Goal: Information Seeking & Learning: Learn about a topic

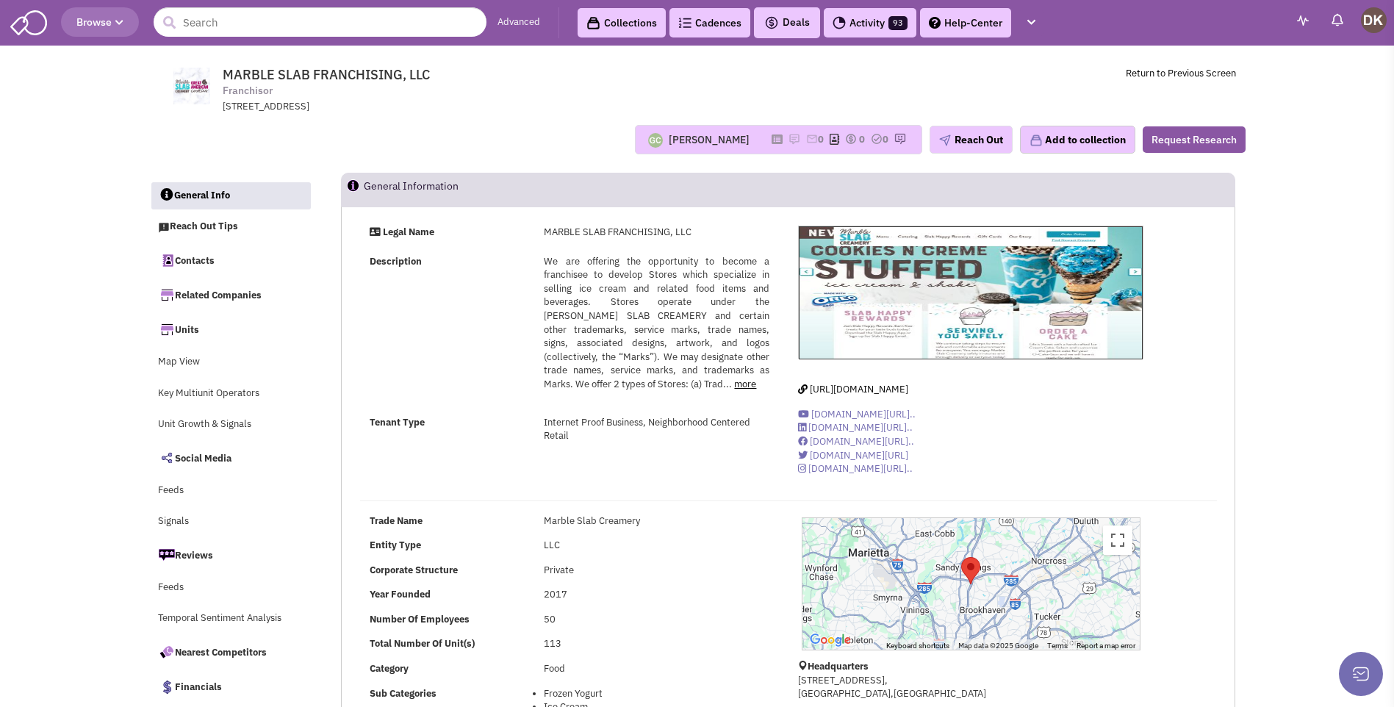
select select
click at [268, 22] on input "text" at bounding box center [320, 21] width 333 height 29
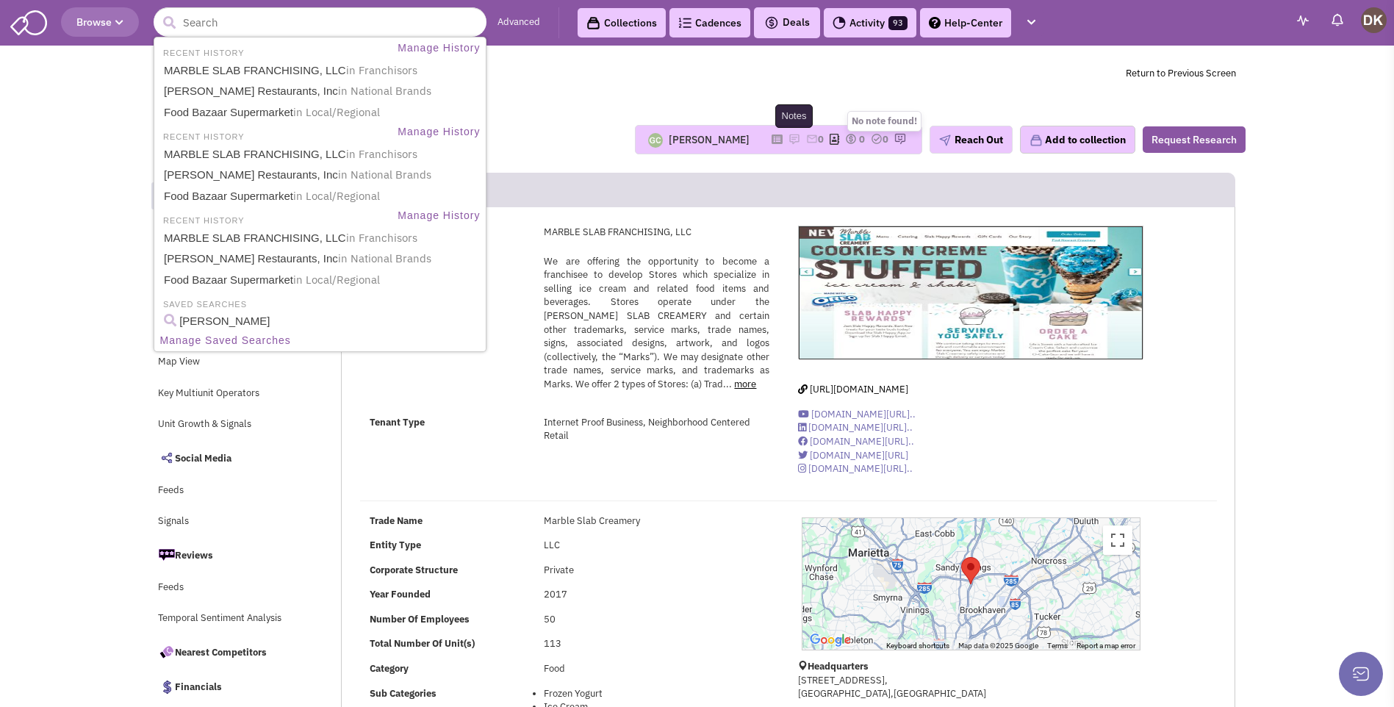
click at [789, 139] on img at bounding box center [795, 139] width 12 height 12
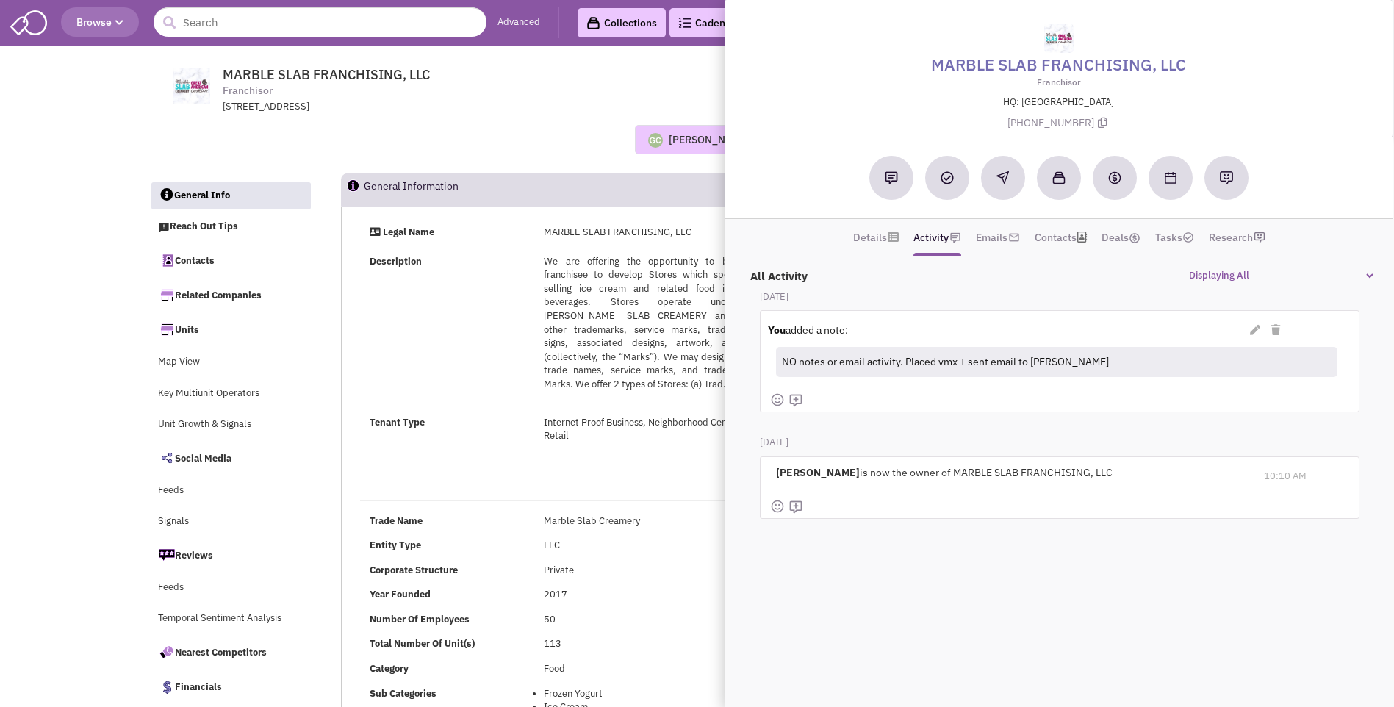
click at [445, 142] on div "Guillaume Chetail No note found! 0 0 0 Reach Out" at bounding box center [698, 139] width 1116 height 29
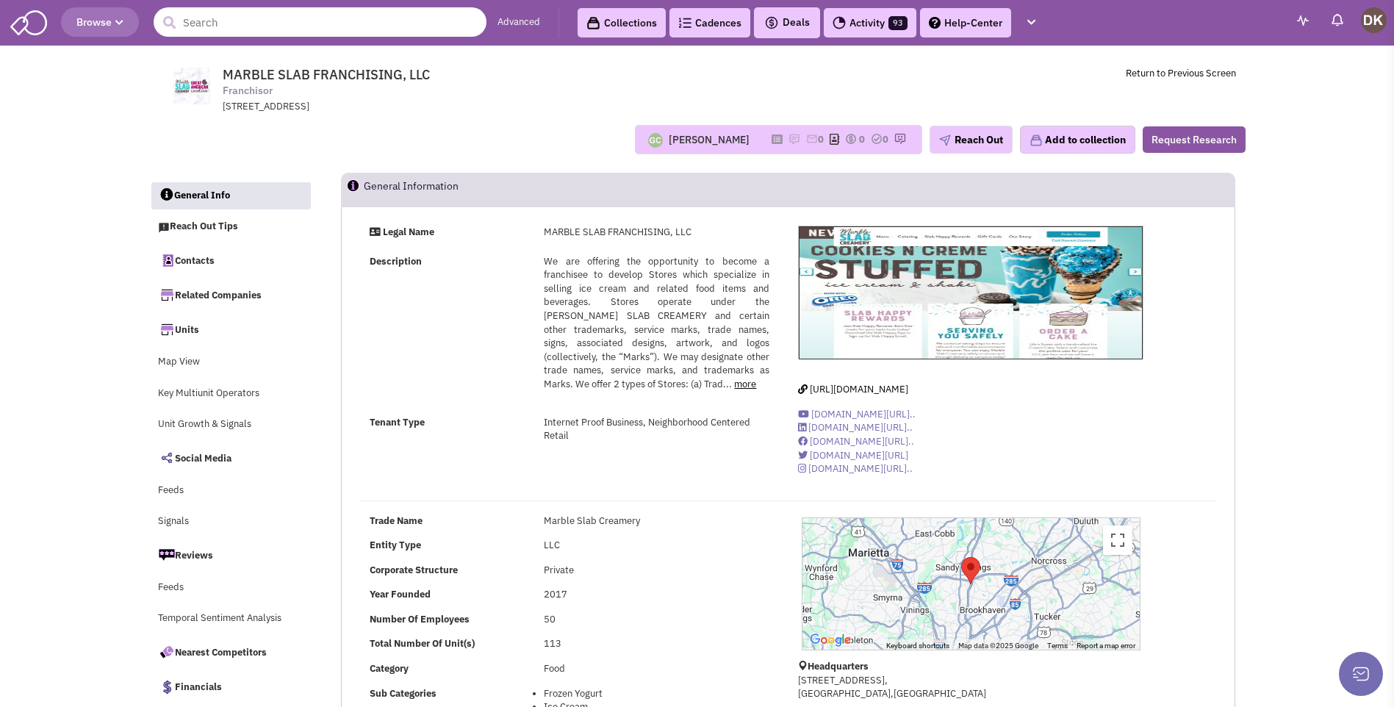
click at [228, 19] on input "text" at bounding box center [320, 21] width 333 height 29
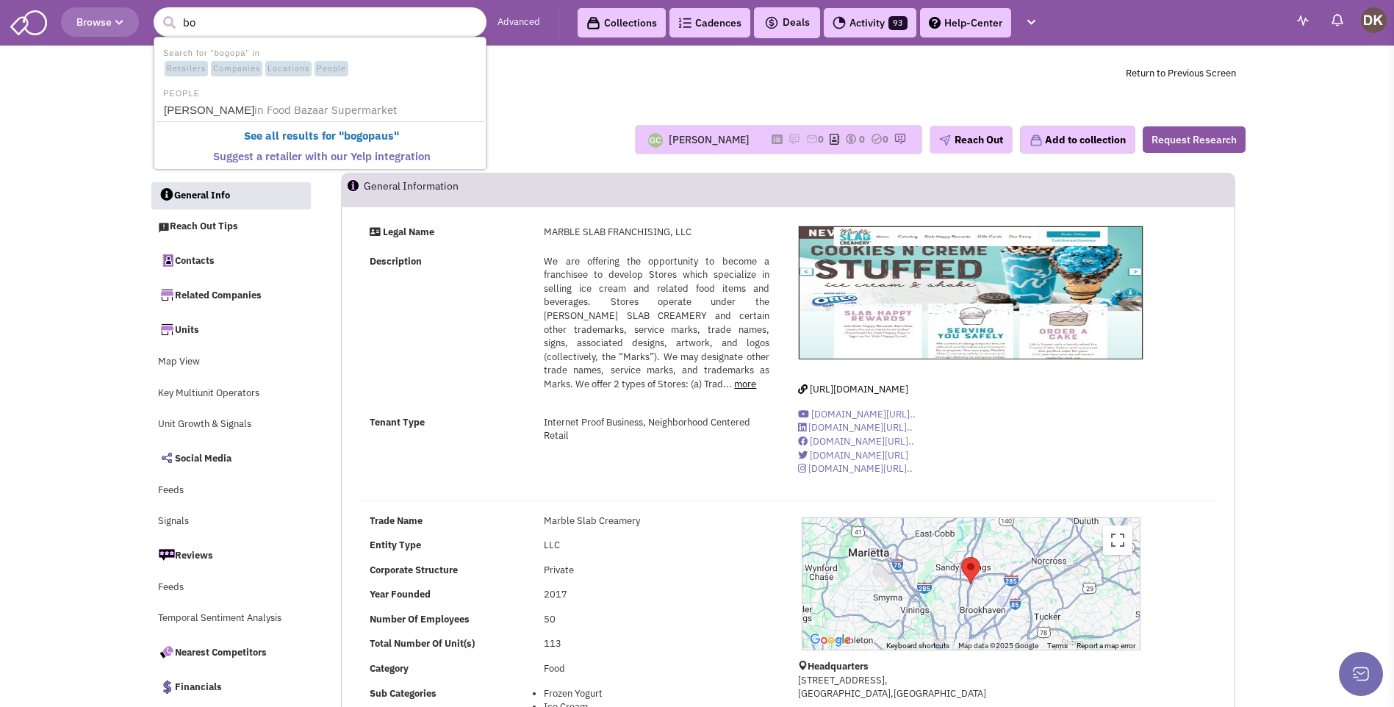
type input "b"
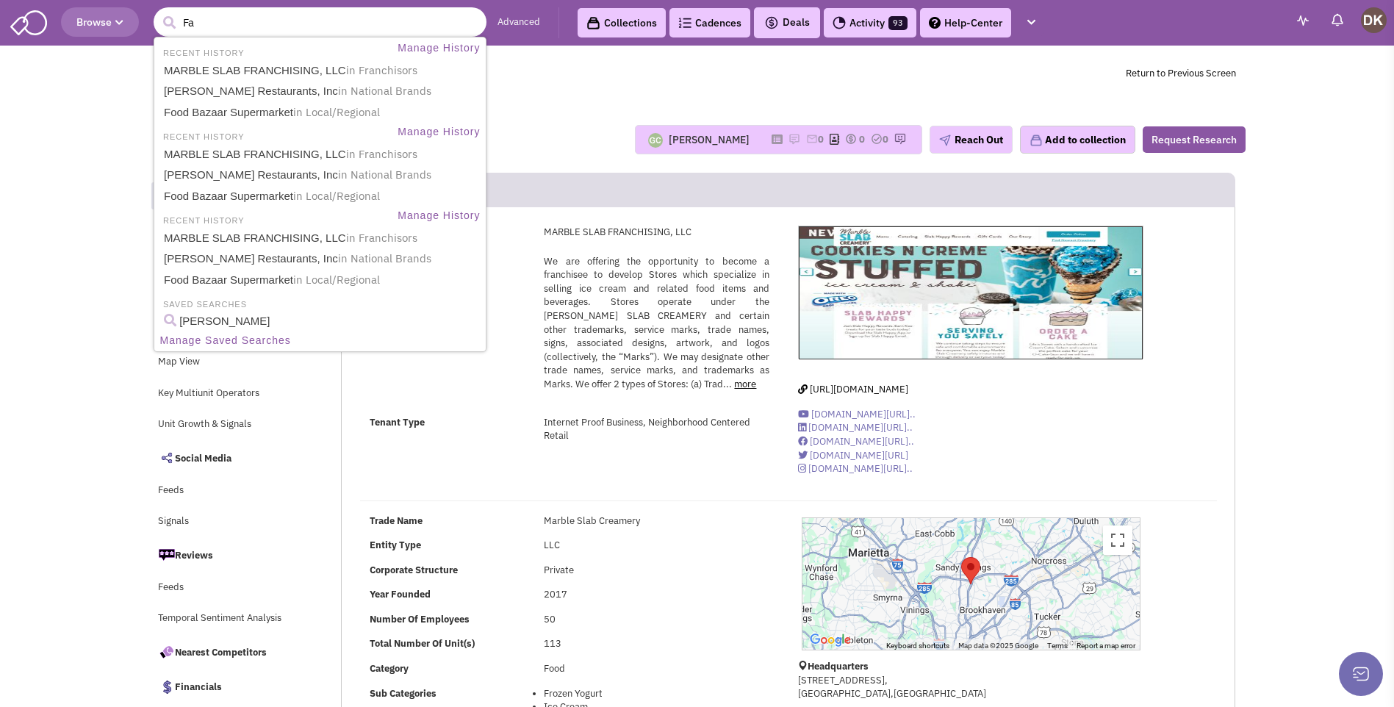
type input "Fat"
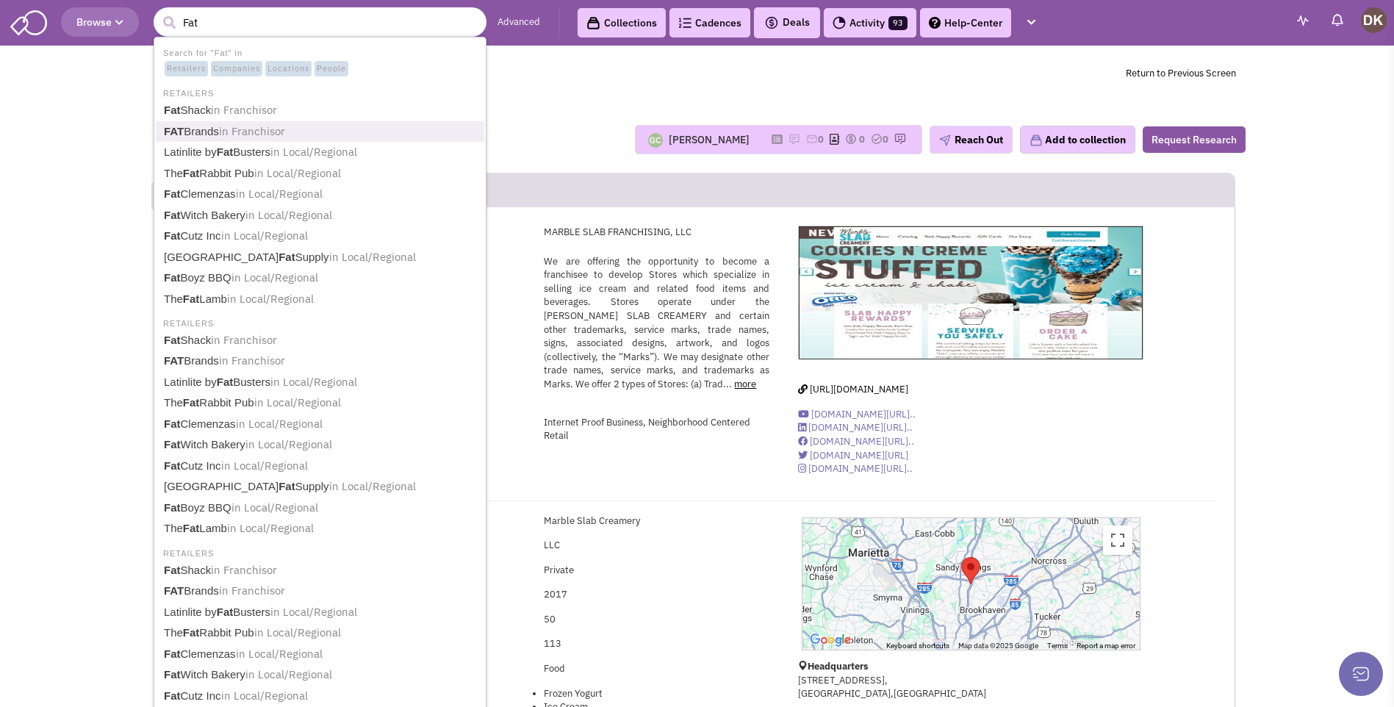
click at [230, 132] on span "in Franchisor" at bounding box center [252, 131] width 66 height 14
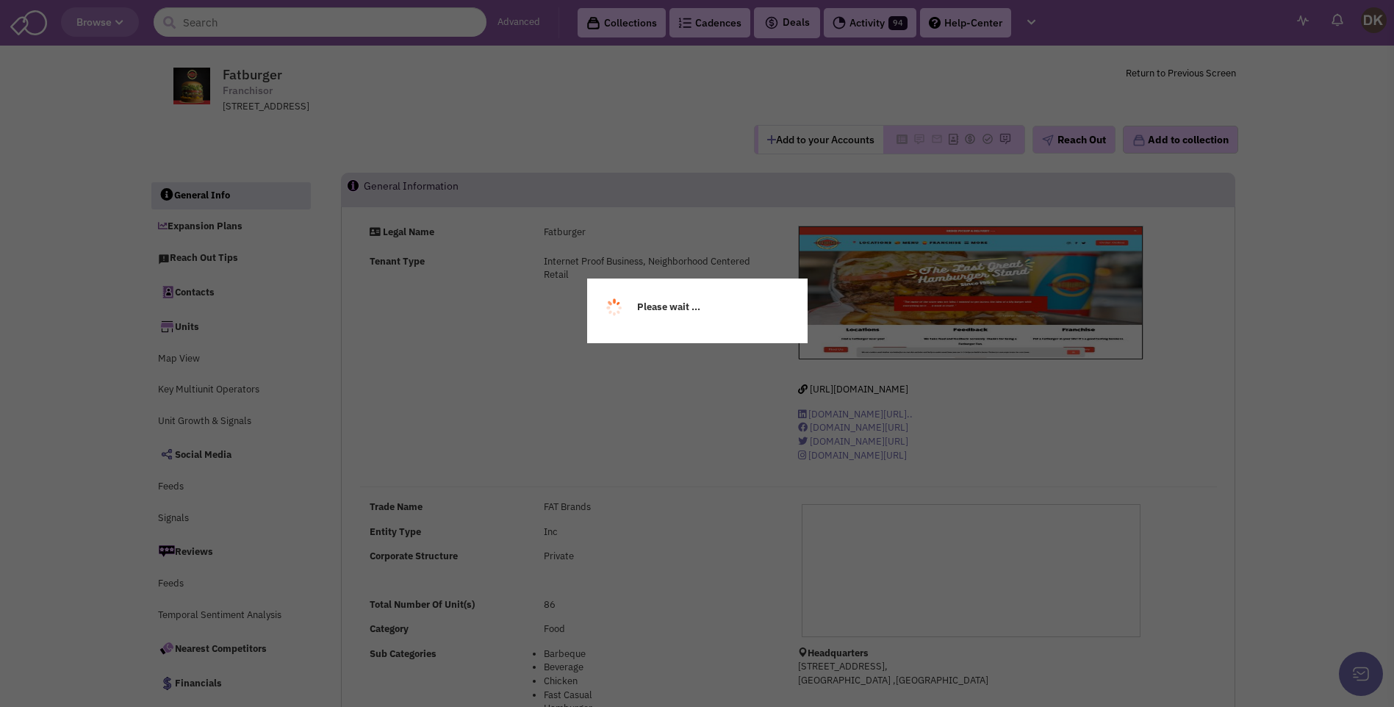
select select
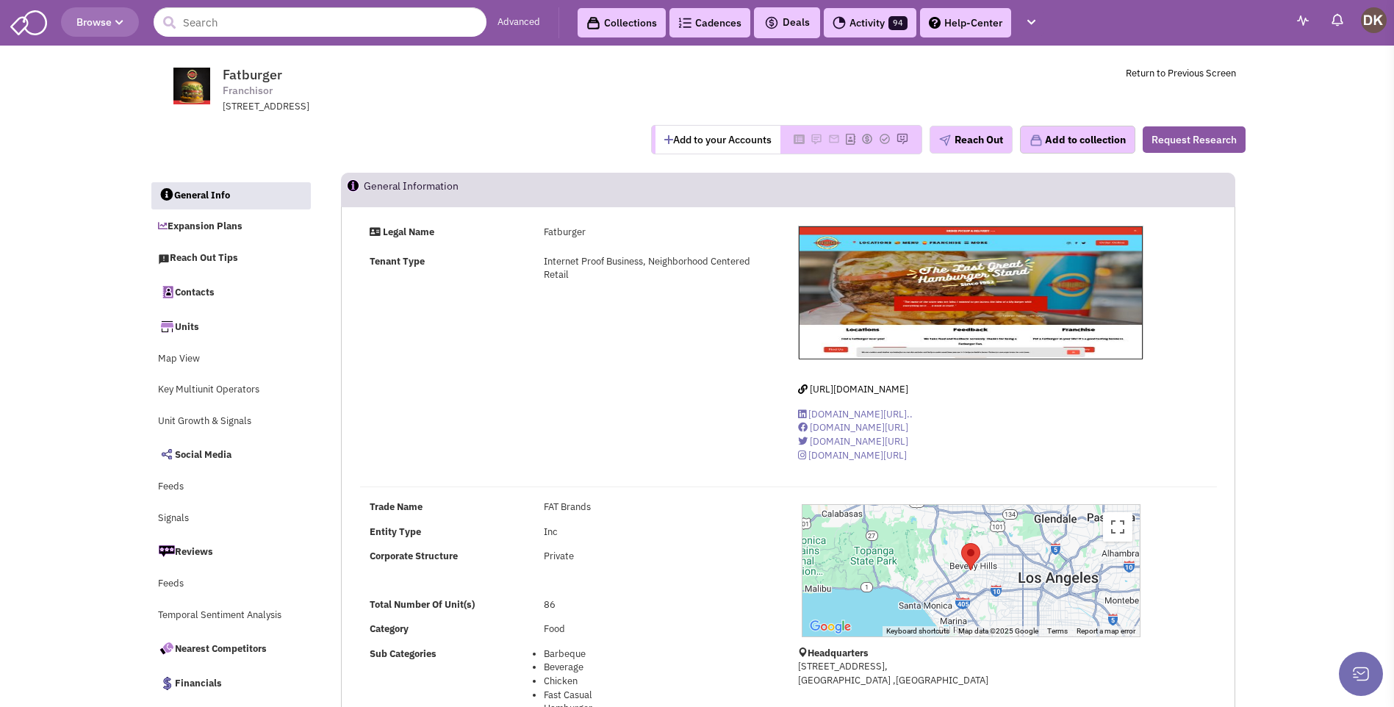
select select
click at [280, 30] on input "text" at bounding box center [320, 21] width 333 height 29
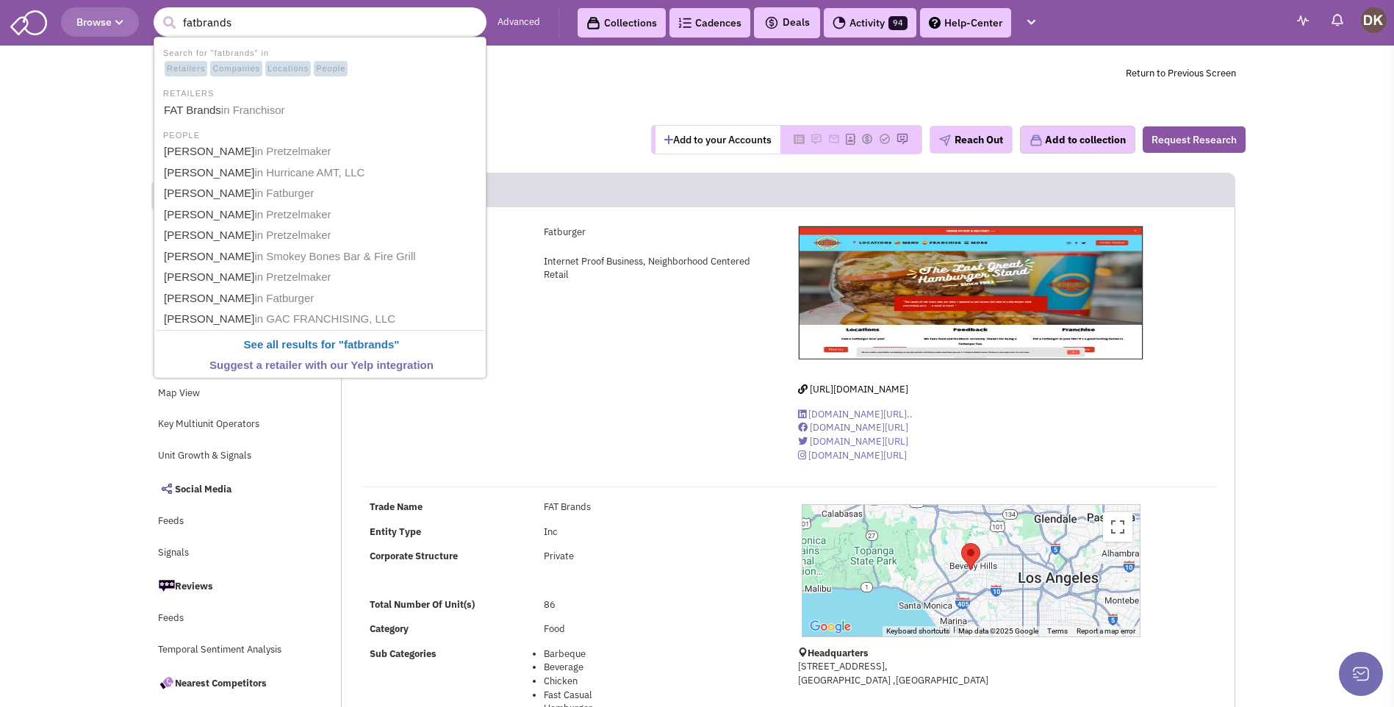
type input "fatbrands"
click at [158, 12] on button "submit" at bounding box center [169, 23] width 22 height 22
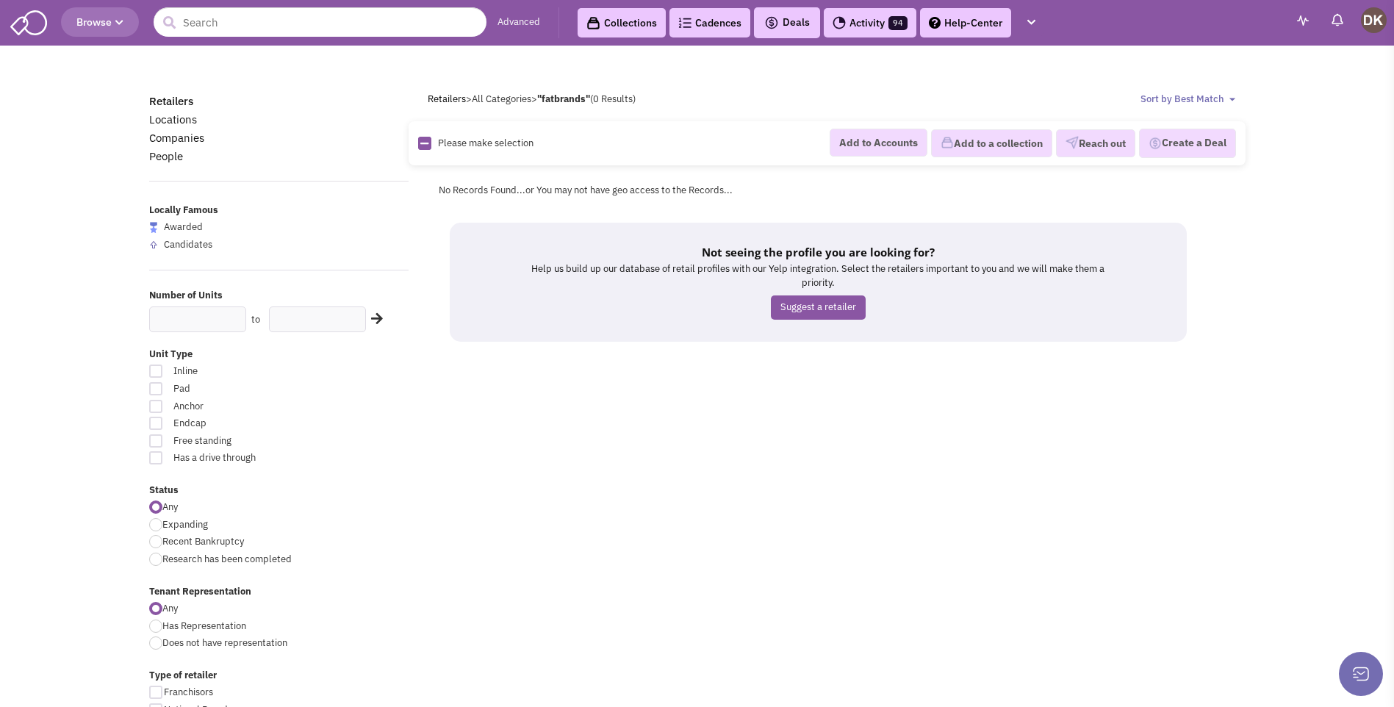
click at [93, 29] on button "Browse" at bounding box center [100, 21] width 78 height 29
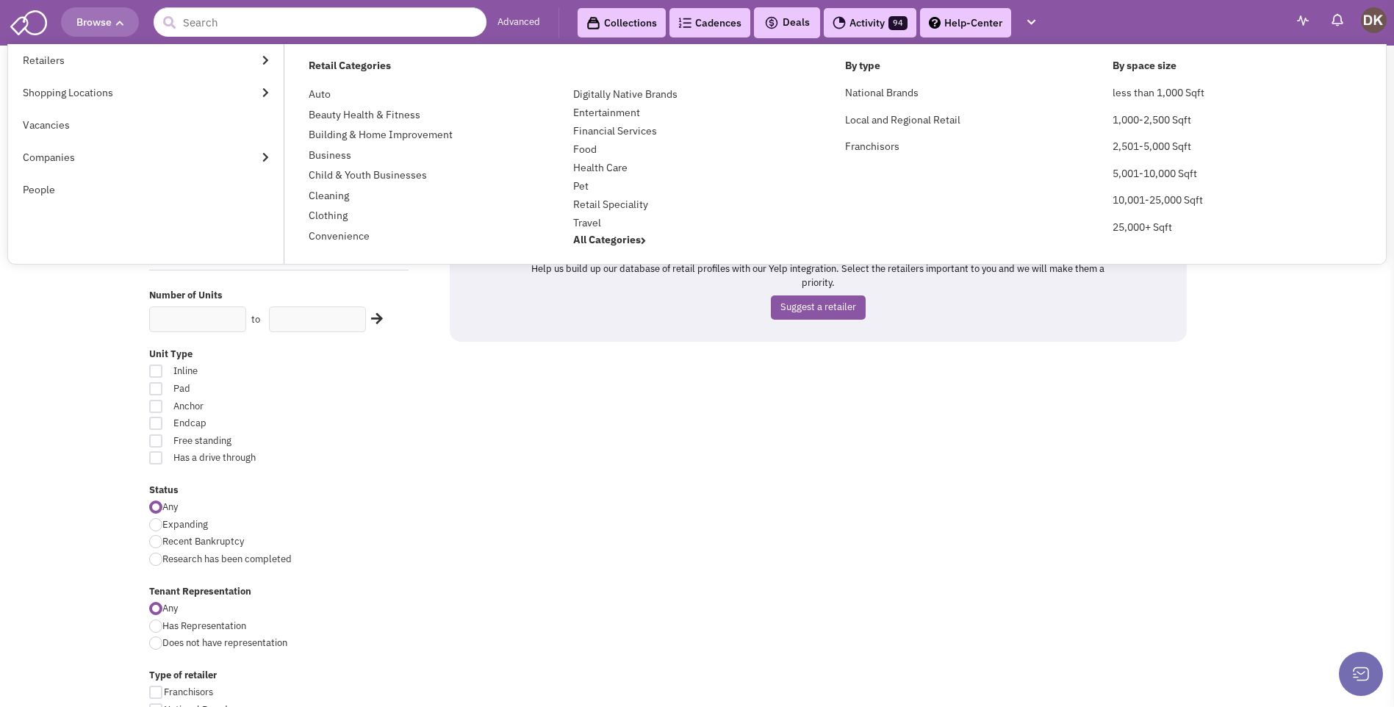
click at [284, 395] on span "Pad" at bounding box center [245, 389] width 163 height 14
click at [327, 395] on input "Pad" at bounding box center [332, 390] width 10 height 10
checkbox input "true"
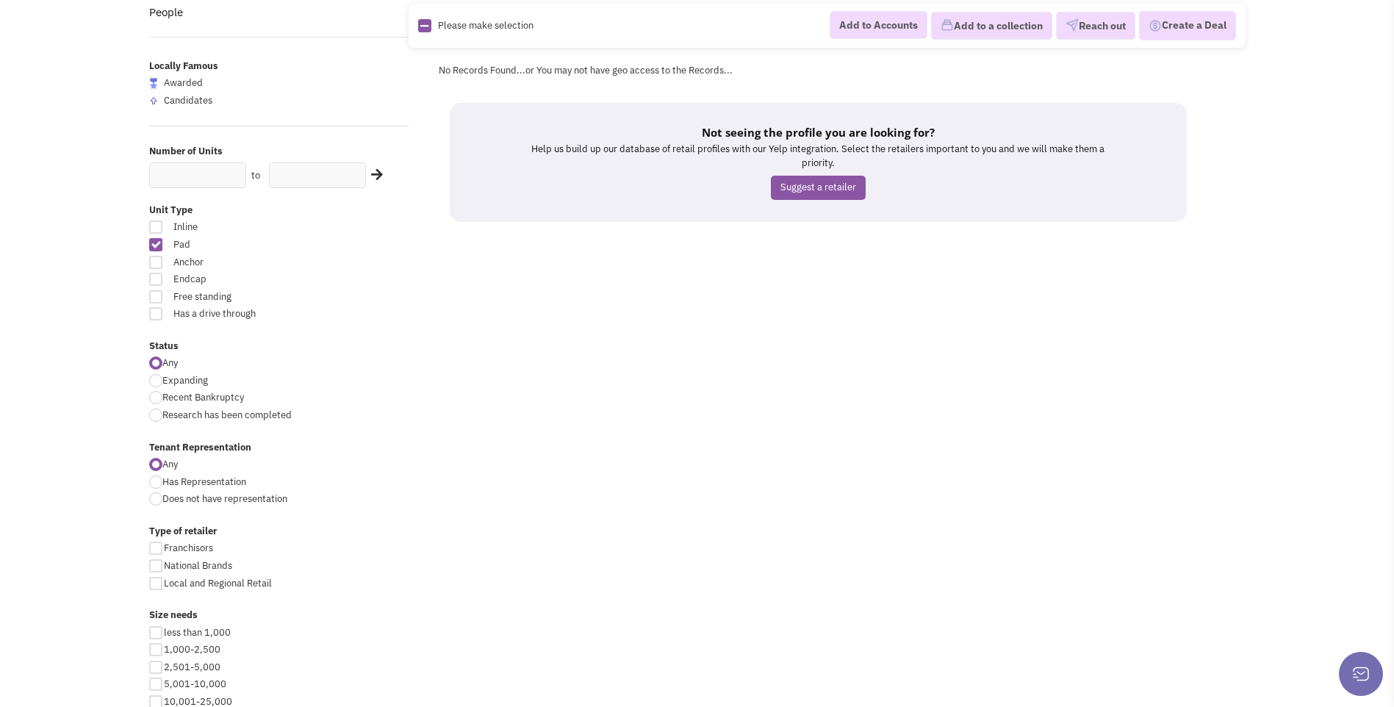
scroll to position [147, 0]
click at [162, 226] on div at bounding box center [155, 224] width 13 height 13
click at [327, 226] on input "Inline" at bounding box center [332, 225] width 10 height 10
checkbox input "true"
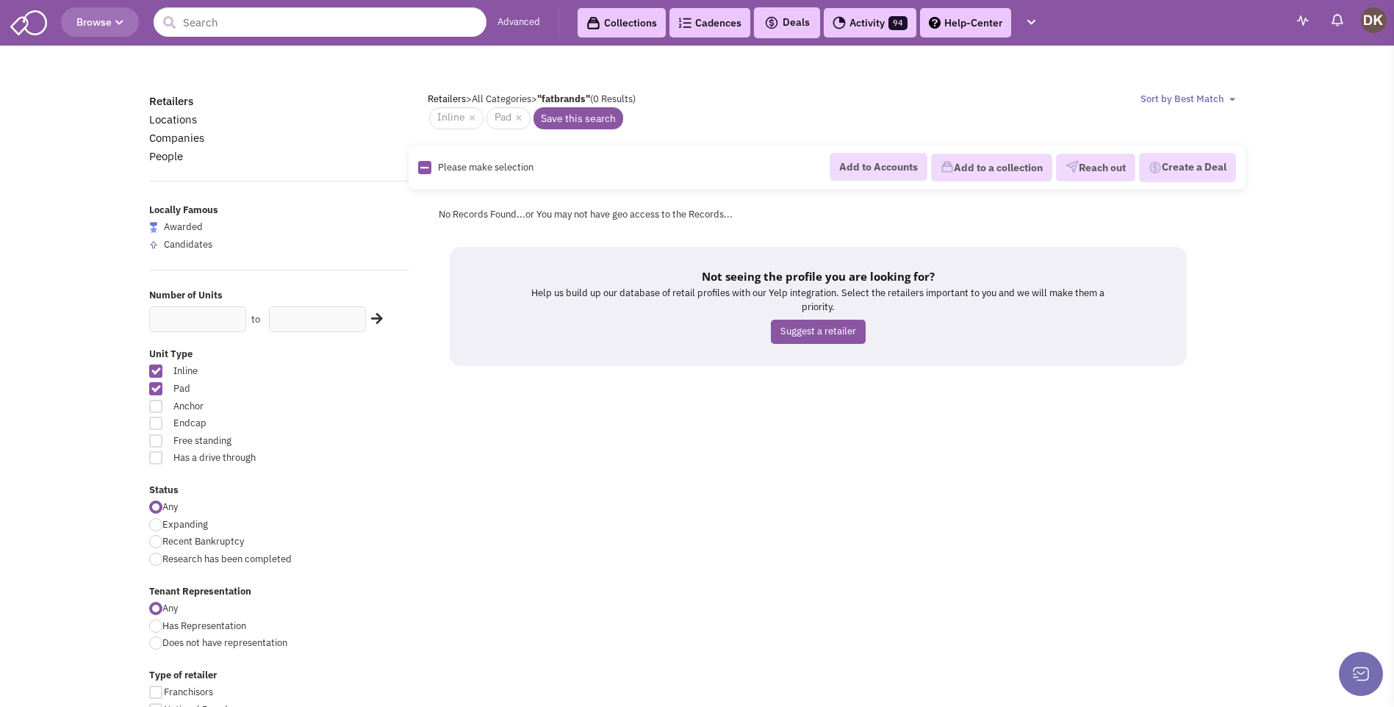
click at [157, 390] on div at bounding box center [155, 388] width 13 height 13
click at [327, 390] on input "Pad" at bounding box center [332, 390] width 10 height 10
checkbox input "false"
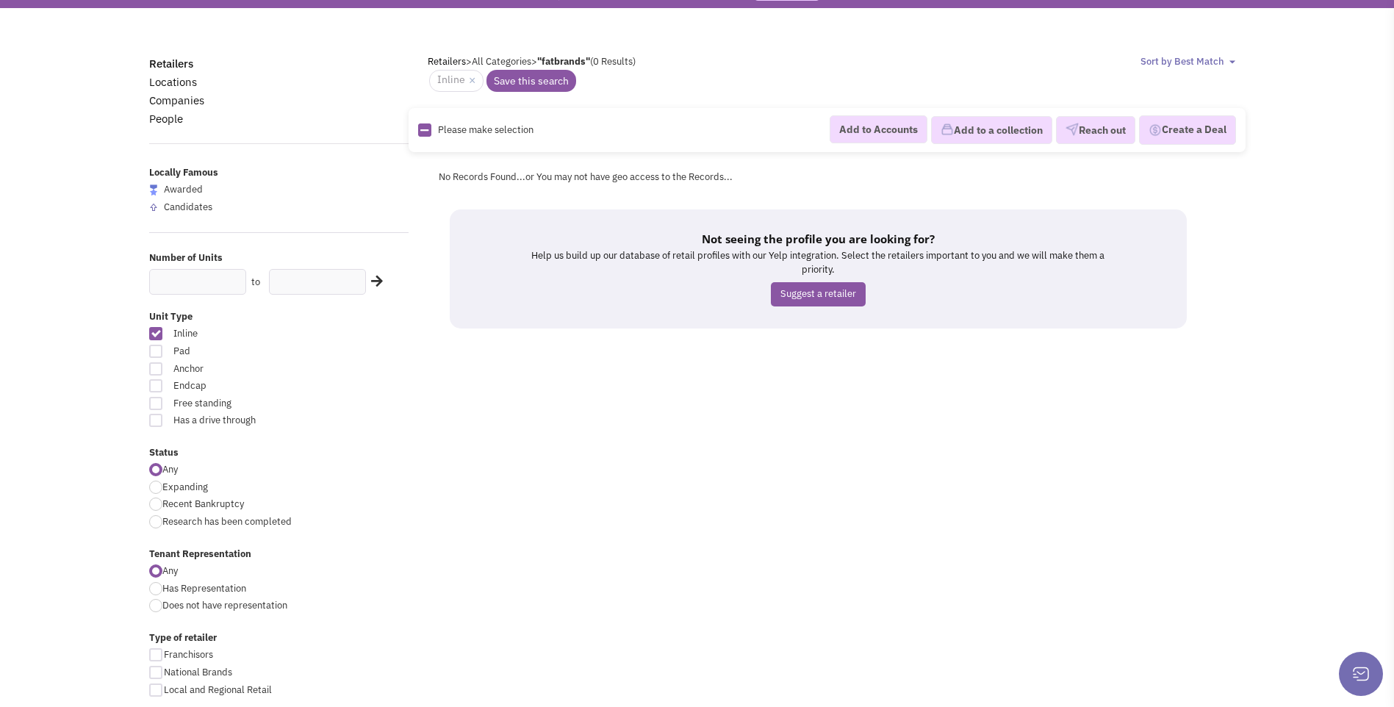
scroll to position [73, 0]
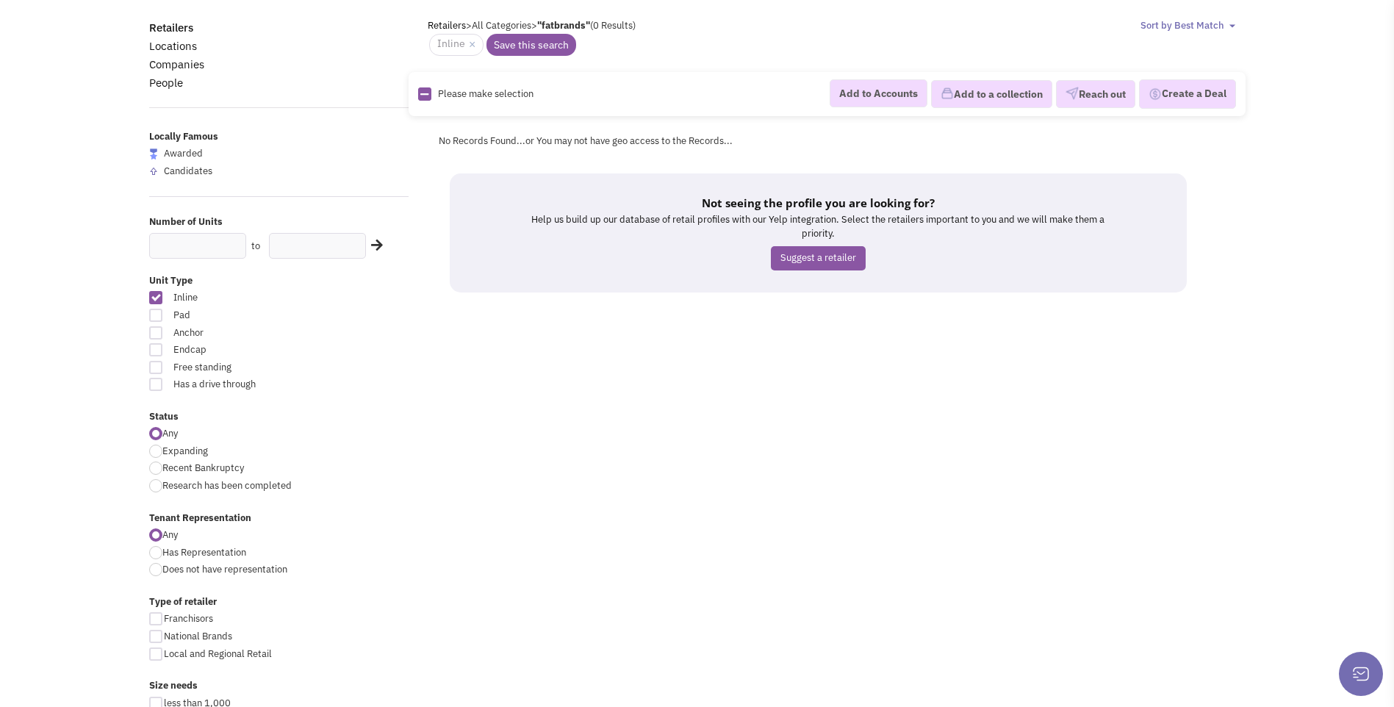
click at [159, 352] on div at bounding box center [155, 349] width 13 height 13
click at [327, 352] on input "Endcap" at bounding box center [332, 351] width 10 height 10
checkbox input "true"
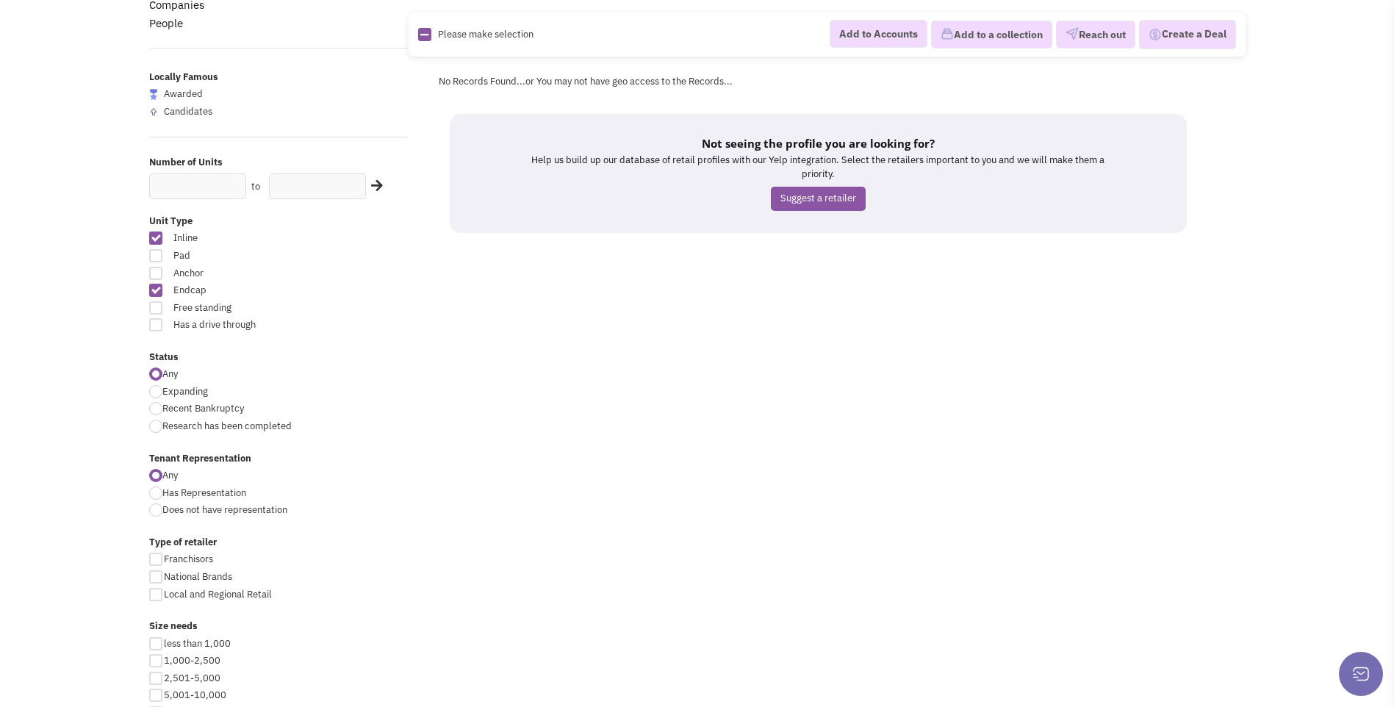
scroll to position [147, 0]
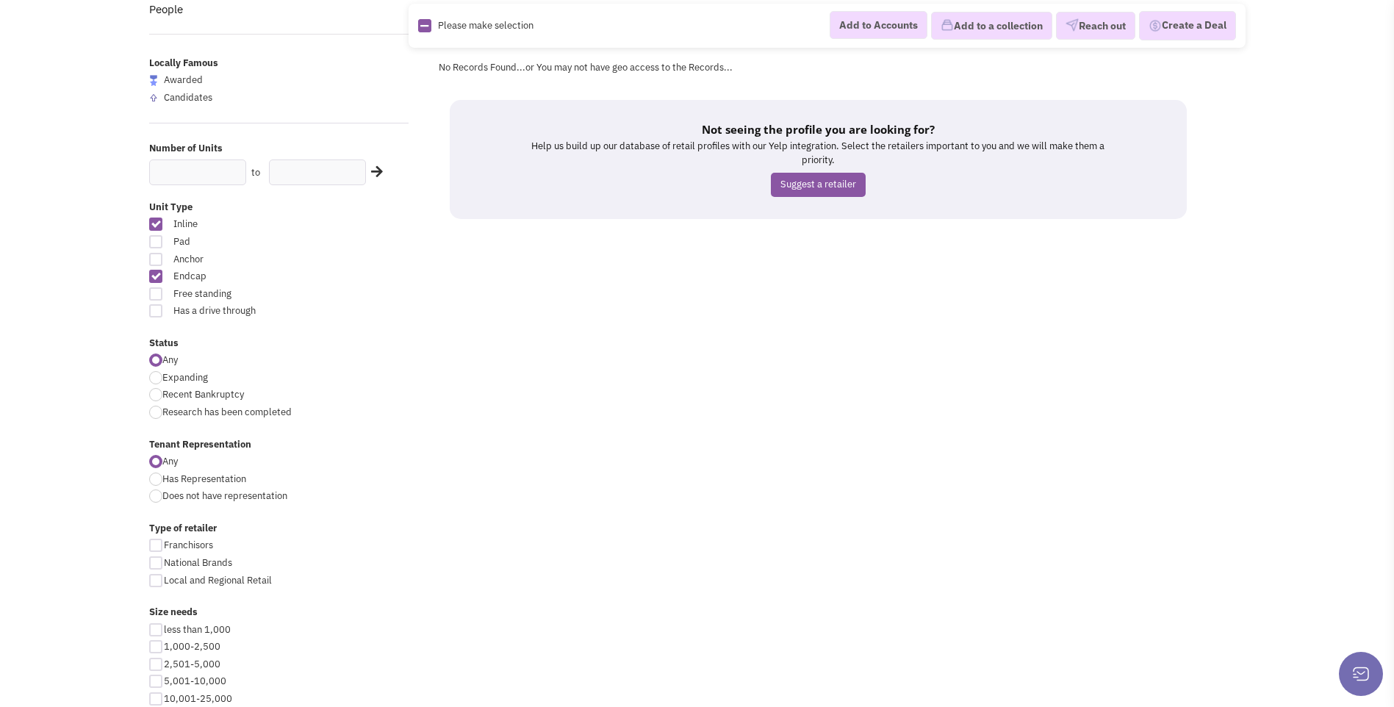
click at [156, 278] on div at bounding box center [155, 276] width 13 height 13
click at [327, 278] on input "Endcap" at bounding box center [332, 278] width 10 height 10
checkbox input "false"
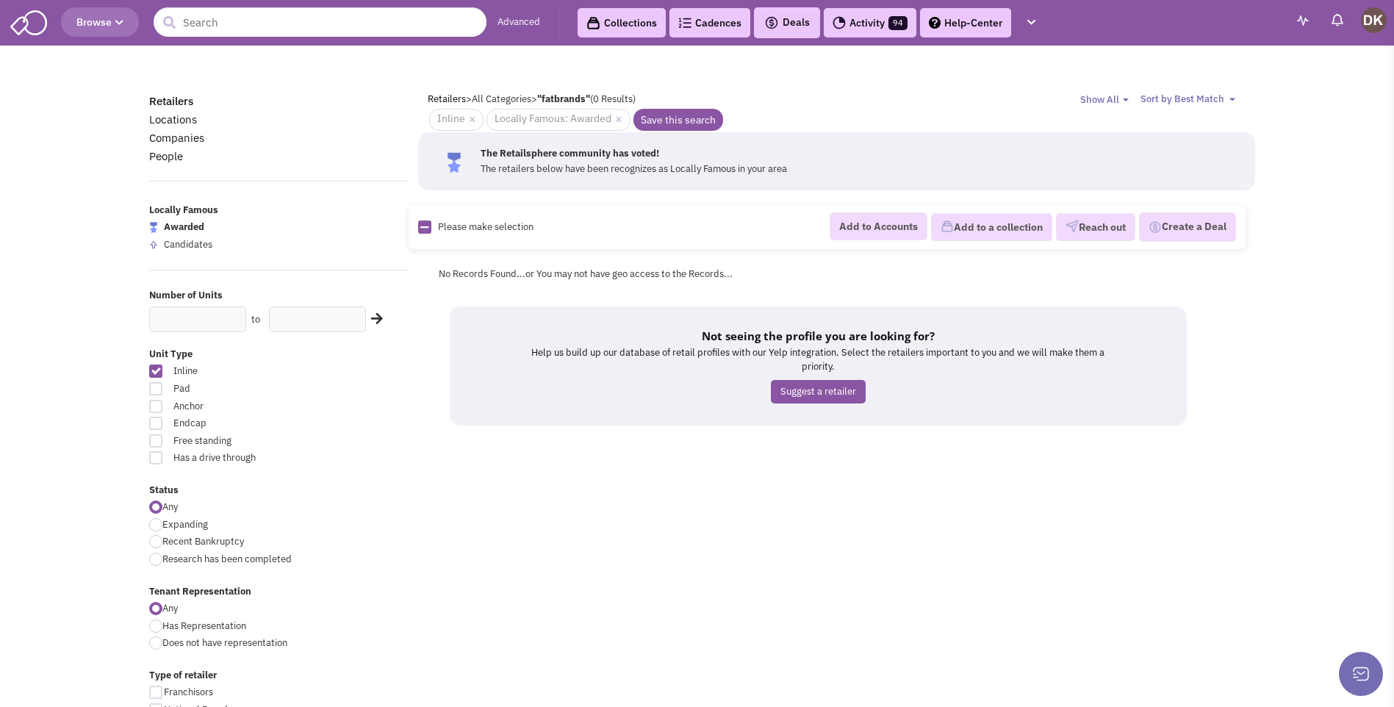
click at [159, 374] on div at bounding box center [155, 371] width 13 height 13
click at [327, 374] on input "Inline" at bounding box center [332, 372] width 10 height 10
checkbox input "false"
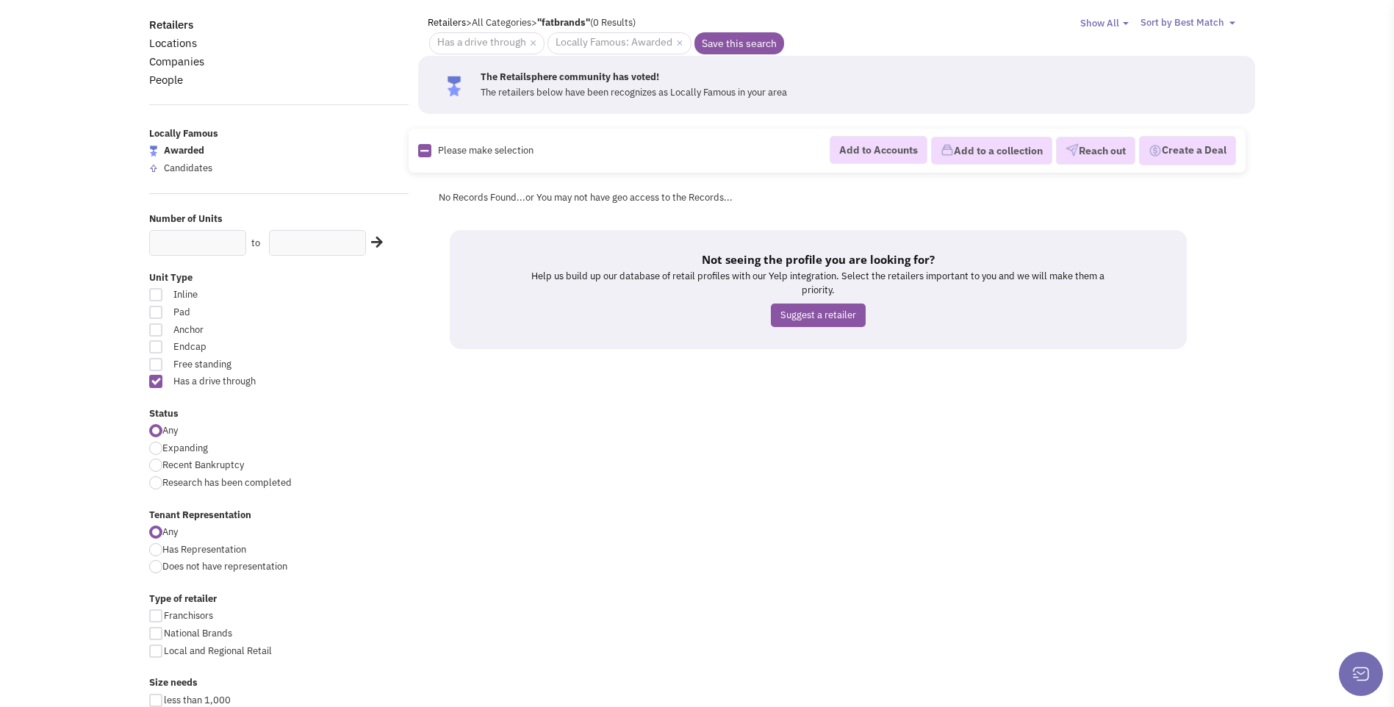
scroll to position [147, 0]
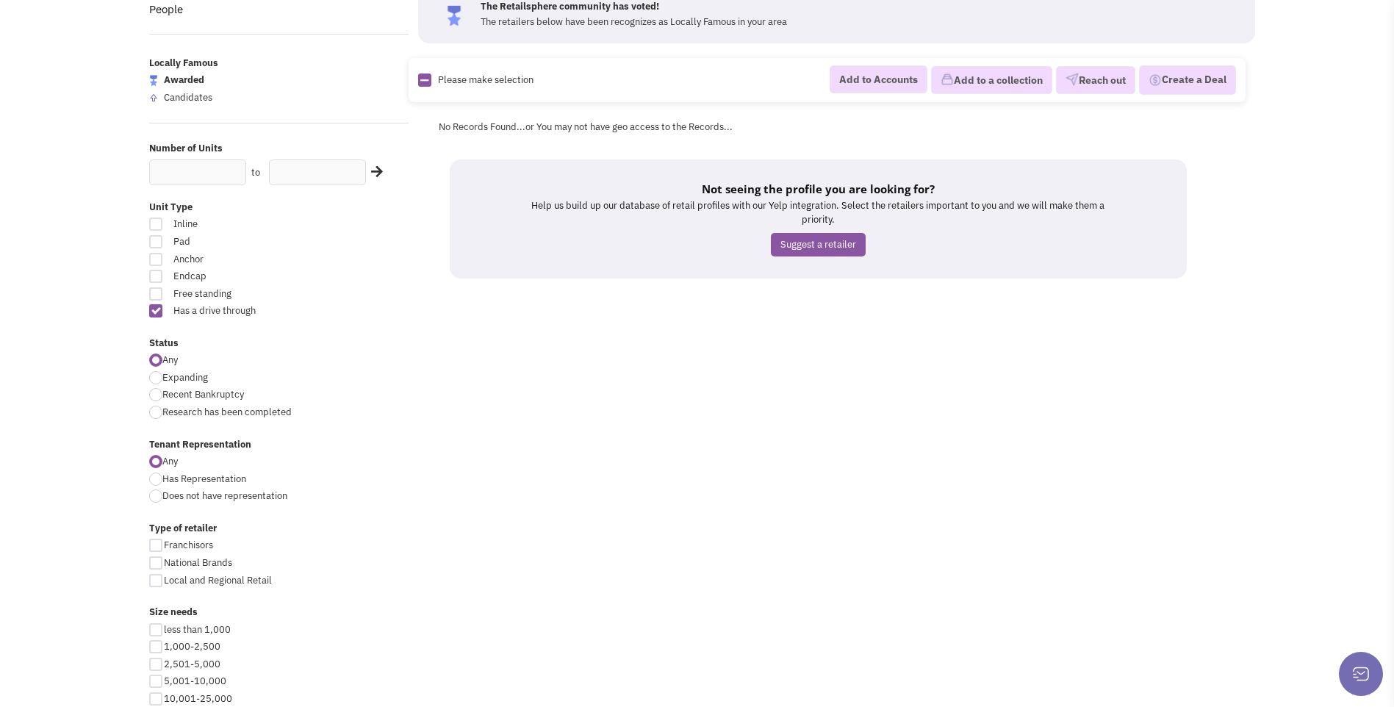
click at [155, 383] on div at bounding box center [155, 377] width 13 height 13
click at [162, 383] on input "Expanding" at bounding box center [167, 379] width 10 height 10
radio input "true"
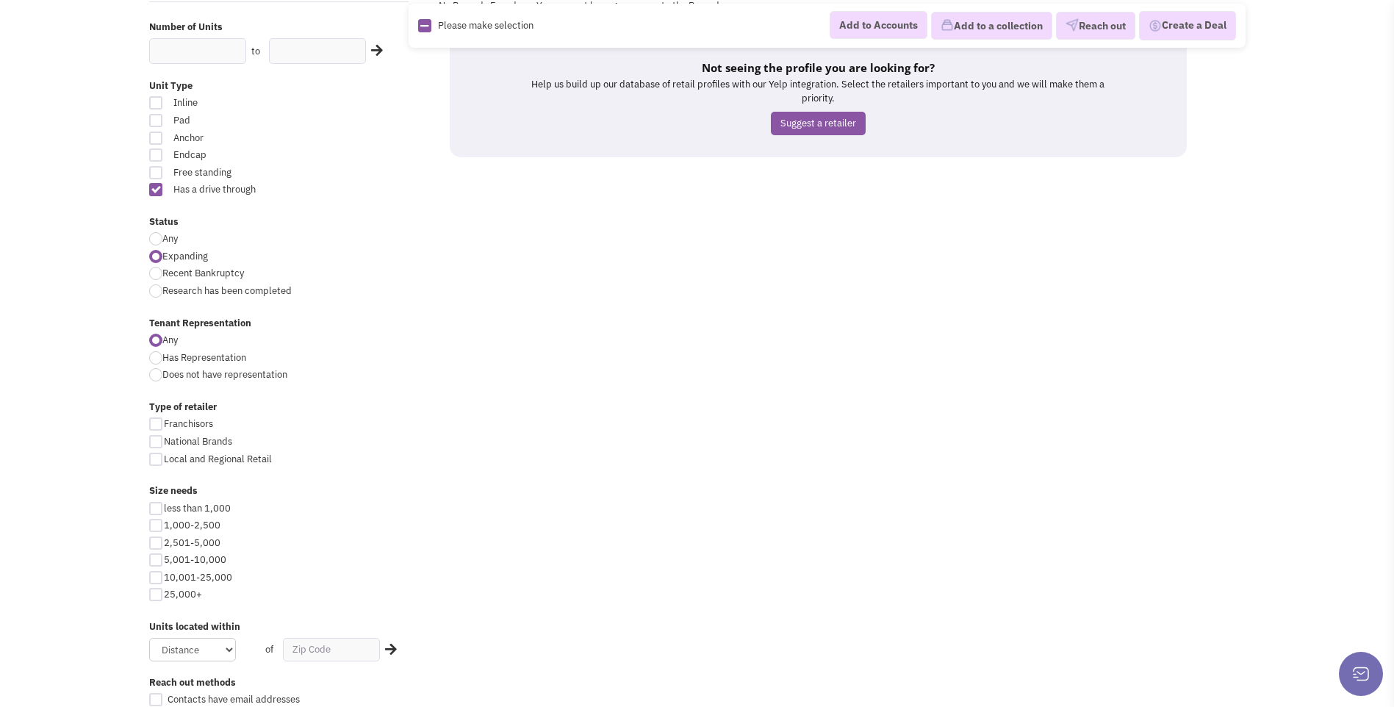
scroll to position [294, 0]
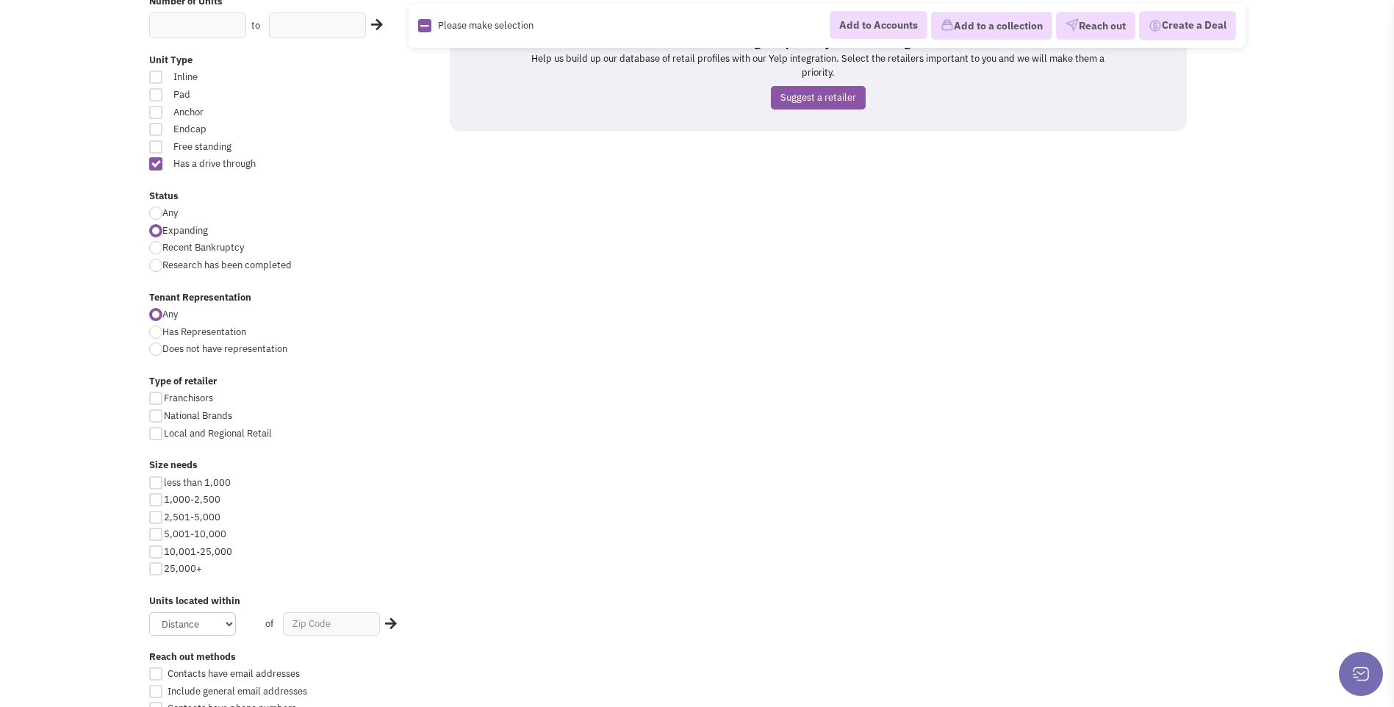
click at [159, 400] on div at bounding box center [155, 398] width 13 height 13
click at [164, 400] on input "Franchisors" at bounding box center [169, 400] width 10 height 10
checkbox input "true"
click at [159, 420] on div at bounding box center [155, 415] width 13 height 13
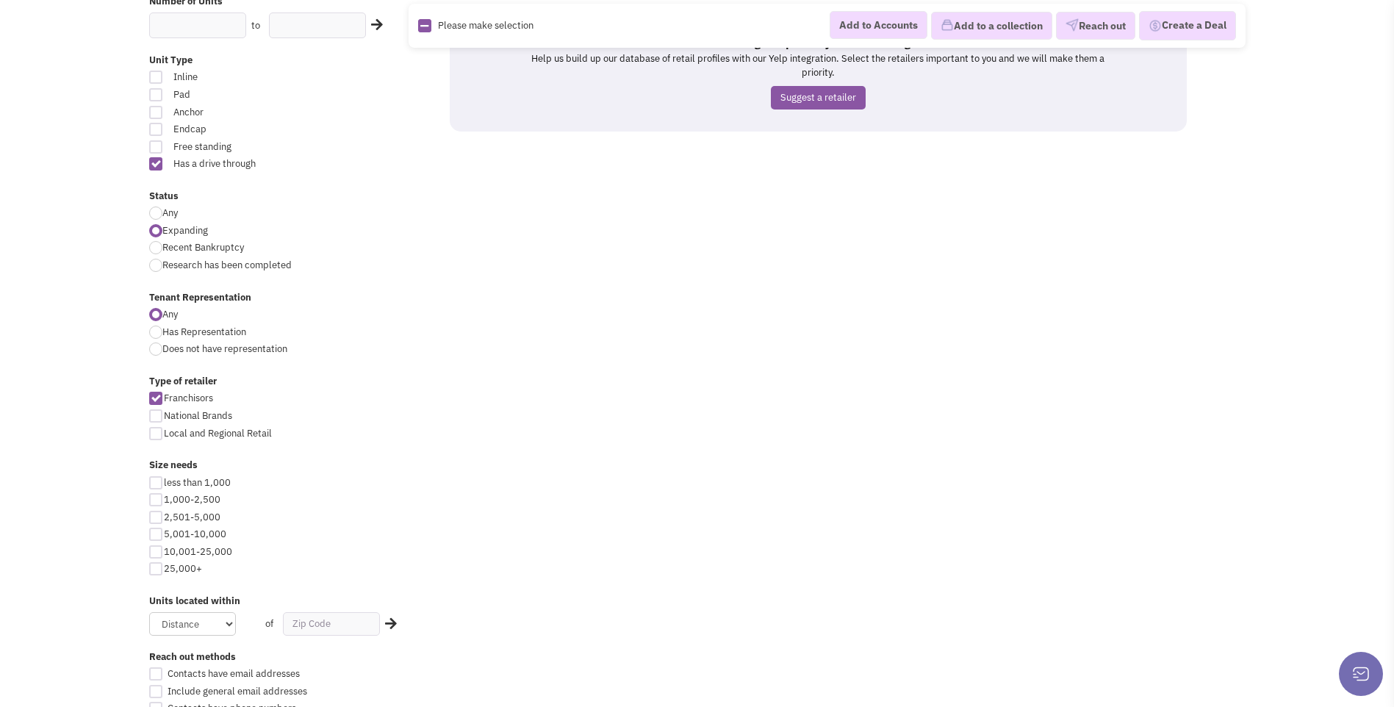
click at [164, 420] on input "National Brands" at bounding box center [169, 417] width 10 height 10
checkbox input "true"
click at [157, 437] on div at bounding box center [155, 433] width 13 height 13
click at [164, 437] on input "Local and Regional Retail" at bounding box center [169, 435] width 10 height 10
checkbox input "true"
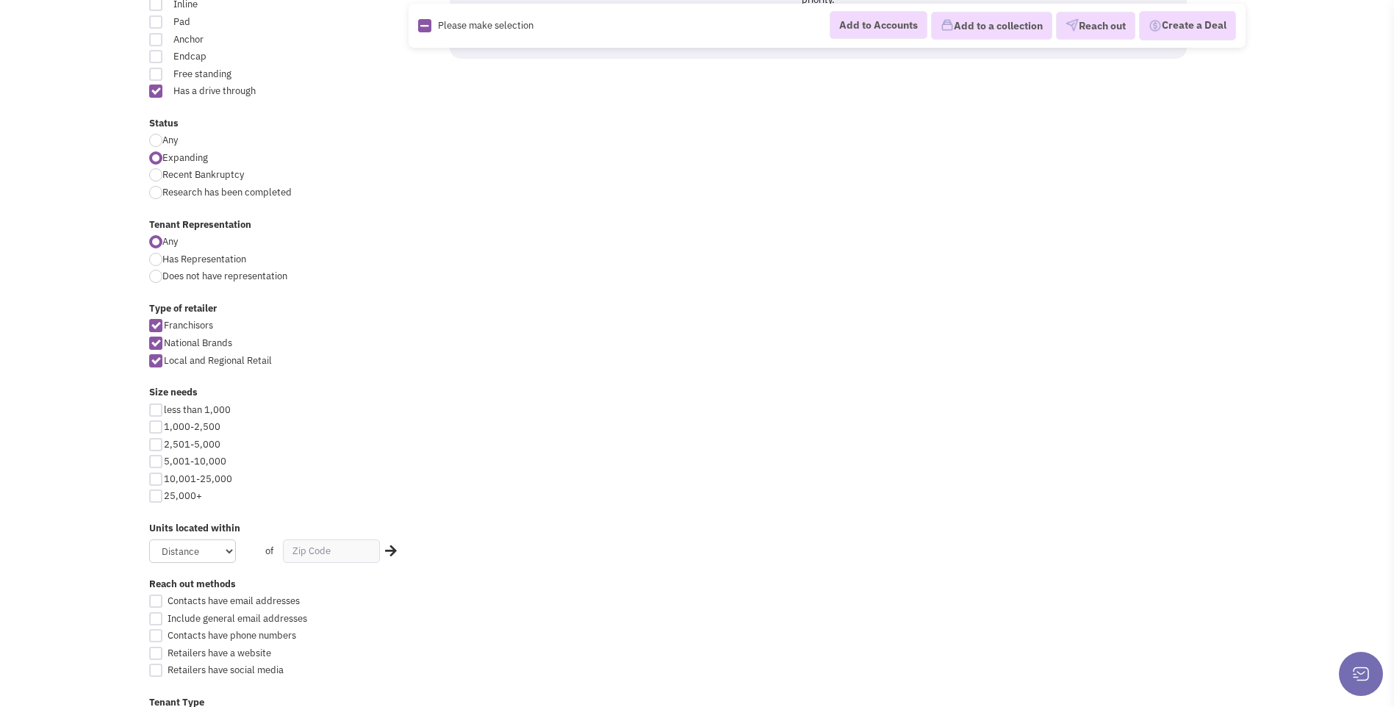
scroll to position [367, 0]
click at [156, 445] on div at bounding box center [155, 443] width 13 height 13
click at [164, 445] on input "2,501-5,000" at bounding box center [169, 445] width 10 height 10
checkbox input "true"
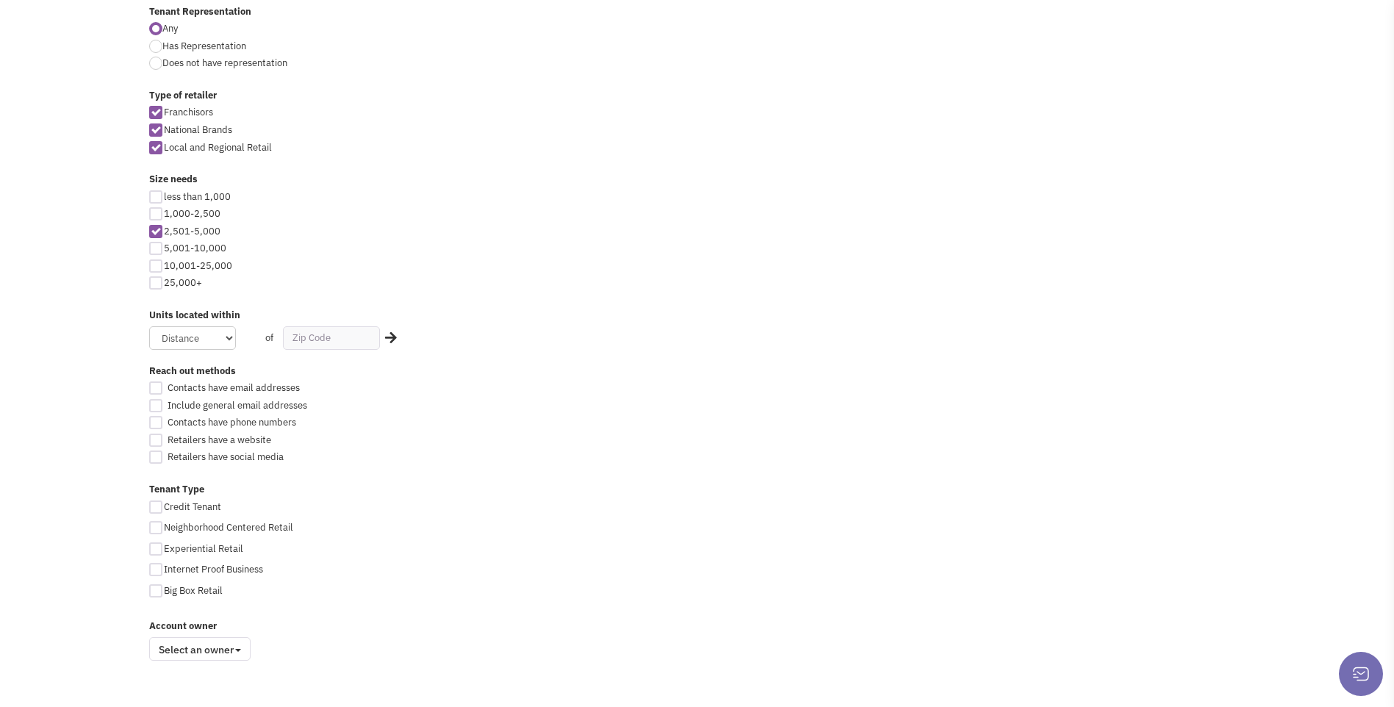
scroll to position [588, 0]
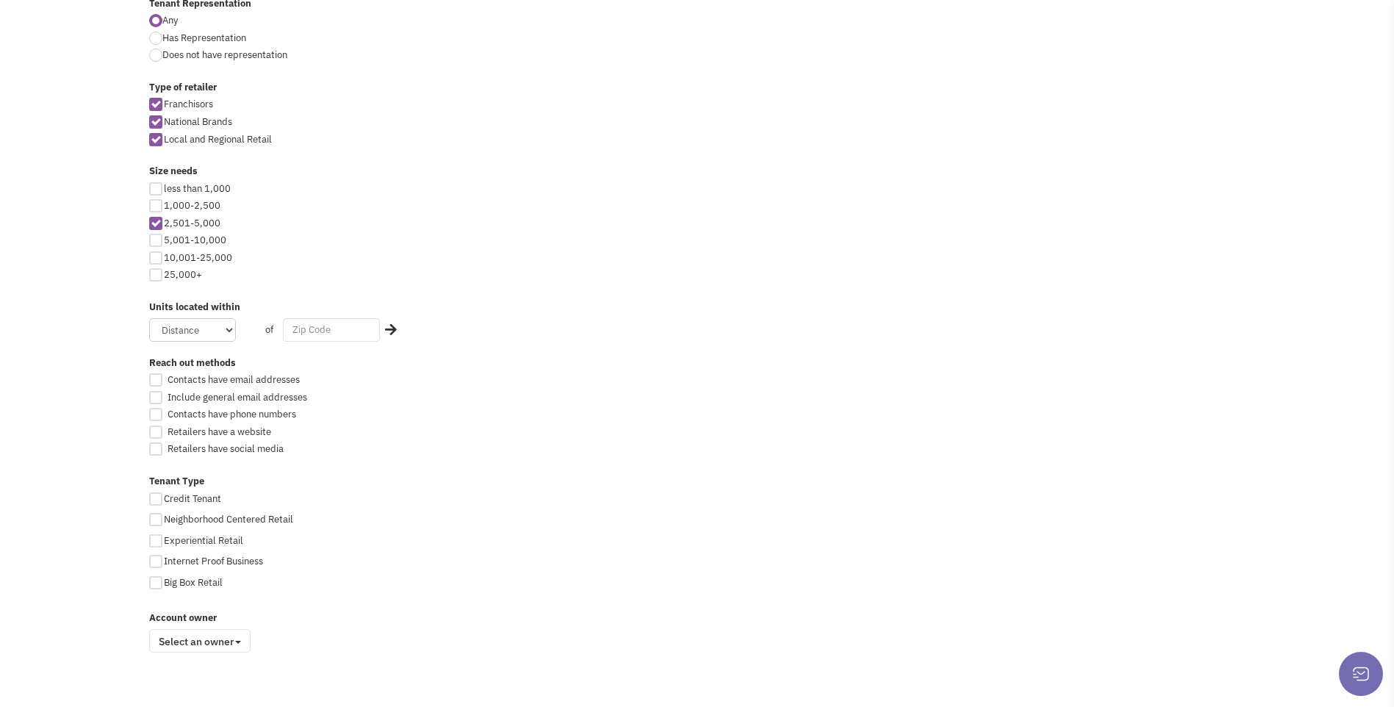
click at [317, 334] on input "text" at bounding box center [331, 330] width 97 height 24
click at [341, 329] on input "text" at bounding box center [331, 330] width 97 height 24
click at [230, 334] on select "Distance 1 Mile 5 Miles 10 Miles 20 Miles 50 Miles" at bounding box center [192, 330] width 87 height 24
select select "50"
click at [149, 318] on select "Distance 1 Mile 5 Miles 10 Miles 20 Miles 50 Miles" at bounding box center [192, 330] width 87 height 24
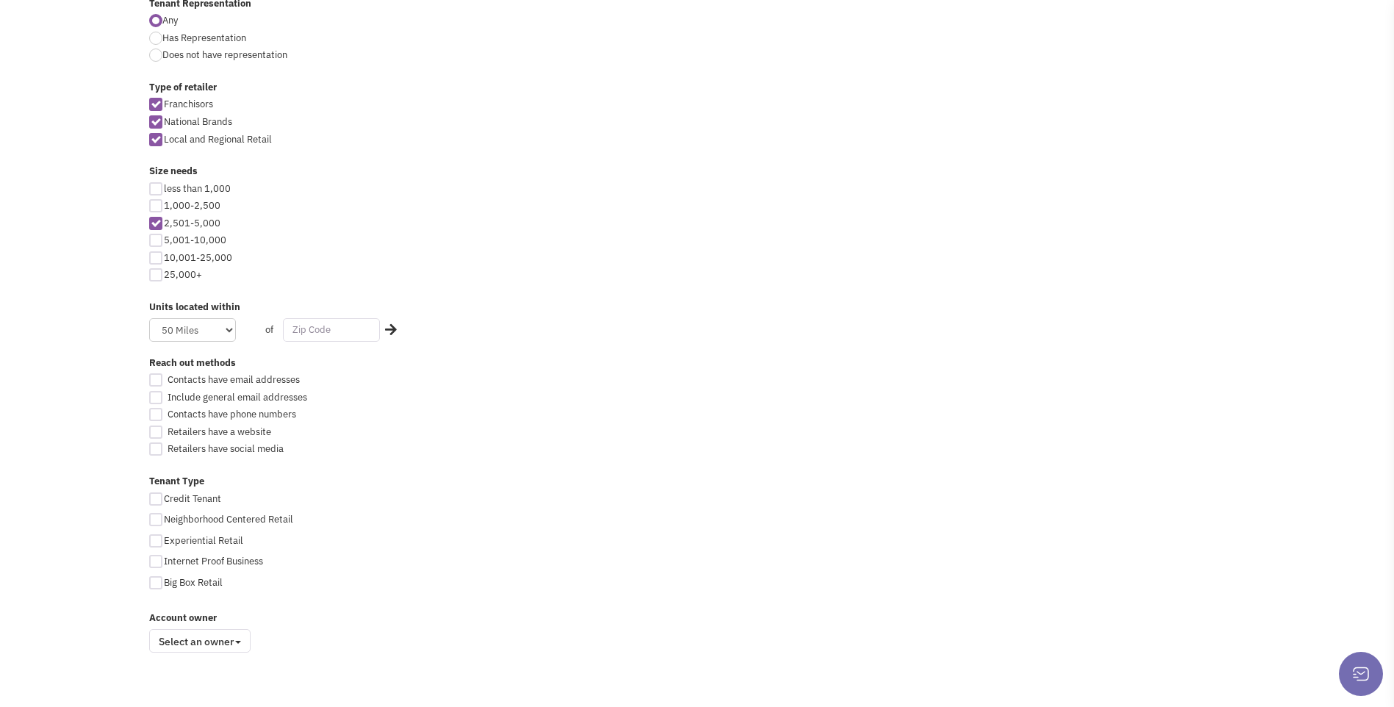
click at [347, 326] on input "text" at bounding box center [331, 330] width 97 height 24
type input "25309"
click at [157, 379] on div at bounding box center [155, 379] width 13 height 13
click at [164, 379] on input "Contacts have email addresses" at bounding box center [169, 381] width 10 height 10
checkbox input "true"
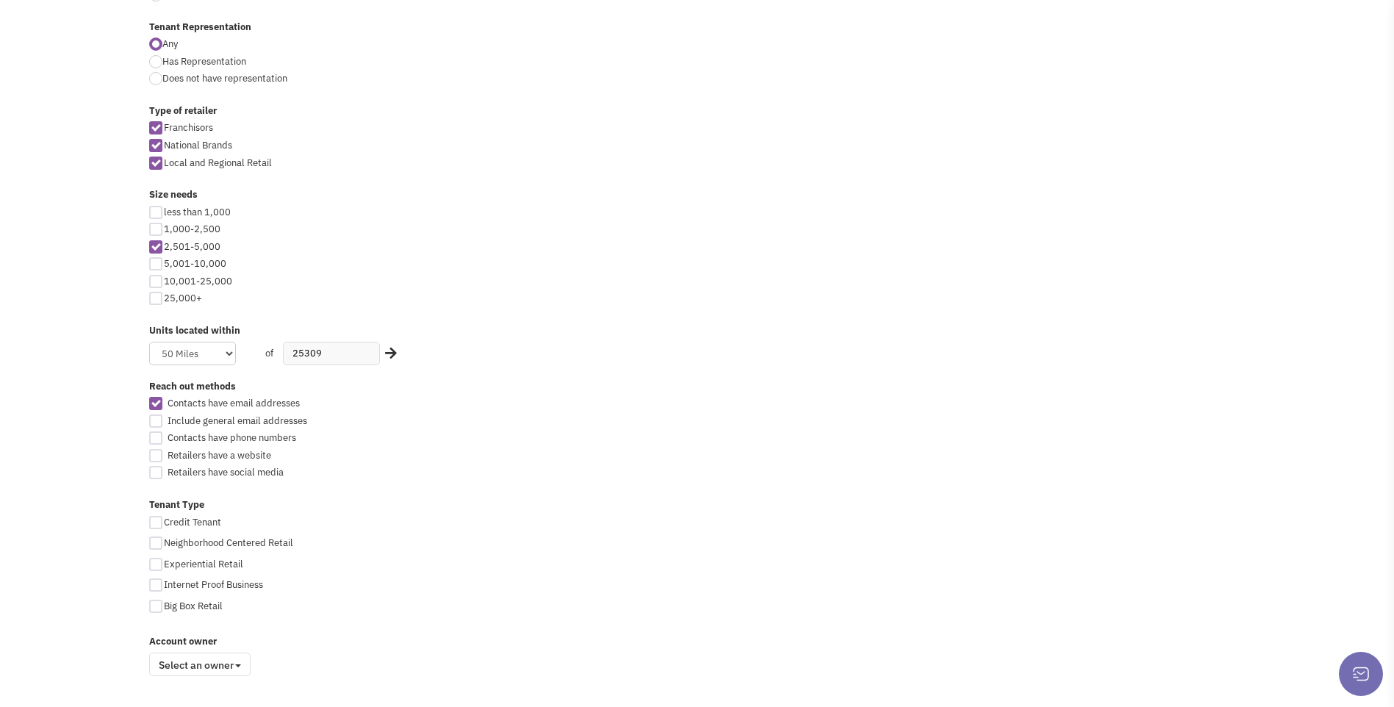
scroll to position [588, 0]
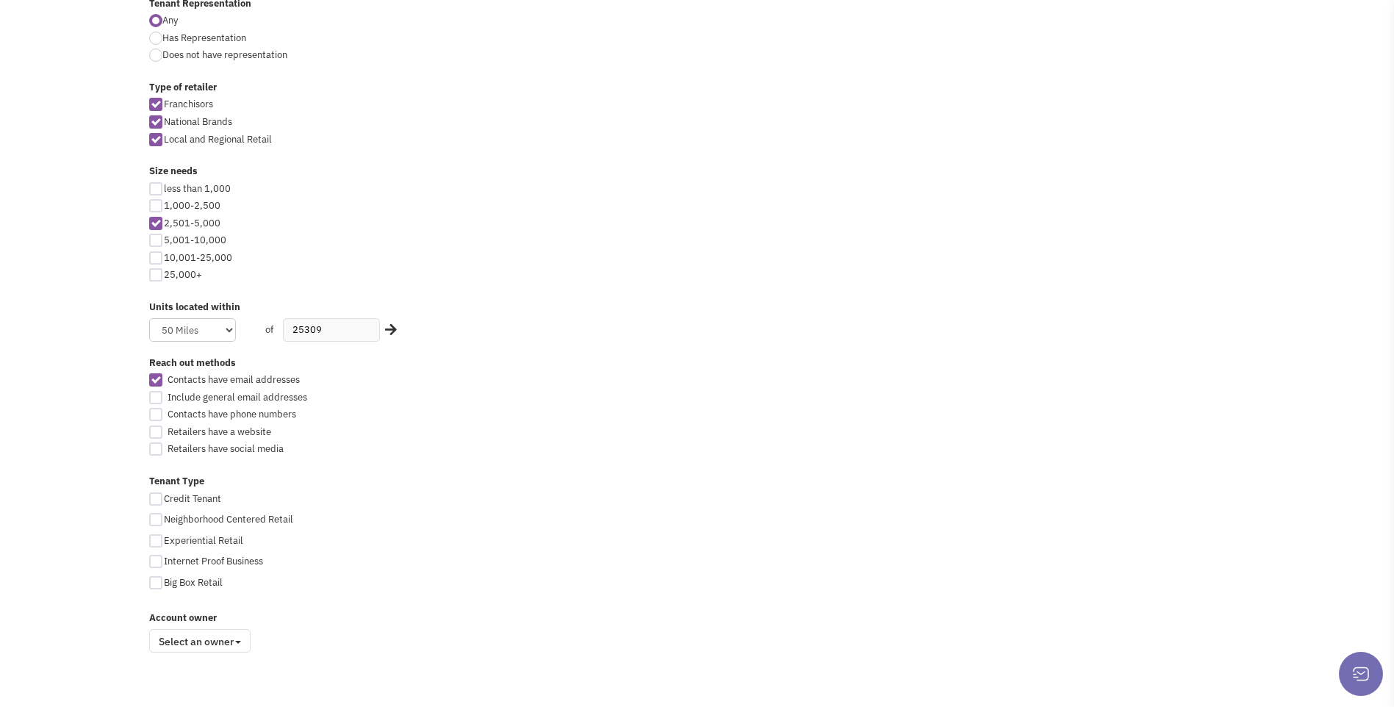
click at [160, 416] on div at bounding box center [155, 414] width 13 height 13
click at [164, 416] on input "Contacts have phone numbers" at bounding box center [169, 416] width 10 height 10
checkbox input "true"
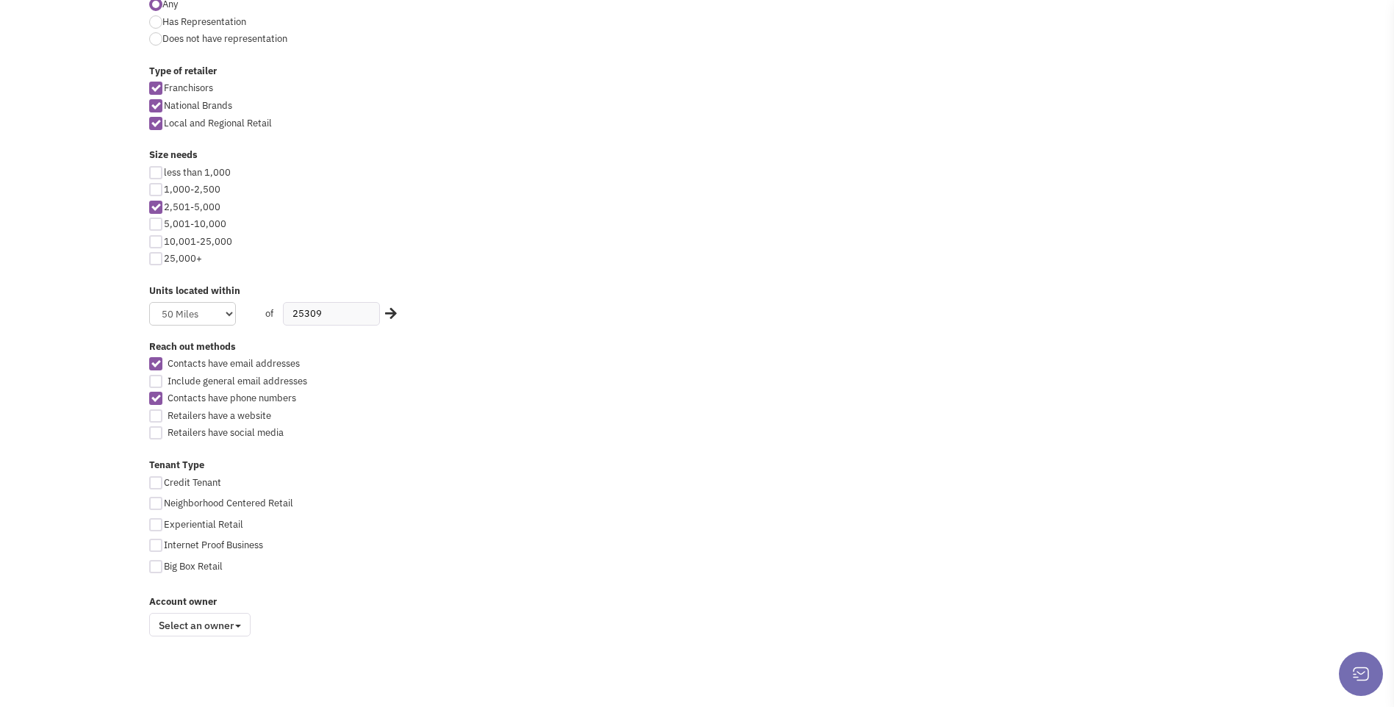
scroll to position [609, 0]
click at [154, 501] on div at bounding box center [155, 498] width 13 height 13
click at [164, 501] on input "Neighborhood Centered Retail" at bounding box center [169, 500] width 10 height 10
checkbox input "true"
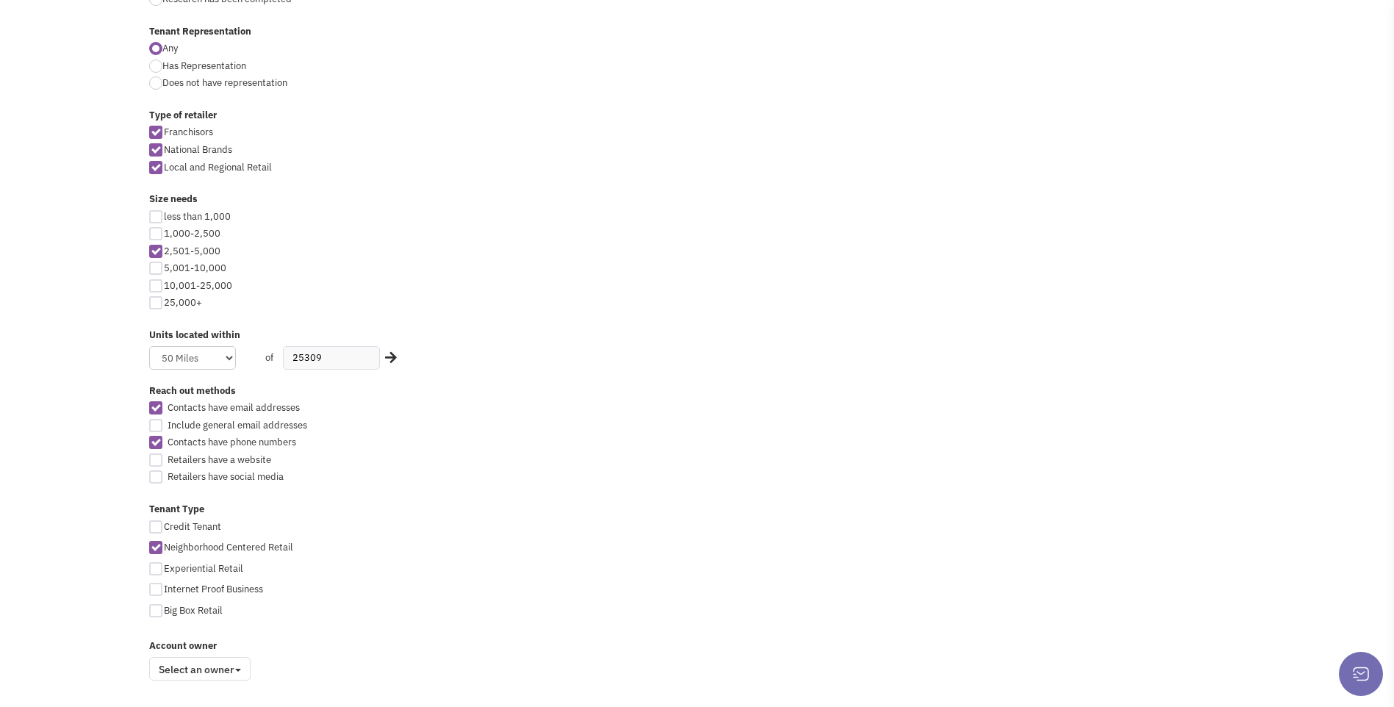
scroll to position [609, 0]
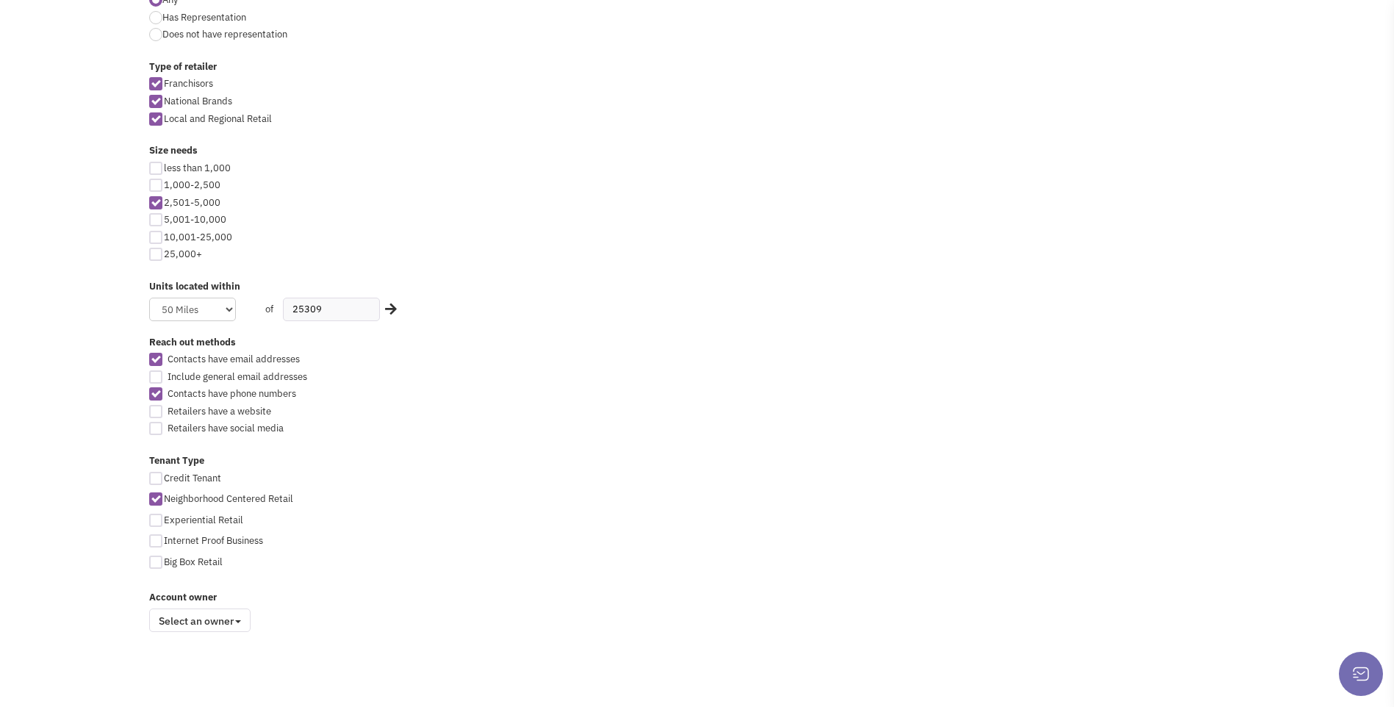
click at [155, 361] on div at bounding box center [155, 359] width 13 height 13
click at [164, 361] on input "Contacts have email addresses" at bounding box center [169, 361] width 10 height 10
checkbox input "false"
click at [153, 392] on div at bounding box center [155, 393] width 13 height 13
click at [164, 392] on input "Contacts have phone numbers" at bounding box center [169, 395] width 10 height 10
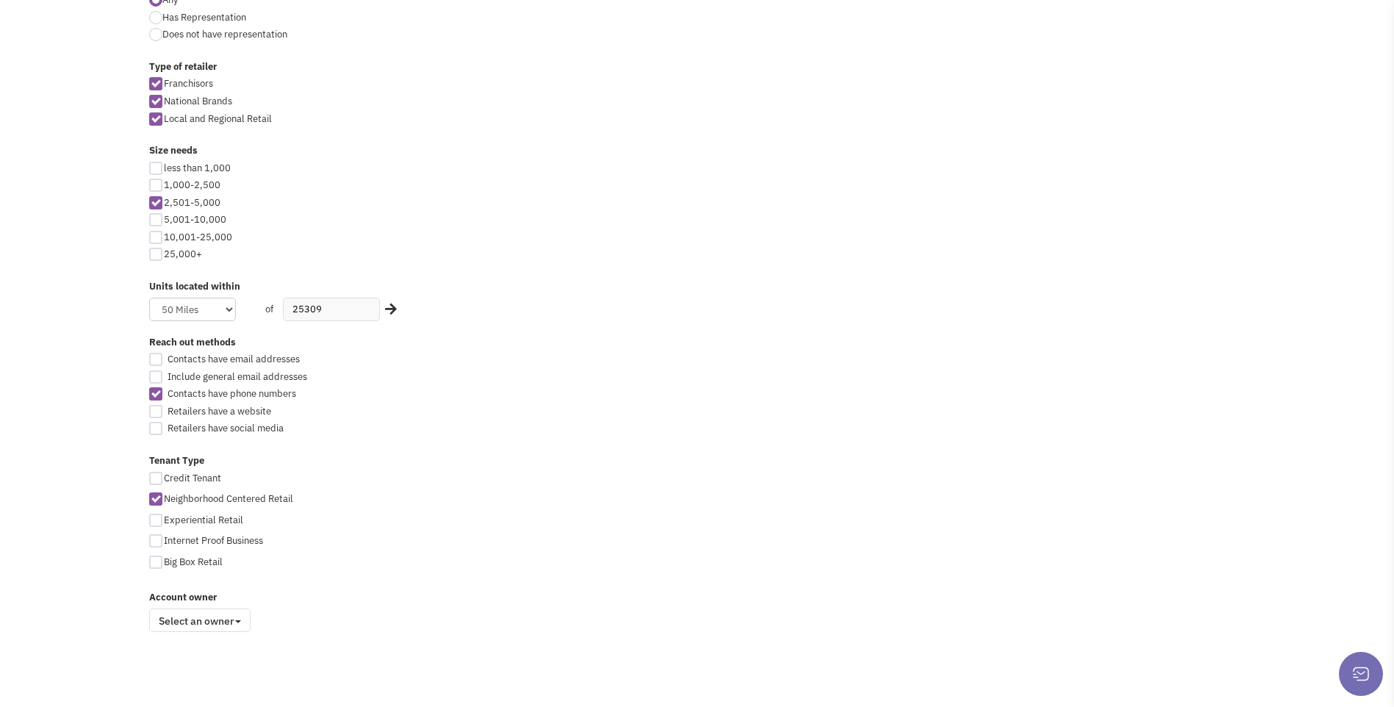
checkbox input "false"
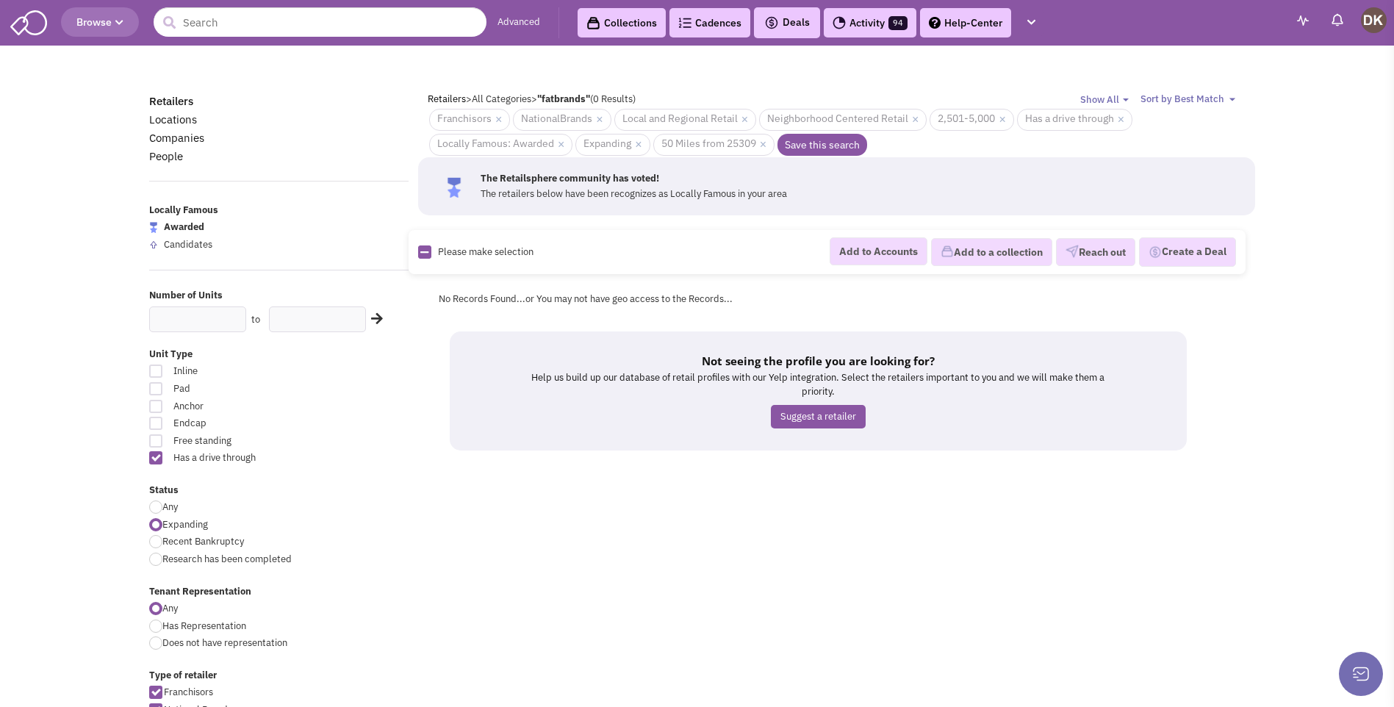
click at [363, 401] on label "Anchor" at bounding box center [279, 407] width 260 height 14
click at [337, 403] on input "Anchor" at bounding box center [332, 408] width 10 height 10
checkbox input "true"
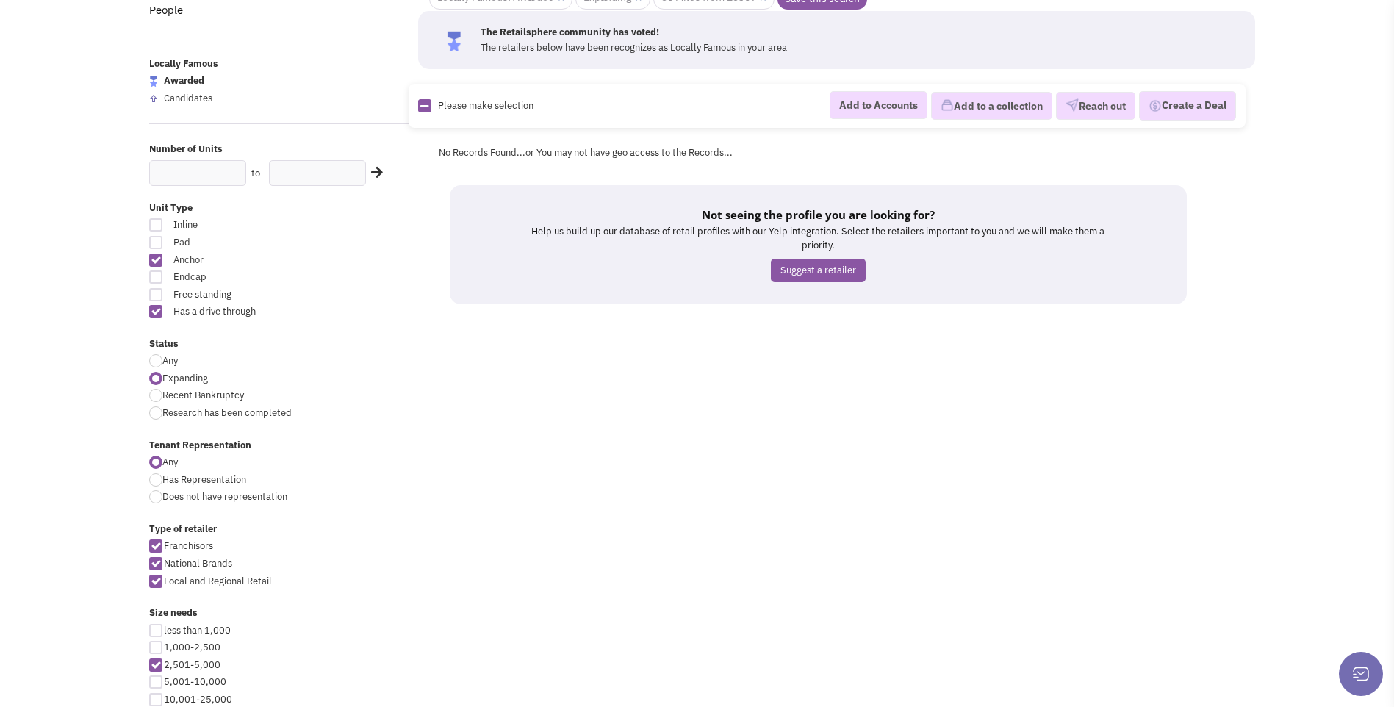
scroll to position [147, 0]
click at [157, 260] on div at bounding box center [155, 259] width 13 height 13
click at [327, 260] on input "Anchor" at bounding box center [332, 261] width 10 height 10
checkbox input "false"
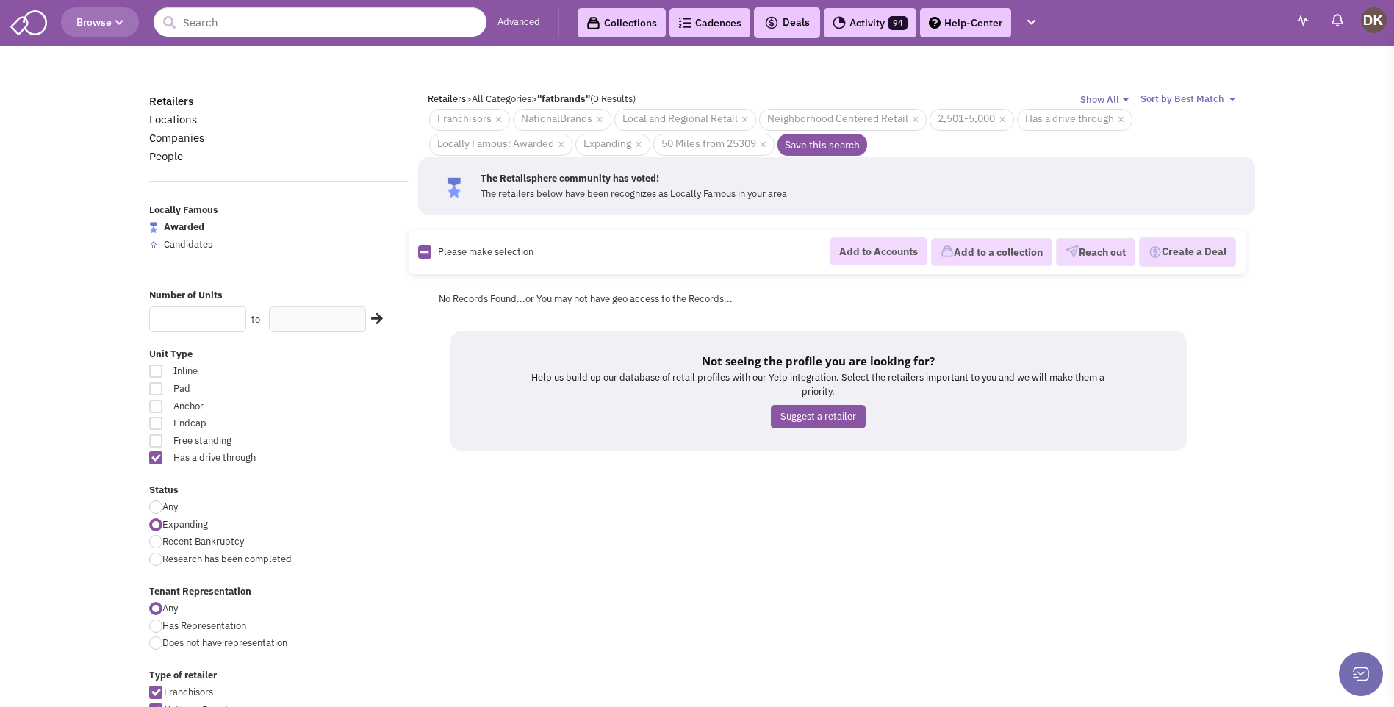
click at [226, 323] on input "text" at bounding box center [197, 319] width 97 height 26
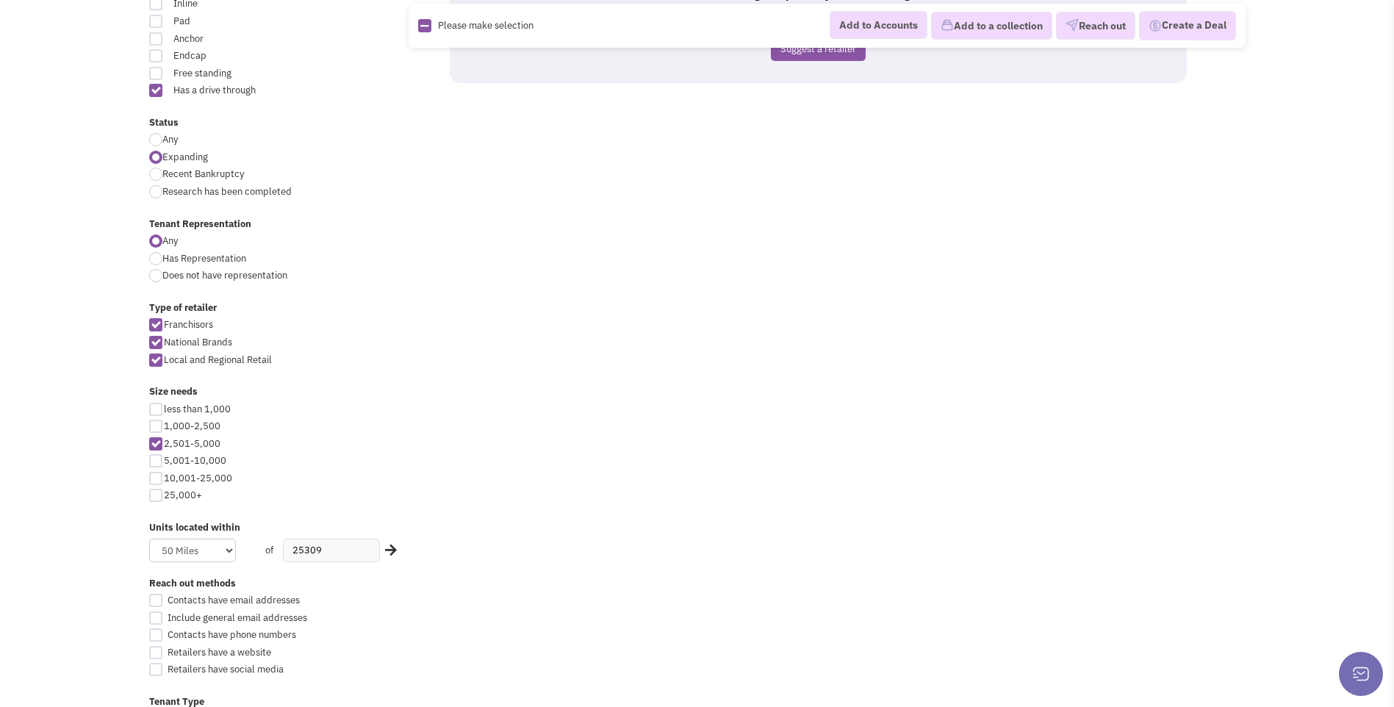
scroll to position [588, 0]
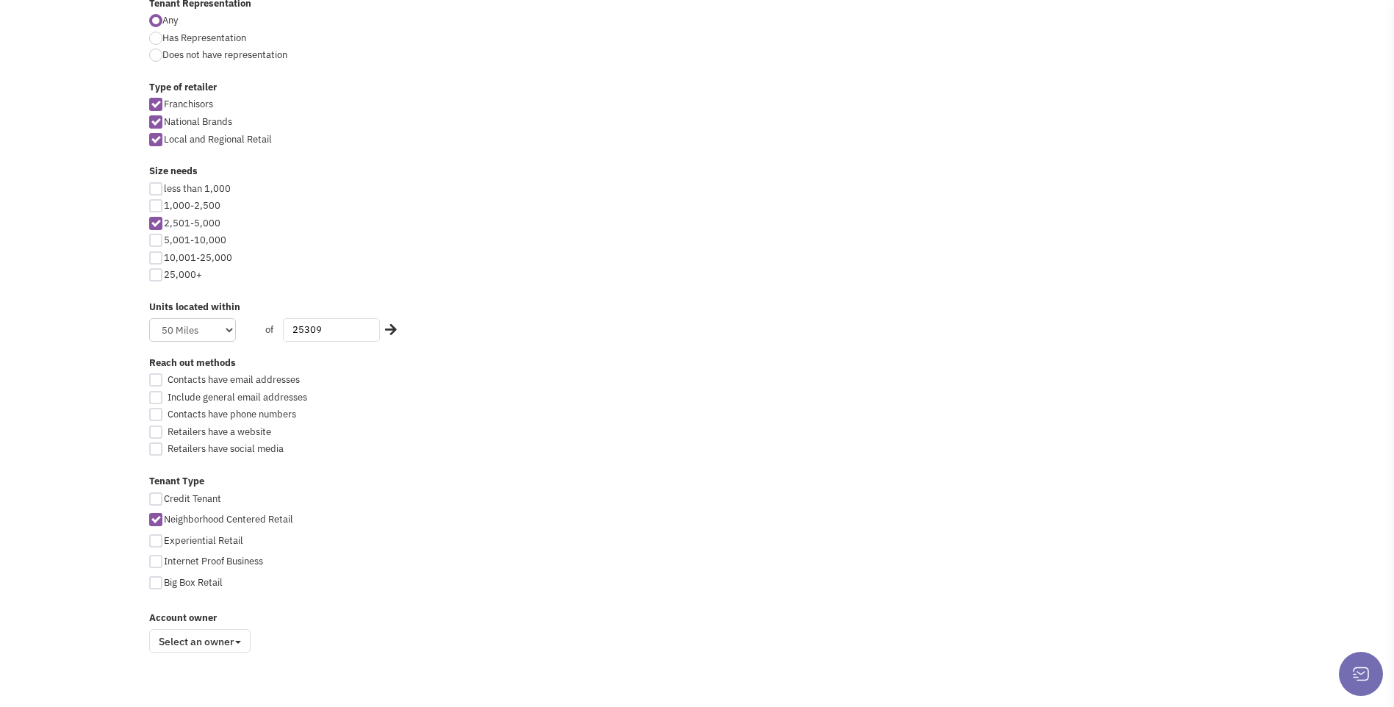
click at [337, 330] on input "25309" at bounding box center [331, 330] width 97 height 24
type input "2"
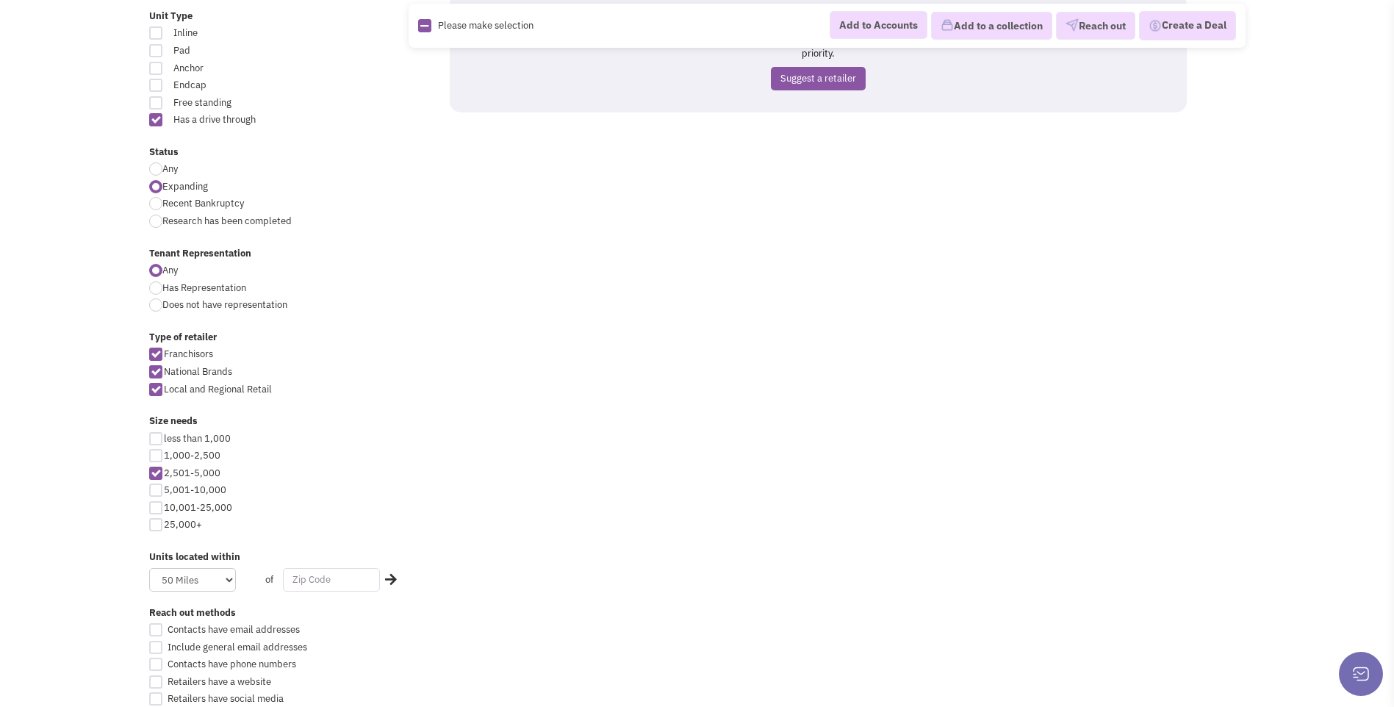
scroll to position [462, 0]
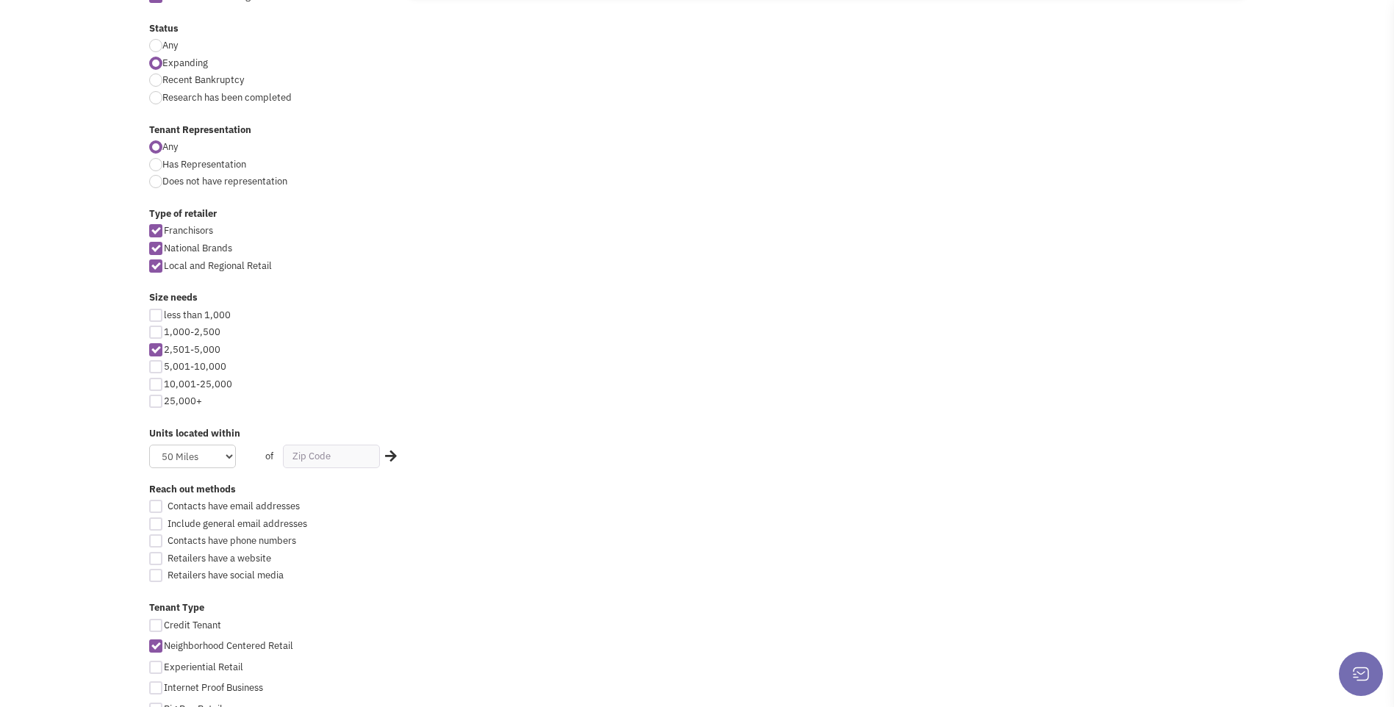
click at [385, 458] on icon at bounding box center [391, 455] width 12 height 13
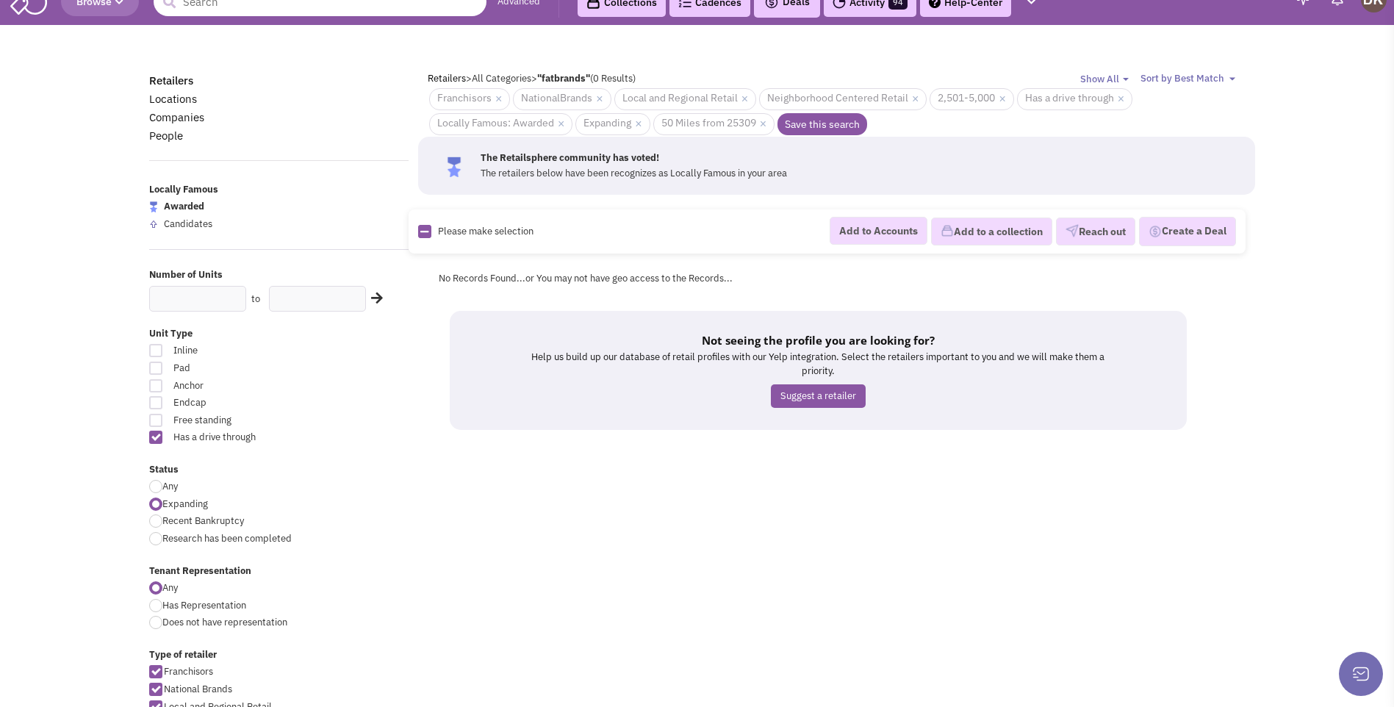
scroll to position [0, 0]
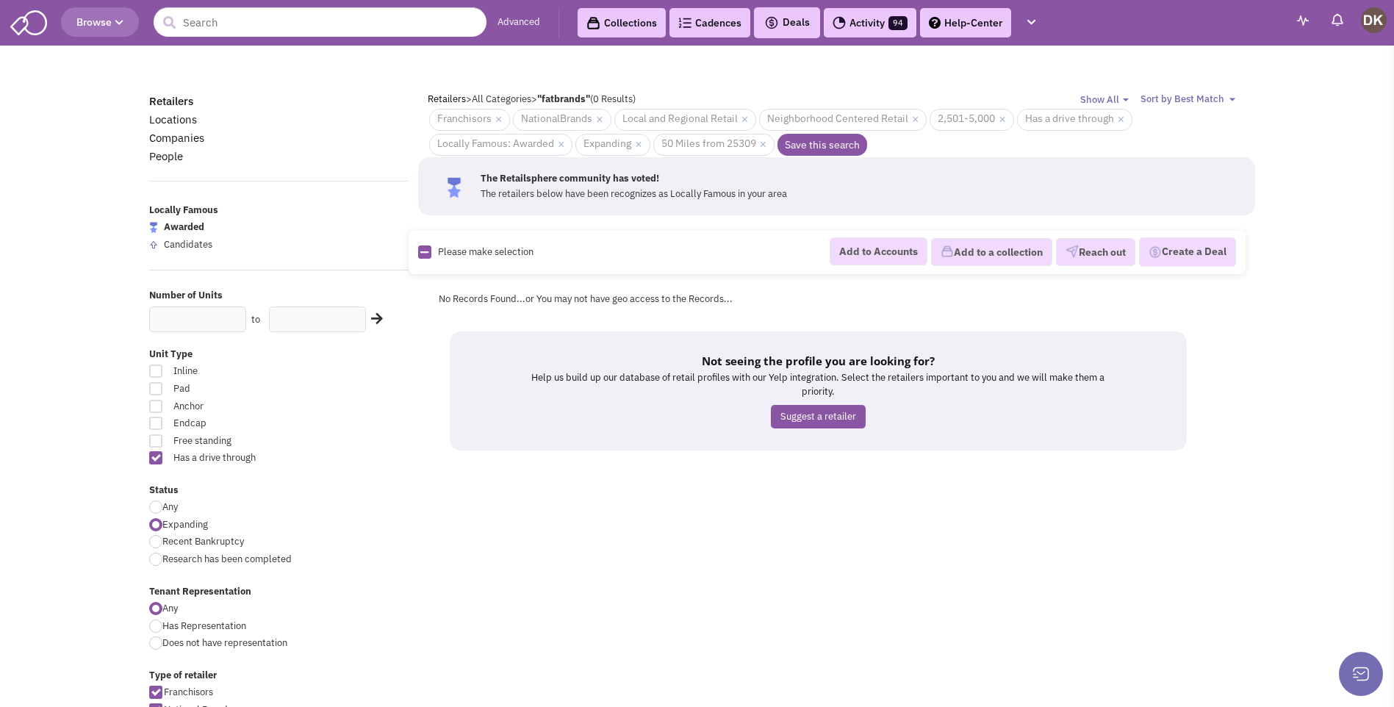
click at [110, 26] on span "Browse" at bounding box center [99, 21] width 47 height 13
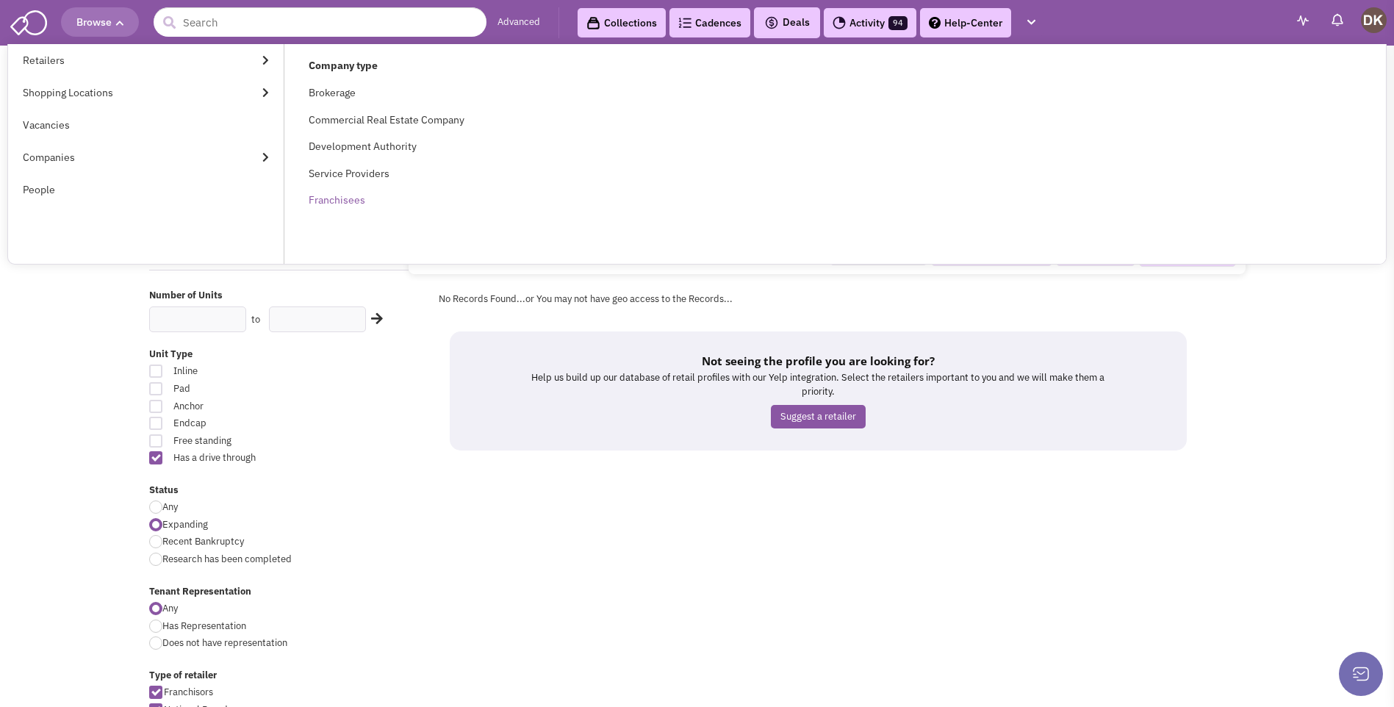
click at [326, 201] on link "Franchisees" at bounding box center [337, 199] width 57 height 13
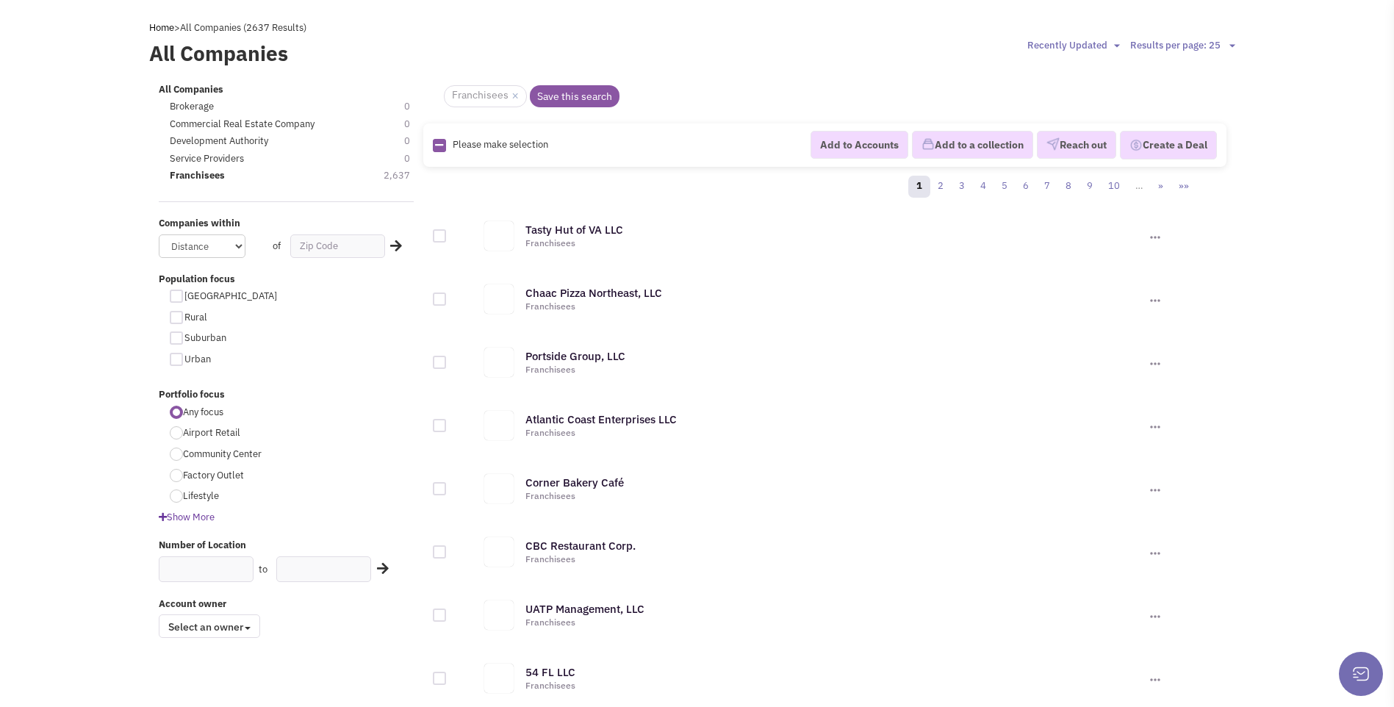
scroll to position [73, 0]
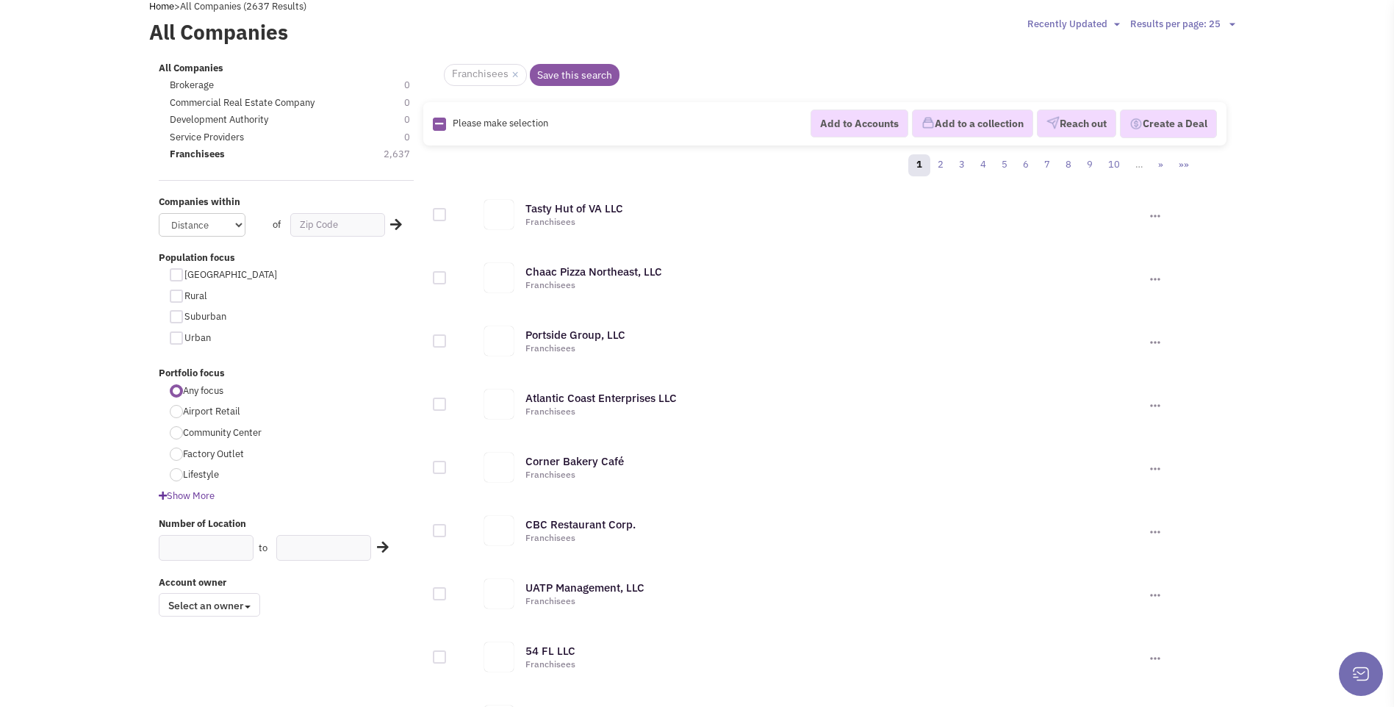
click at [182, 317] on label "Suburban" at bounding box center [297, 317] width 255 height 14
click at [176, 317] on div at bounding box center [176, 316] width 13 height 13
click at [184, 317] on input "Suburban" at bounding box center [189, 318] width 10 height 10
checkbox input "true"
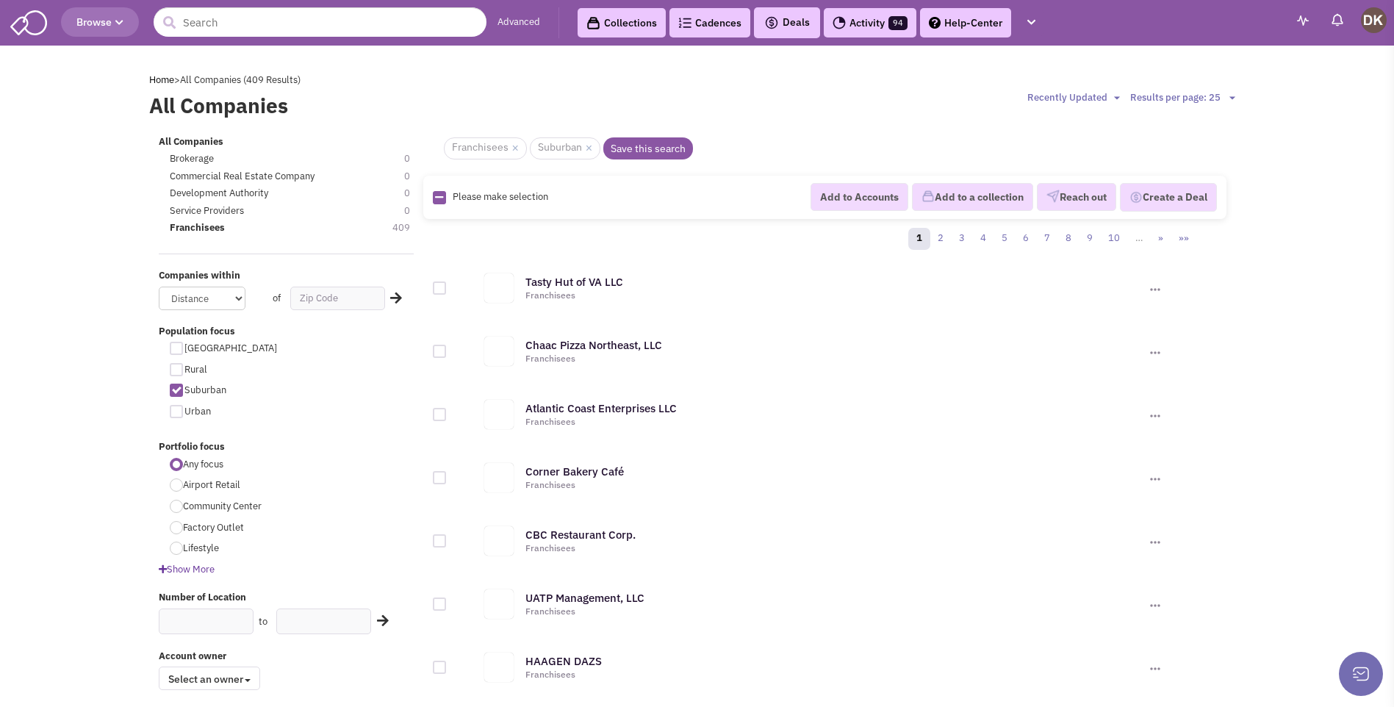
click at [101, 23] on span "Browse" at bounding box center [99, 21] width 47 height 13
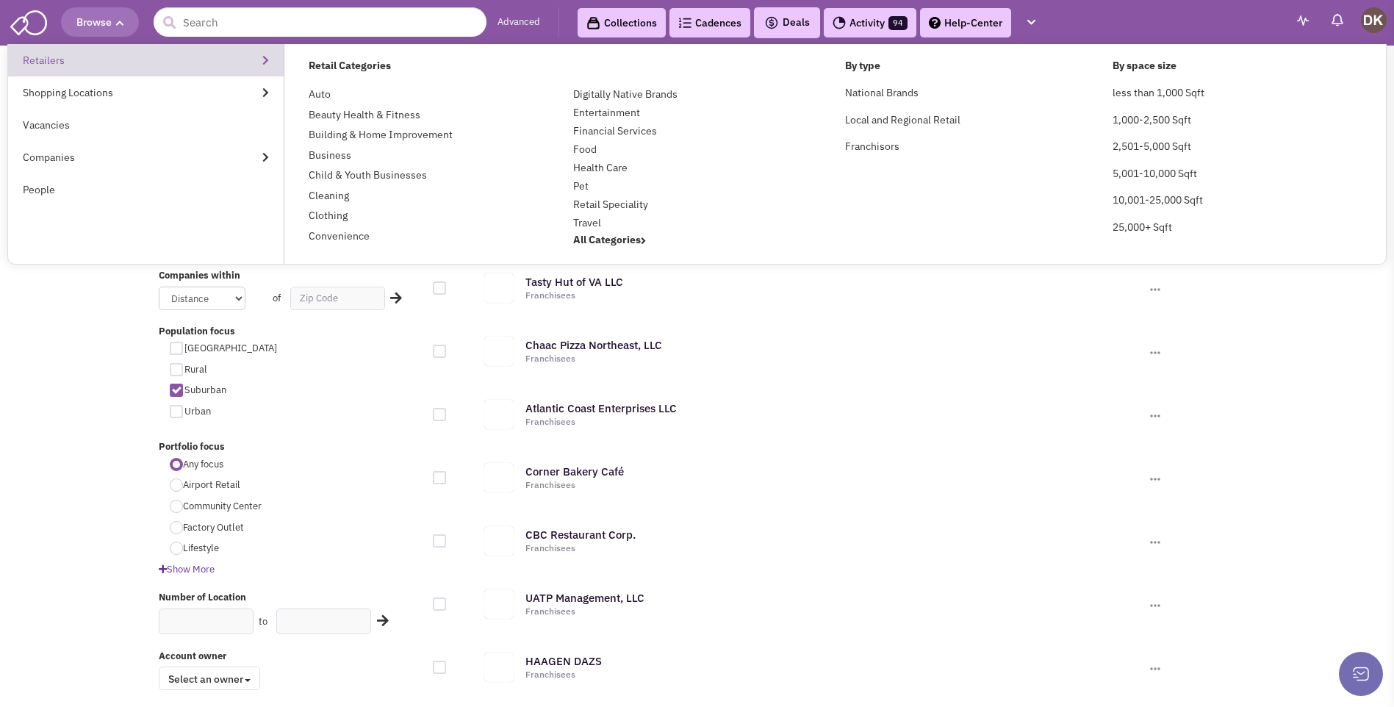
click at [263, 61] on link "Retailers" at bounding box center [146, 60] width 276 height 32
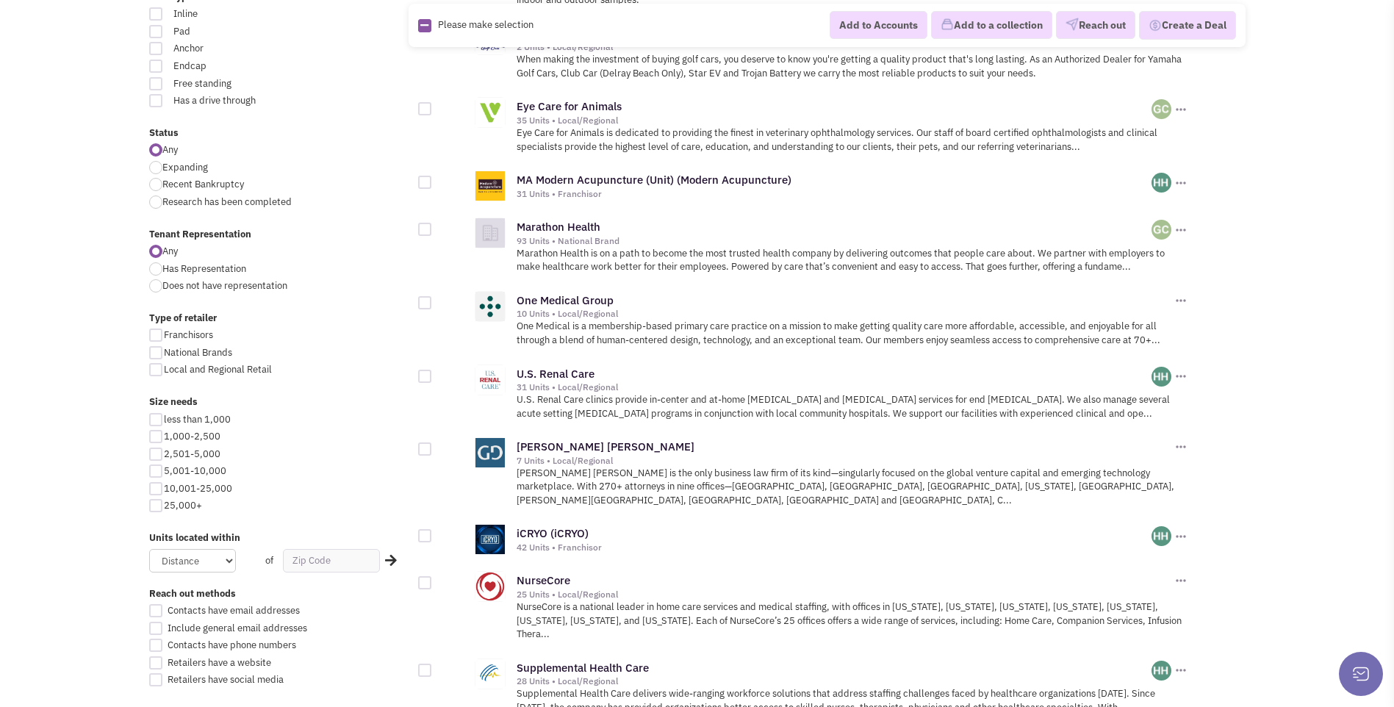
scroll to position [441, 0]
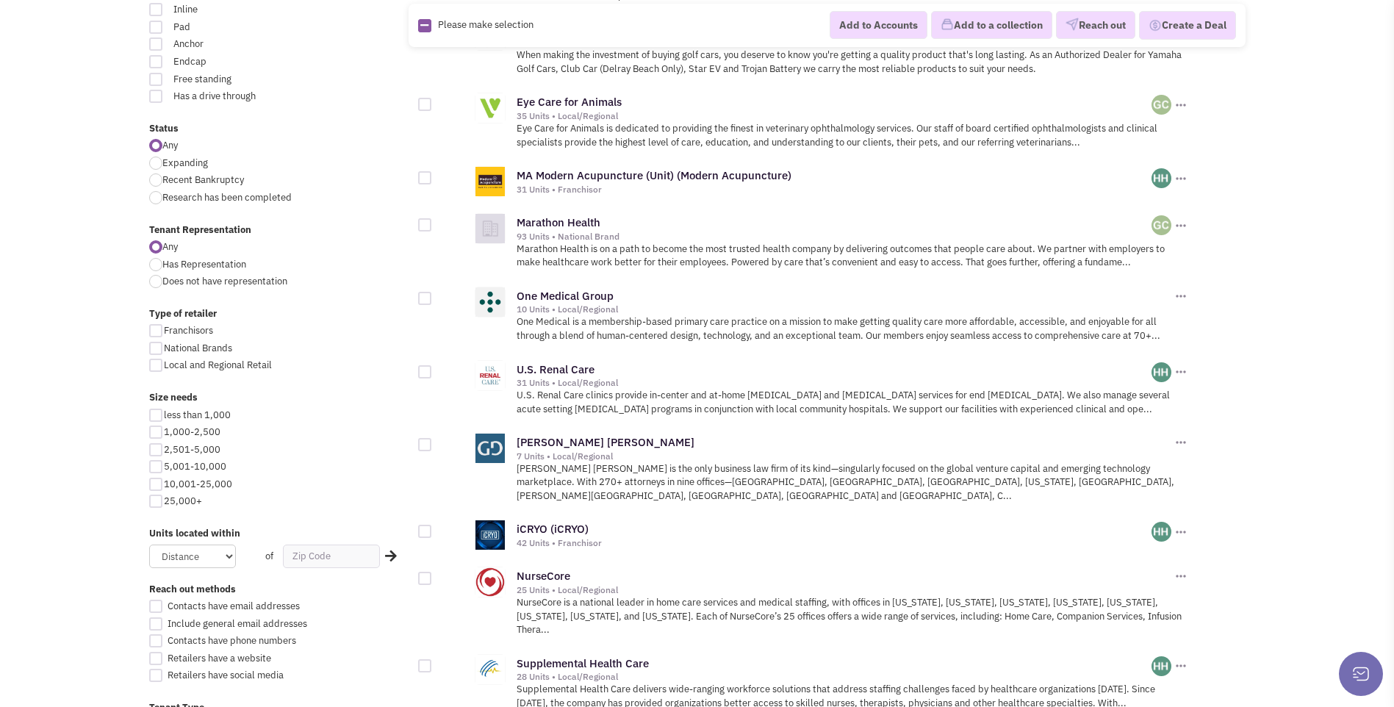
click at [158, 169] on div at bounding box center [155, 163] width 13 height 13
click at [162, 169] on input "Expanding" at bounding box center [167, 164] width 10 height 10
radio input "true"
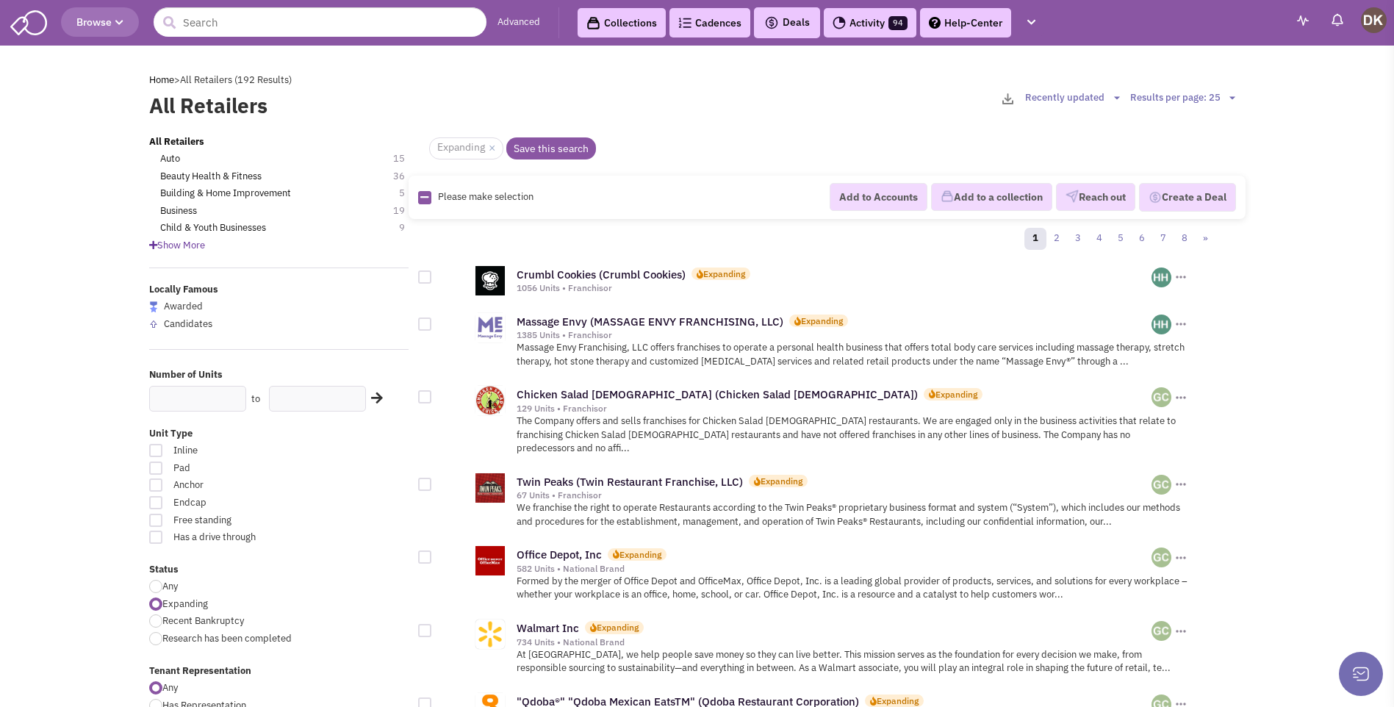
click at [149, 245] on icon at bounding box center [153, 245] width 8 height 10
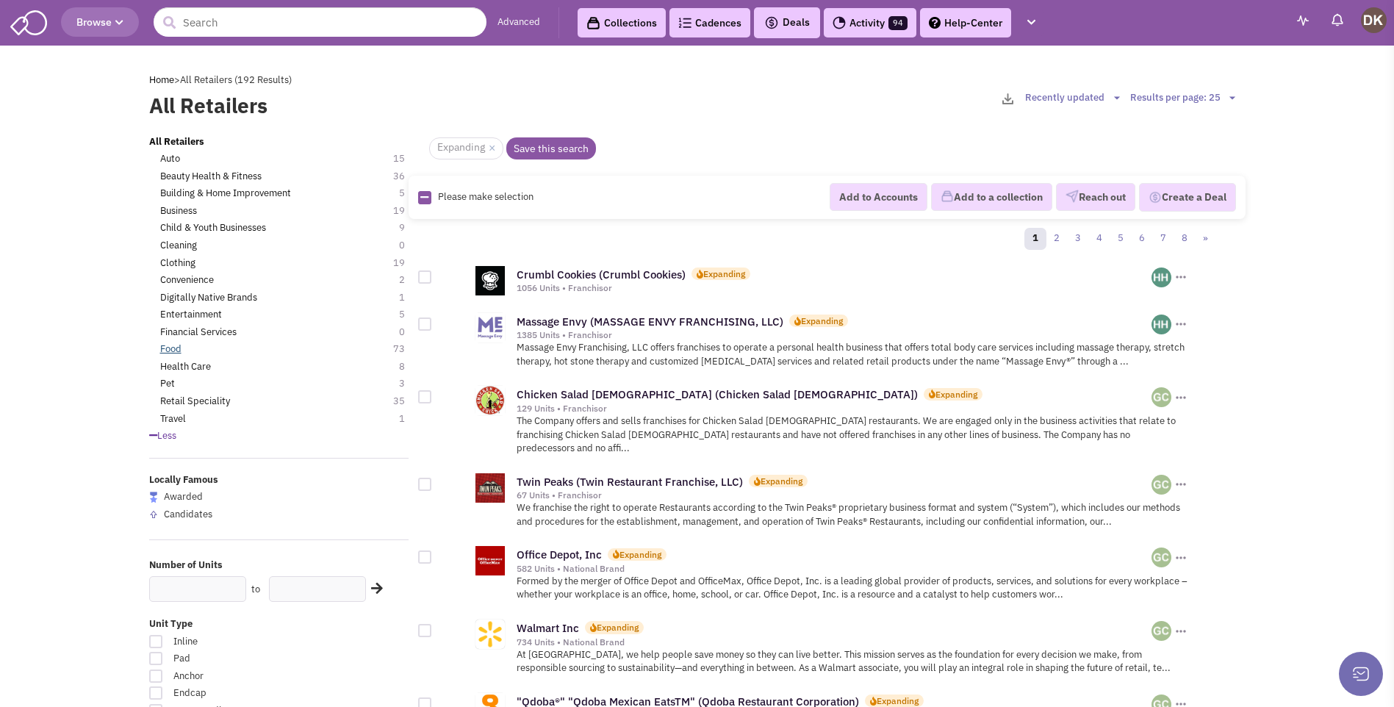
click at [168, 353] on link "Food" at bounding box center [170, 349] width 21 height 14
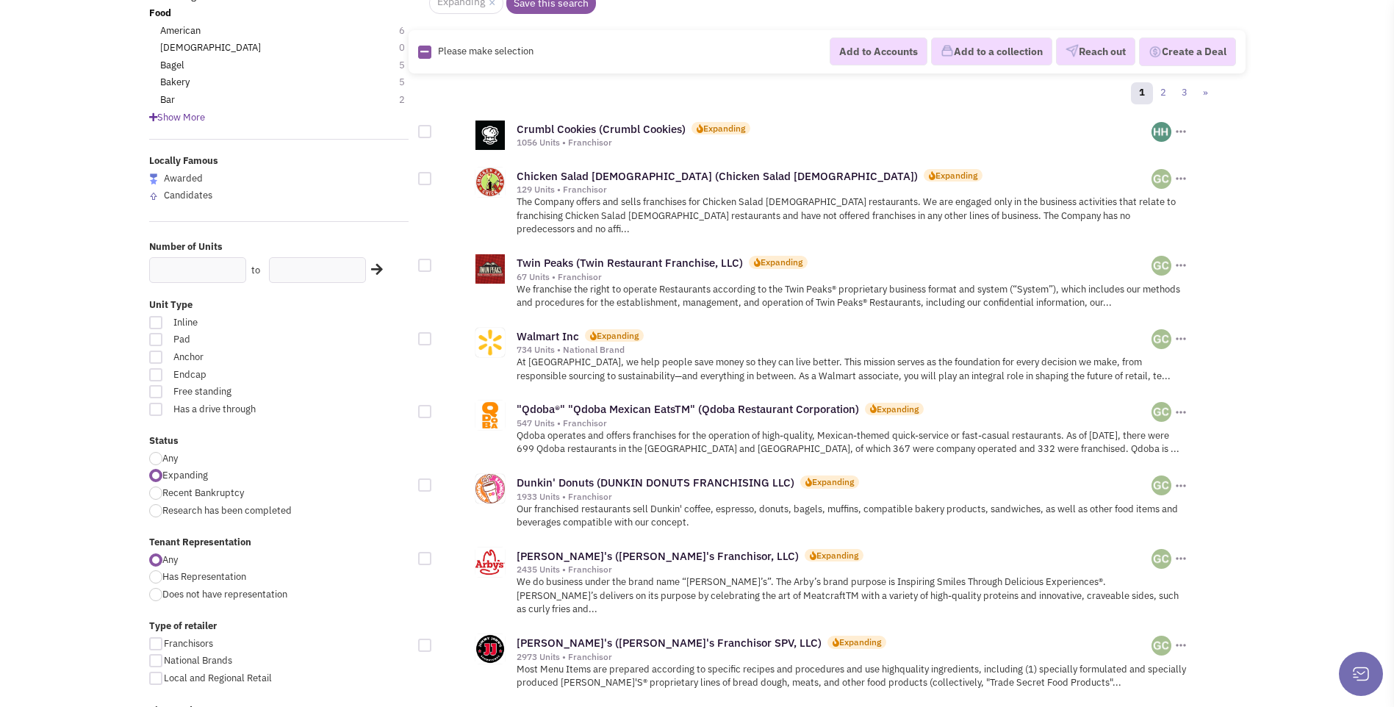
scroll to position [147, 0]
click at [158, 411] on div at bounding box center [155, 407] width 13 height 13
click at [327, 411] on input "Has a drive through" at bounding box center [332, 409] width 10 height 10
checkbox input "true"
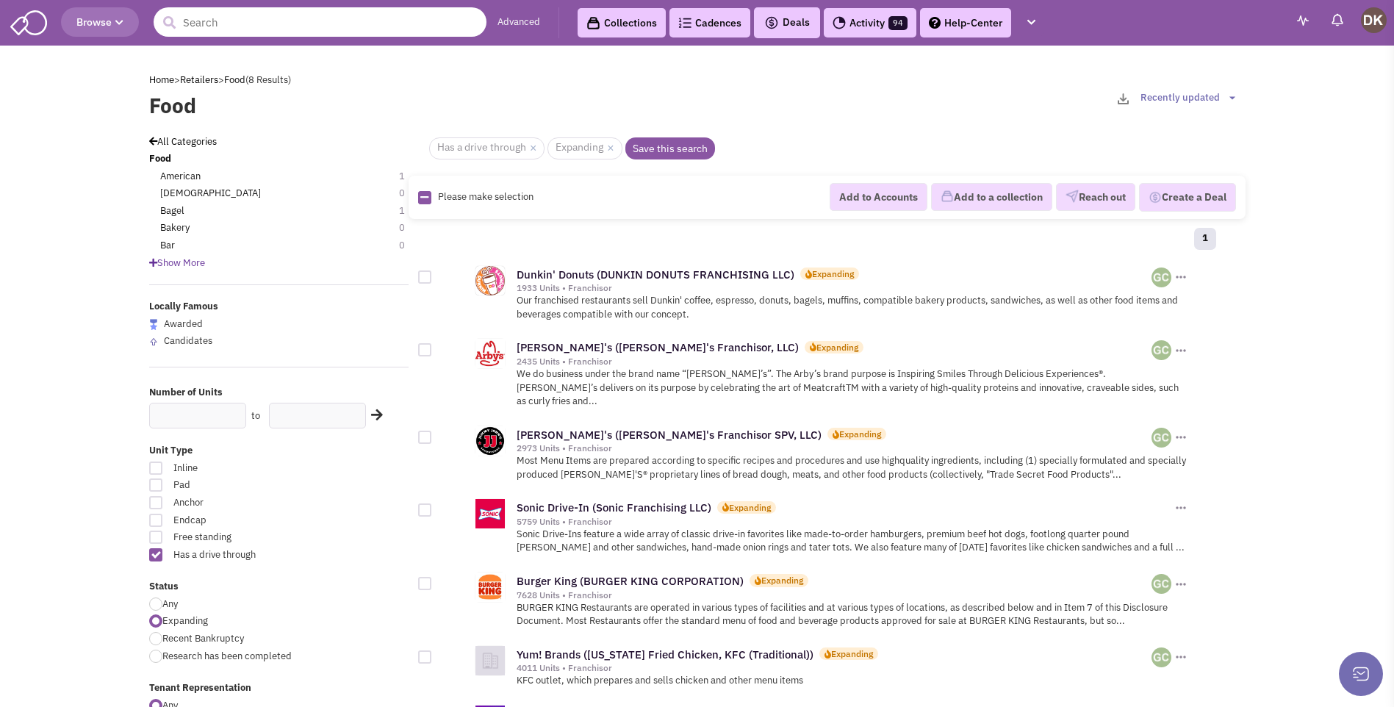
click at [308, 24] on input "text" at bounding box center [320, 21] width 333 height 29
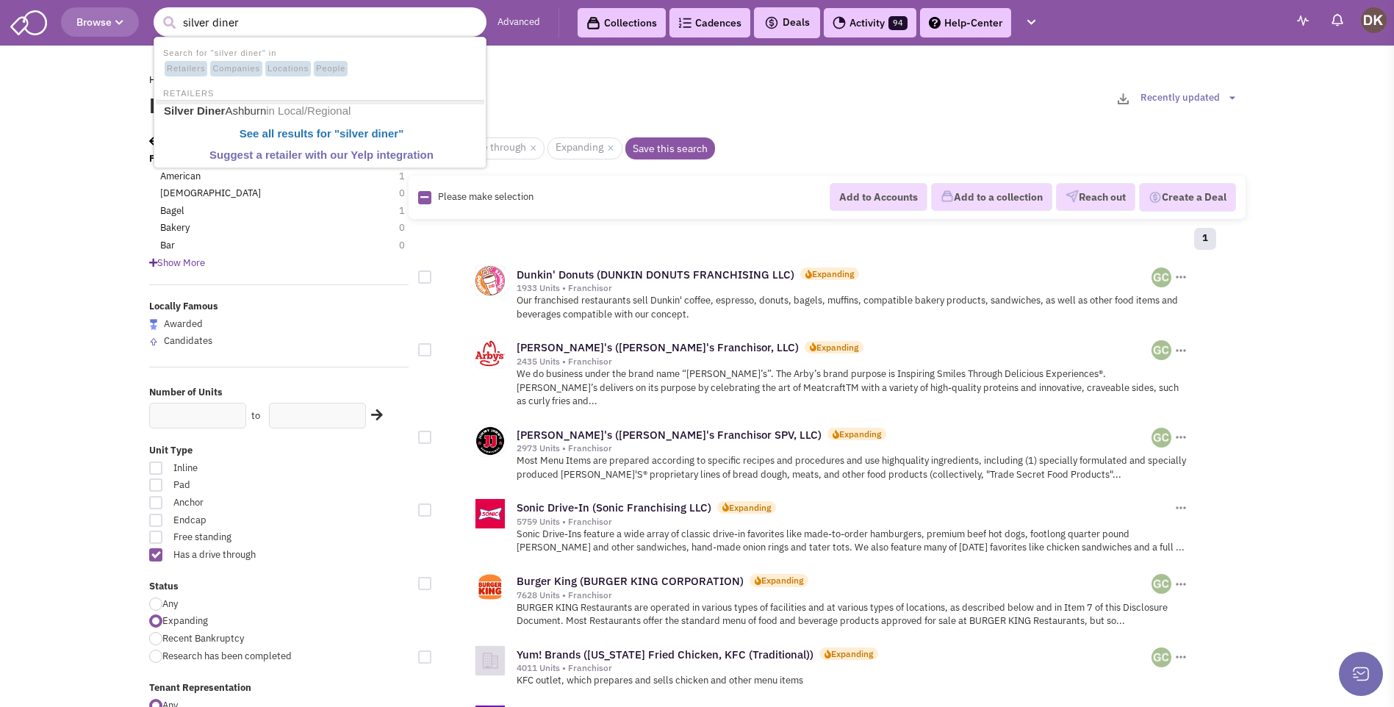
type input "silver diner"
click at [158, 12] on button "submit" at bounding box center [169, 23] width 22 height 22
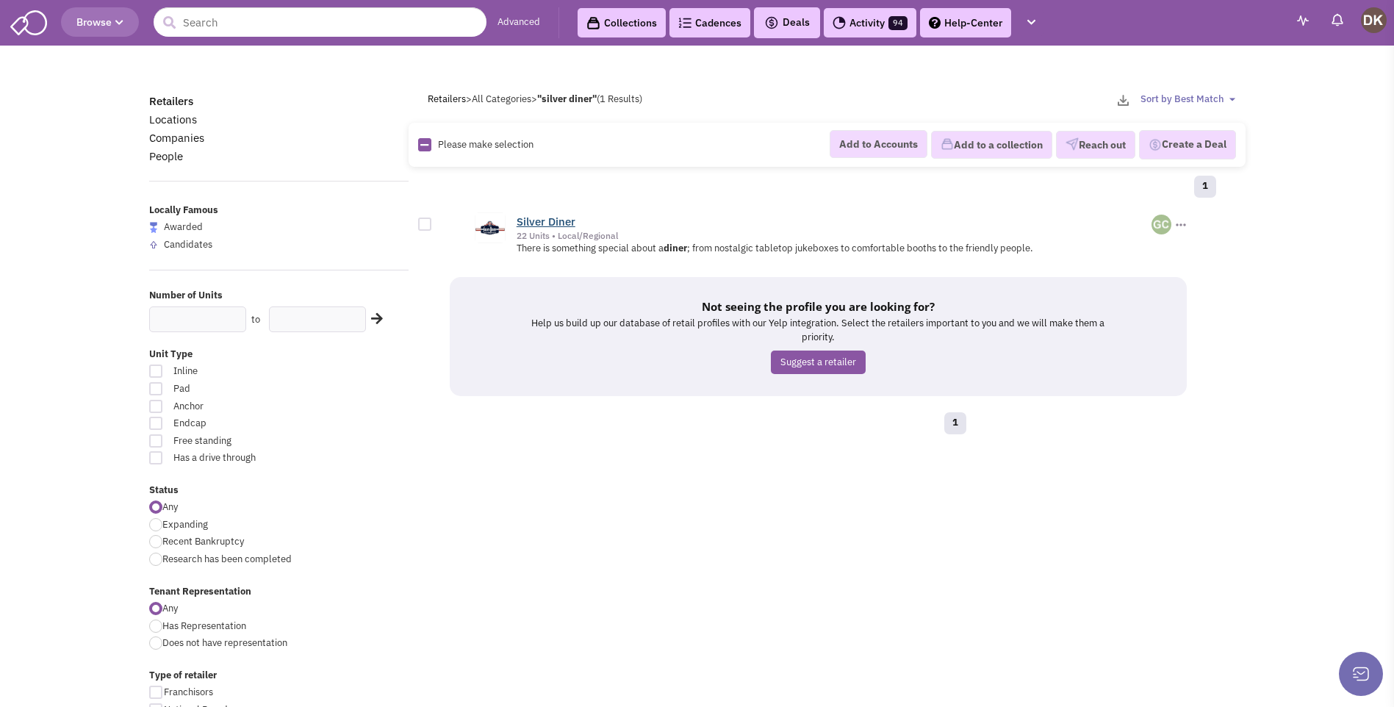
click at [542, 225] on link "Silver Diner" at bounding box center [546, 222] width 59 height 14
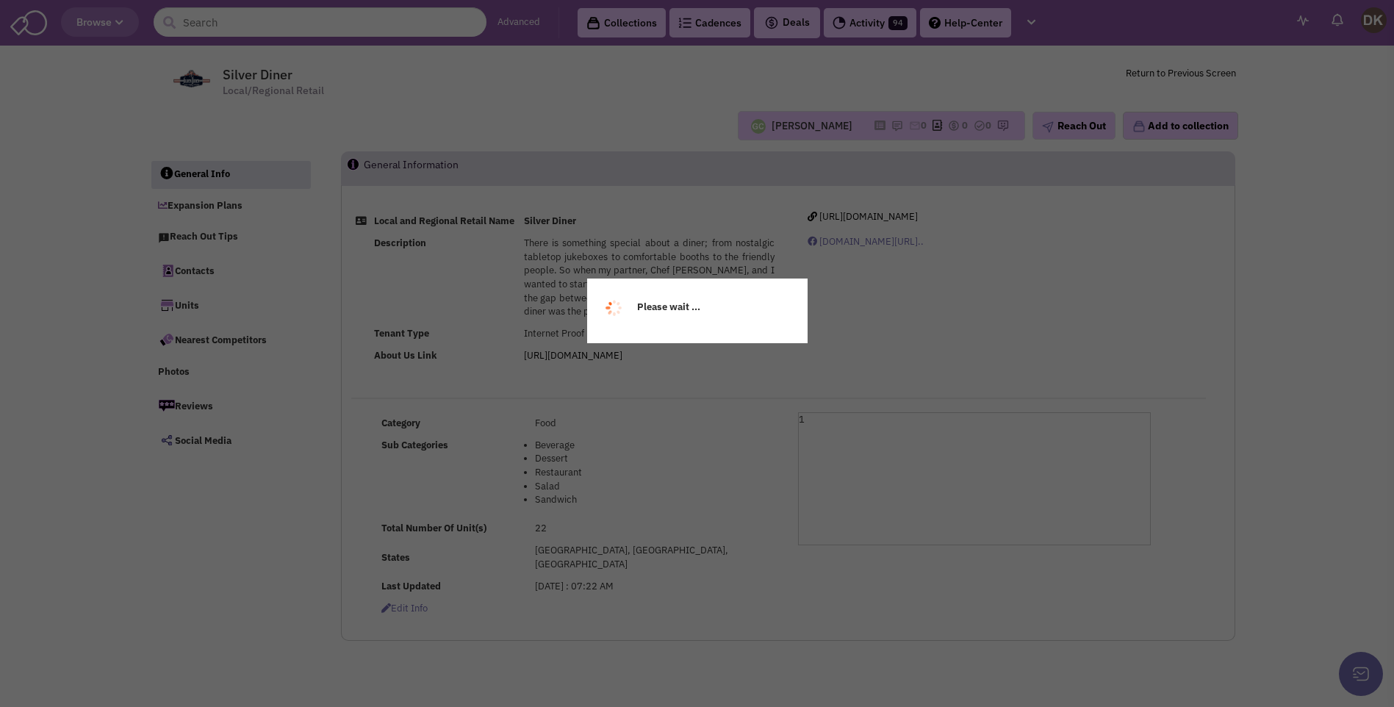
select select
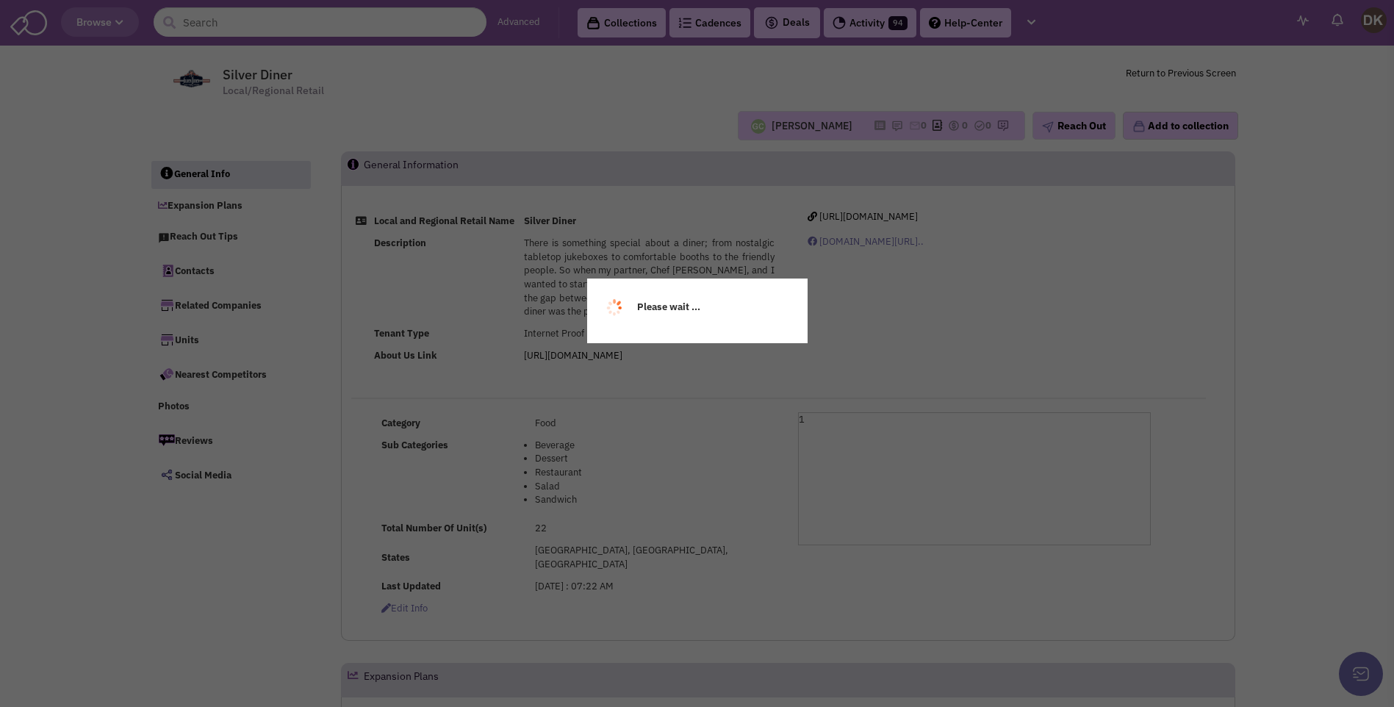
select select
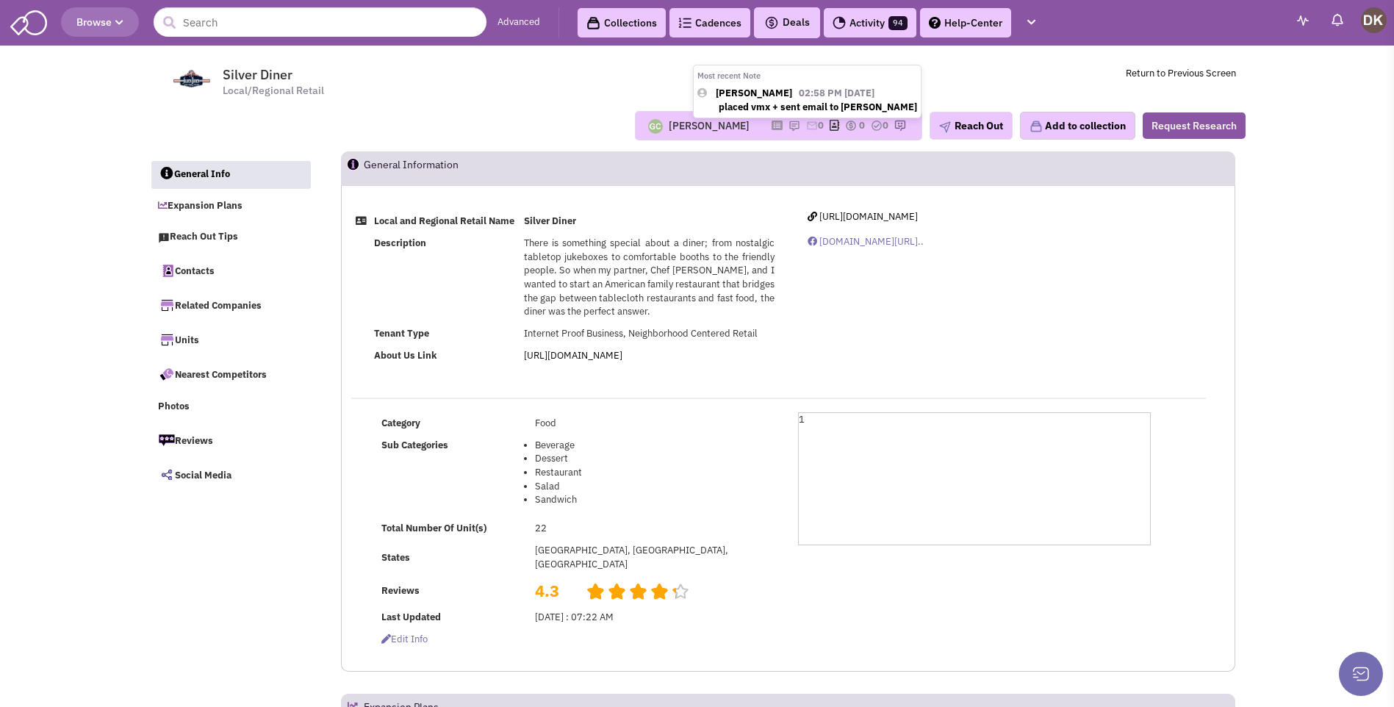
click at [789, 126] on img at bounding box center [795, 126] width 12 height 12
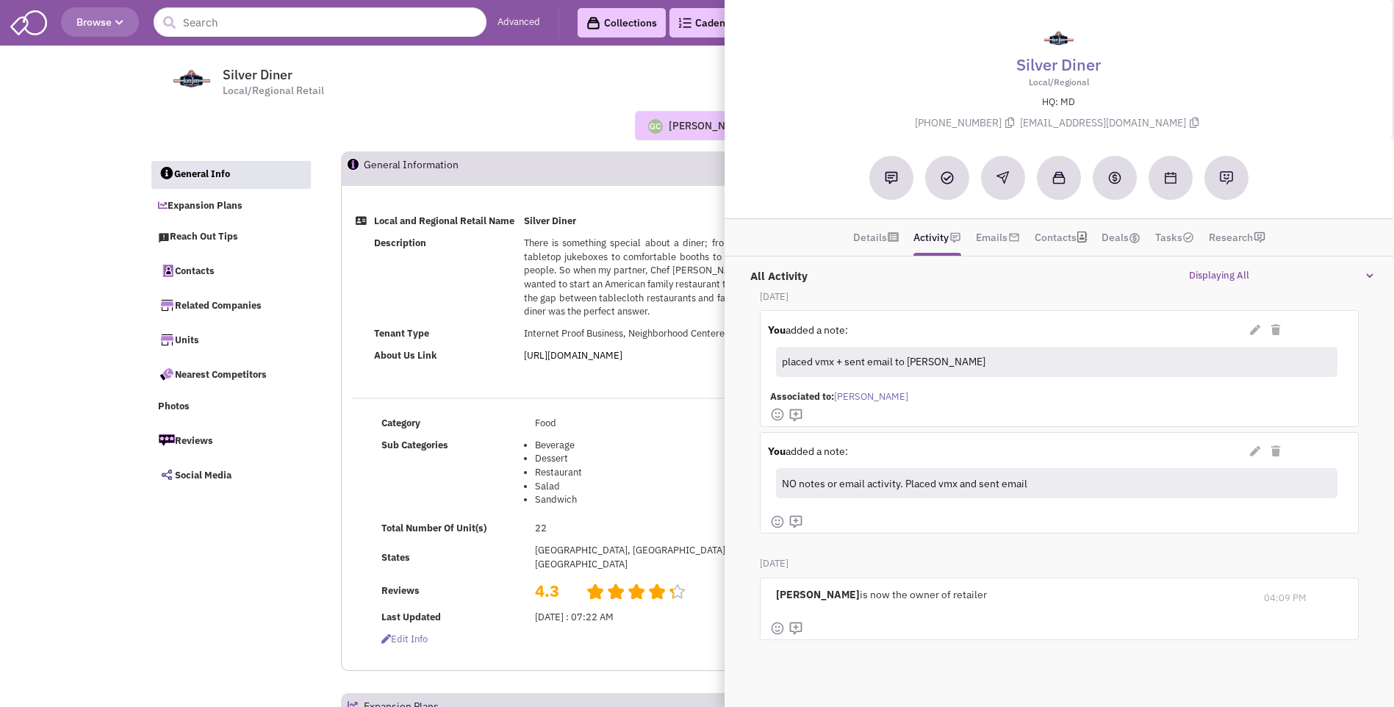
click at [631, 434] on td "Food" at bounding box center [655, 423] width 248 height 22
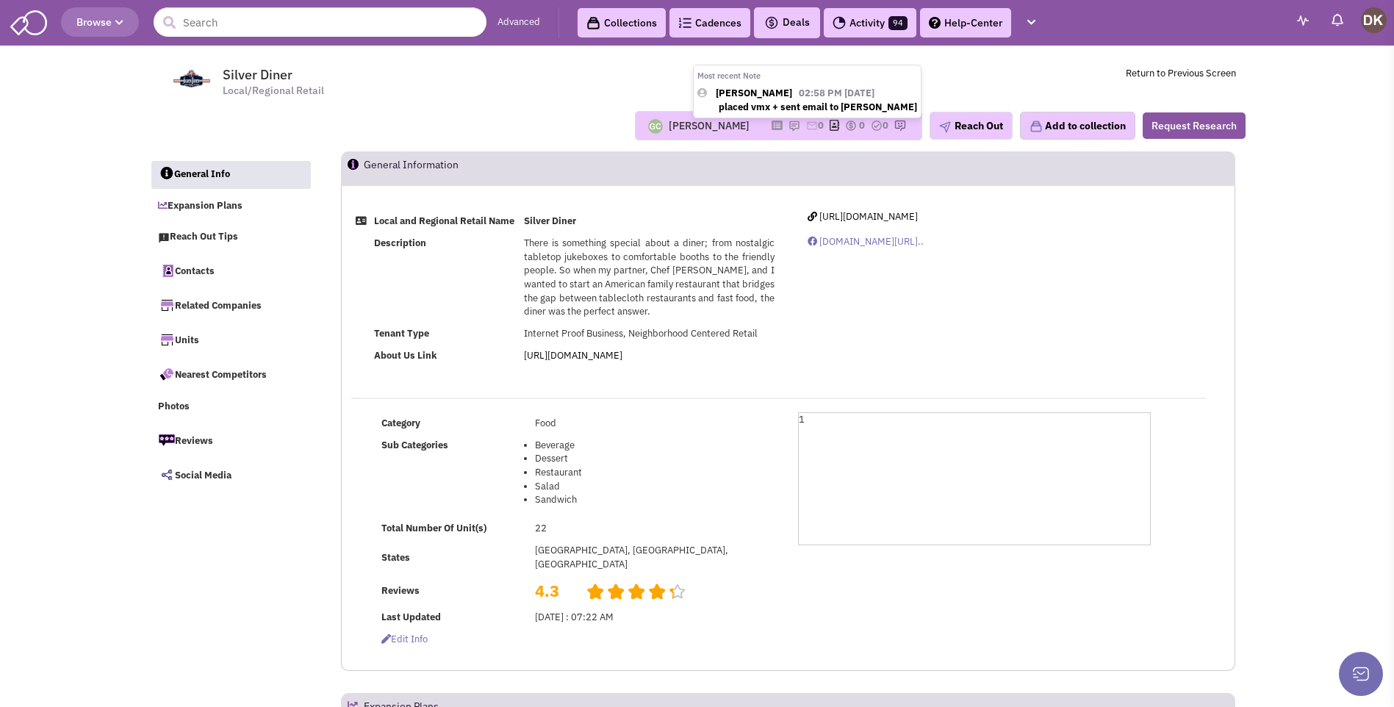
click at [789, 126] on img at bounding box center [795, 126] width 12 height 12
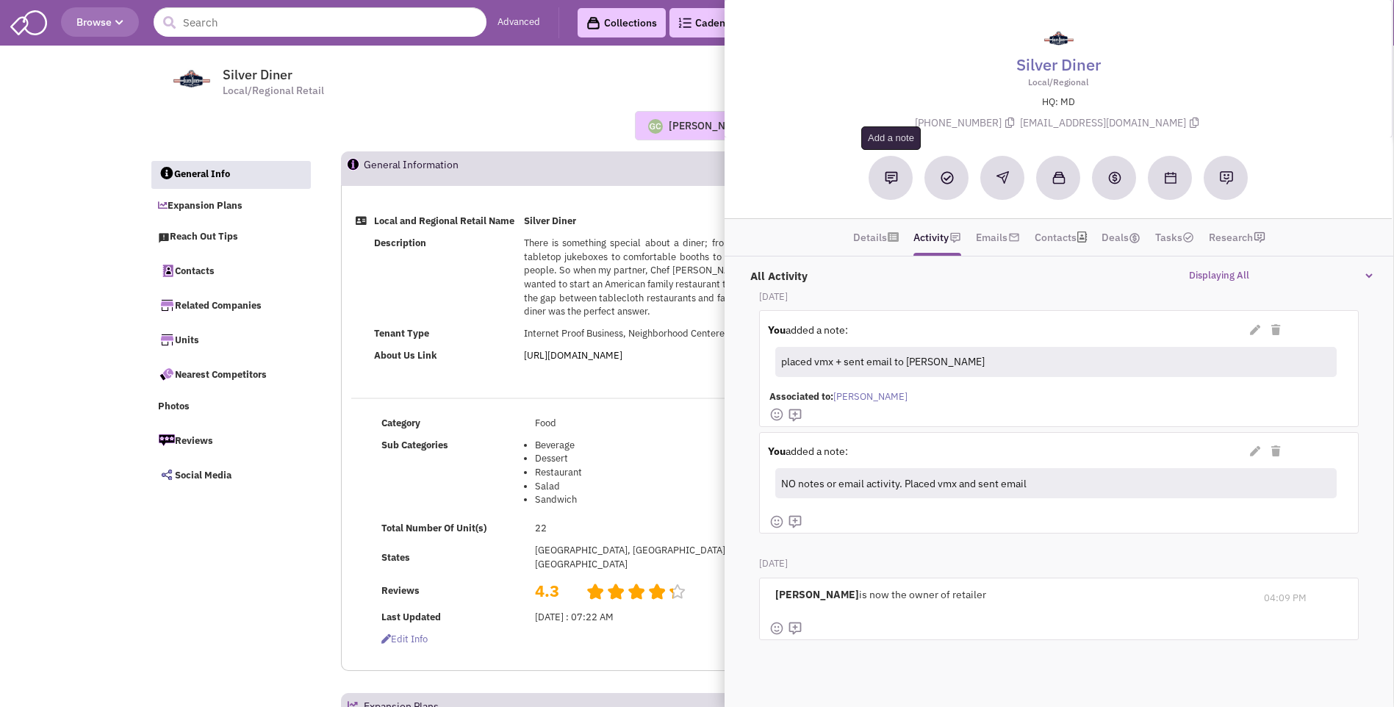
click at [890, 184] on img at bounding box center [891, 177] width 13 height 13
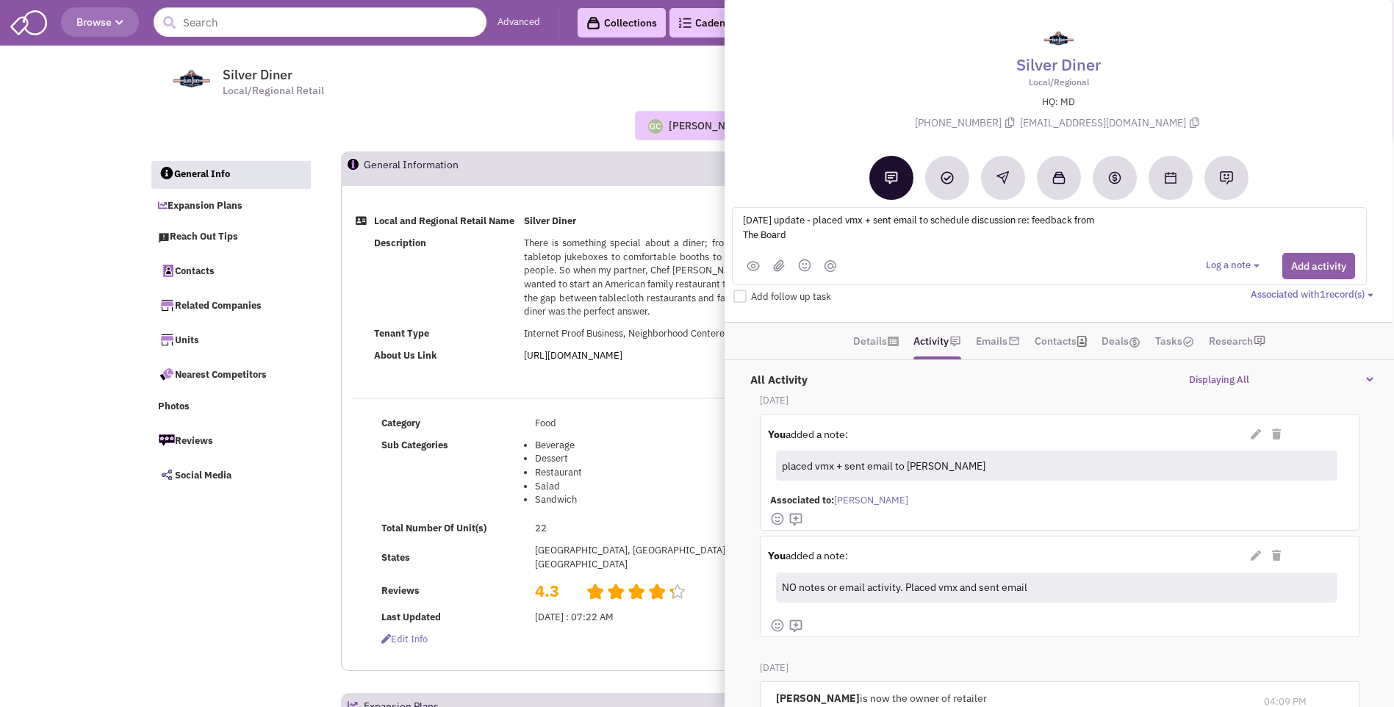
type textarea "9-16-25 update - placed vmx + sent email to schedule discussion re: feedback fr…"
click at [1334, 262] on button "Add activity" at bounding box center [1318, 266] width 73 height 26
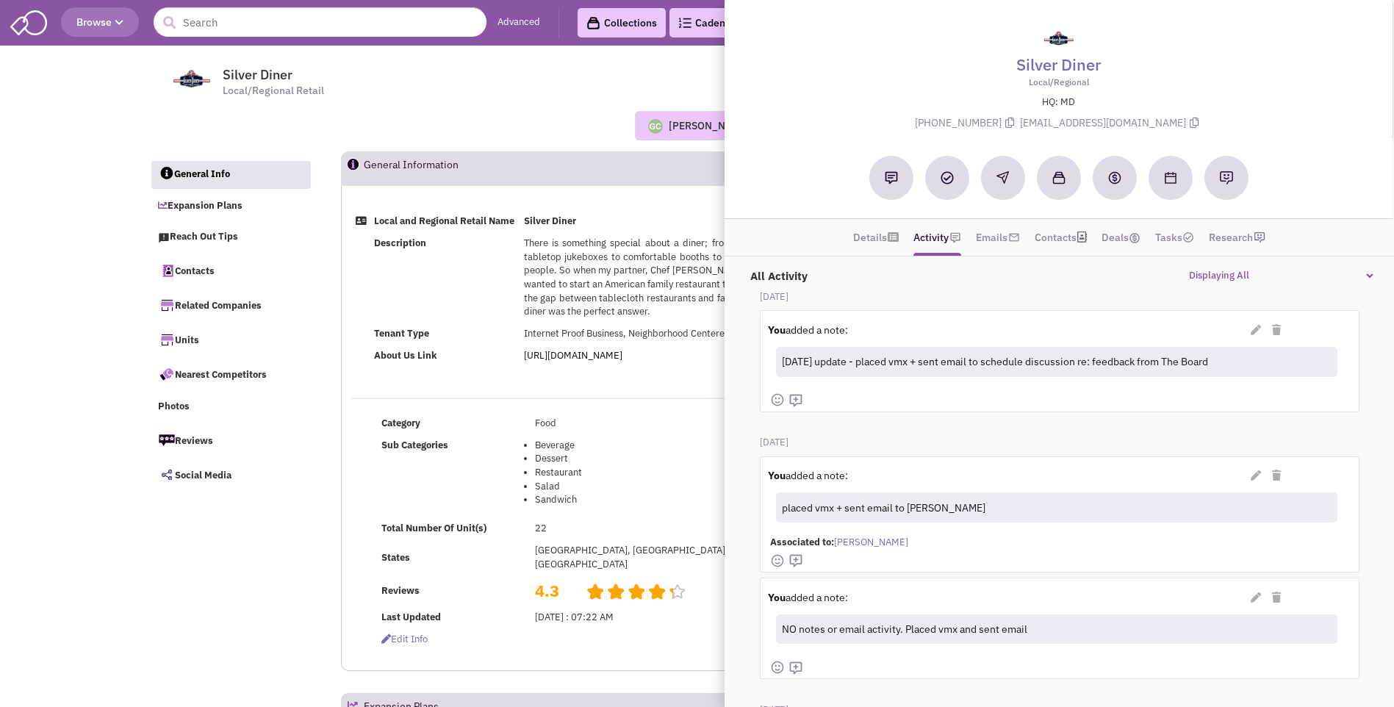
click at [398, 103] on div "Guillaume Chetail Most recent Note Donnie Keller 02:58 PM on 08/22/2025 placed …" at bounding box center [698, 125] width 1116 height 51
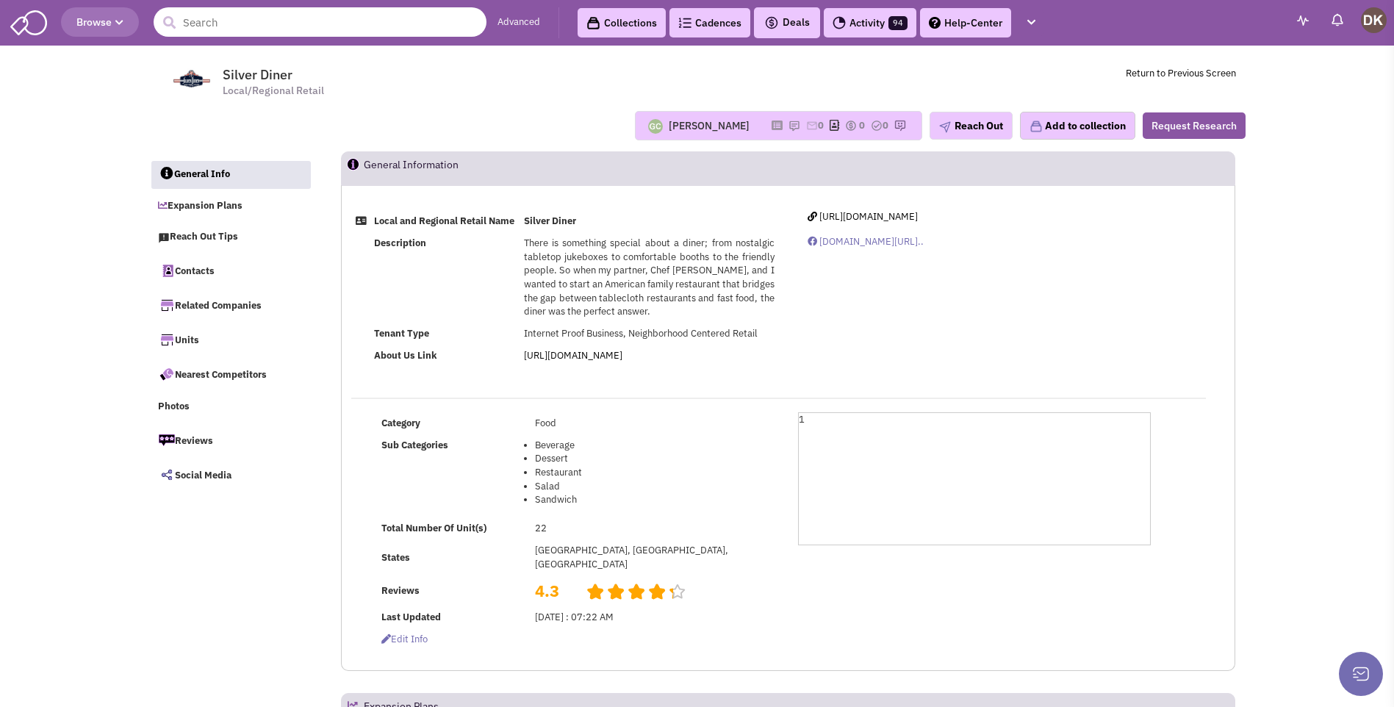
click at [324, 25] on input "text" at bounding box center [320, 21] width 333 height 29
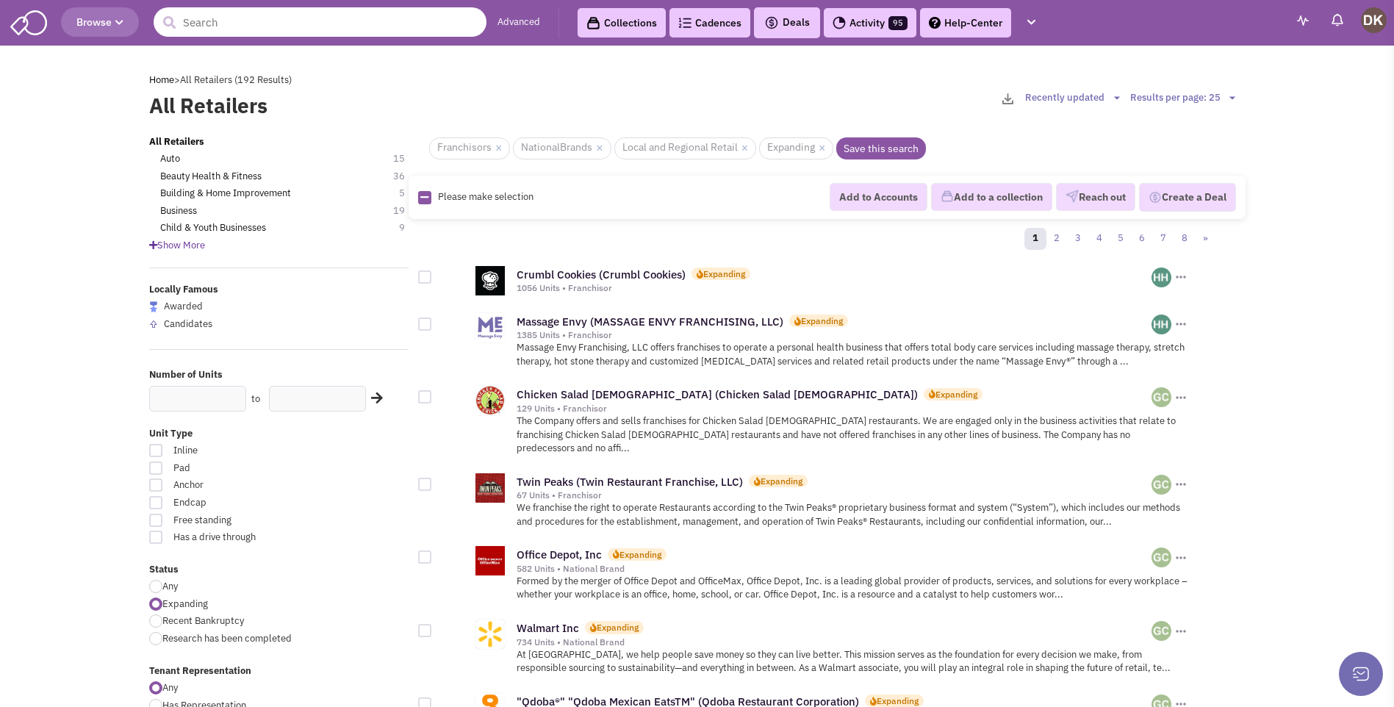
click at [268, 27] on input "text" at bounding box center [320, 21] width 333 height 29
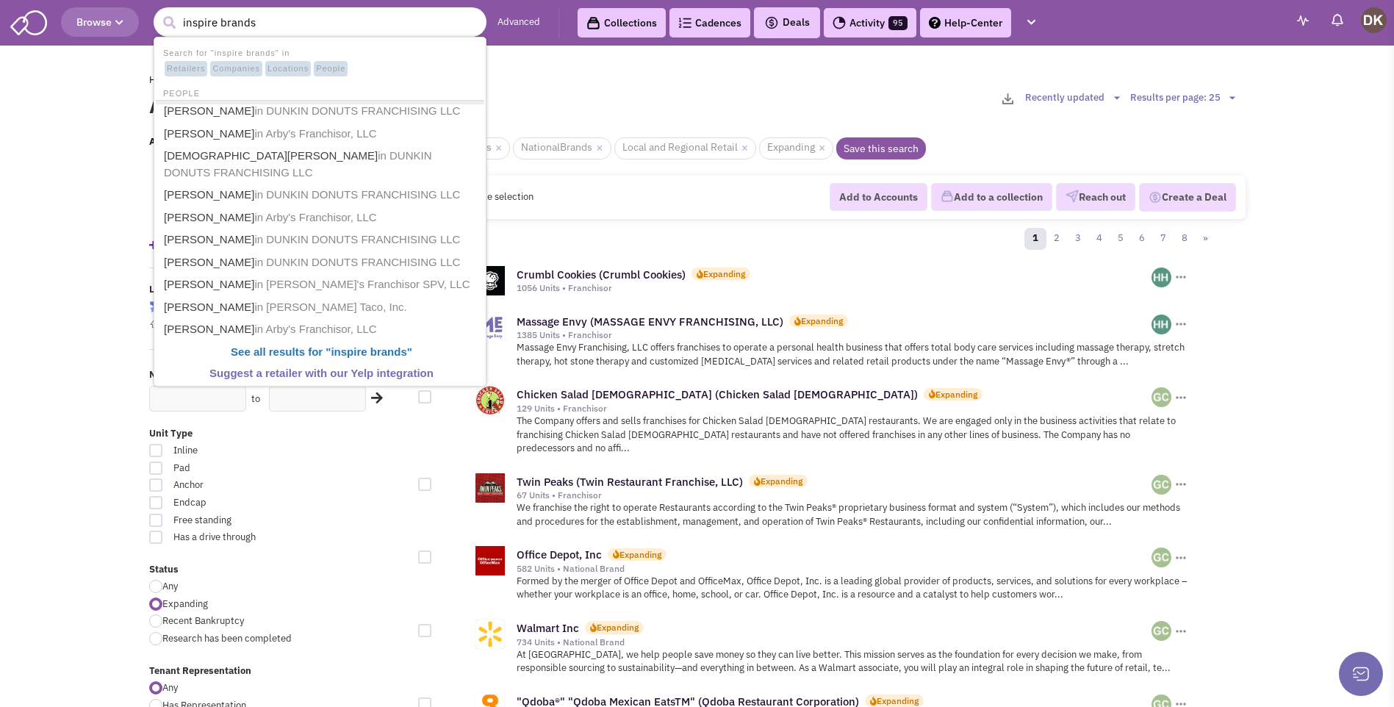
type input "inspire brands"
click at [158, 12] on button "submit" at bounding box center [169, 23] width 22 height 22
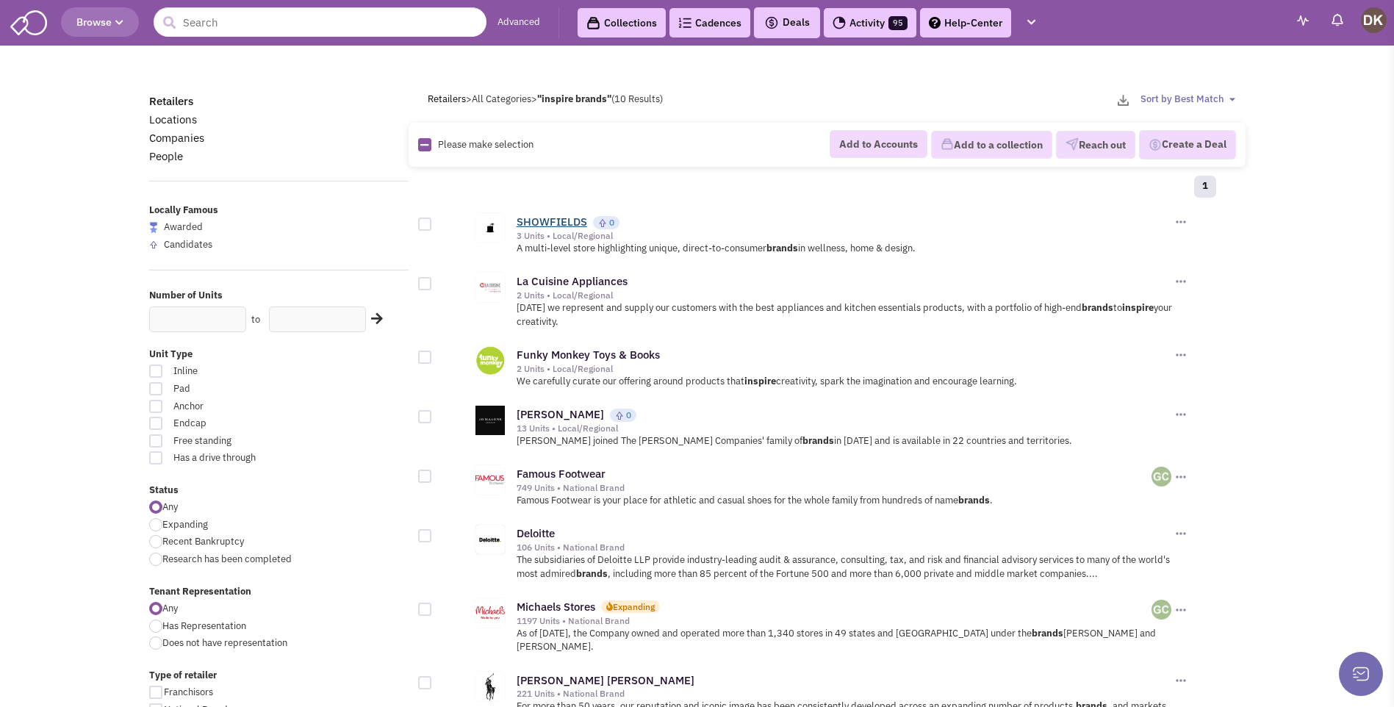
click at [553, 224] on link "SHOWFIELDS" at bounding box center [552, 222] width 71 height 14
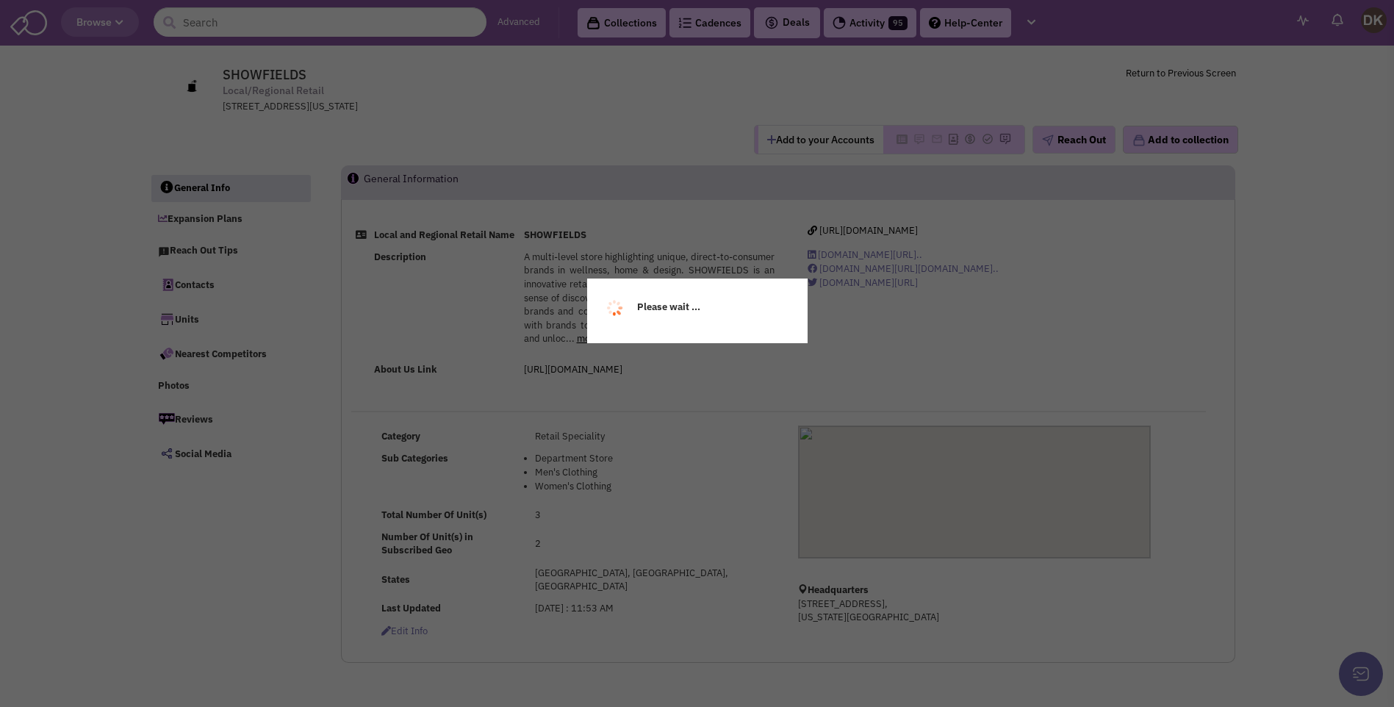
select select
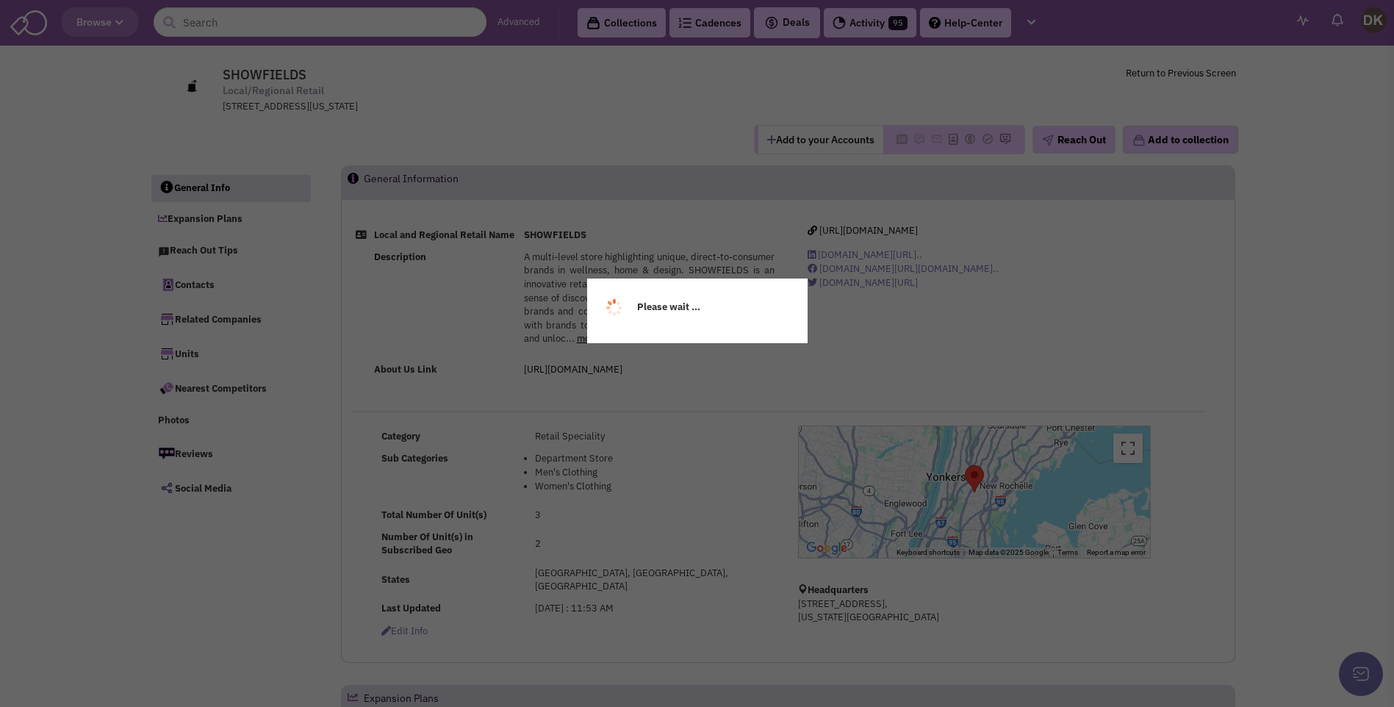
select select
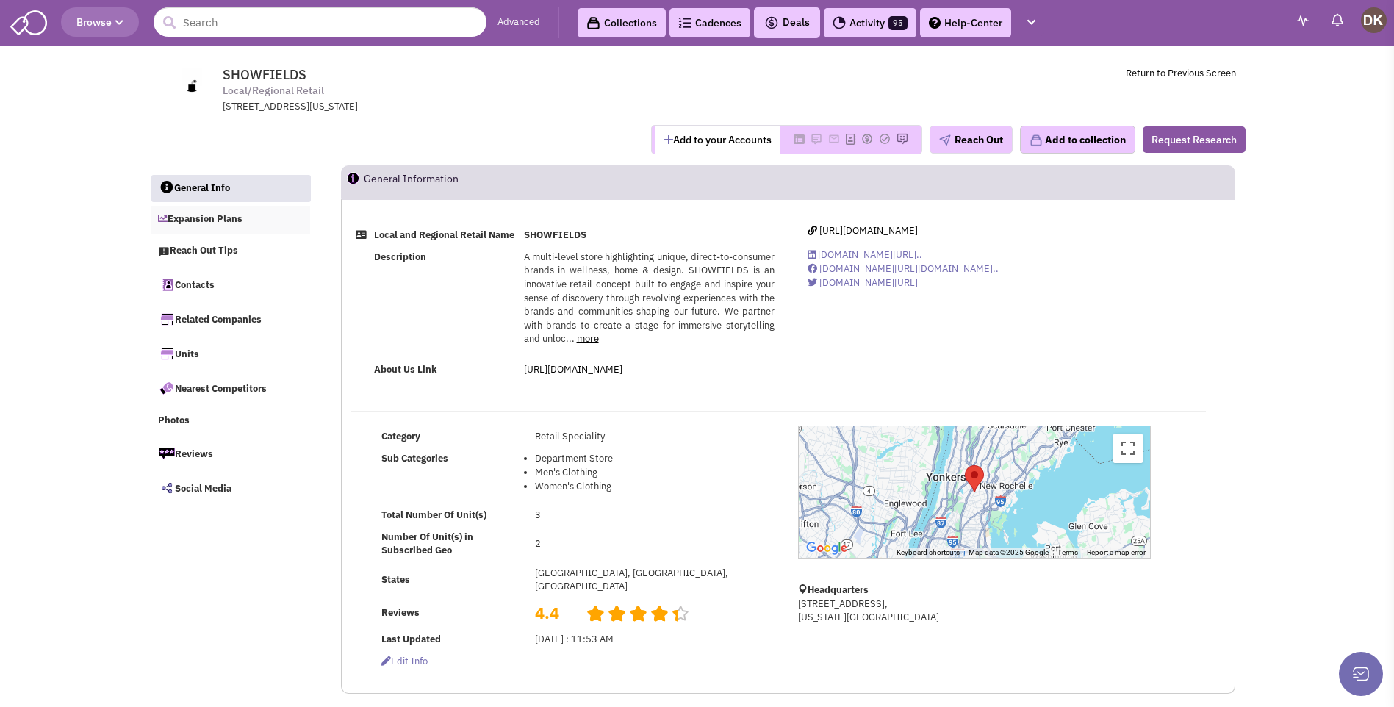
click at [220, 225] on link "Expansion Plans" at bounding box center [231, 220] width 160 height 28
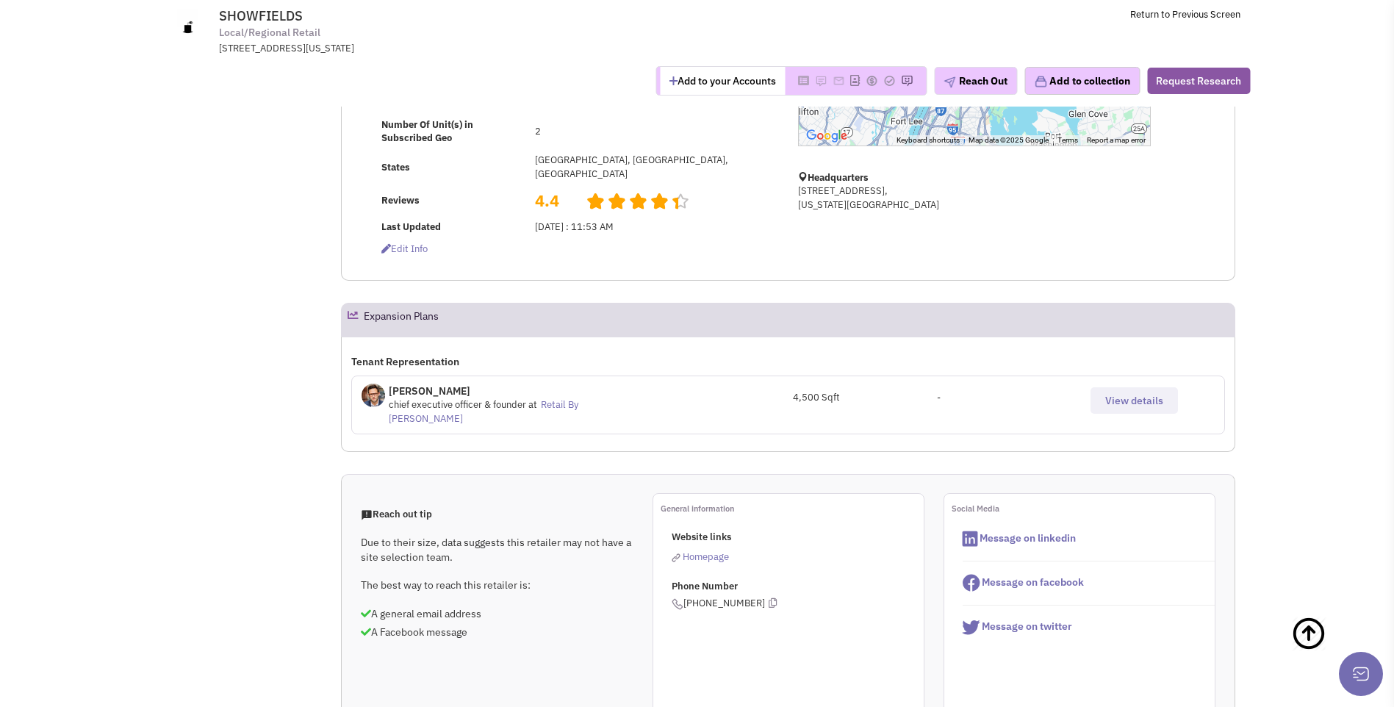
scroll to position [441, 0]
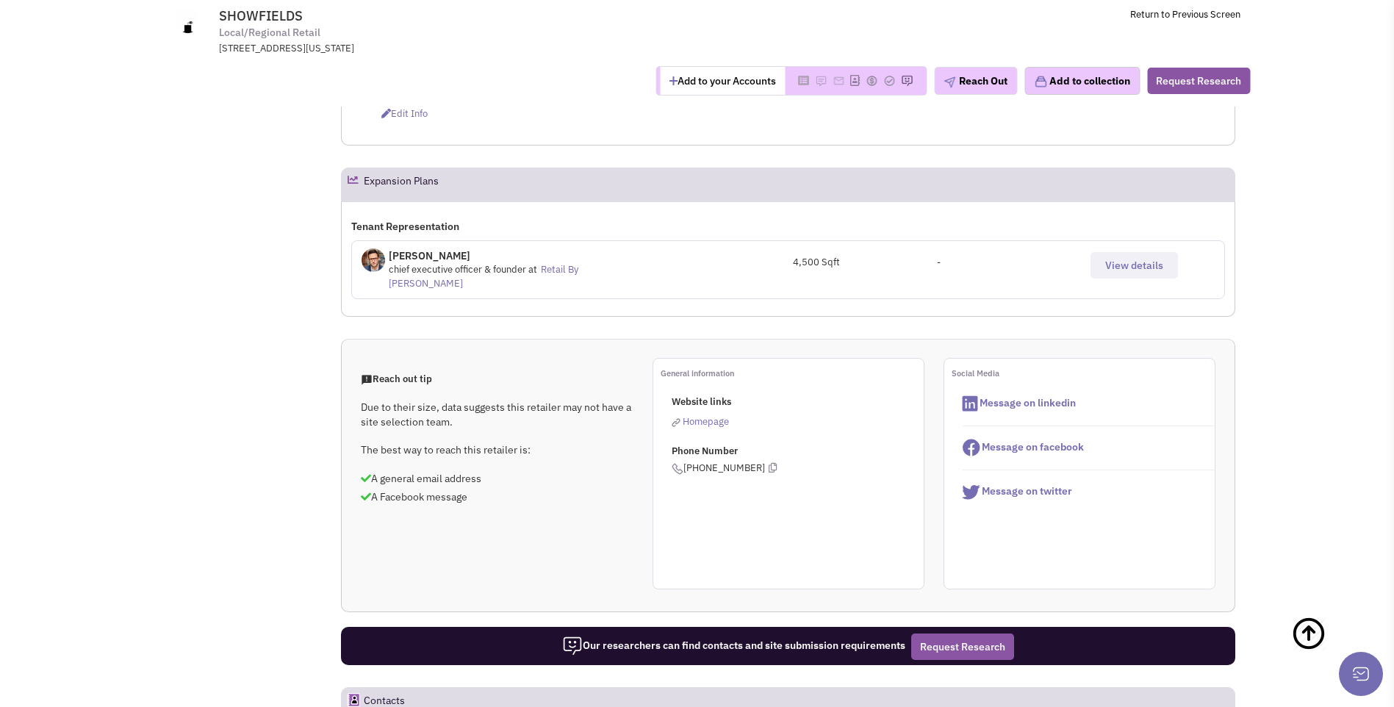
click at [1129, 271] on span "View details" at bounding box center [1134, 265] width 58 height 13
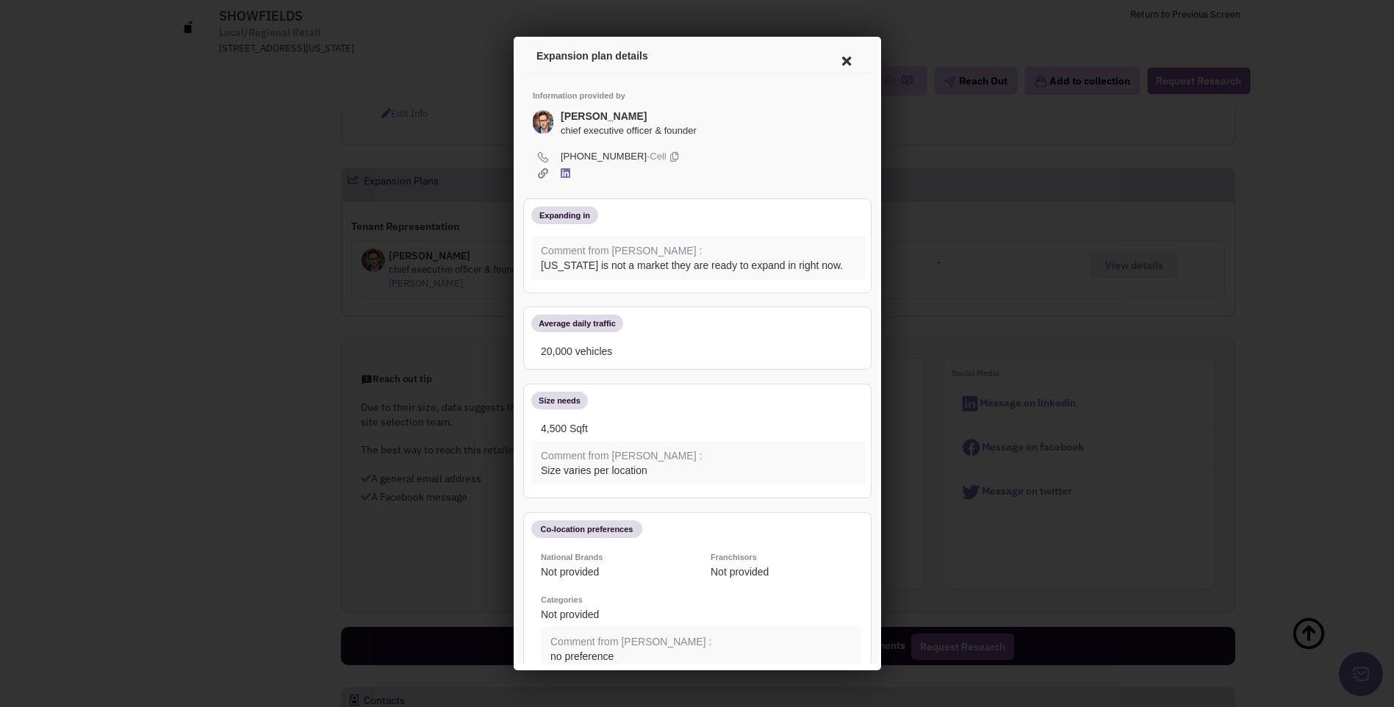
scroll to position [367, 0]
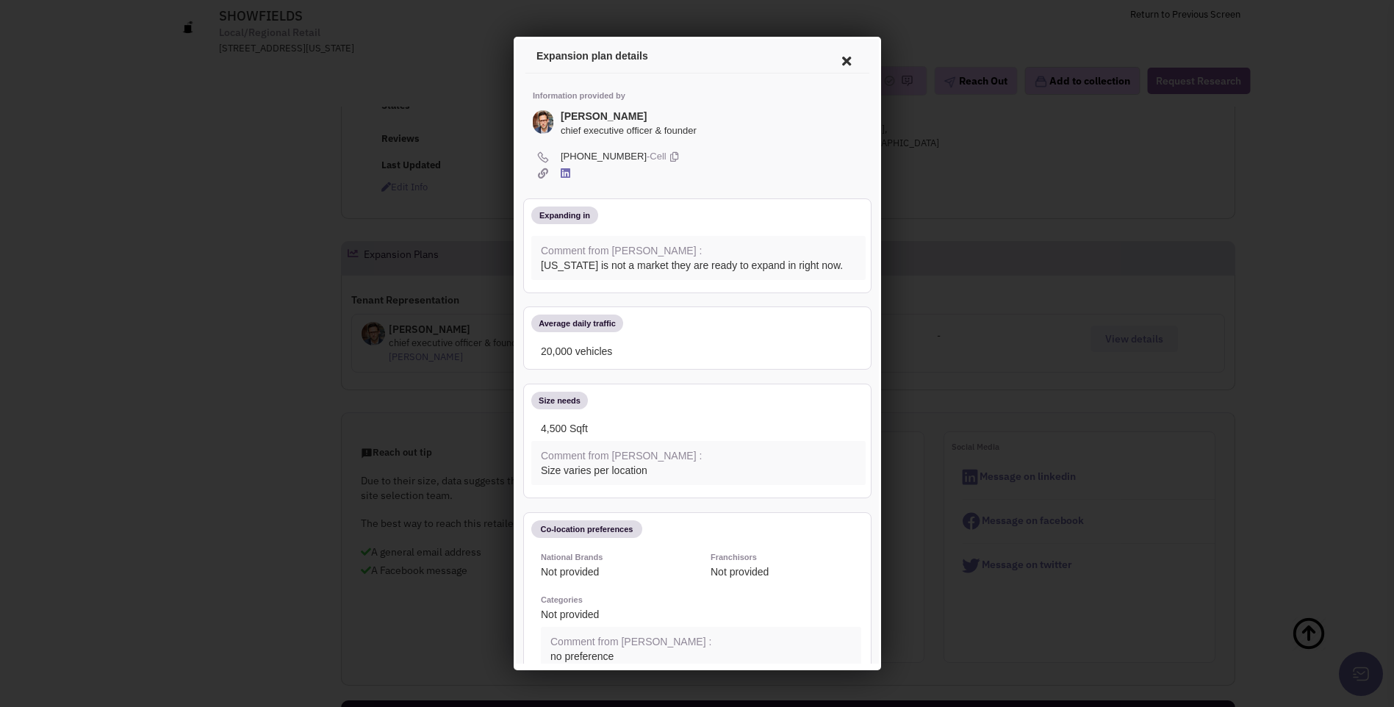
click at [829, 61] on icon at bounding box center [843, 58] width 31 height 35
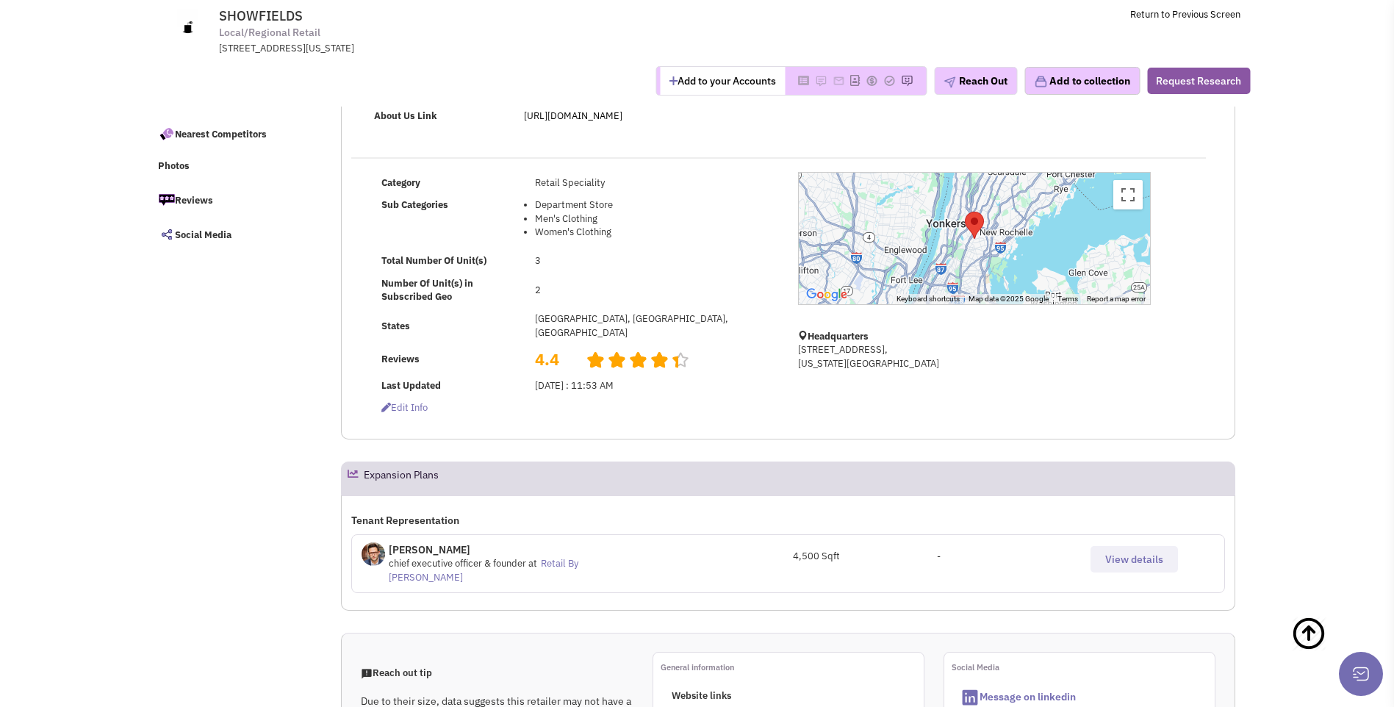
scroll to position [0, 0]
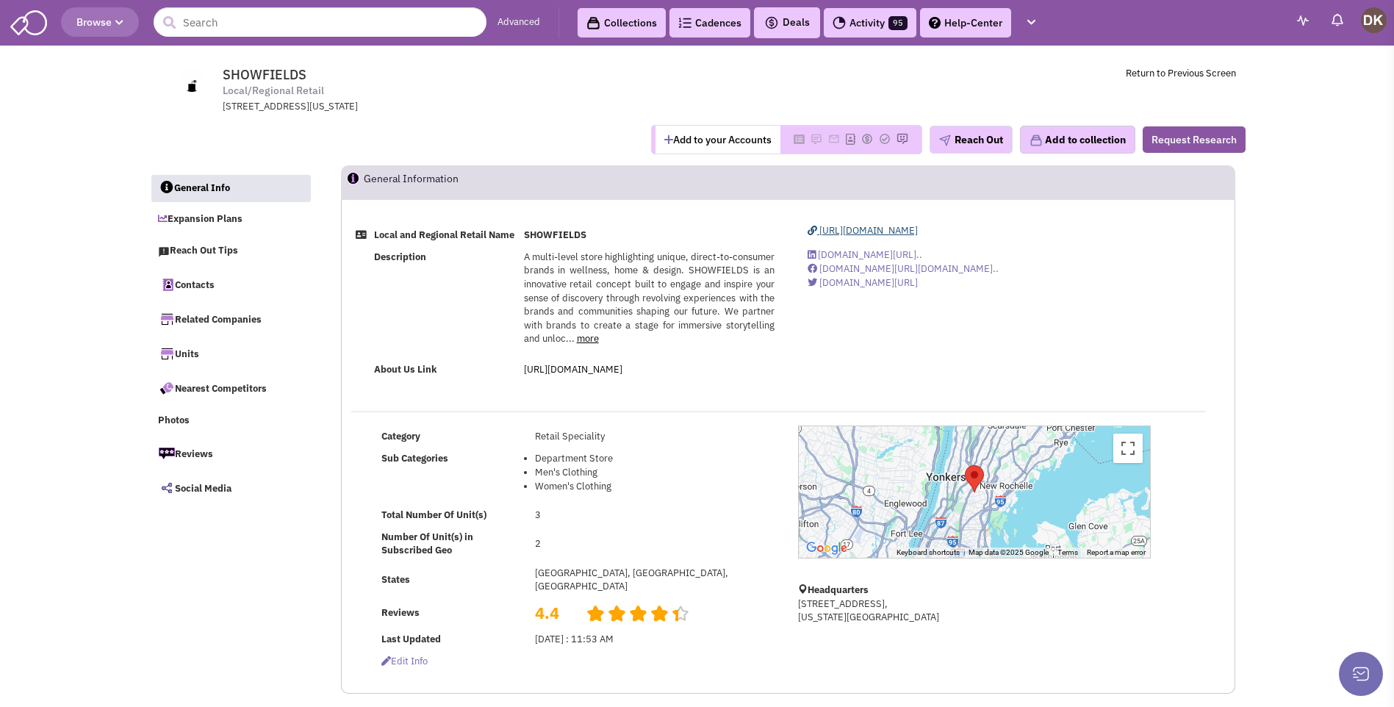
click at [839, 233] on span "https://showfields.com/" at bounding box center [868, 230] width 98 height 12
click at [587, 345] on link "more" at bounding box center [588, 338] width 22 height 12
click at [603, 376] on link "https://showfields.com/pages/about-us" at bounding box center [573, 369] width 98 height 12
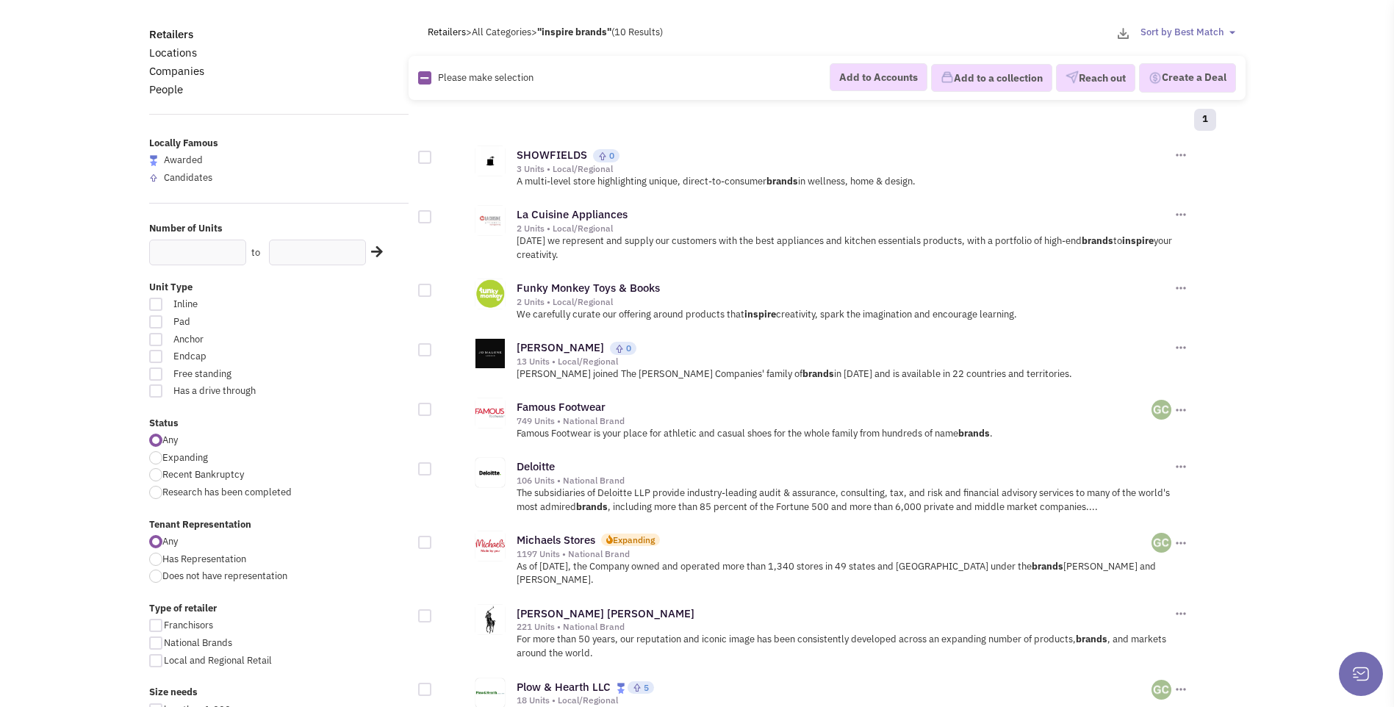
scroll to position [73, 0]
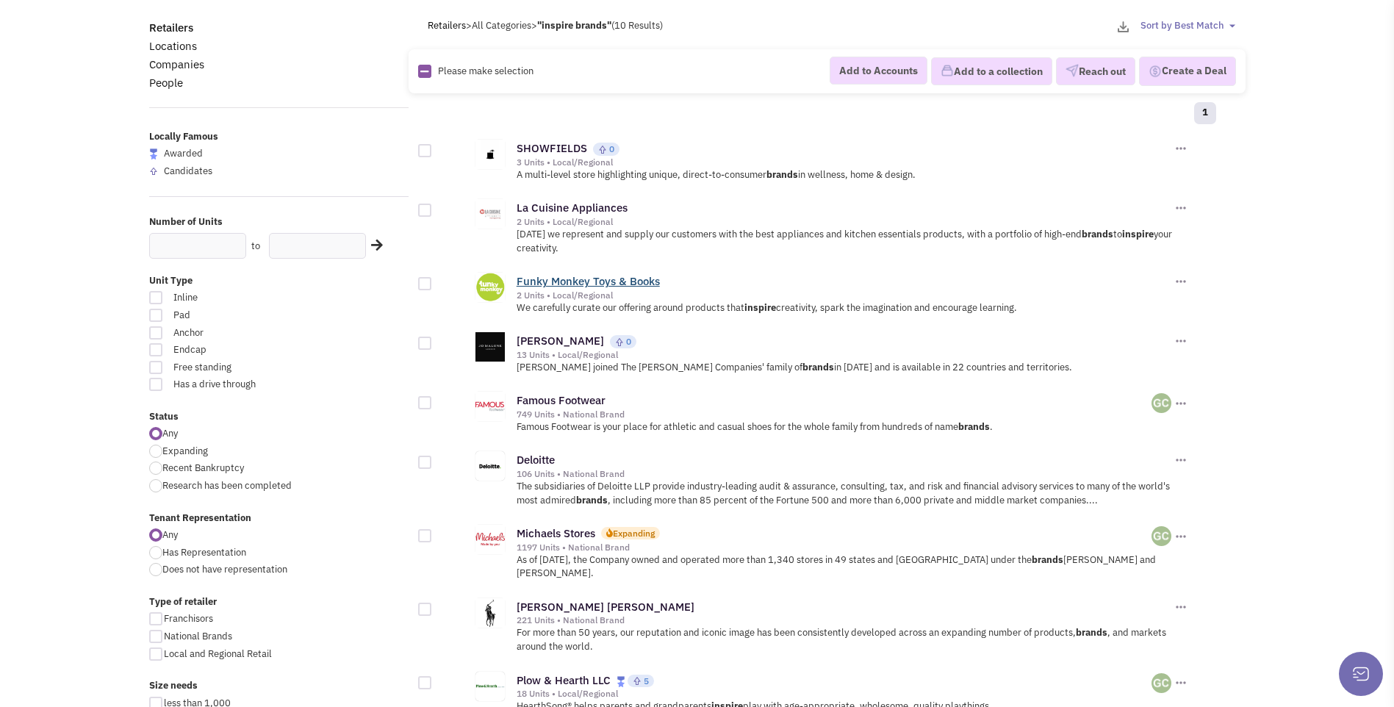
click at [575, 276] on link "Funky Monkey Toys & Books" at bounding box center [588, 281] width 143 height 14
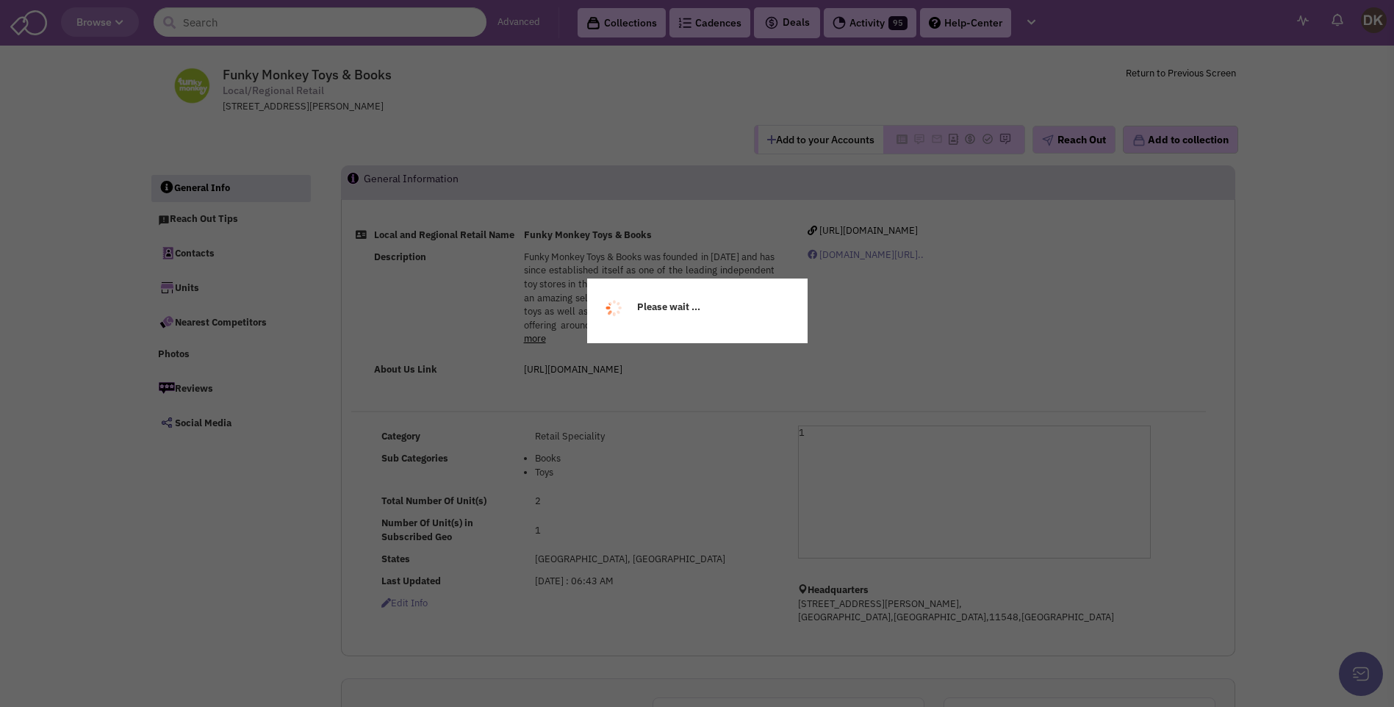
select select
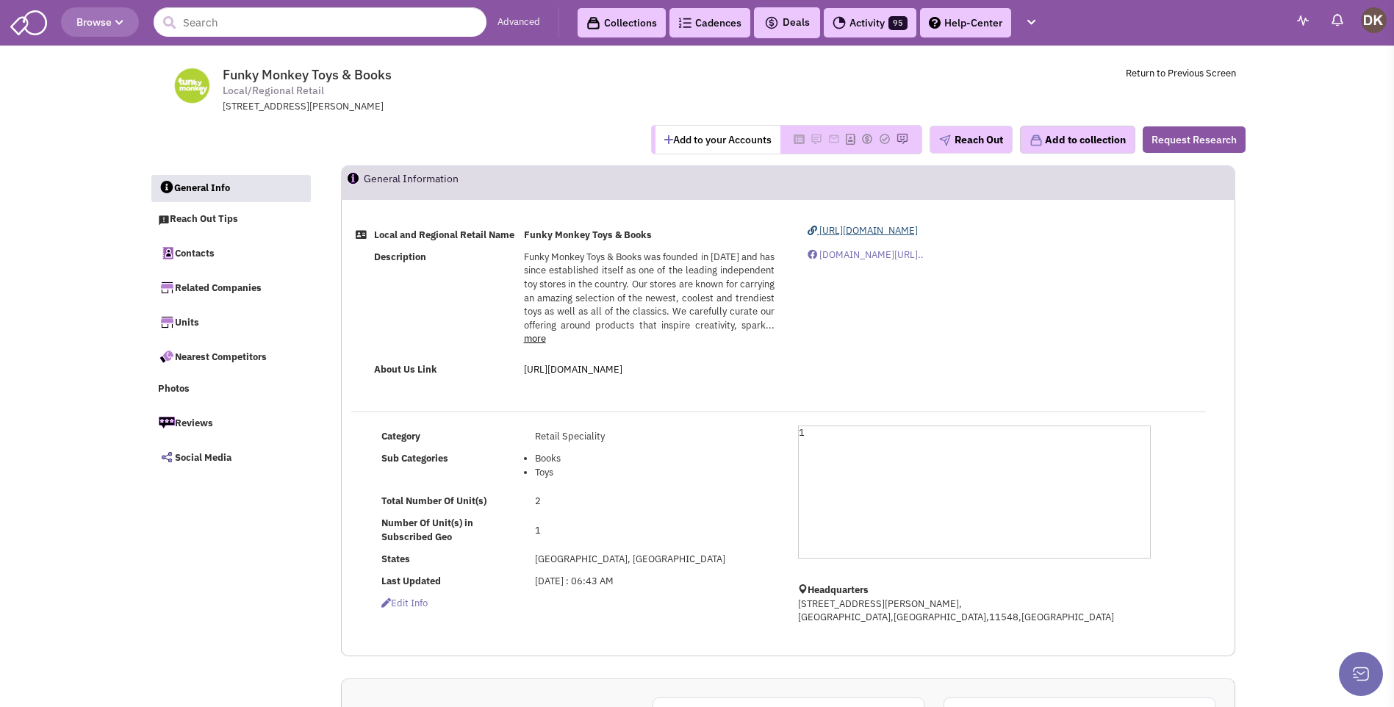
click at [869, 232] on span "[URL][DOMAIN_NAME]" at bounding box center [868, 230] width 98 height 12
click at [711, 138] on button "Add to your Accounts" at bounding box center [718, 140] width 125 height 28
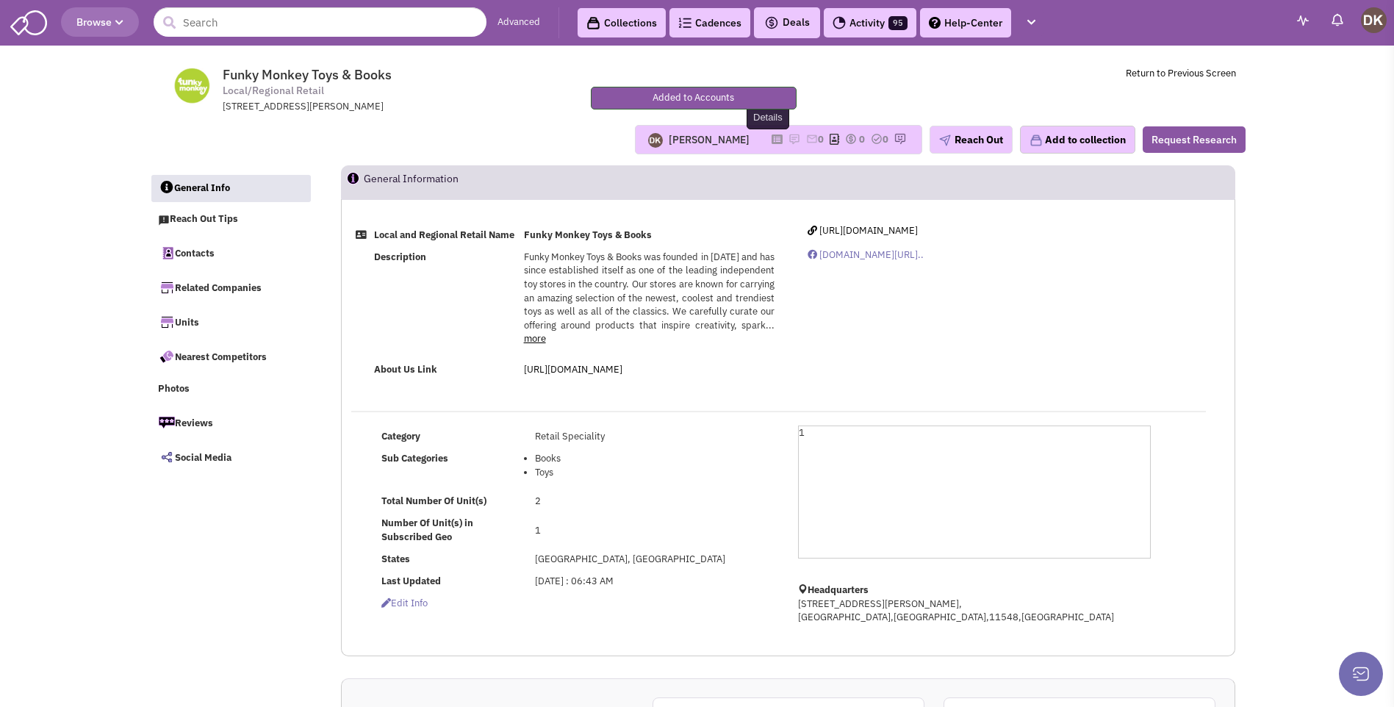
click at [772, 142] on icon at bounding box center [777, 139] width 11 height 8
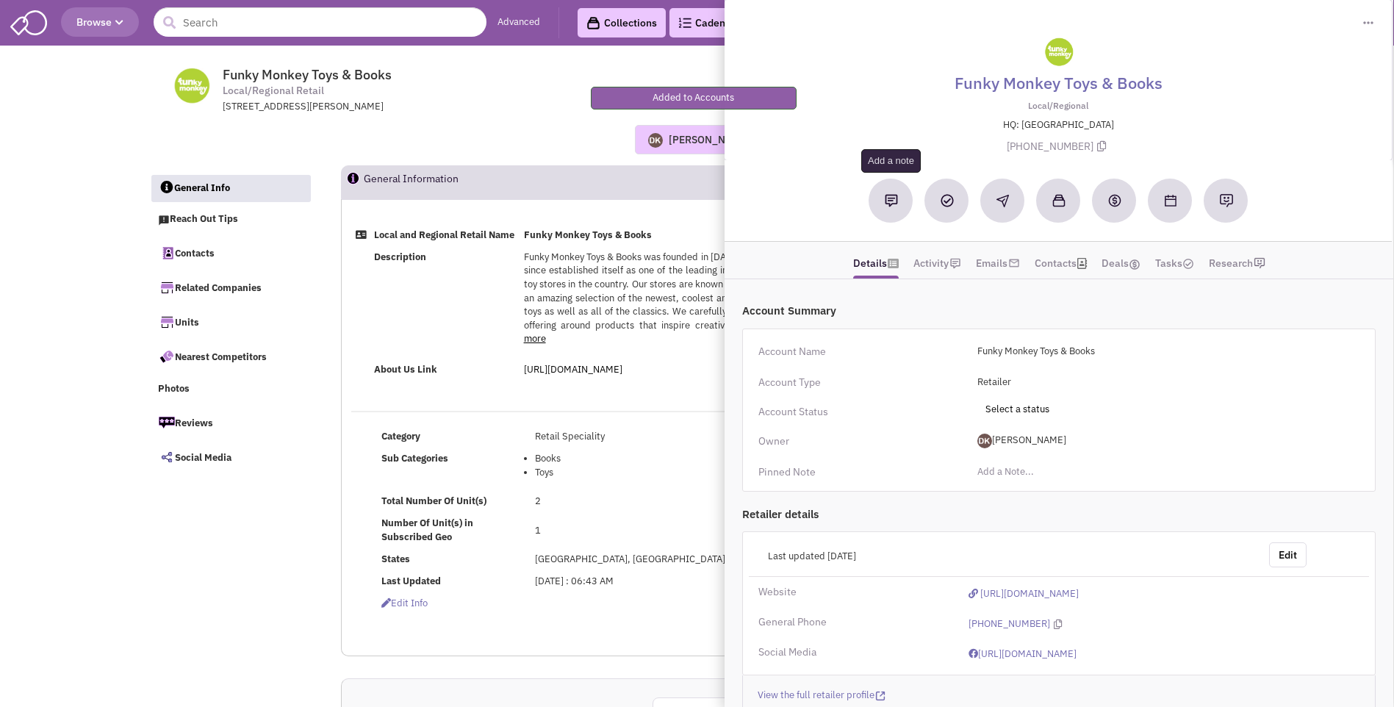
click at [893, 206] on img at bounding box center [891, 200] width 13 height 13
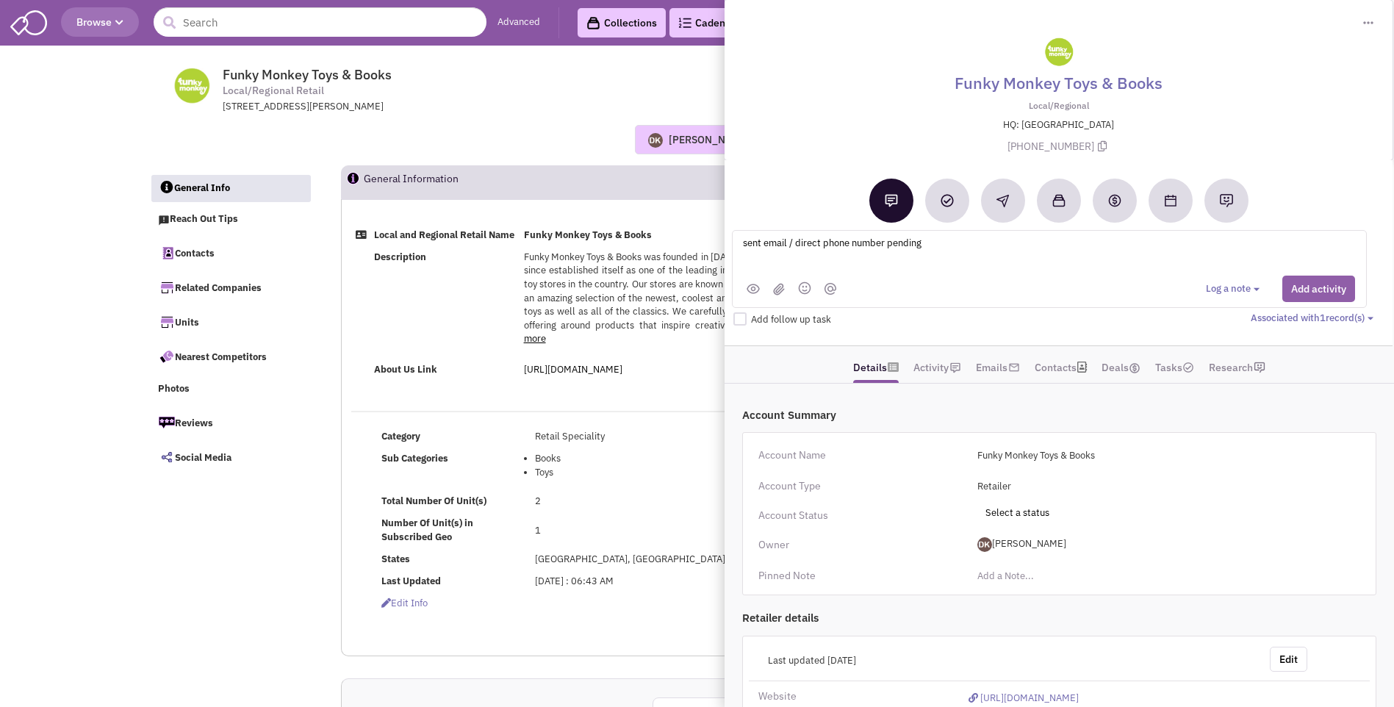
type textarea "sent email / direct phone number pending"
click at [1303, 295] on button "Add activity" at bounding box center [1318, 289] width 73 height 26
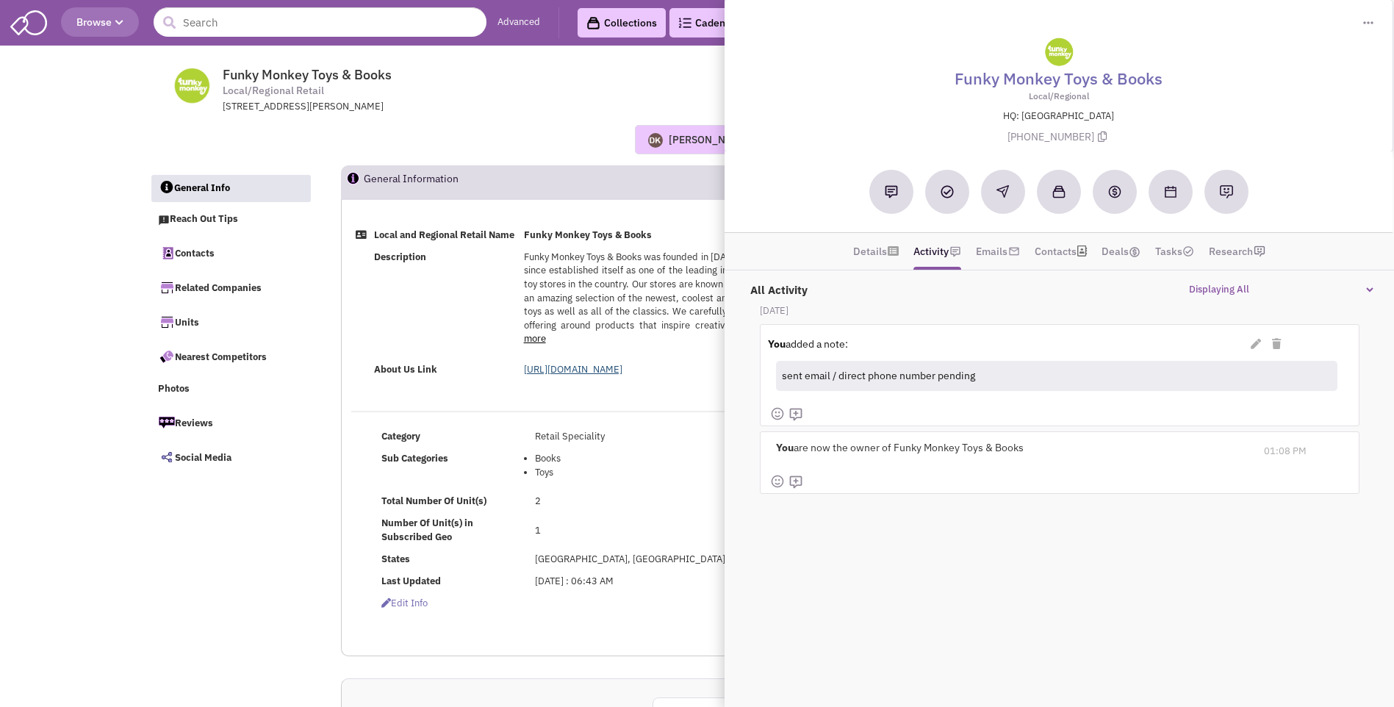
click at [577, 376] on link "[URL][DOMAIN_NAME]" at bounding box center [573, 369] width 98 height 12
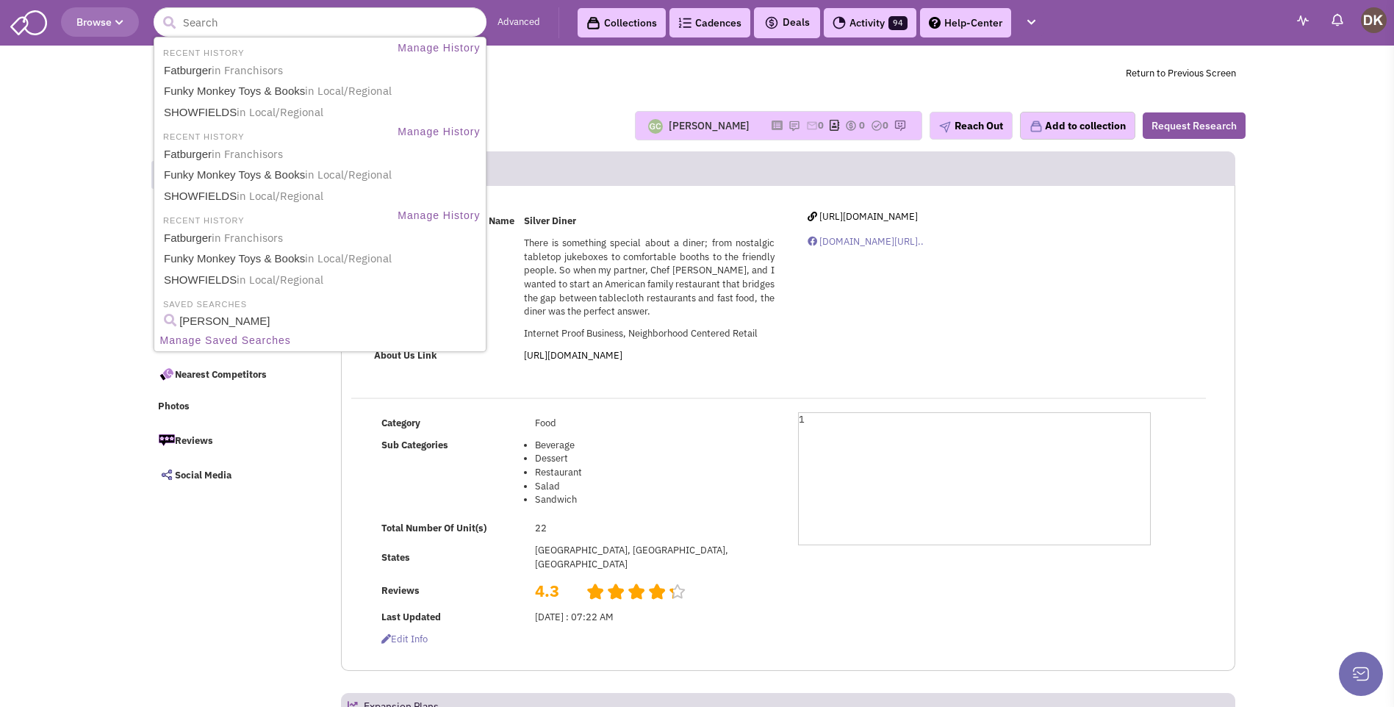
select select
click at [326, 29] on input "text" at bounding box center [320, 21] width 333 height 29
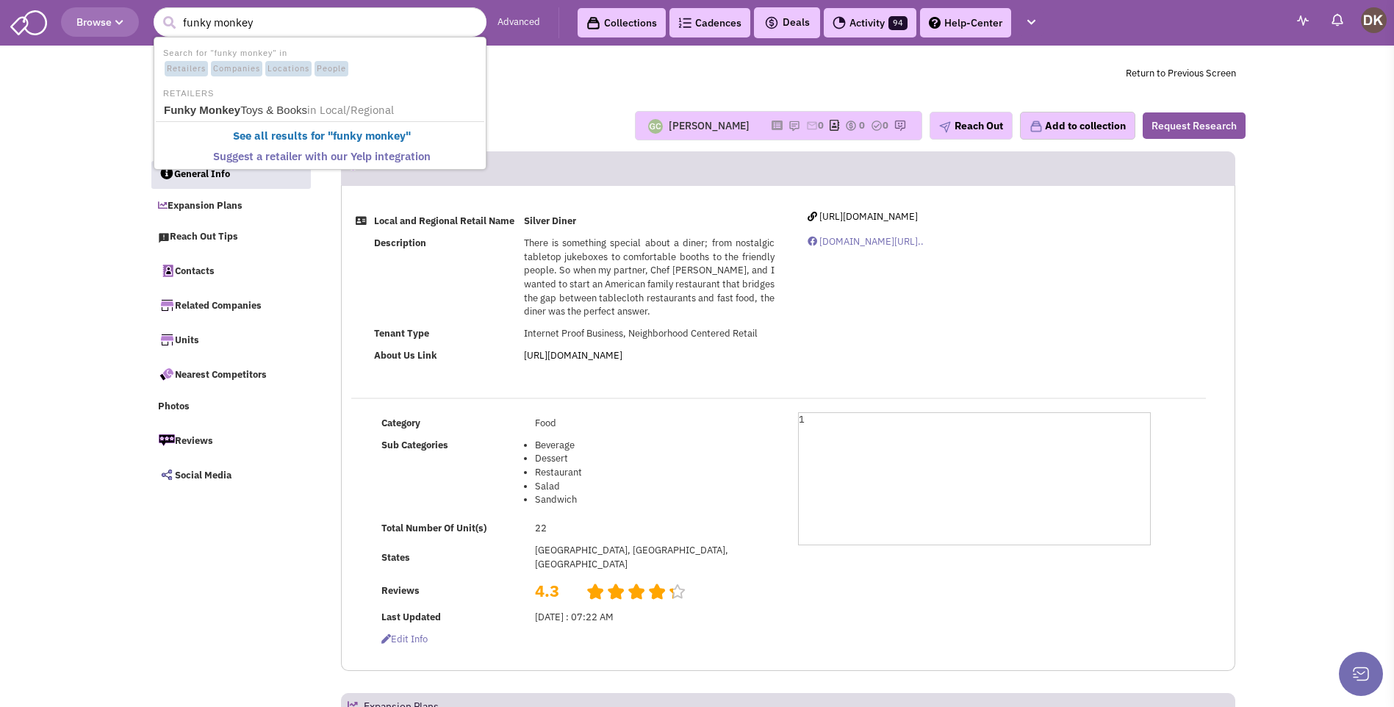
type input "funky monkey"
click at [158, 12] on button "submit" at bounding box center [169, 23] width 22 height 22
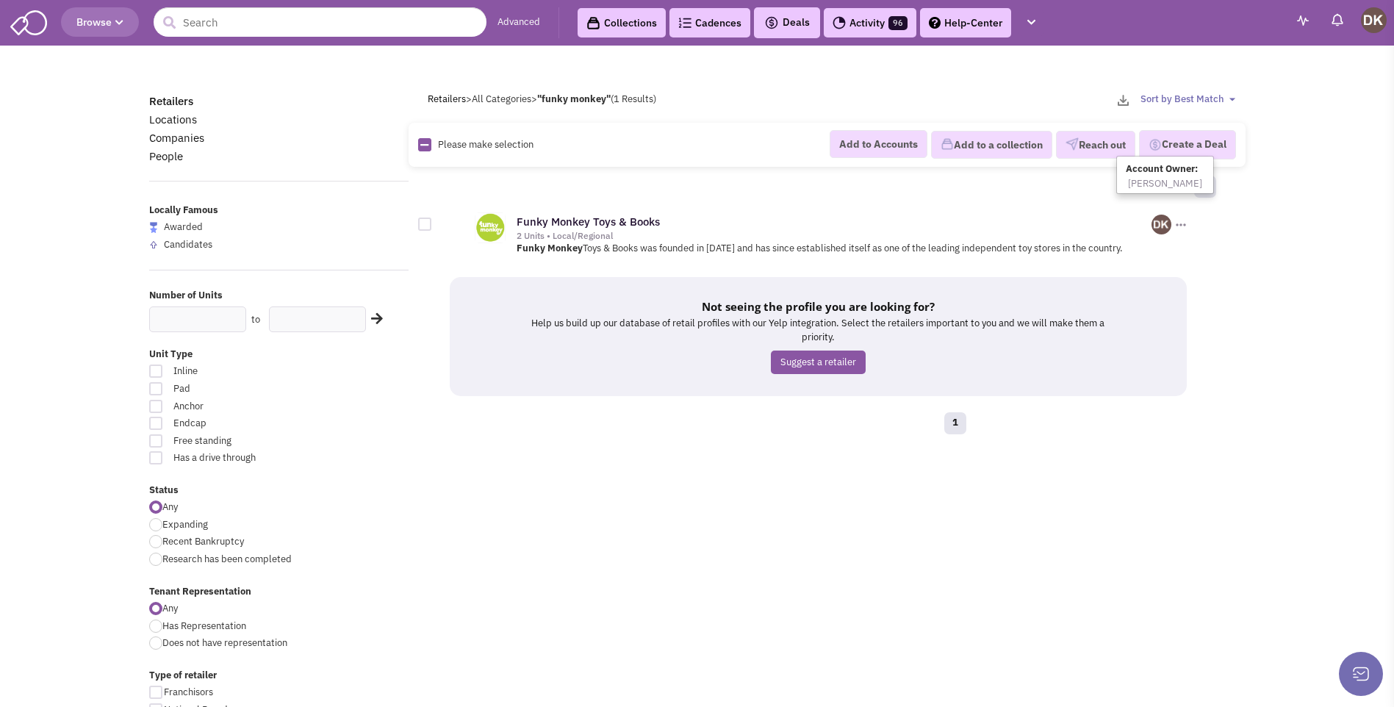
click at [1164, 226] on img at bounding box center [1162, 225] width 20 height 20
click at [600, 228] on link "Funky Monkey Toys & Books" at bounding box center [588, 222] width 143 height 14
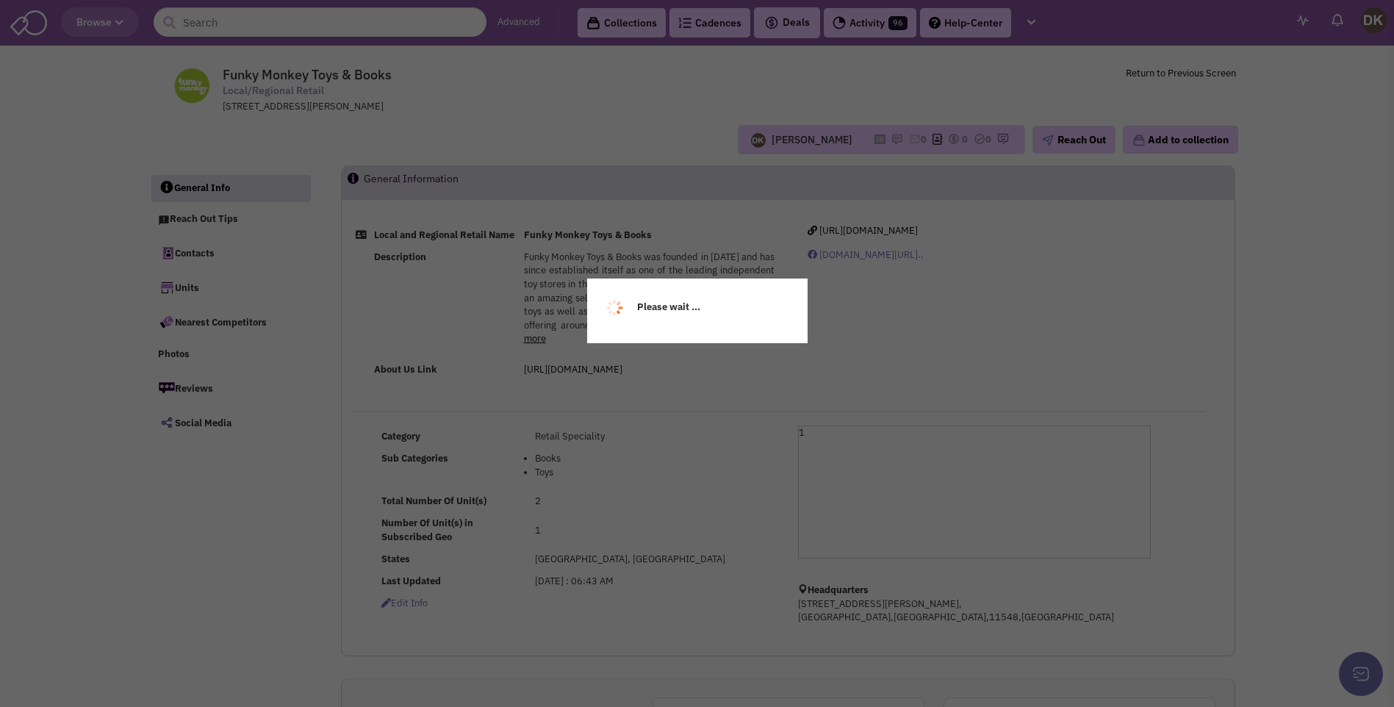
select select
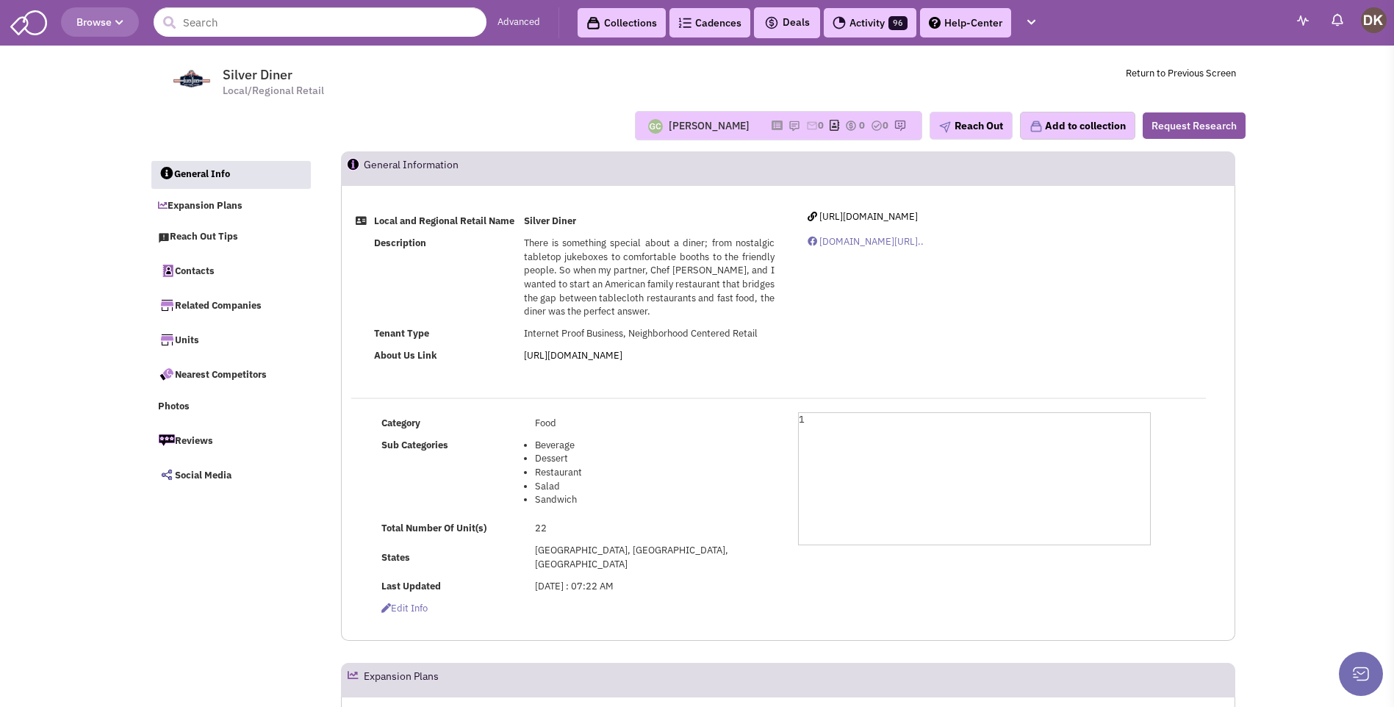
select select
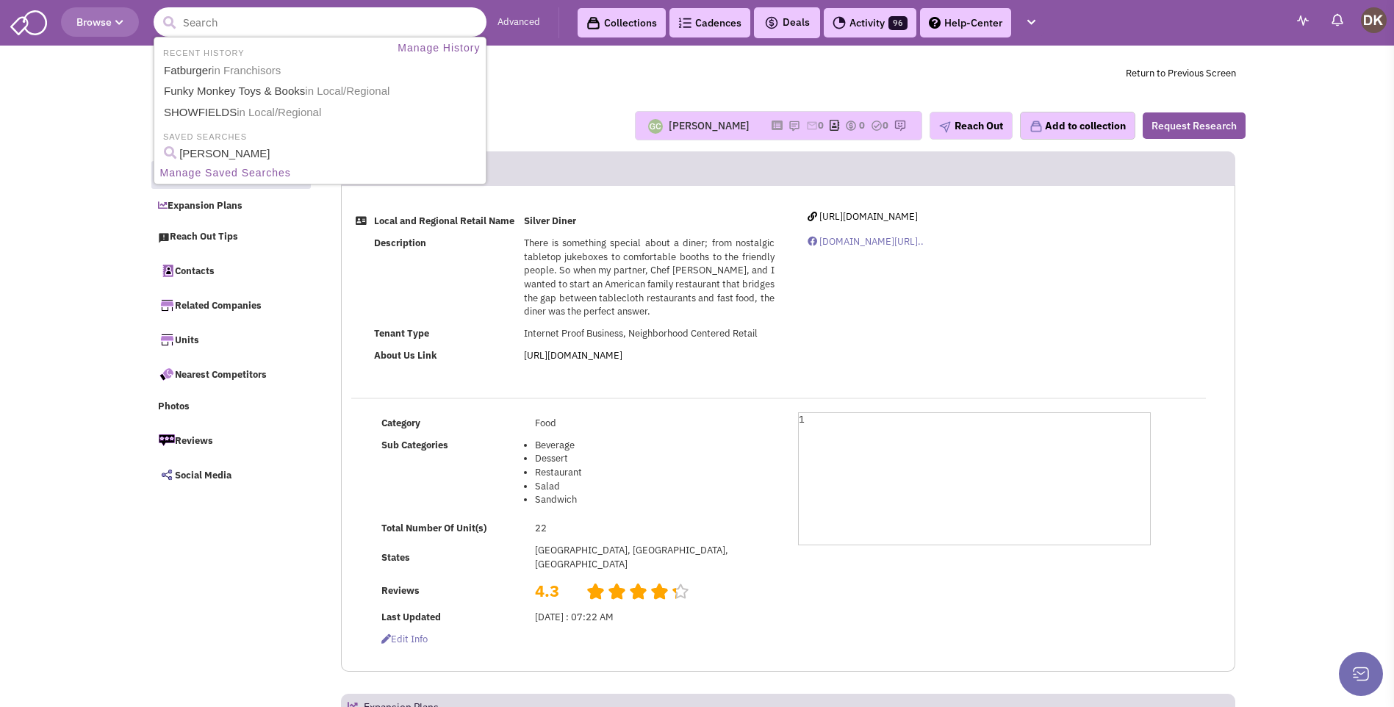
click at [354, 32] on input "text" at bounding box center [320, 21] width 333 height 29
click at [237, 26] on input "text" at bounding box center [320, 21] width 333 height 29
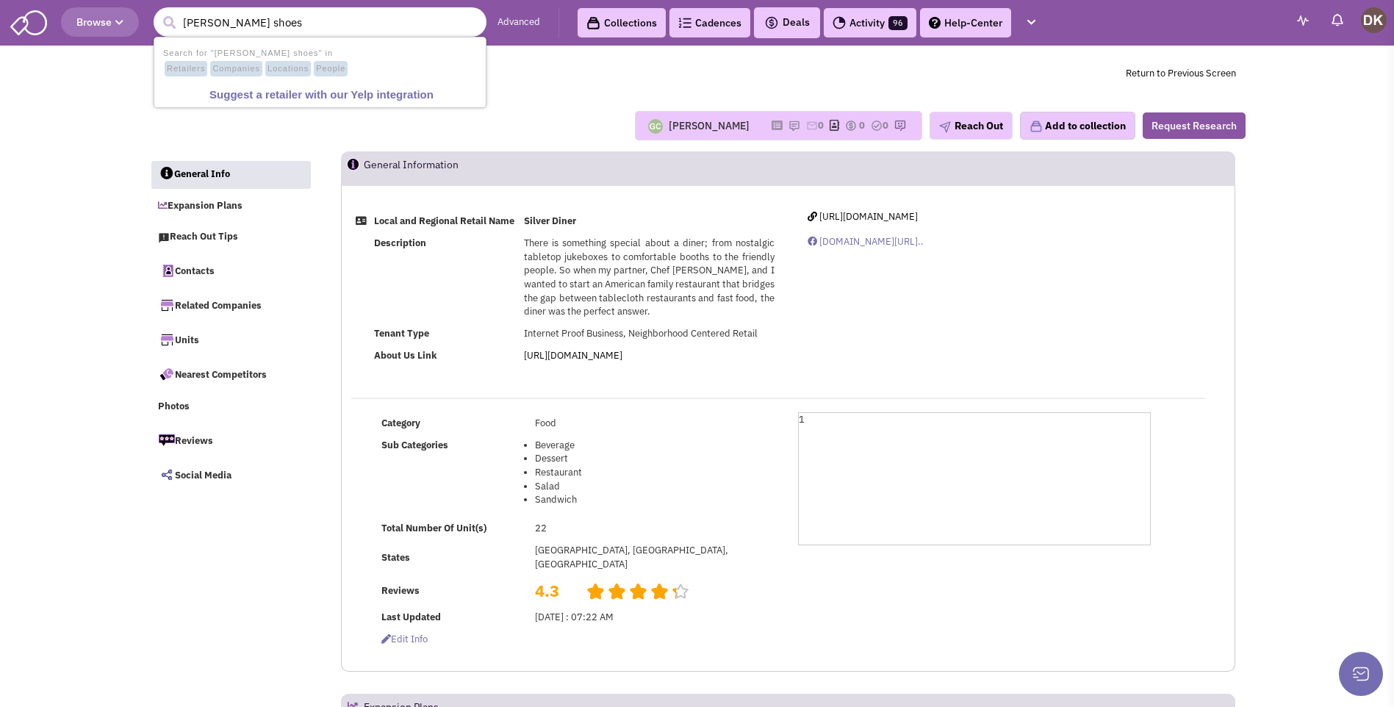
type input "[PERSON_NAME] shoes"
click at [158, 12] on button "submit" at bounding box center [169, 23] width 22 height 22
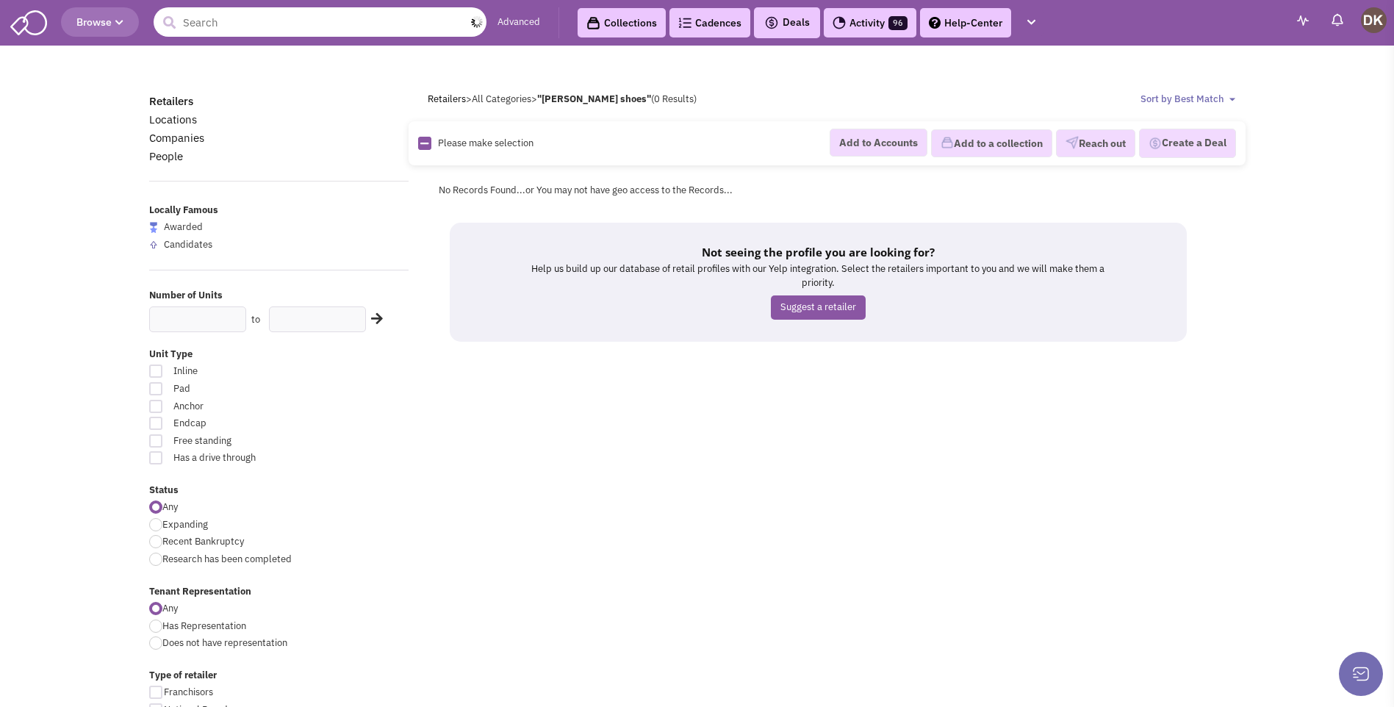
click at [247, 28] on input "text" at bounding box center [320, 21] width 333 height 29
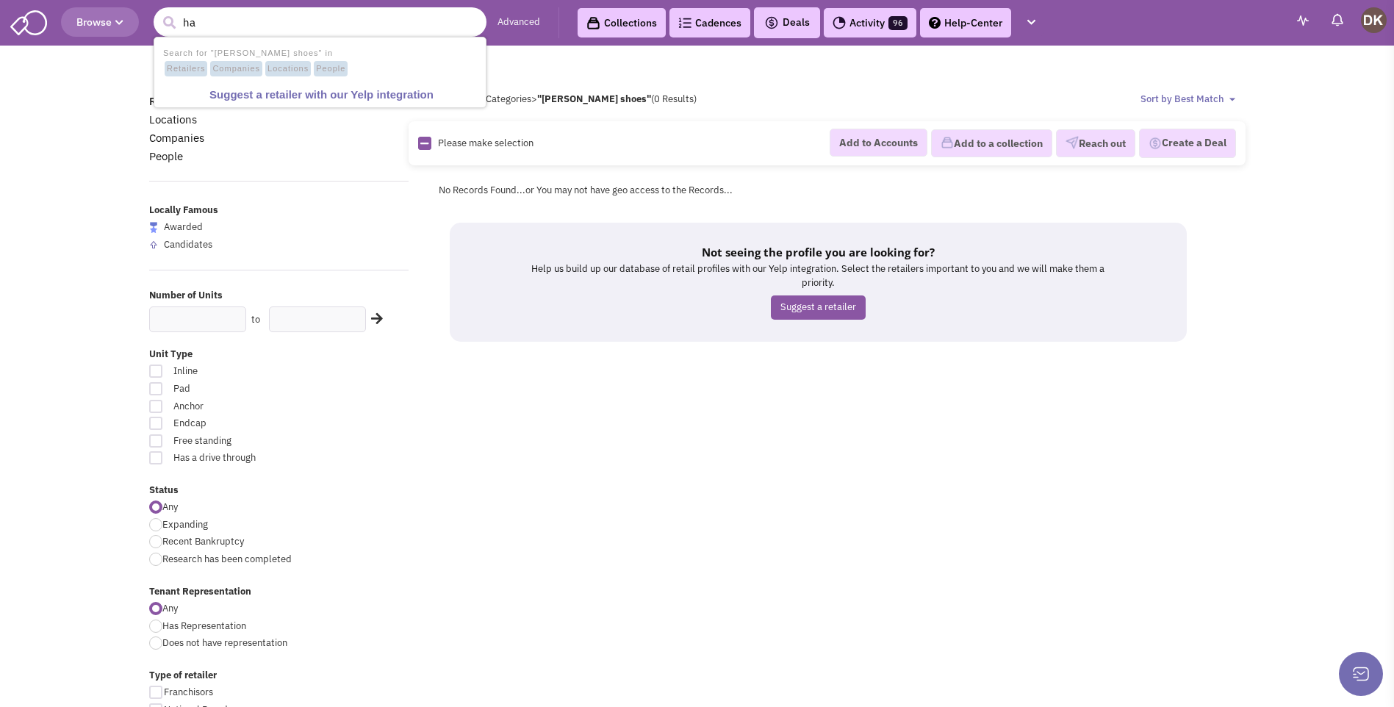
type input "h"
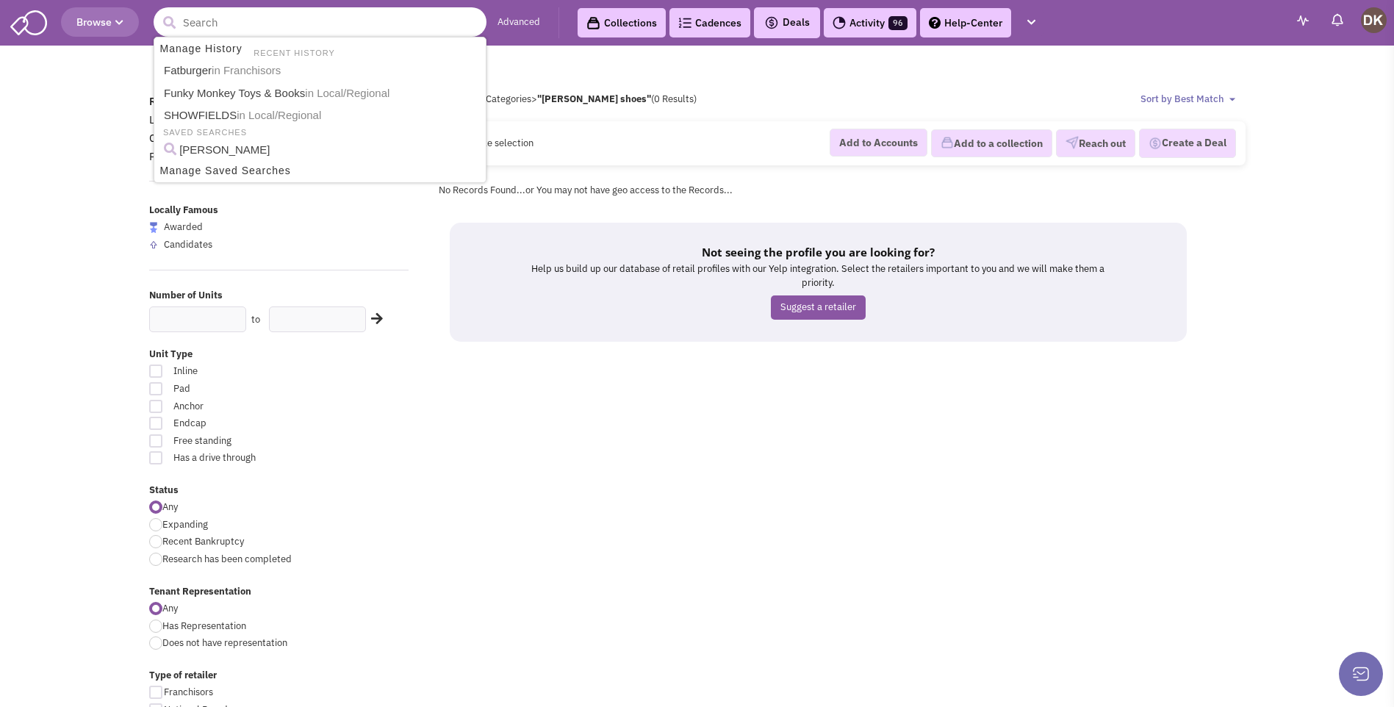
click at [304, 29] on input "text" at bounding box center [320, 21] width 333 height 29
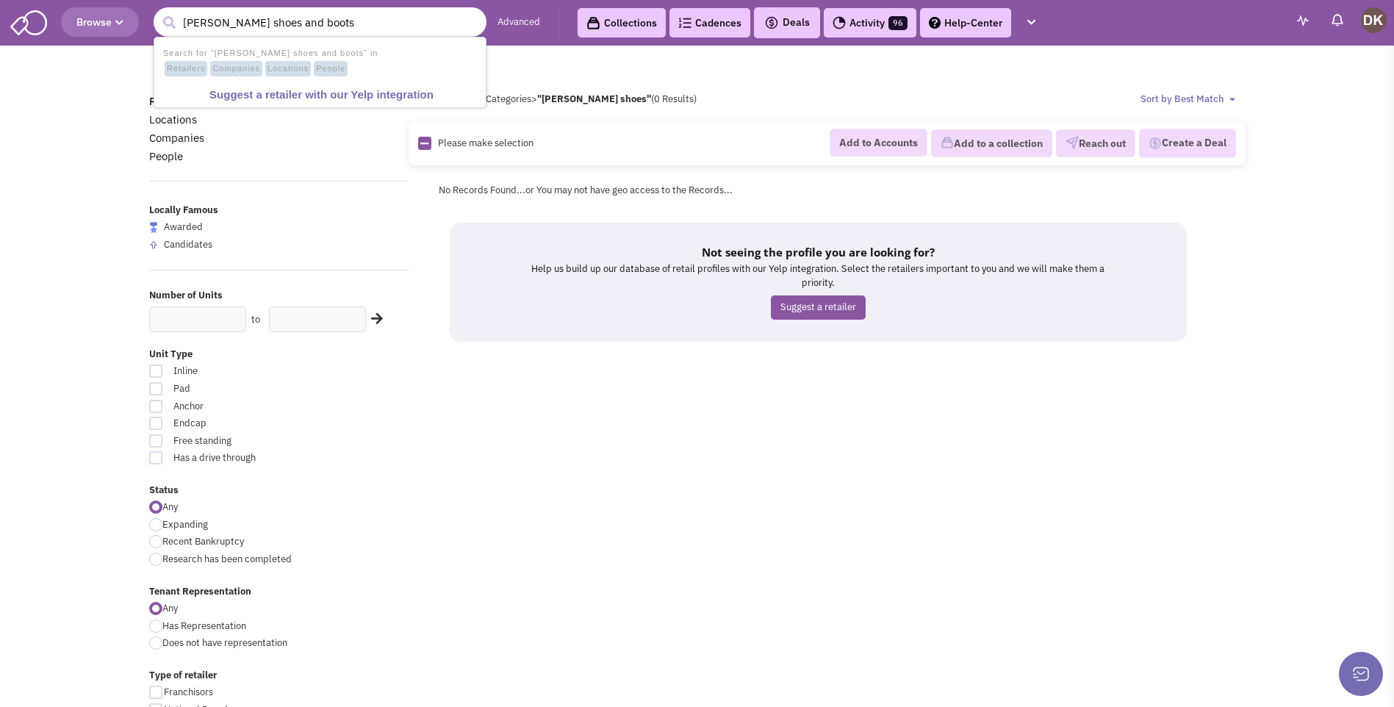
type input "hayes shoes and boots"
click at [158, 12] on button "submit" at bounding box center [169, 23] width 22 height 22
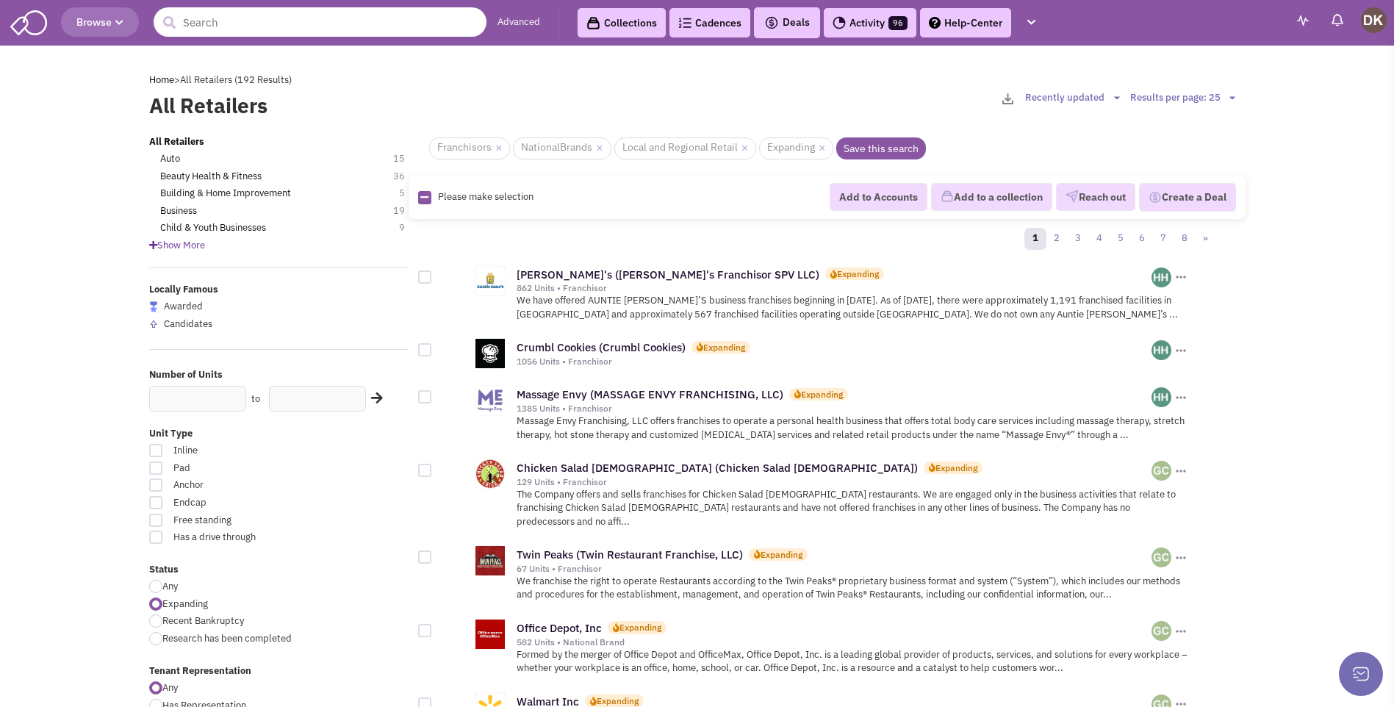
click at [215, 26] on input "text" at bounding box center [320, 21] width 333 height 29
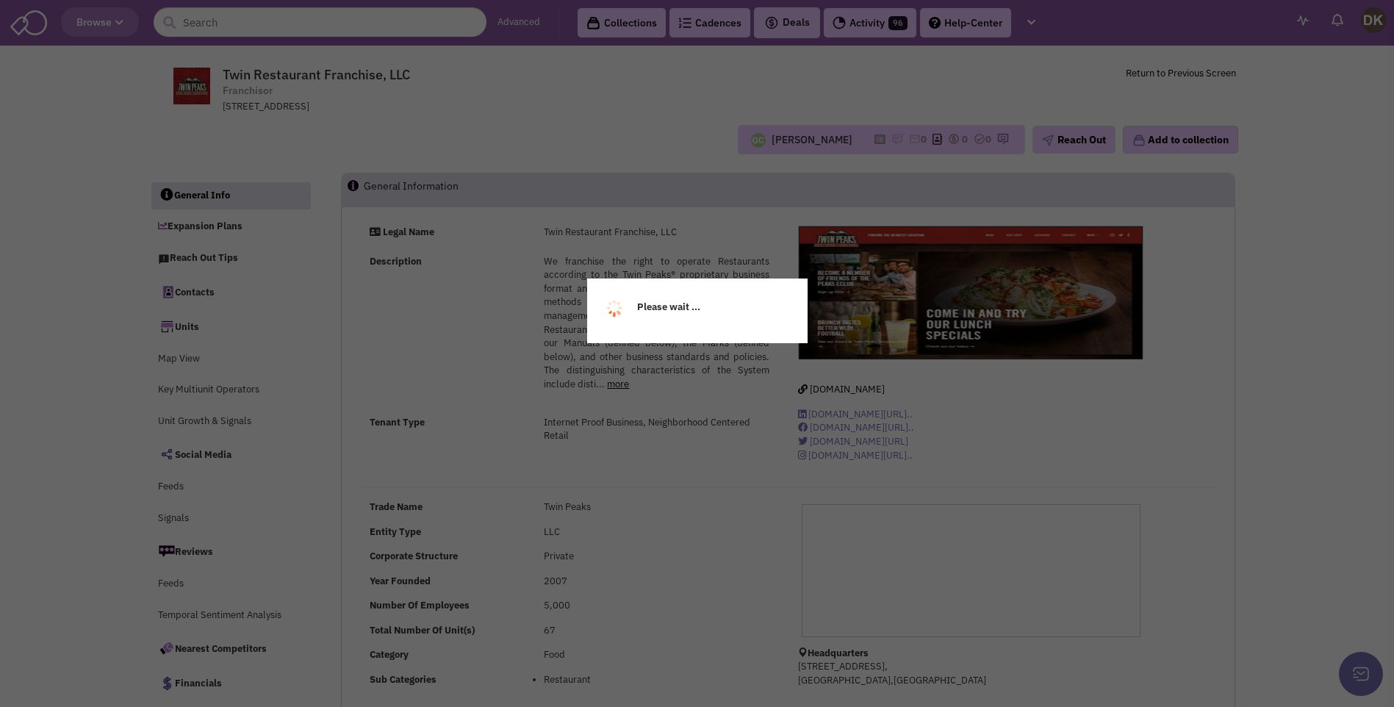
select select
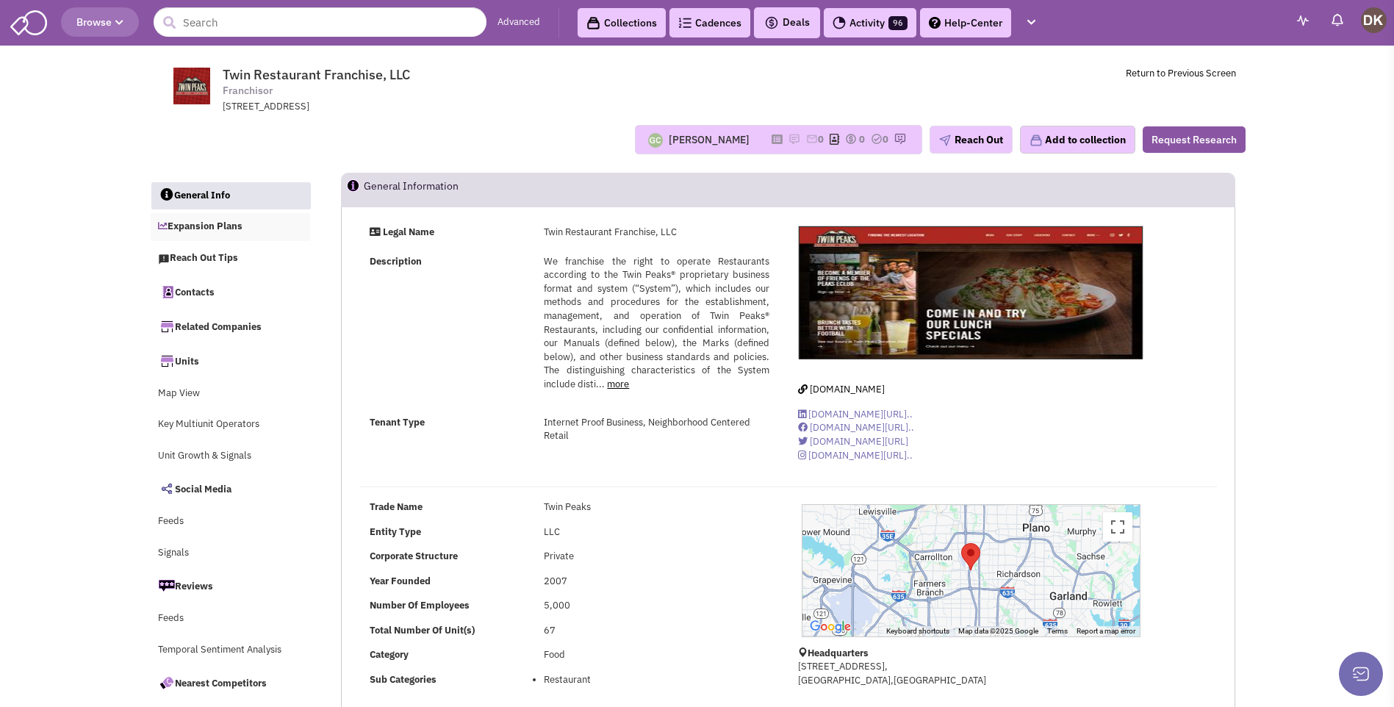
click at [207, 226] on link "Expansion Plans" at bounding box center [231, 227] width 160 height 28
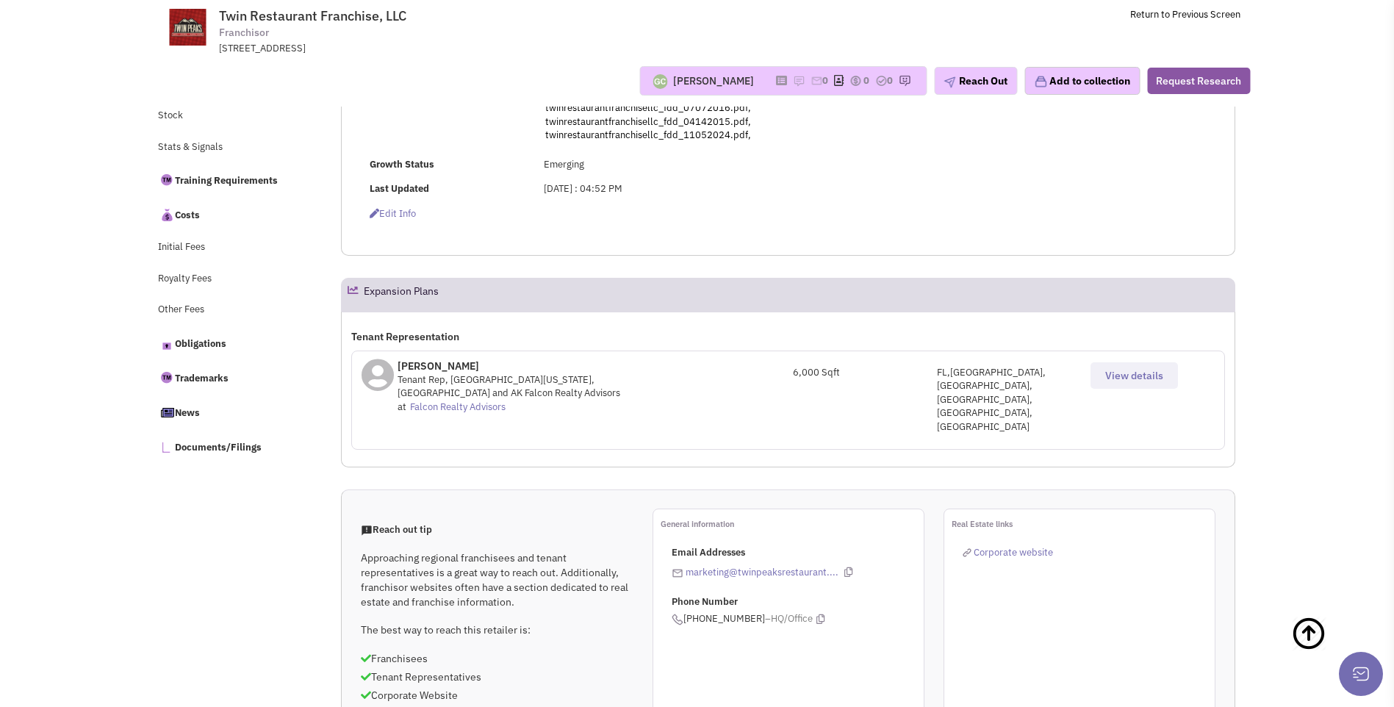
scroll to position [397, 0]
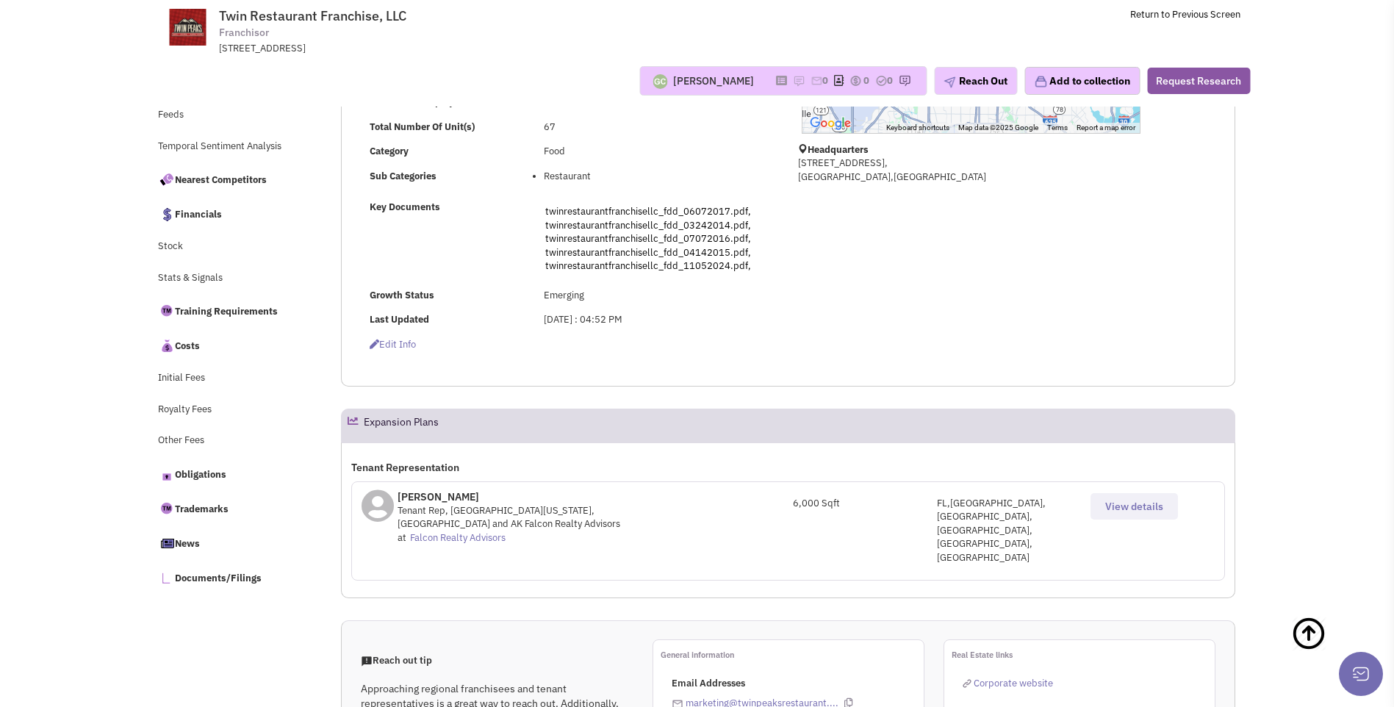
click at [1121, 506] on span "View details" at bounding box center [1134, 506] width 58 height 13
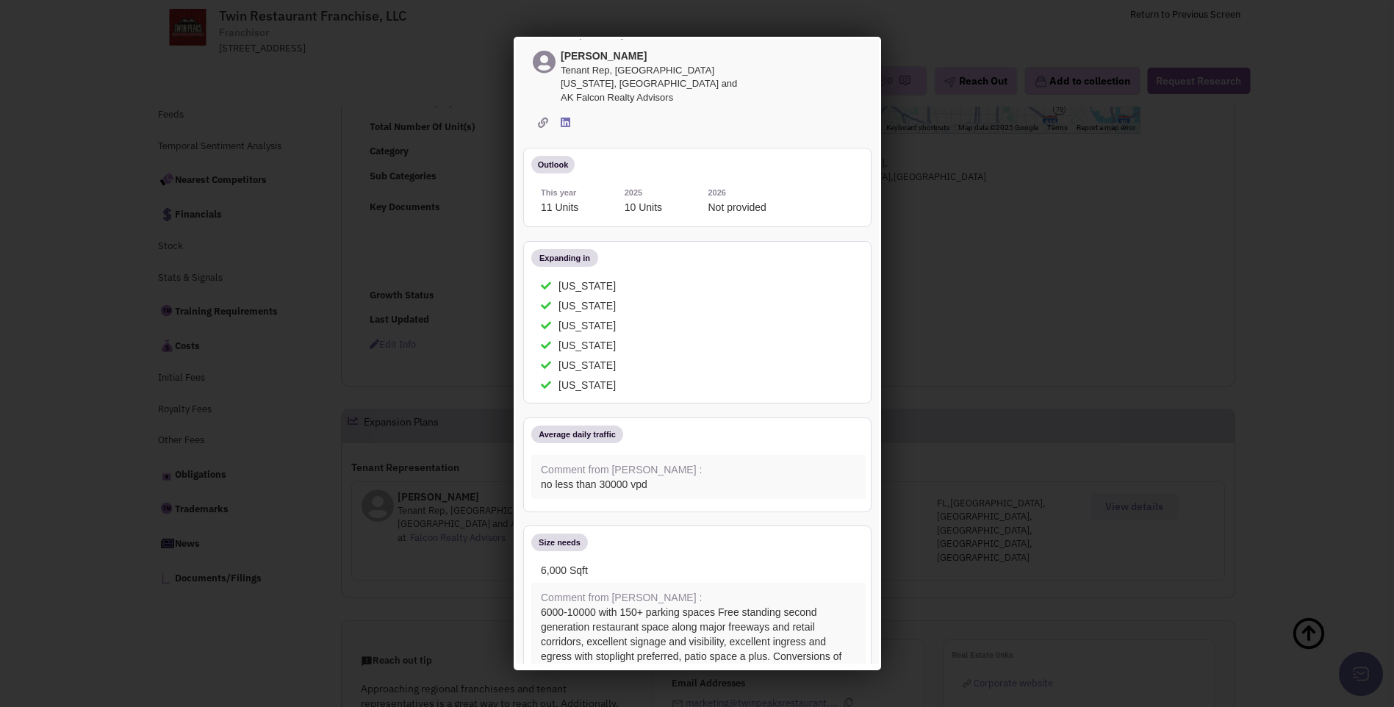
scroll to position [0, 0]
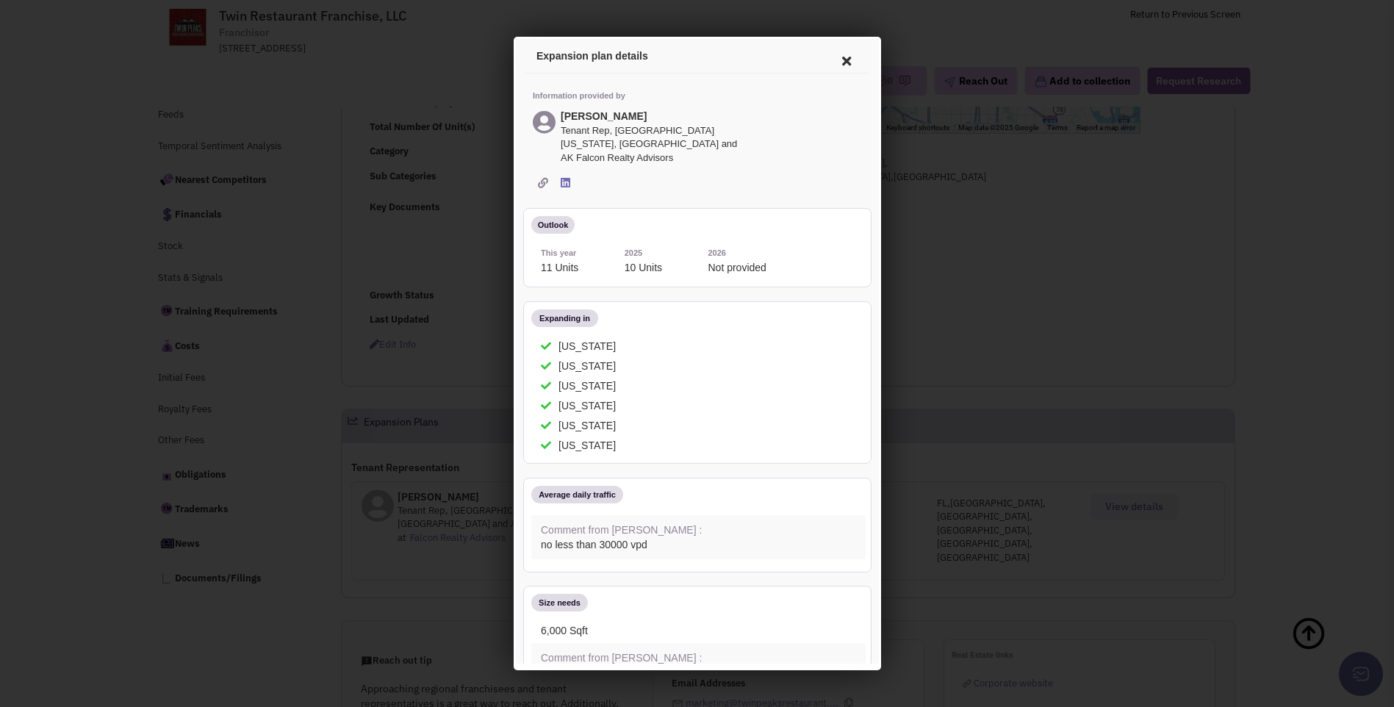
click at [833, 62] on icon at bounding box center [843, 58] width 31 height 35
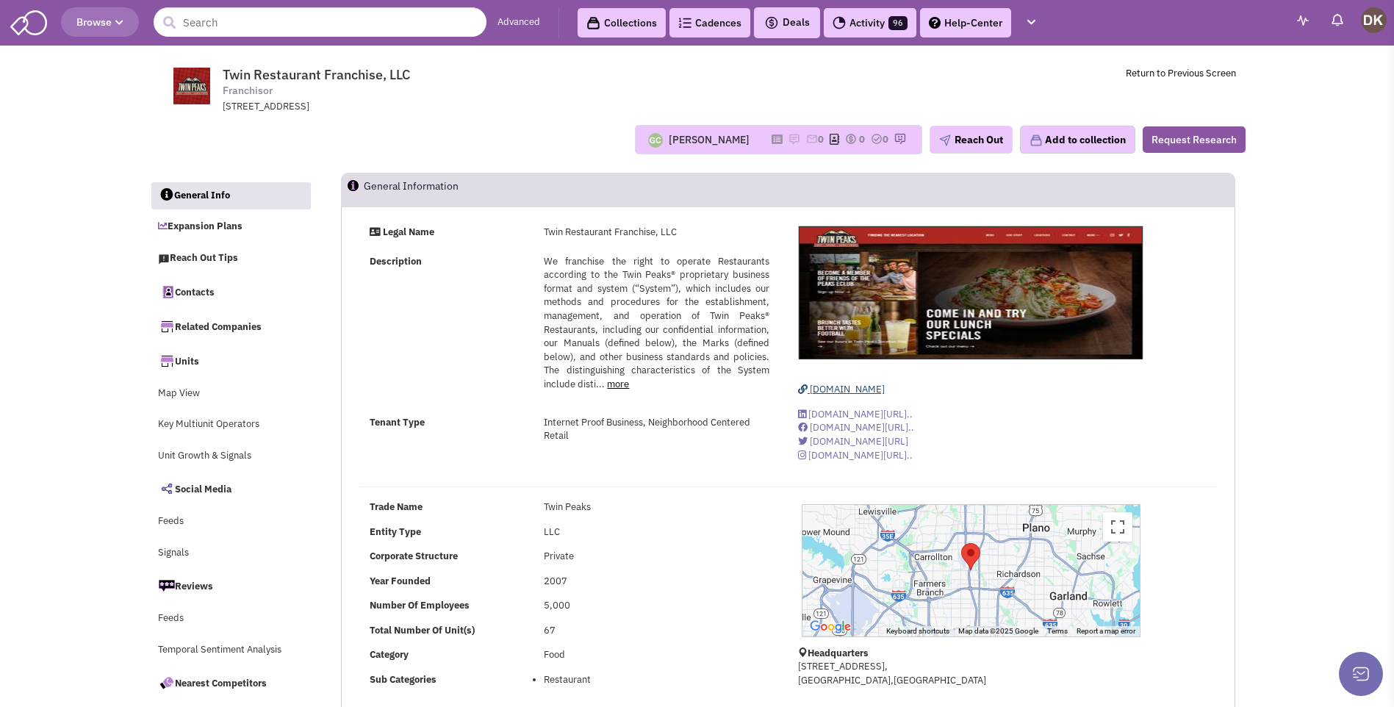
click at [847, 391] on span "www.twinpeaksrestaurant.com" at bounding box center [847, 389] width 75 height 12
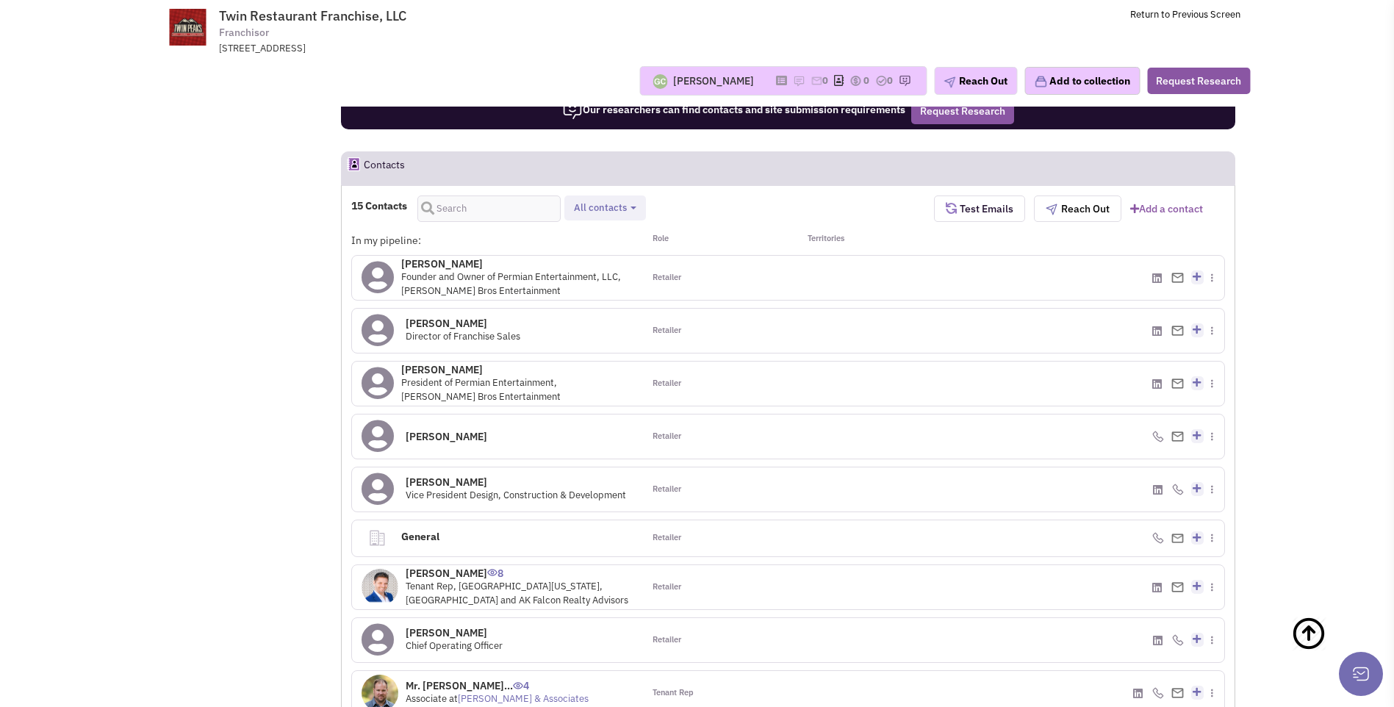
scroll to position [1104, 0]
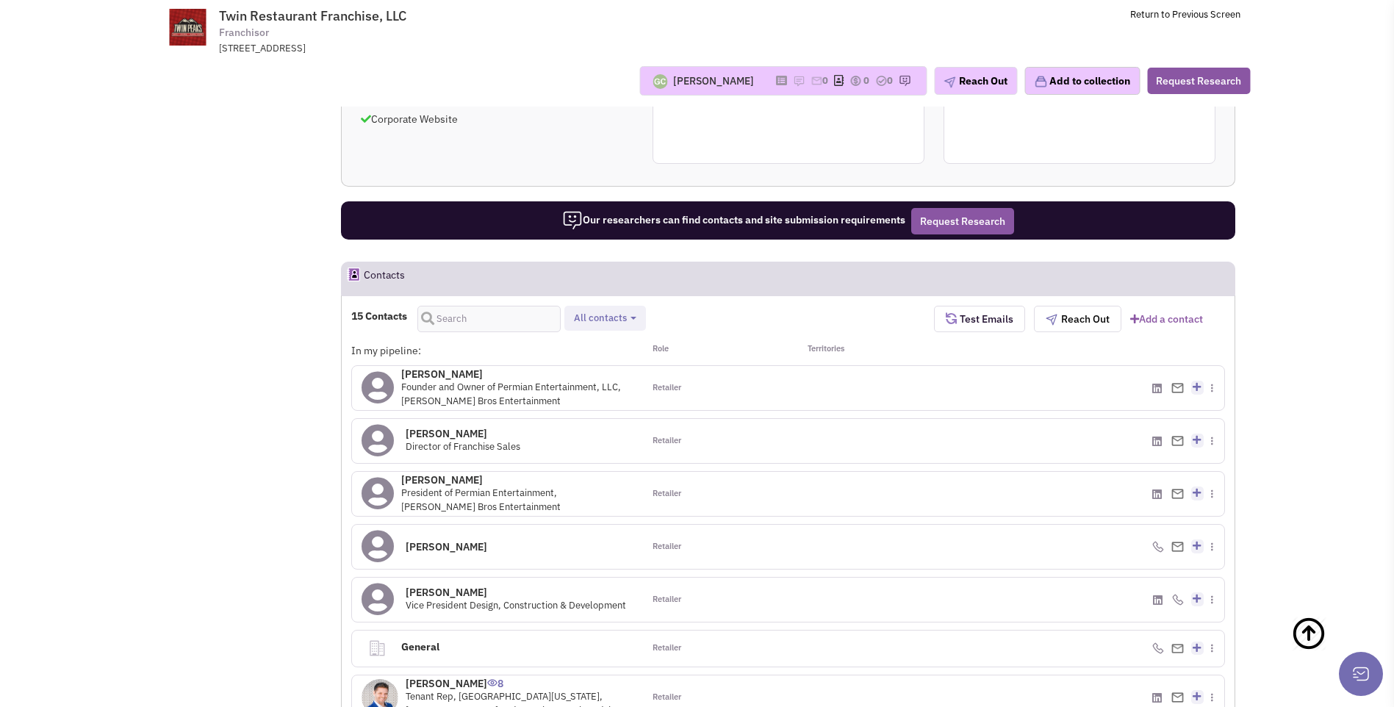
click at [375, 371] on icon at bounding box center [378, 387] width 32 height 33
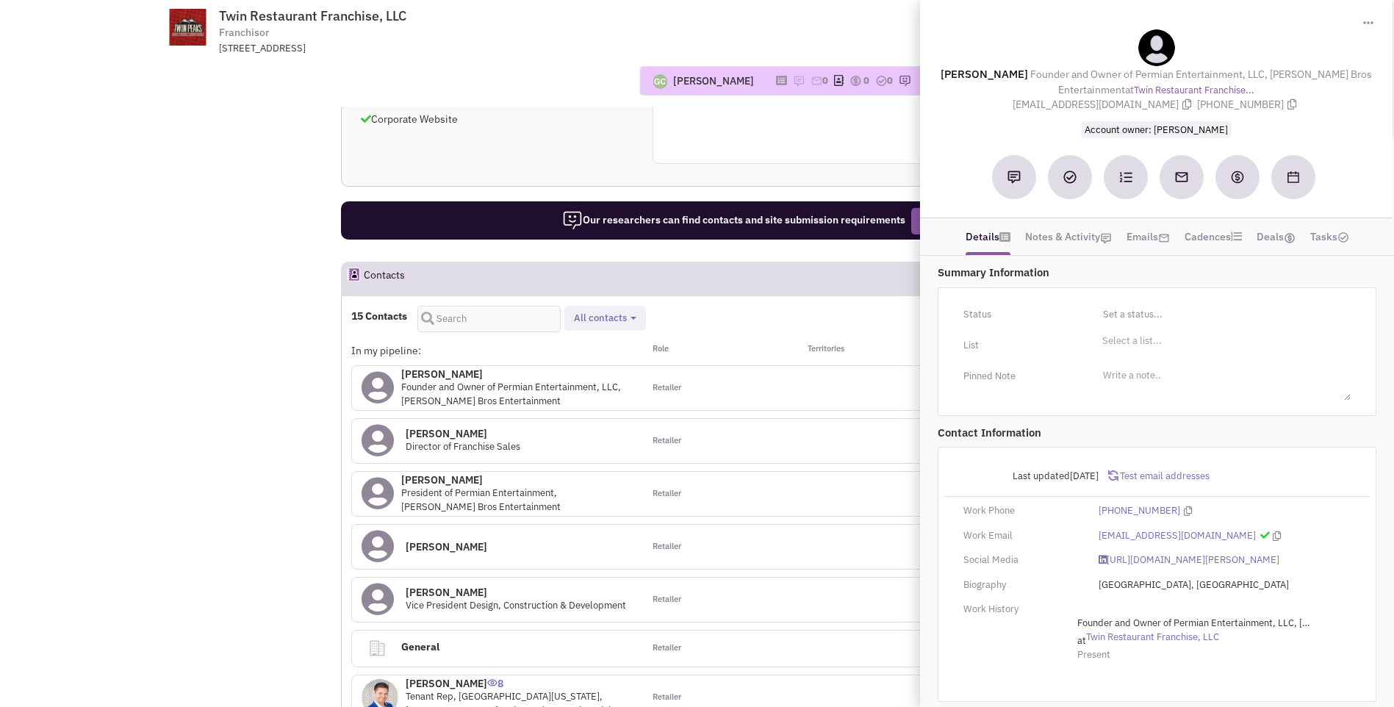
drag, startPoint x: 976, startPoint y: 73, endPoint x: 1252, endPoint y: 104, distance: 277.3
click at [1252, 104] on div "Herb Graham Founder and Owner of Permian Entertainment, LLC, Graham Bros Entert…" at bounding box center [1157, 82] width 458 height 107
copy div "erb Graham Founder and Owner of Permian Entertainment, LLC, Graham Bros Enterta…"
click at [789, 419] on div at bounding box center [862, 441] width 146 height 44
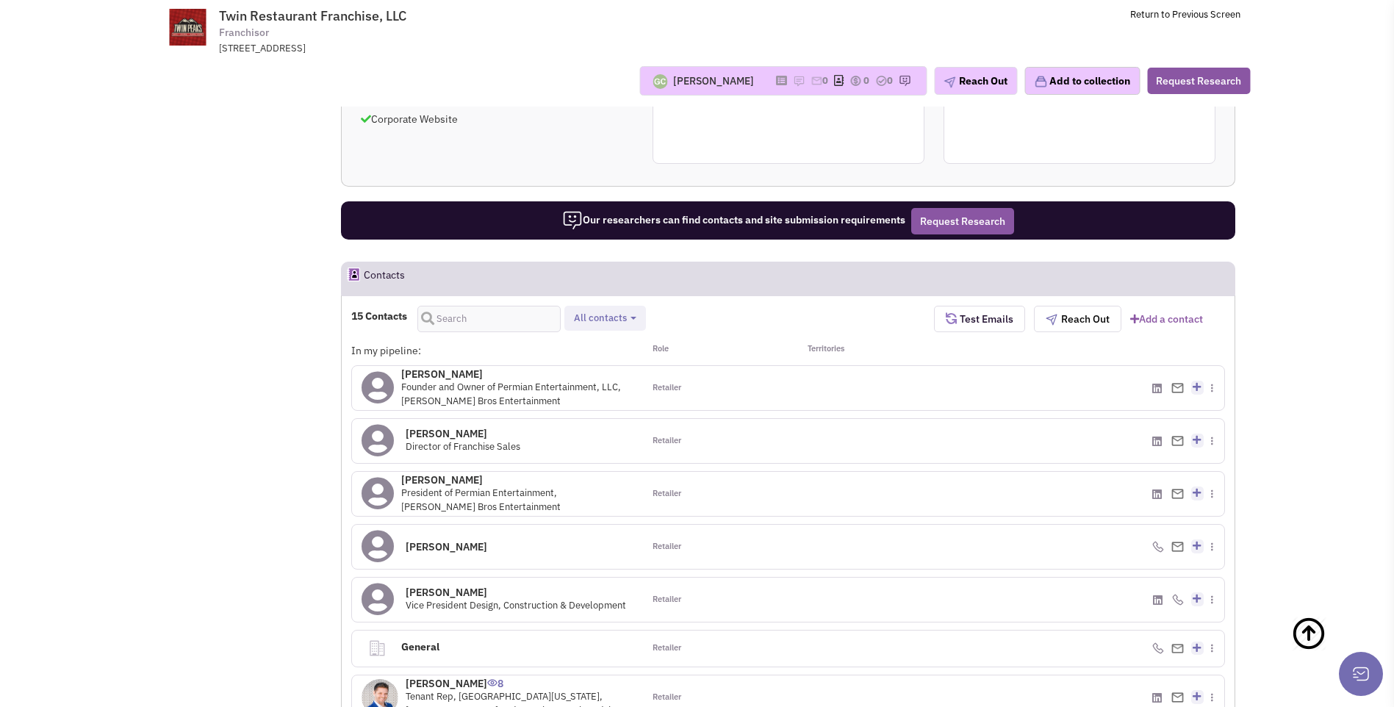
click at [381, 424] on icon at bounding box center [378, 440] width 32 height 33
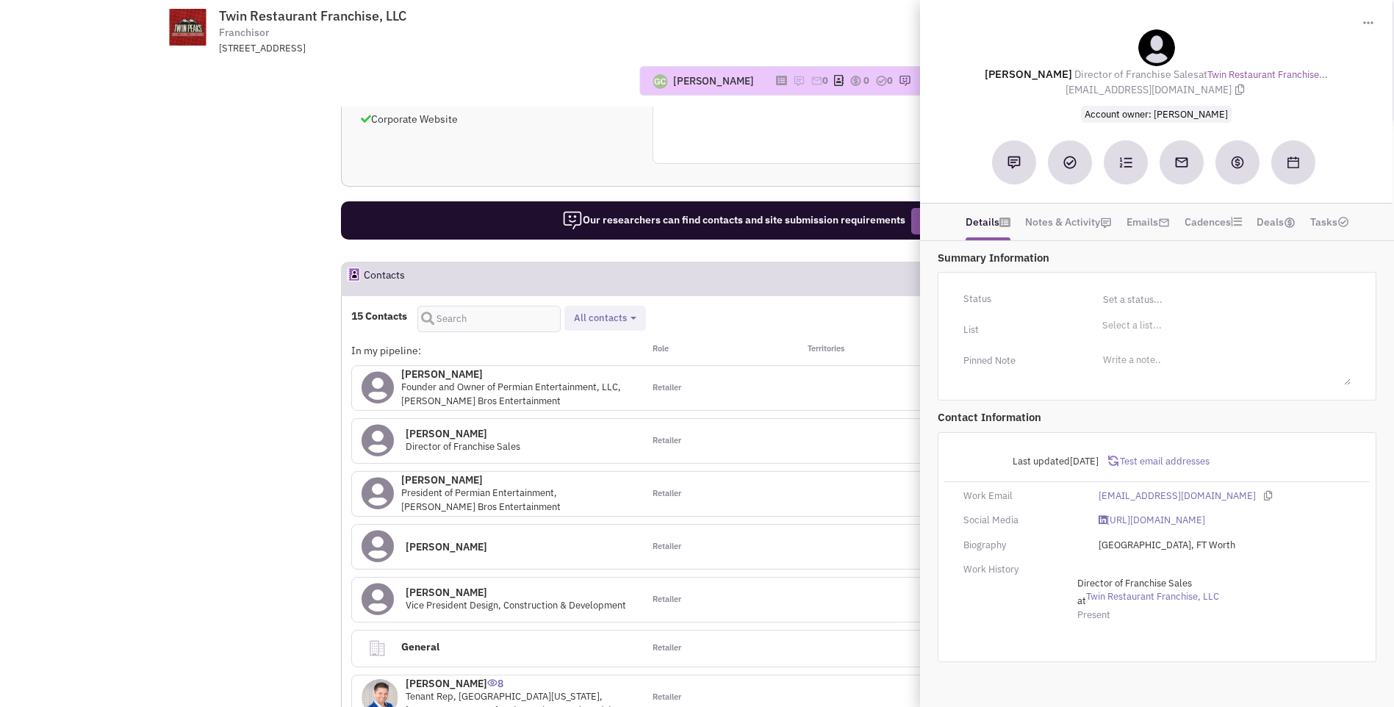
drag, startPoint x: 992, startPoint y: 65, endPoint x: 1260, endPoint y: 87, distance: 269.2
click at [1260, 87] on div "Mark Ramage Director of Franchise Sales at Twin Restaurant Franchise... franchi…" at bounding box center [1157, 75] width 458 height 93
copy div "Mark Ramage Director of Franchise Sales at Twin Restaurant Franchise... franchi…"
click at [521, 419] on div "Mark Ramage 0 Director of Franchise Sales" at bounding box center [497, 441] width 291 height 44
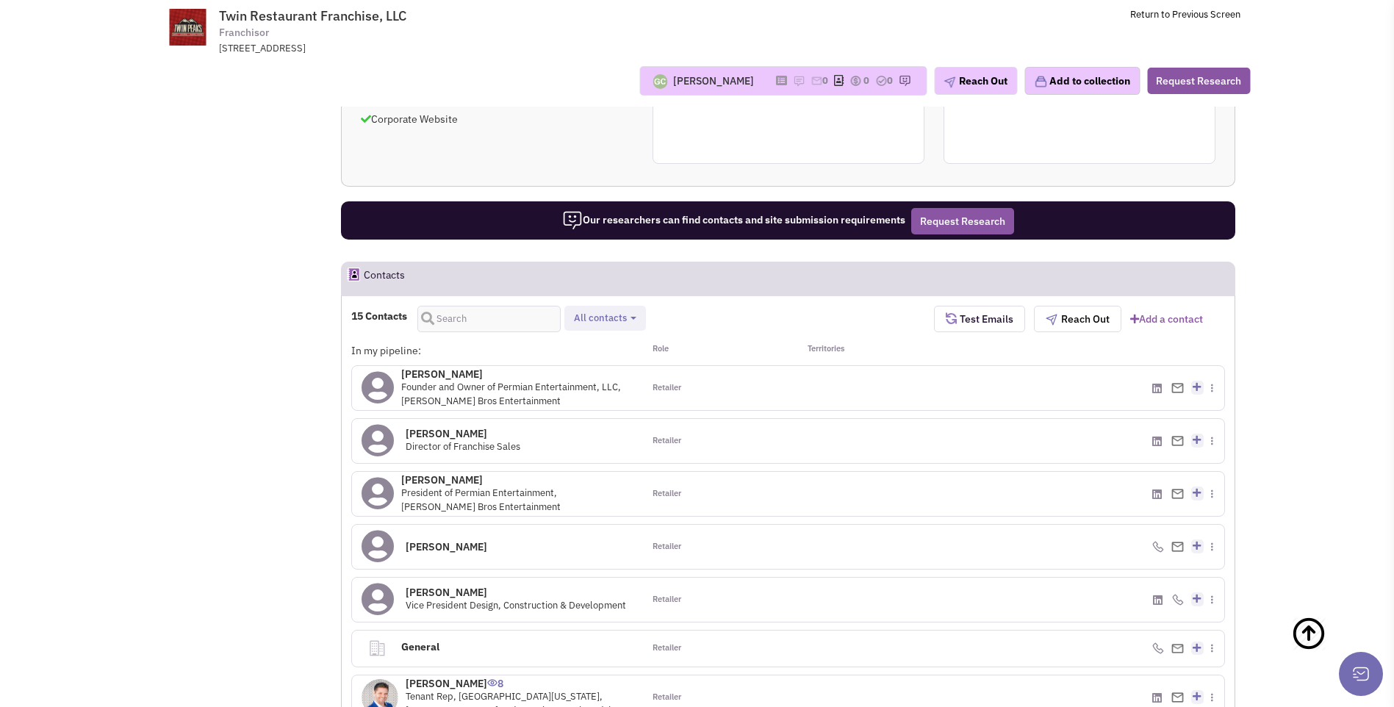
click at [381, 530] on icon at bounding box center [378, 546] width 32 height 33
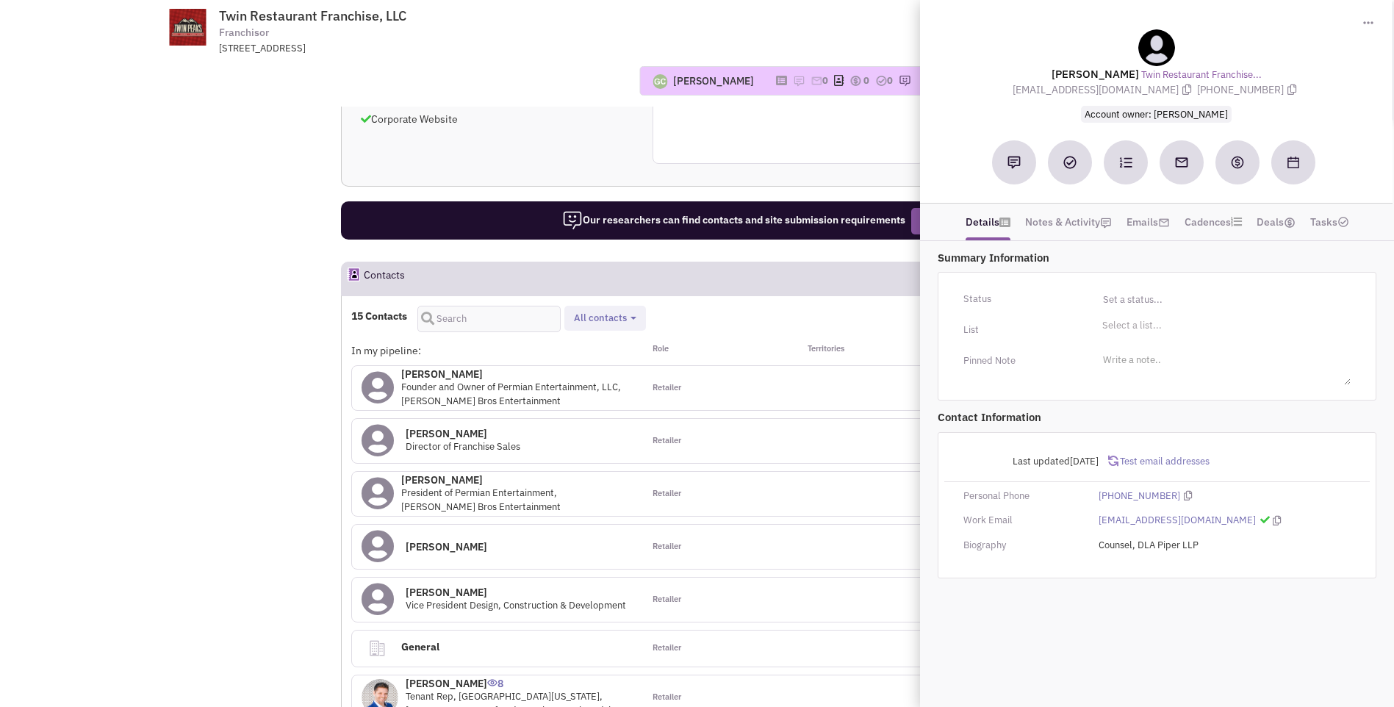
drag, startPoint x: 1055, startPoint y: 72, endPoint x: 1304, endPoint y: 86, distance: 248.8
click at [1304, 86] on div "Sarah A. Walters Twin Restaurant Franchise... swalters@gardere.com (214) 999-47…" at bounding box center [1157, 75] width 458 height 93
copy div "Sarah A. Walters Twin Restaurant Franchise... swalters@gardere.com (214) 999-47…"
click at [672, 46] on td "Twin Restaurant Franchise, LLC Franchisor 5151 Beltline Road, Suite 1200, Dalla…" at bounding box center [737, 27] width 1006 height 55
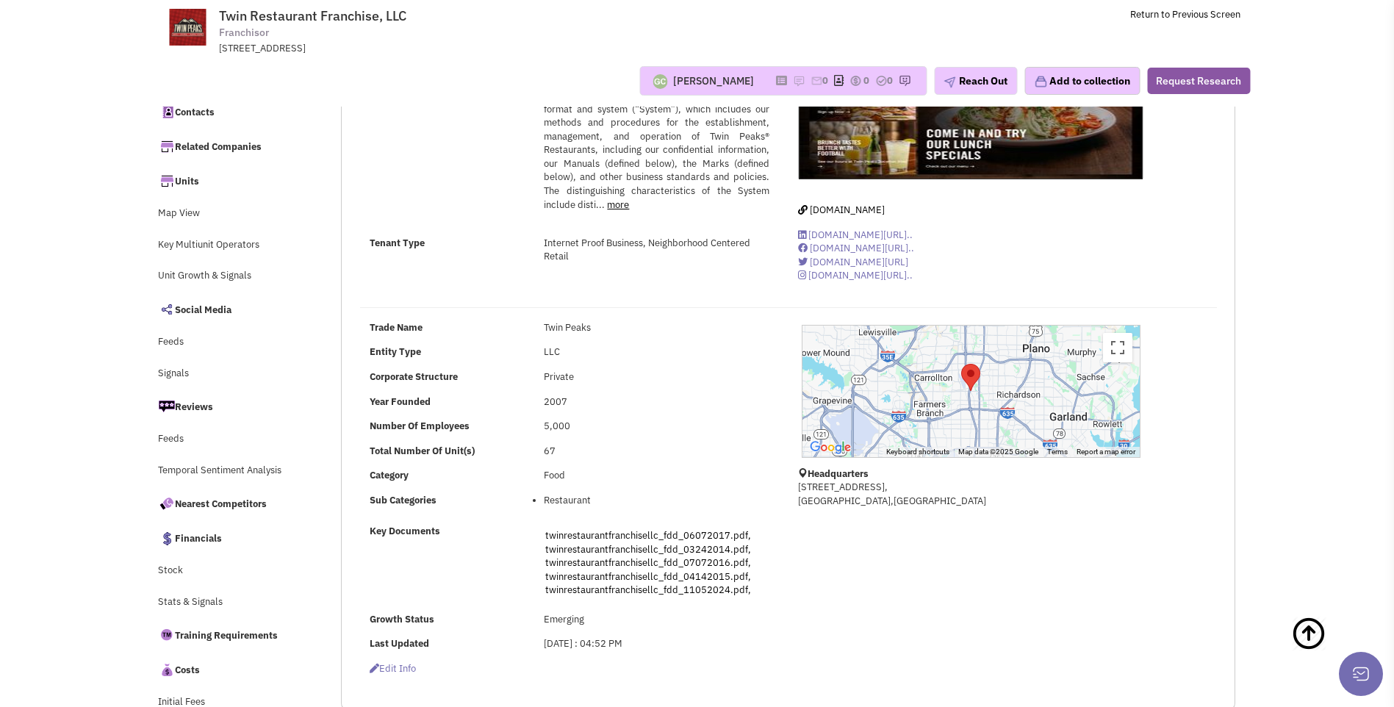
scroll to position [0, 0]
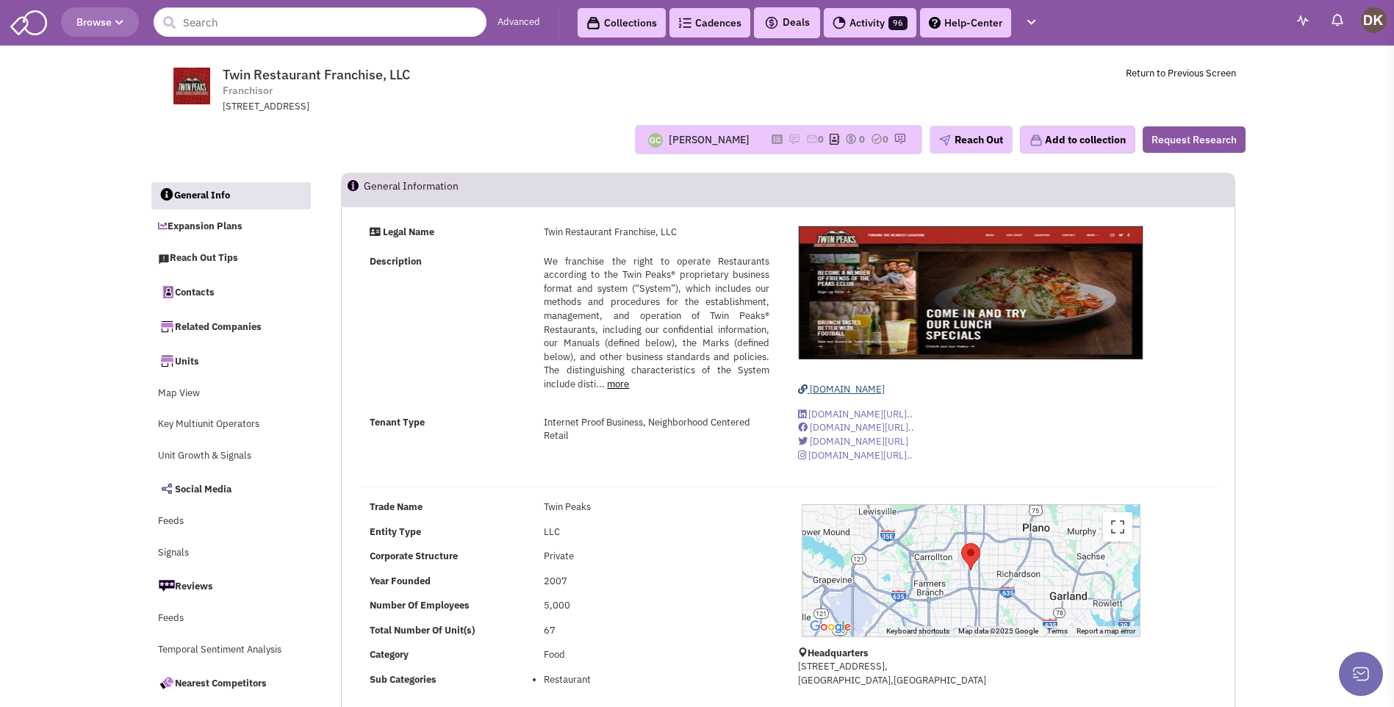
click at [842, 392] on span "www.twinpeaksrestaurant.com" at bounding box center [847, 389] width 75 height 12
click at [789, 139] on img at bounding box center [795, 139] width 12 height 12
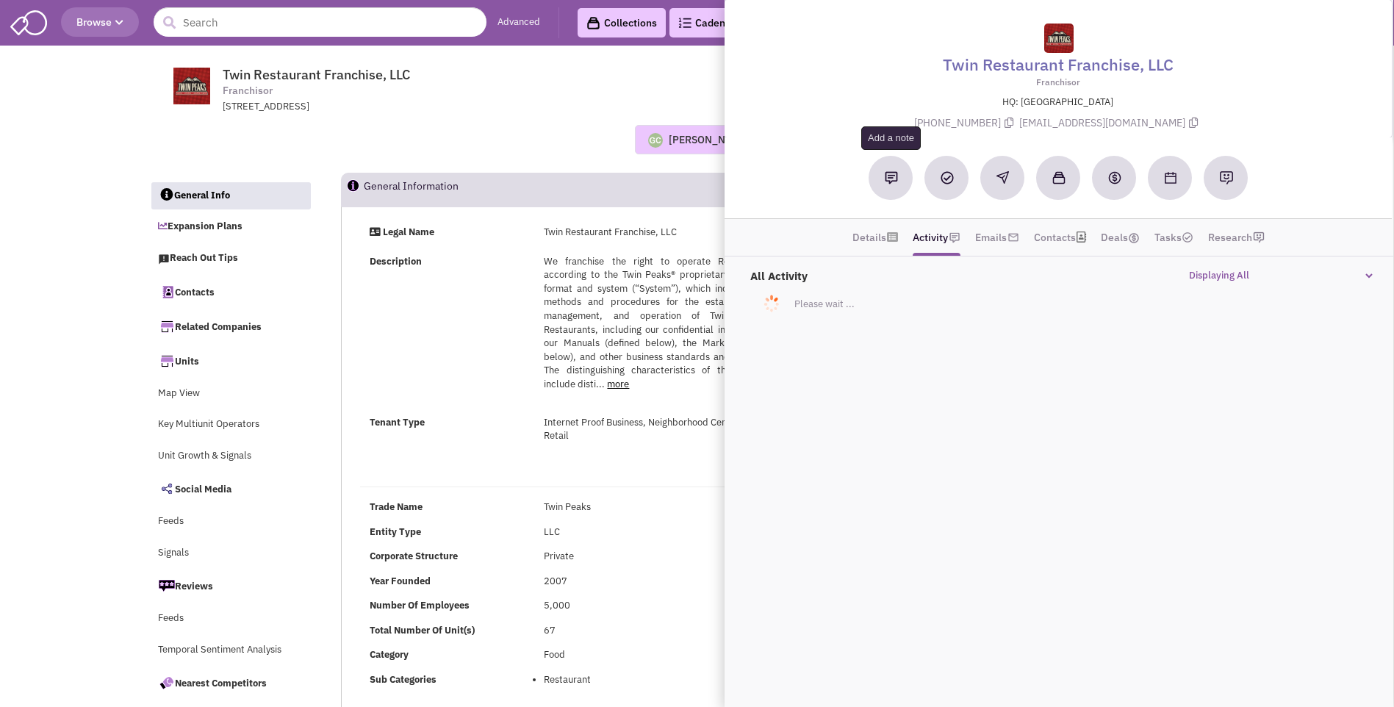
click at [886, 182] on img at bounding box center [891, 177] width 13 height 13
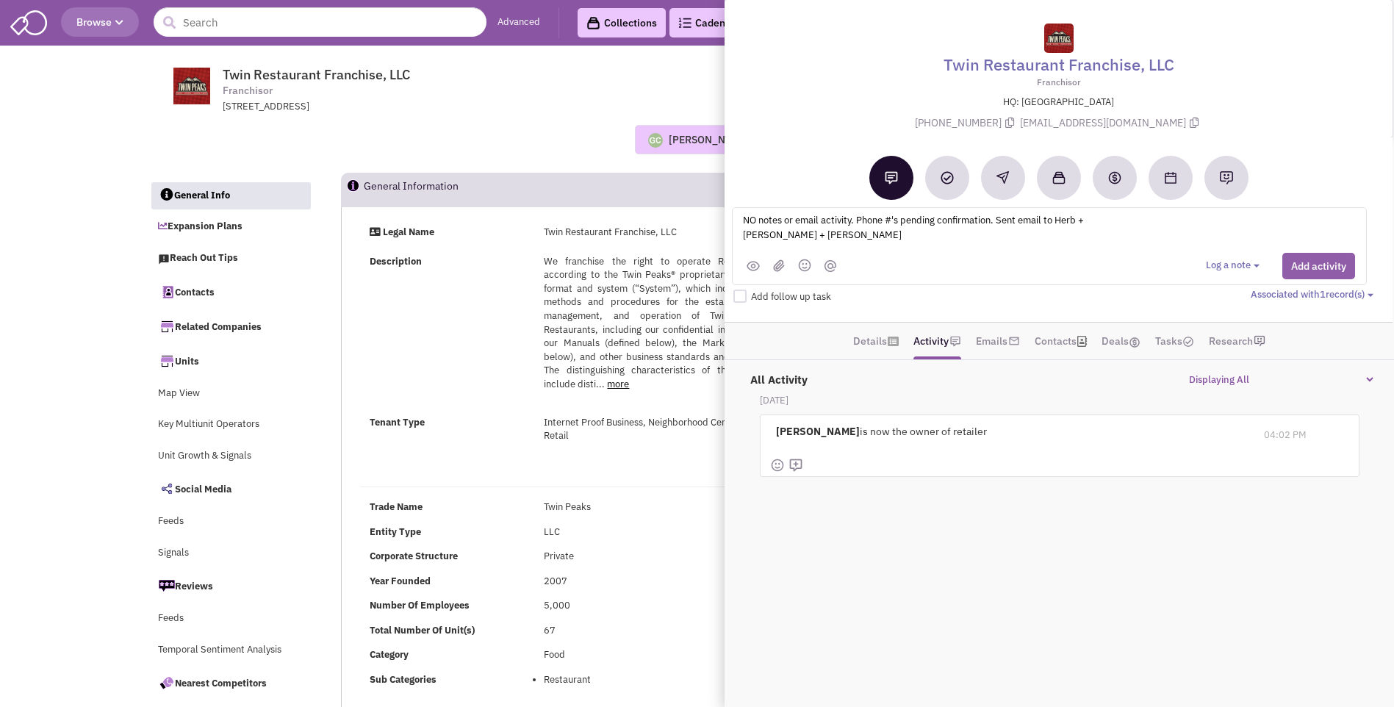
type textarea "NO notes or email activity. Phone #'s pending confirmation. Sent email to Herb …"
click at [1307, 267] on button "Add activity" at bounding box center [1318, 266] width 73 height 26
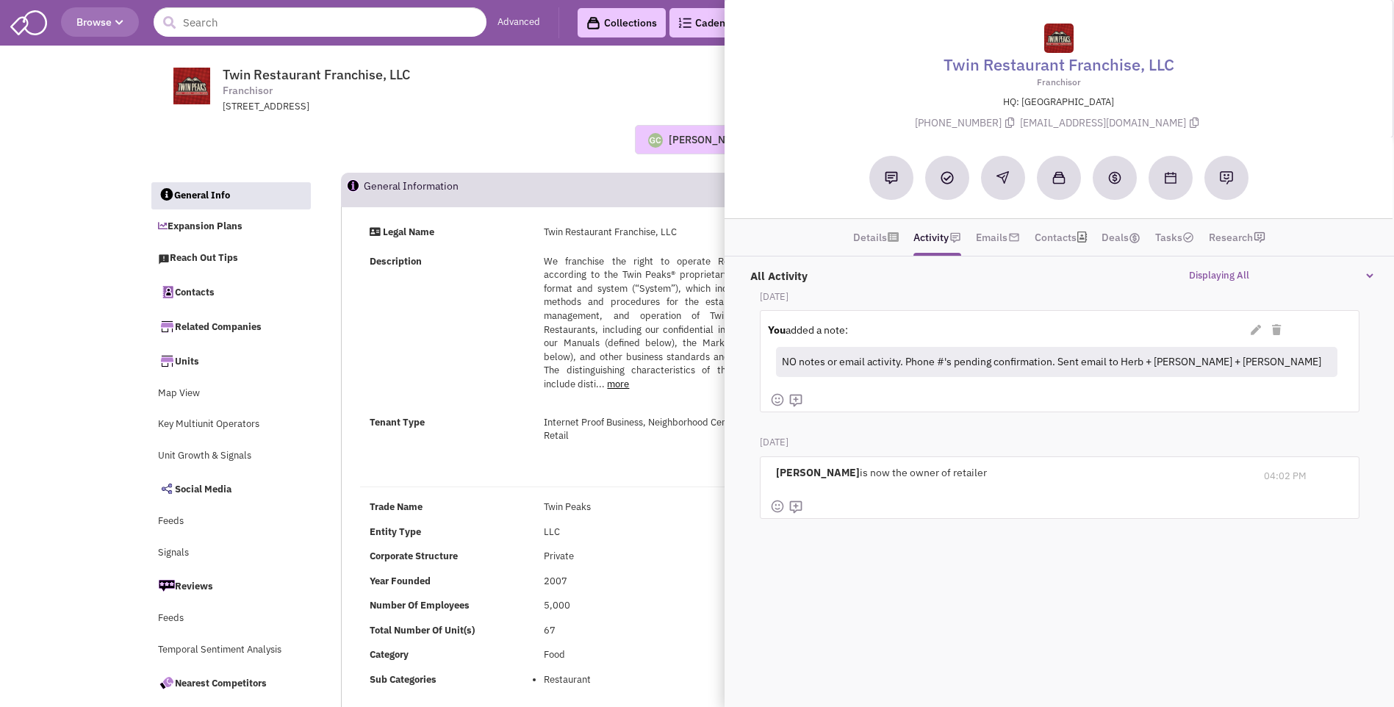
click at [506, 138] on div "Guillaume Chetail No note found! 0 0 0 Reach Out" at bounding box center [698, 139] width 1116 height 29
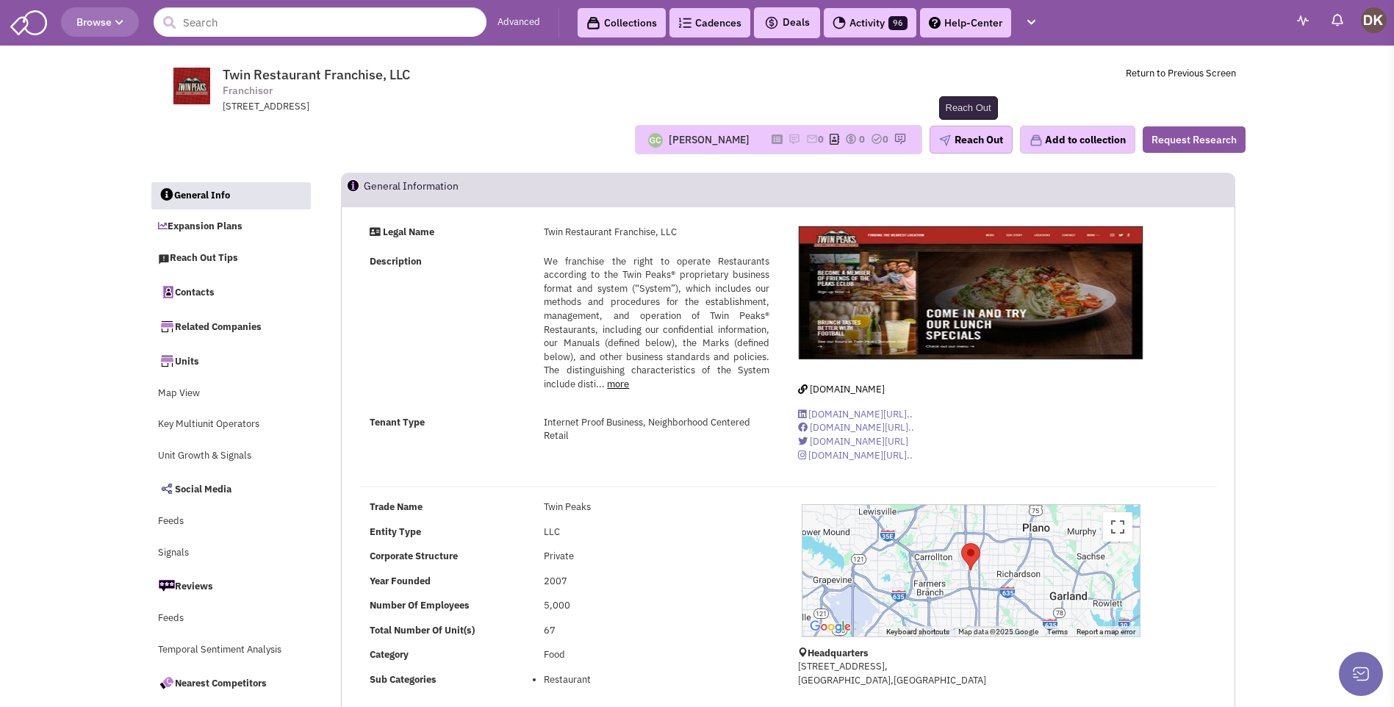
click at [975, 146] on button "Reach Out" at bounding box center [971, 140] width 83 height 28
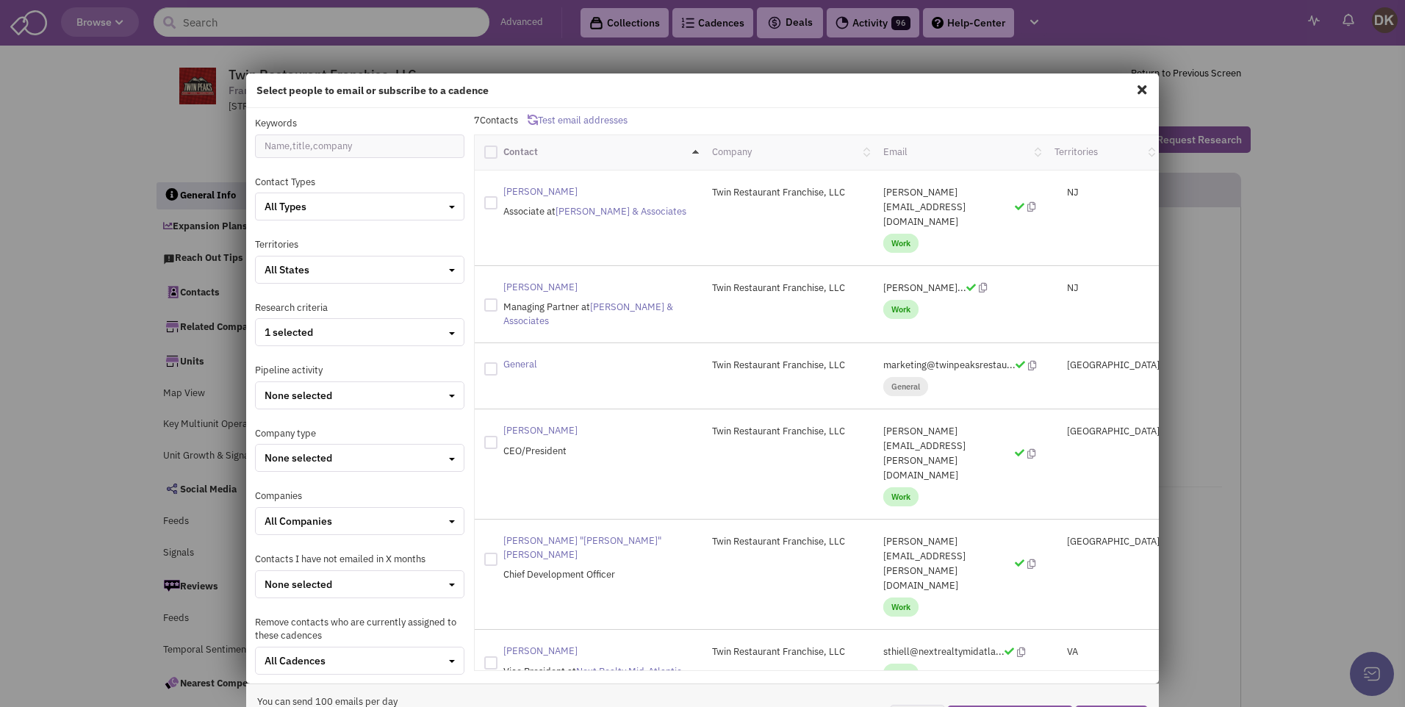
click at [1134, 91] on span at bounding box center [1142, 90] width 19 height 24
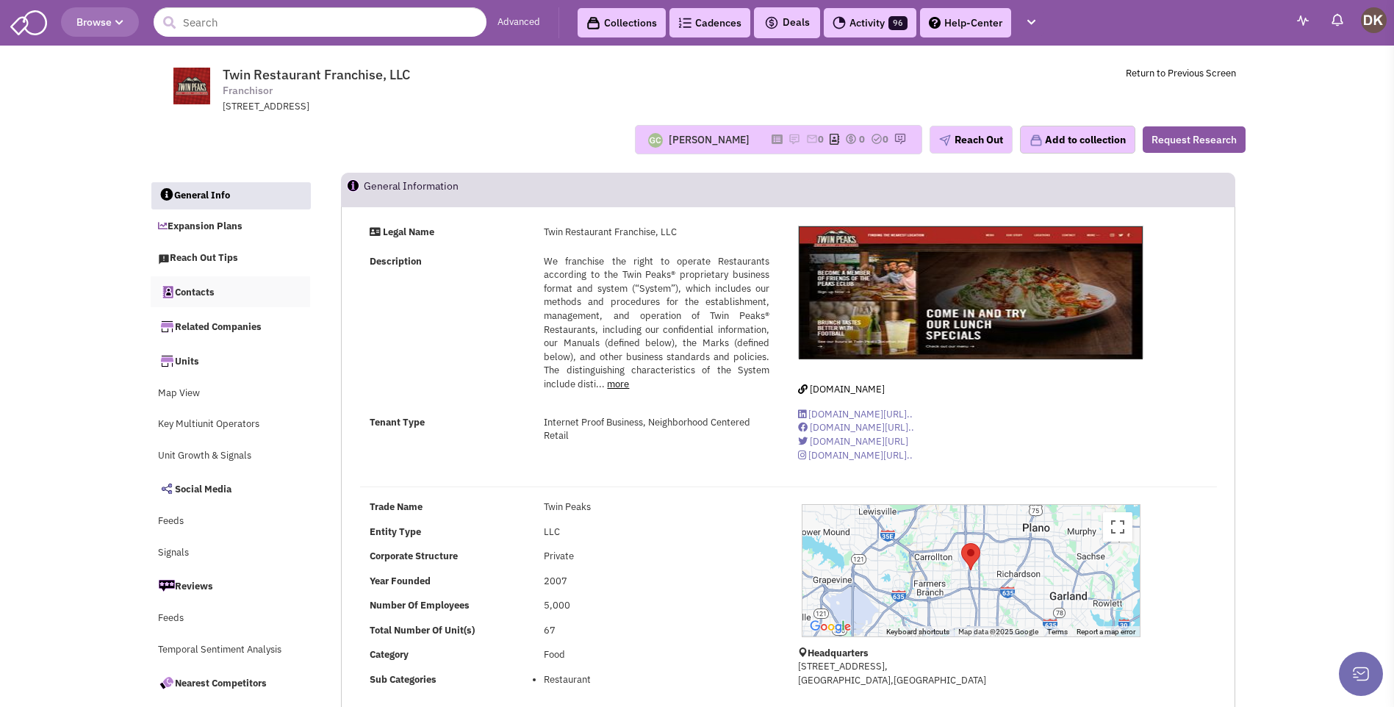
click at [192, 292] on link "Contacts" at bounding box center [231, 291] width 160 height 31
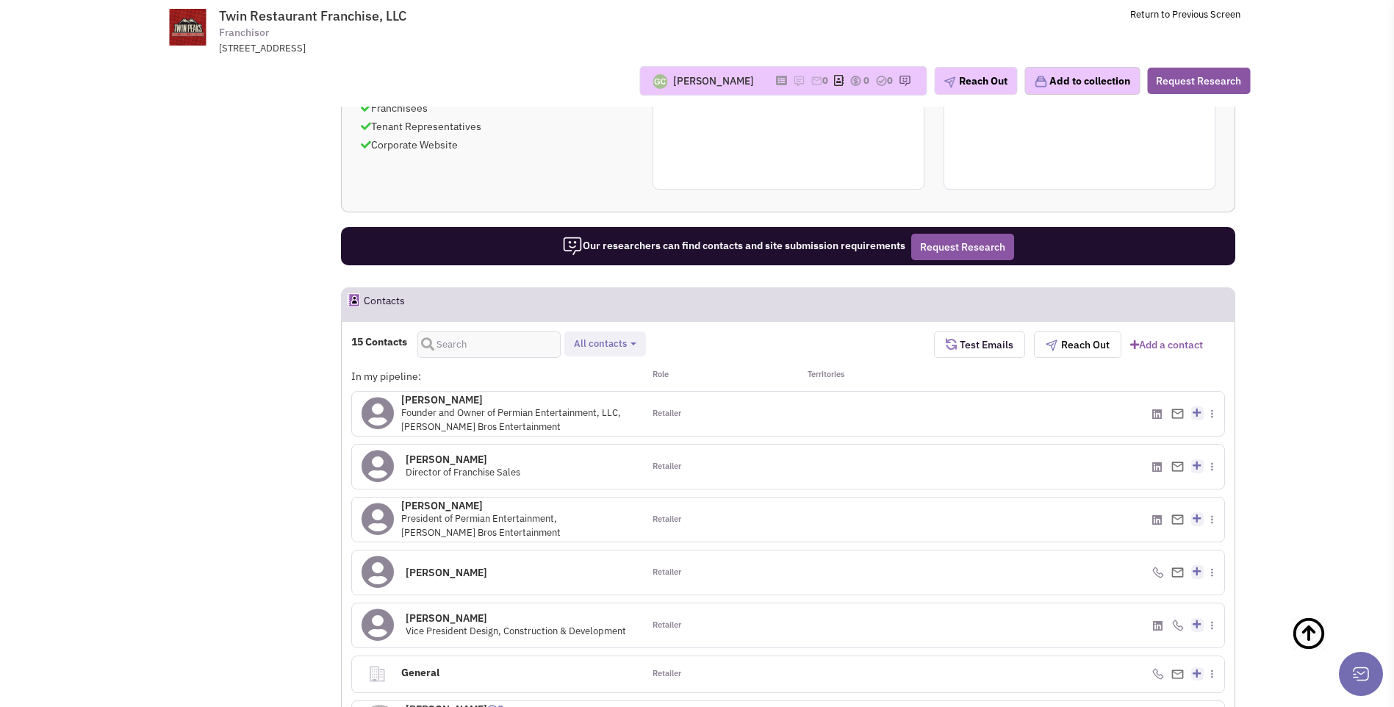
scroll to position [1104, 0]
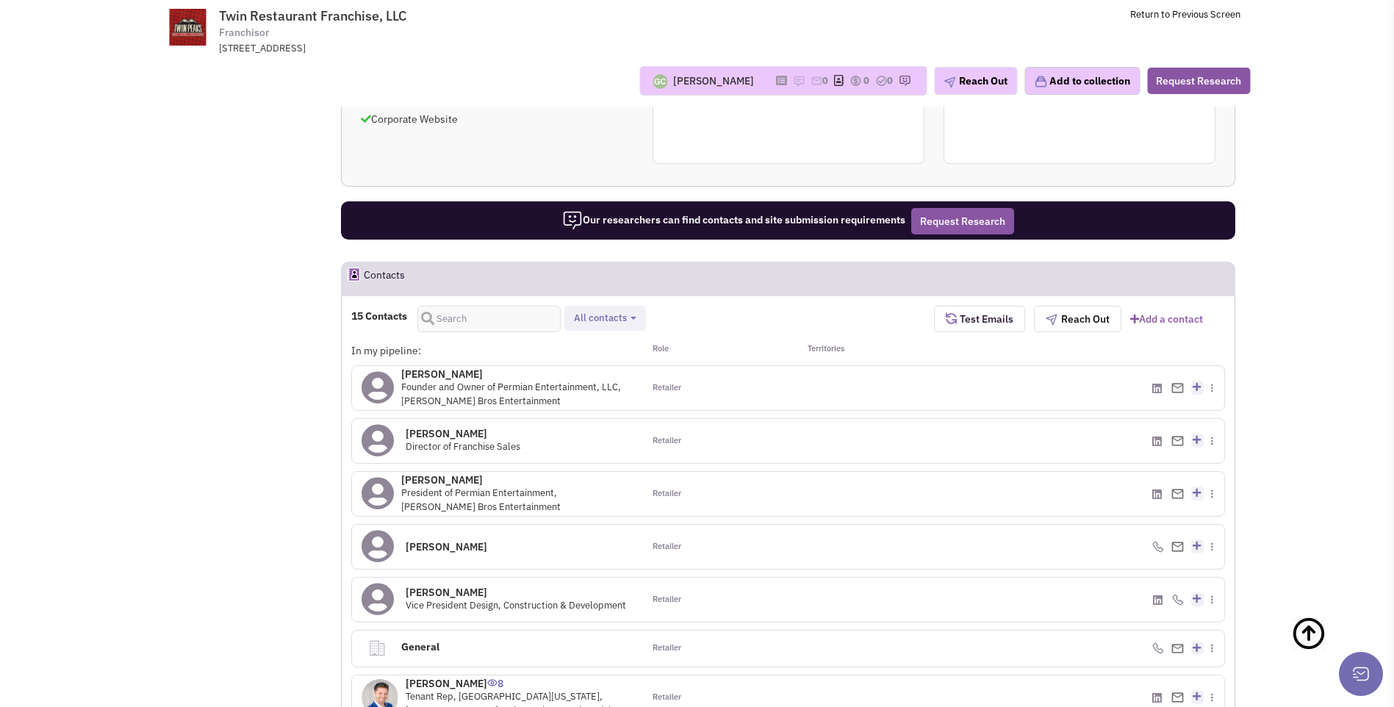
click at [379, 530] on icon at bounding box center [378, 546] width 32 height 33
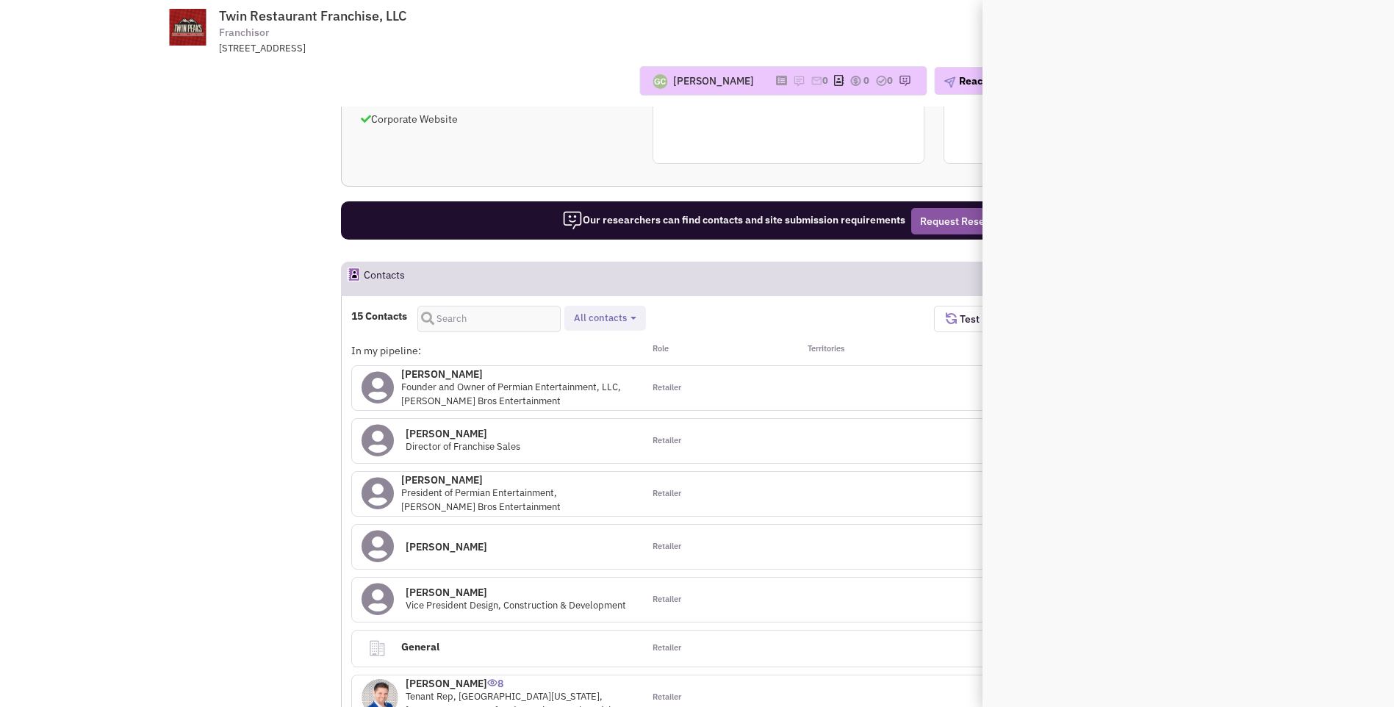
click at [384, 530] on icon at bounding box center [378, 546] width 32 height 33
click at [807, 525] on div at bounding box center [862, 547] width 146 height 44
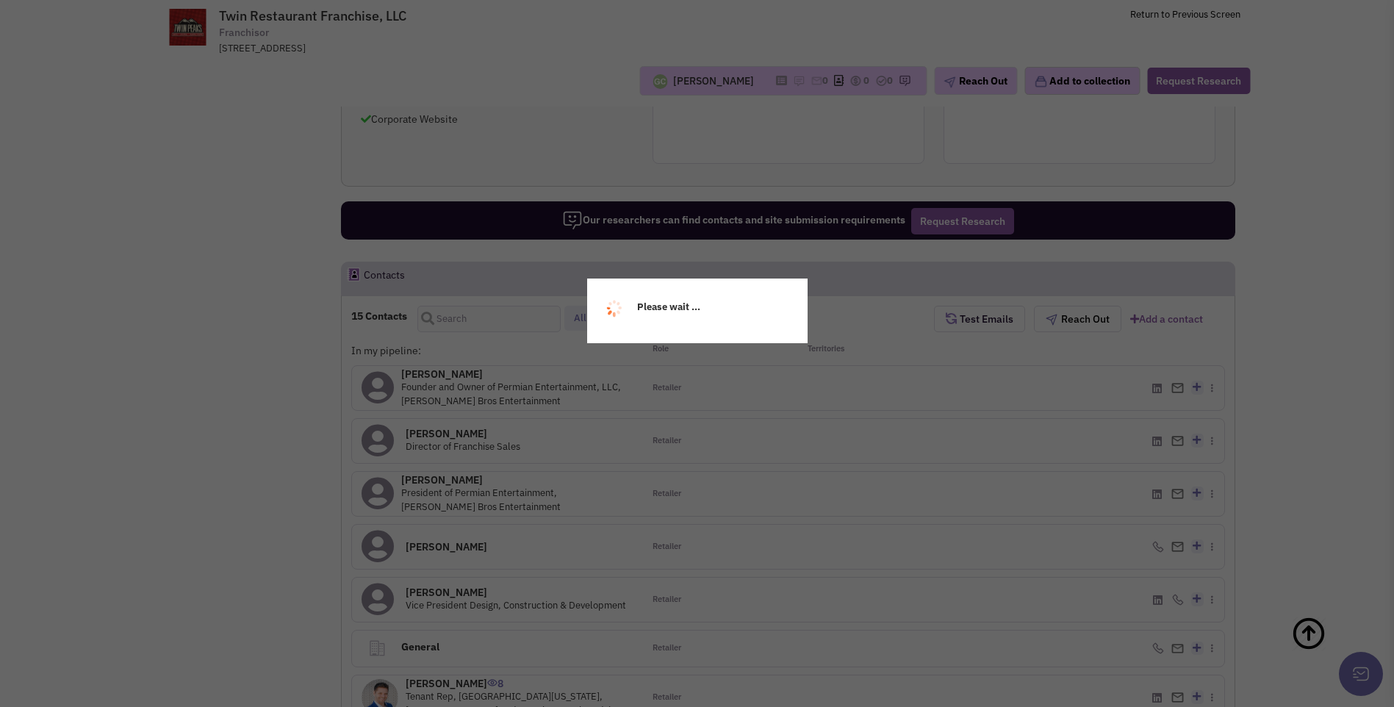
click at [536, 467] on div "Please wait ..." at bounding box center [697, 353] width 1394 height 707
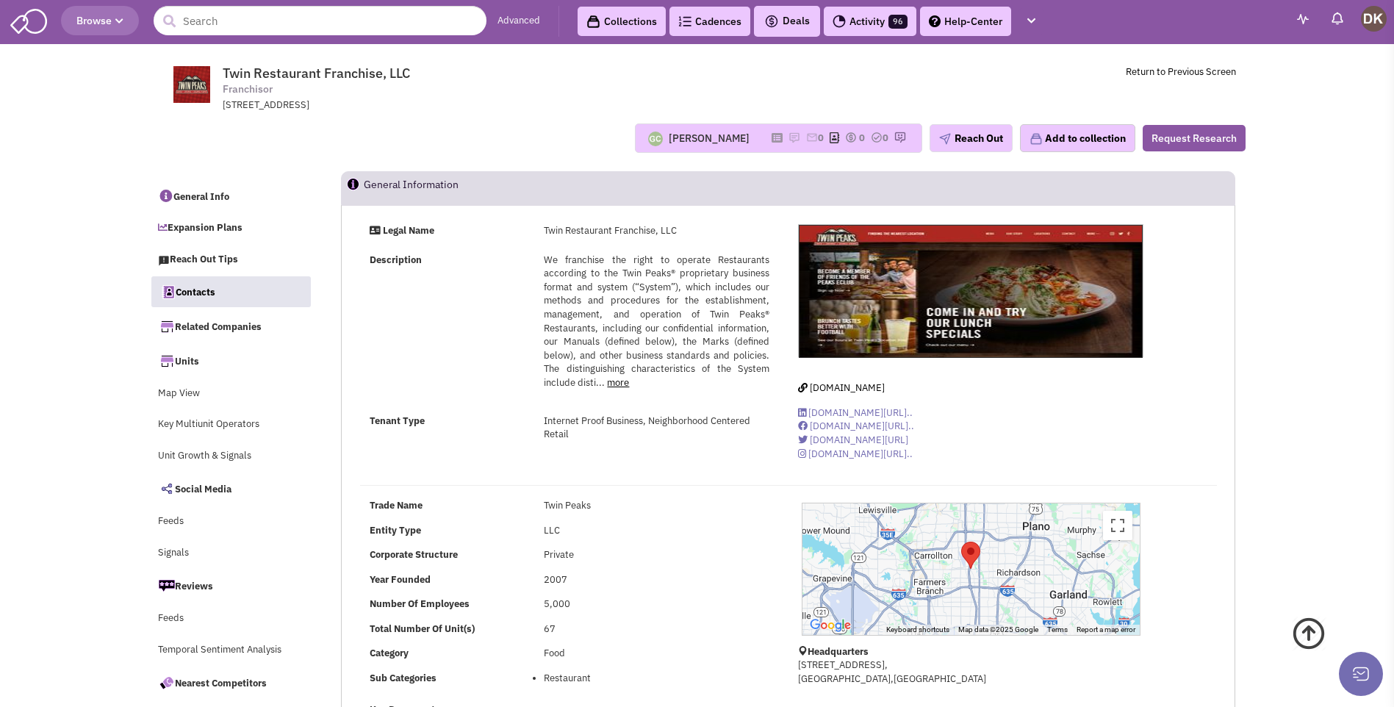
scroll to position [0, 0]
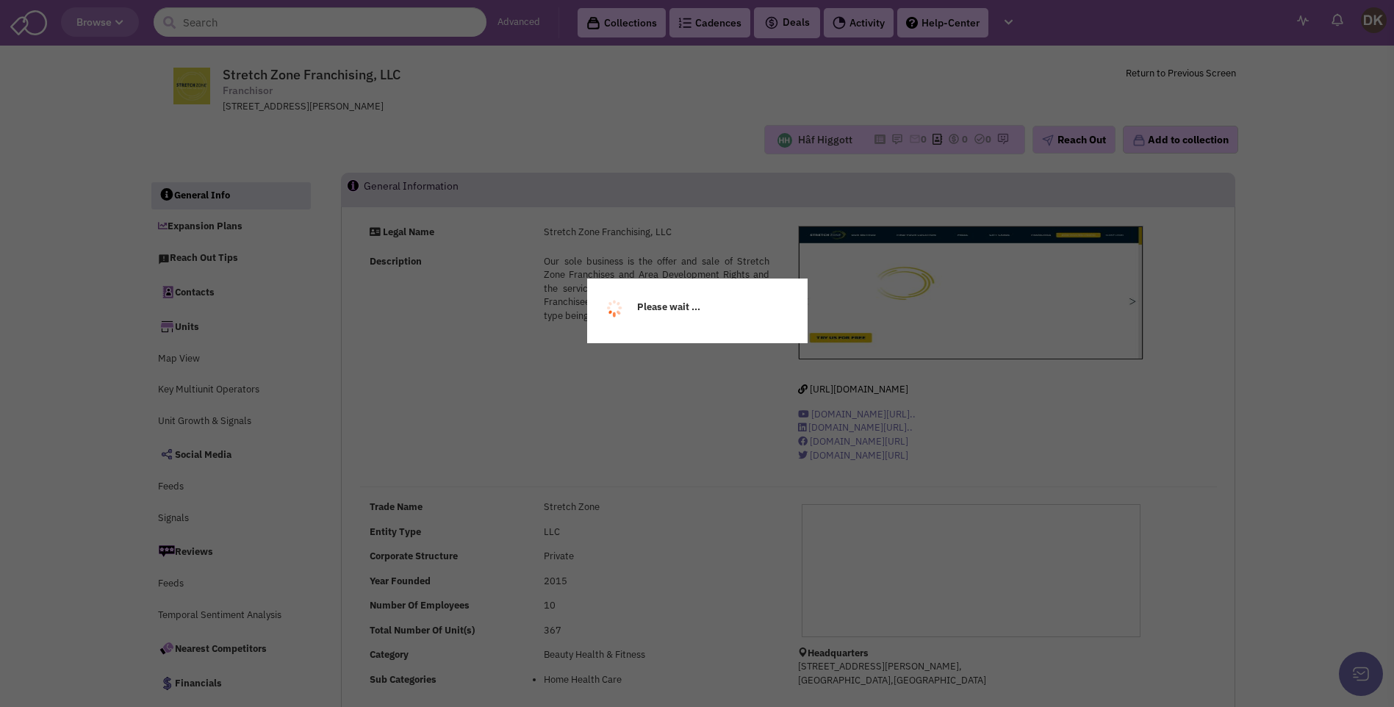
select select
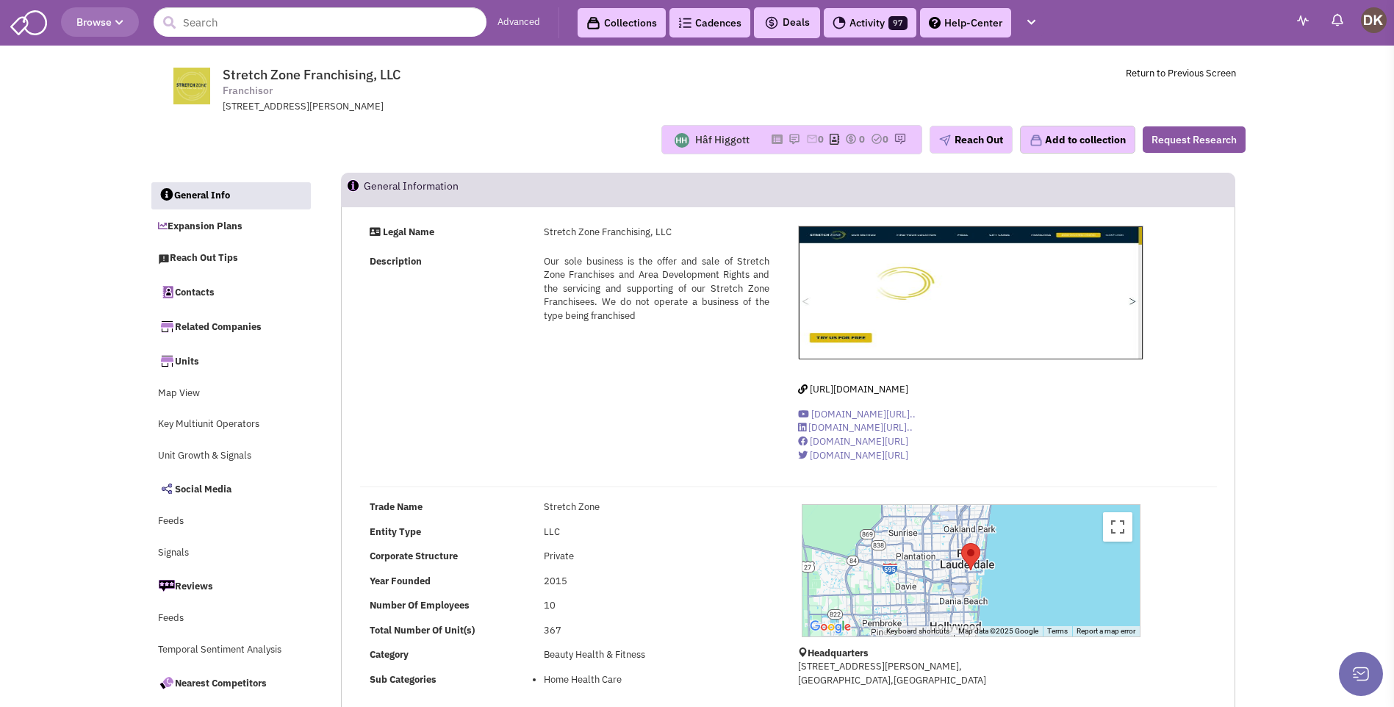
click at [480, 147] on div "Hâf Higgott Most recent Note Donnie Keller 05:04 PM on 08/04/2025 NO notes or e…" at bounding box center [698, 139] width 1116 height 29
click at [204, 227] on link "Expansion Plans" at bounding box center [231, 227] width 160 height 28
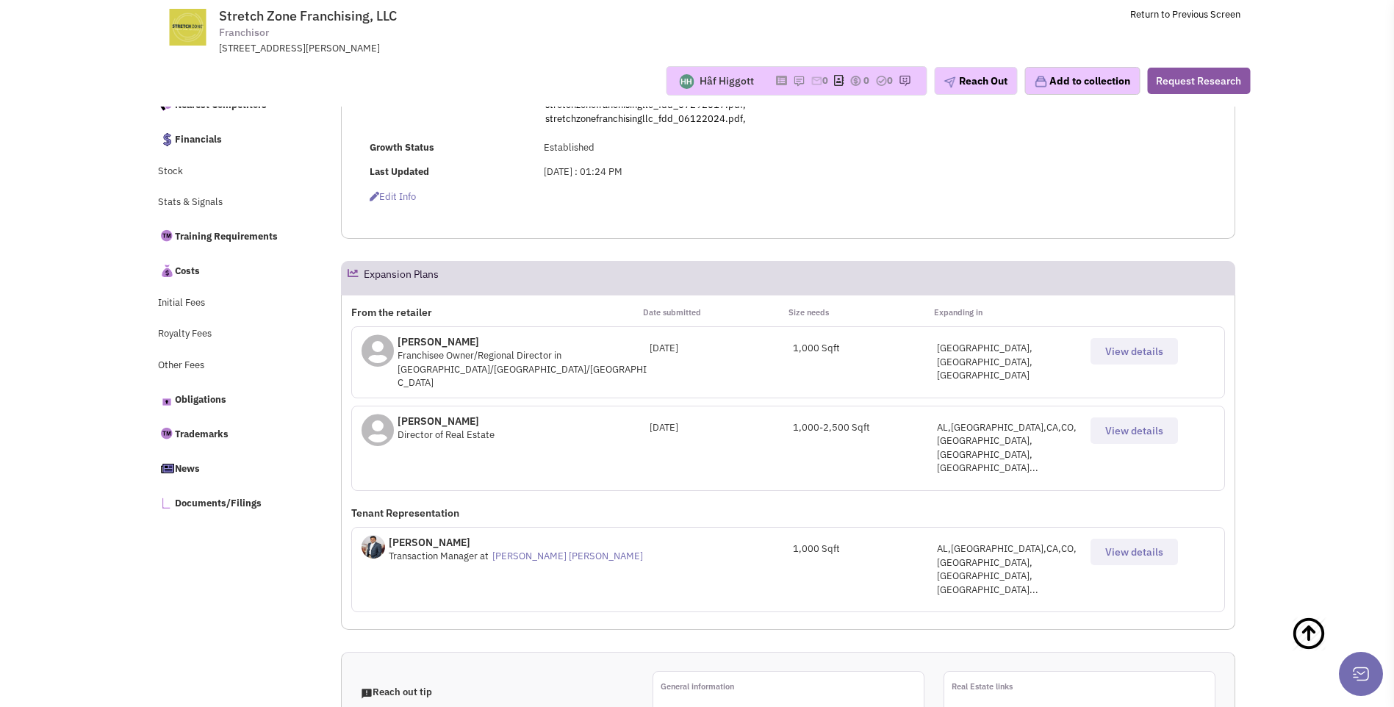
scroll to position [503, 0]
click at [1123, 358] on span "View details" at bounding box center [1134, 351] width 58 height 13
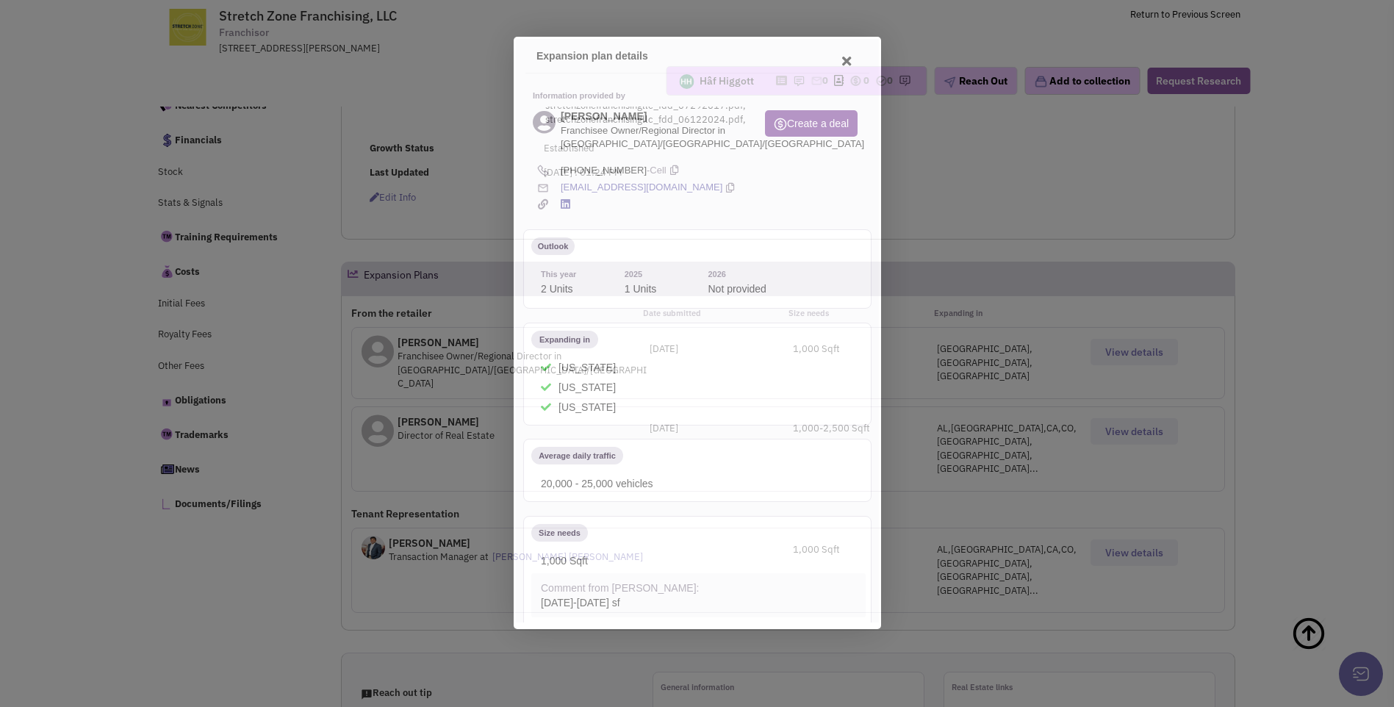
scroll to position [0, 0]
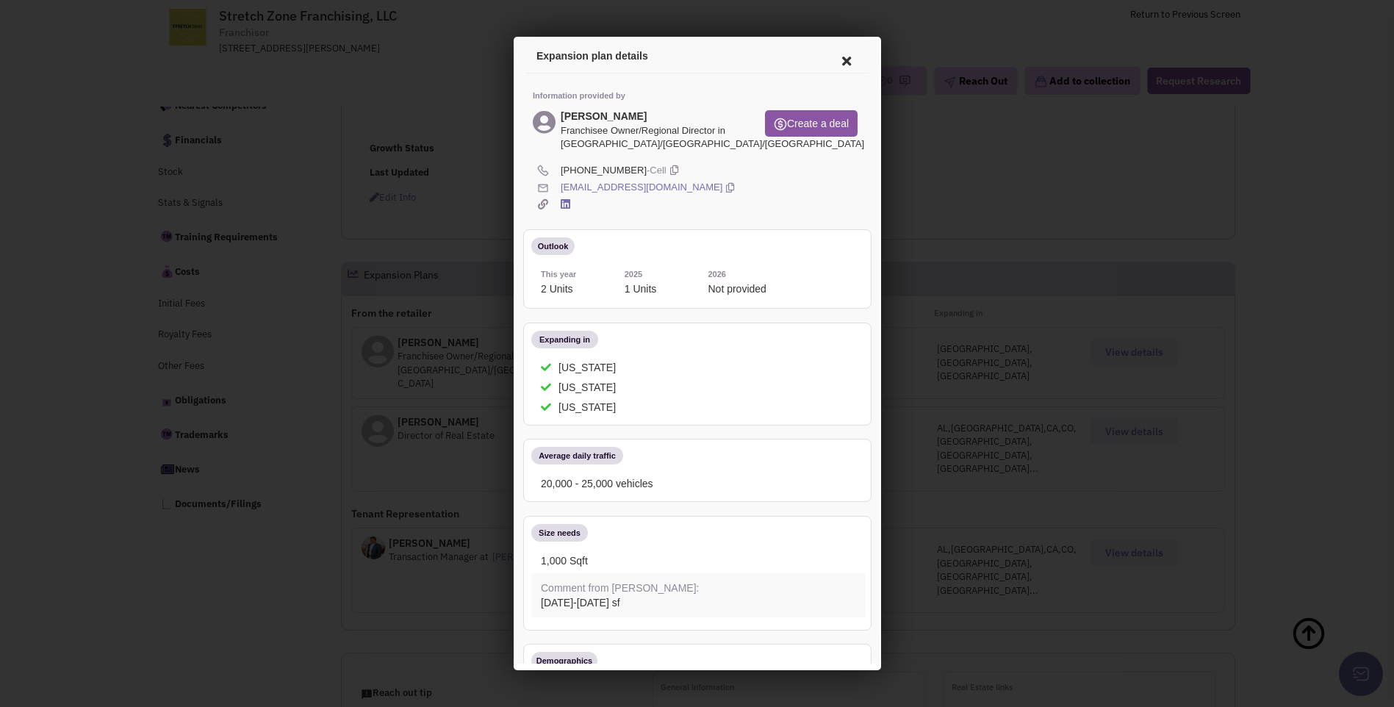
click at [833, 60] on icon at bounding box center [843, 58] width 31 height 35
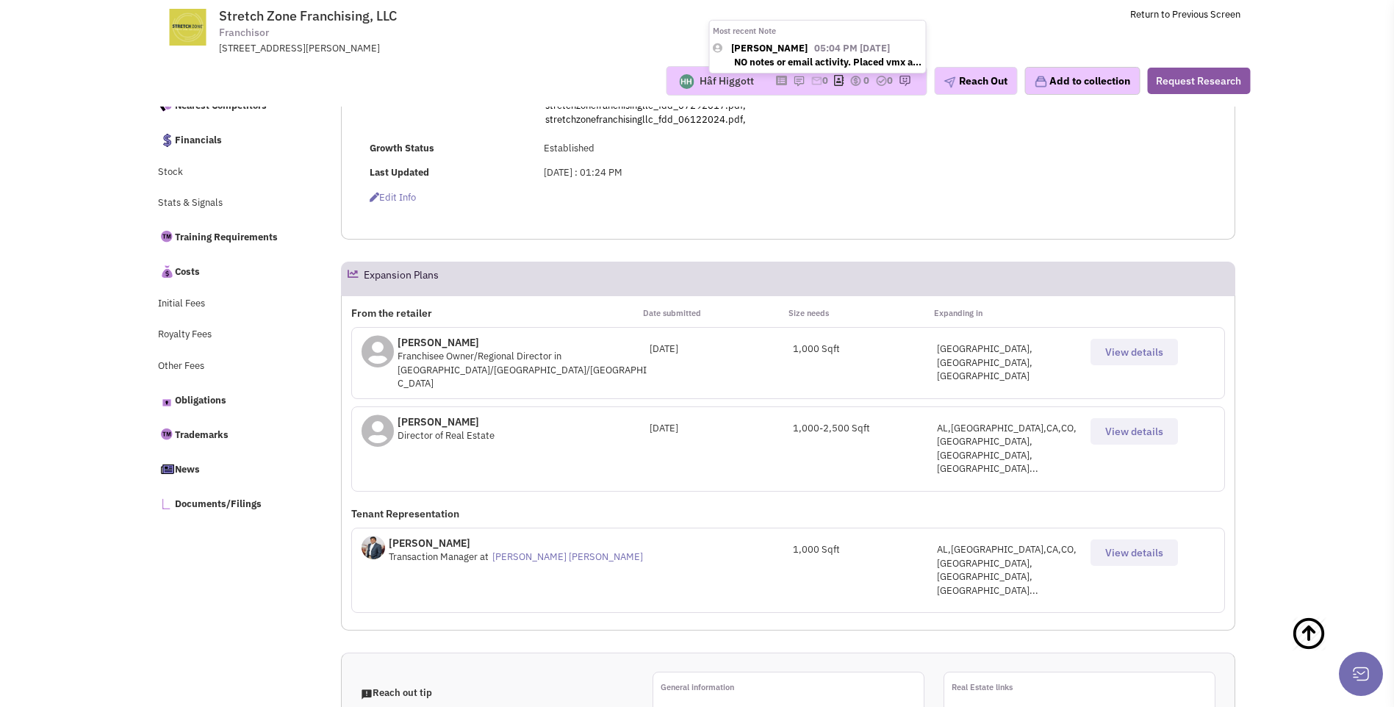
click at [793, 81] on img at bounding box center [799, 81] width 12 height 12
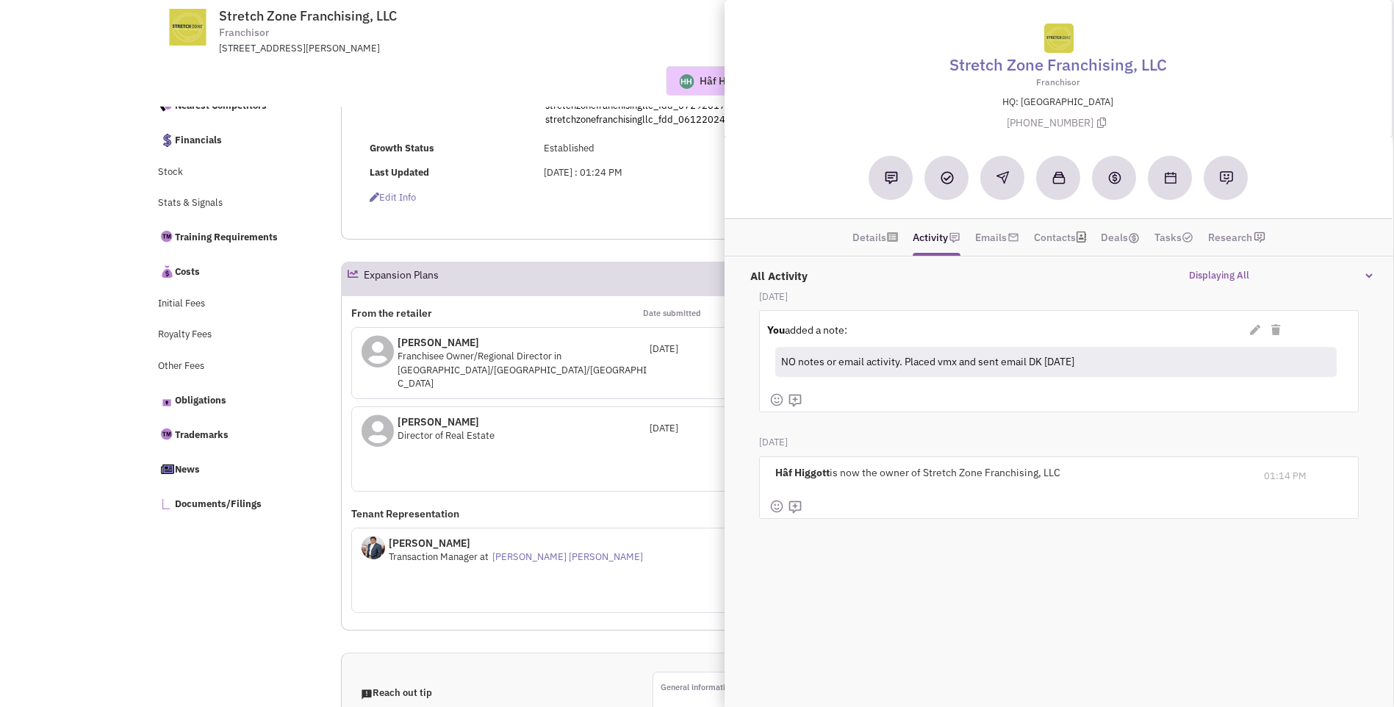
click at [528, 59] on div "Hâf Higgott Most recent Note Donnie Keller 05:04 PM on 08/04/2025 NO notes or e…" at bounding box center [696, 80] width 1125 height 51
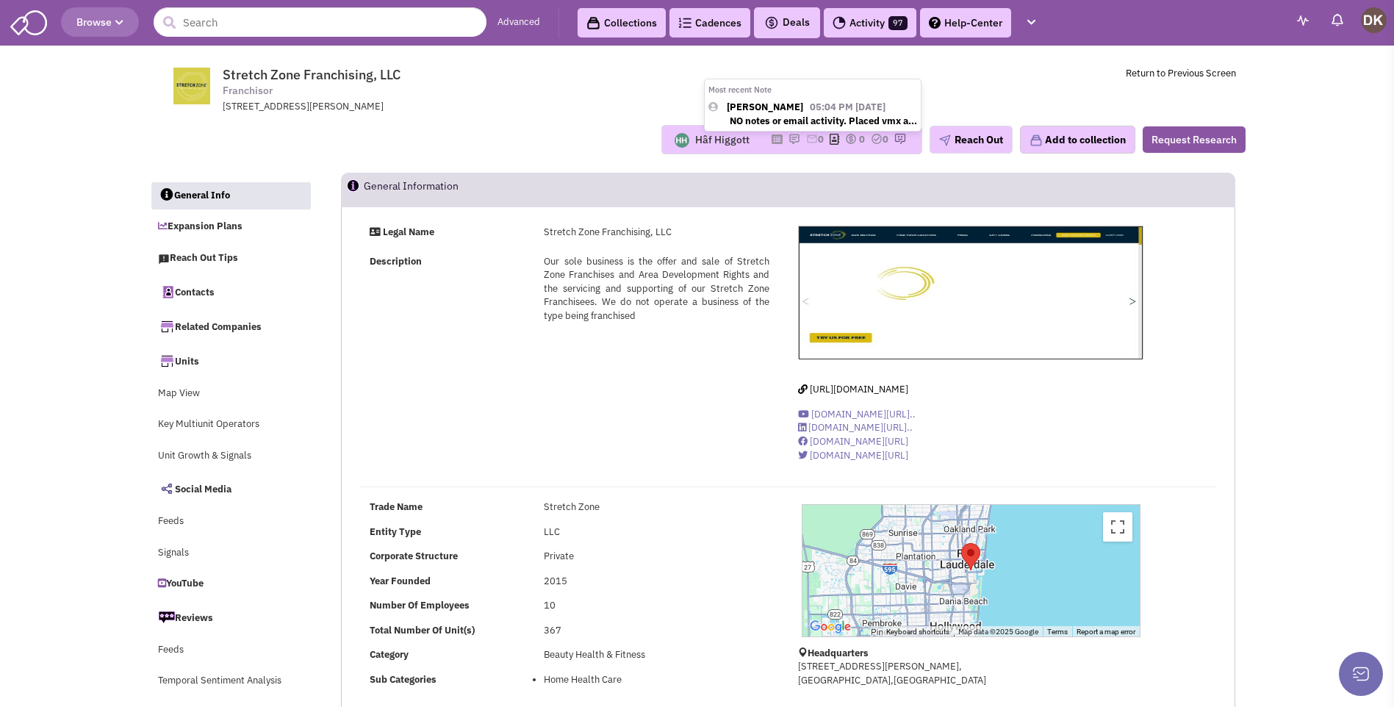
click at [789, 139] on img at bounding box center [795, 139] width 12 height 12
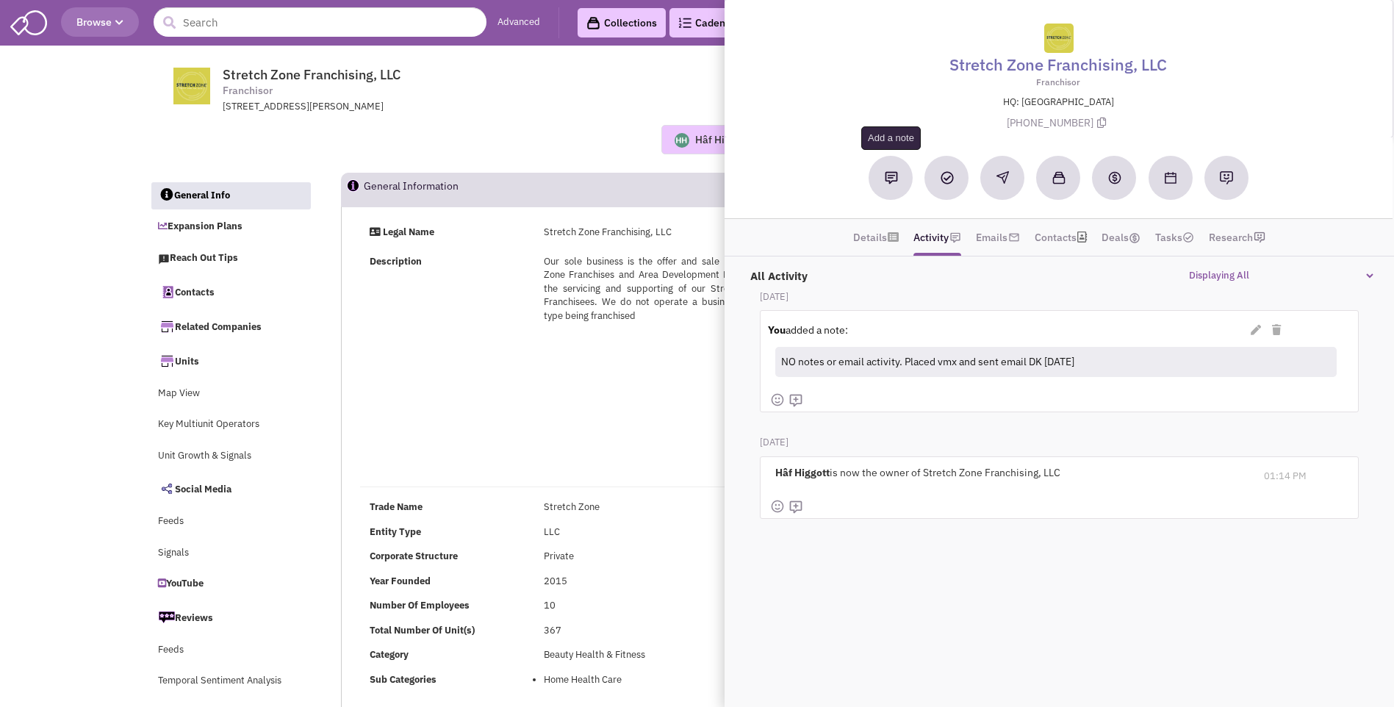
click at [891, 184] on button at bounding box center [891, 178] width 44 height 44
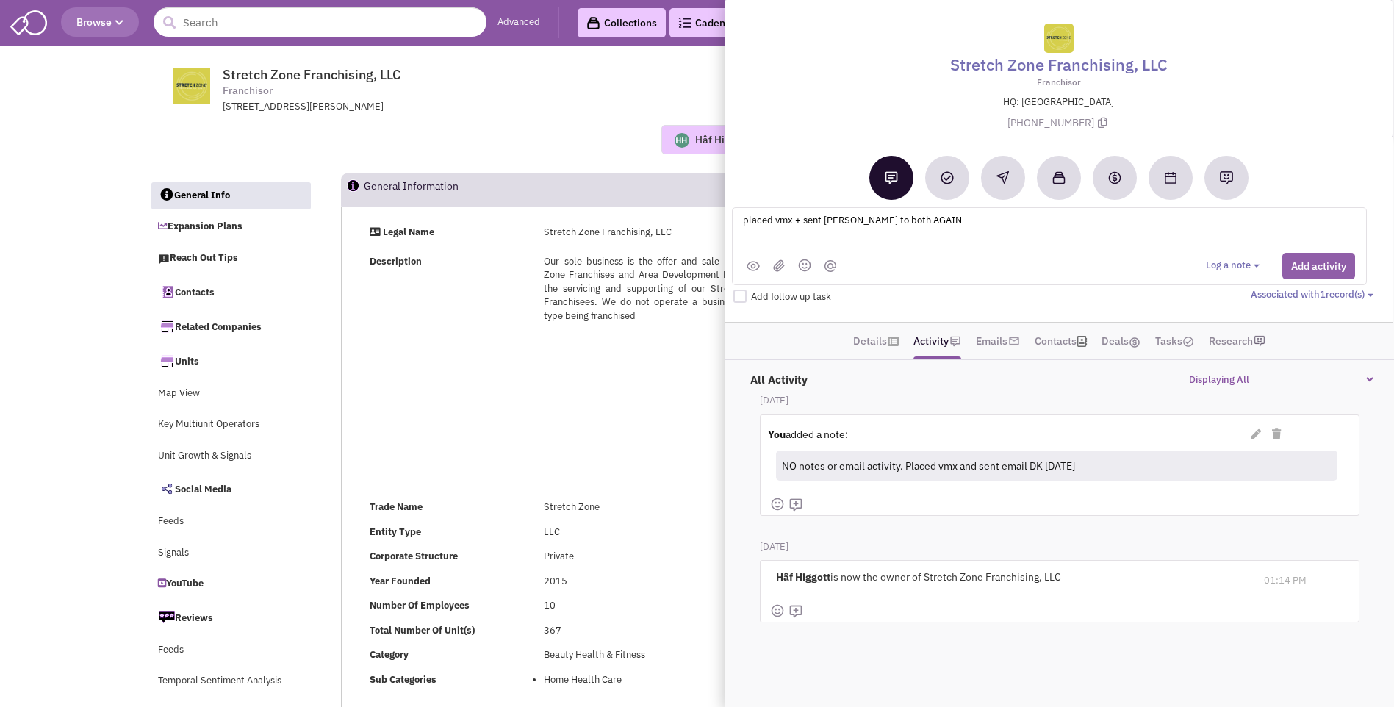
type textarea "placed vmx + sent emais to both AGAIN"
click at [1318, 262] on button "Add activity" at bounding box center [1318, 266] width 73 height 26
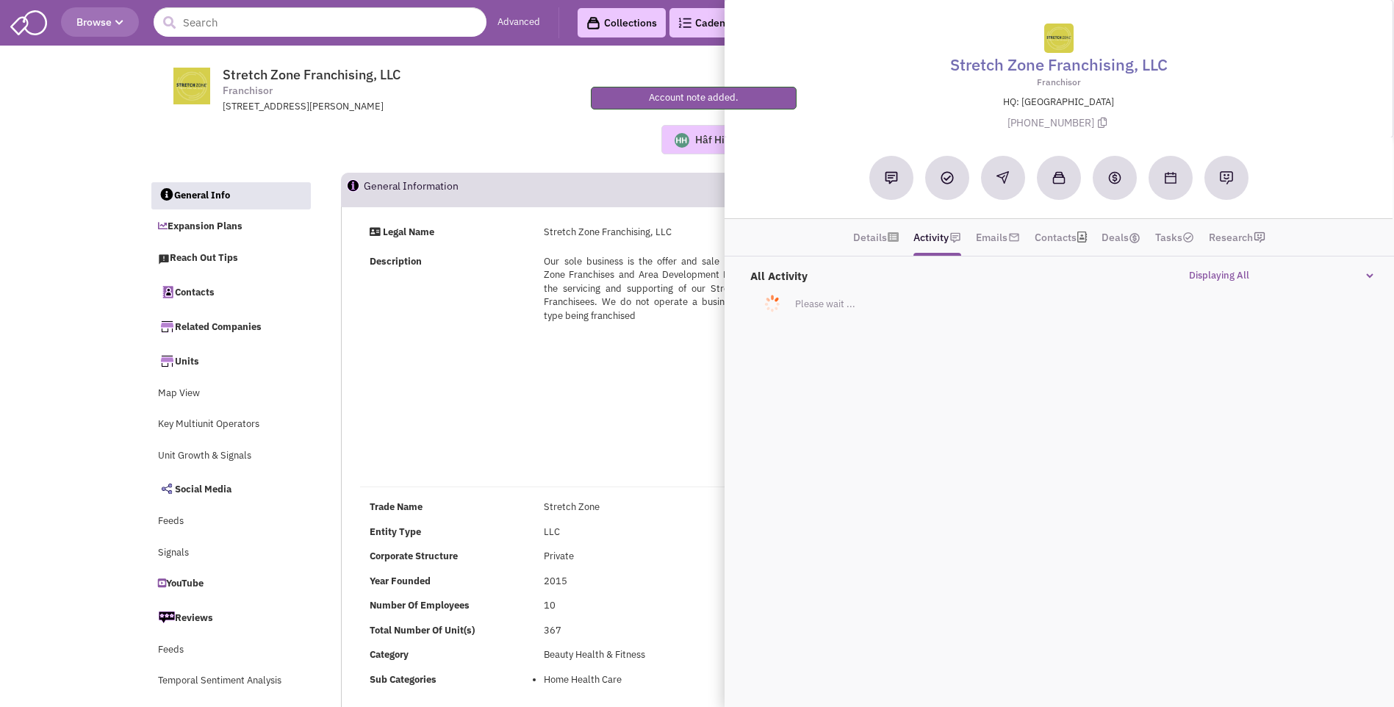
click at [480, 158] on div "Hâf Higgott Most recent Note Donnie Keller 05:04 PM on 08/04/2025 NO notes or e…" at bounding box center [698, 139] width 1116 height 51
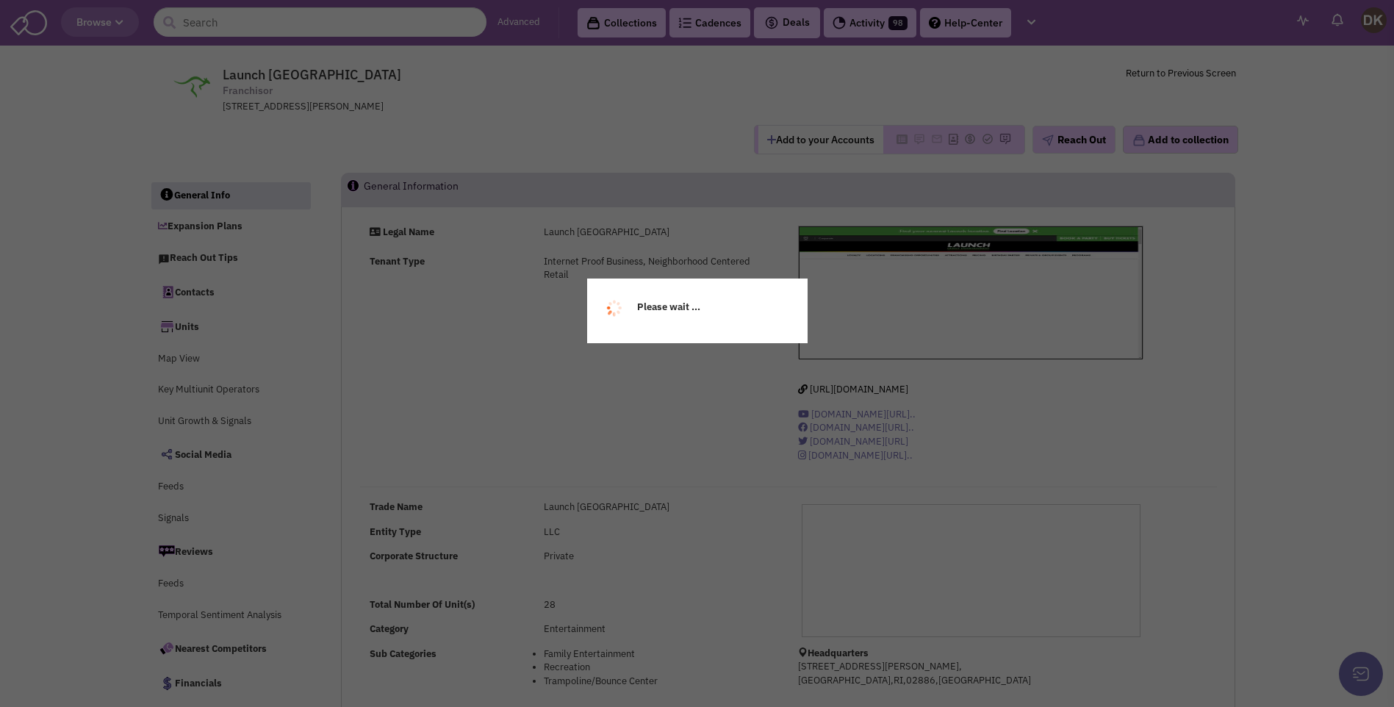
select select
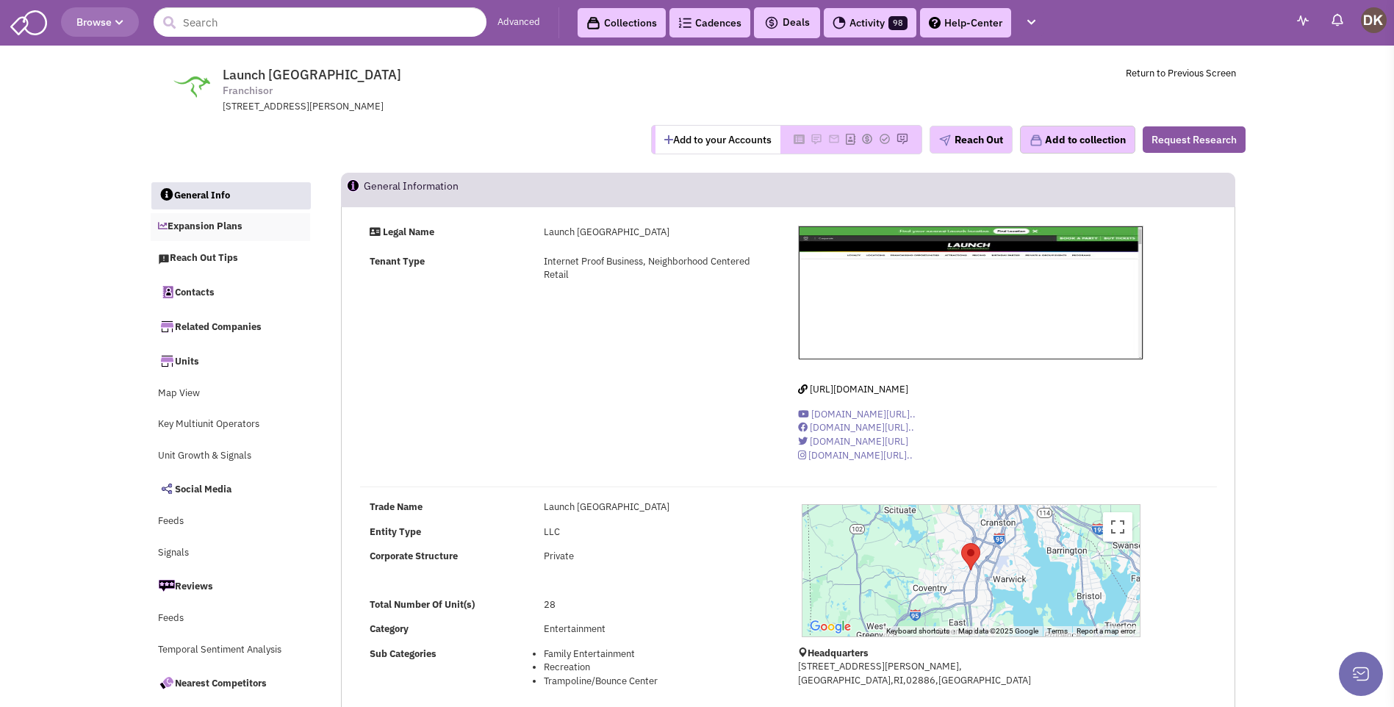
click at [212, 229] on link "Expansion Plans" at bounding box center [231, 227] width 160 height 28
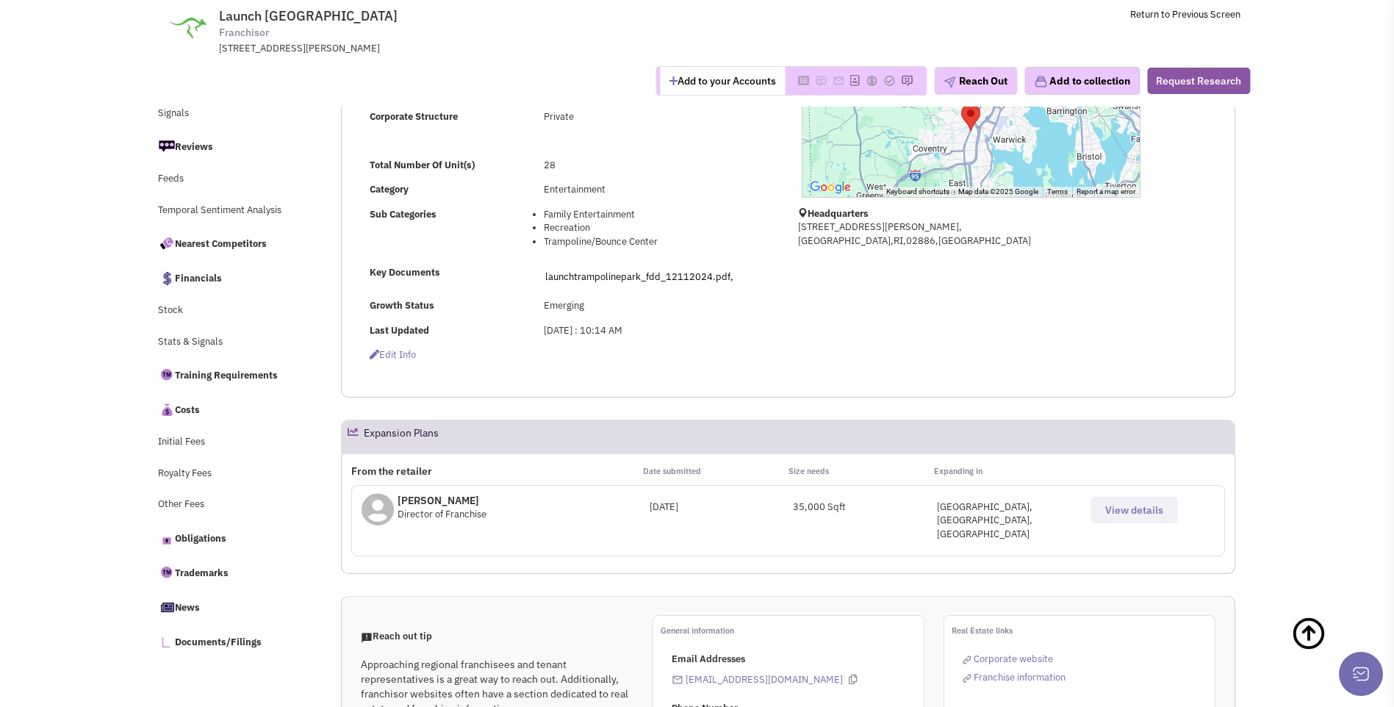
scroll to position [334, 0]
click at [1127, 515] on span "View details" at bounding box center [1134, 509] width 58 height 13
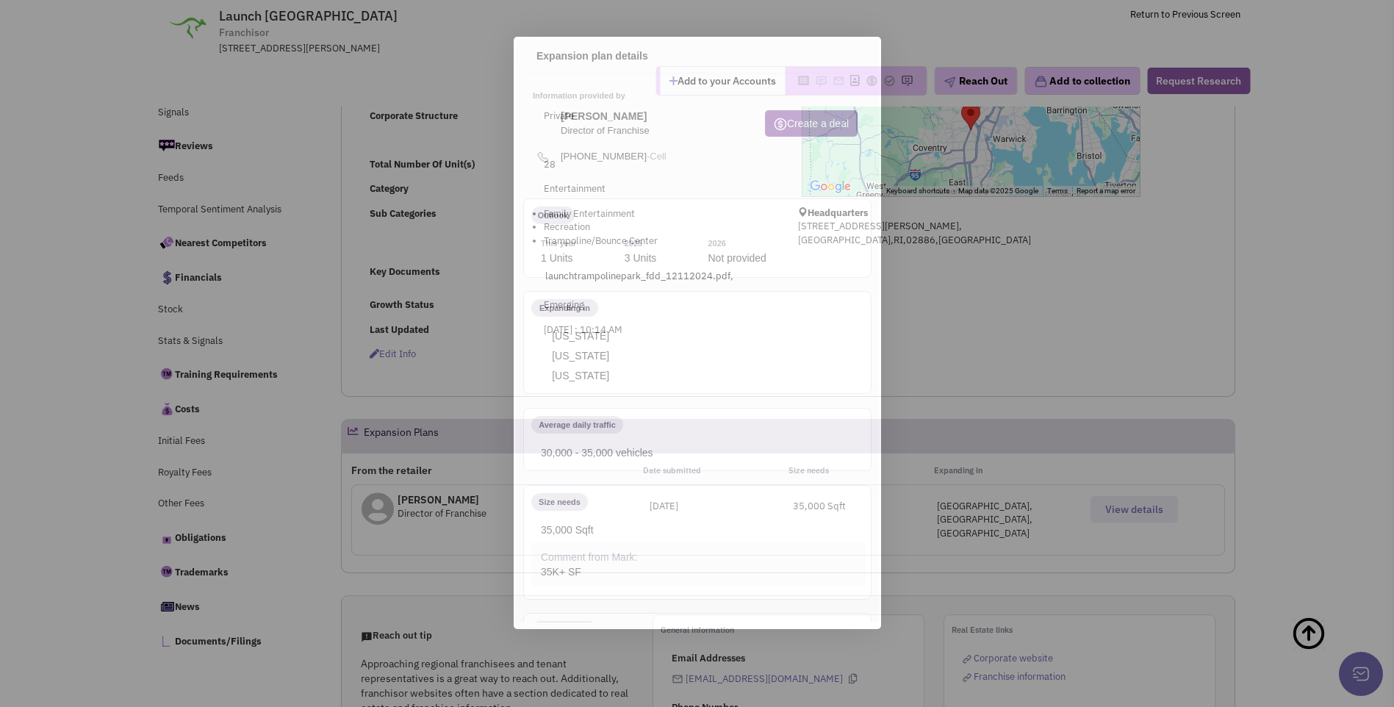
scroll to position [0, 0]
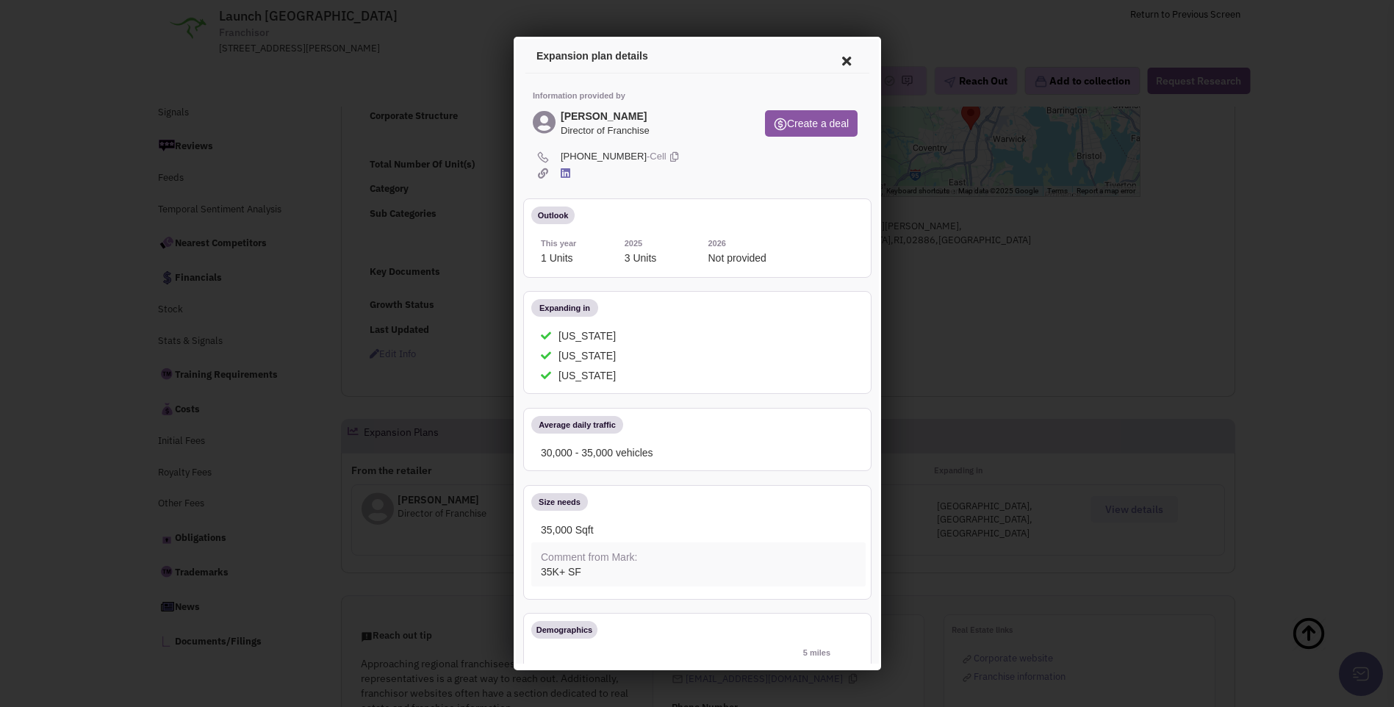
click at [839, 59] on icon at bounding box center [843, 58] width 31 height 35
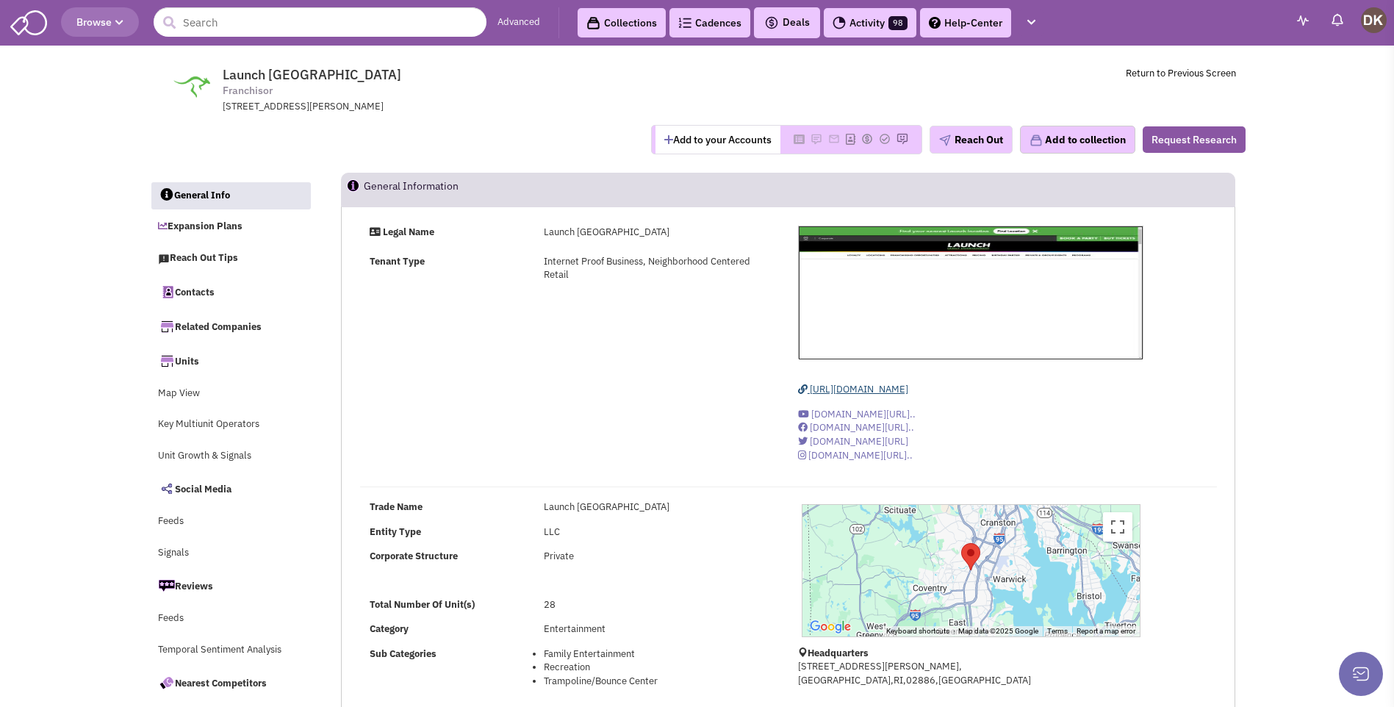
click at [875, 392] on span "[URL][DOMAIN_NAME]" at bounding box center [859, 389] width 98 height 12
click at [197, 295] on link "Contacts" at bounding box center [231, 291] width 160 height 31
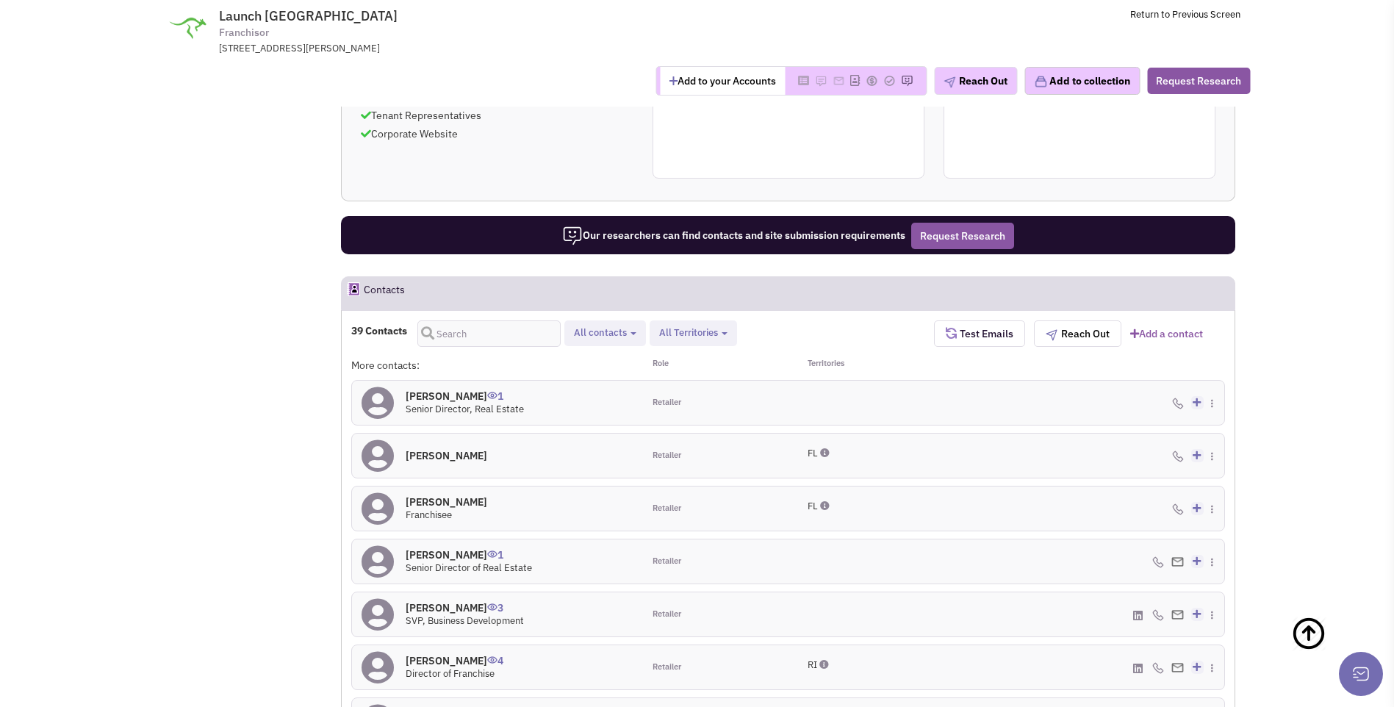
scroll to position [1035, 0]
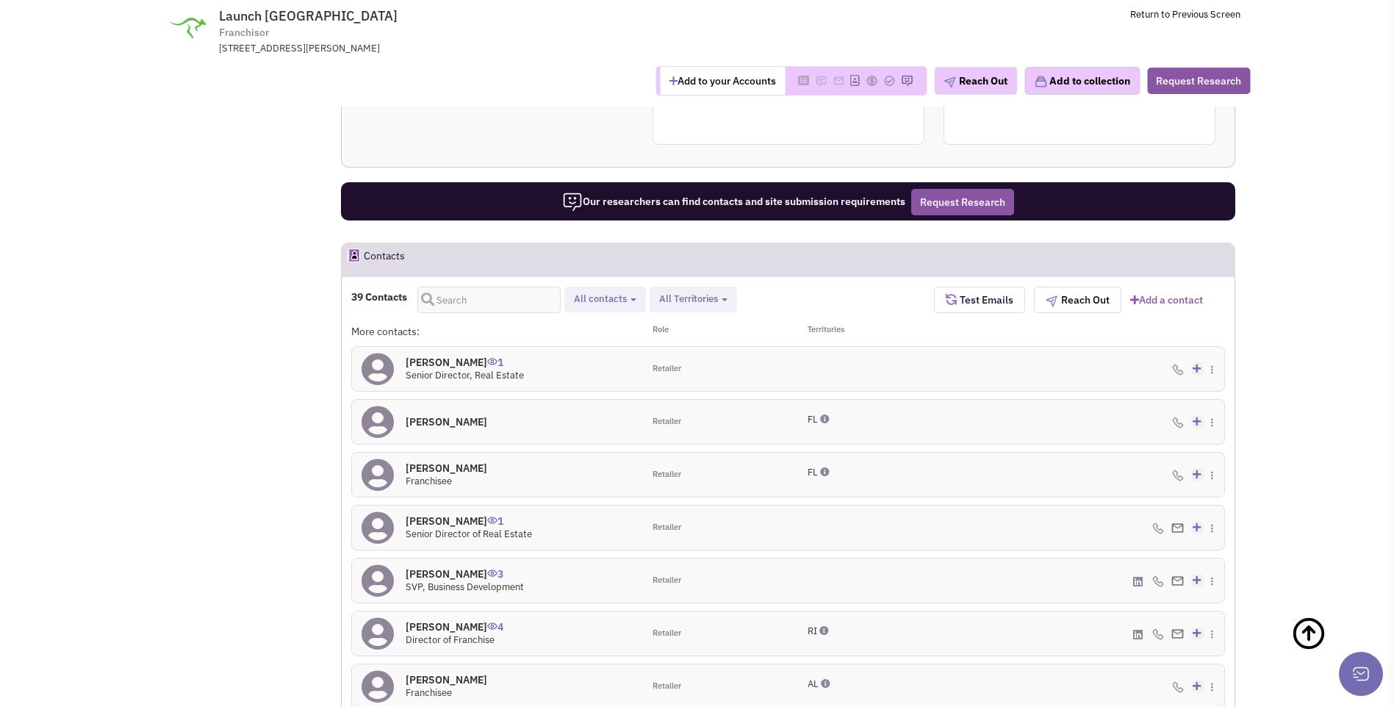
click at [381, 353] on icon at bounding box center [378, 369] width 32 height 33
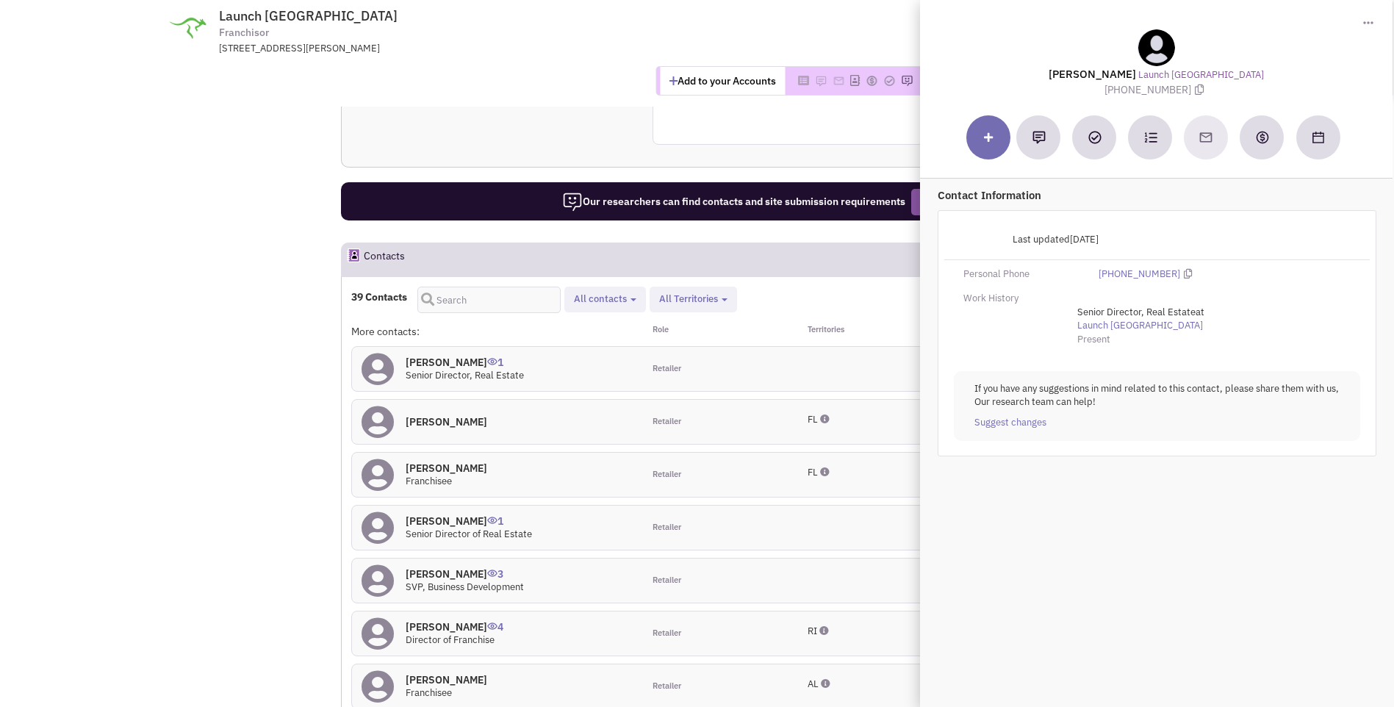
drag, startPoint x: 1082, startPoint y: 71, endPoint x: 1215, endPoint y: 85, distance: 133.8
click at [1215, 85] on div "[PERSON_NAME] [GEOGRAPHIC_DATA] [PHONE_NUMBER]" at bounding box center [1157, 63] width 458 height 68
drag, startPoint x: 1215, startPoint y: 85, endPoint x: 1116, endPoint y: 76, distance: 99.6
copy div "[PERSON_NAME] Launch [GEOGRAPHIC_DATA] [PHONE_NUMBER]"
click at [602, 354] on div "[PERSON_NAME] 1 Senior Director, Real Estate" at bounding box center [497, 369] width 291 height 44
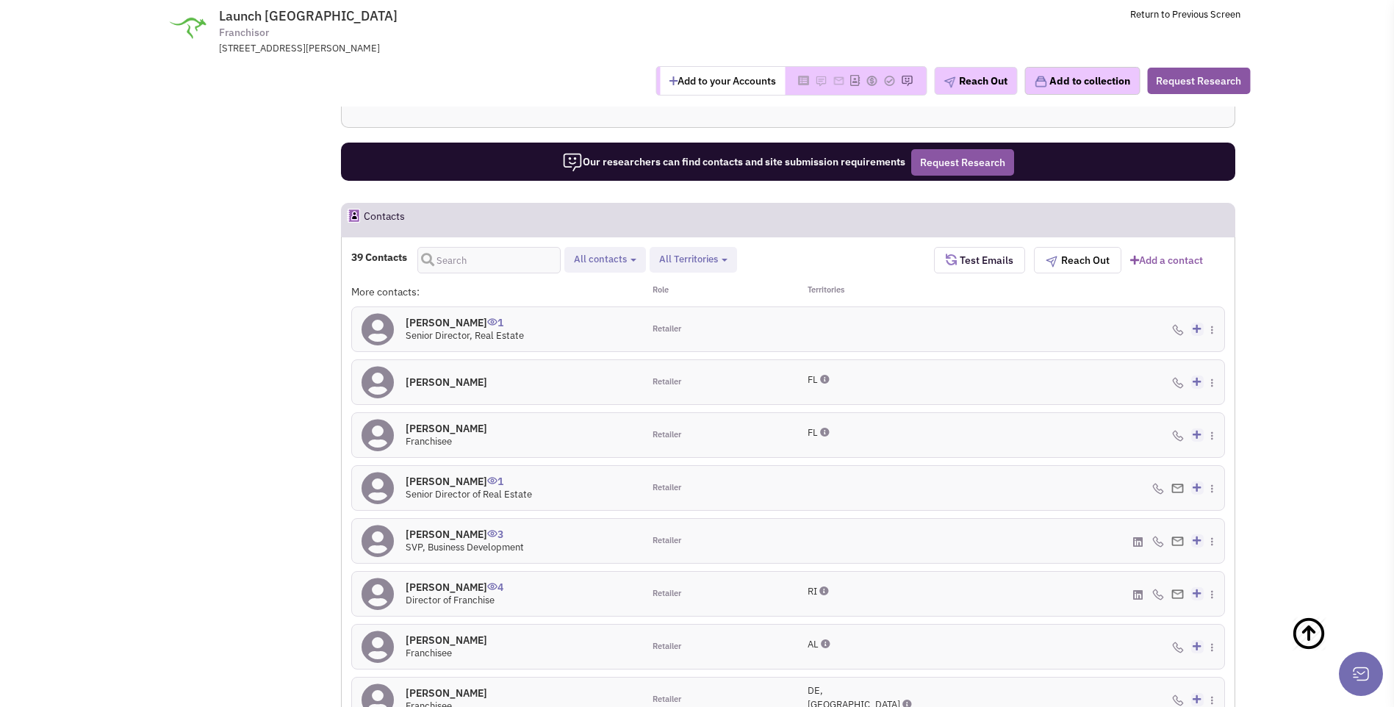
scroll to position [1108, 0]
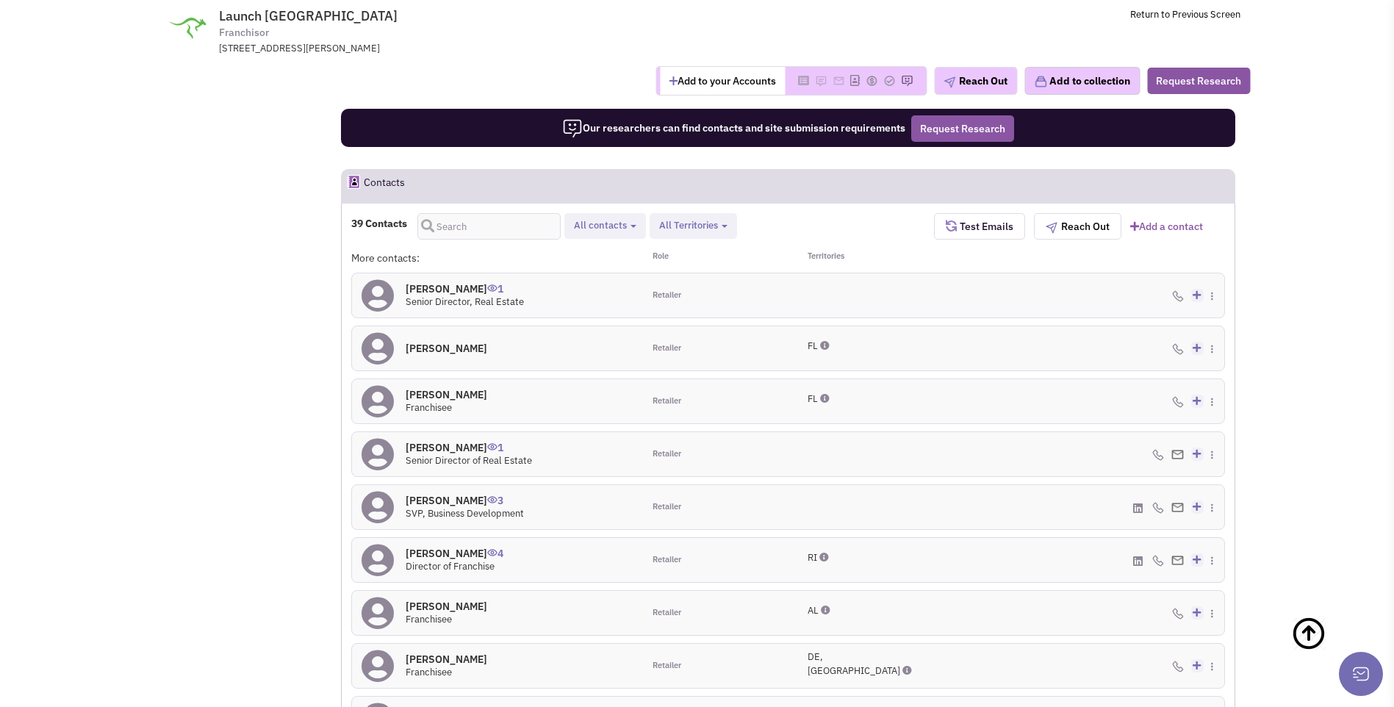
click at [380, 438] on icon at bounding box center [378, 454] width 32 height 33
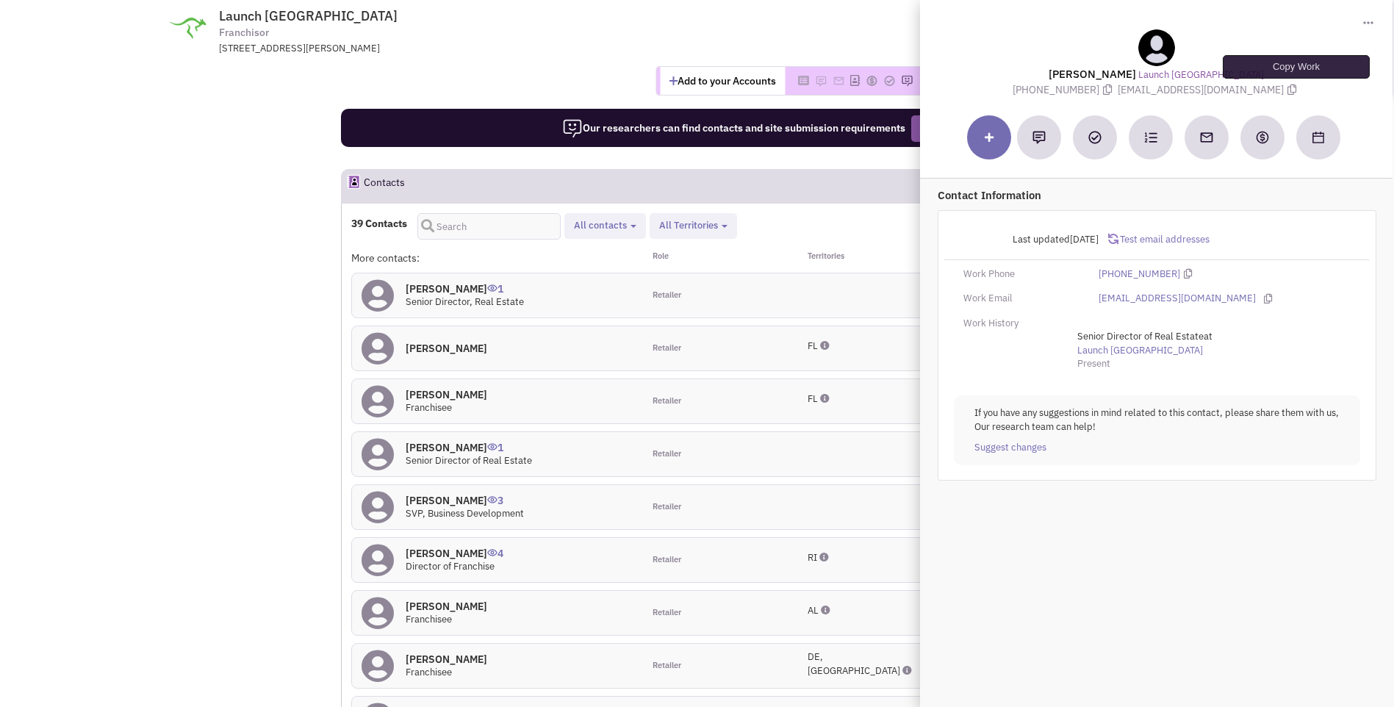
drag, startPoint x: 1065, startPoint y: 68, endPoint x: 1301, endPoint y: 87, distance: 236.7
click at [1301, 87] on div "[PERSON_NAME] [GEOGRAPHIC_DATA] [PHONE_NUMBER] [EMAIL_ADDRESS][DOMAIN_NAME]" at bounding box center [1157, 63] width 458 height 68
copy div "[PERSON_NAME] Launch [GEOGRAPHIC_DATA] [PHONE_NUMBER] [EMAIL_ADDRESS][DOMAIN_NA…"
click at [1108, 628] on div "Toggle Dropdown Download contact card (.vcf) [PERSON_NAME] [GEOGRAPHIC_DATA] [P…" at bounding box center [1157, 353] width 474 height 707
click at [554, 82] on div "Add to your Accounts Reach Out" at bounding box center [696, 80] width 1125 height 29
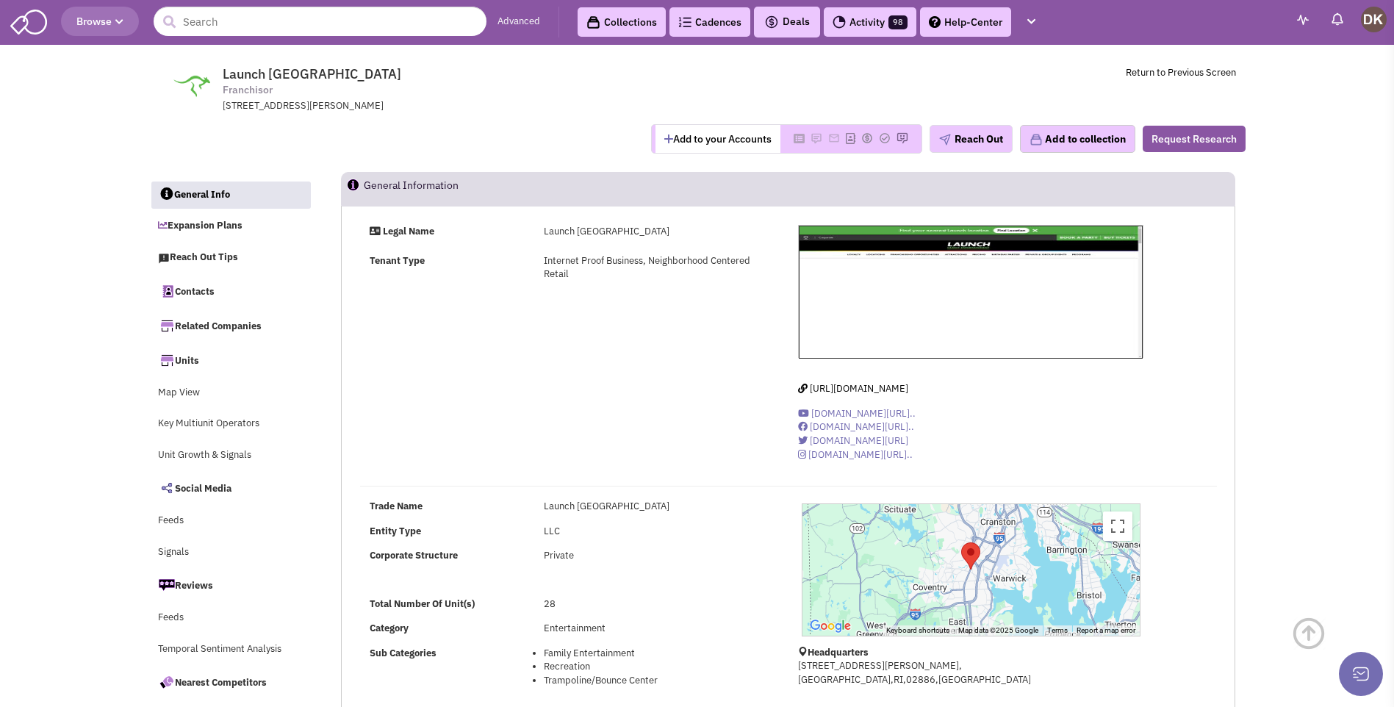
scroll to position [0, 0]
click at [712, 146] on button "Add to your Accounts" at bounding box center [718, 140] width 125 height 28
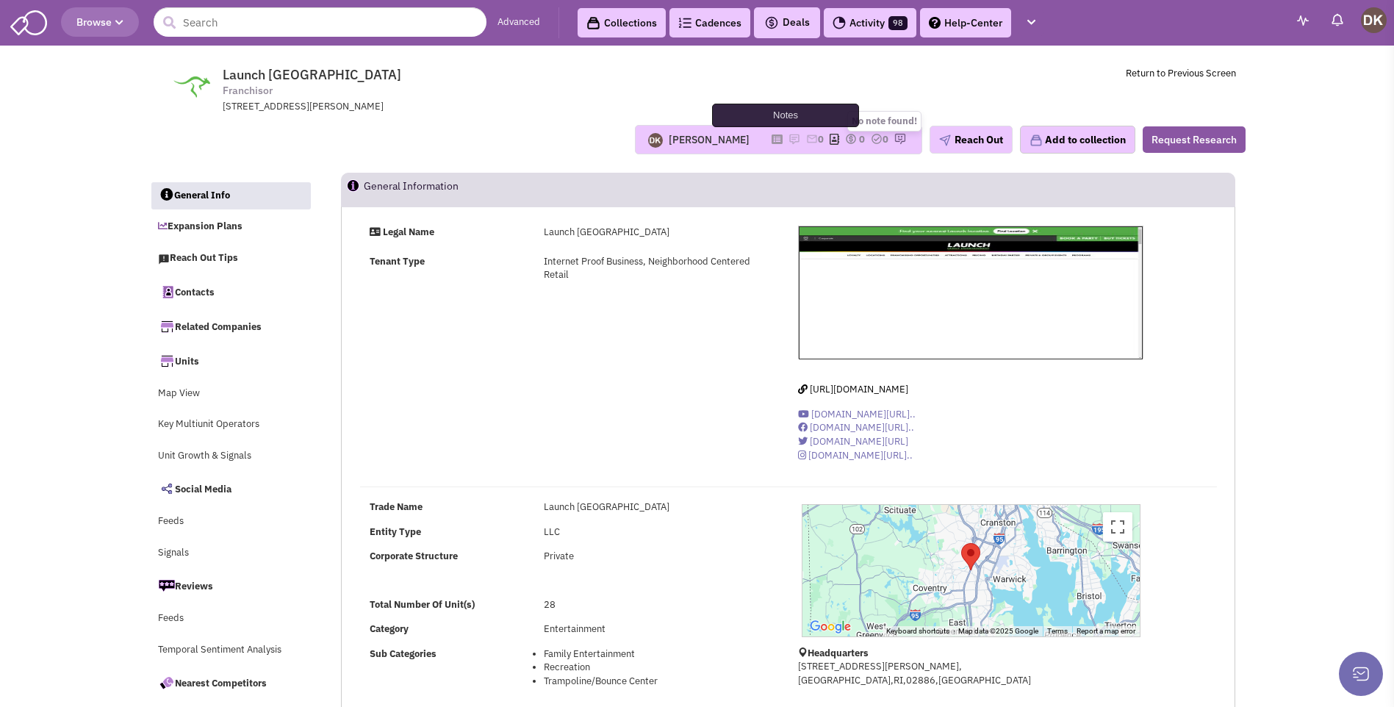
click at [789, 140] on img at bounding box center [795, 139] width 12 height 12
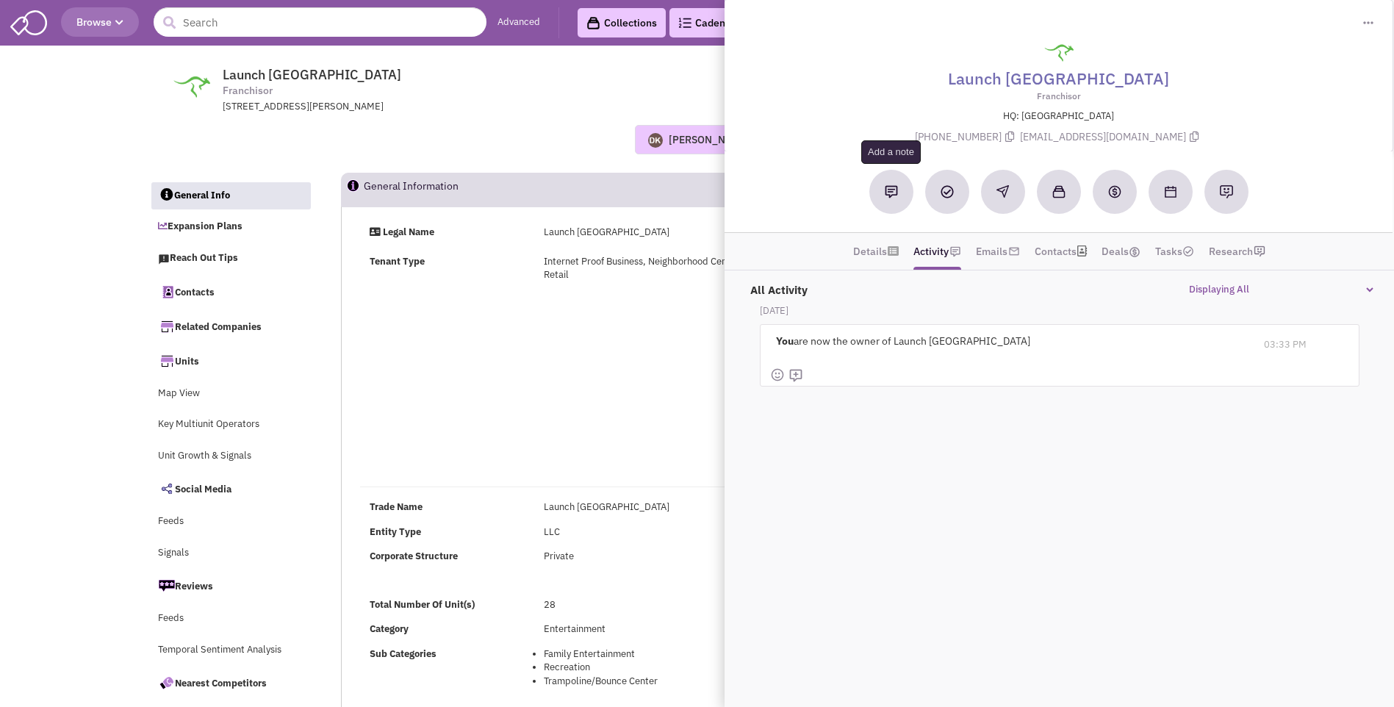
click at [883, 197] on button at bounding box center [891, 192] width 44 height 44
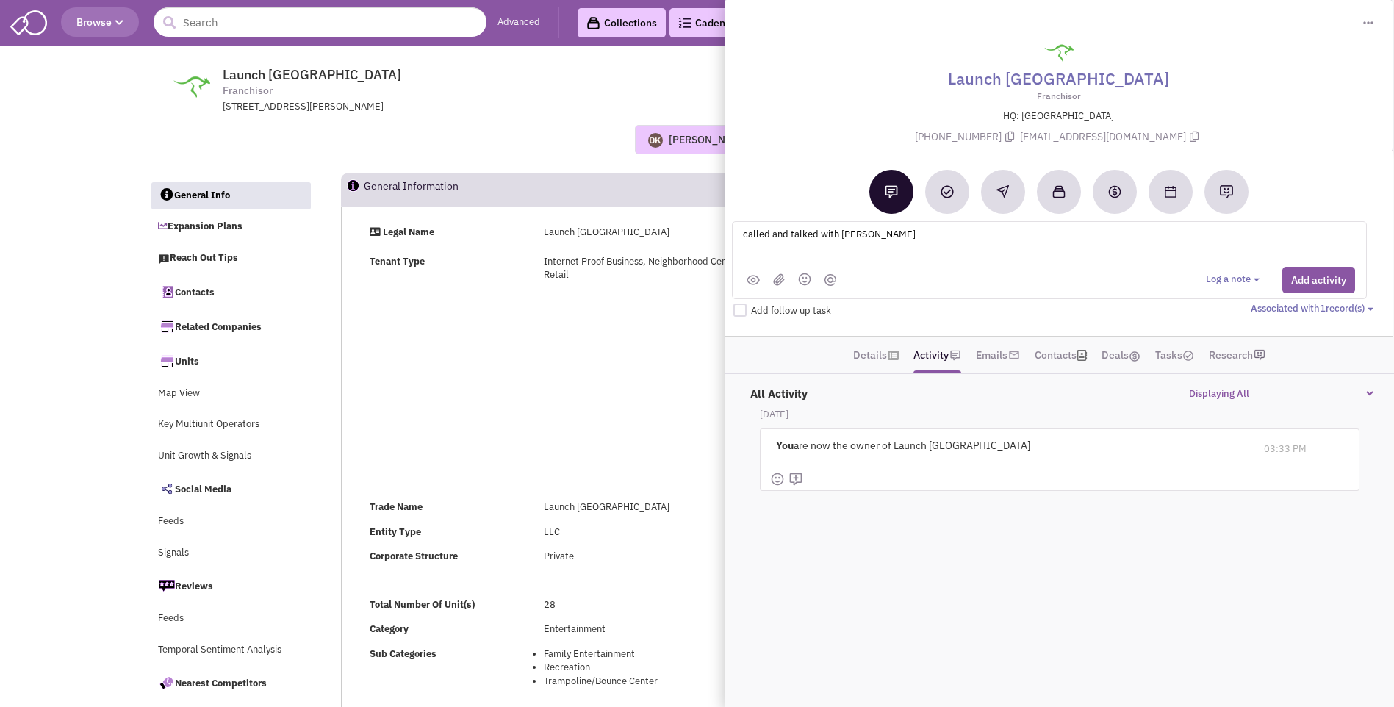
click at [871, 236] on textarea "called and talked with Bevie" at bounding box center [924, 246] width 364 height 40
type textarea "called and talked with Kevie Beard. He provided email address for John Day - pl…"
click at [1299, 279] on button "Add activity" at bounding box center [1318, 280] width 73 height 26
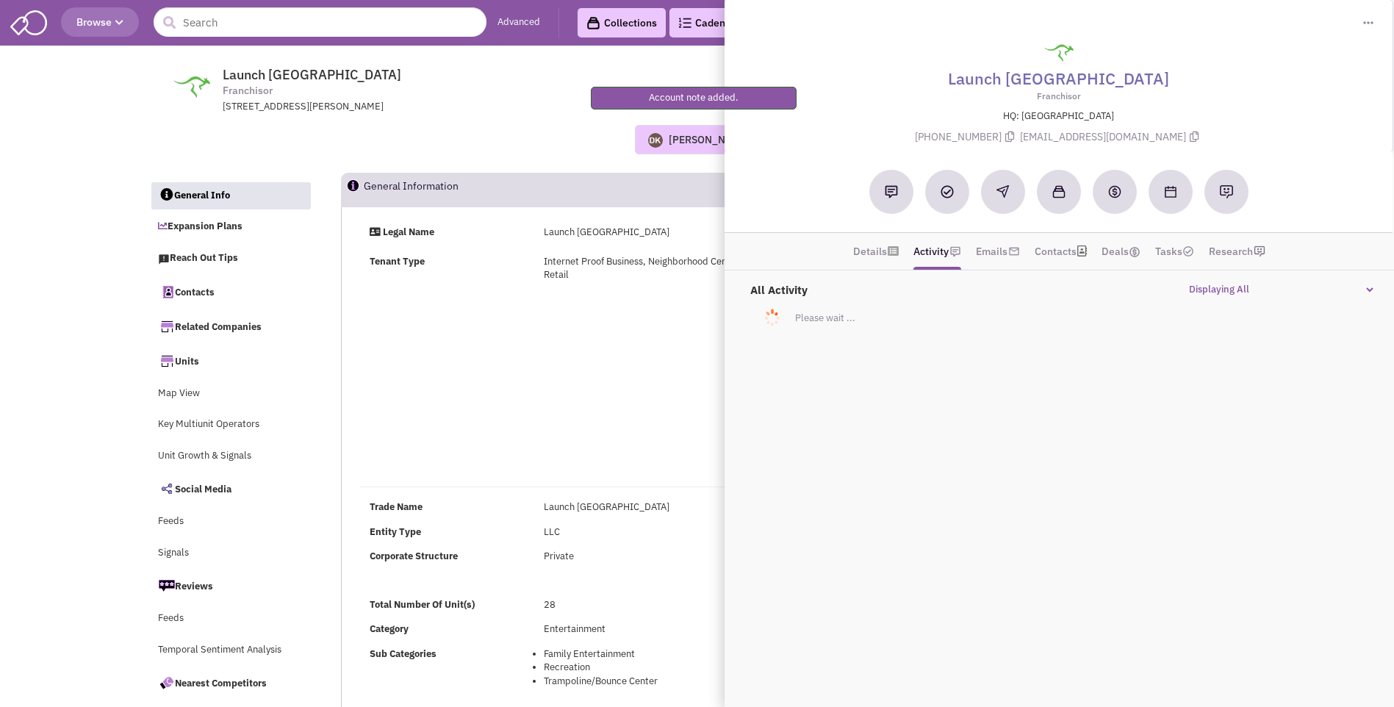
click at [446, 161] on div "[PERSON_NAME] No note found! 0 0 0 Reach Out Add to collection" at bounding box center [698, 139] width 1116 height 51
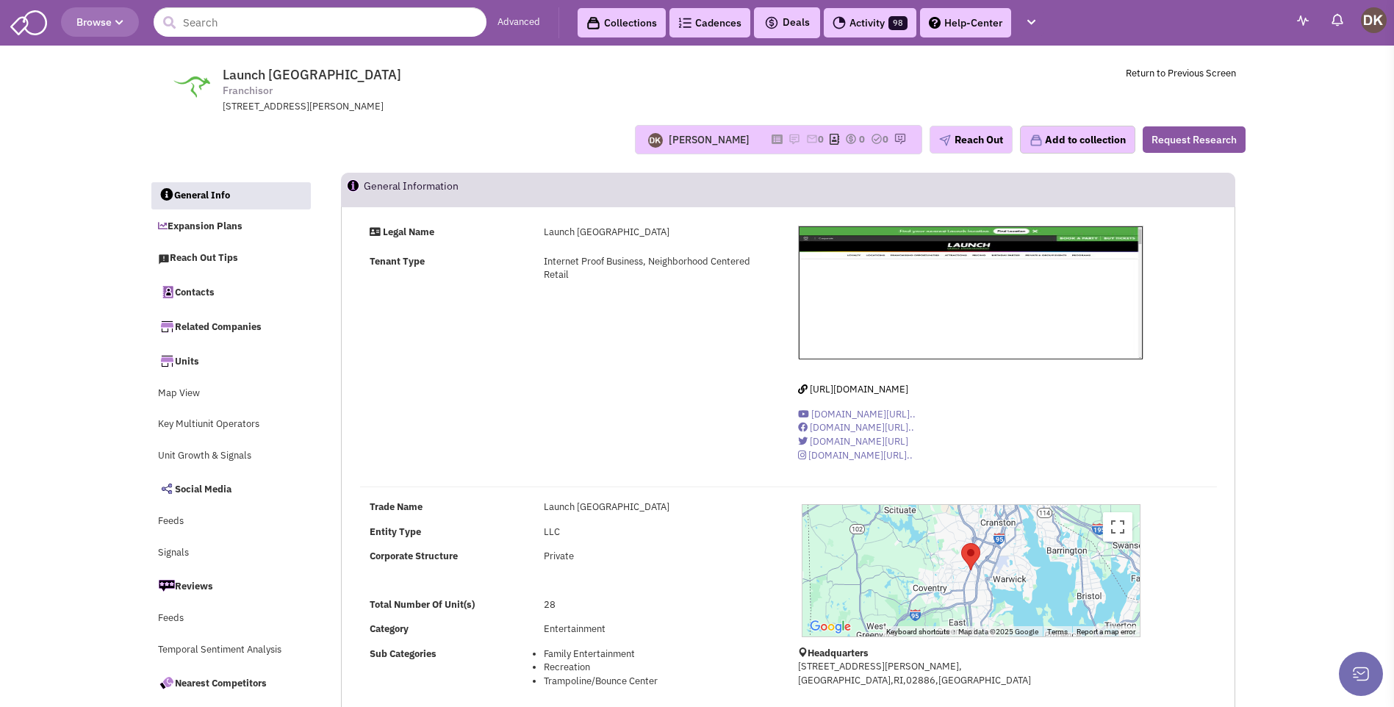
click at [670, 342] on div "Legal Name Launch Trampoline Park Tenant Type Internet Proof Business, Neighbor…" at bounding box center [789, 350] width 876 height 248
click at [219, 24] on input "text" at bounding box center [320, 21] width 333 height 29
click at [229, 26] on input "text" at bounding box center [320, 21] width 333 height 29
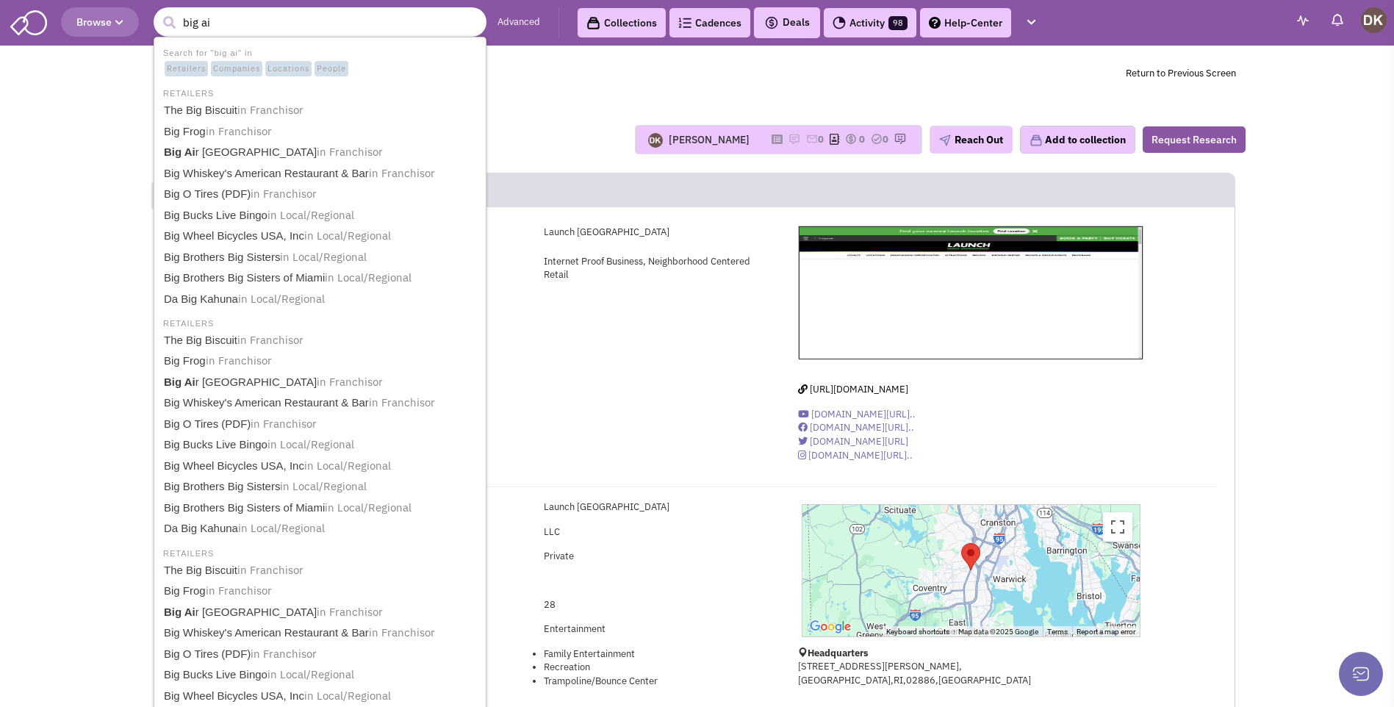
type input "big air"
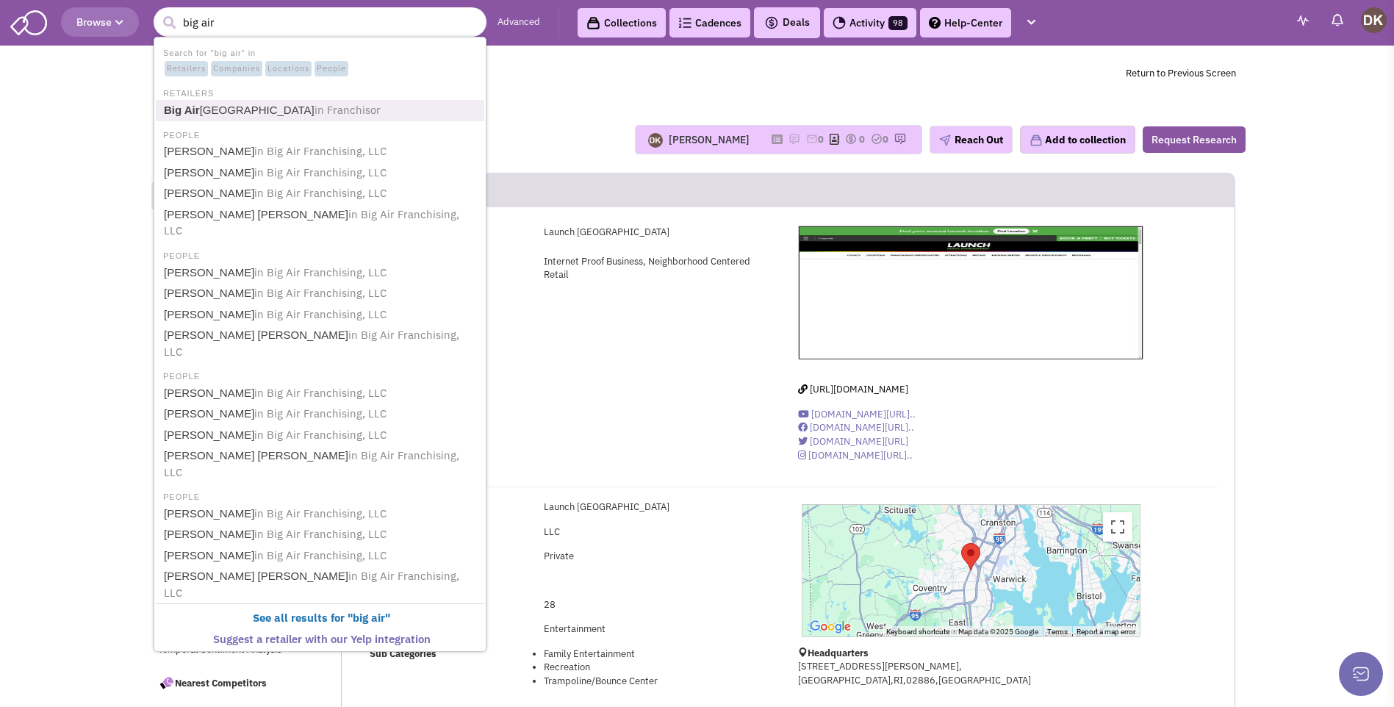
click at [236, 110] on link "Big Air Trampoline Park in Franchisor" at bounding box center [321, 111] width 324 height 20
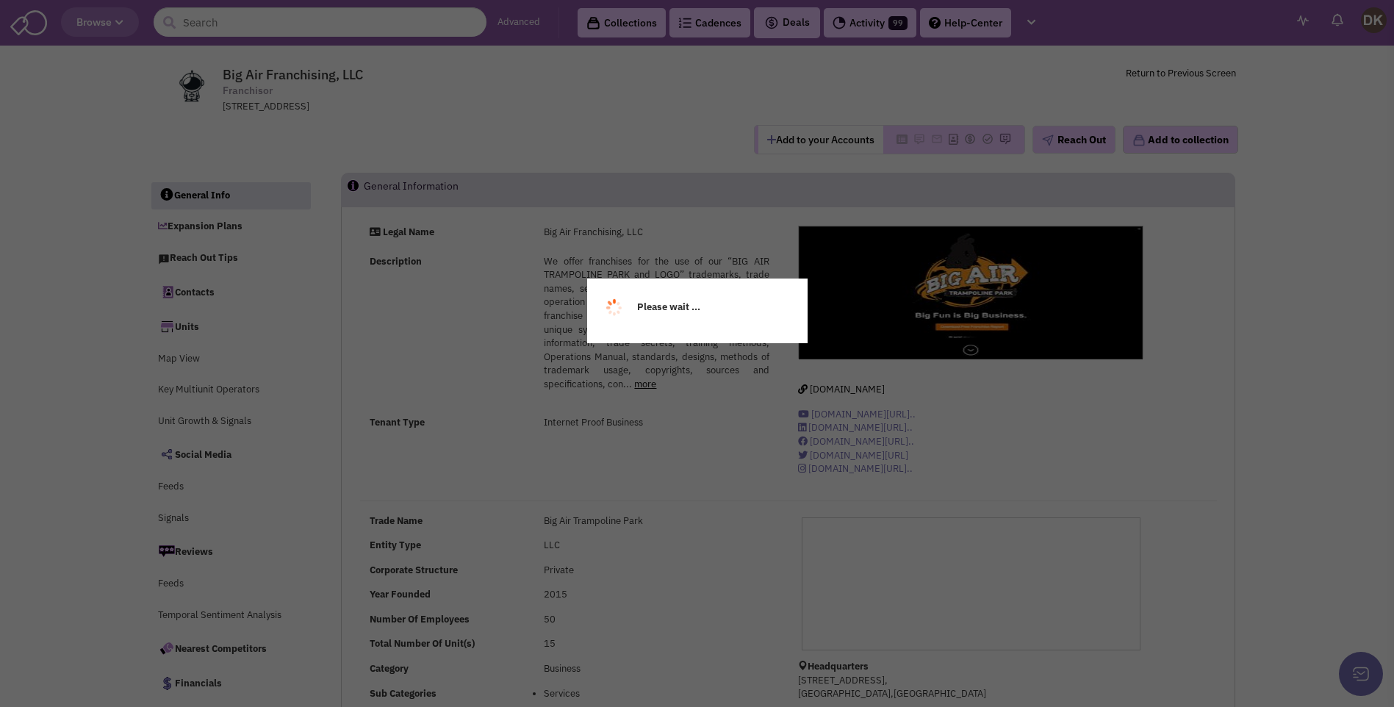
select select
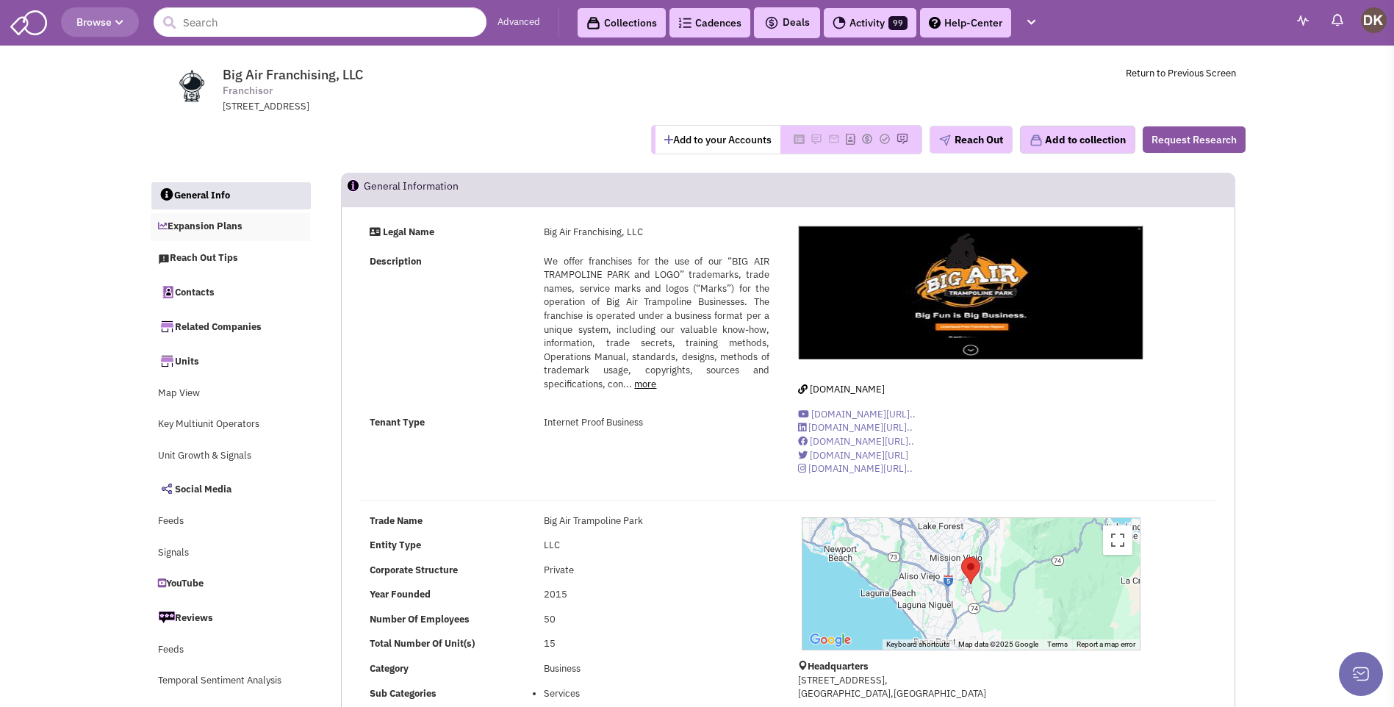
click at [210, 229] on link "Expansion Plans" at bounding box center [231, 227] width 160 height 28
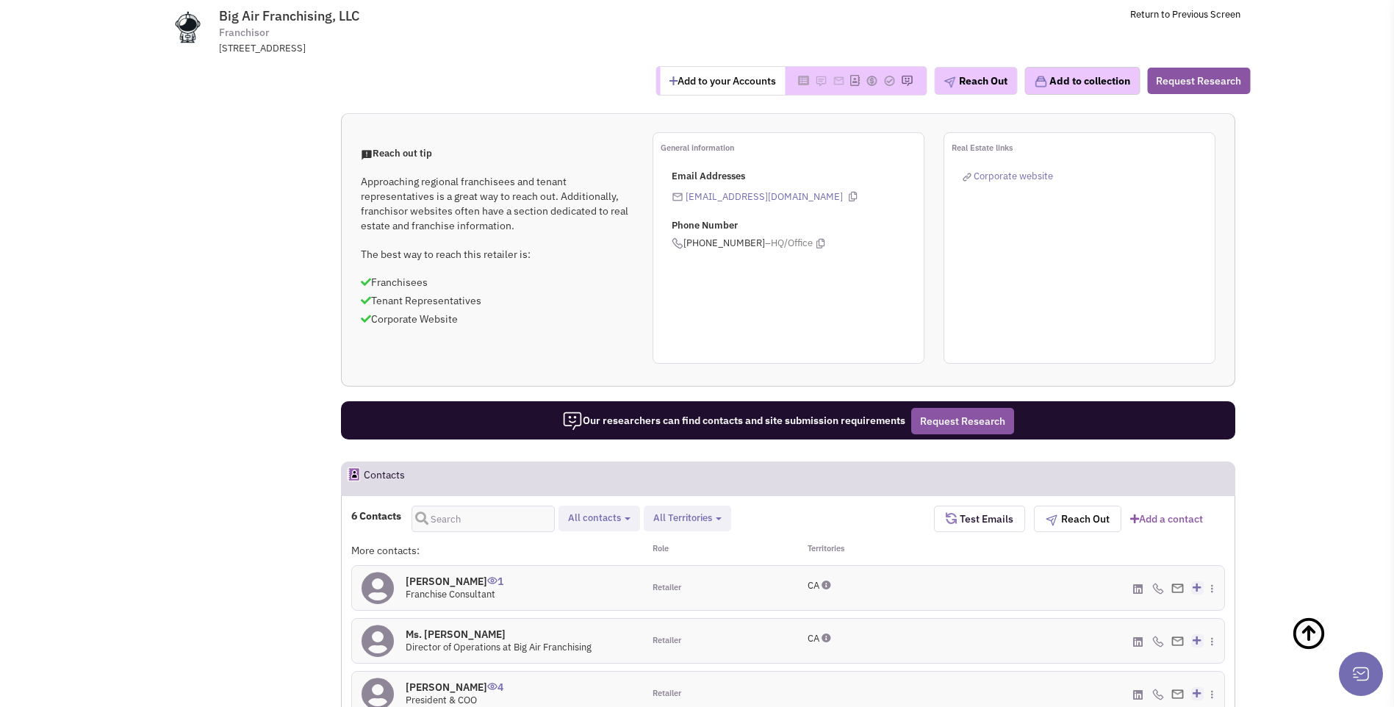
scroll to position [520, 0]
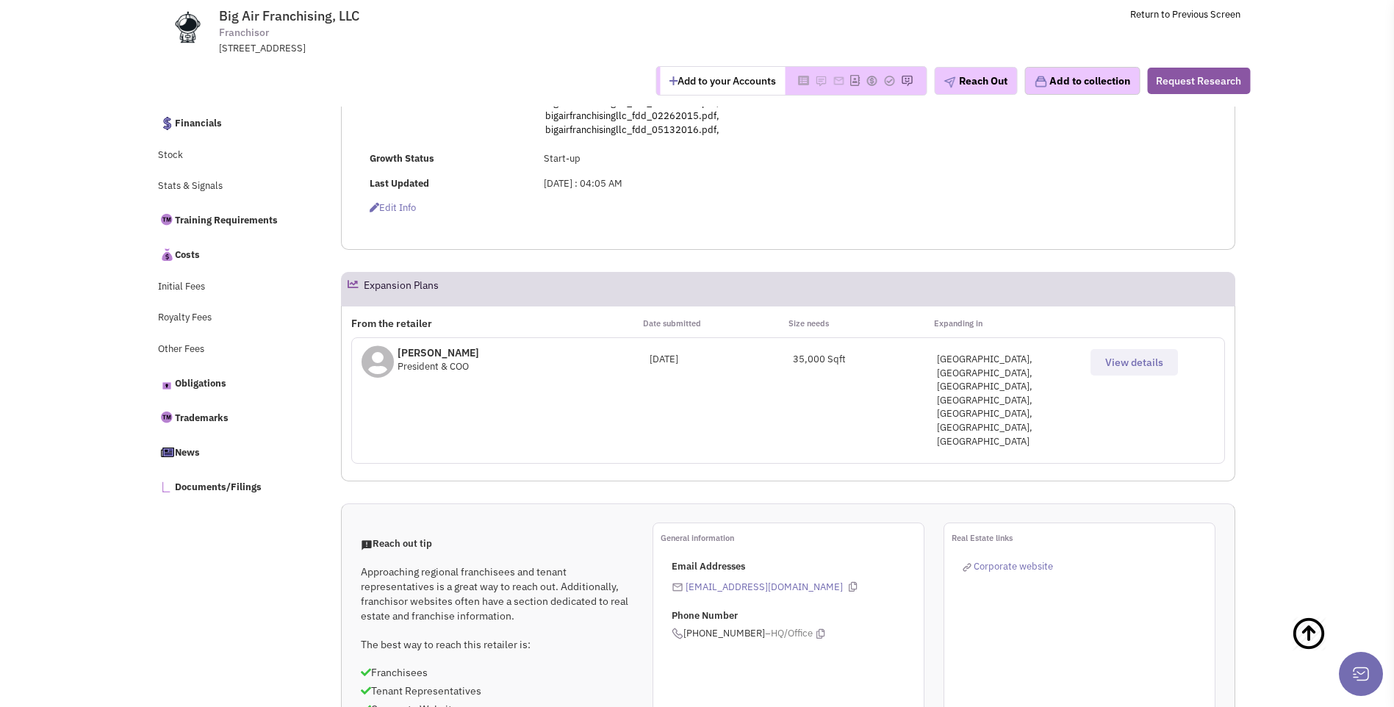
click at [1112, 365] on span "View details" at bounding box center [1134, 362] width 58 height 13
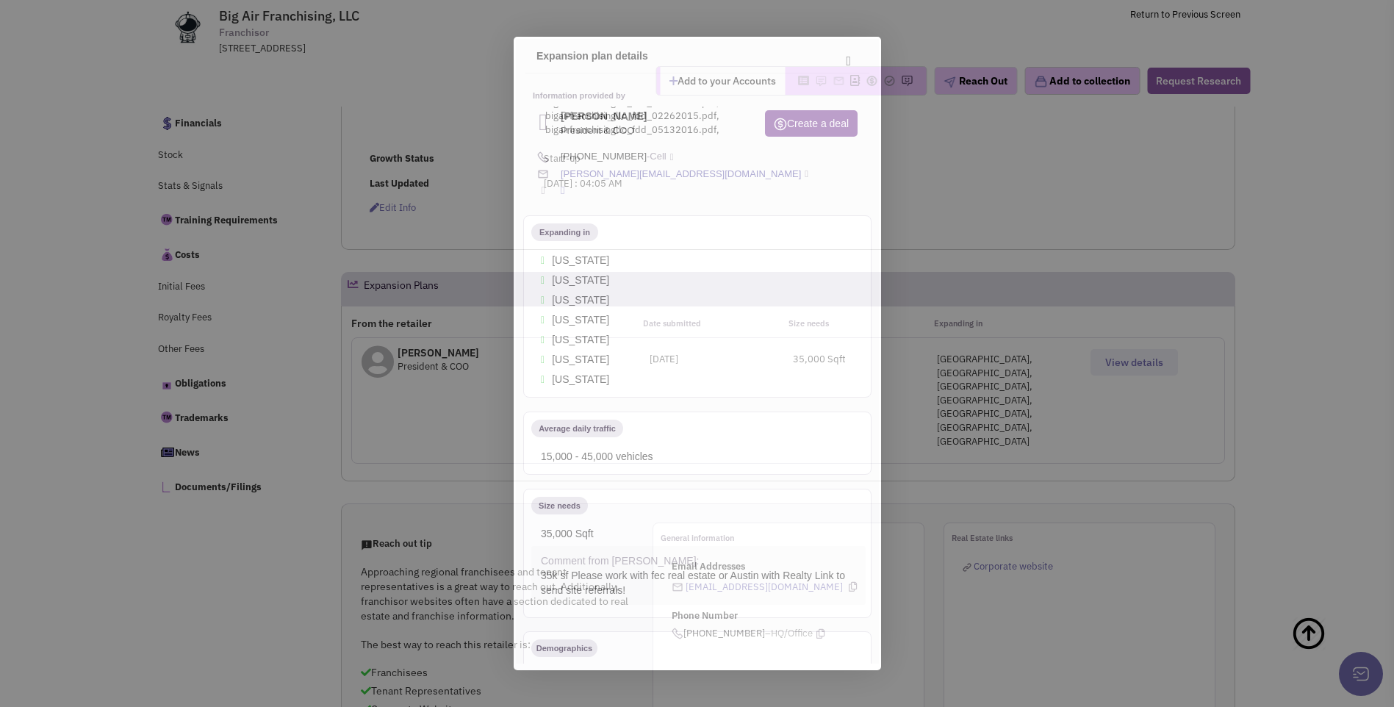
scroll to position [0, 0]
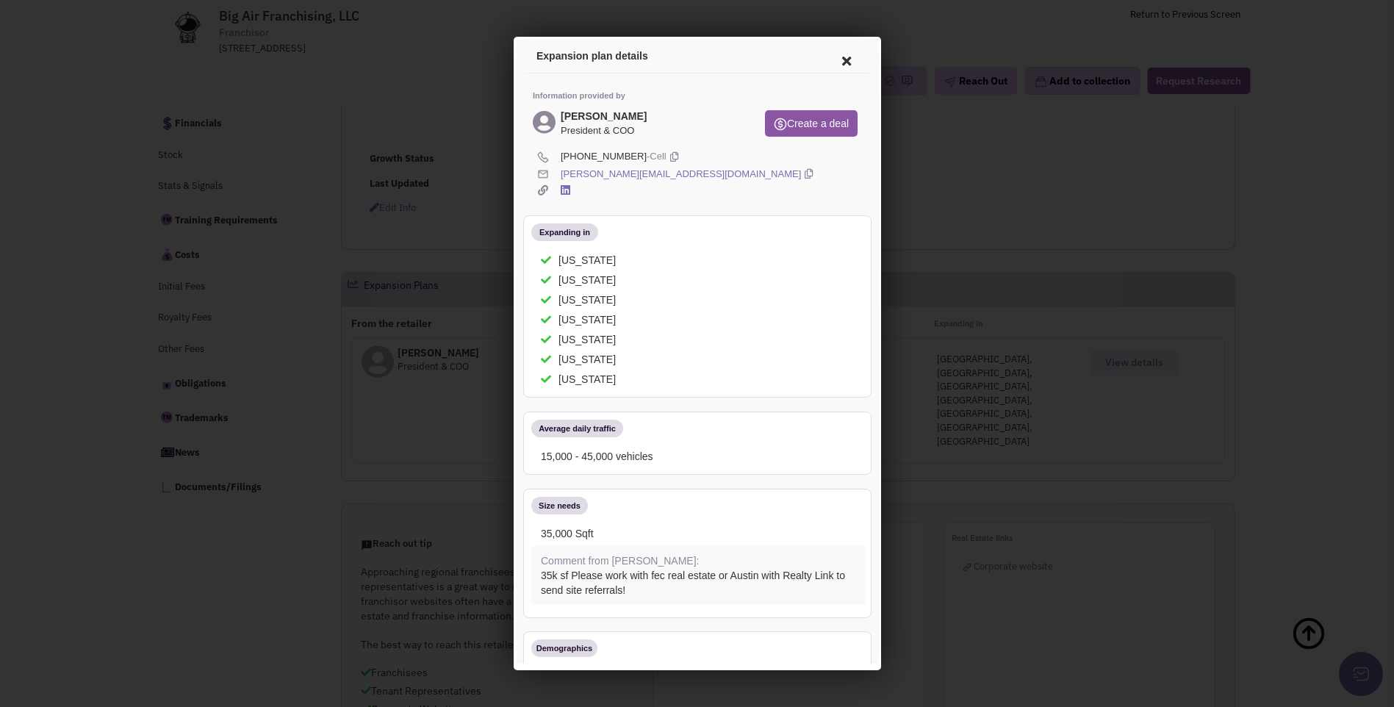
drag, startPoint x: 561, startPoint y: 113, endPoint x: 679, endPoint y: 182, distance: 137.0
click at [679, 182] on div "Information provided by Mr. Kevin Odekirk President & COO Create a deal" at bounding box center [695, 524] width 344 height 907
drag, startPoint x: 679, startPoint y: 182, endPoint x: 579, endPoint y: 112, distance: 122.3
copy div "Mr. Kevin Odekirk President & COO Create a deal (714) 348-4345 -Cell kevin@biga…"
click at [833, 60] on icon at bounding box center [843, 58] width 31 height 35
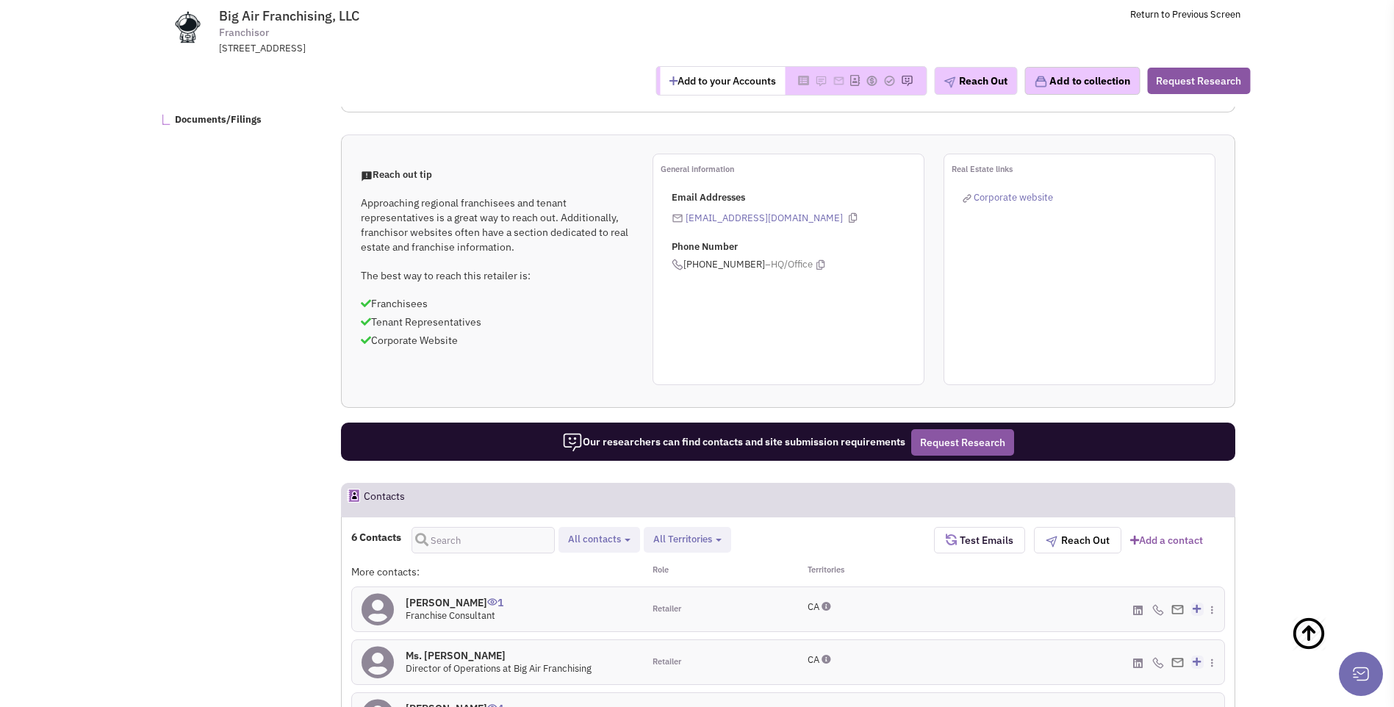
scroll to position [1036, 0]
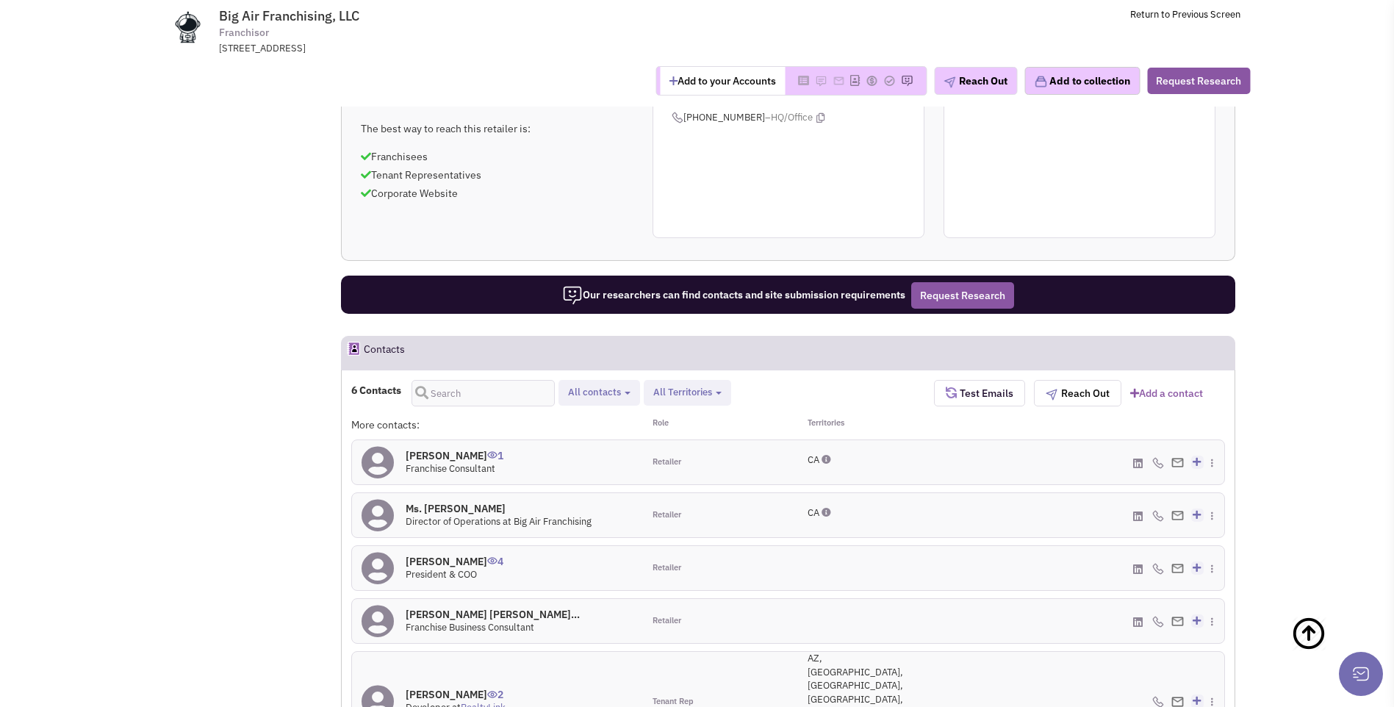
click at [384, 685] on icon at bounding box center [378, 701] width 32 height 33
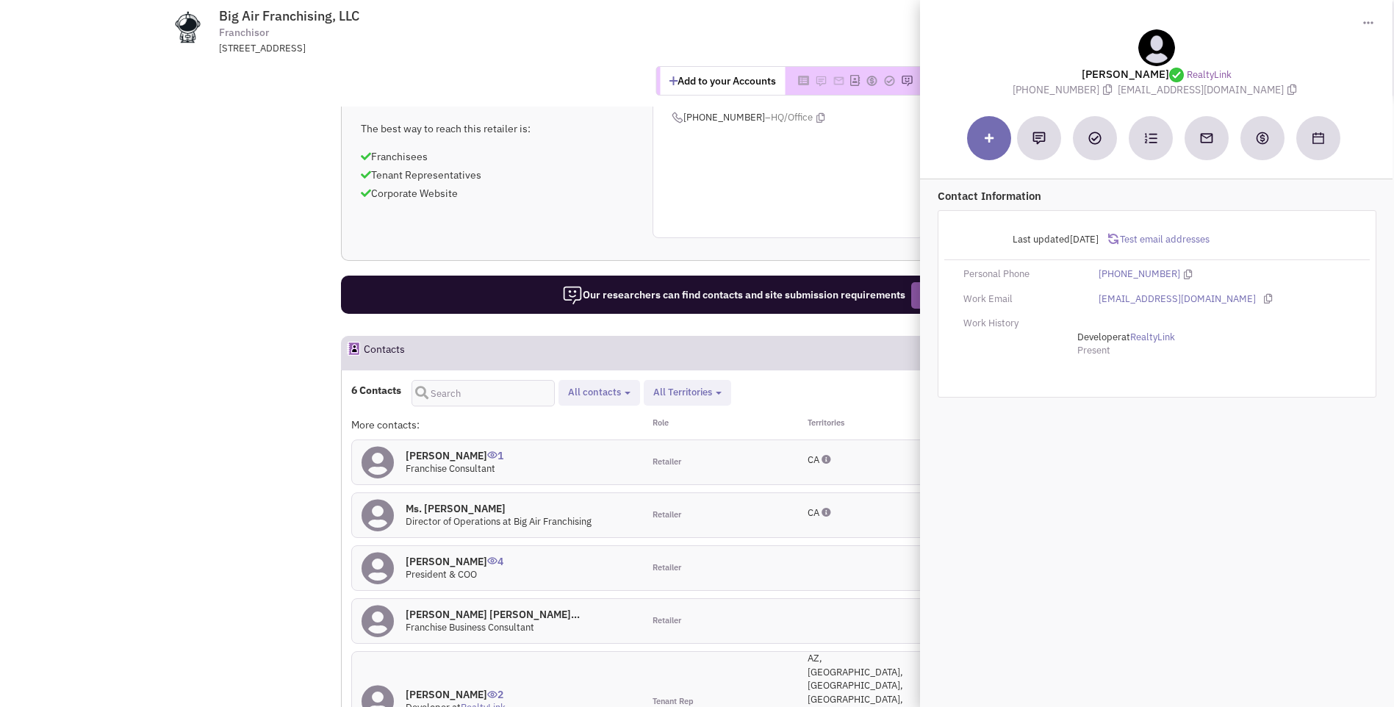
drag, startPoint x: 1092, startPoint y: 71, endPoint x: 1289, endPoint y: 89, distance: 197.8
click at [1289, 89] on div "Austin Wilson RealtyLink (864) 384-5892 awilson@realtylinkdev.com" at bounding box center [1157, 63] width 458 height 68
copy div "Austin Wilson RealtyLink (864) 384-5892 awilson@realtylinkdev.com"
click at [565, 148] on div "Reach out tip Approaching regional franchisees and tenant representatives is a …" at bounding box center [788, 123] width 893 height 232
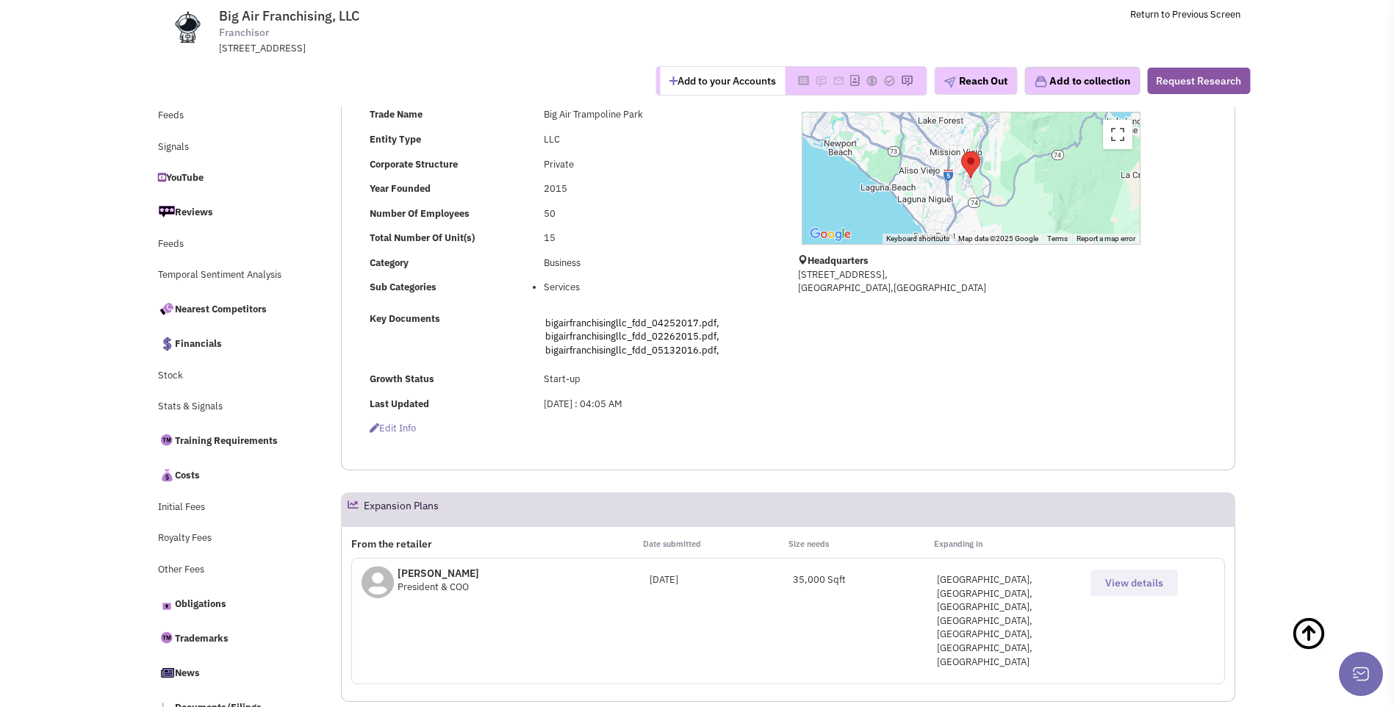
scroll to position [0, 0]
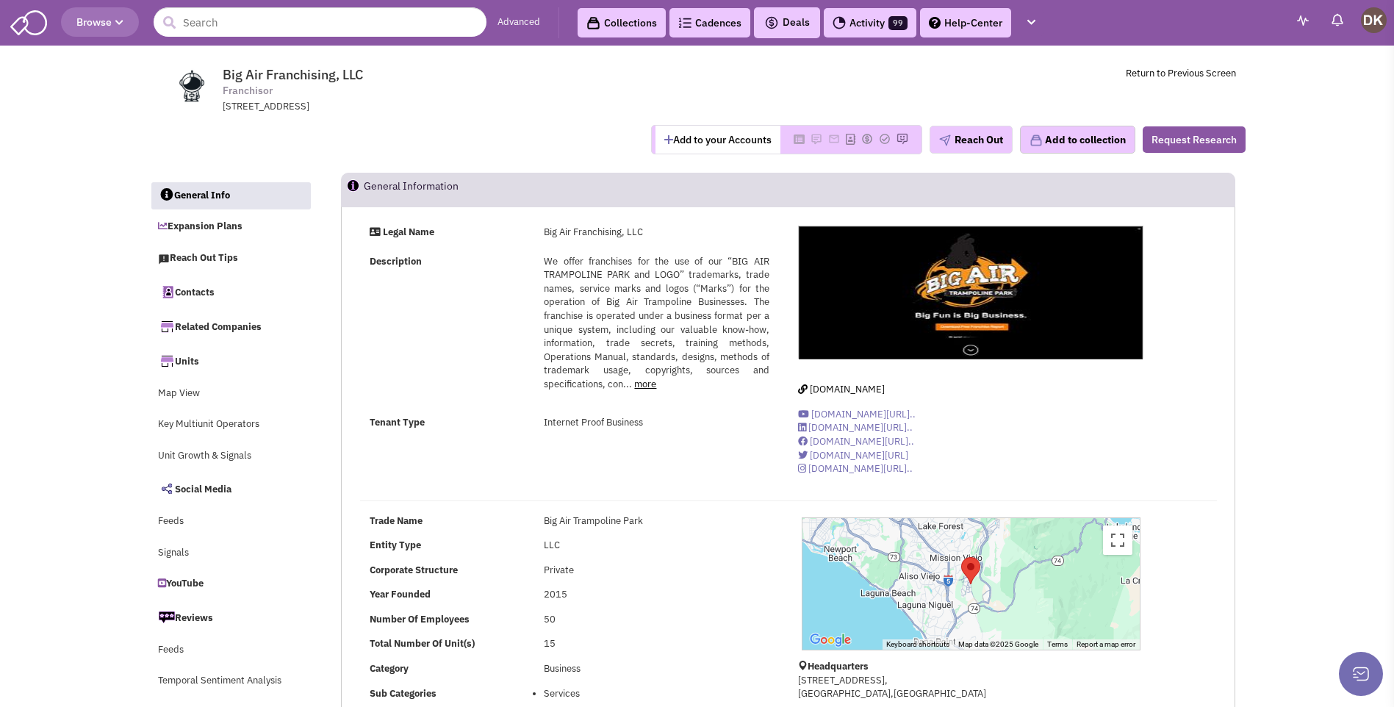
click at [729, 139] on button "Add to your Accounts" at bounding box center [718, 140] width 125 height 28
click at [859, 390] on span "bigairfranchising.com" at bounding box center [847, 389] width 75 height 12
click at [789, 143] on img at bounding box center [795, 139] width 12 height 12
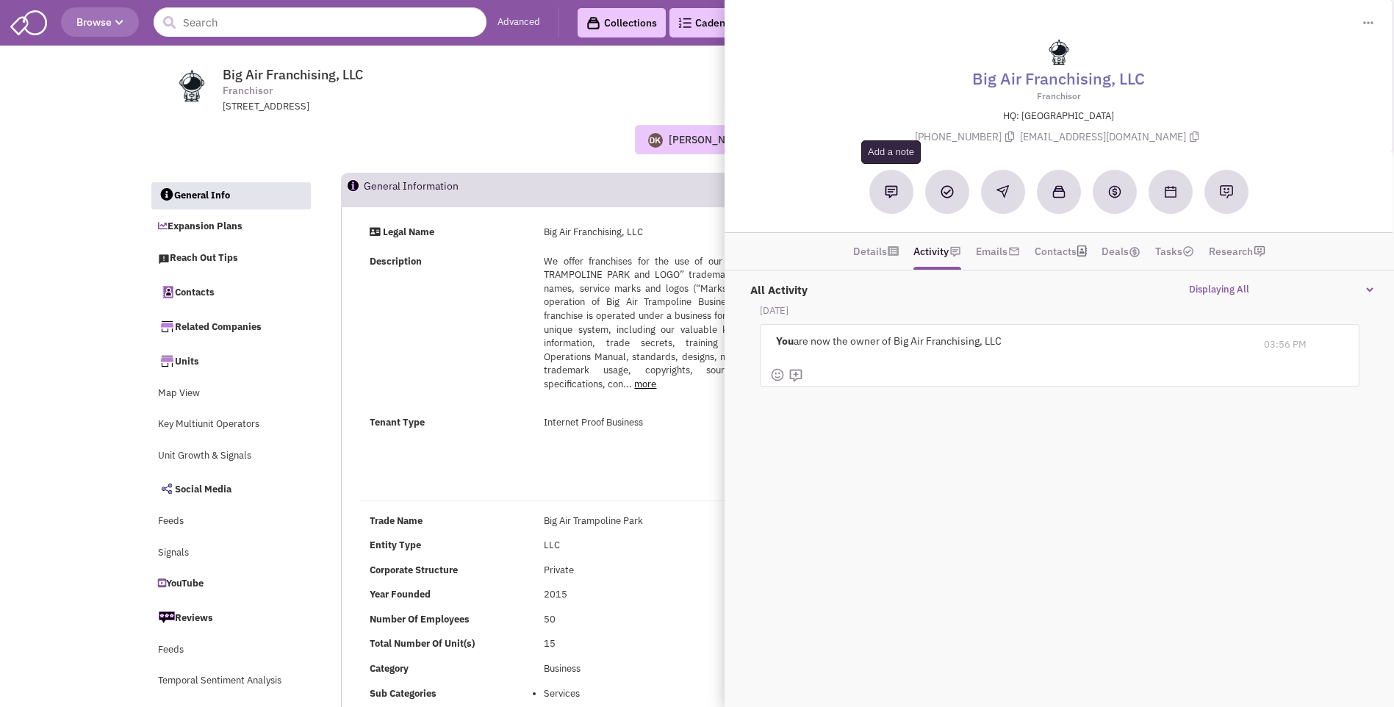
click at [889, 195] on img at bounding box center [891, 191] width 13 height 13
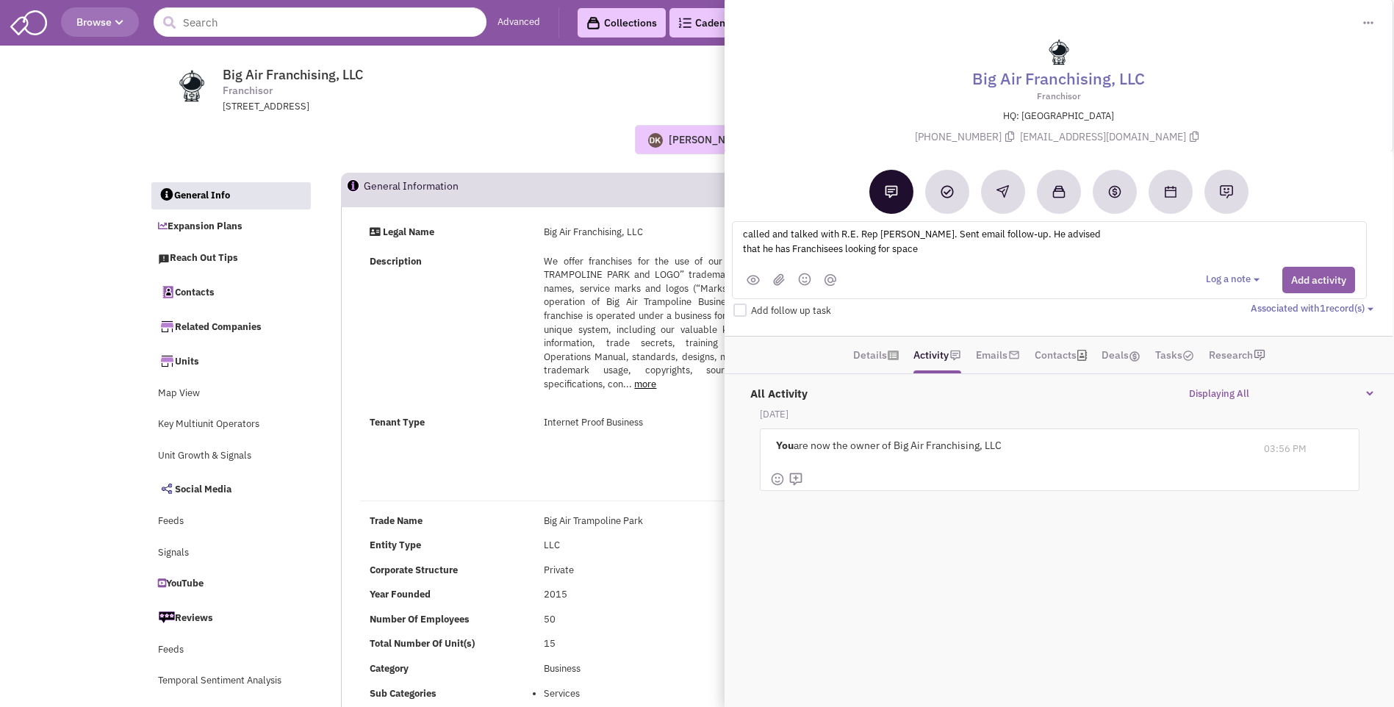
type textarea "called and talked with R.E. Rep Austin Wilson. Sent email follow-up. He advised…"
click at [1319, 271] on button "Add activity" at bounding box center [1318, 280] width 73 height 26
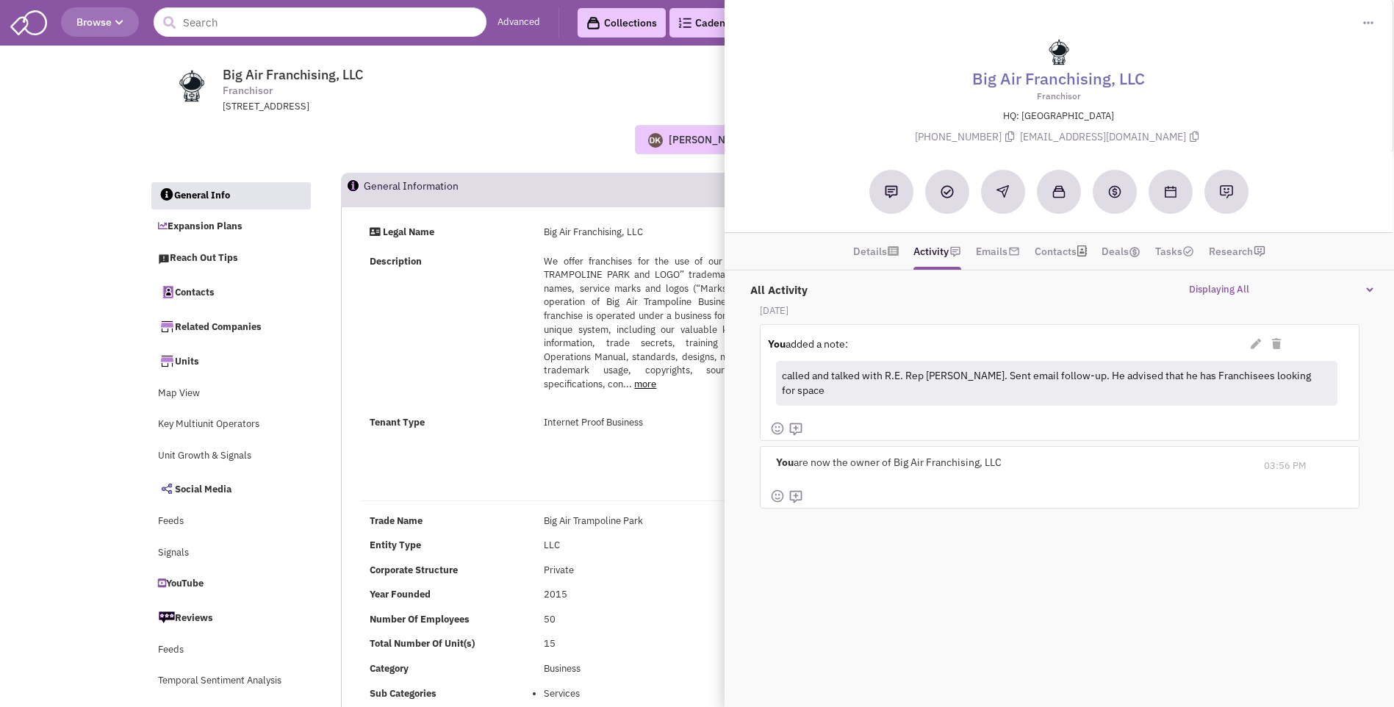
click at [556, 150] on div "Donnie Keller No note found! 0 0 0 Reach Out Add to collection" at bounding box center [698, 139] width 1116 height 29
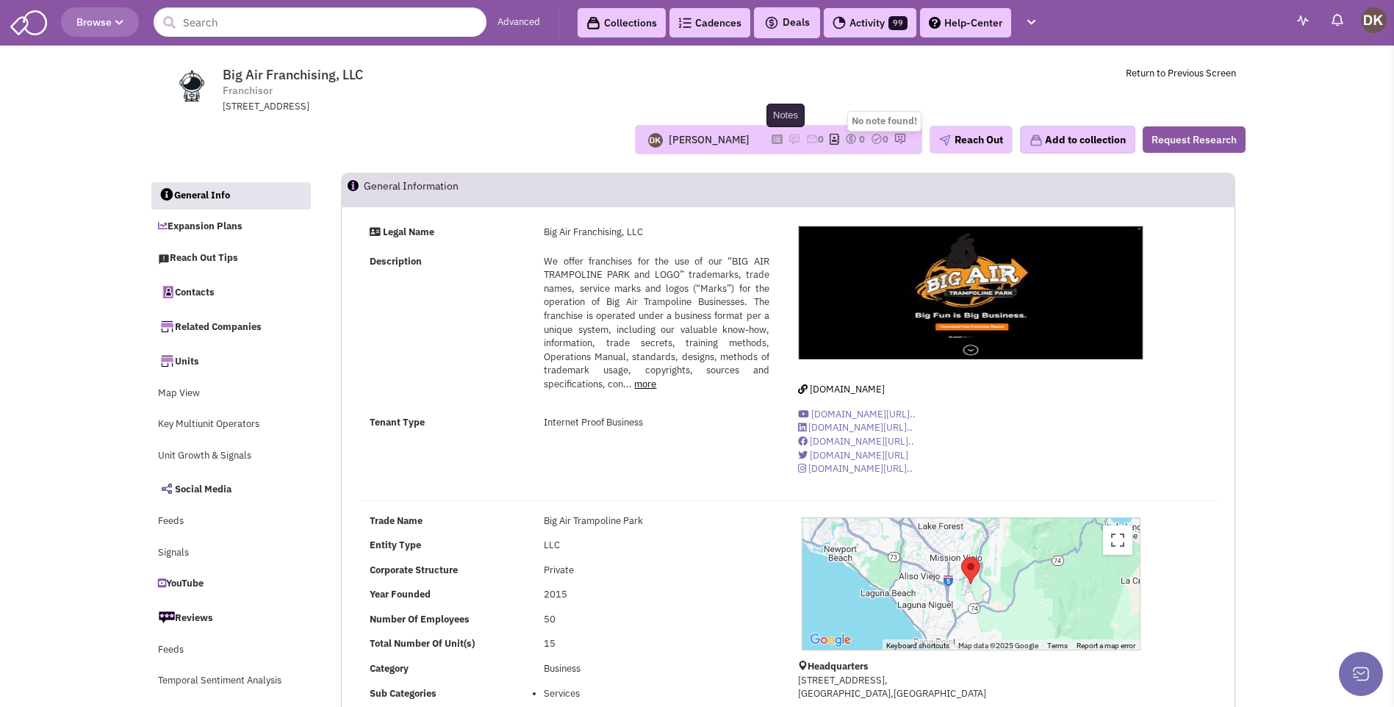
click at [789, 140] on img at bounding box center [795, 139] width 12 height 12
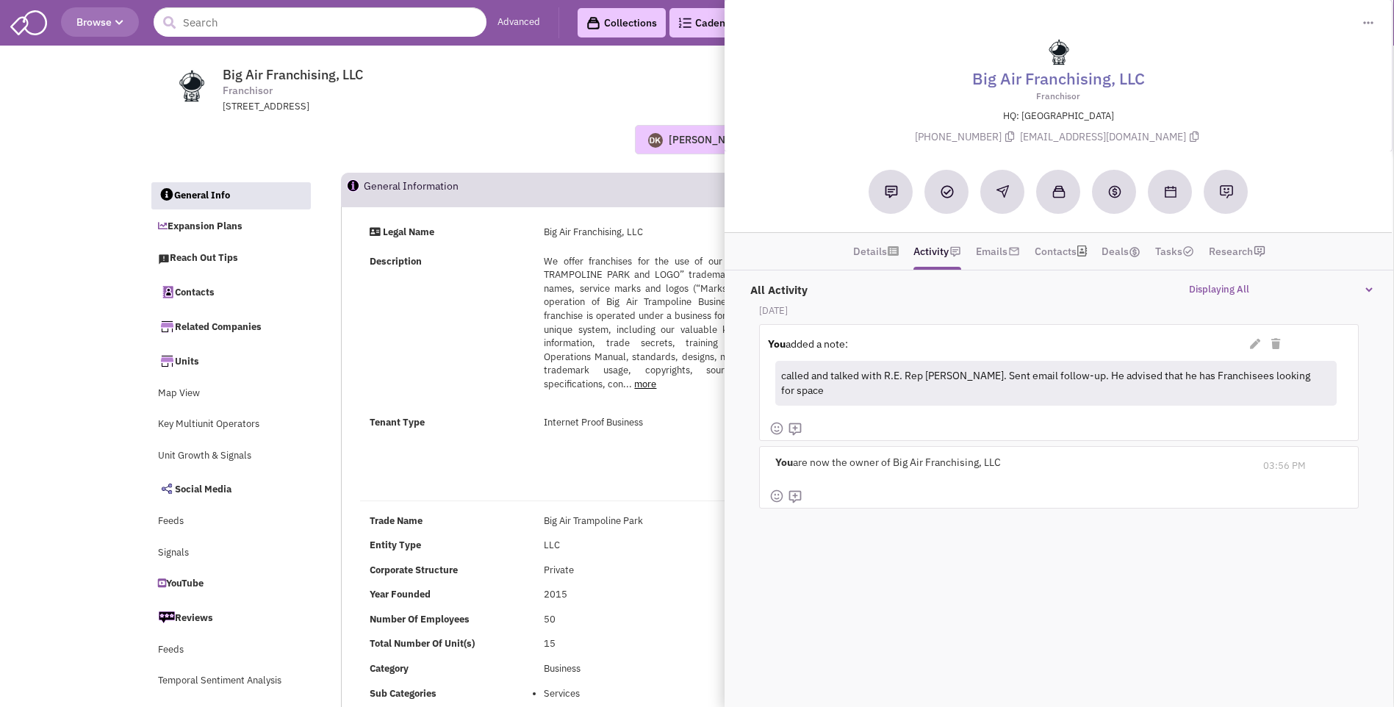
click at [369, 147] on div "Donnie Keller No note found! 0 0 0 Reach Out Add to collection" at bounding box center [698, 139] width 1116 height 29
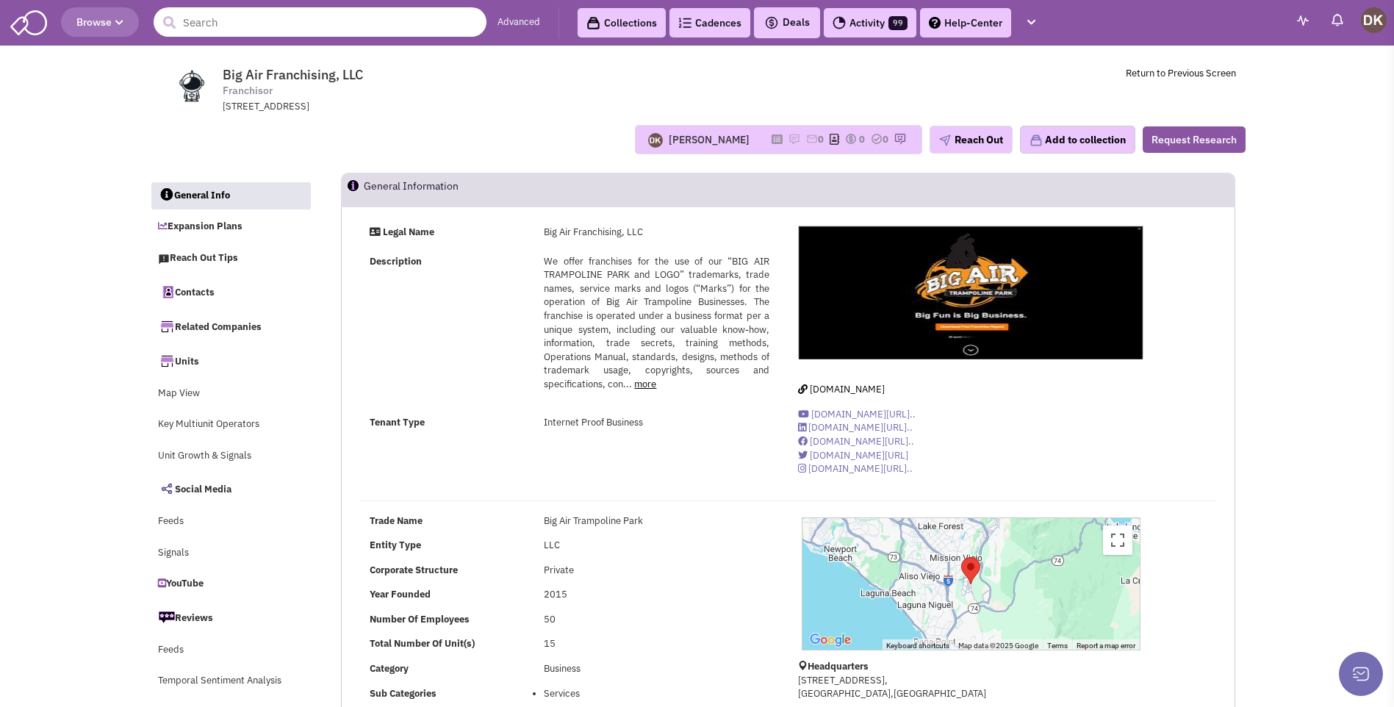
click at [286, 32] on input "text" at bounding box center [320, 21] width 333 height 29
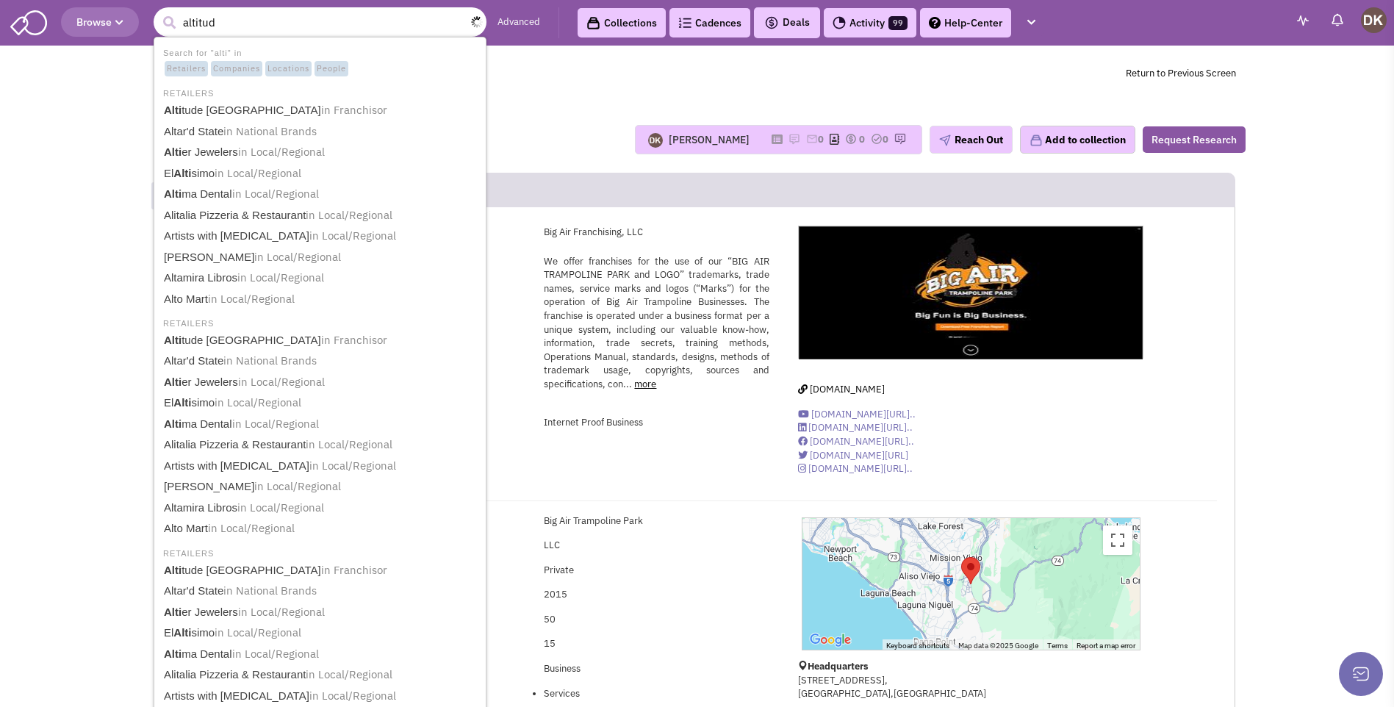
type input "altitude"
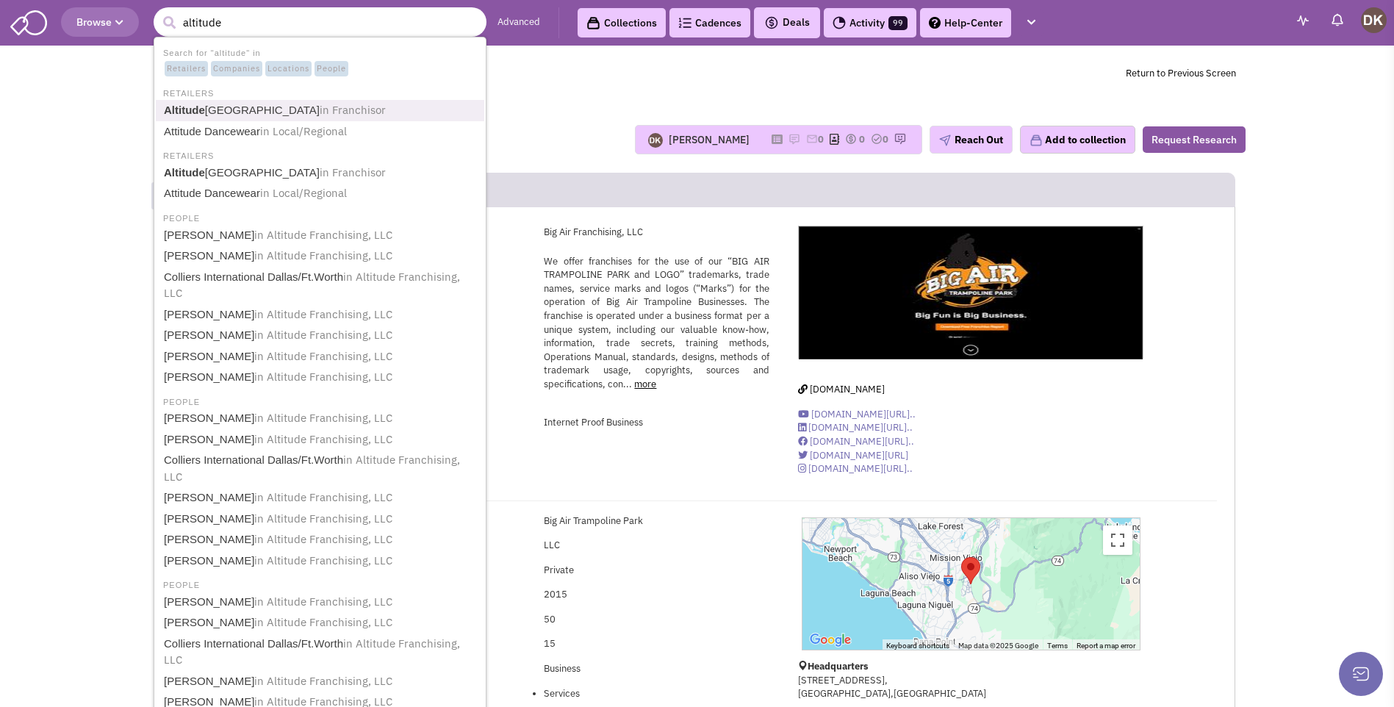
click at [260, 110] on link "Altitude Trampoline Park in Franchisor" at bounding box center [321, 111] width 324 height 20
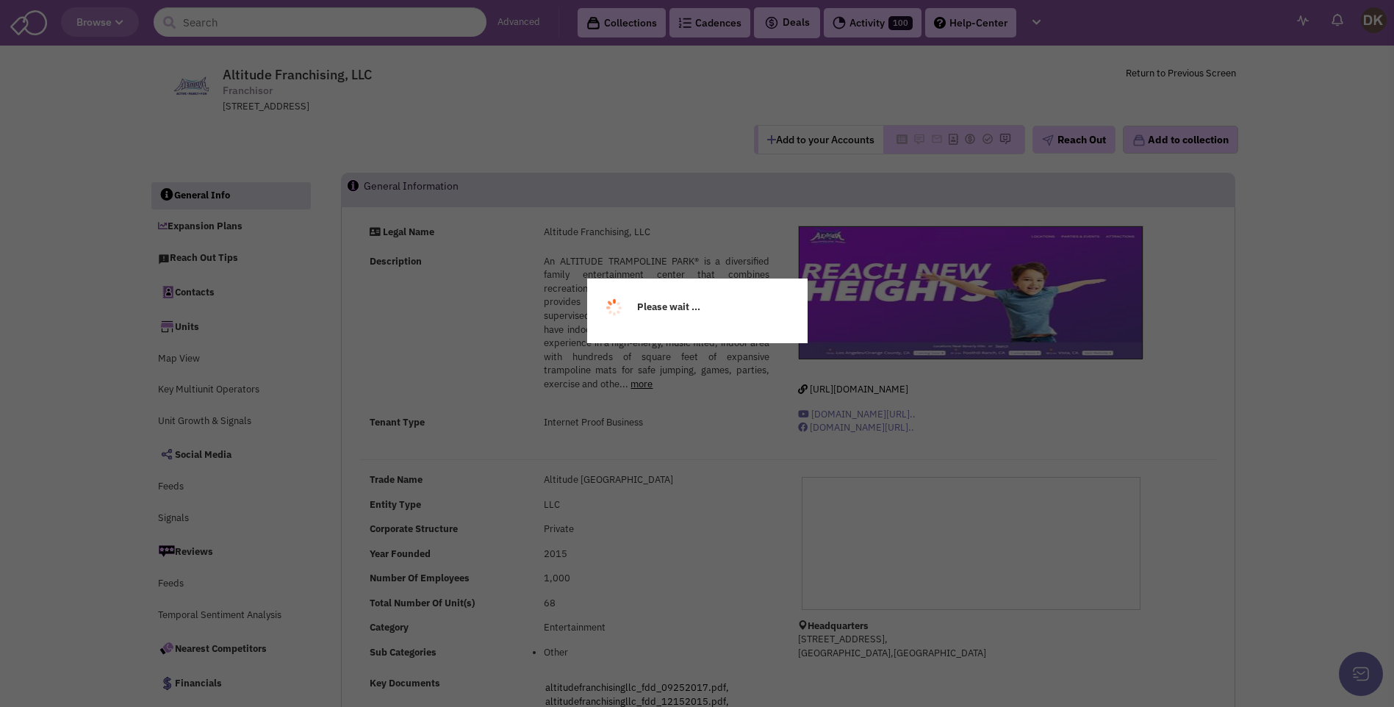
select select
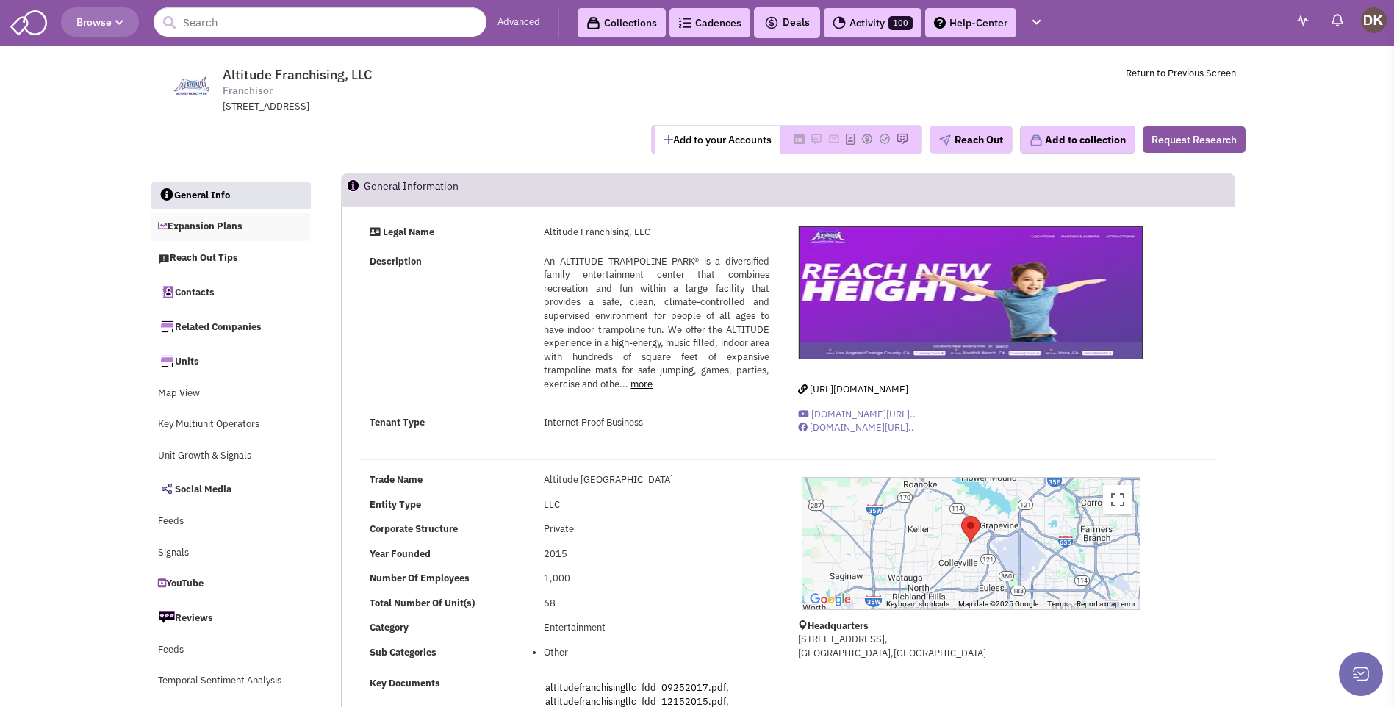
click at [224, 229] on link "Expansion Plans" at bounding box center [231, 227] width 160 height 28
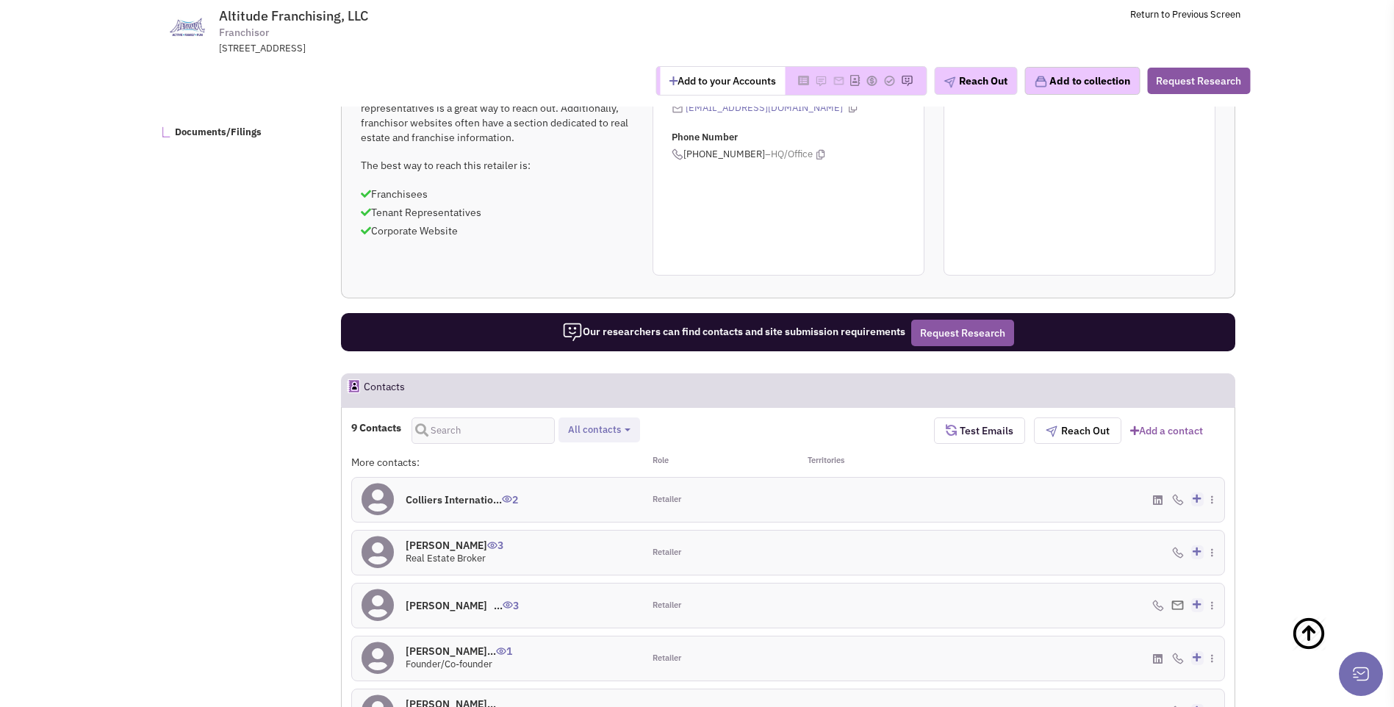
scroll to position [477, 0]
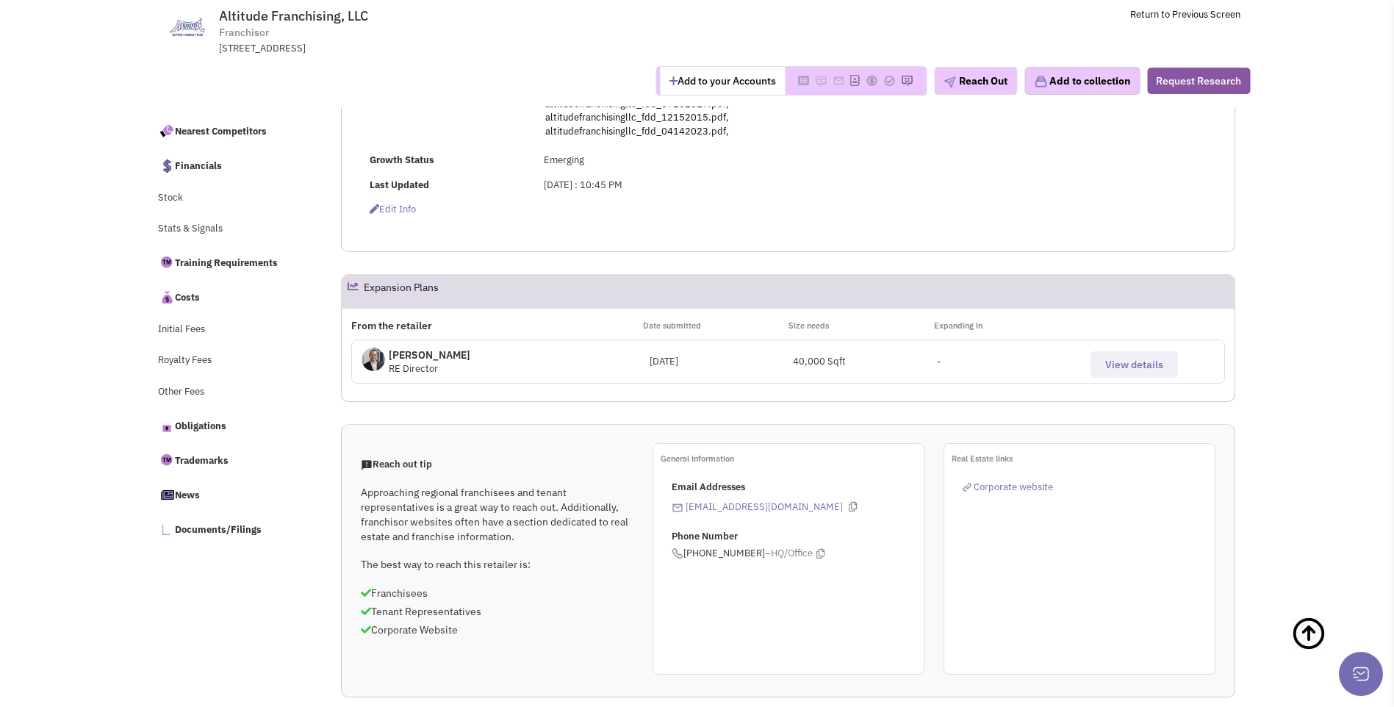
click at [1130, 369] on span "View details" at bounding box center [1134, 364] width 58 height 13
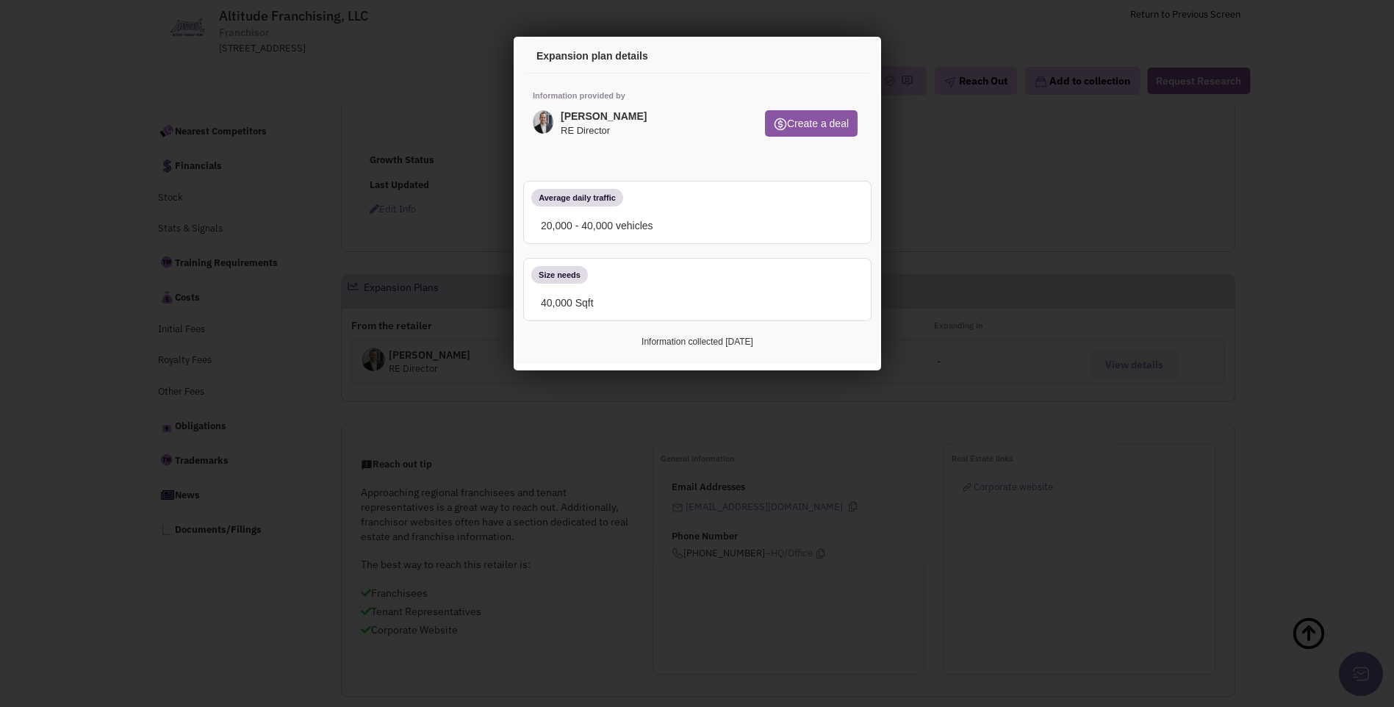
scroll to position [110, 0]
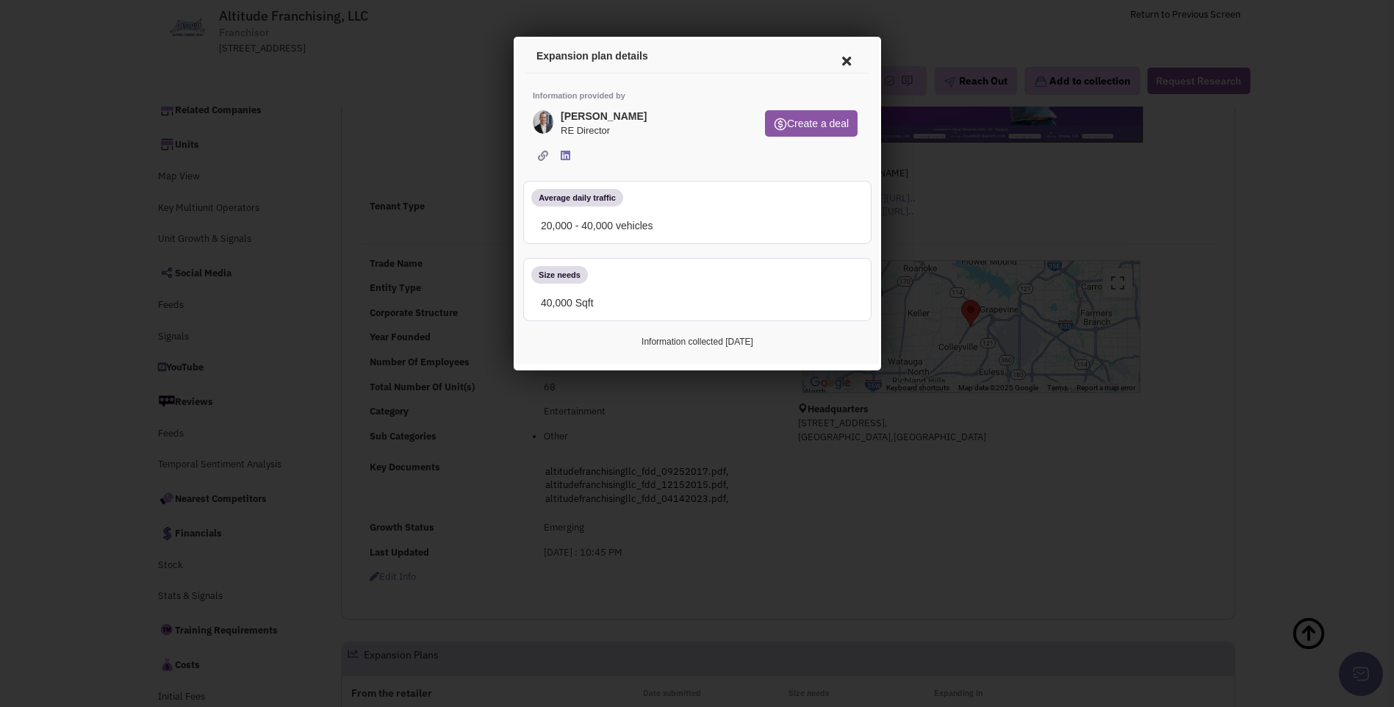
click at [845, 63] on icon at bounding box center [843, 58] width 31 height 35
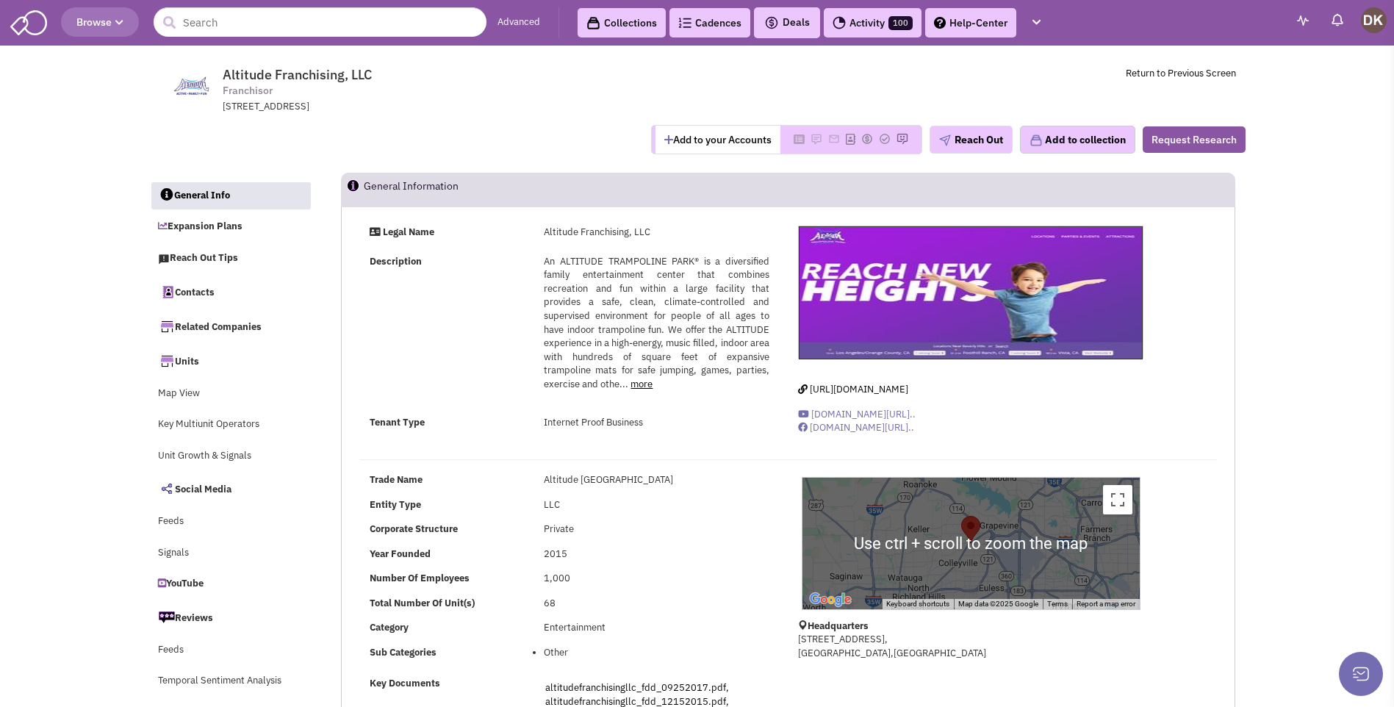
scroll to position [294, 0]
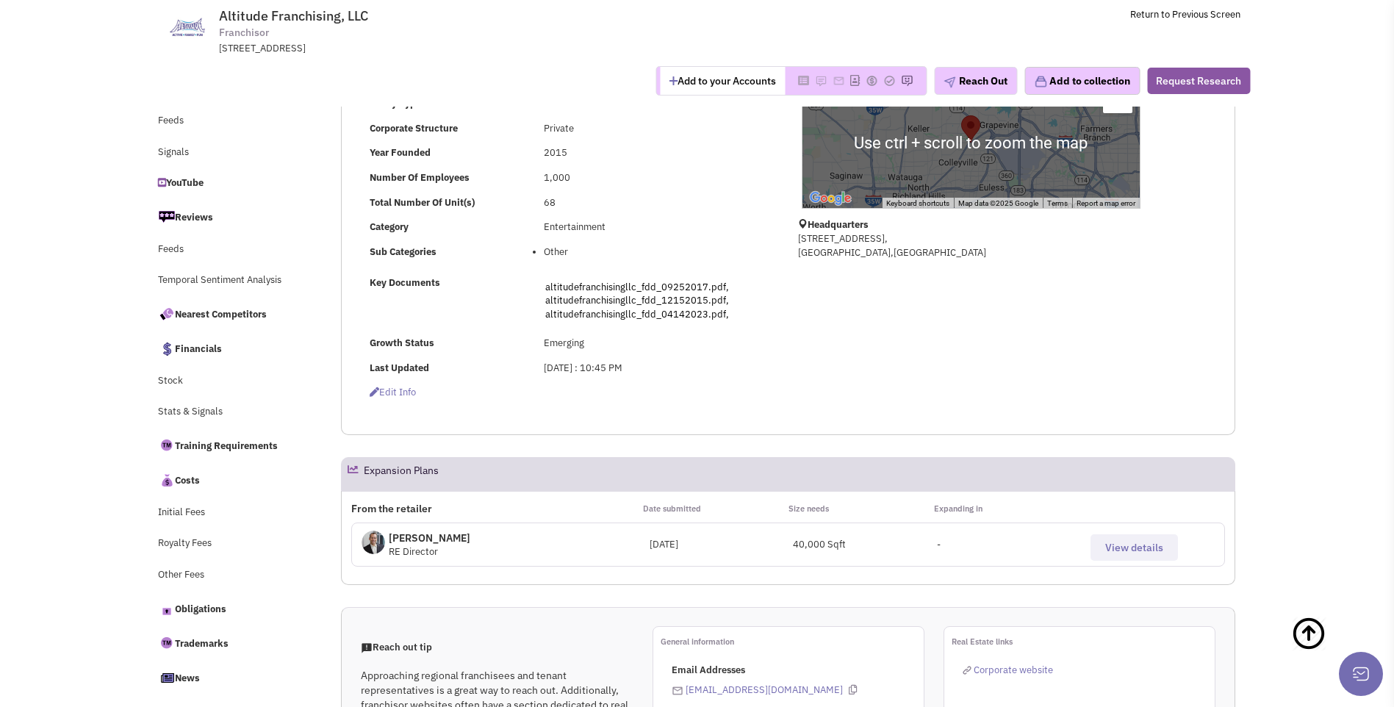
click at [1124, 555] on button "View details" at bounding box center [1134, 547] width 87 height 26
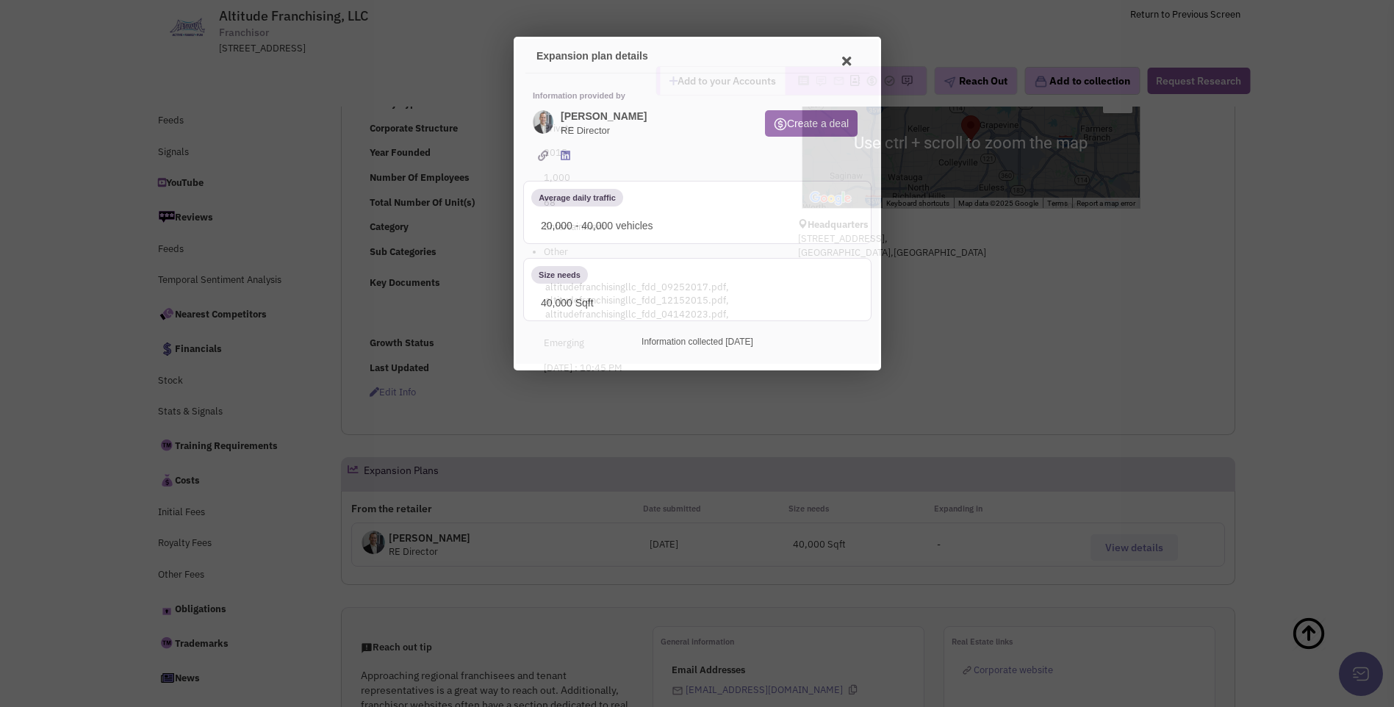
click at [1127, 553] on div at bounding box center [697, 353] width 1394 height 707
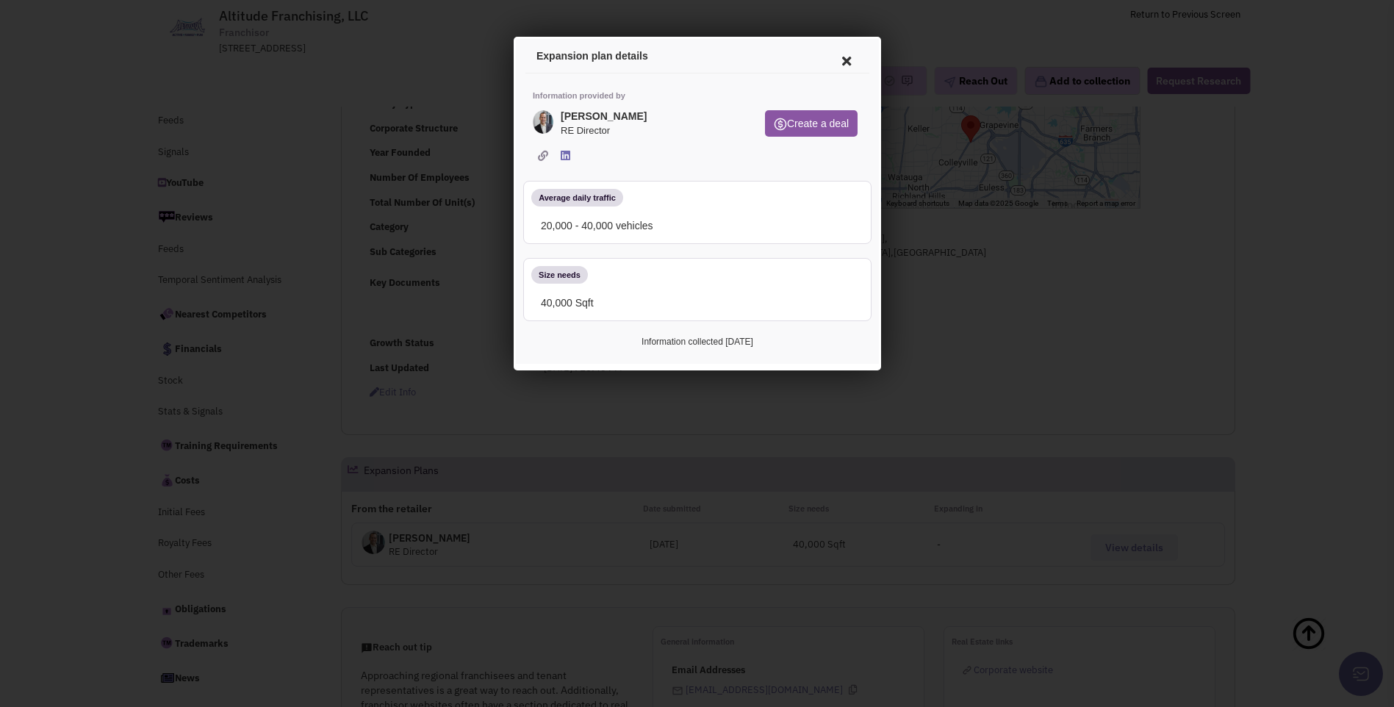
click at [844, 62] on icon at bounding box center [843, 58] width 31 height 35
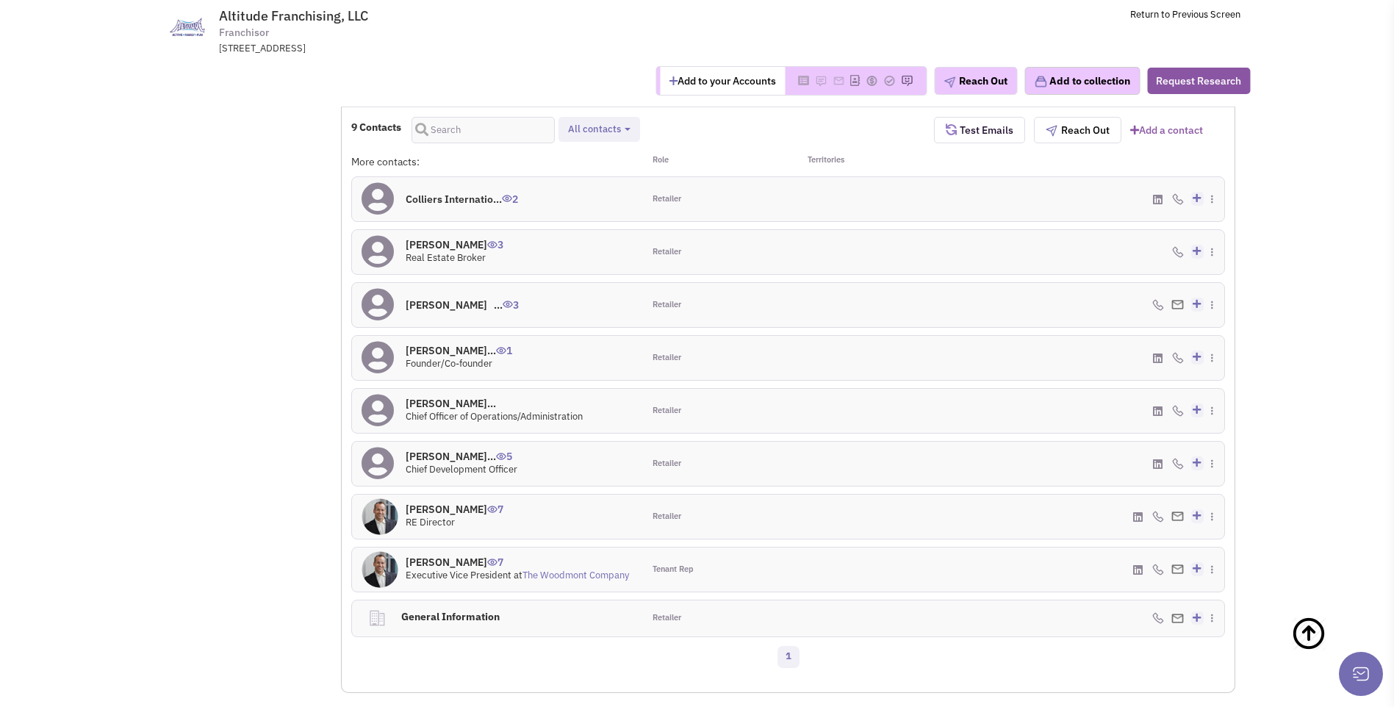
scroll to position [1177, 0]
click at [384, 523] on img at bounding box center [380, 516] width 37 height 37
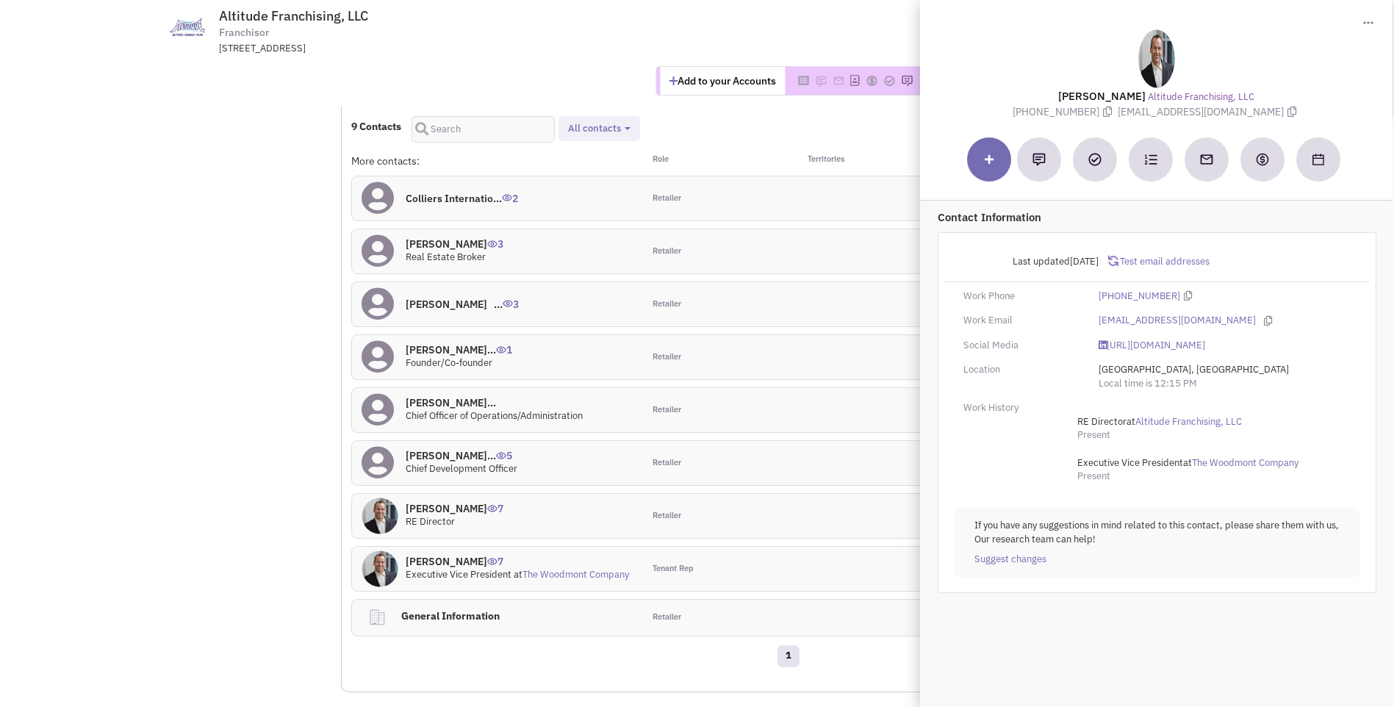
drag, startPoint x: 1063, startPoint y: 90, endPoint x: 1279, endPoint y: 121, distance: 217.4
click at [1279, 120] on div "Toggle Dropdown Download contact card (.vcf) Joseph Williams Altitude Franchisi…" at bounding box center [1156, 59] width 474 height 121
copy div "oseph Williams Altitude Franchising, LLC (949) 698-1520 jwilliams@woodmont.com"
click at [719, 159] on div "Role" at bounding box center [716, 161] width 146 height 15
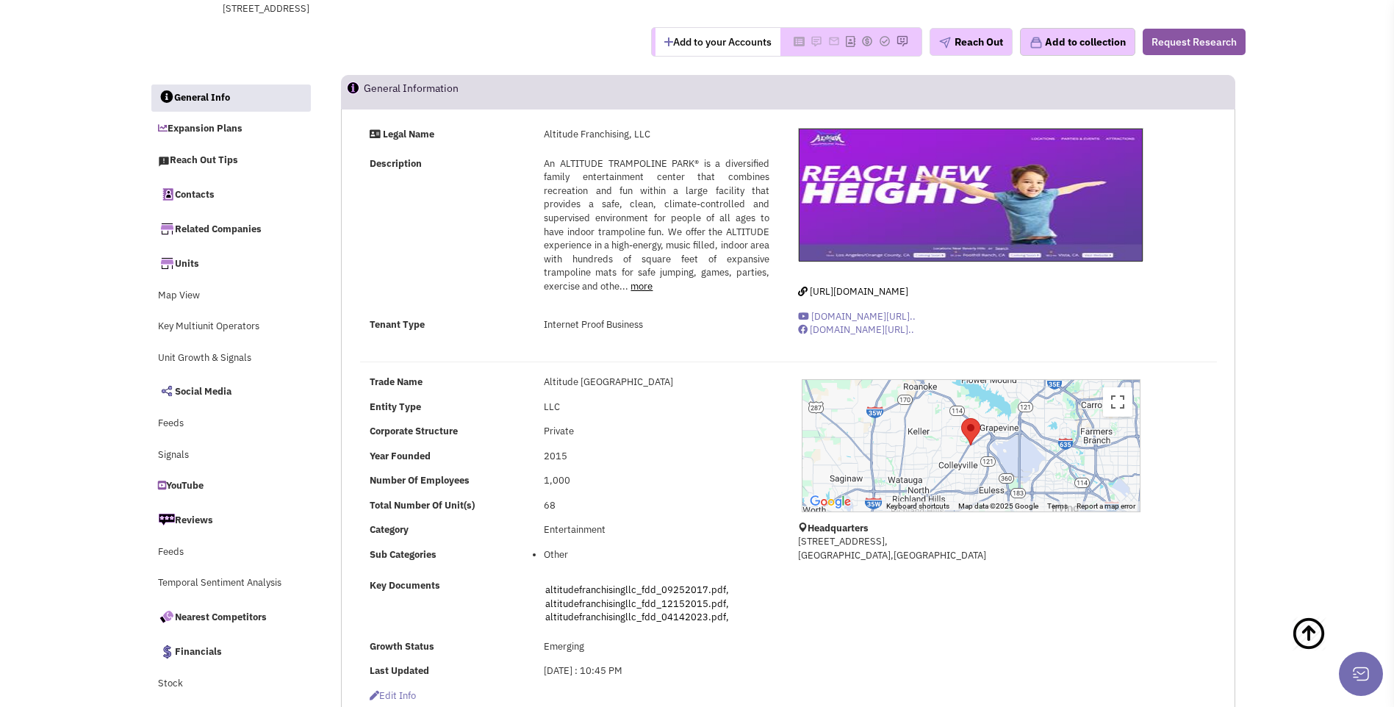
scroll to position [0, 0]
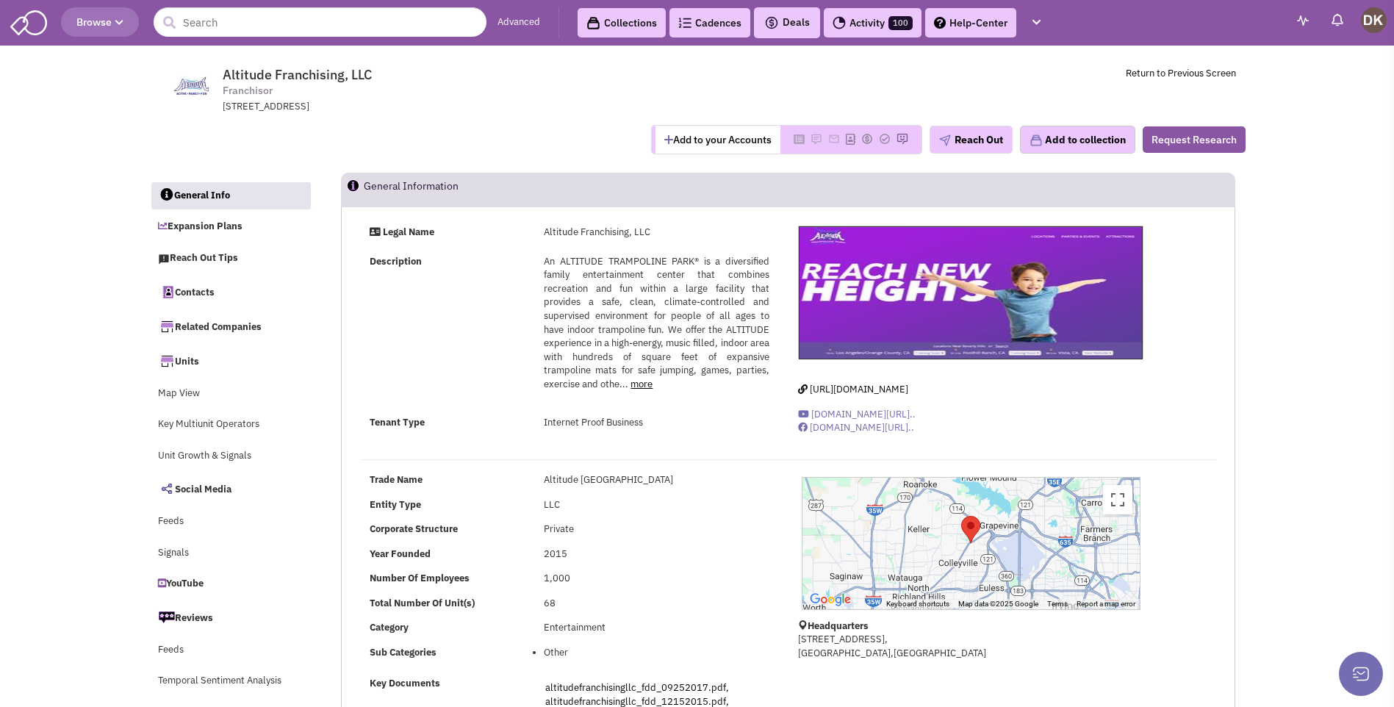
click at [865, 399] on div "http://www.altitudetrampolinepark.com/ www.youtube.com/channel/UCvnMf... www.fa…" at bounding box center [971, 336] width 365 height 220
click at [867, 389] on span "http://www.altitudetrampolinepark.com/" at bounding box center [859, 389] width 98 height 12
click at [741, 136] on button "Add to your Accounts" at bounding box center [718, 140] width 125 height 28
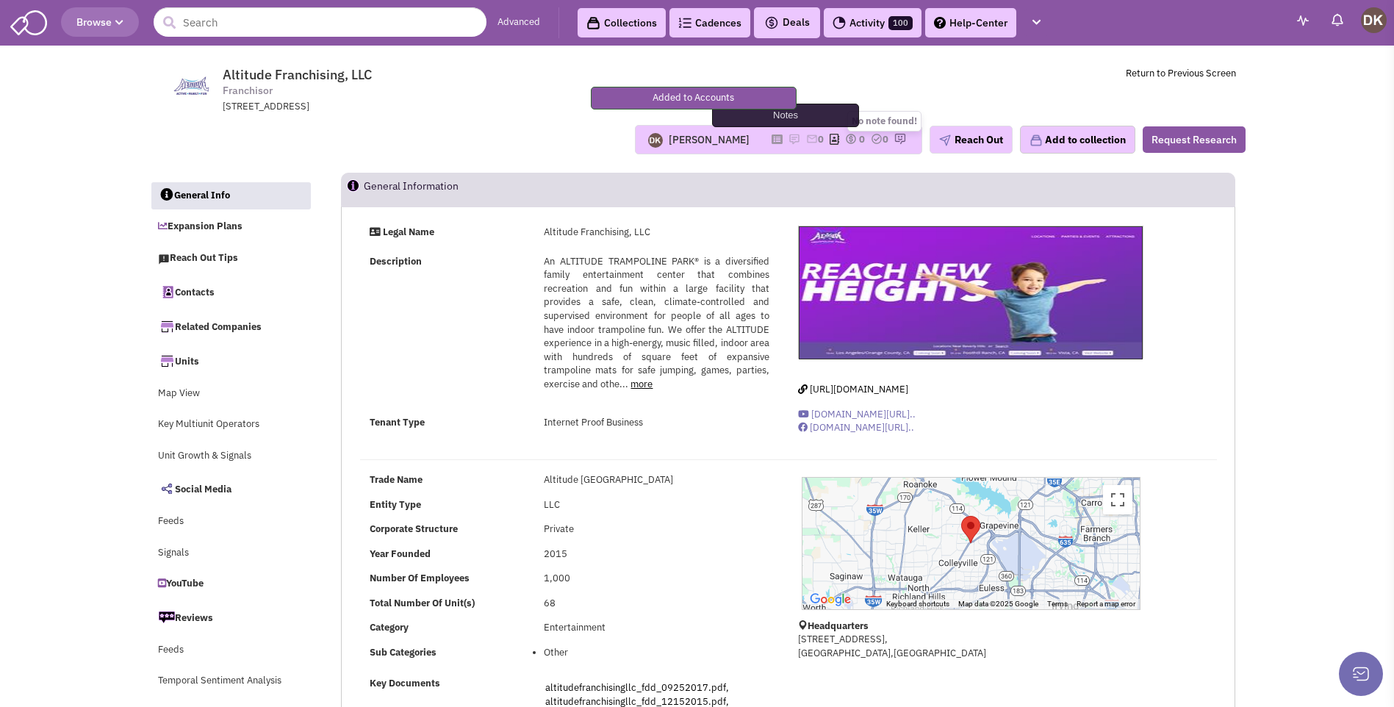
click at [789, 140] on img at bounding box center [795, 139] width 12 height 12
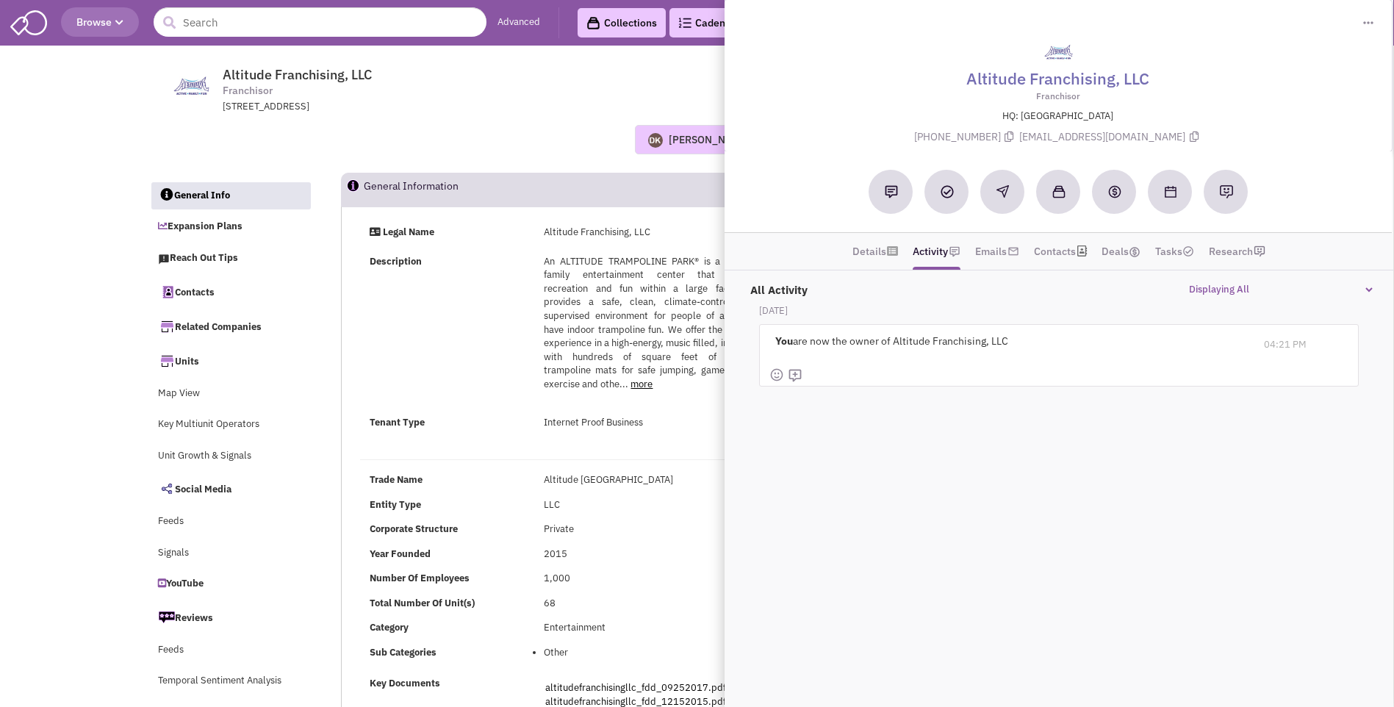
click at [448, 329] on div "Description An ALTITUDE TRAMPOLINE PARK® is a diversified family entertainment …" at bounding box center [569, 330] width 419 height 150
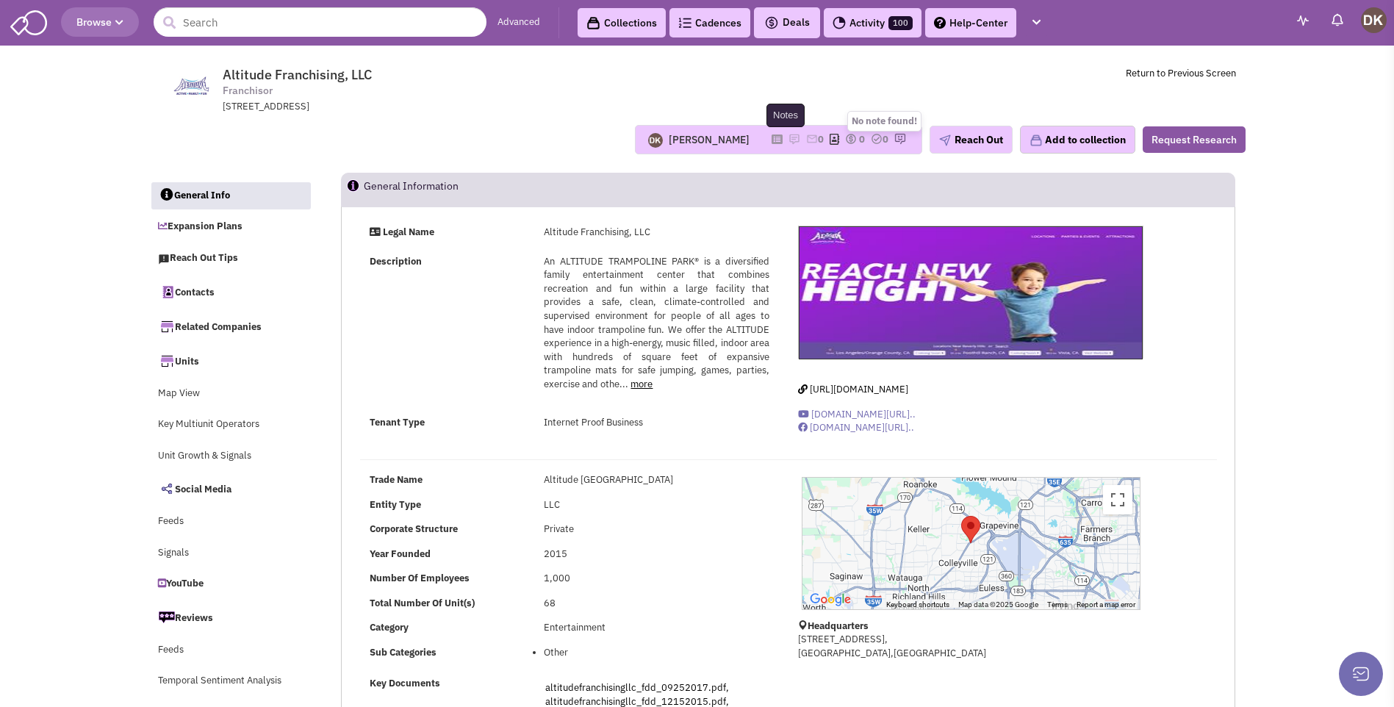
click at [789, 137] on img at bounding box center [795, 139] width 12 height 12
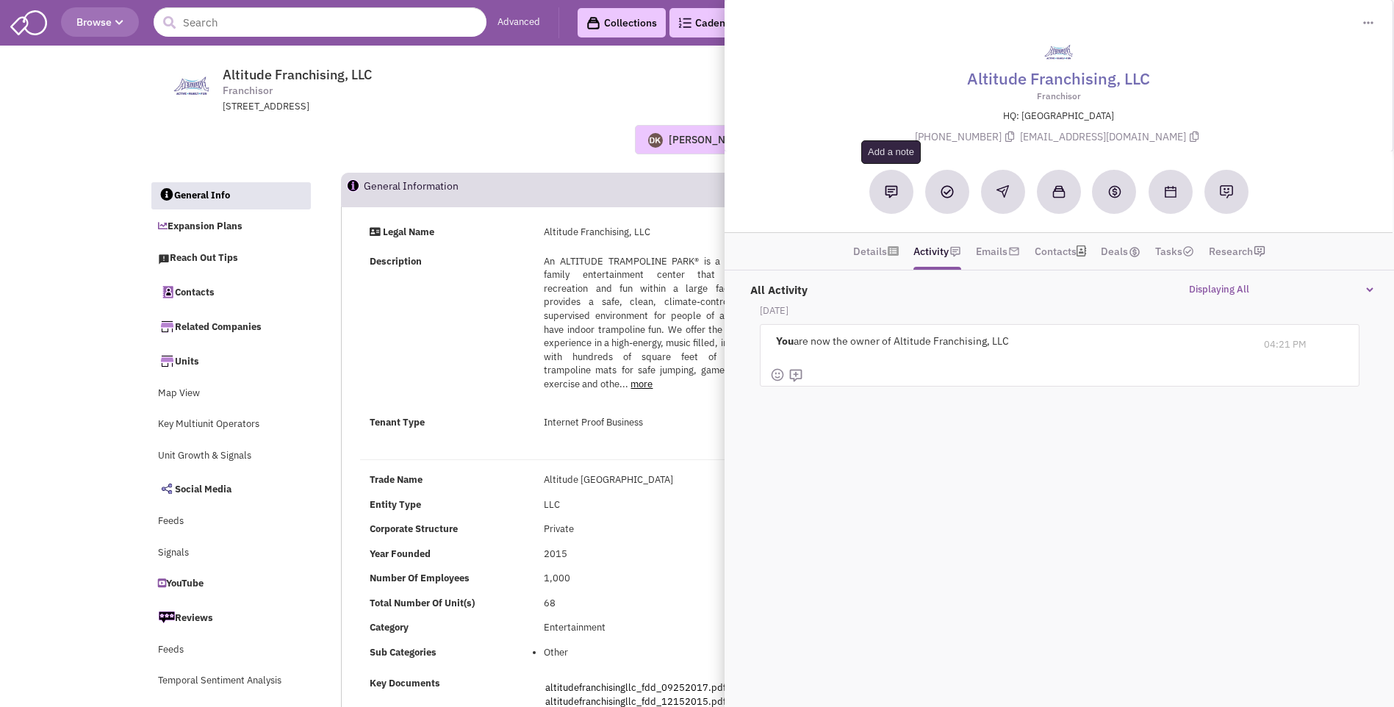
click at [895, 193] on img at bounding box center [891, 191] width 13 height 13
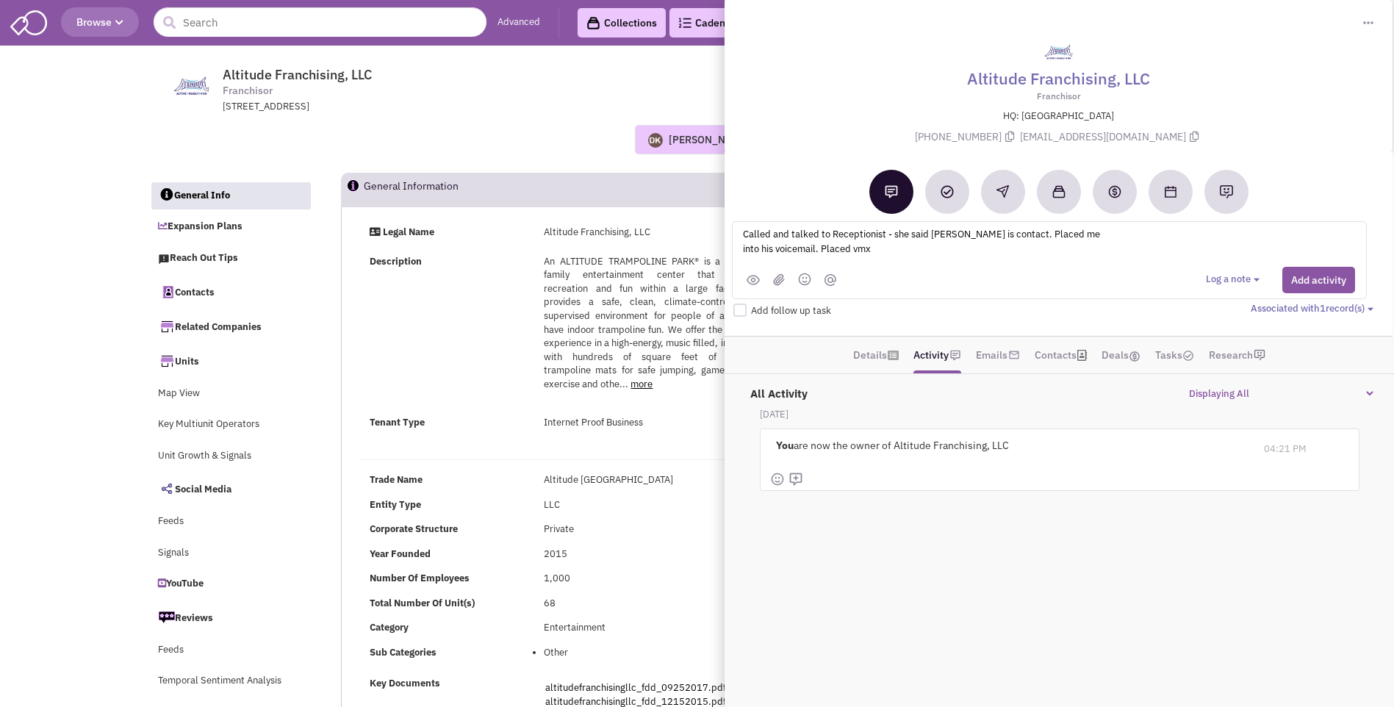
type textarea "Called and talked to Receptionist - she said Mr. Avey is contact. Placed me int…"
click at [1295, 275] on button "Add activity" at bounding box center [1318, 280] width 73 height 26
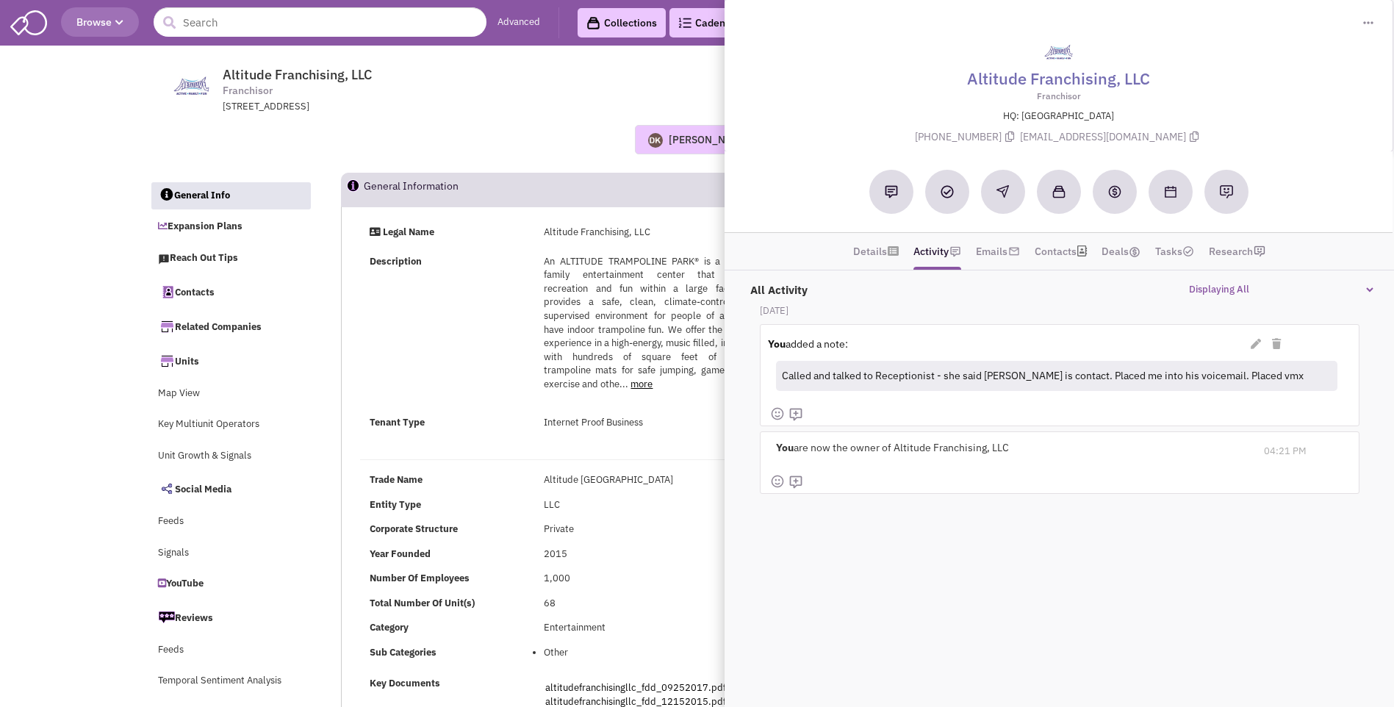
click at [560, 143] on div "[PERSON_NAME] No note found! 0 0 0 Reach Out Add to collection" at bounding box center [698, 139] width 1116 height 29
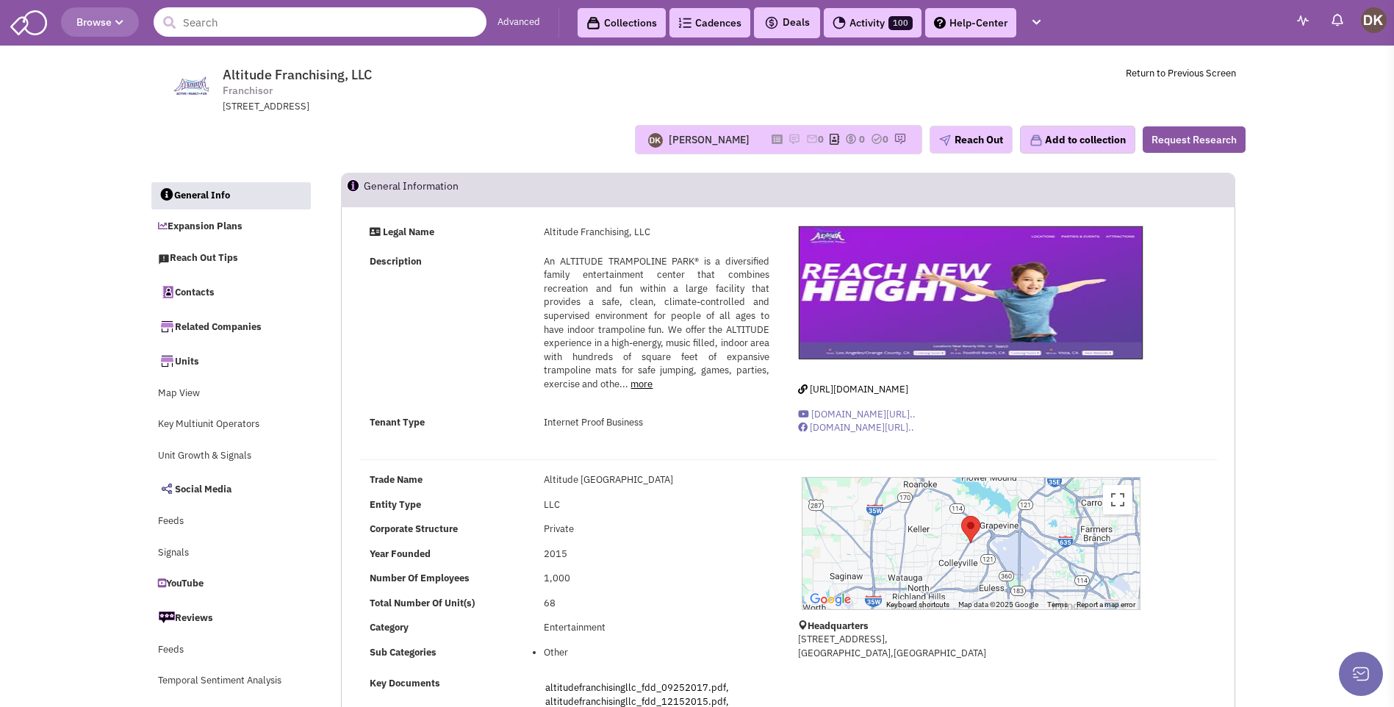
click at [201, 21] on input "text" at bounding box center [320, 21] width 333 height 29
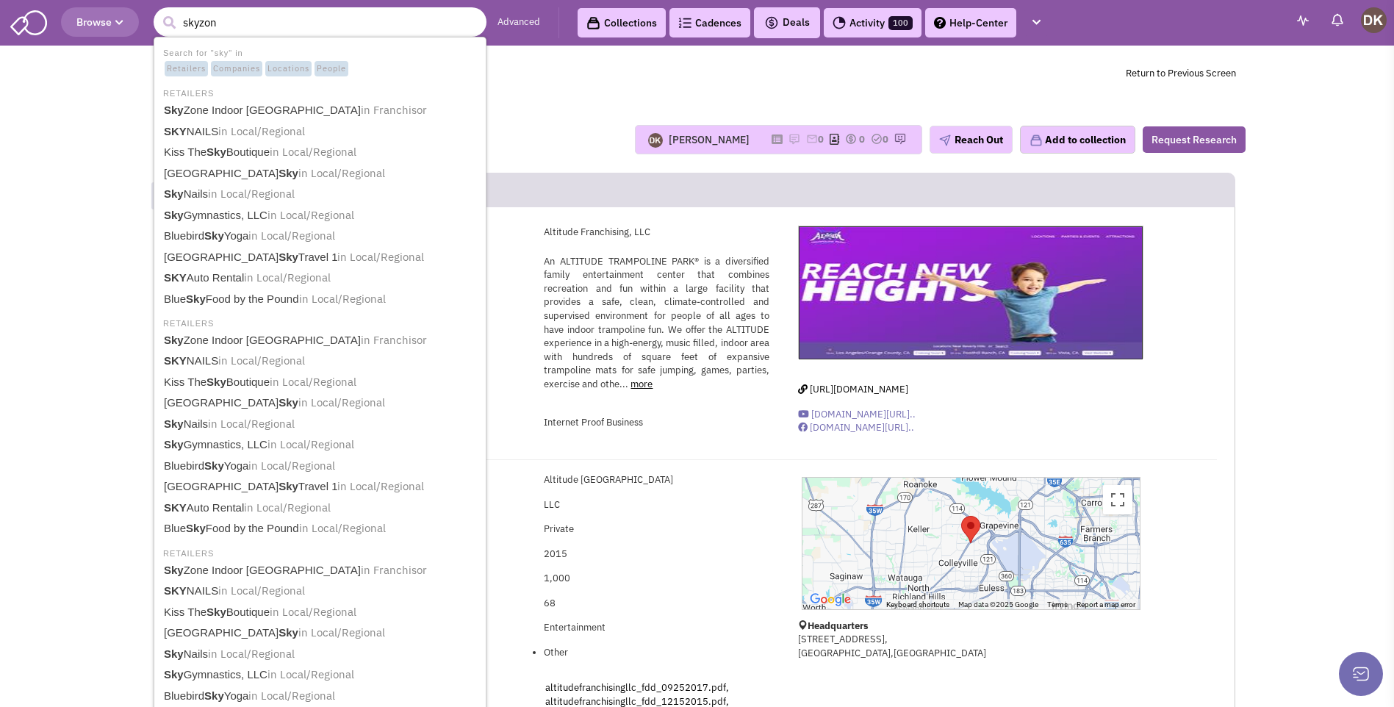
type input "skyzone"
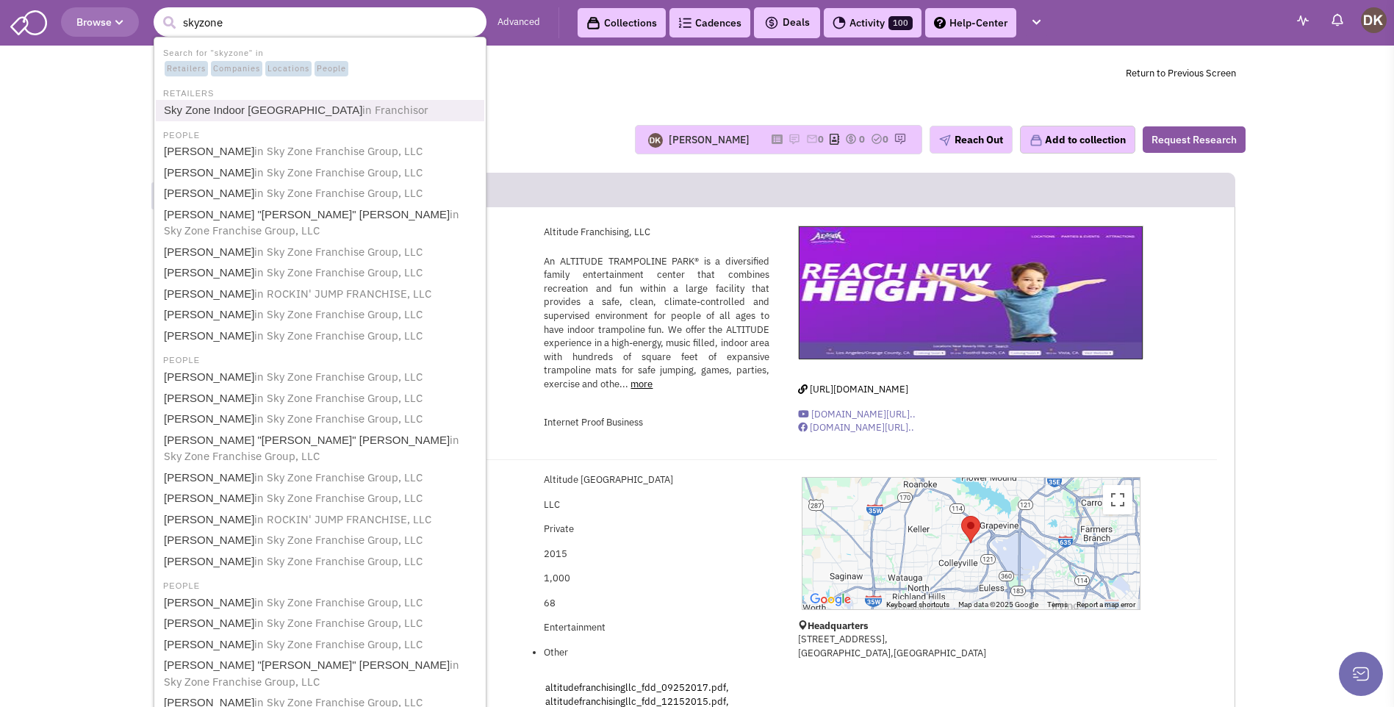
click at [209, 110] on link "Sky Zone Indoor Trampoline Park in Franchisor" at bounding box center [321, 111] width 324 height 20
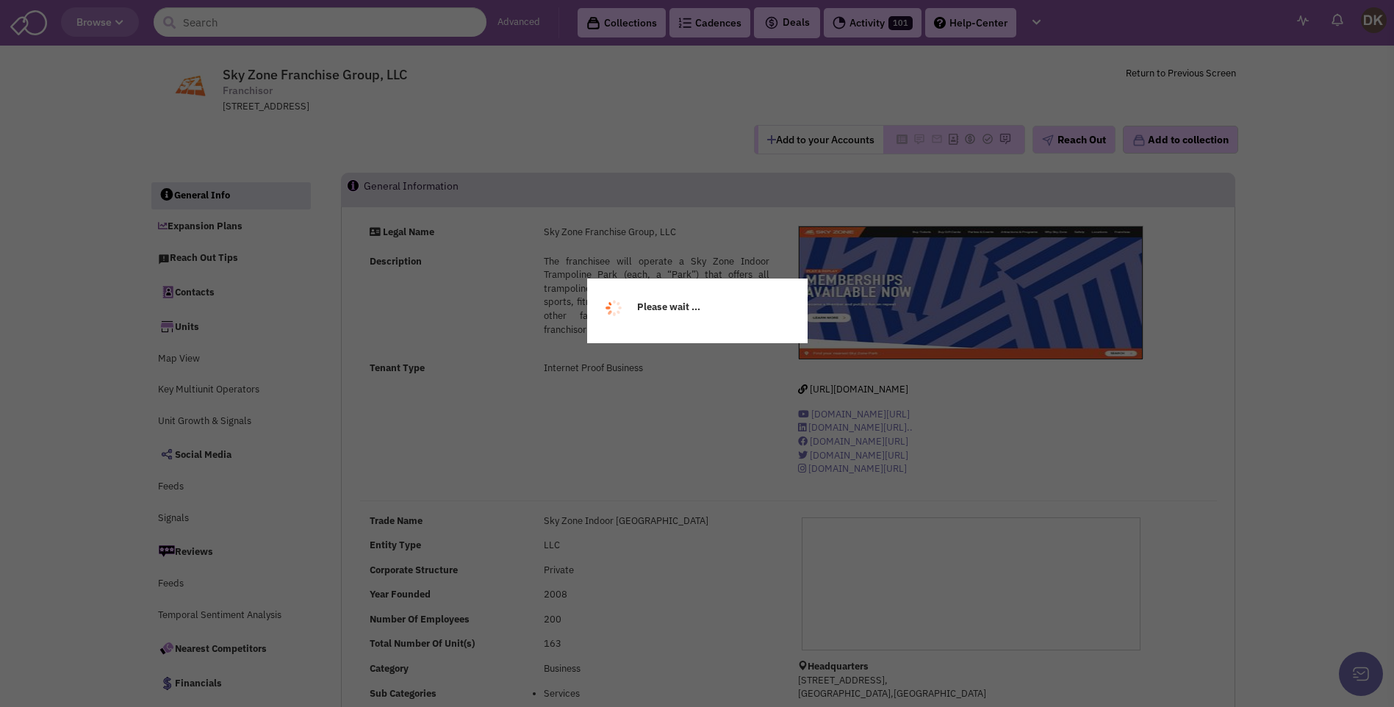
select select
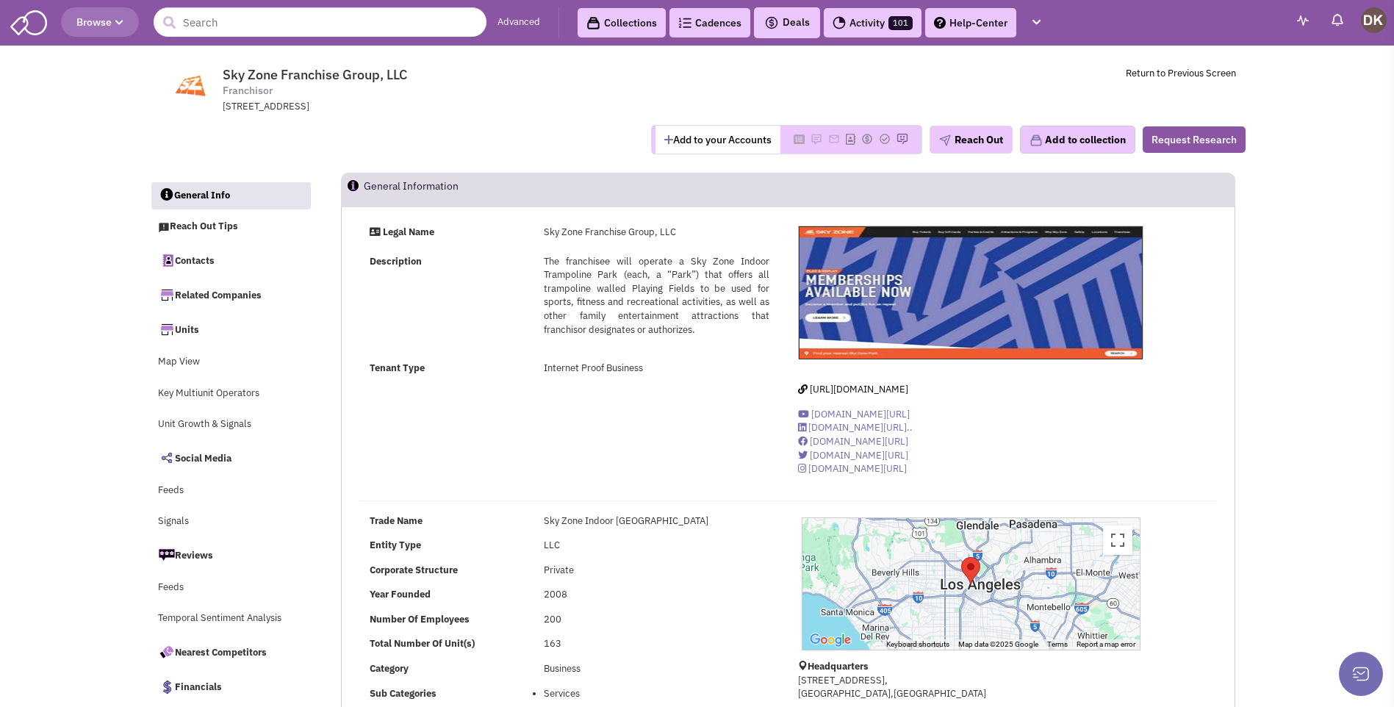
click at [697, 141] on button "Add to your Accounts" at bounding box center [718, 140] width 125 height 28
click at [883, 389] on span "[URL][DOMAIN_NAME]" at bounding box center [859, 389] width 98 height 12
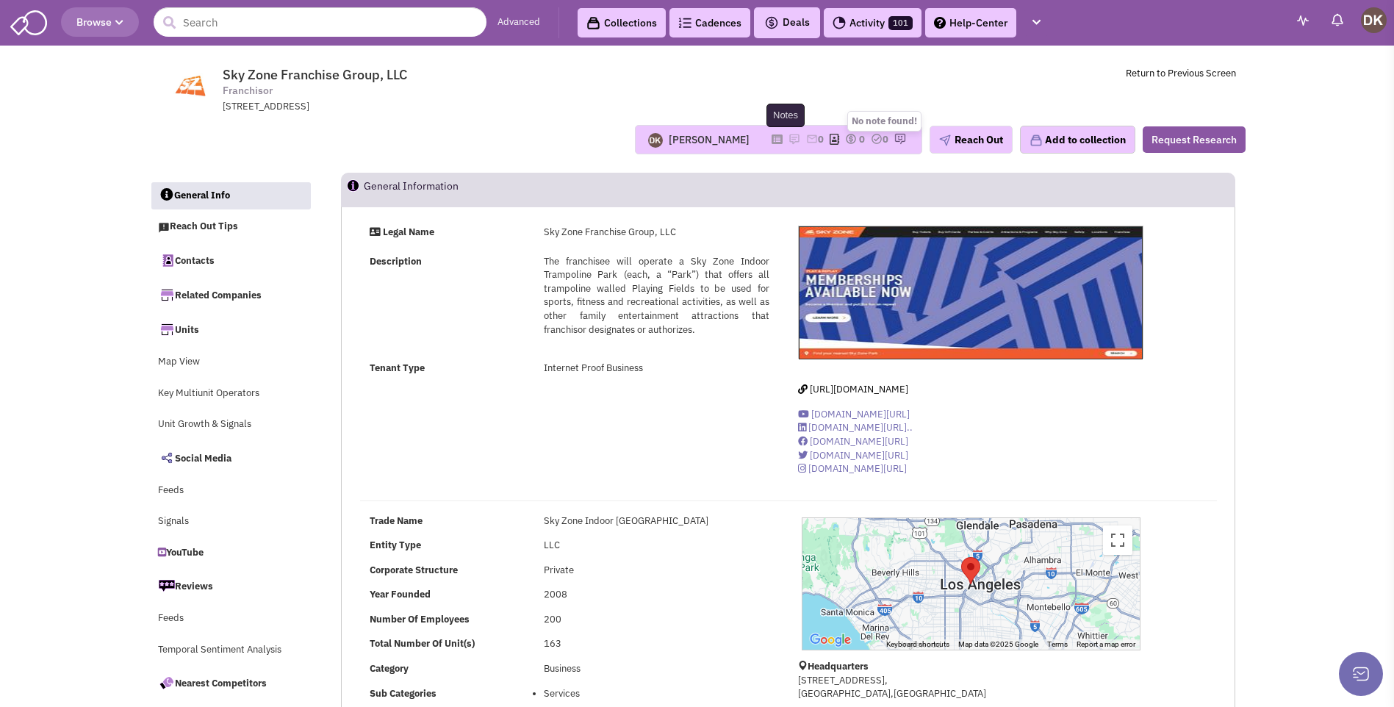
click at [789, 139] on img at bounding box center [795, 139] width 12 height 12
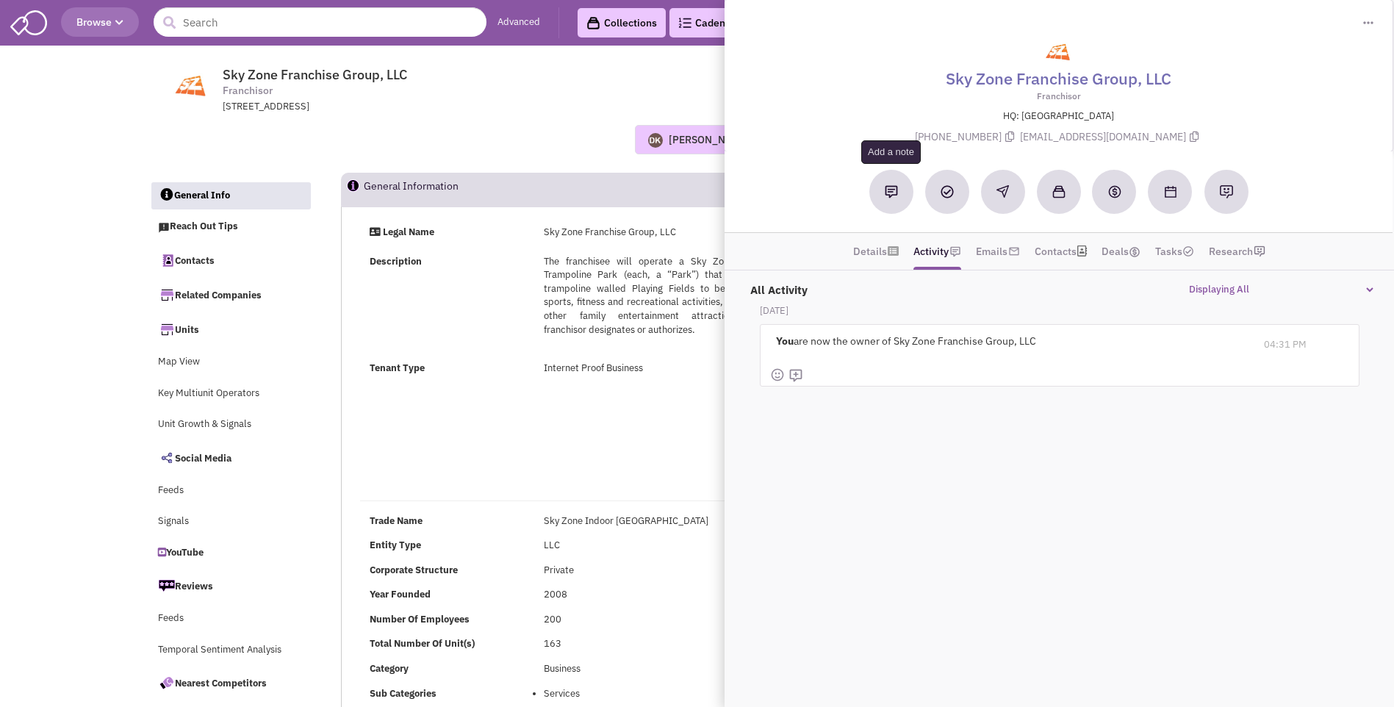
click at [894, 193] on img at bounding box center [891, 191] width 13 height 13
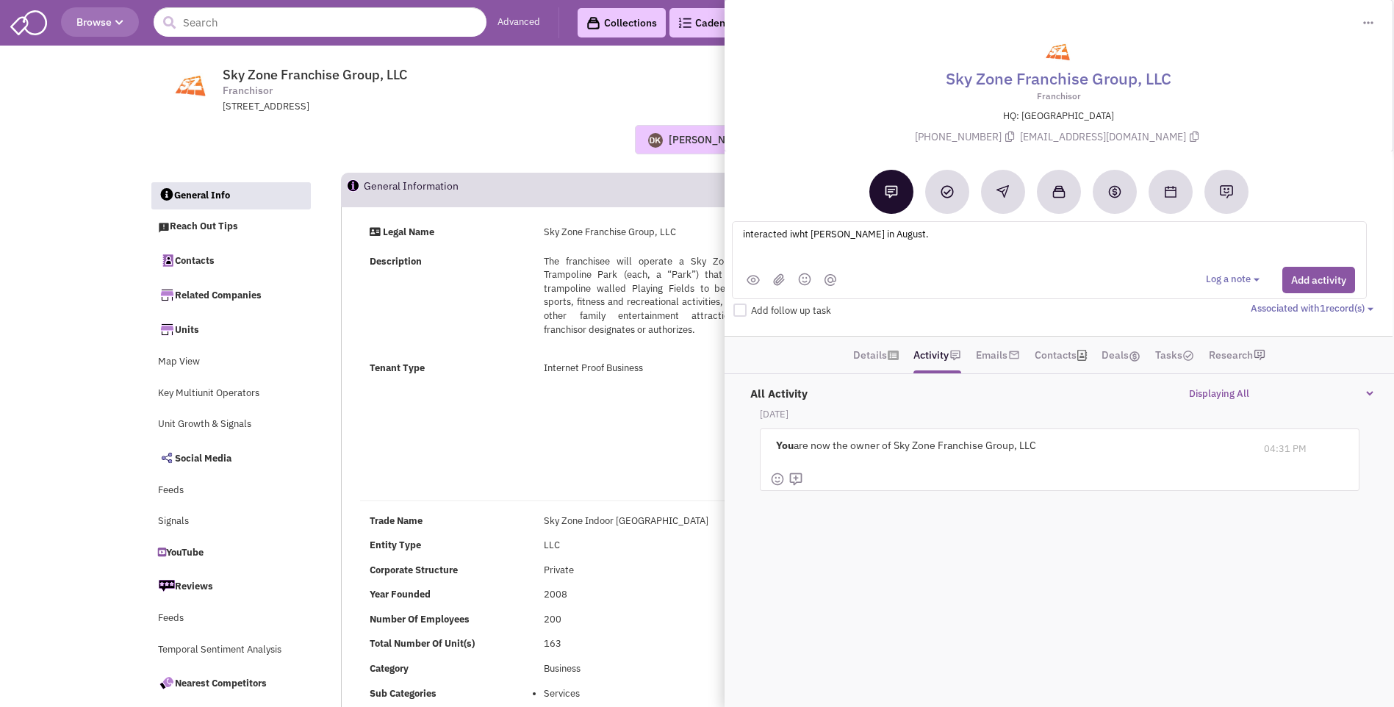
click at [809, 239] on textarea "interacted iwht [PERSON_NAME] in August." at bounding box center [924, 246] width 364 height 40
click at [928, 237] on textarea "interacted with [PERSON_NAME] in August." at bounding box center [924, 246] width 364 height 40
type textarea "interacted with [PERSON_NAME] in [DATE]"
click at [1299, 279] on button "Add activity" at bounding box center [1318, 280] width 73 height 26
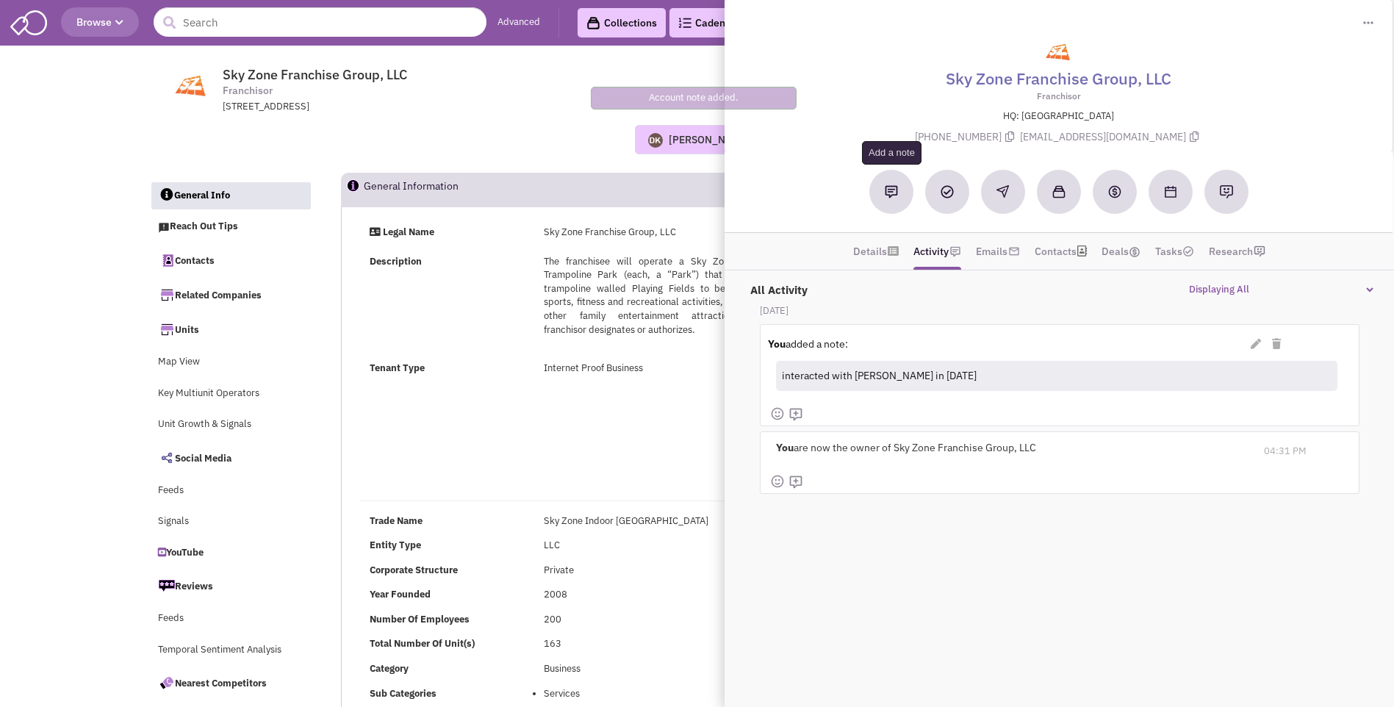
click at [891, 196] on img at bounding box center [891, 191] width 13 height 13
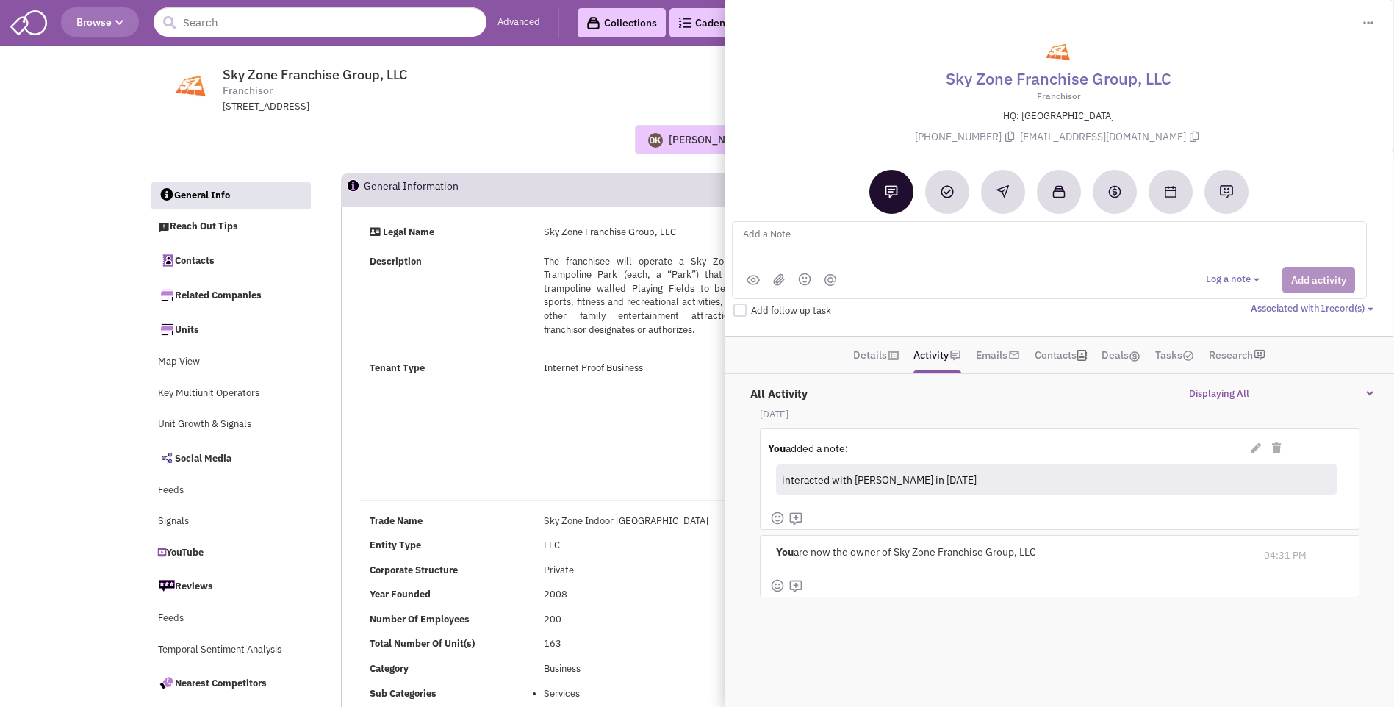
click at [786, 236] on textarea at bounding box center [924, 246] width 364 height 40
click at [898, 248] on textarea "SkyZone - not interested in [GEOGRAPHIC_DATA]. Already one in Bowie / Rep is [P…" at bounding box center [924, 246] width 364 height 40
type textarea "SkyZone - not interested in [GEOGRAPHIC_DATA]. Already one in Bowie / Rep is [P…"
click at [1310, 281] on div "Log a note Select type" at bounding box center [1280, 280] width 149 height 26
click at [740, 234] on div "SkyZone - not interested in [GEOGRAPHIC_DATA]. Already one in Bowie / Rep is [P…" at bounding box center [1049, 246] width 633 height 40
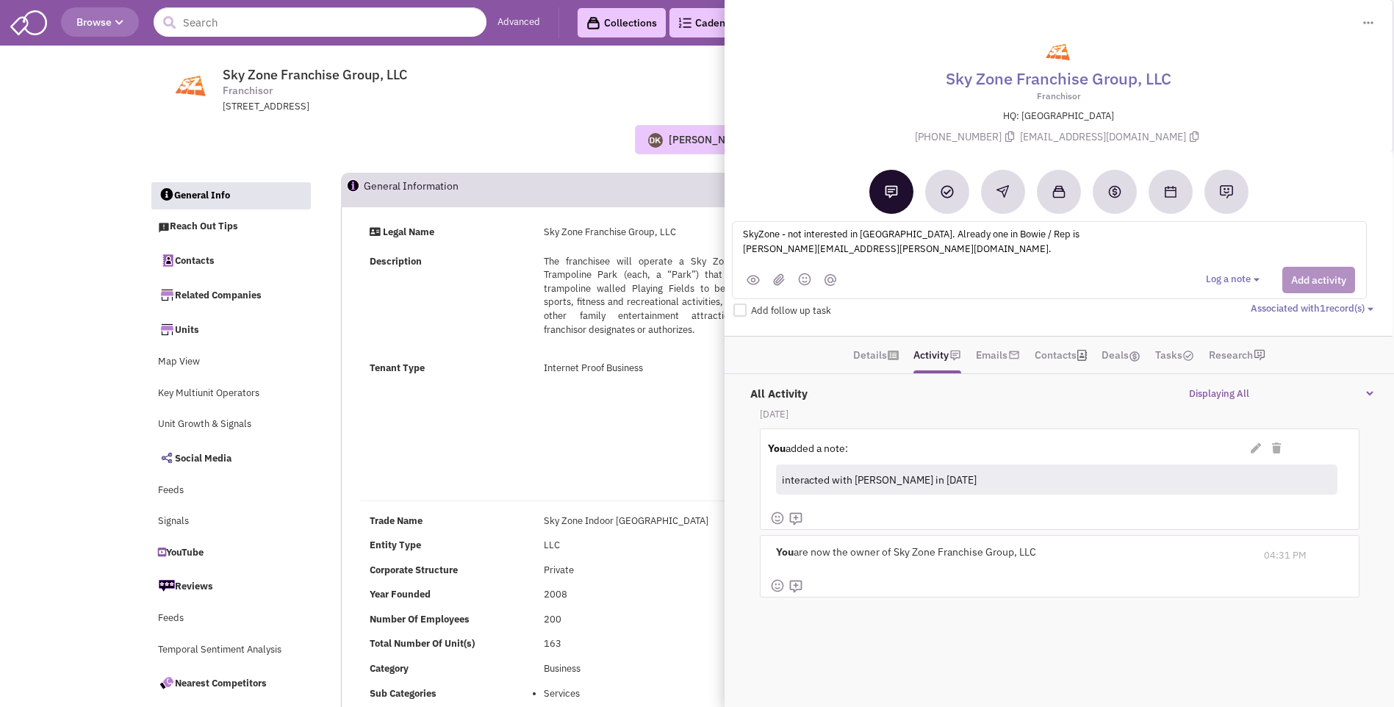
click at [905, 255] on textarea "SkyZone - not interested in [GEOGRAPHIC_DATA]. Already one in Bowie / Rep is [P…" at bounding box center [924, 246] width 364 height 40
click at [895, 203] on button at bounding box center [891, 192] width 44 height 44
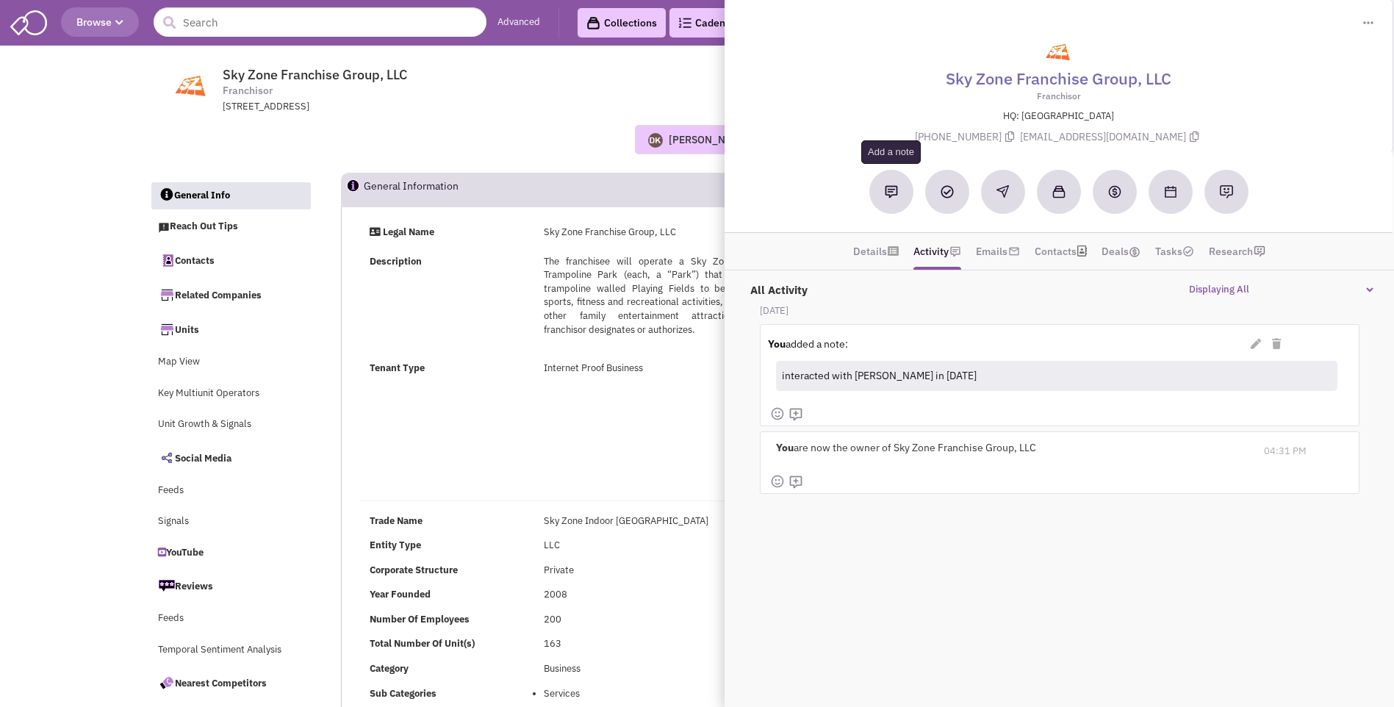
click at [897, 190] on img at bounding box center [891, 191] width 13 height 13
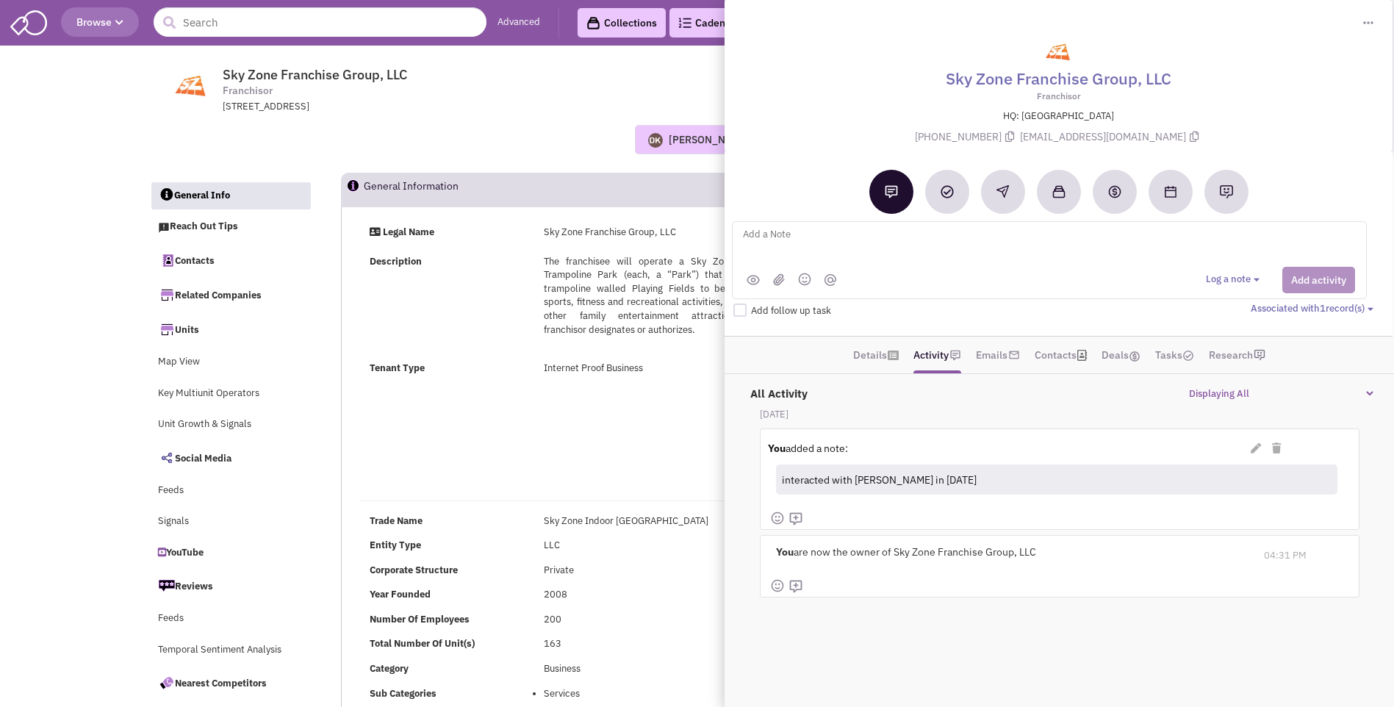
click at [793, 237] on textarea at bounding box center [924, 246] width 364 height 40
click at [1306, 279] on div "Log a note Select type" at bounding box center [1280, 280] width 149 height 26
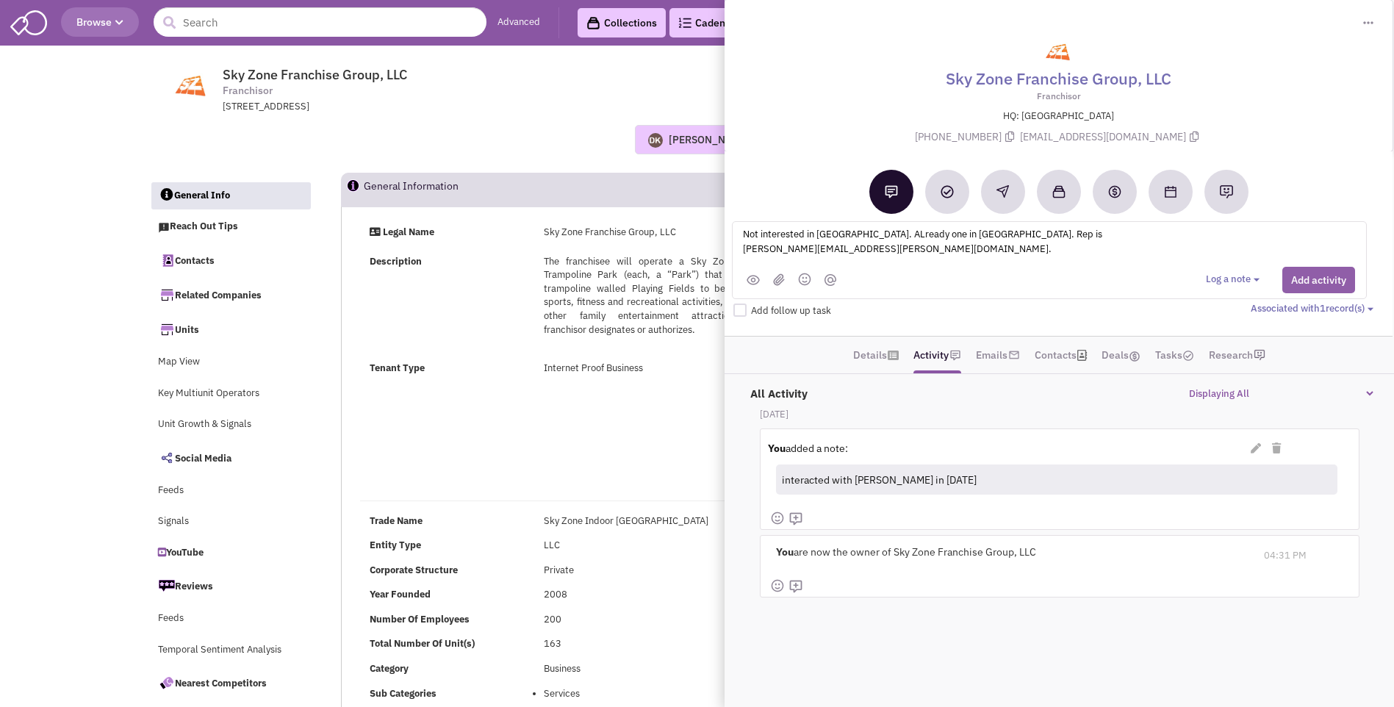
type textarea "Not interested in Lake Anna. ALready one in Bowie. Rep is Michael.Reyes@skyzone…"
click at [1317, 281] on button "Add activity" at bounding box center [1318, 280] width 73 height 26
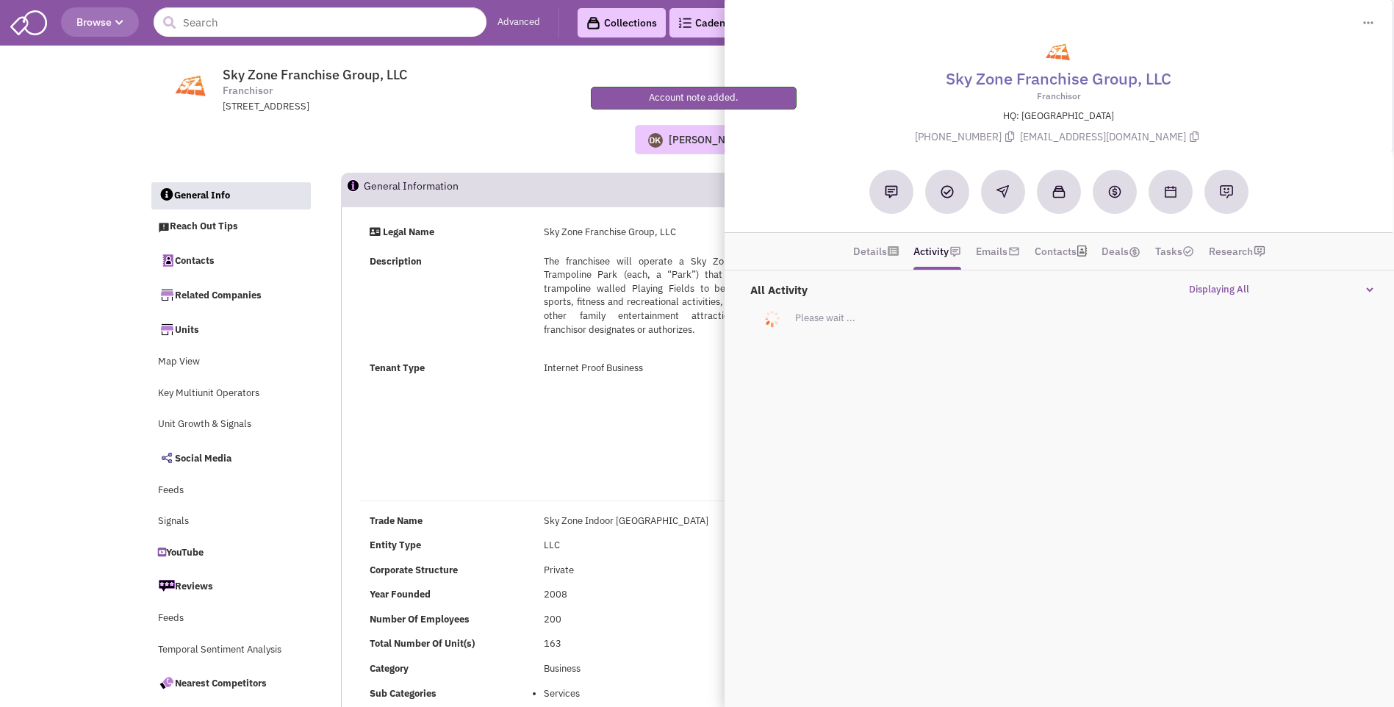
click at [547, 130] on div "Donnie Keller No note found! 0 0 0 Reach Out Add to collection" at bounding box center [698, 139] width 1116 height 29
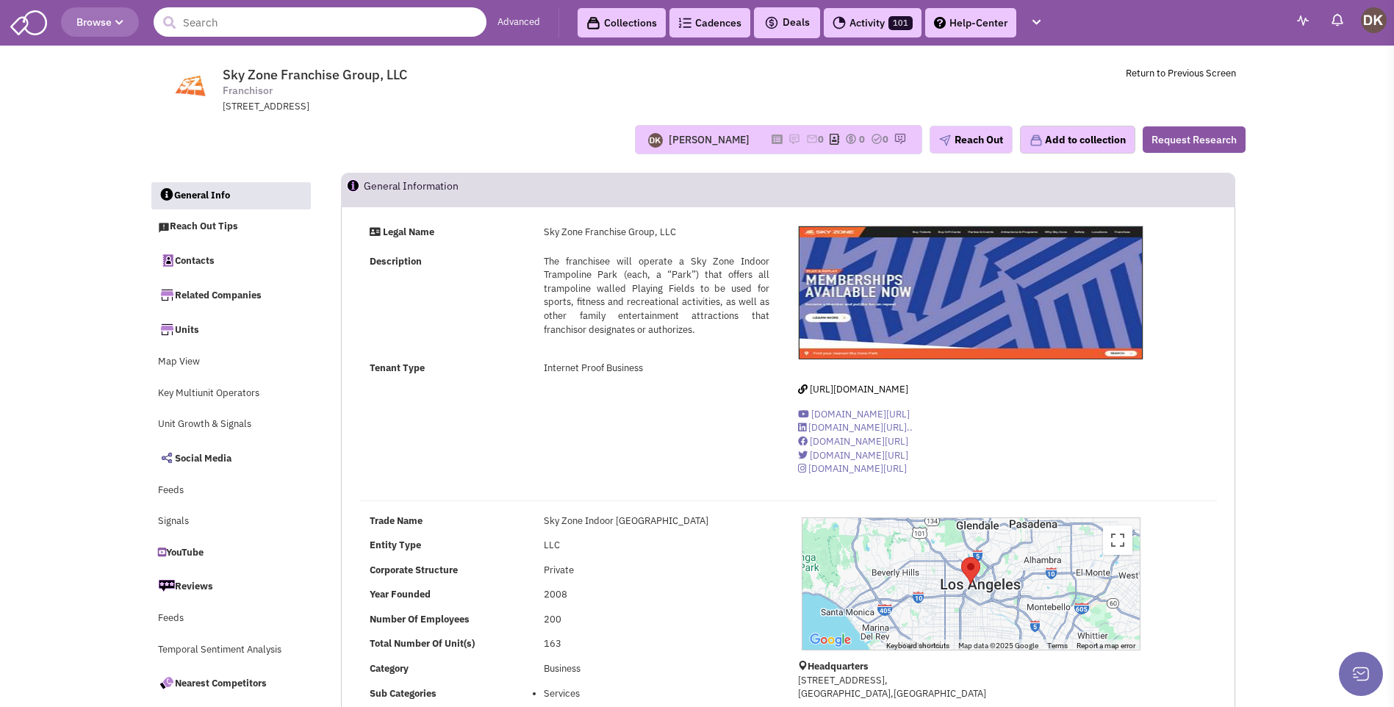
click at [225, 31] on input "text" at bounding box center [320, 21] width 333 height 29
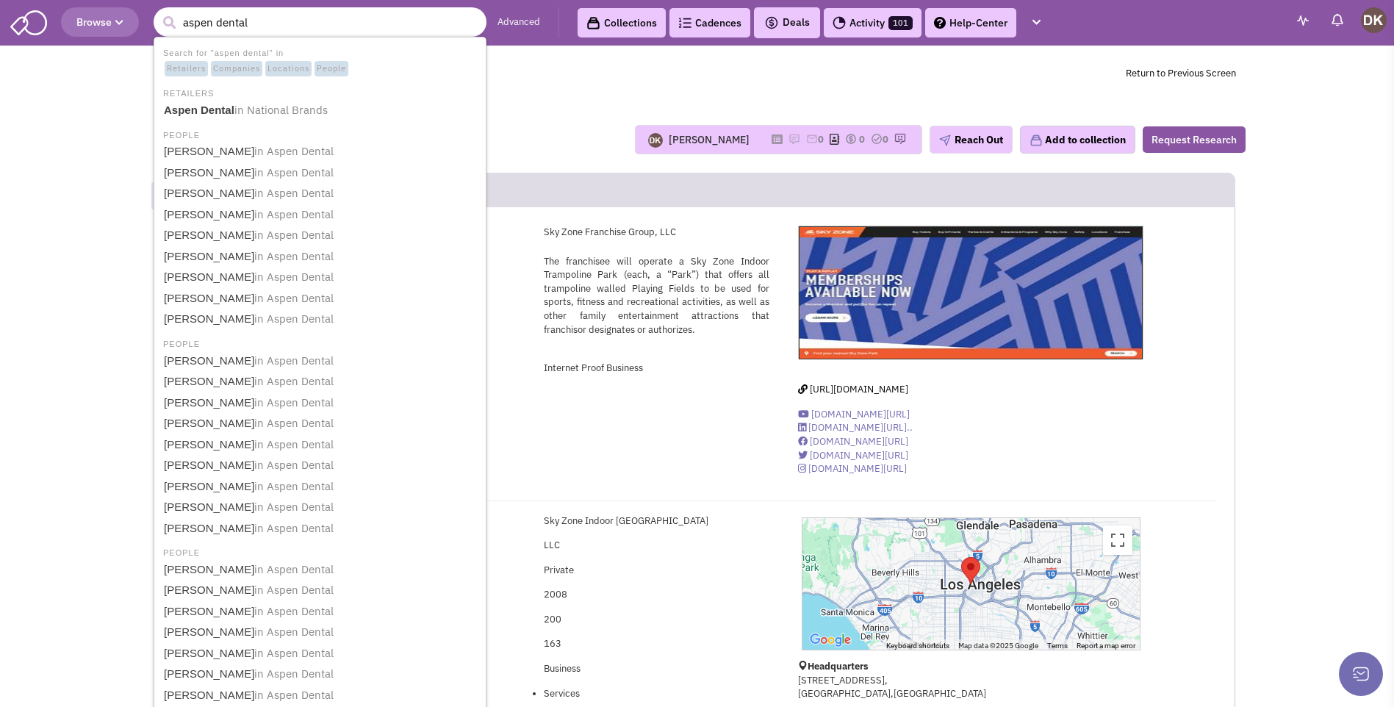
type input "aspen dental"
click at [158, 12] on button "submit" at bounding box center [169, 23] width 22 height 22
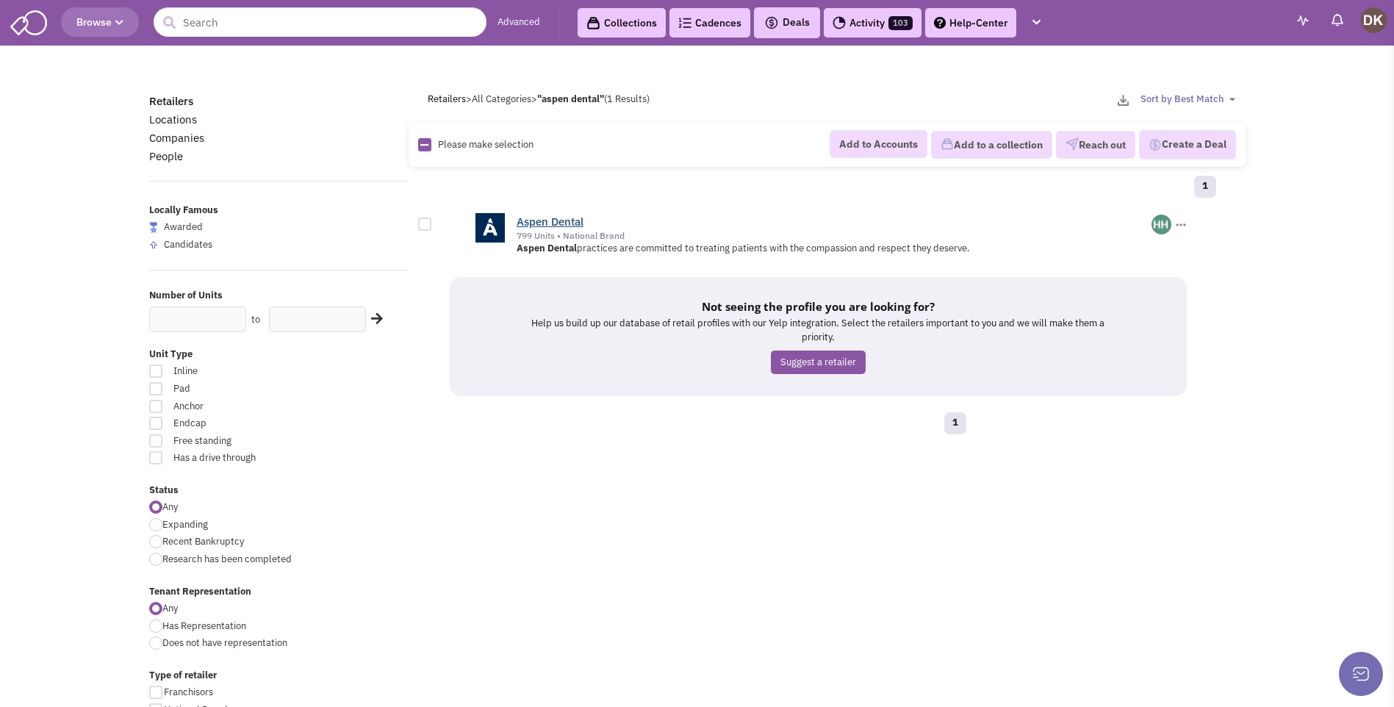
click at [556, 225] on link "Aspen Dental" at bounding box center [550, 222] width 67 height 14
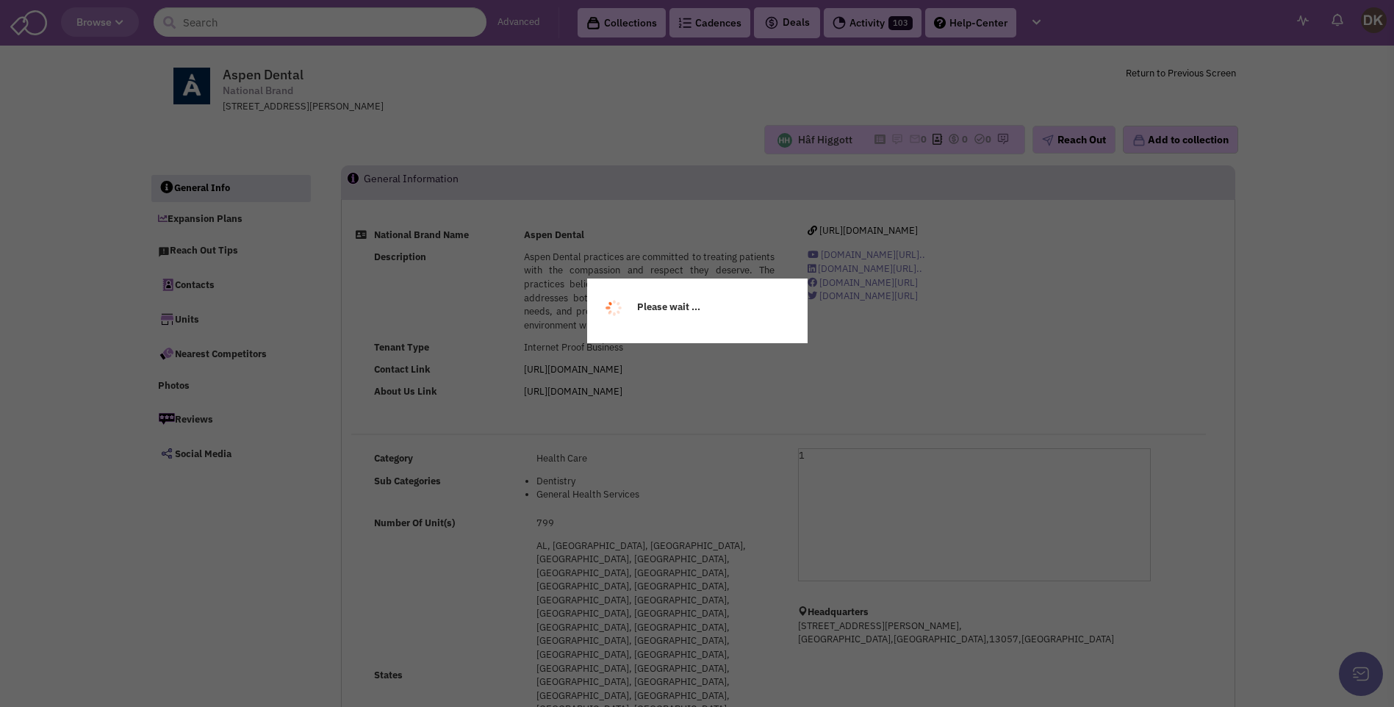
select select
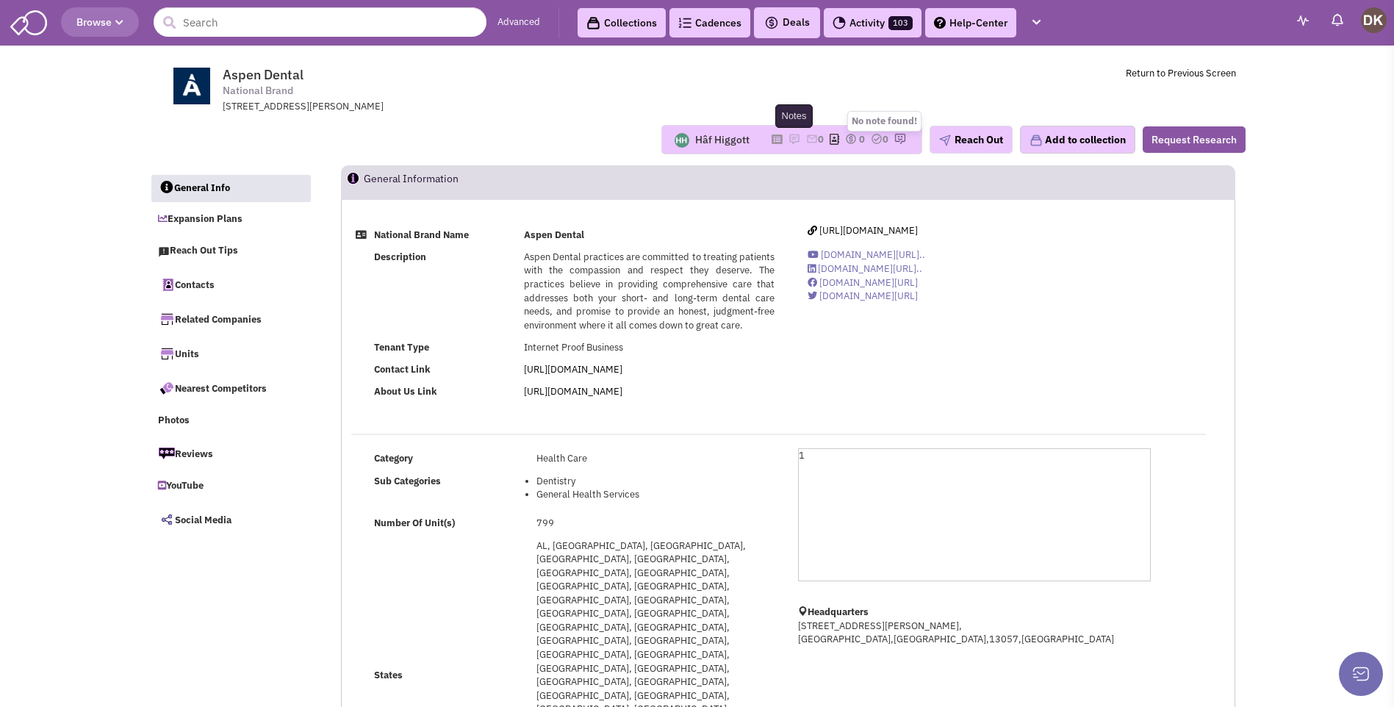
click at [789, 140] on img at bounding box center [795, 139] width 12 height 12
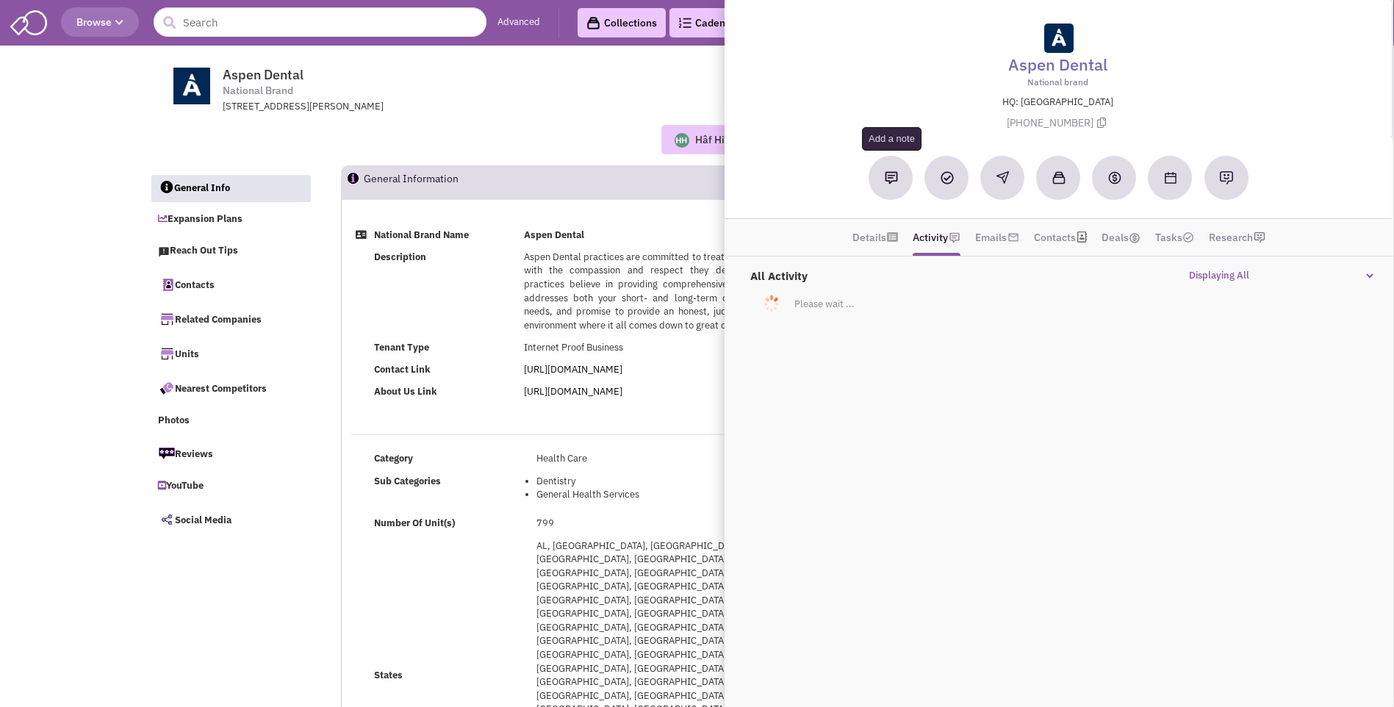
click at [886, 184] on button at bounding box center [891, 178] width 44 height 44
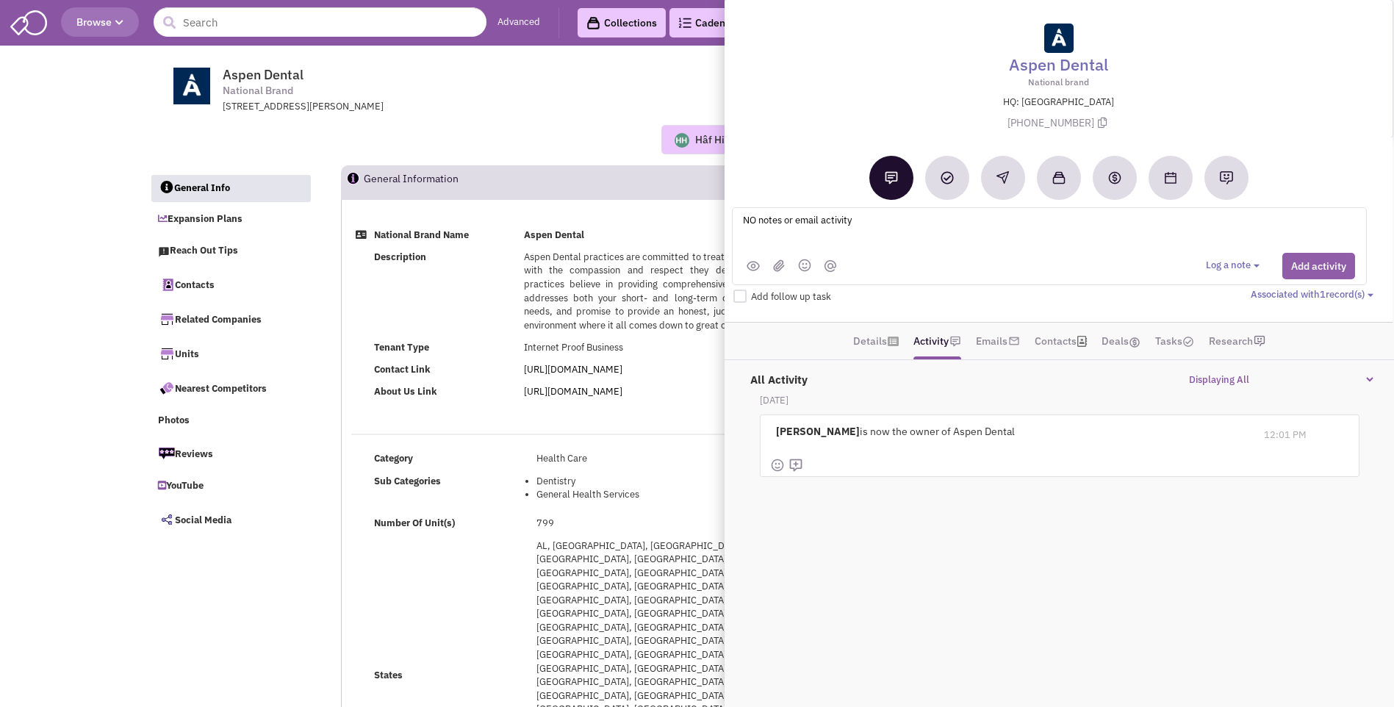
type textarea "NO notes or email activity"
click at [1305, 263] on button "Add activity" at bounding box center [1318, 266] width 73 height 26
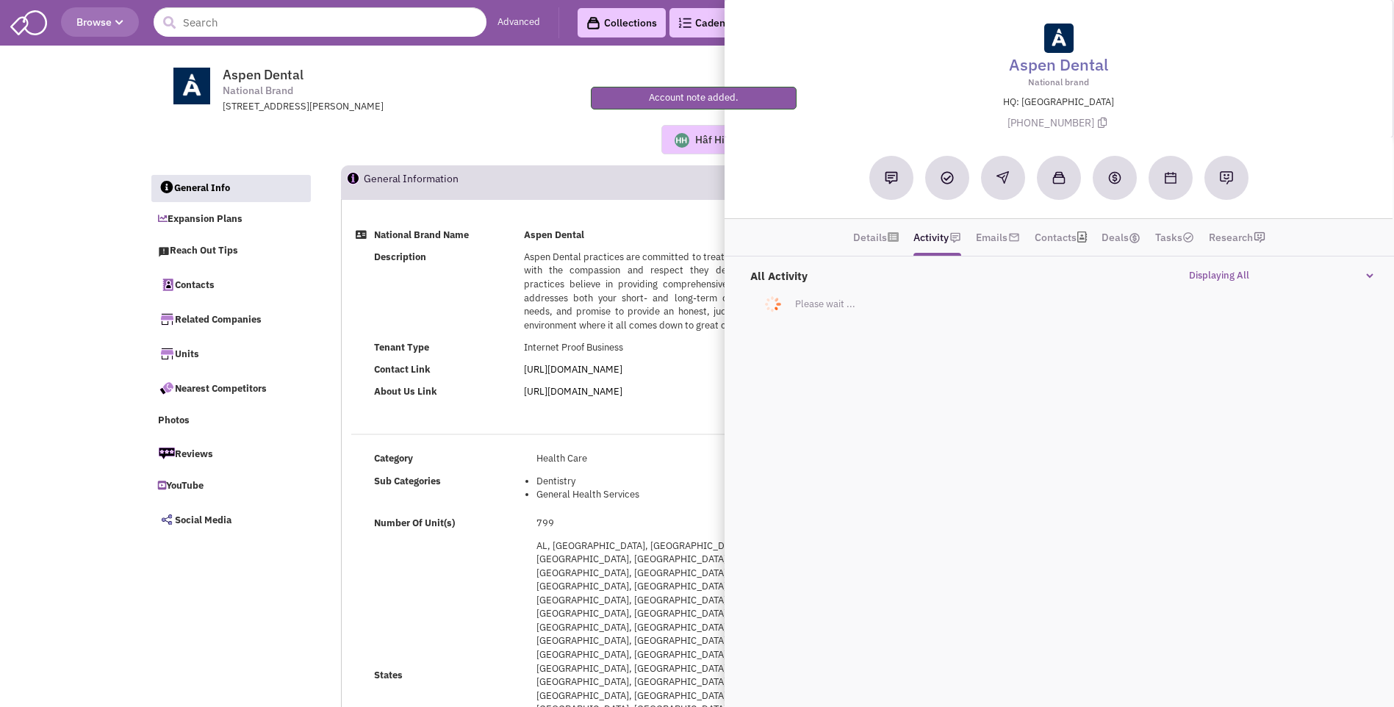
click at [533, 139] on div "Hâf Higgott No note found! 0 0 0 Reach Out Add to collection" at bounding box center [698, 139] width 1116 height 29
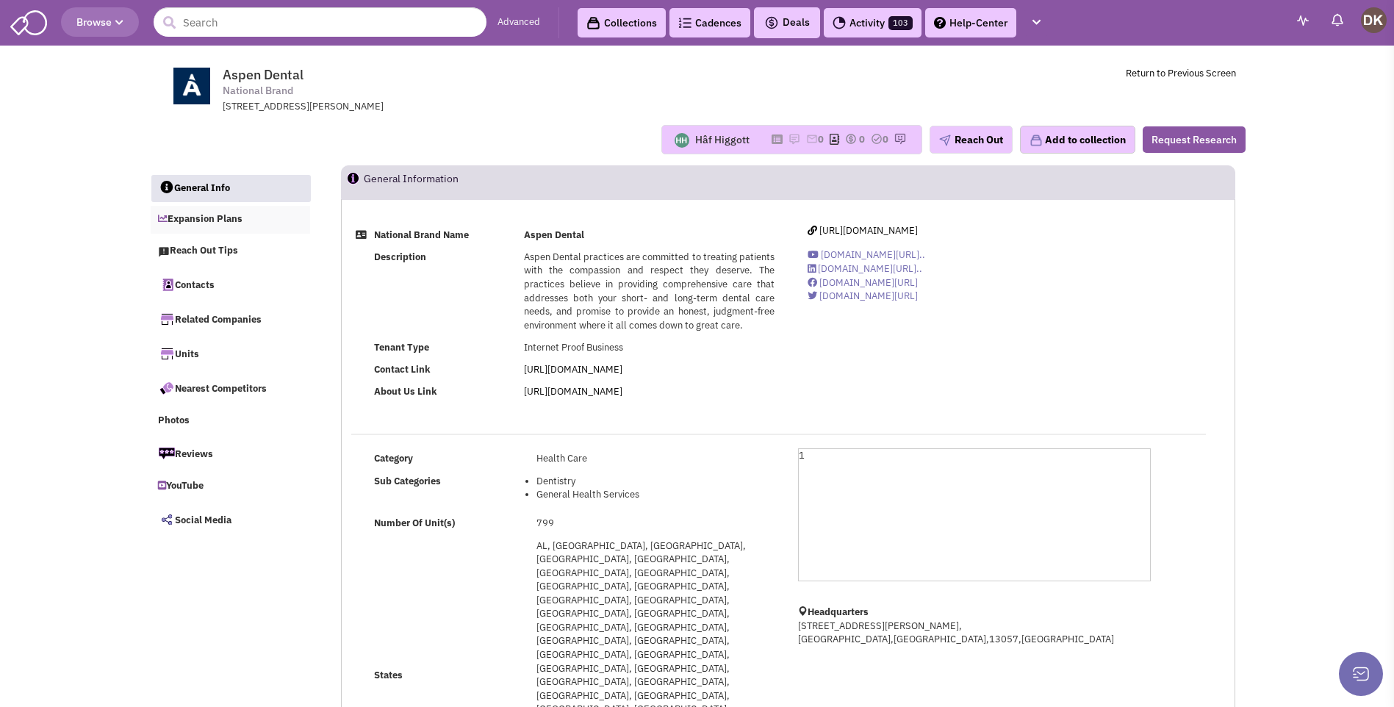
click at [220, 217] on link "Expansion Plans" at bounding box center [231, 220] width 160 height 28
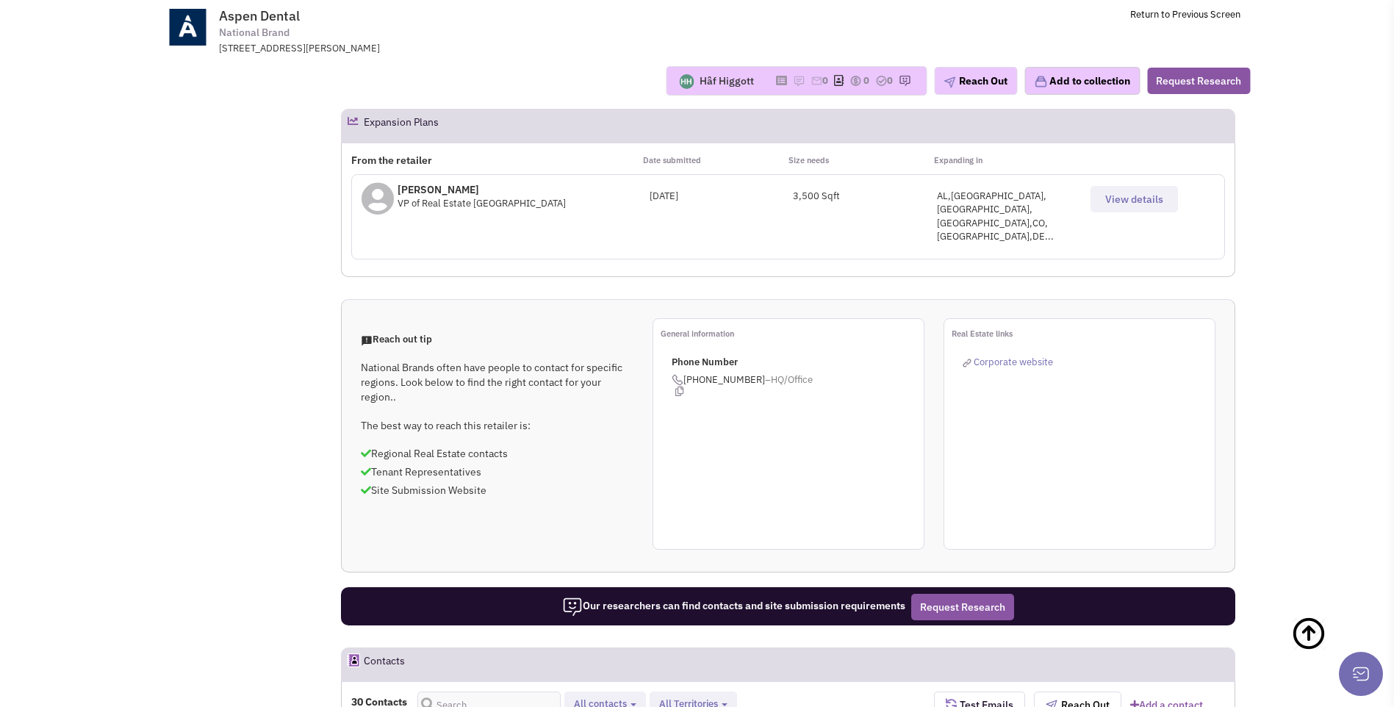
scroll to position [337, 0]
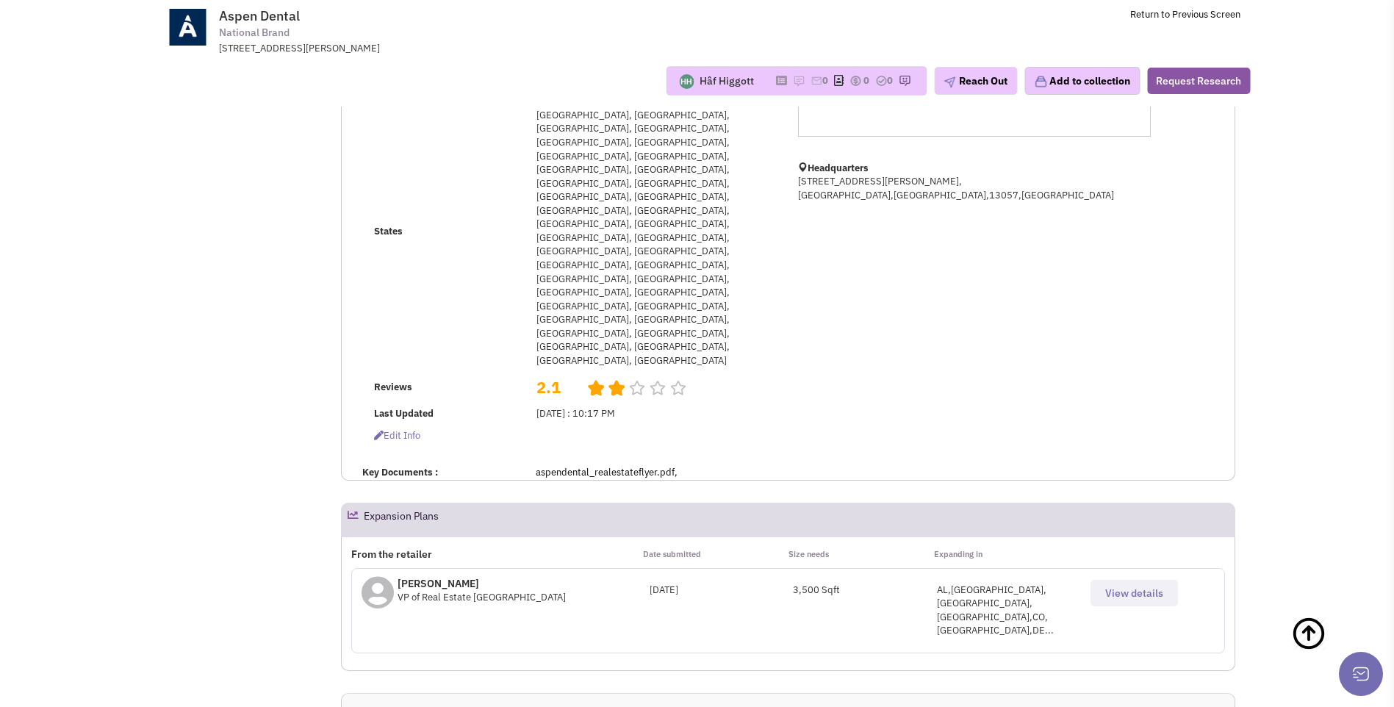
click at [1123, 586] on span "View details" at bounding box center [1134, 592] width 58 height 13
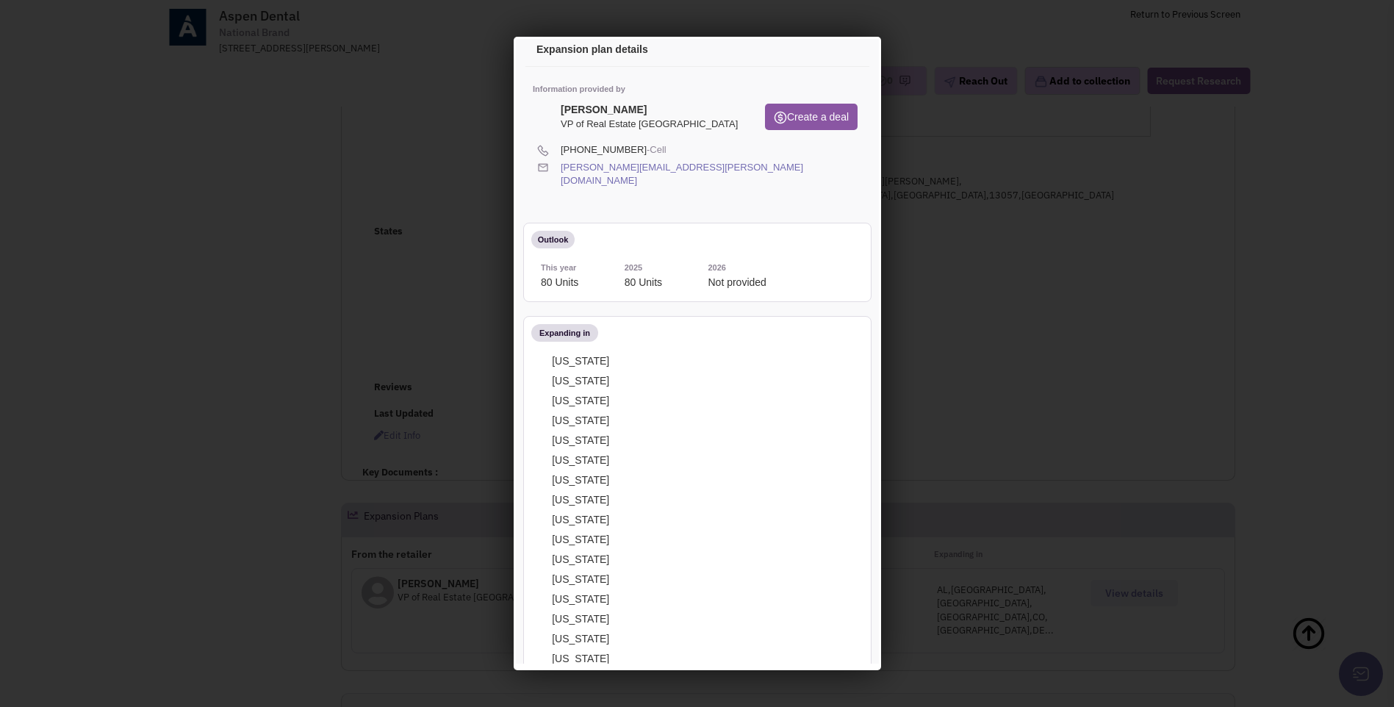
scroll to position [0, 0]
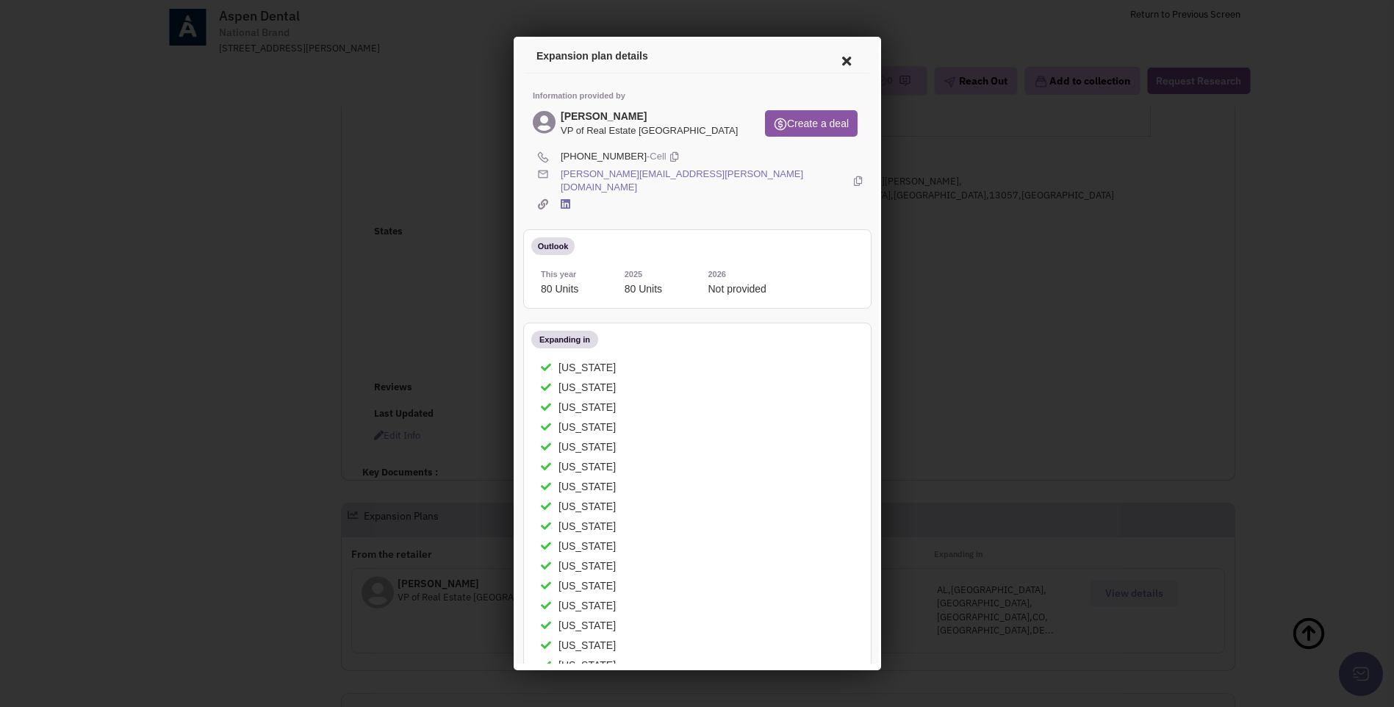
click at [836, 58] on icon at bounding box center [843, 58] width 31 height 35
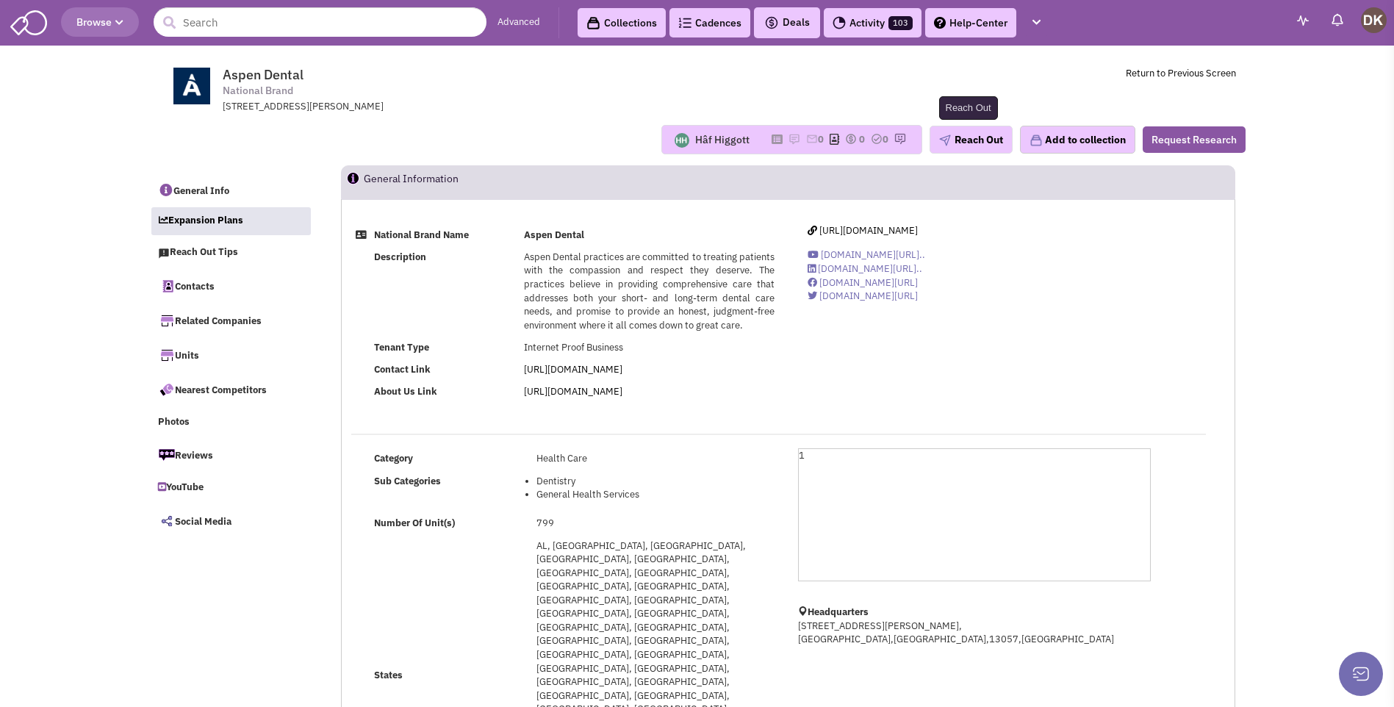
click at [985, 143] on button "Reach Out" at bounding box center [971, 140] width 83 height 28
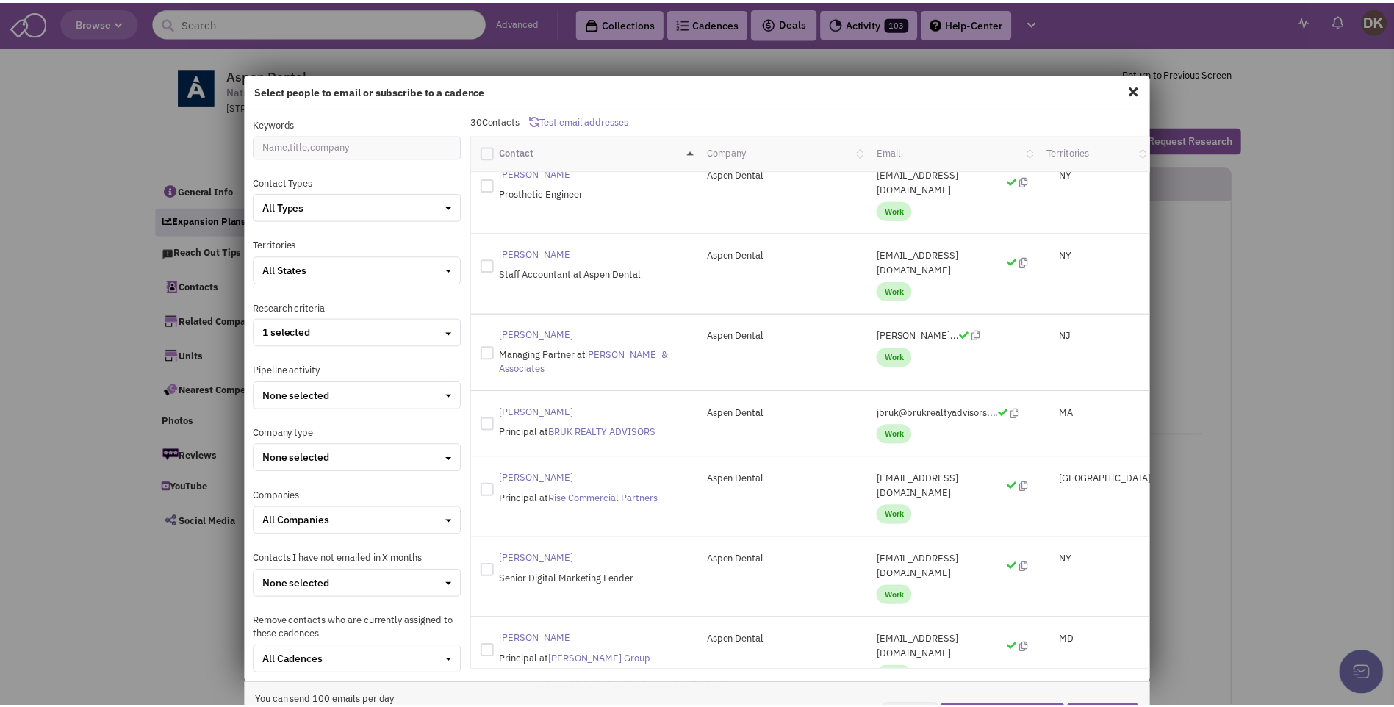
scroll to position [467, 0]
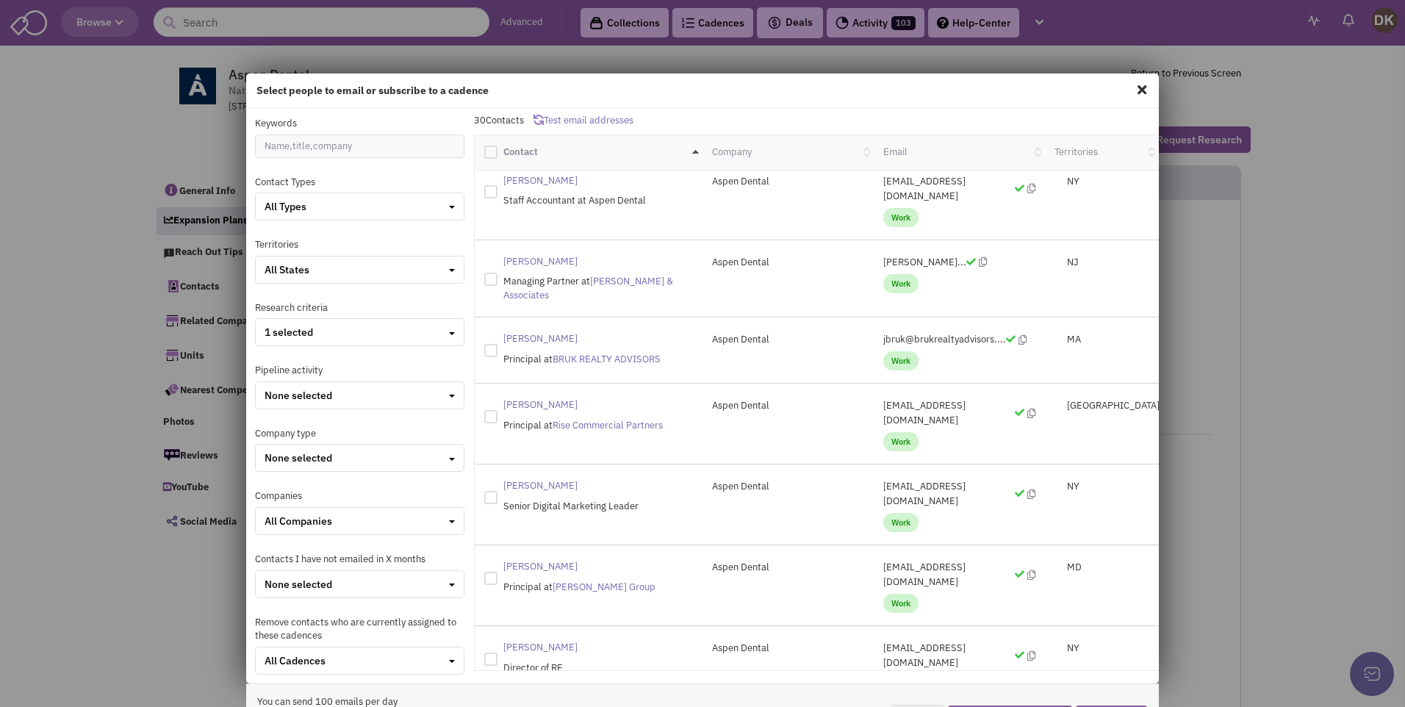
click at [894, 675] on span "Work" at bounding box center [900, 684] width 35 height 19
click at [536, 641] on spn "[PERSON_NAME]" at bounding box center [540, 647] width 74 height 12
click at [1133, 90] on span at bounding box center [1142, 90] width 19 height 24
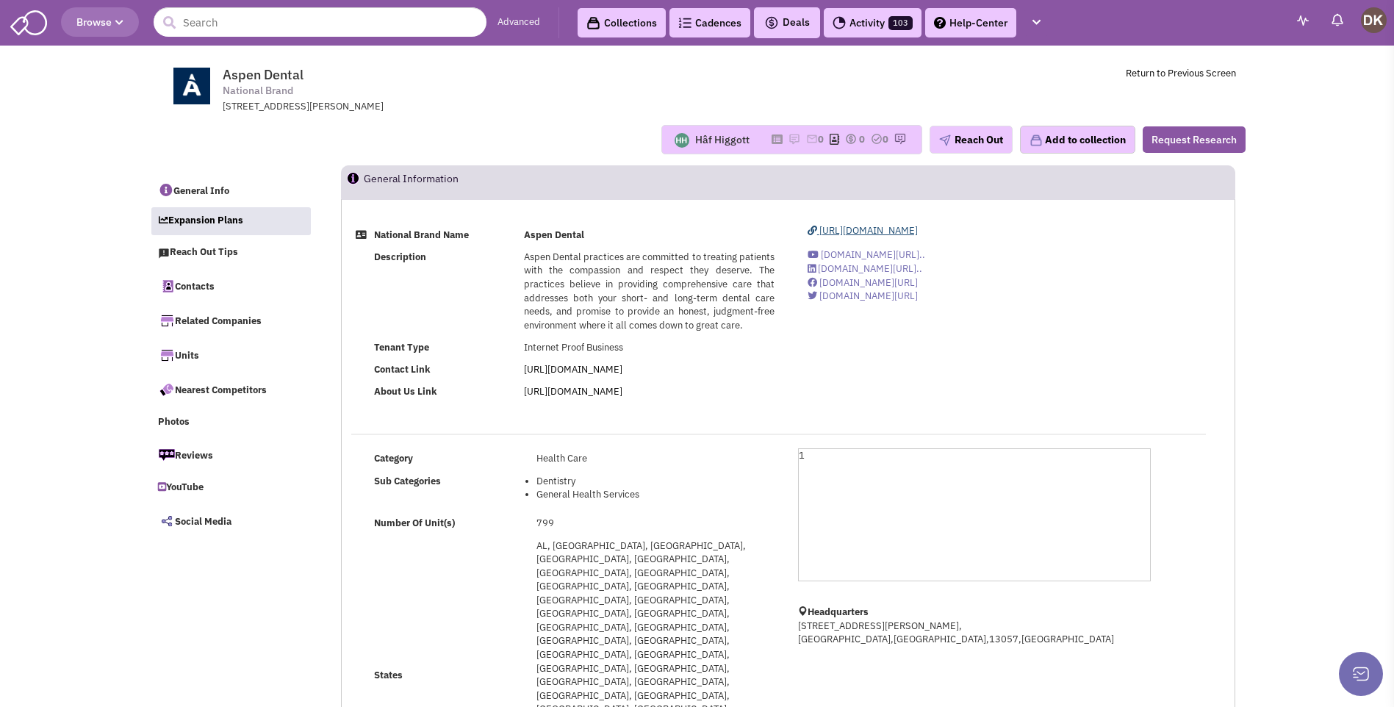
click at [886, 234] on span "[URL][DOMAIN_NAME]" at bounding box center [868, 230] width 98 height 12
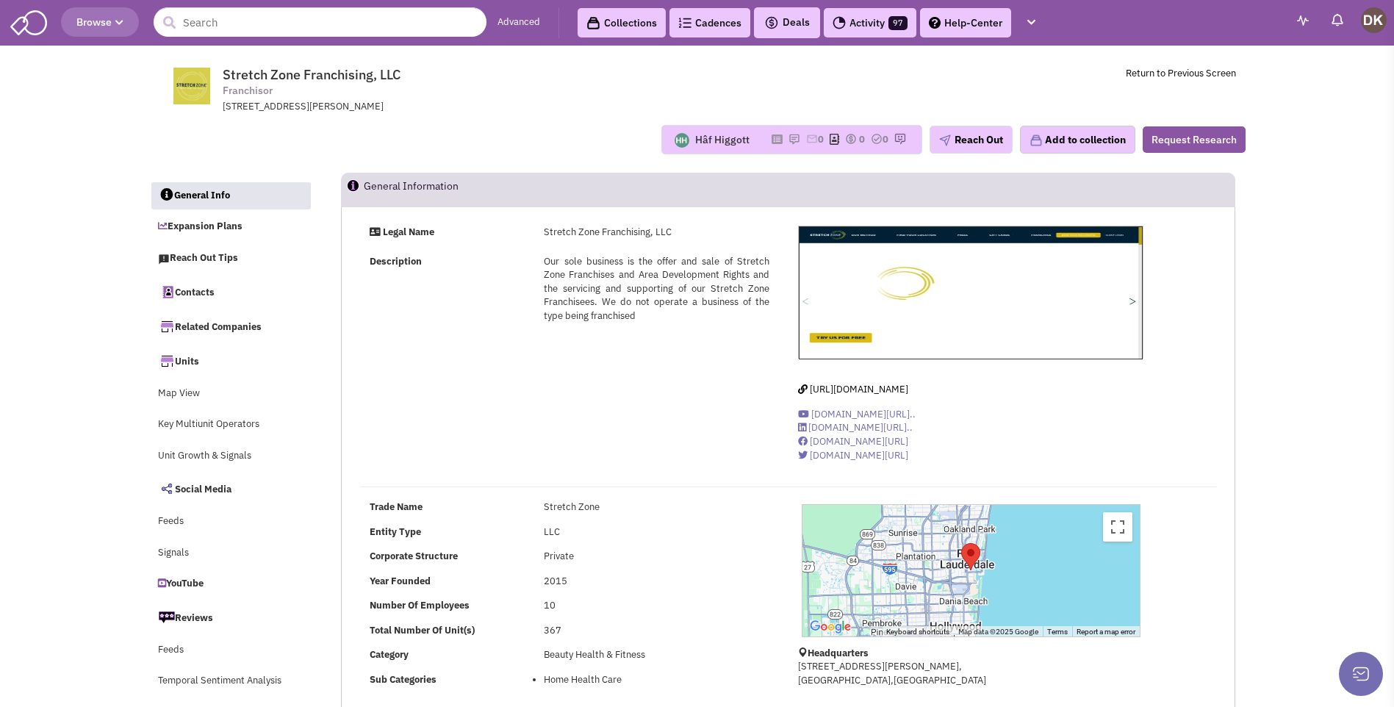
select select
click at [350, 26] on input "text" at bounding box center [320, 21] width 333 height 29
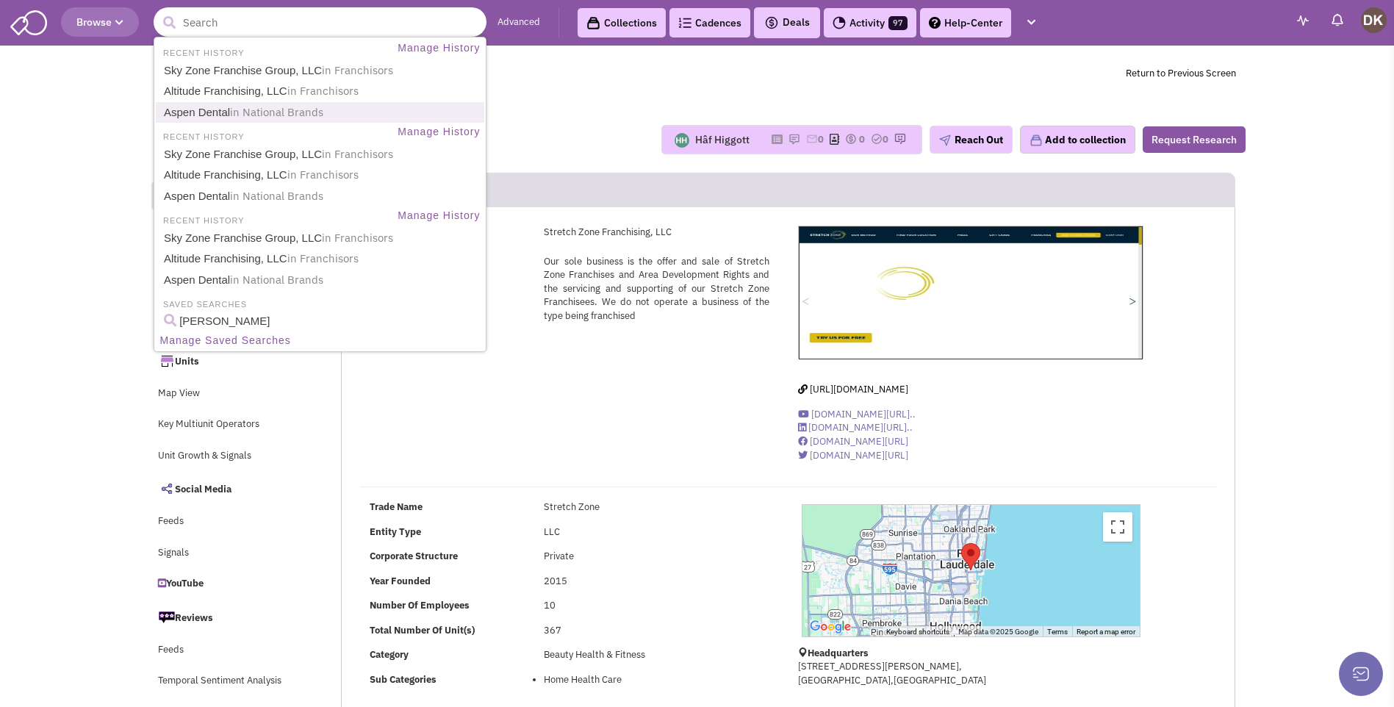
click at [192, 115] on link "Aspen Dental in National Brands" at bounding box center [321, 113] width 324 height 20
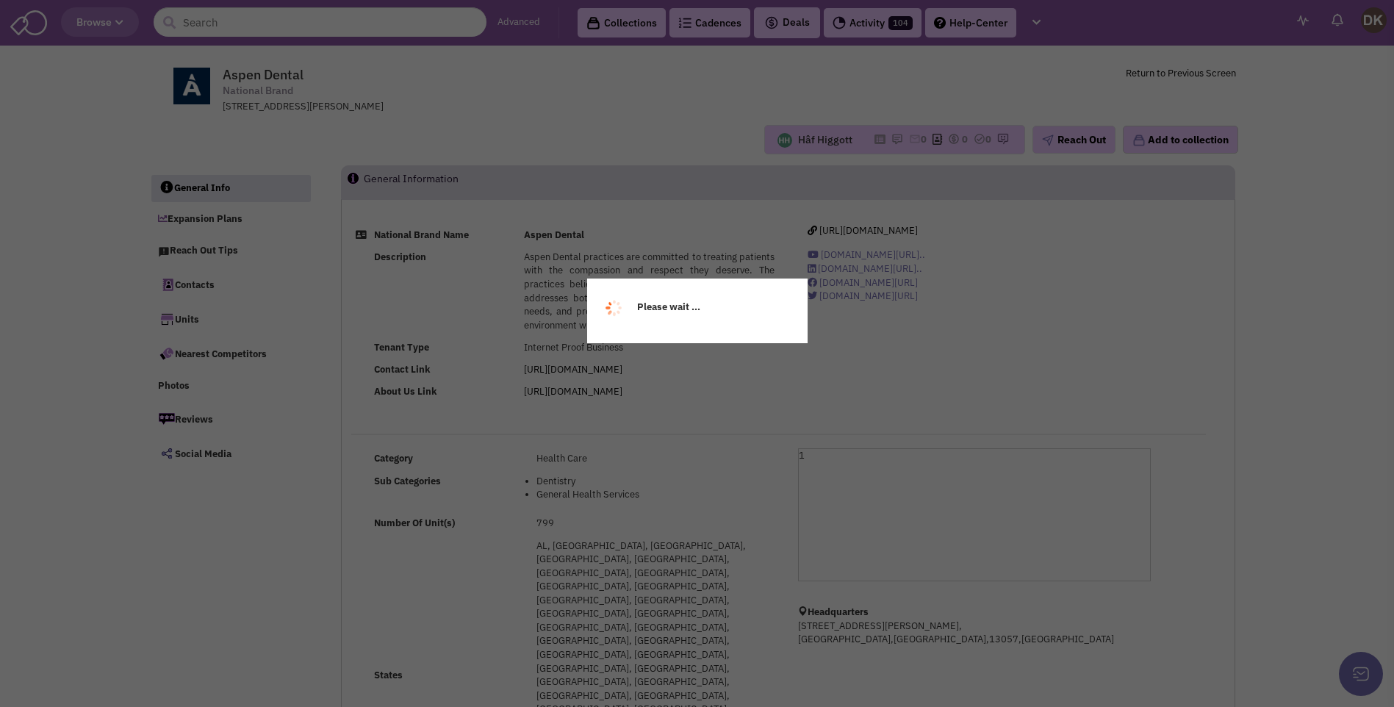
select select
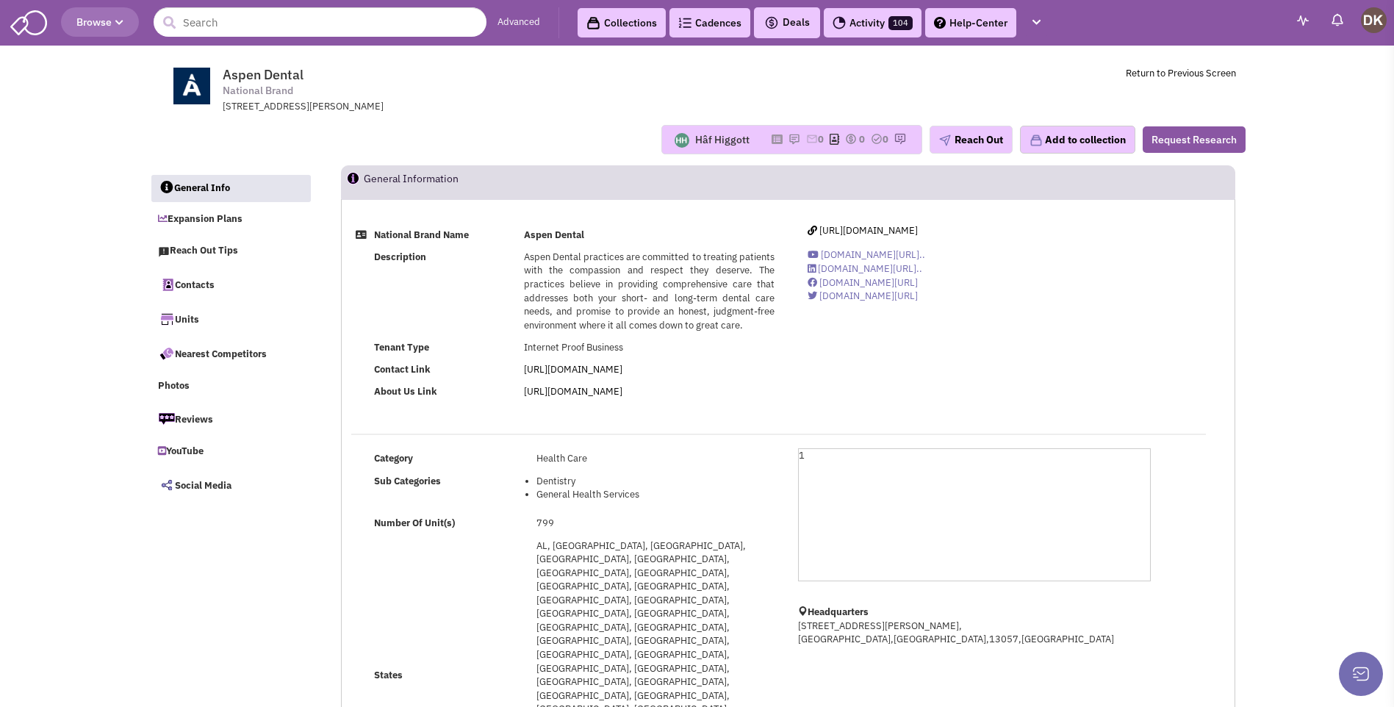
select select
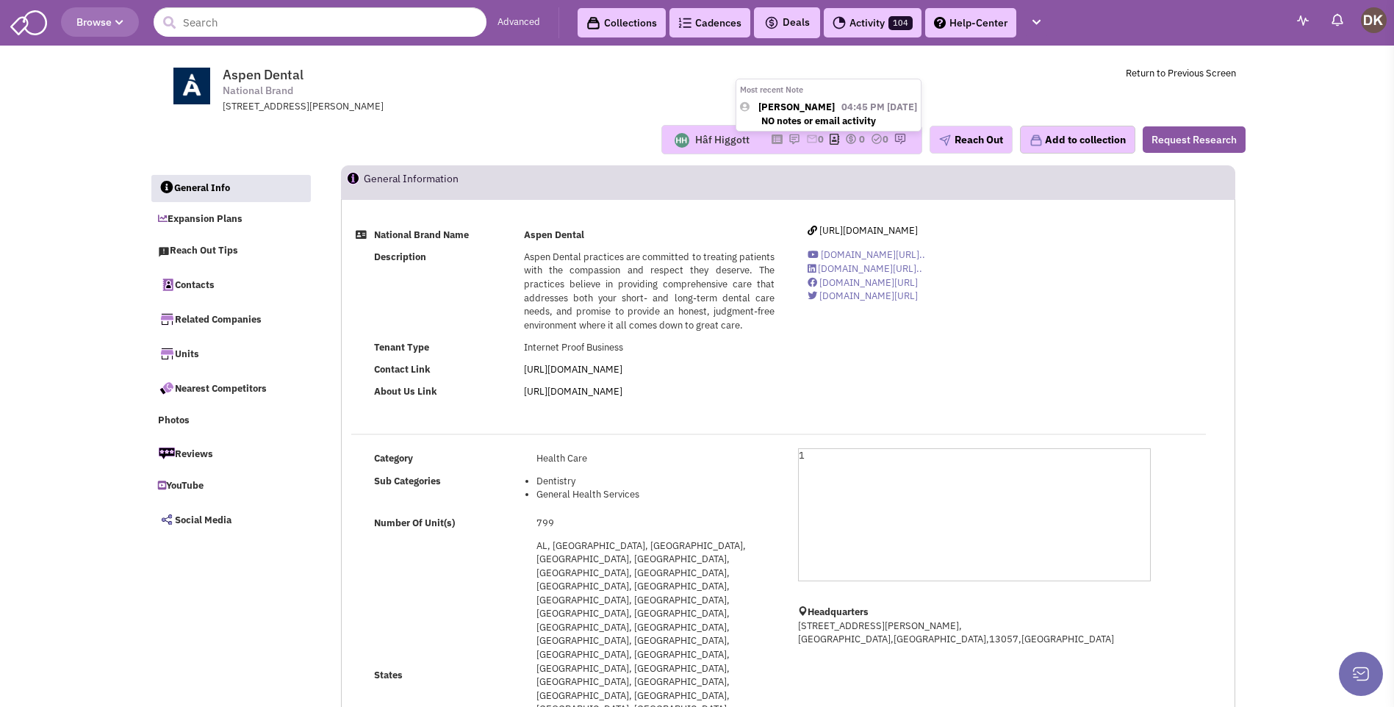
click at [789, 143] on img at bounding box center [795, 139] width 12 height 12
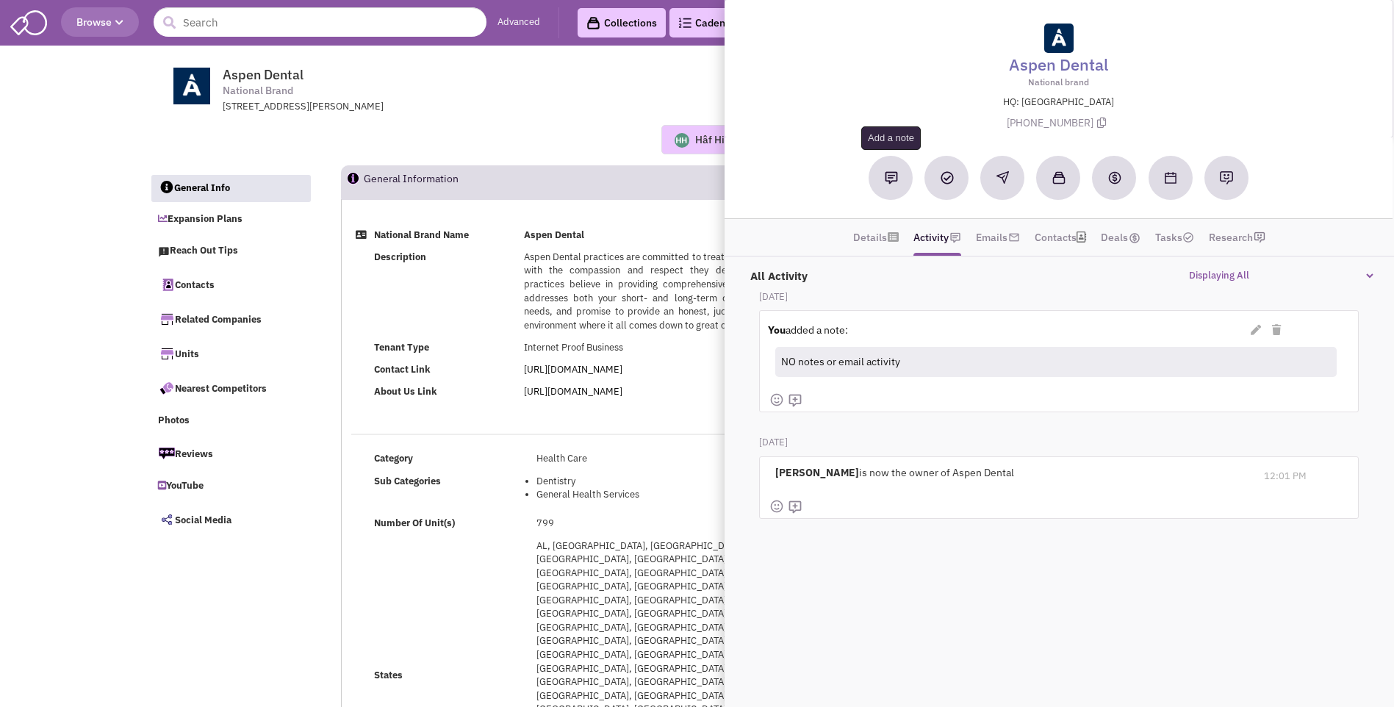
click at [889, 187] on button at bounding box center [891, 178] width 44 height 44
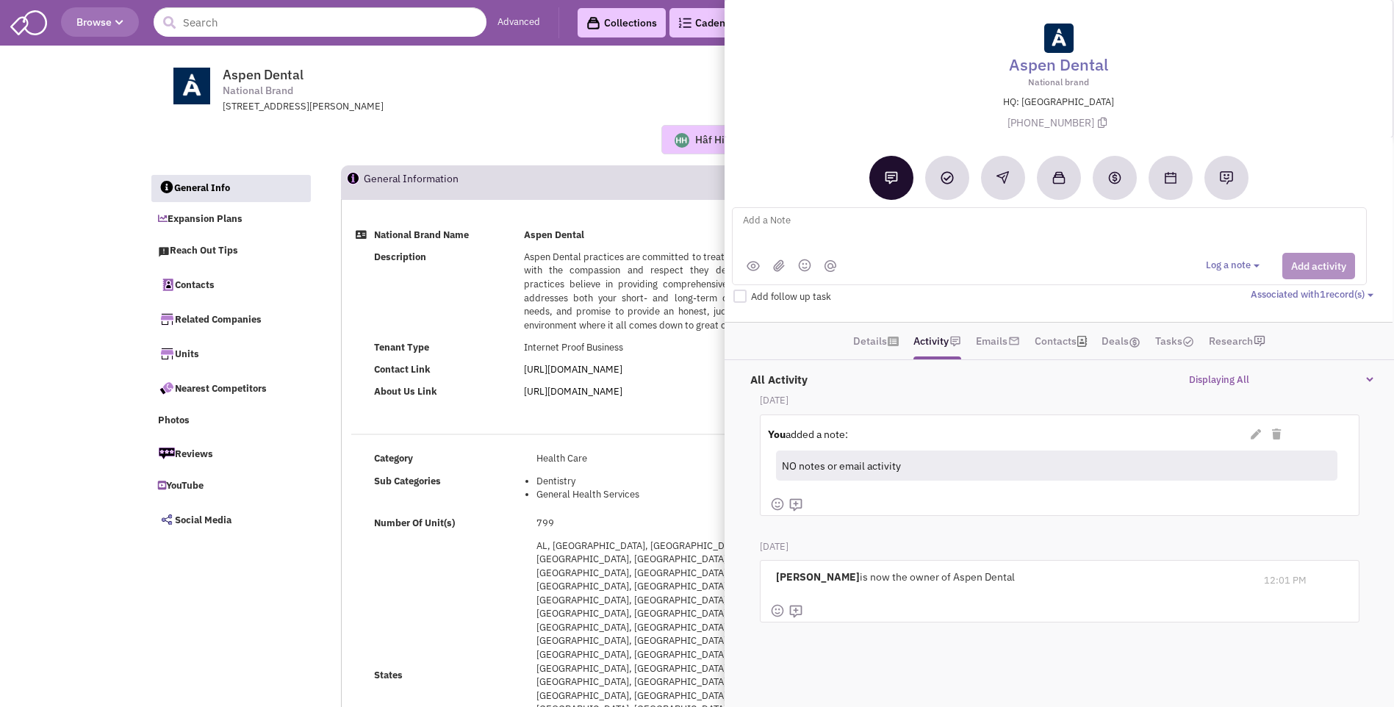
type textarea "["
type textarea "placed vmx + sent email to VP of Real Estate [PERSON_NAME]"
click at [1314, 272] on button "Add activity" at bounding box center [1318, 266] width 73 height 26
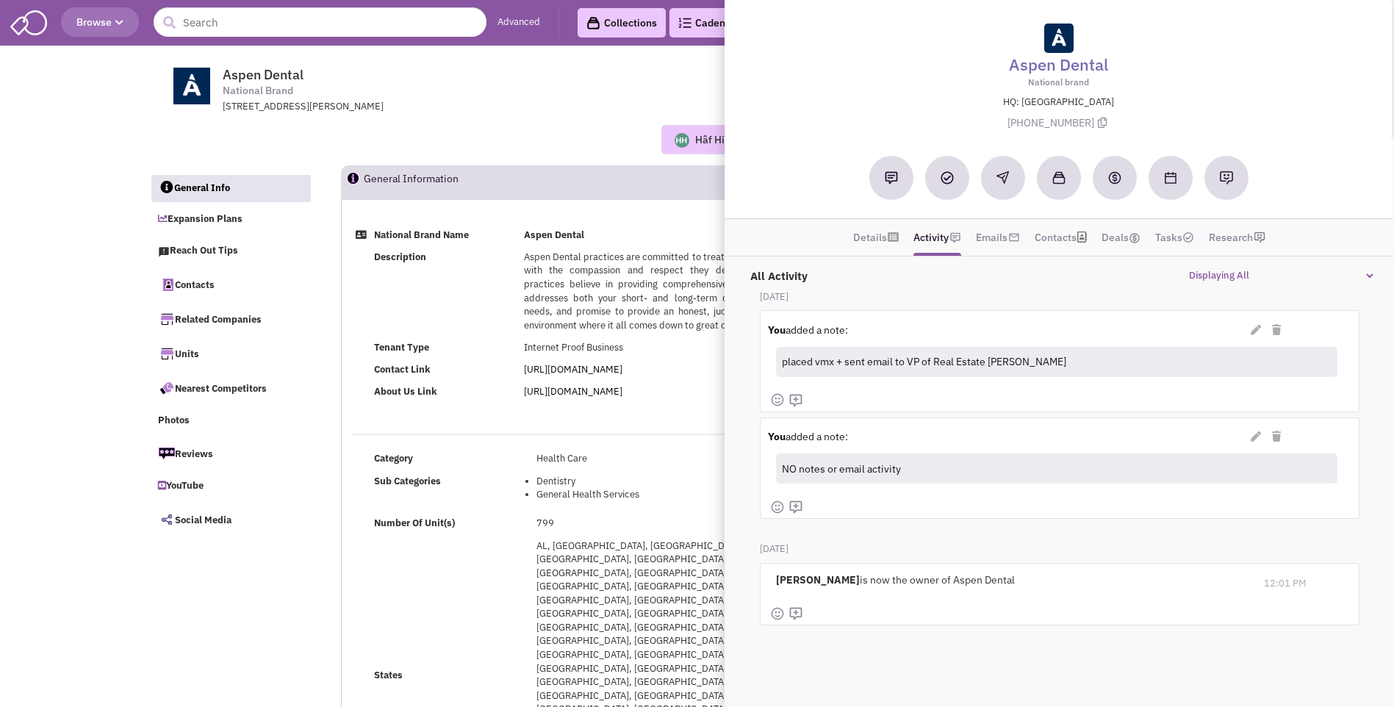
click at [490, 129] on div "Hâf Higgott Most recent Note [PERSON_NAME] 04:45 PM [DATE] NO notes or email ac…" at bounding box center [698, 139] width 1116 height 29
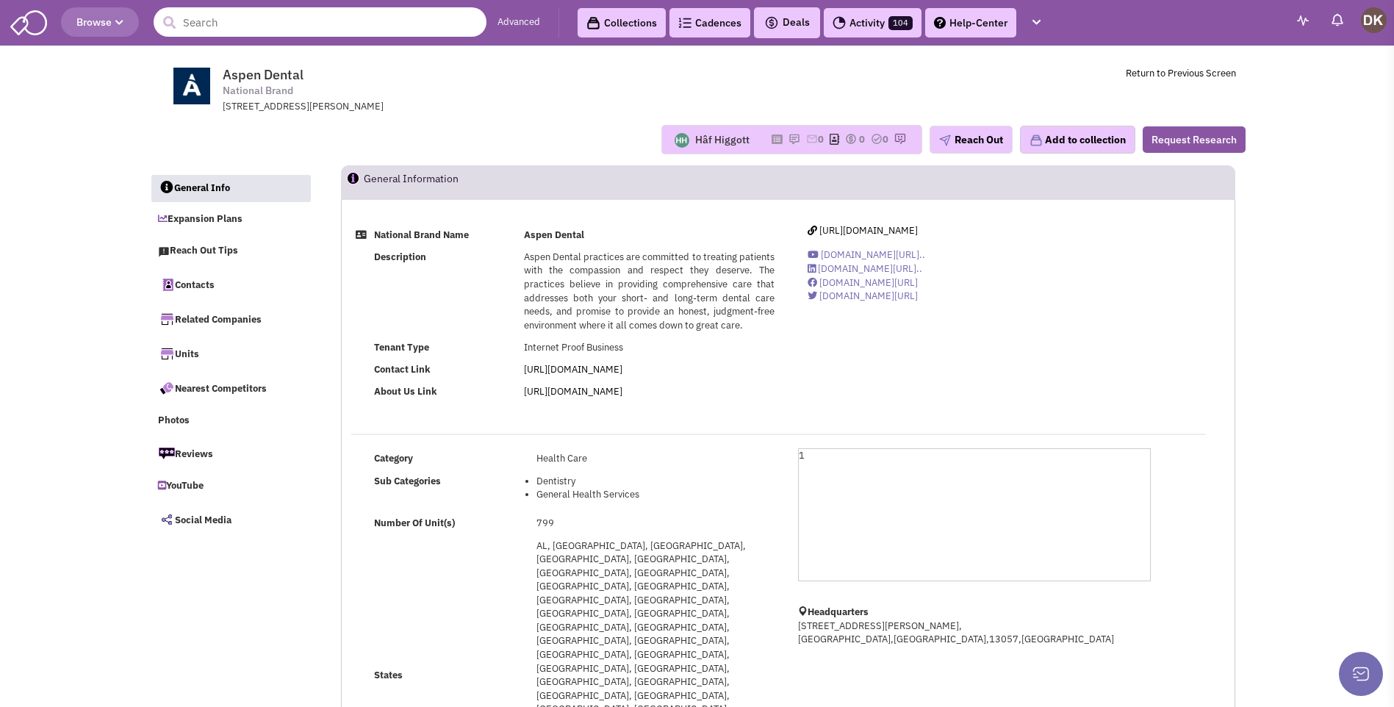
click at [276, 28] on input "text" at bounding box center [320, 21] width 333 height 29
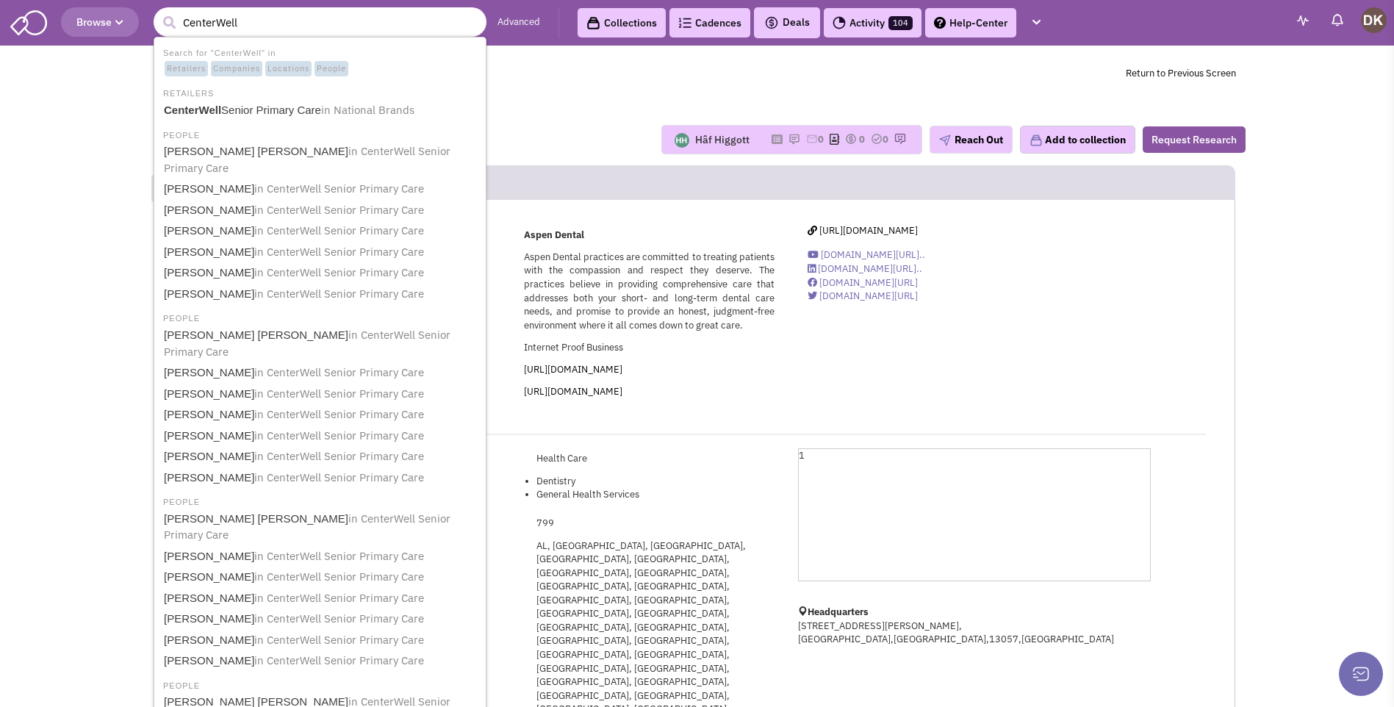
type input "CenterWell"
click at [158, 12] on button "submit" at bounding box center [169, 23] width 22 height 22
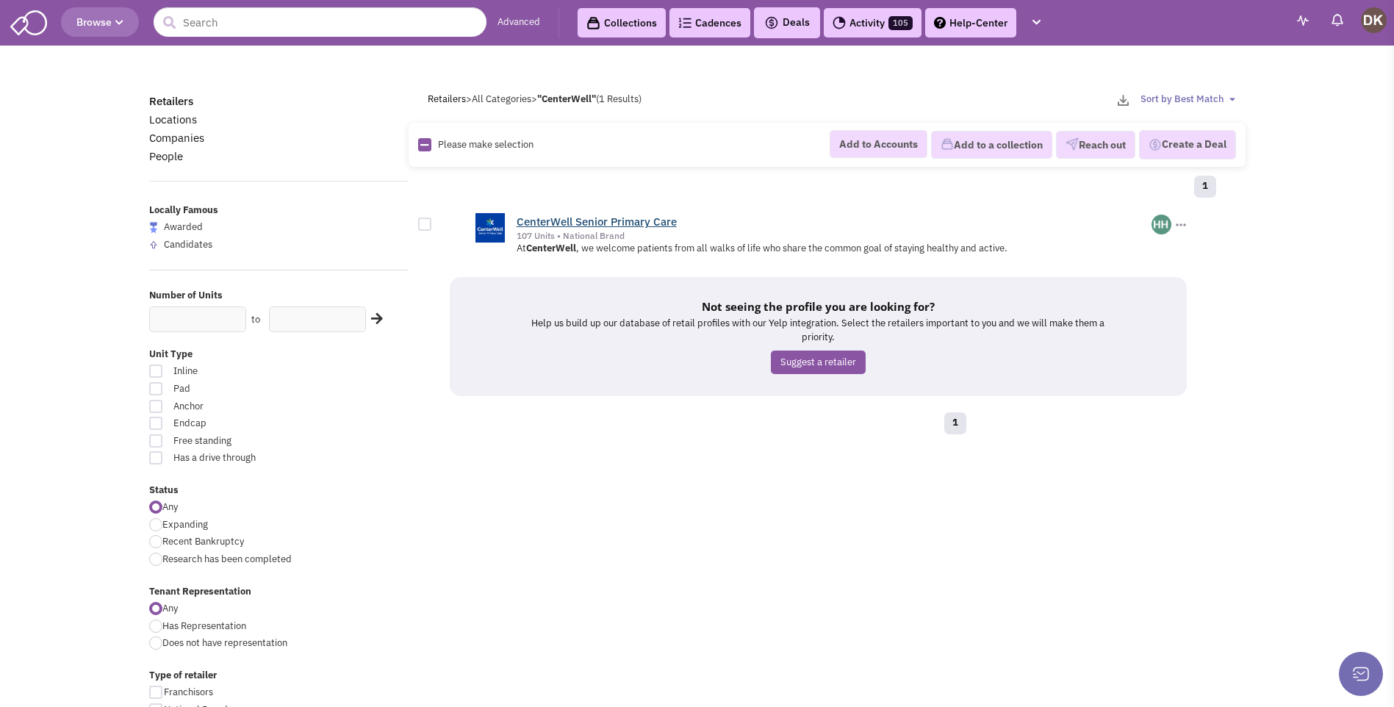
click at [554, 224] on link "CenterWell Senior Primary Care" at bounding box center [597, 222] width 160 height 14
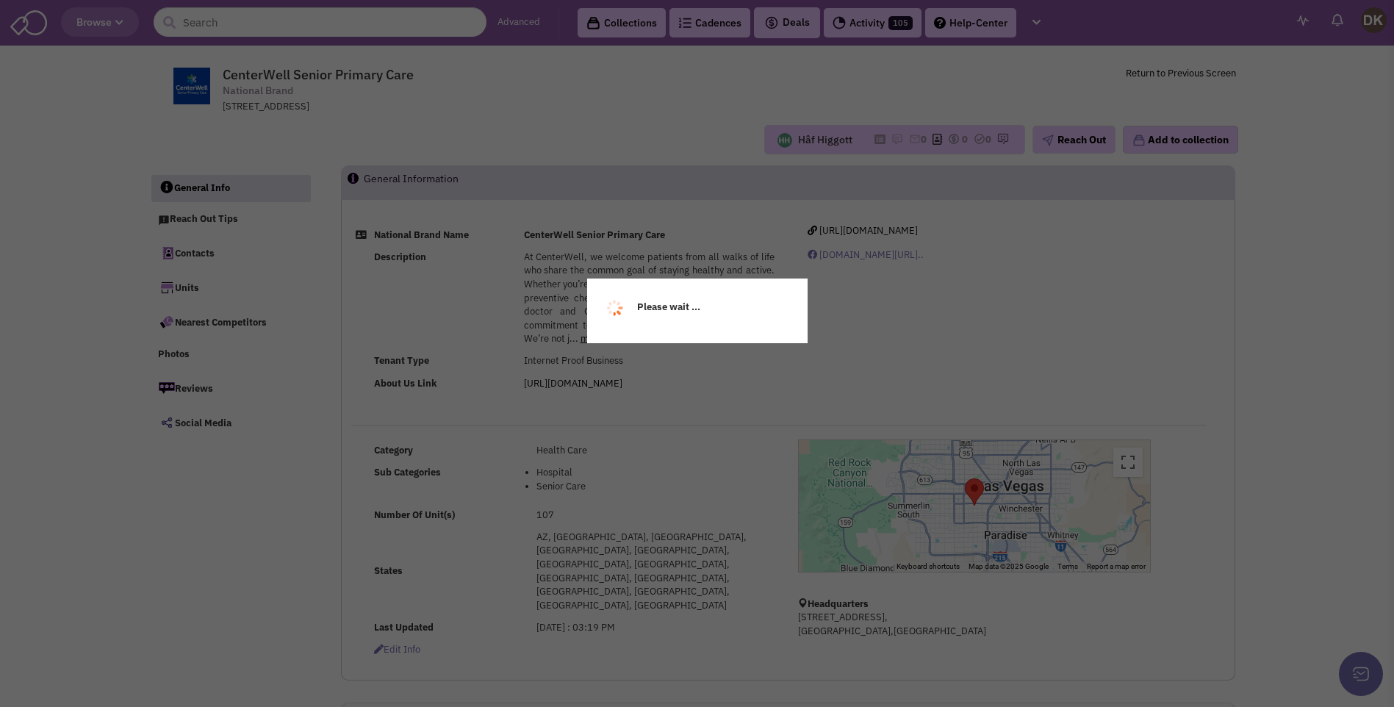
select select
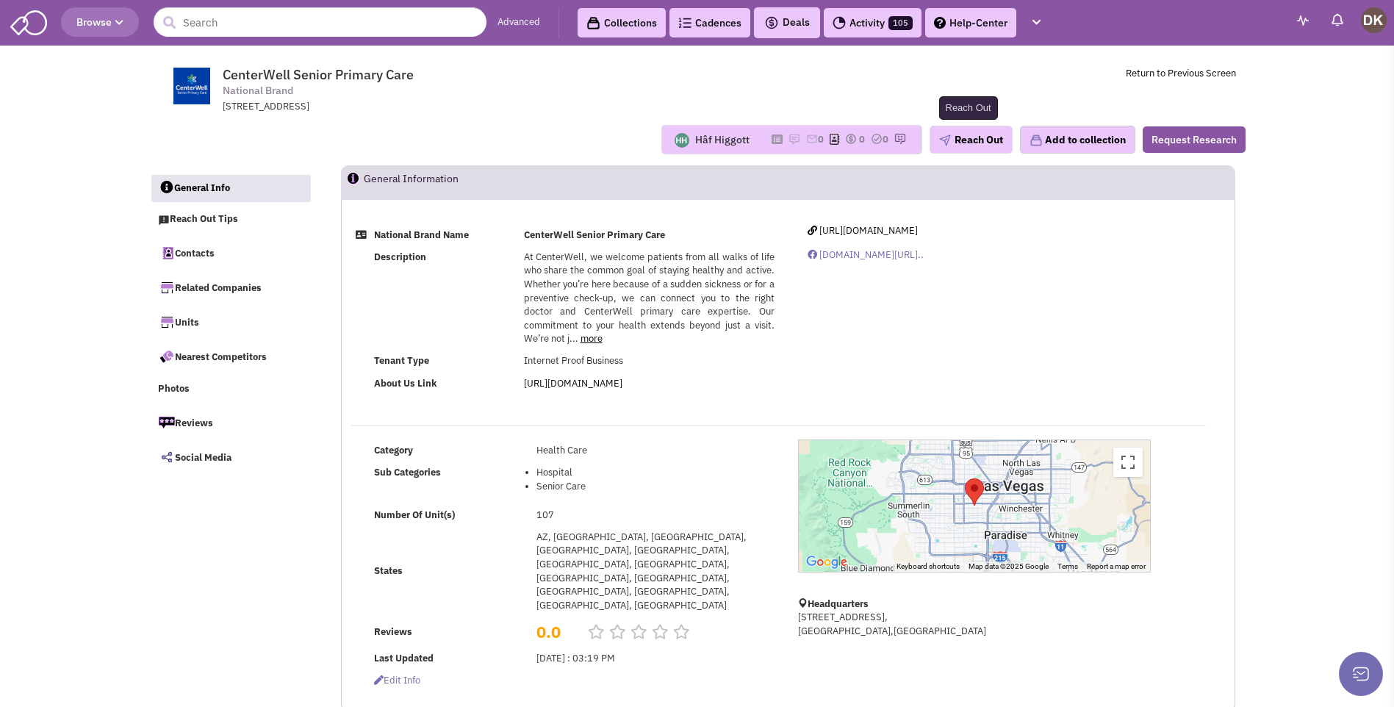
click at [948, 144] on button "Reach Out" at bounding box center [971, 140] width 83 height 28
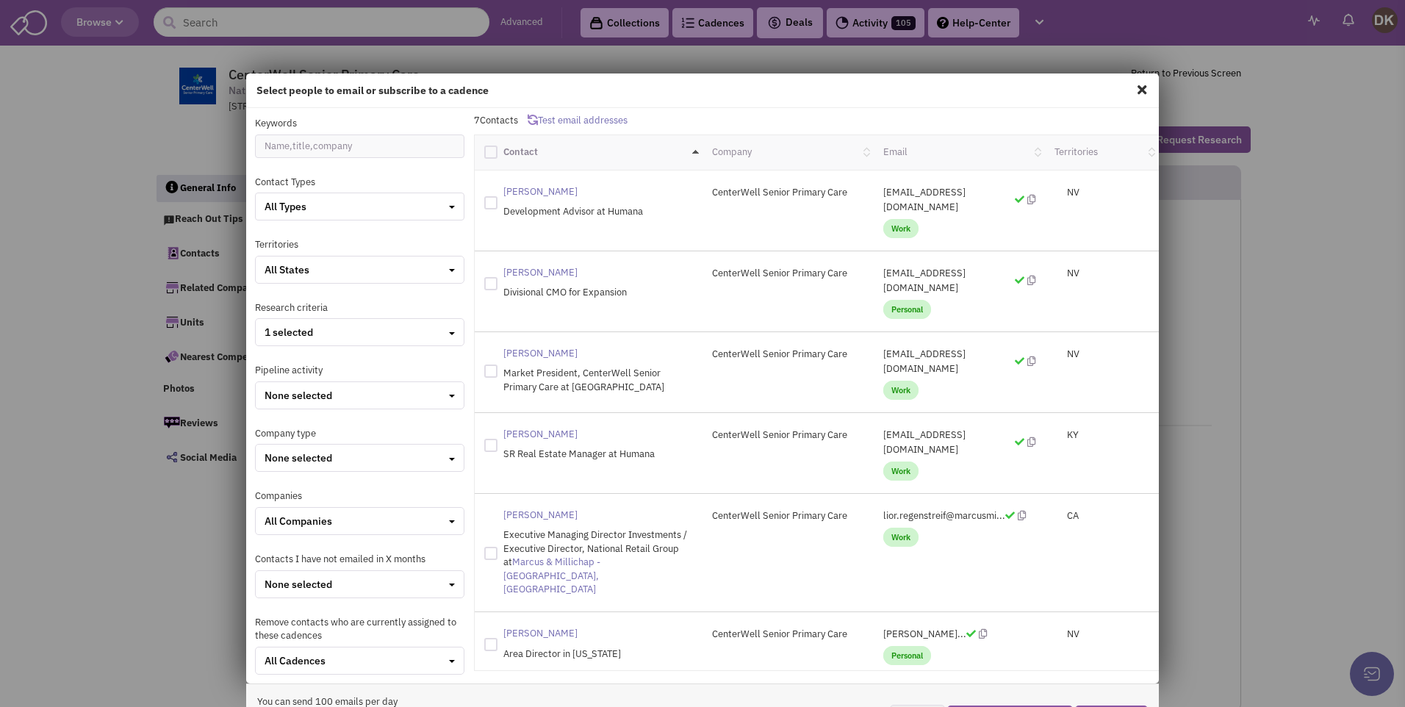
click at [1135, 87] on span at bounding box center [1142, 90] width 19 height 24
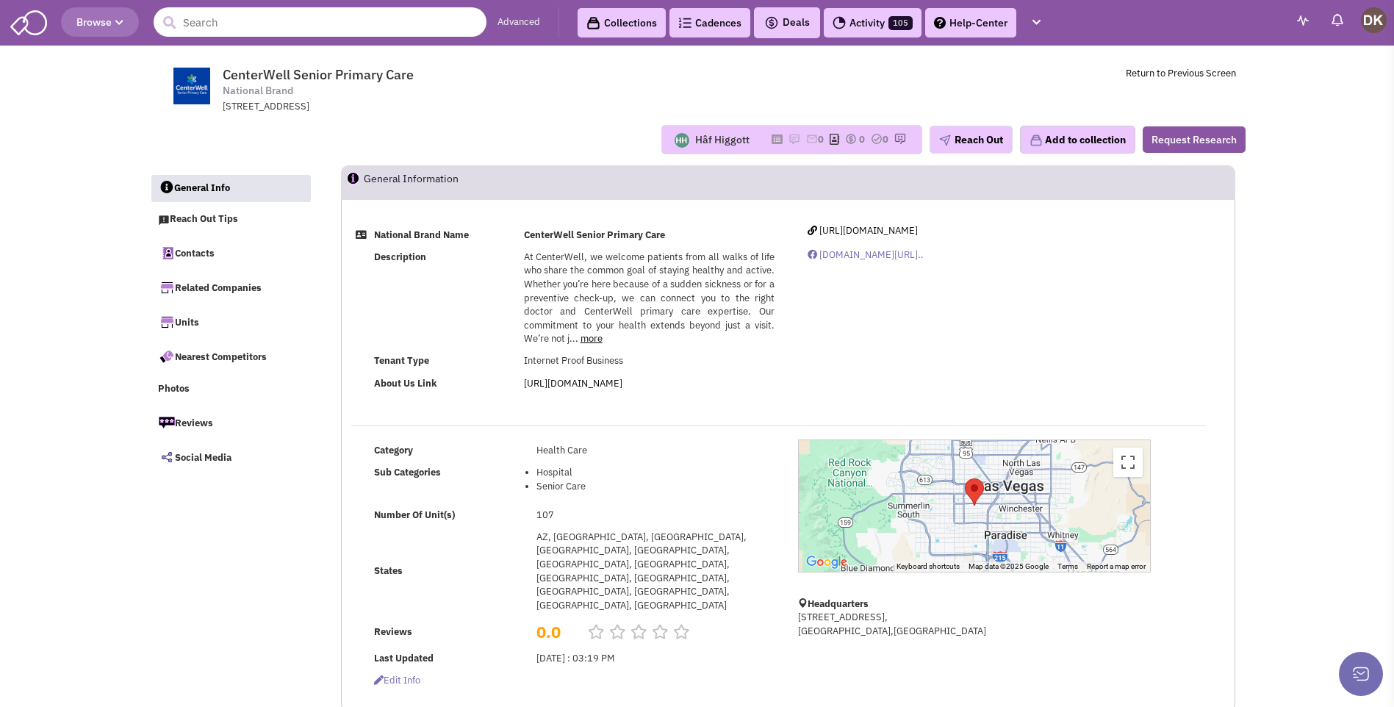
click at [226, 29] on input "text" at bounding box center [320, 21] width 333 height 29
click at [218, 22] on input "c" at bounding box center [320, 21] width 333 height 29
type input "citi"
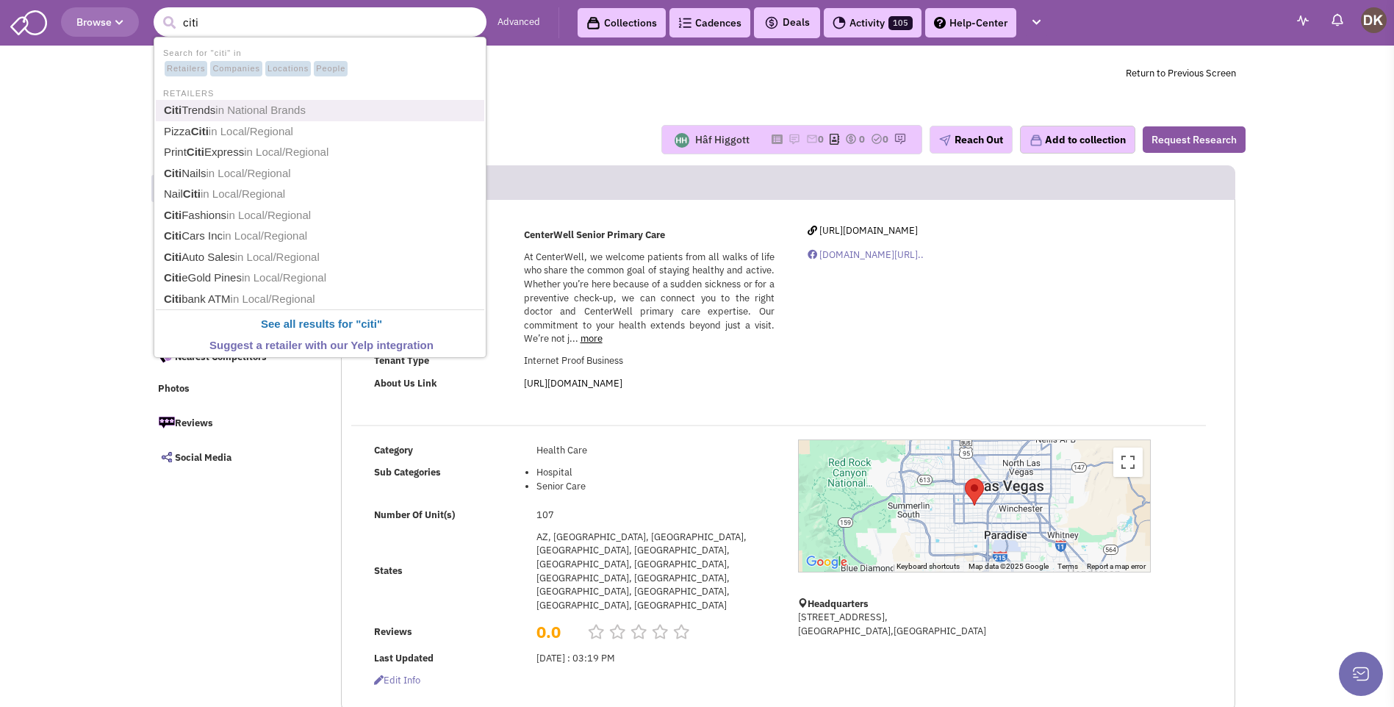
click at [243, 118] on link "Citi Trends in National Brands" at bounding box center [321, 111] width 324 height 20
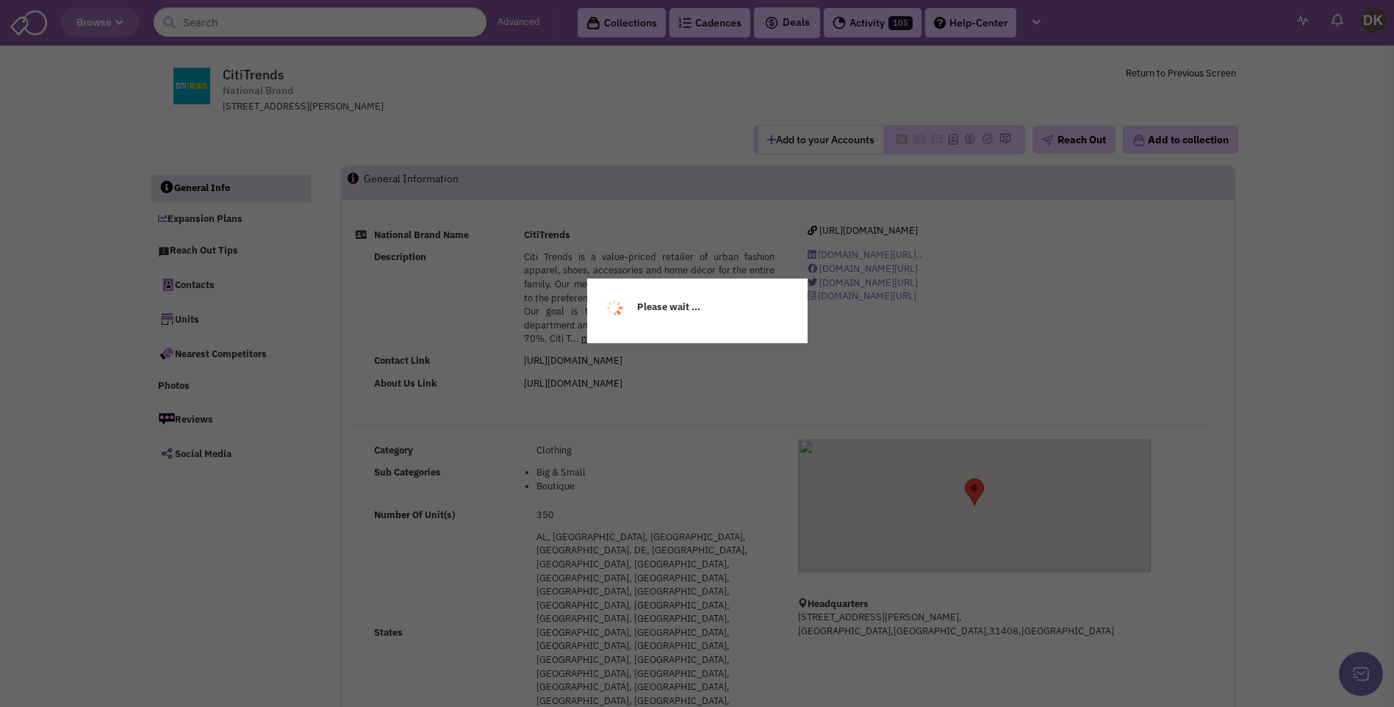
select select
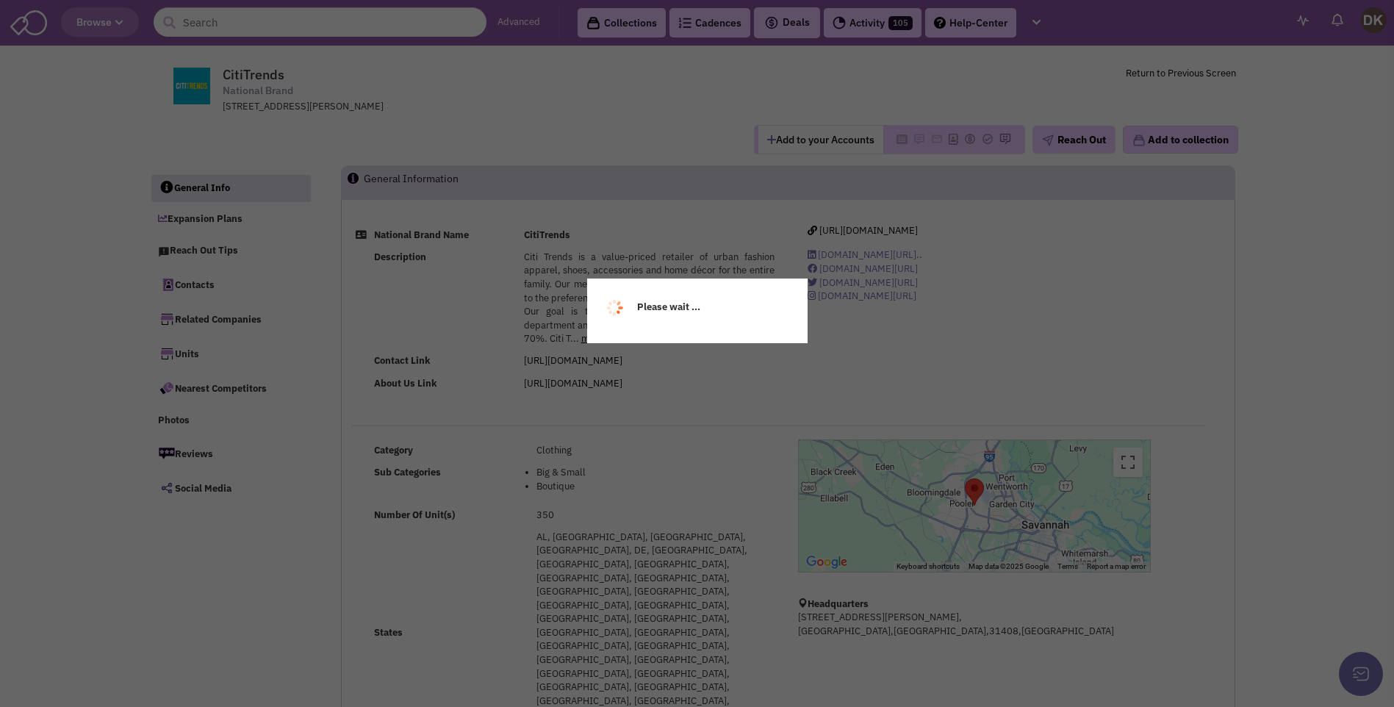
select select
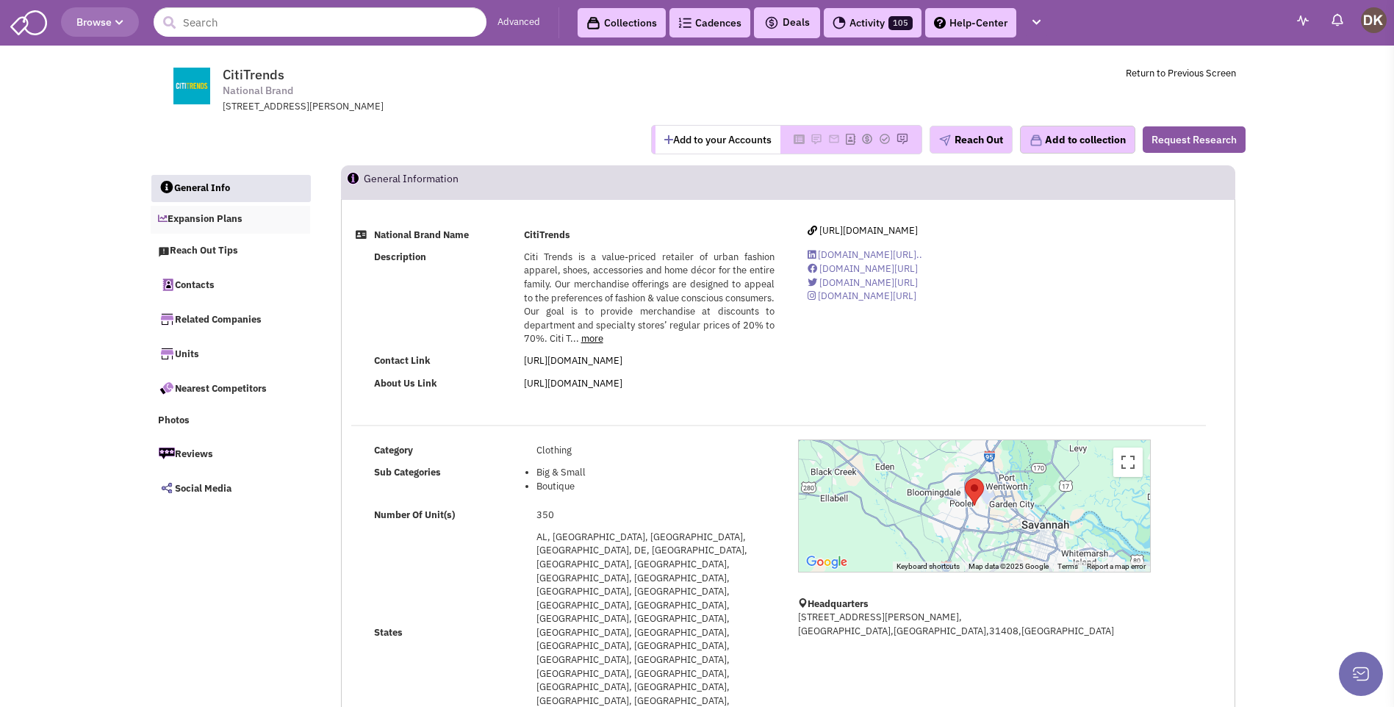
click at [198, 223] on link "Expansion Plans" at bounding box center [231, 220] width 160 height 28
click at [874, 234] on span "[URL][DOMAIN_NAME]" at bounding box center [868, 230] width 98 height 12
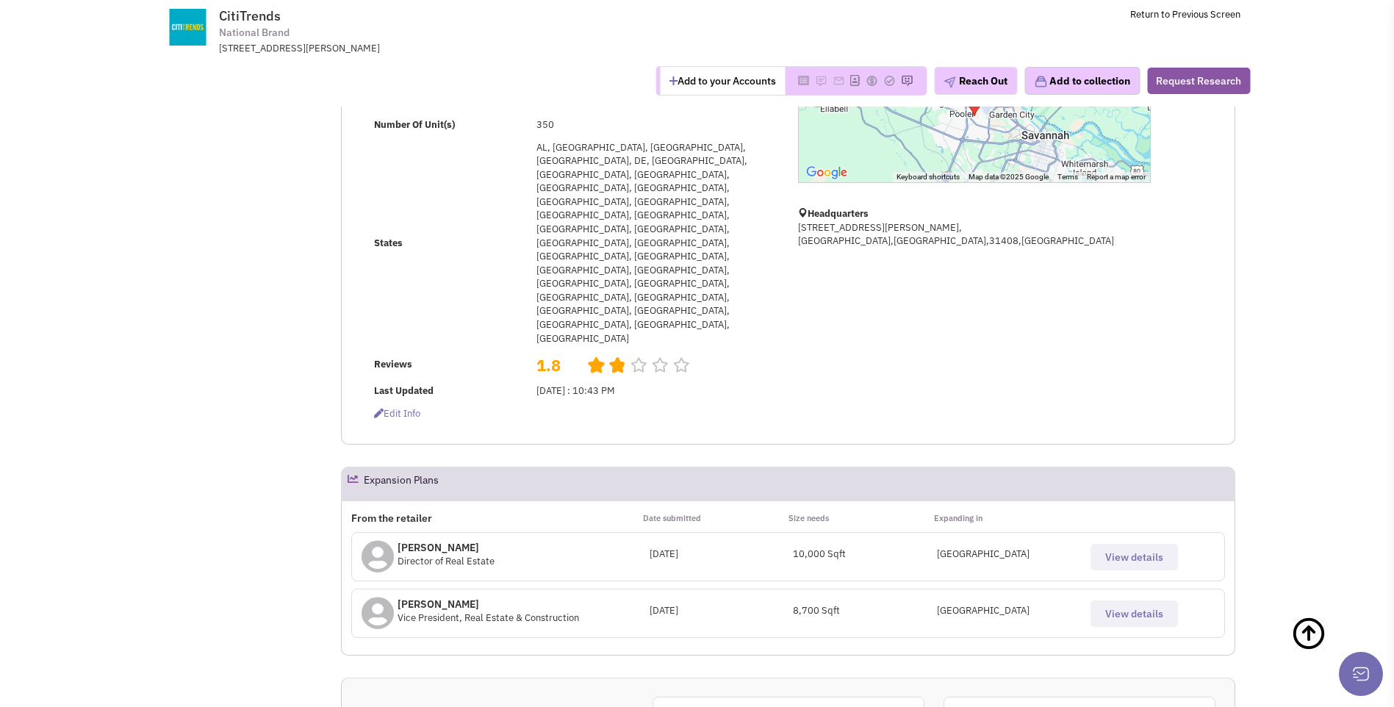
scroll to position [367, 0]
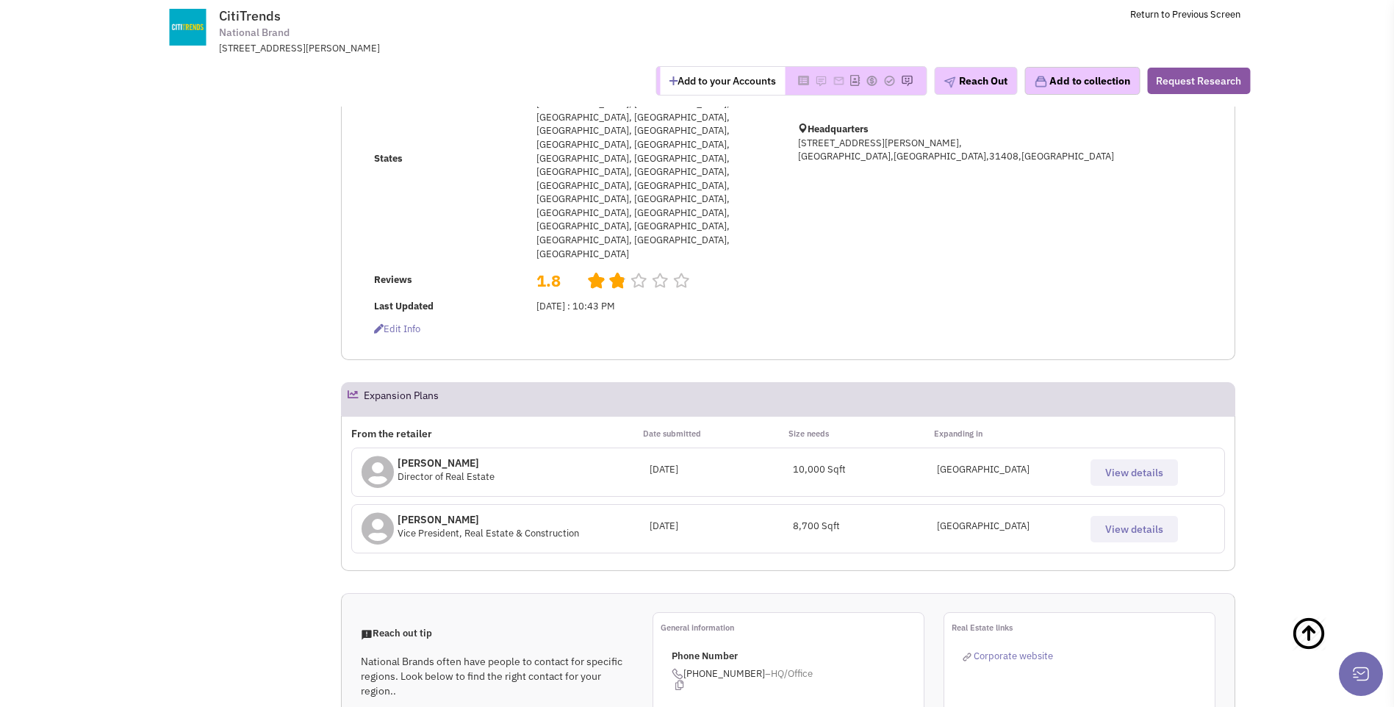
click at [1138, 466] on span "View details" at bounding box center [1134, 472] width 58 height 13
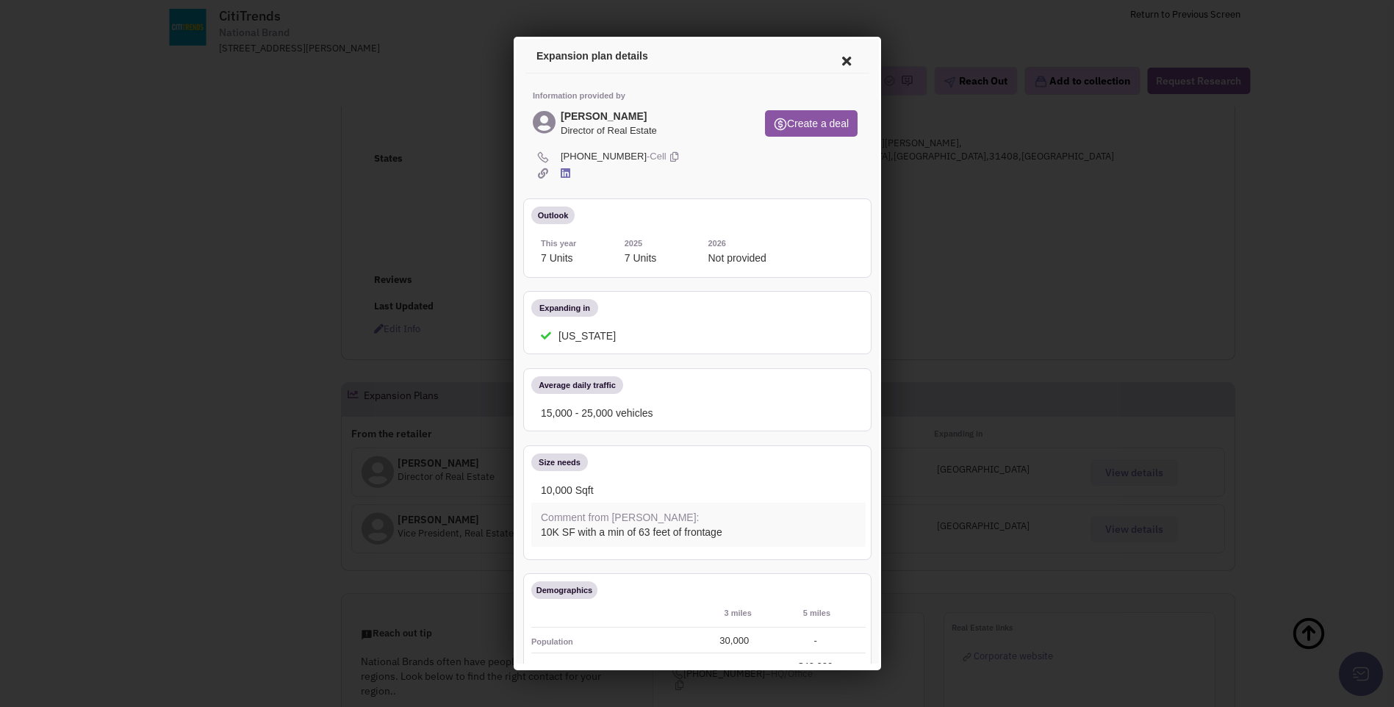
scroll to position [0, 0]
click at [464, 202] on div at bounding box center [697, 353] width 1394 height 707
click at [833, 54] on icon at bounding box center [843, 58] width 31 height 35
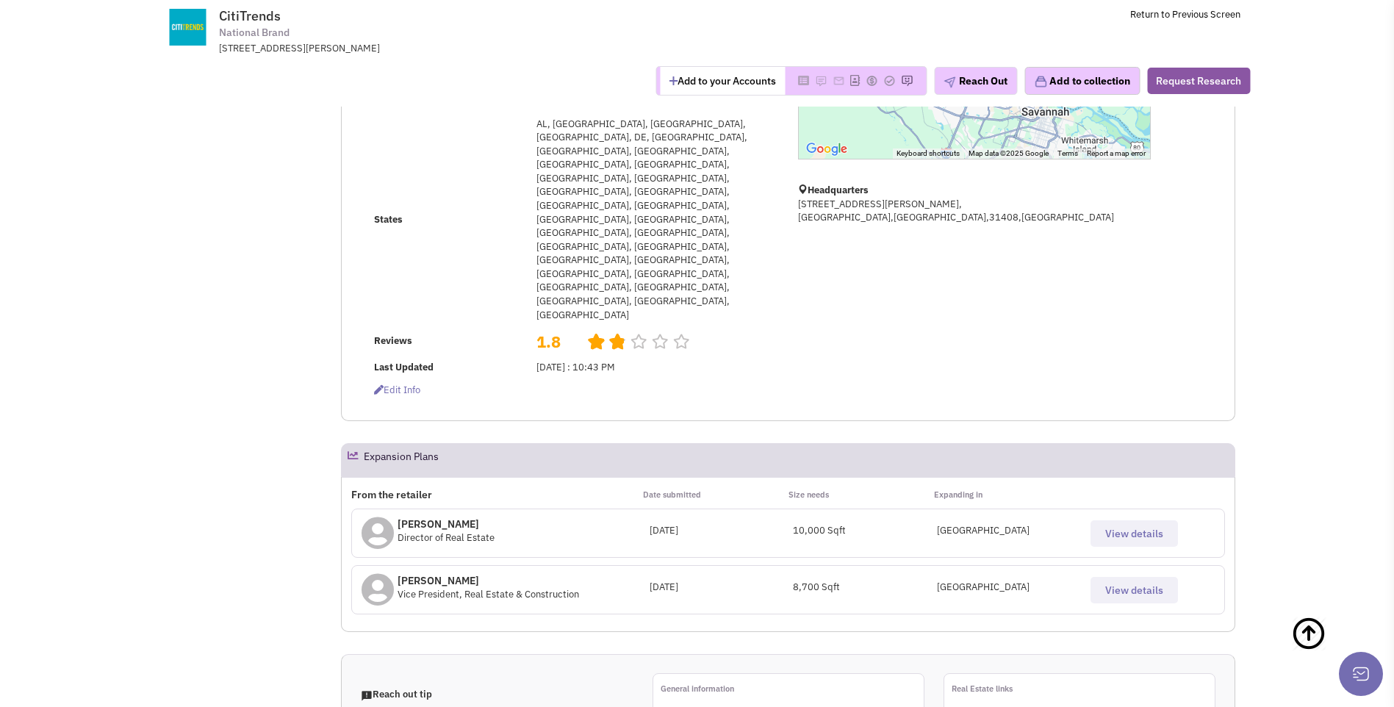
scroll to position [294, 0]
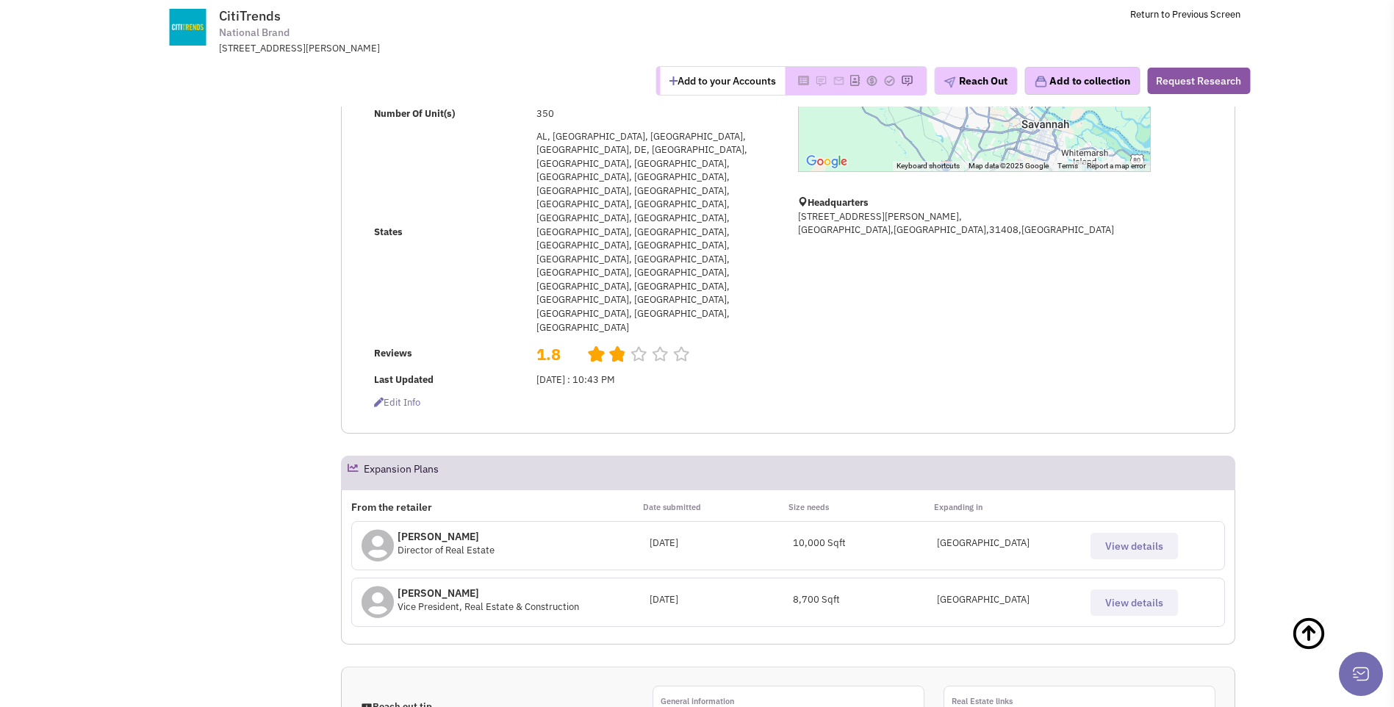
click at [1127, 596] on span "View details" at bounding box center [1134, 602] width 58 height 13
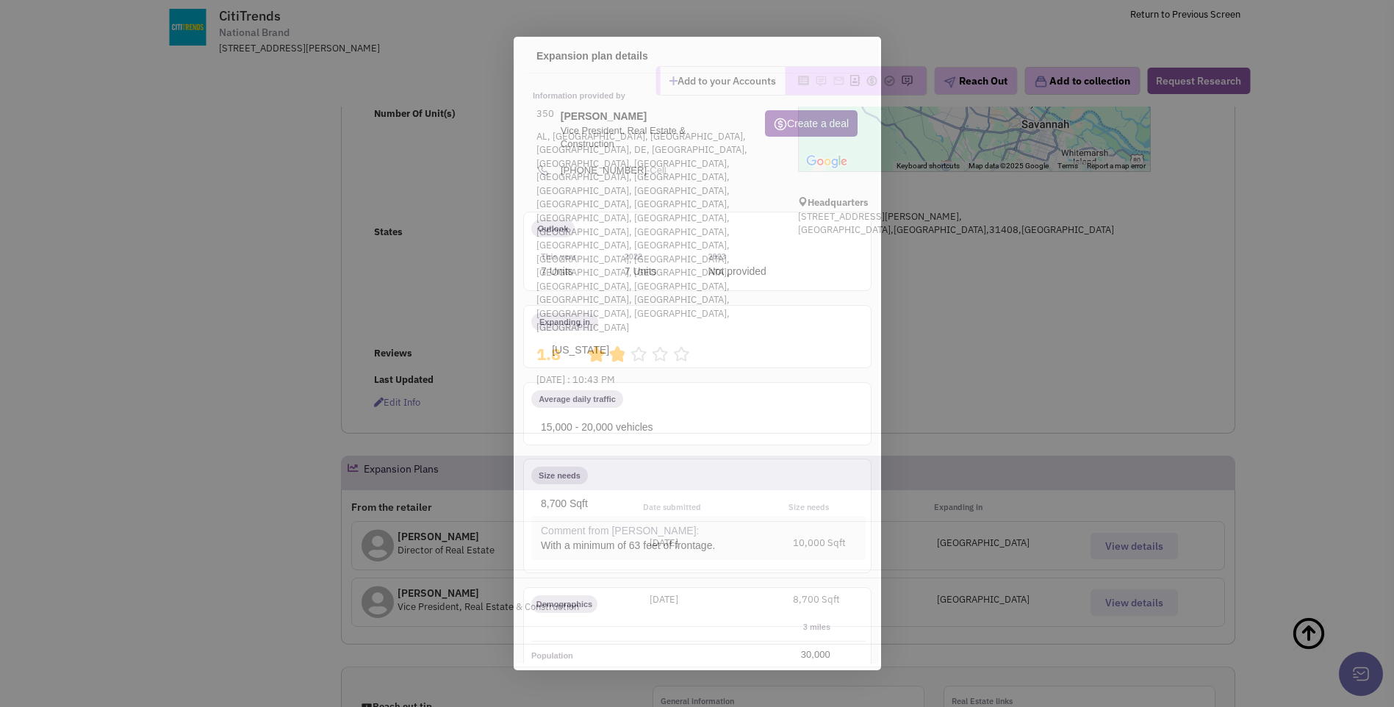
scroll to position [0, 0]
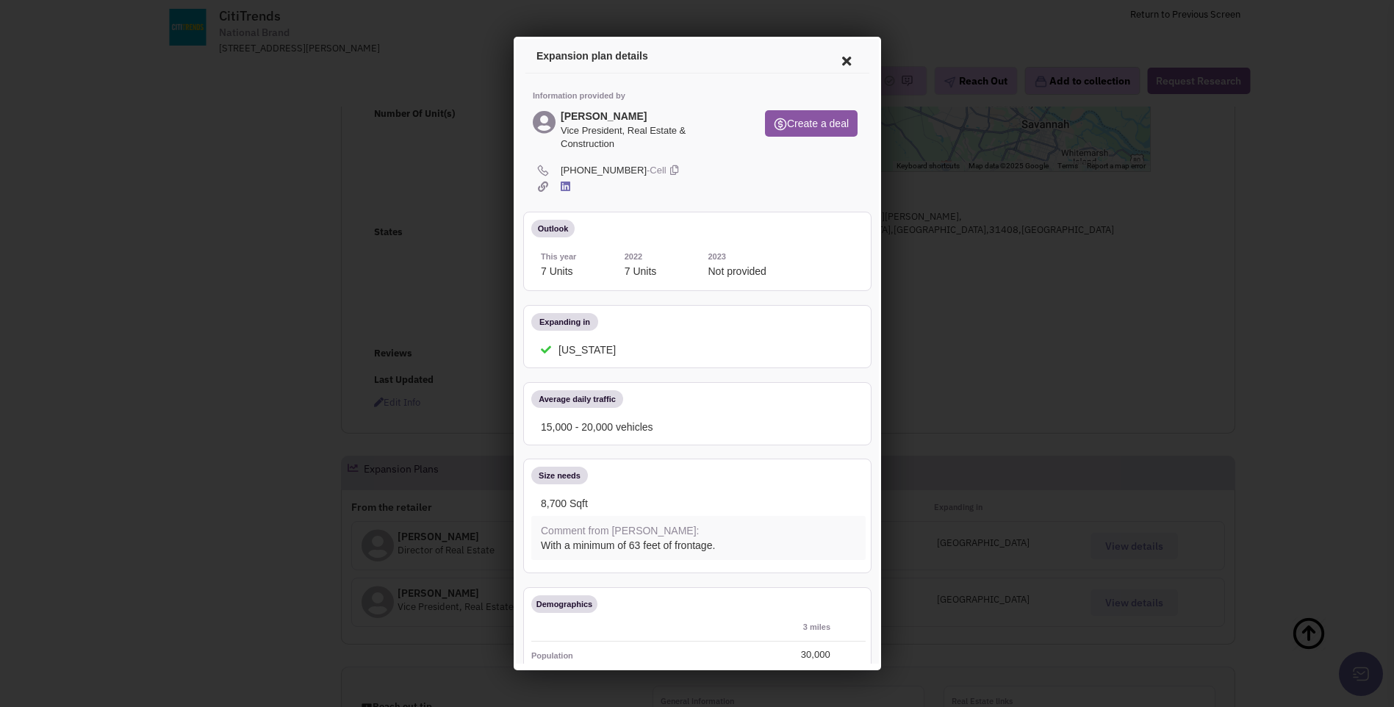
click at [449, 169] on div at bounding box center [697, 353] width 1394 height 707
click at [837, 59] on icon at bounding box center [843, 58] width 31 height 35
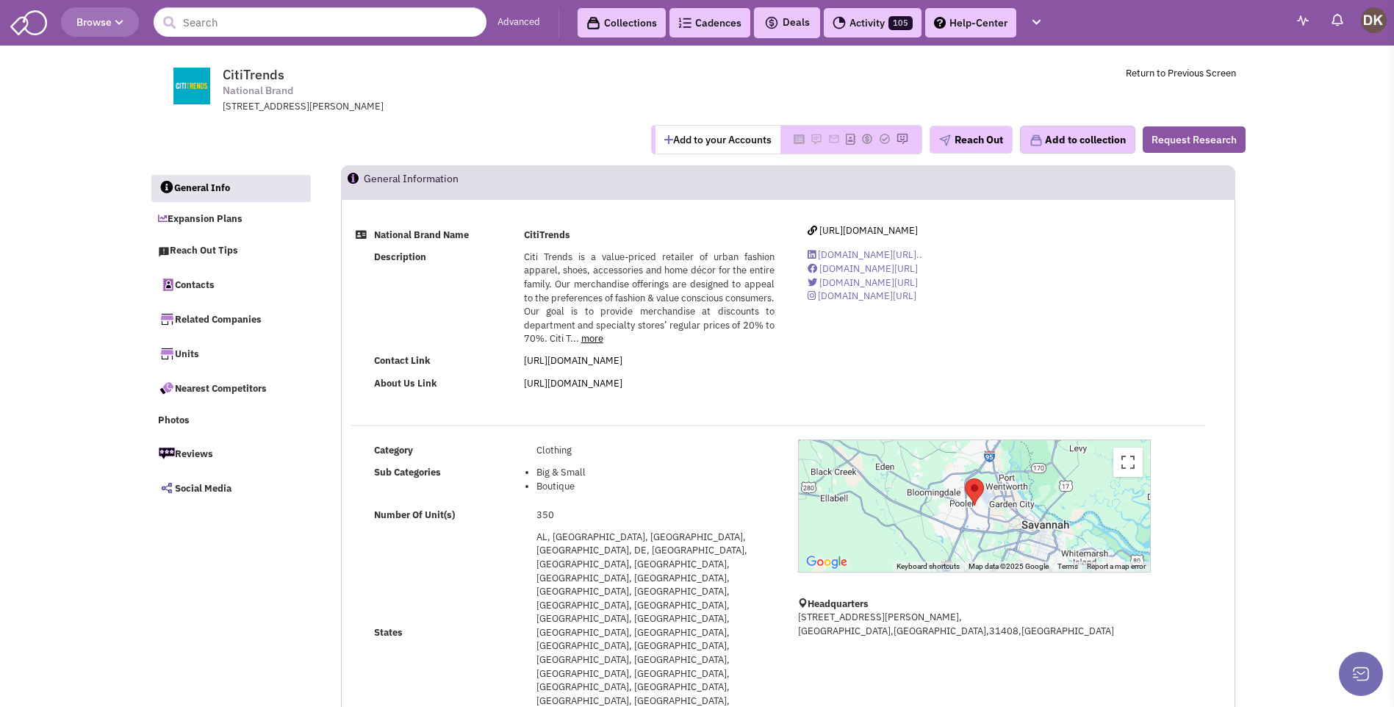
click at [734, 142] on button "Add to your Accounts" at bounding box center [718, 140] width 125 height 28
click at [789, 140] on img at bounding box center [795, 139] width 12 height 12
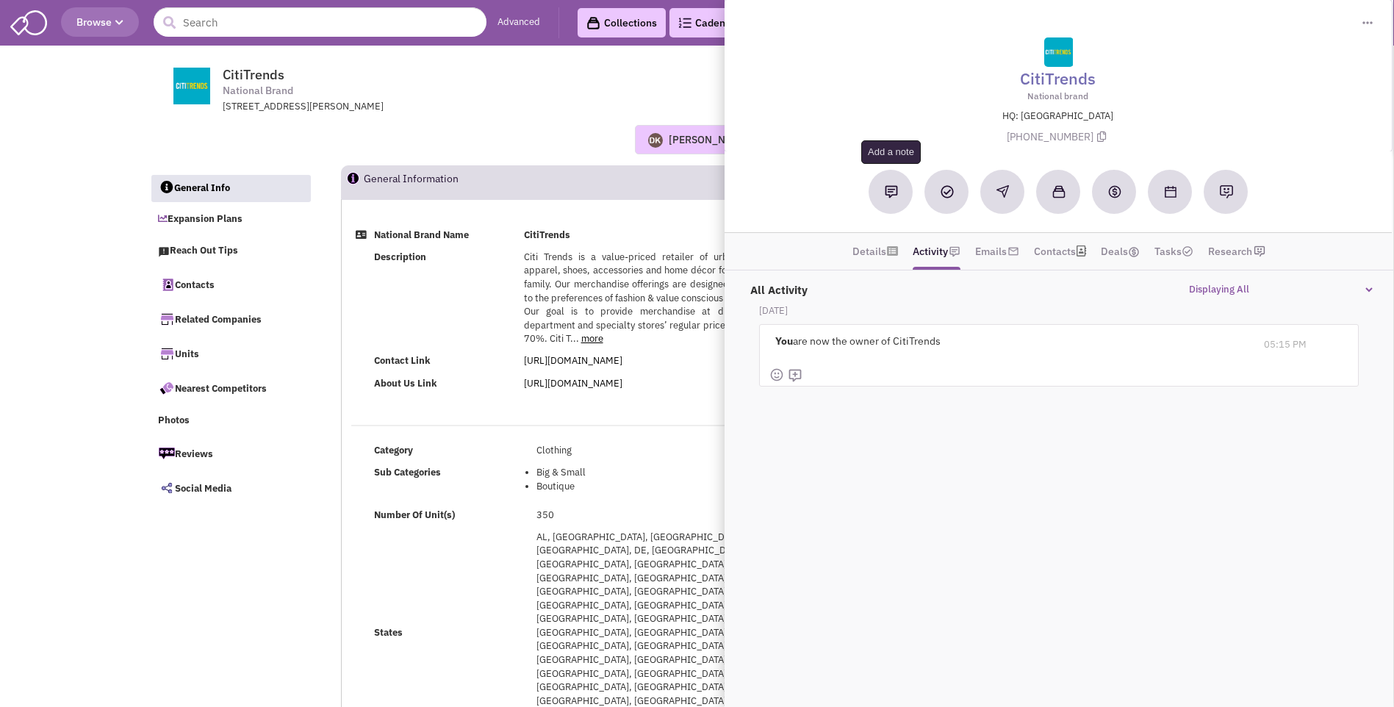
click at [894, 201] on button at bounding box center [891, 192] width 44 height 44
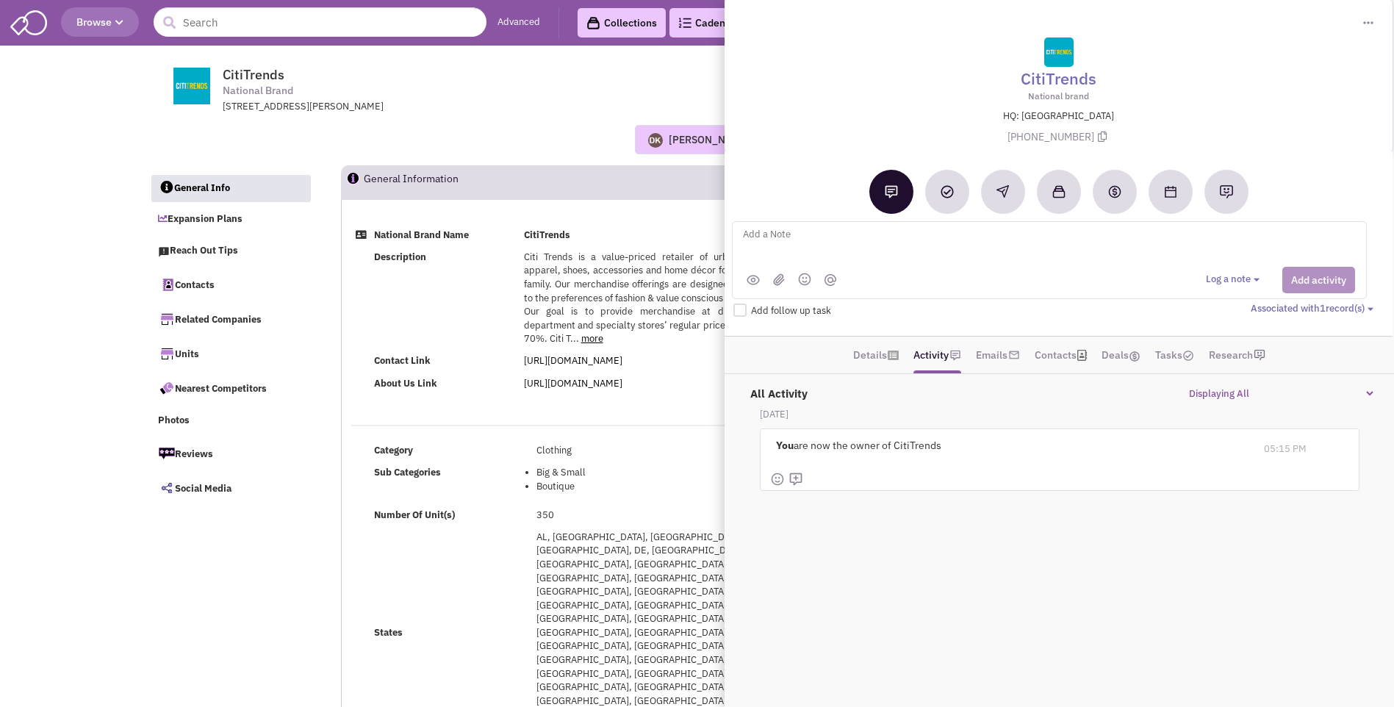
click at [755, 237] on textarea at bounding box center [924, 246] width 364 height 40
click at [797, 245] on textarea "Placed vmx for Simone Cabeza and Kyle Koenig" at bounding box center [924, 246] width 364 height 40
click at [955, 237] on textarea "Placed vmx for Simone Cabeza and Kyle Koenig" at bounding box center [924, 246] width 364 height 40
type textarea "Placed vmx for Simone Cabeza Director of R.E. - pending email address"
click at [1312, 286] on button "Add activity" at bounding box center [1318, 280] width 73 height 26
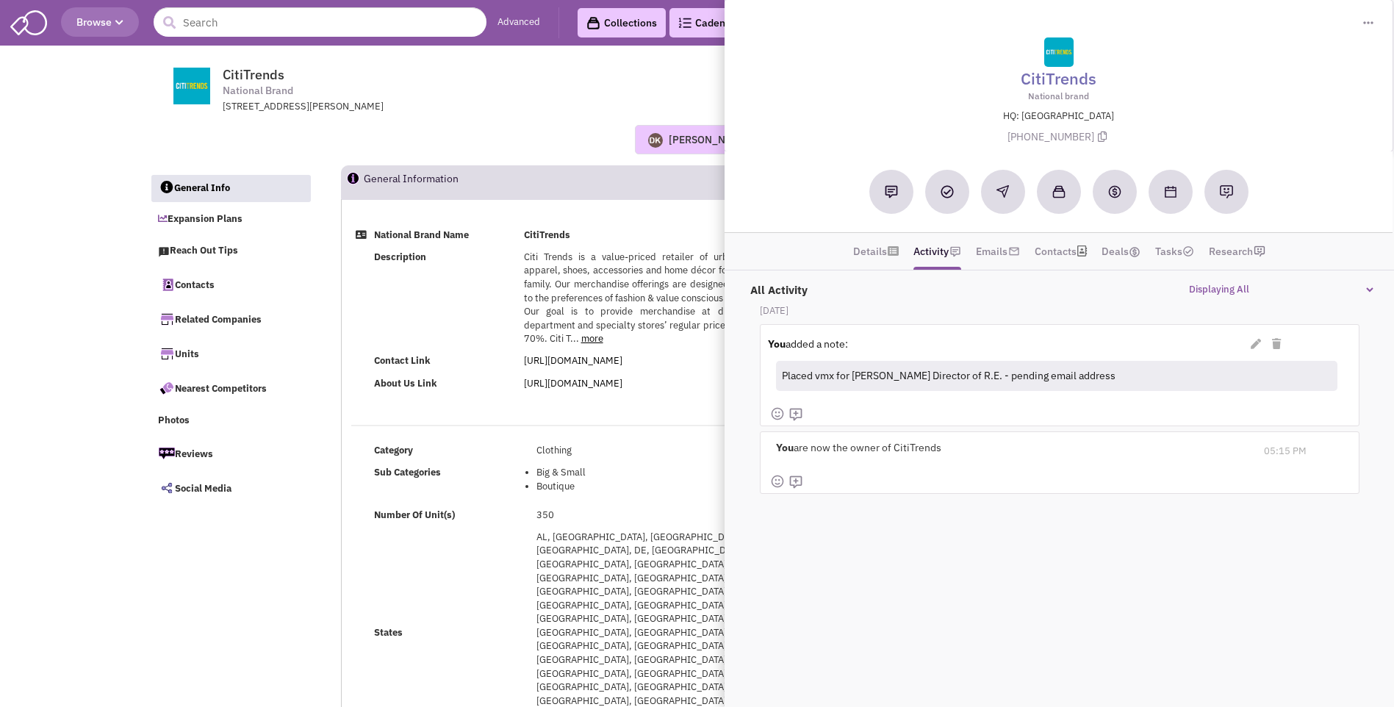
click at [473, 137] on div "Donnie Keller No note found! 0 0 0 Reach Out Add to collection" at bounding box center [698, 139] width 1116 height 29
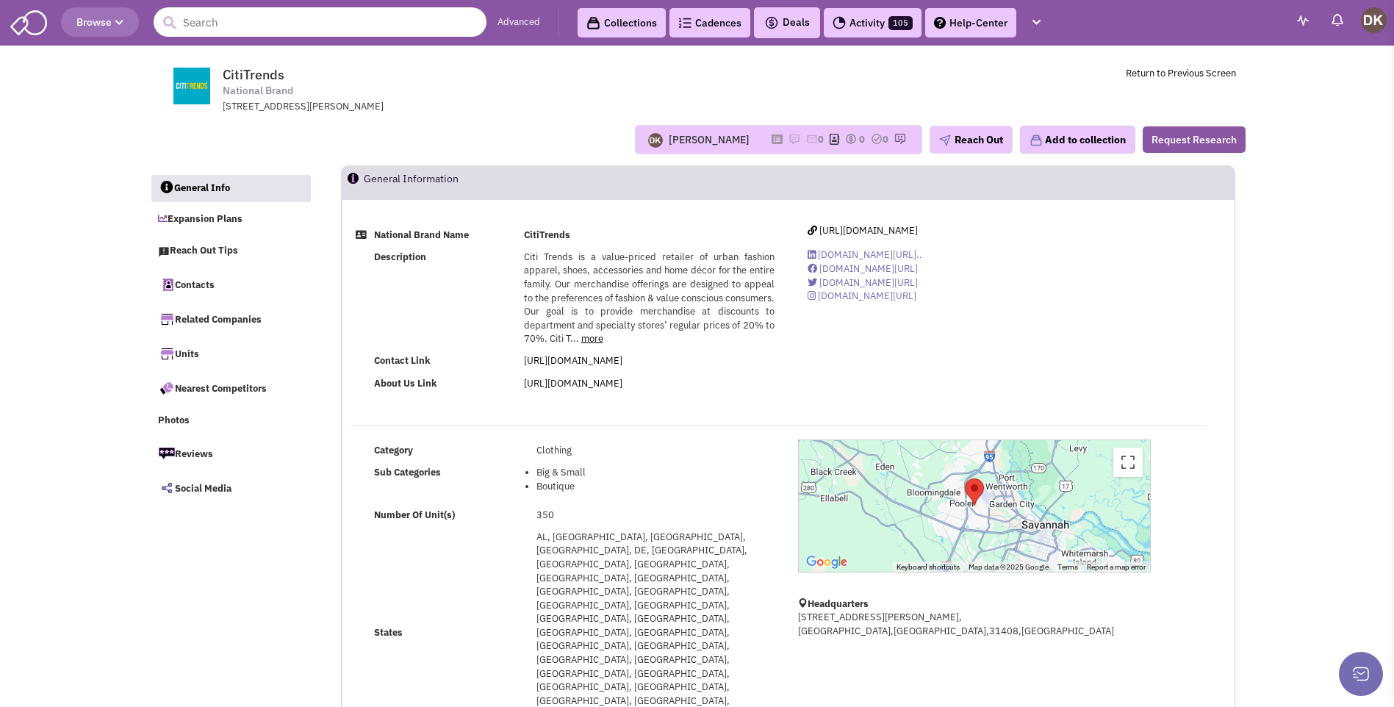
click at [259, 29] on input "text" at bounding box center [320, 21] width 333 height 29
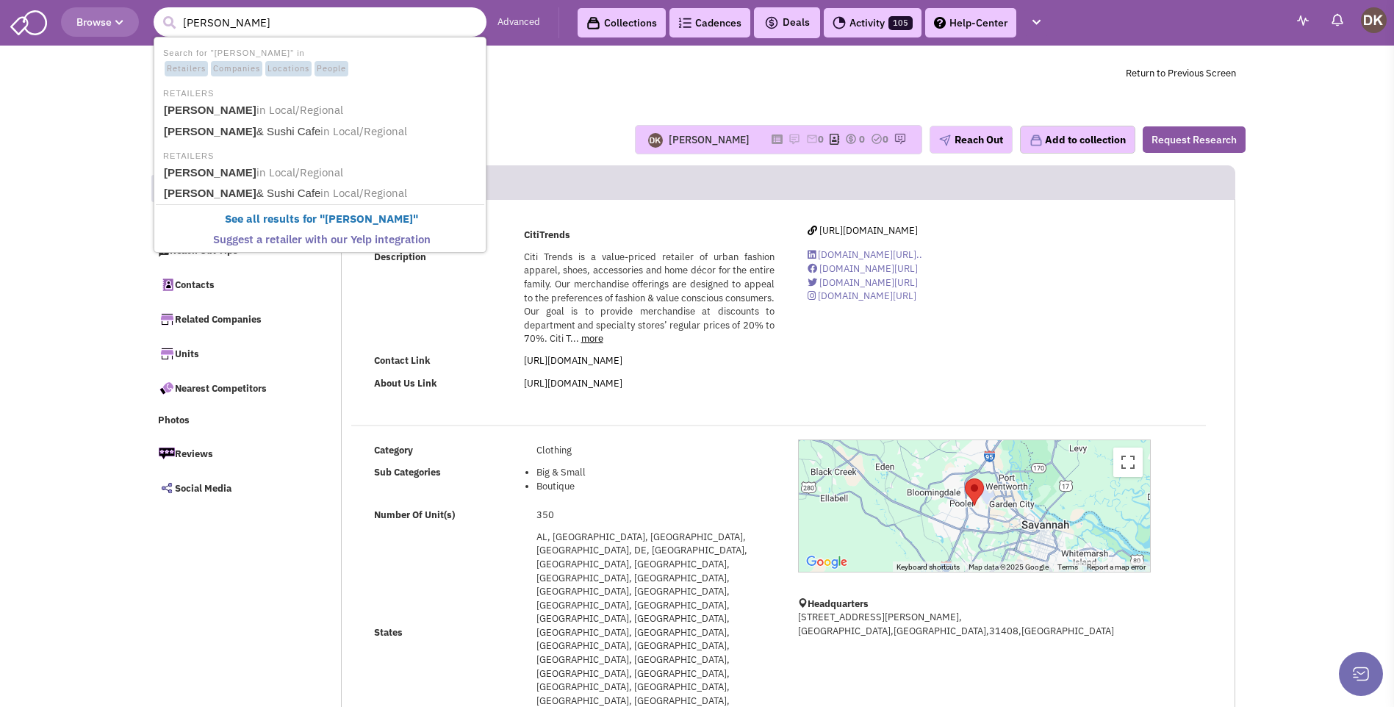
type input "fuji hibachi"
click at [158, 12] on button "submit" at bounding box center [169, 23] width 22 height 22
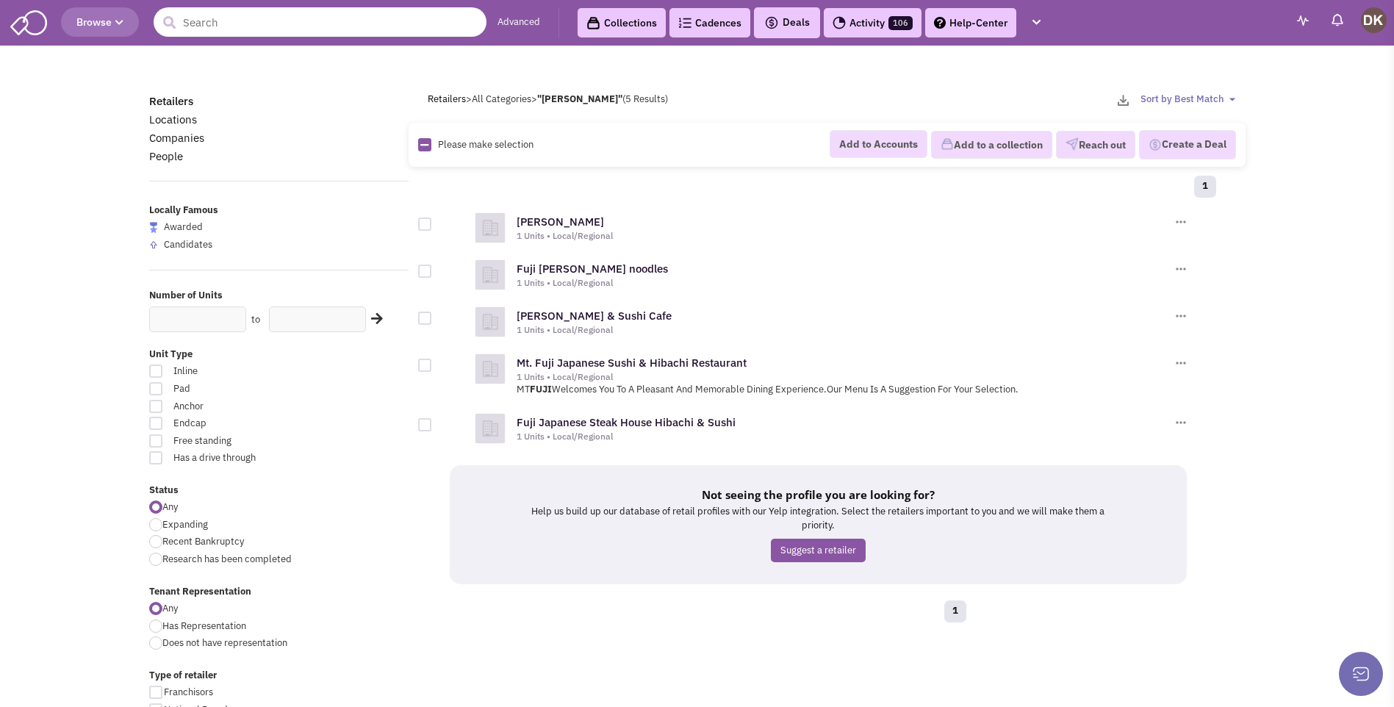
click at [228, 21] on input "text" at bounding box center [320, 21] width 333 height 29
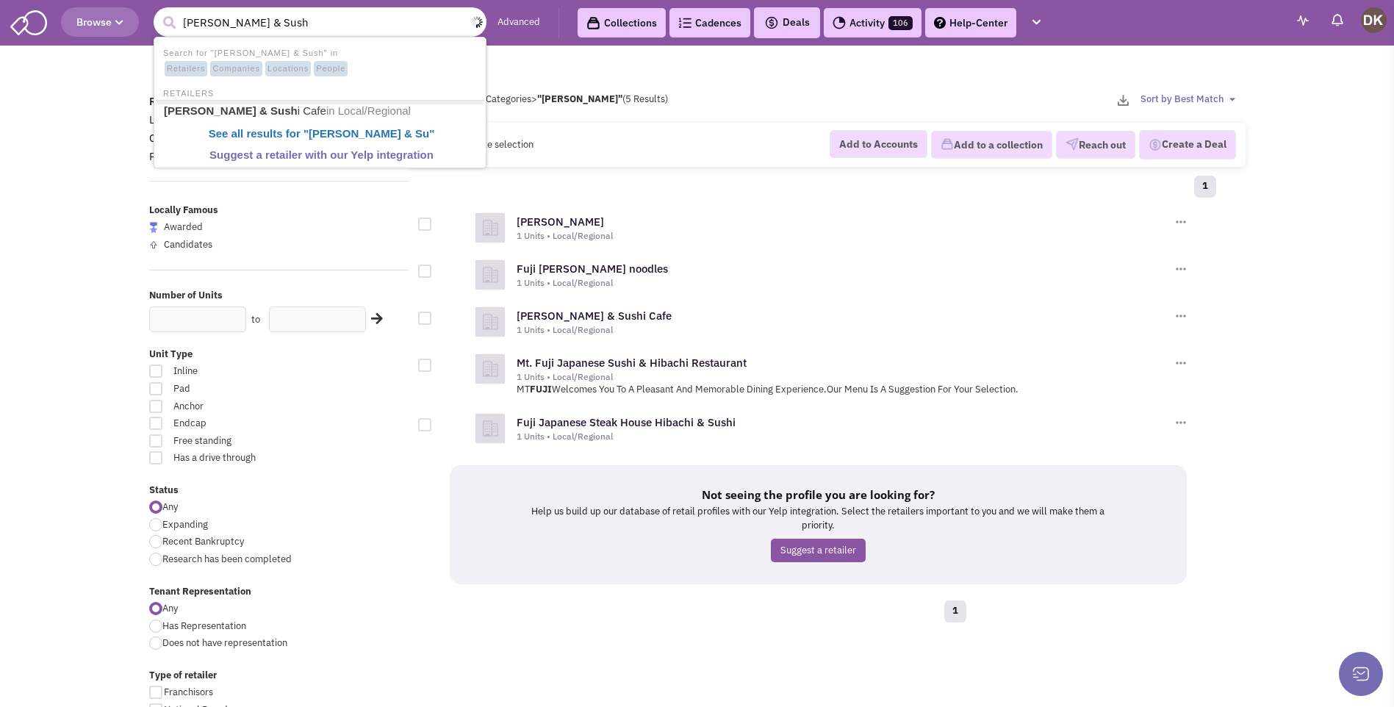
type input "Fuji Hibachi & Sushi"
click at [387, 113] on span "in Local/Regional" at bounding box center [429, 111] width 85 height 12
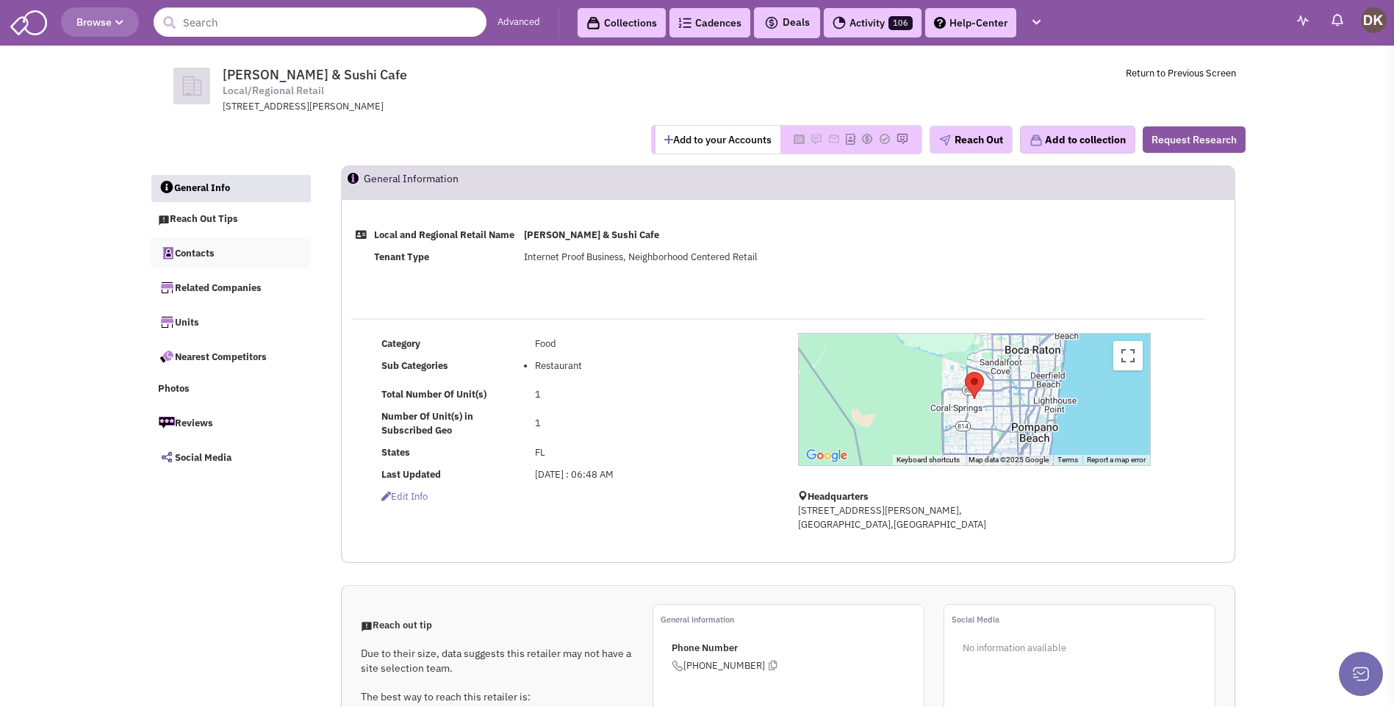
click at [193, 256] on link "Contacts" at bounding box center [231, 252] width 160 height 31
click at [222, 29] on input "text" at bounding box center [320, 21] width 333 height 29
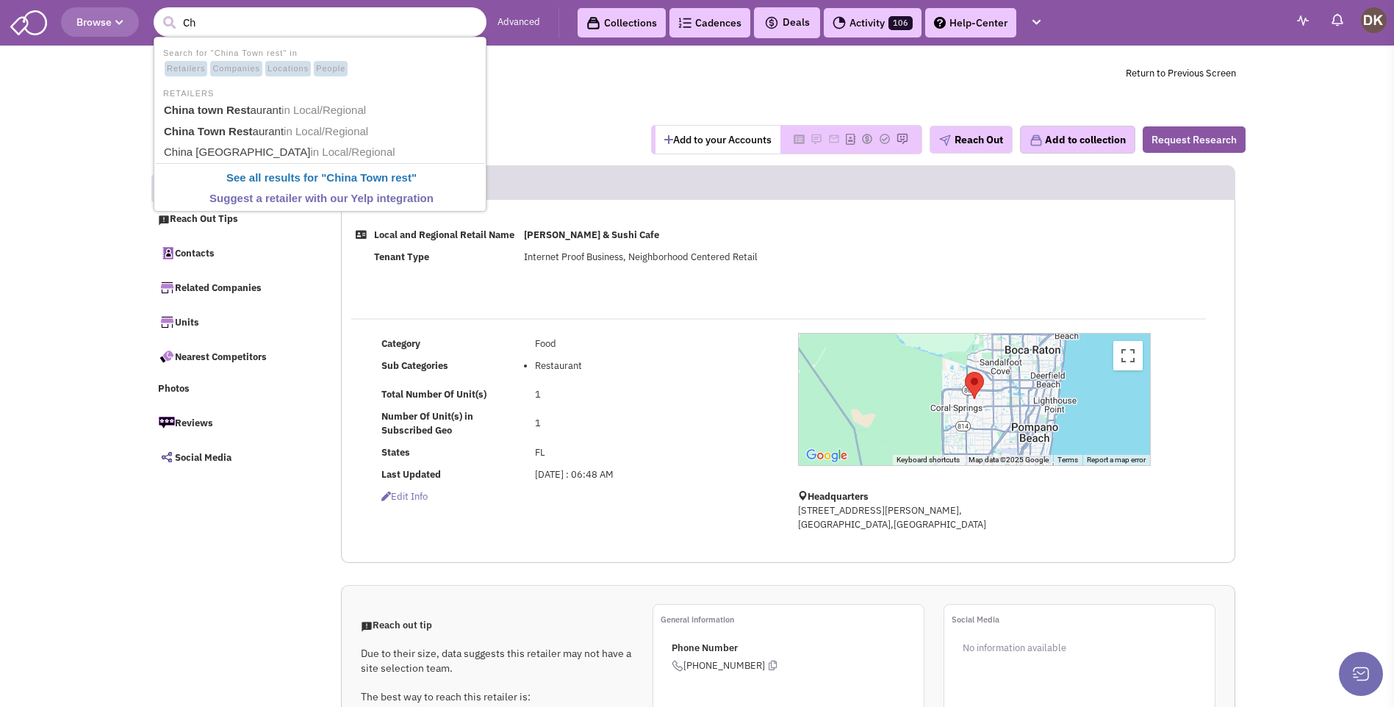
type input "C"
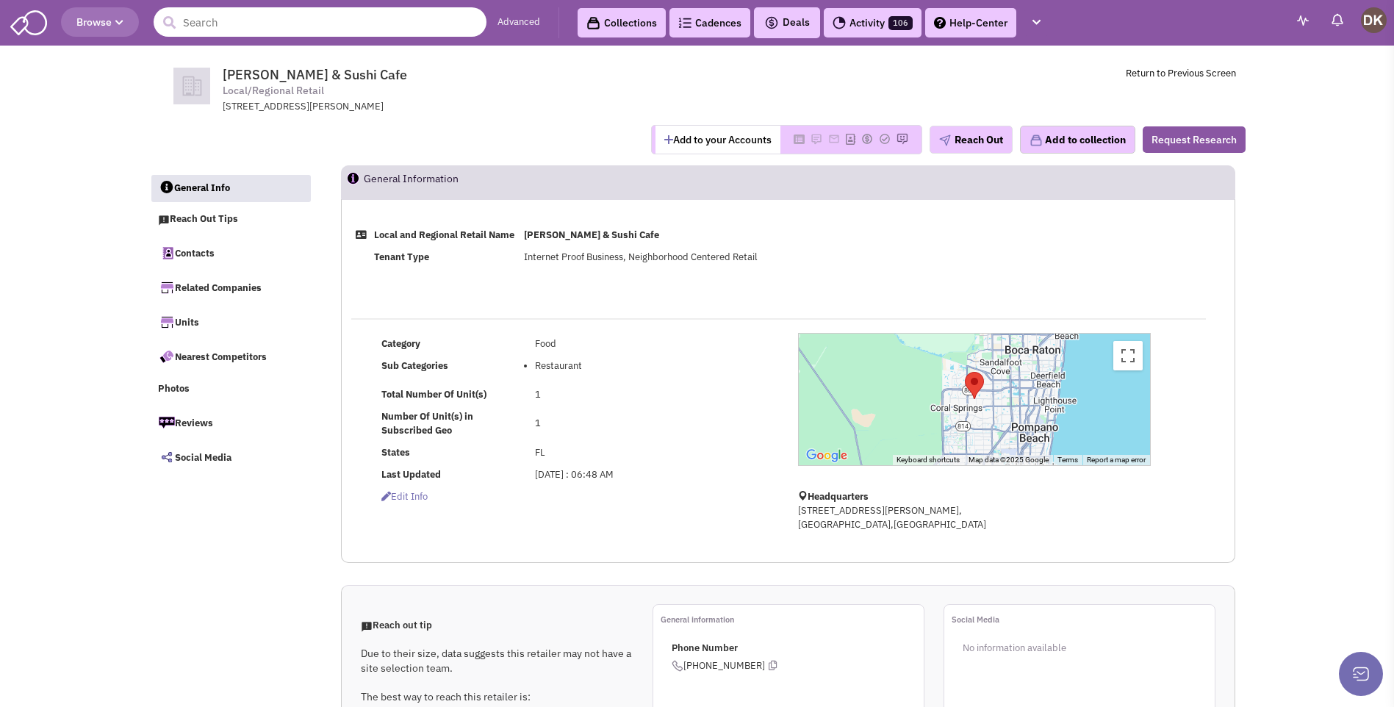
click at [277, 21] on input "text" at bounding box center [320, 21] width 333 height 29
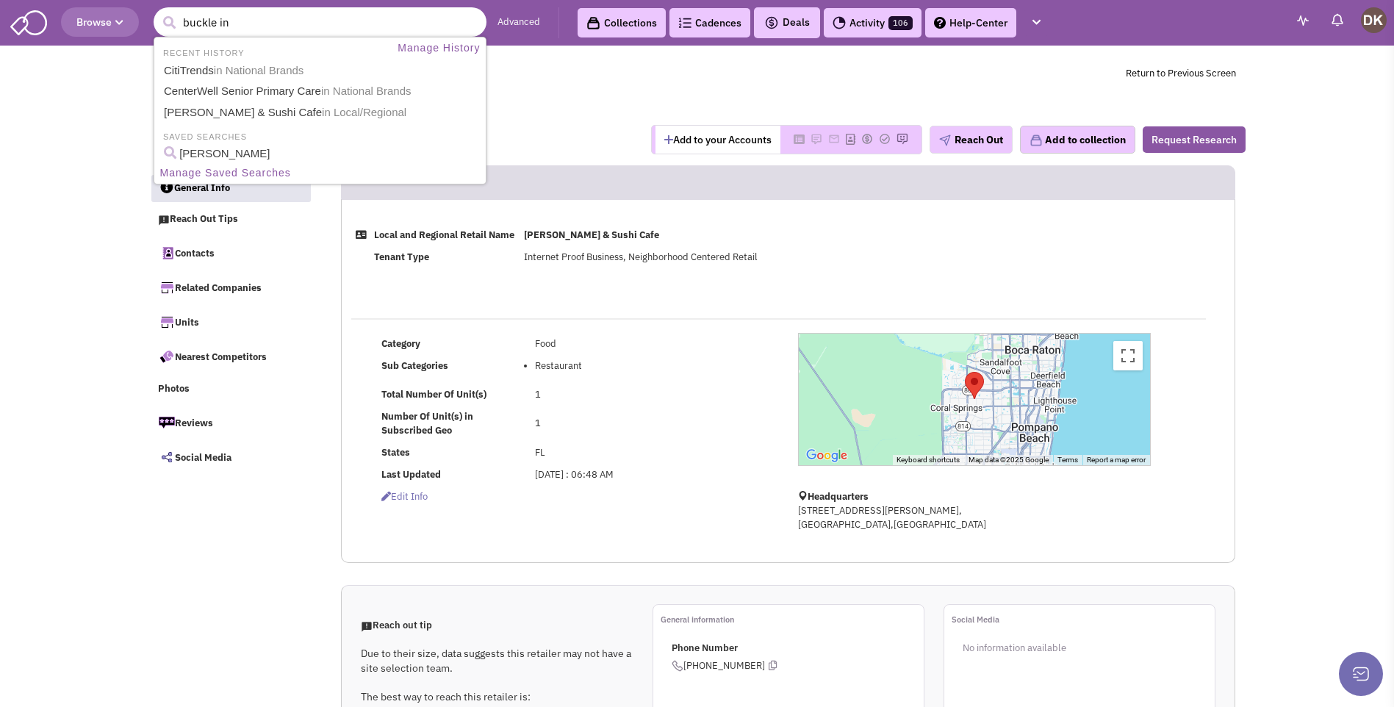
type input "buckle inc"
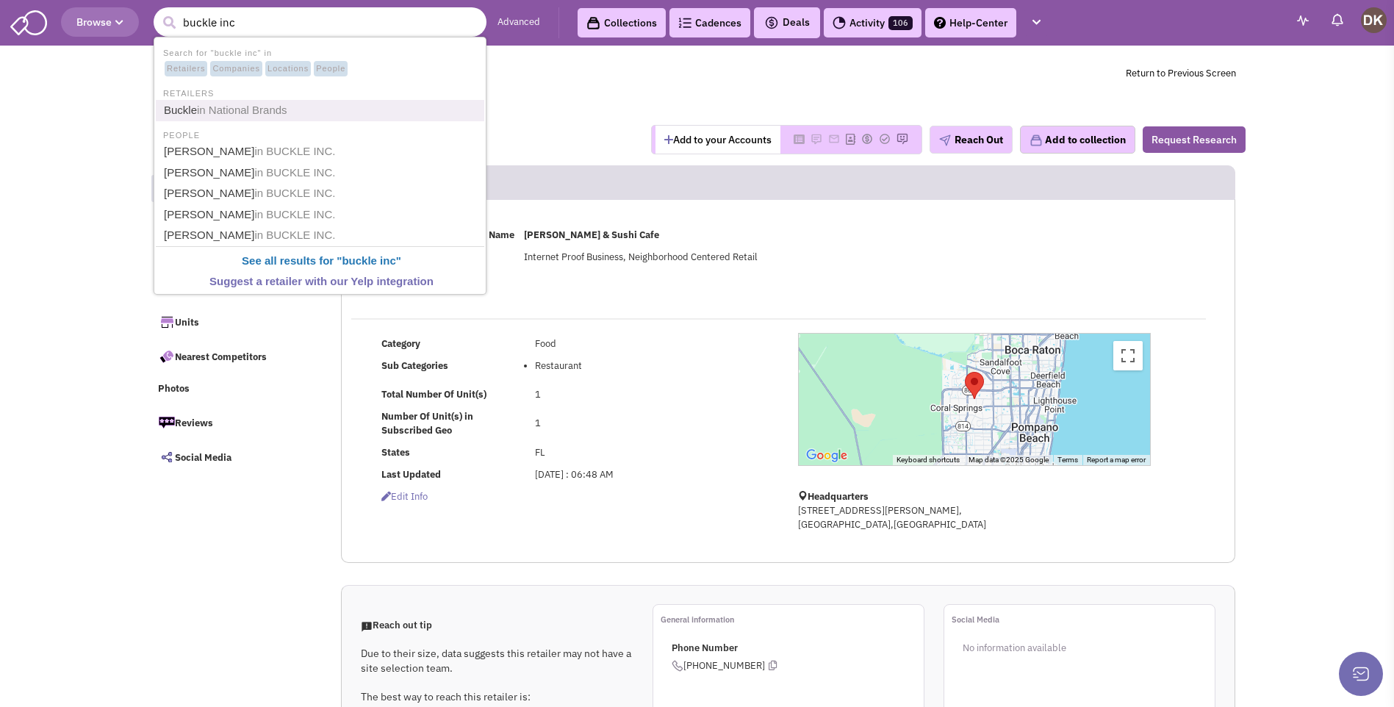
click at [218, 114] on span "in National Brands" at bounding box center [242, 110] width 90 height 12
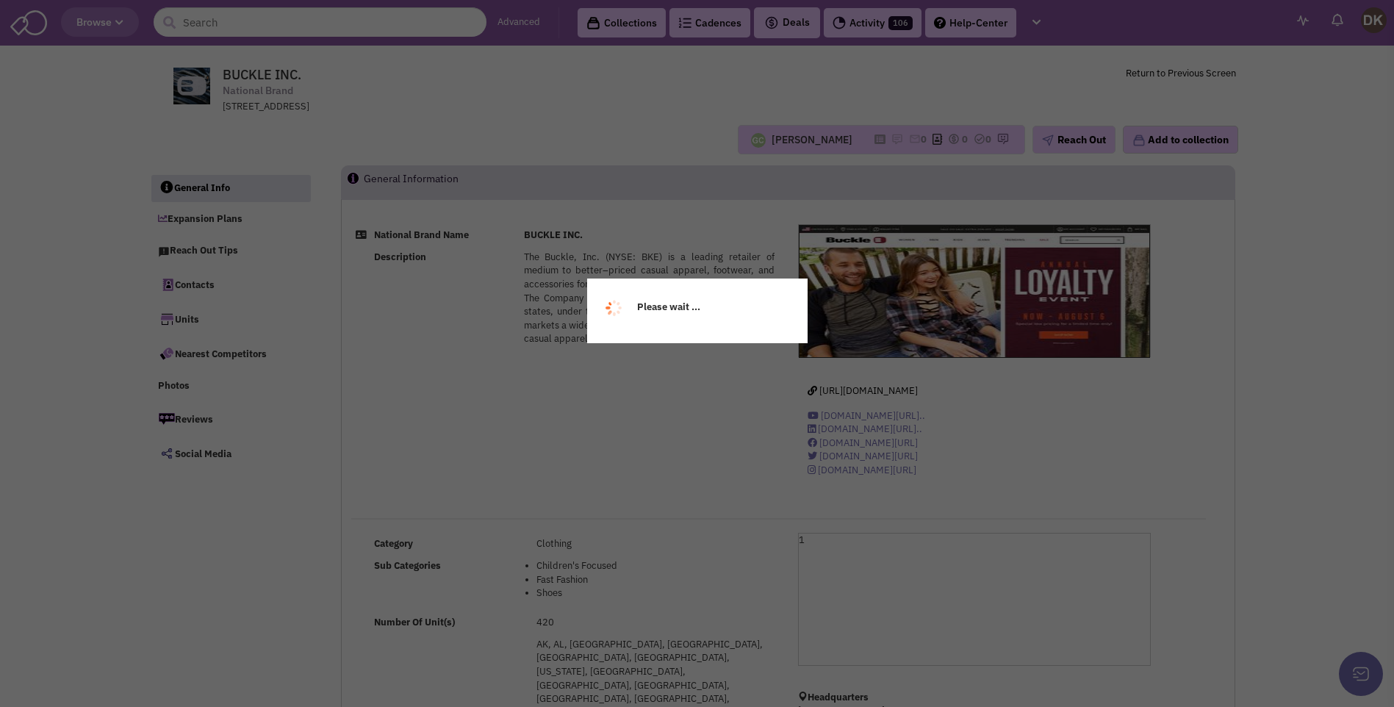
select select
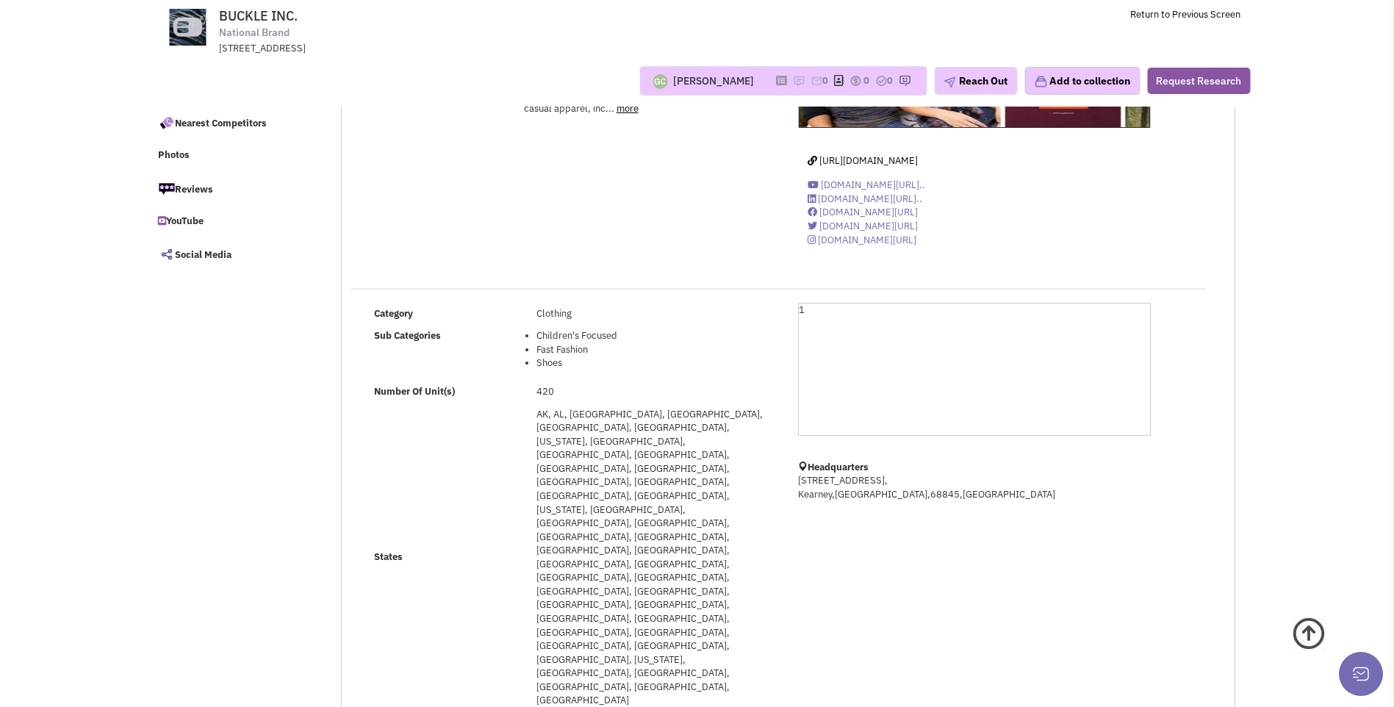
scroll to position [147, 0]
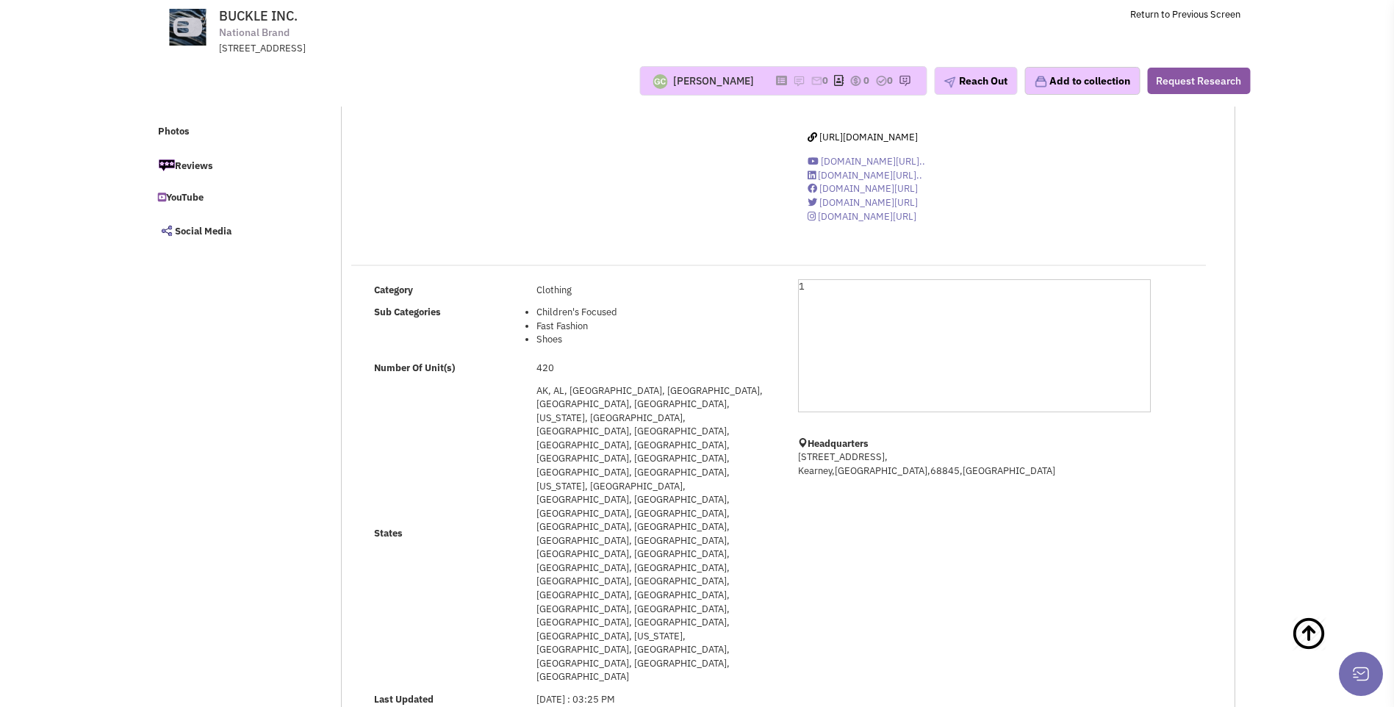
select select
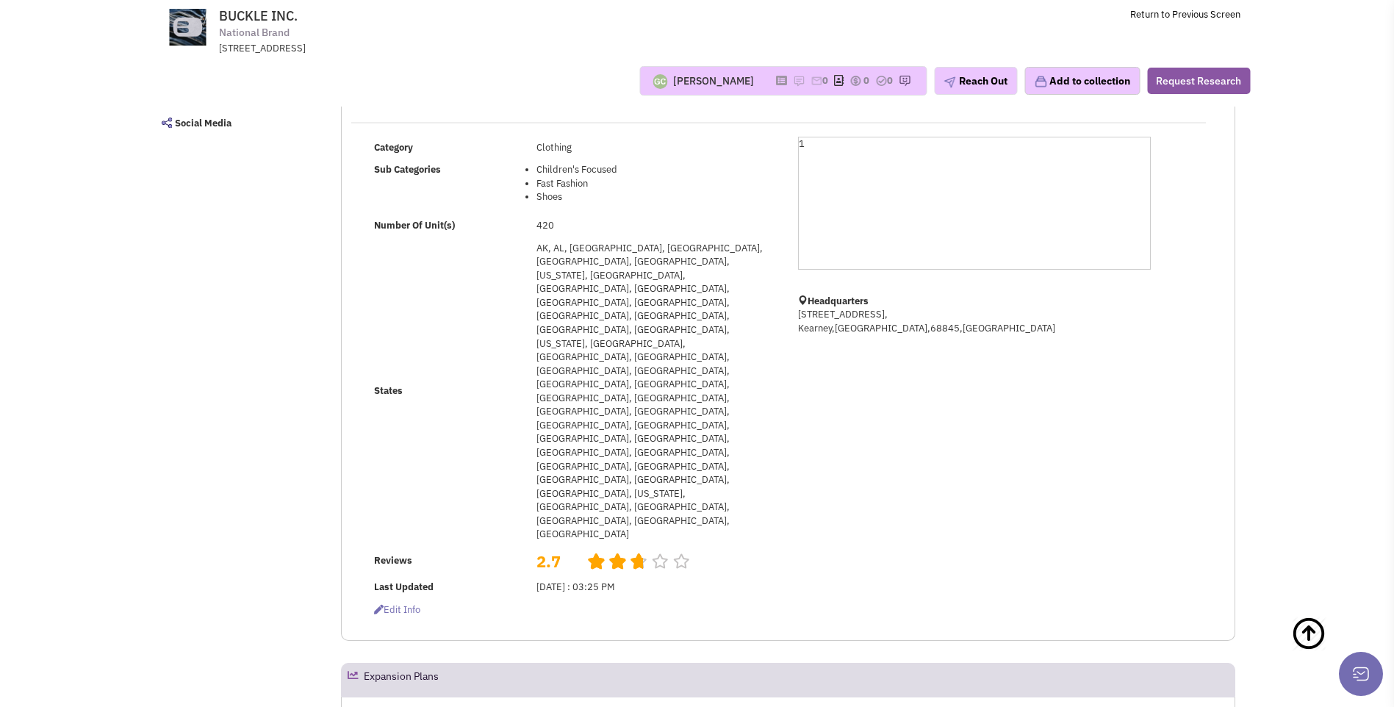
scroll to position [0, 0]
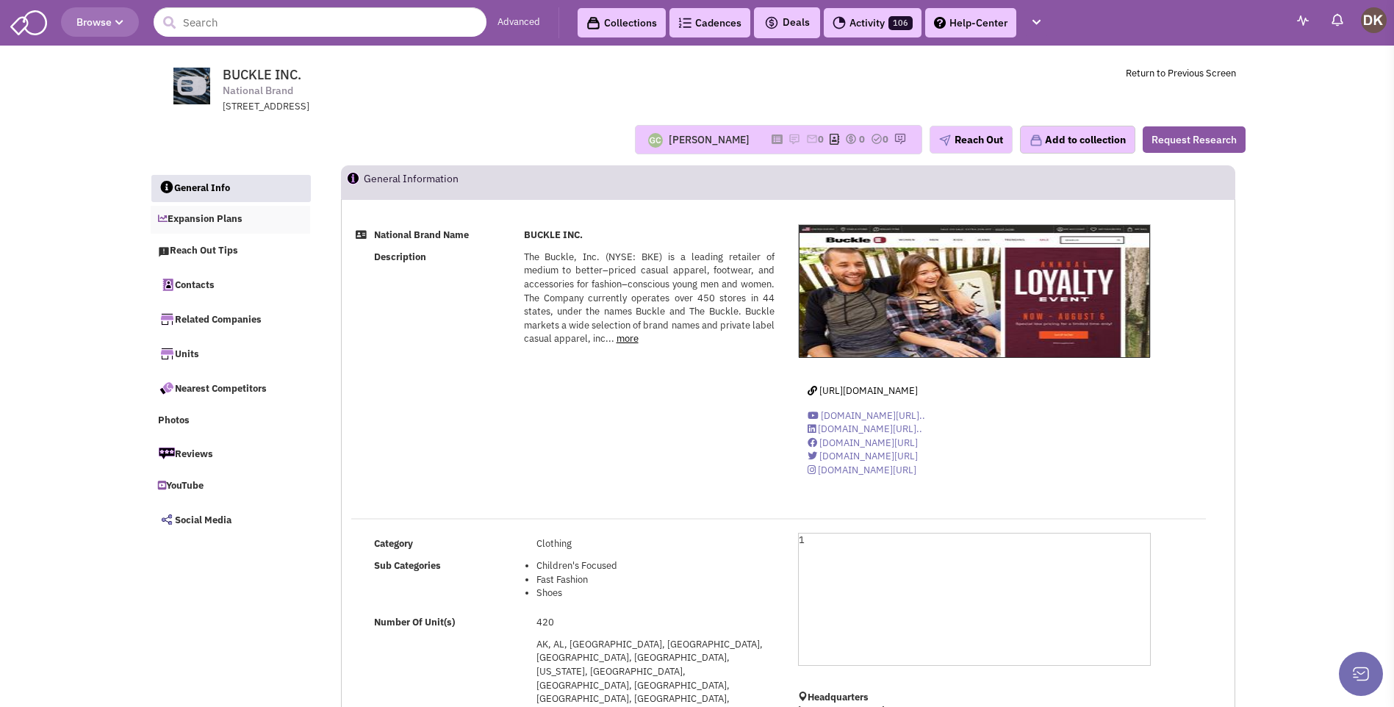
click at [207, 223] on link "Expansion Plans" at bounding box center [231, 220] width 160 height 28
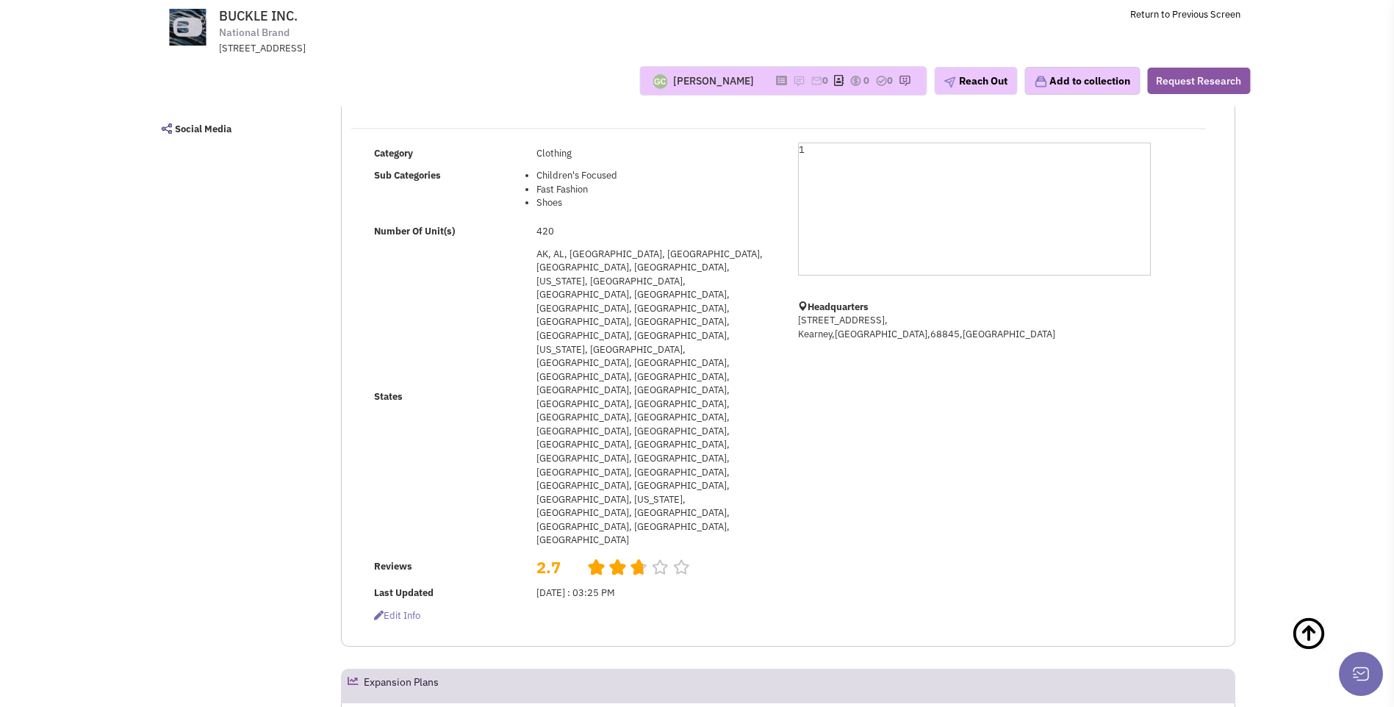
scroll to position [290, 0]
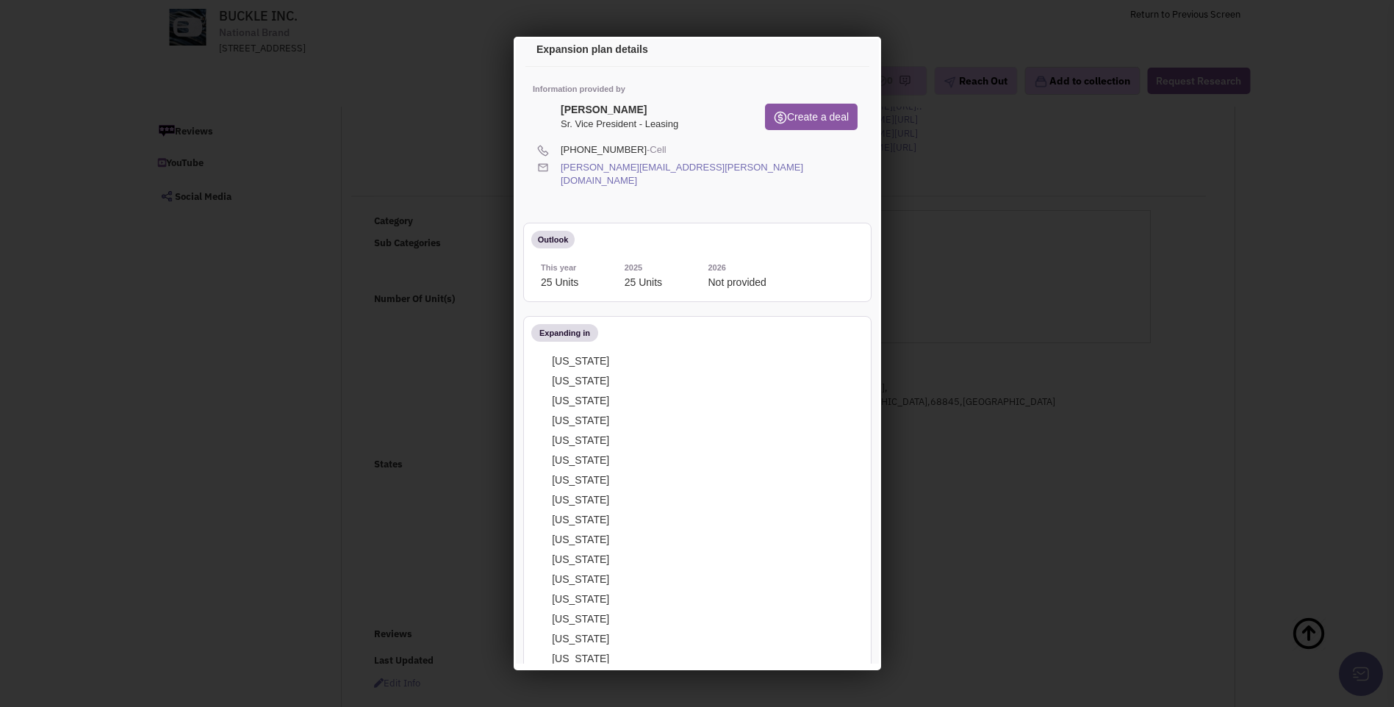
scroll to position [0, 0]
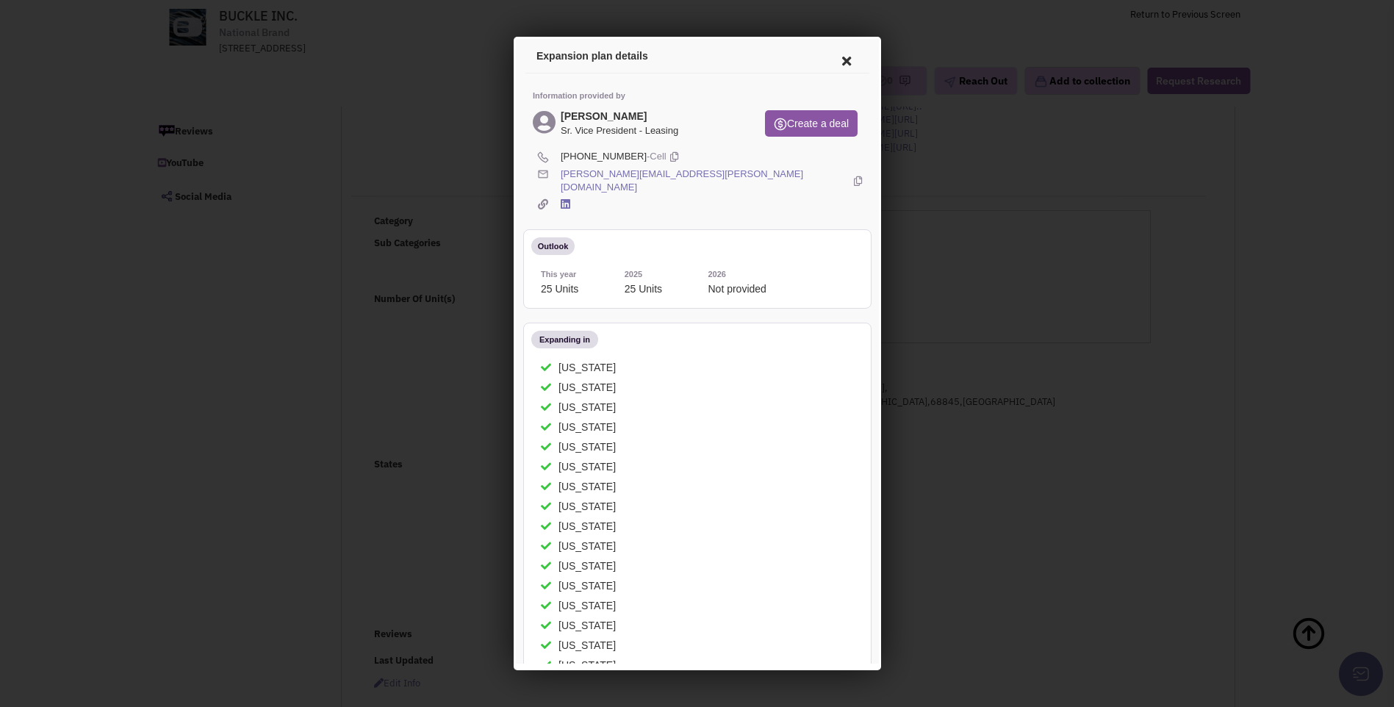
click at [830, 58] on icon at bounding box center [843, 58] width 31 height 35
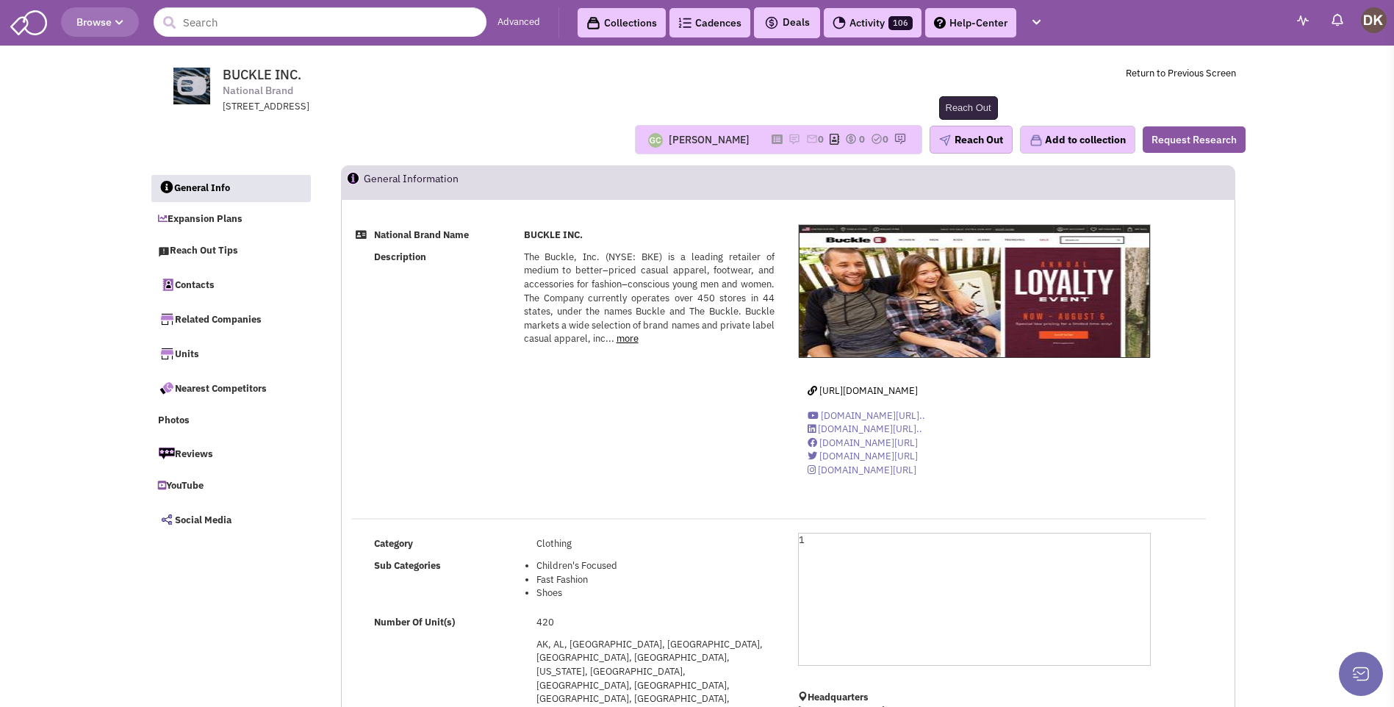
click at [976, 147] on button "Reach Out" at bounding box center [971, 140] width 83 height 28
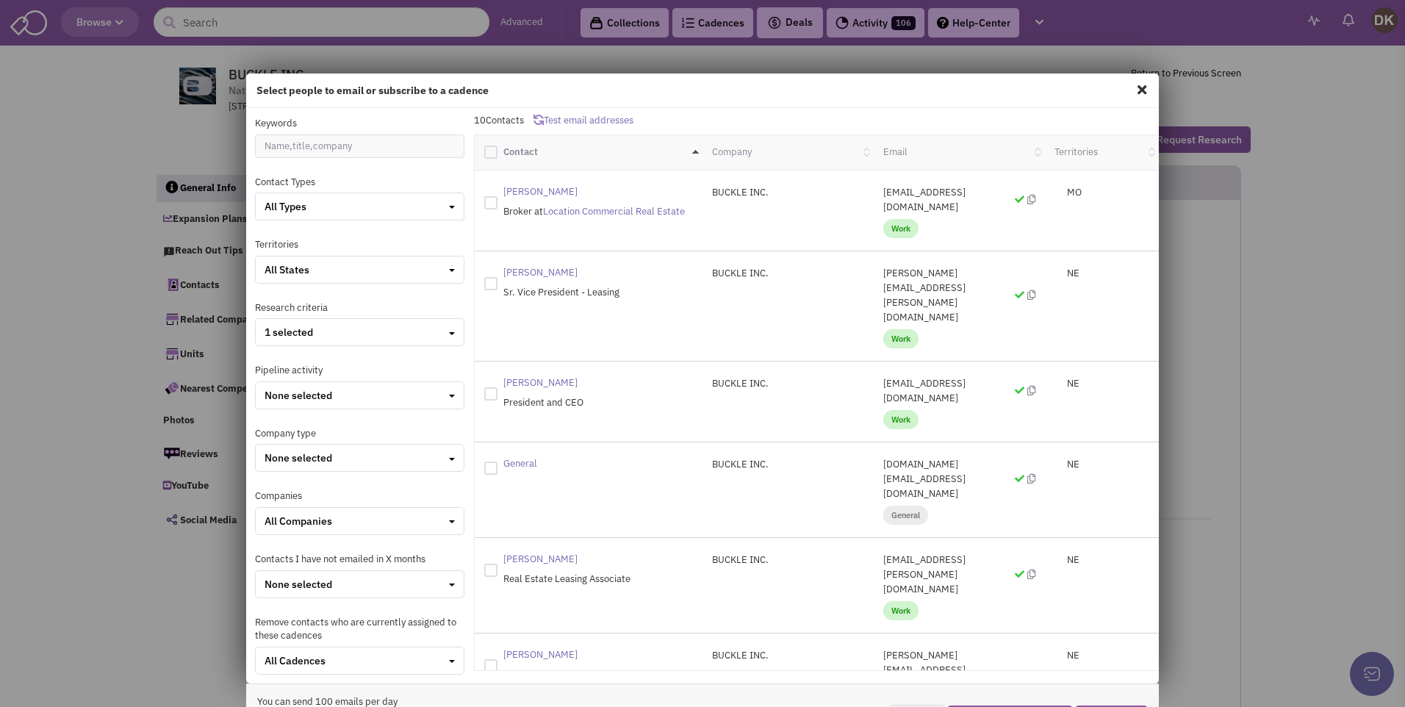
click at [1133, 90] on span at bounding box center [1142, 90] width 19 height 24
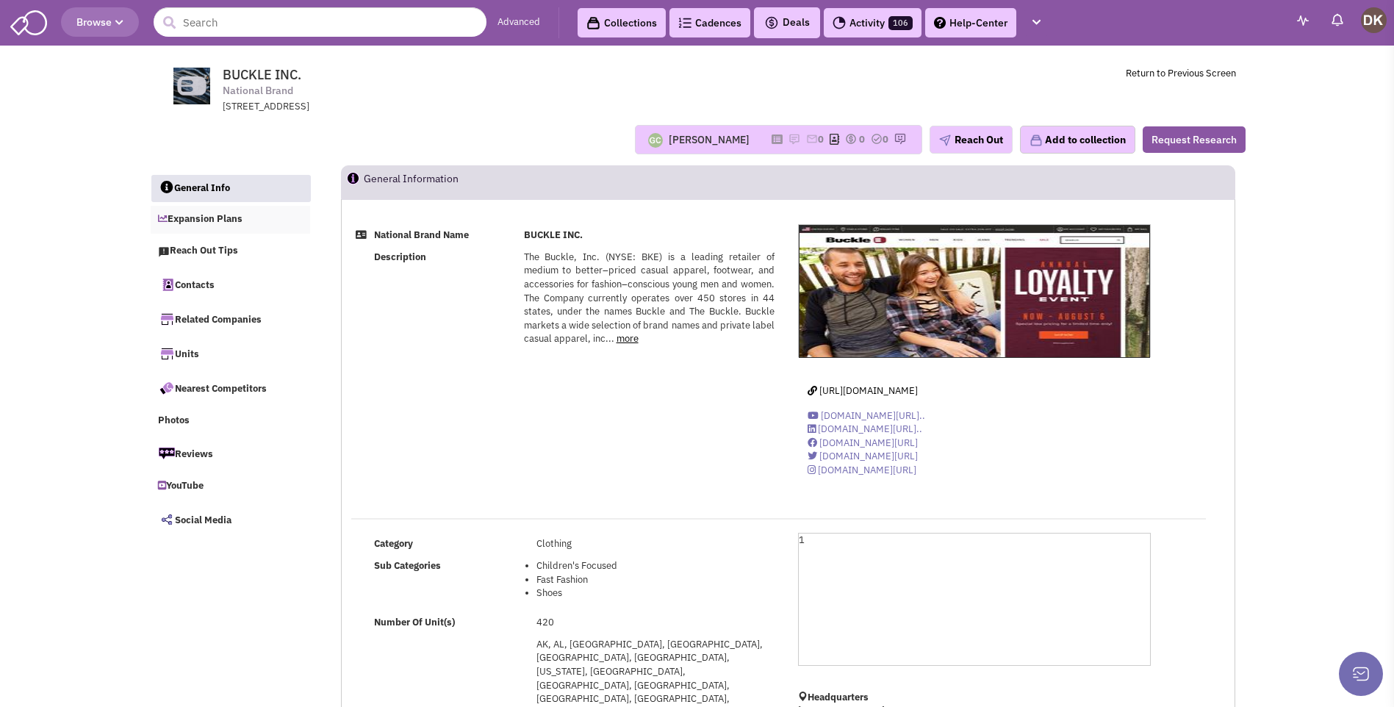
click at [201, 218] on link "Expansion Plans" at bounding box center [231, 220] width 160 height 28
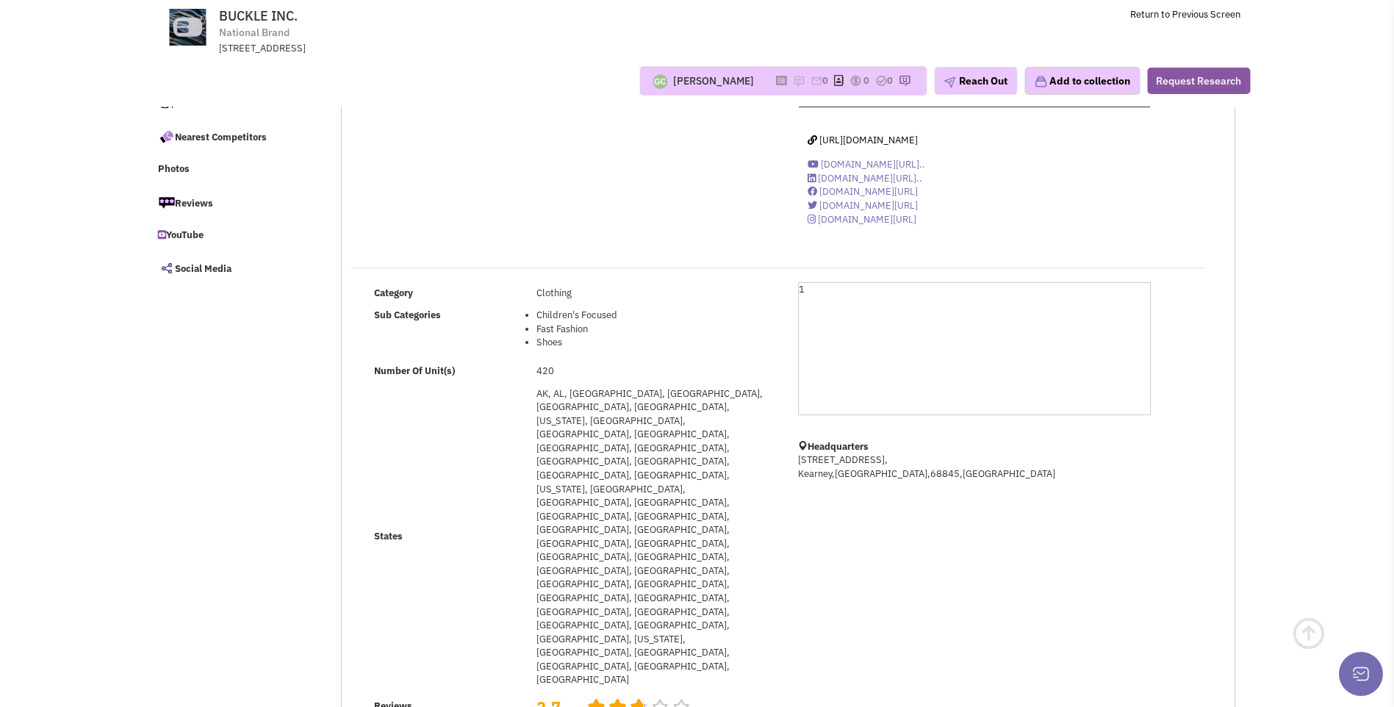
scroll to position [220, 0]
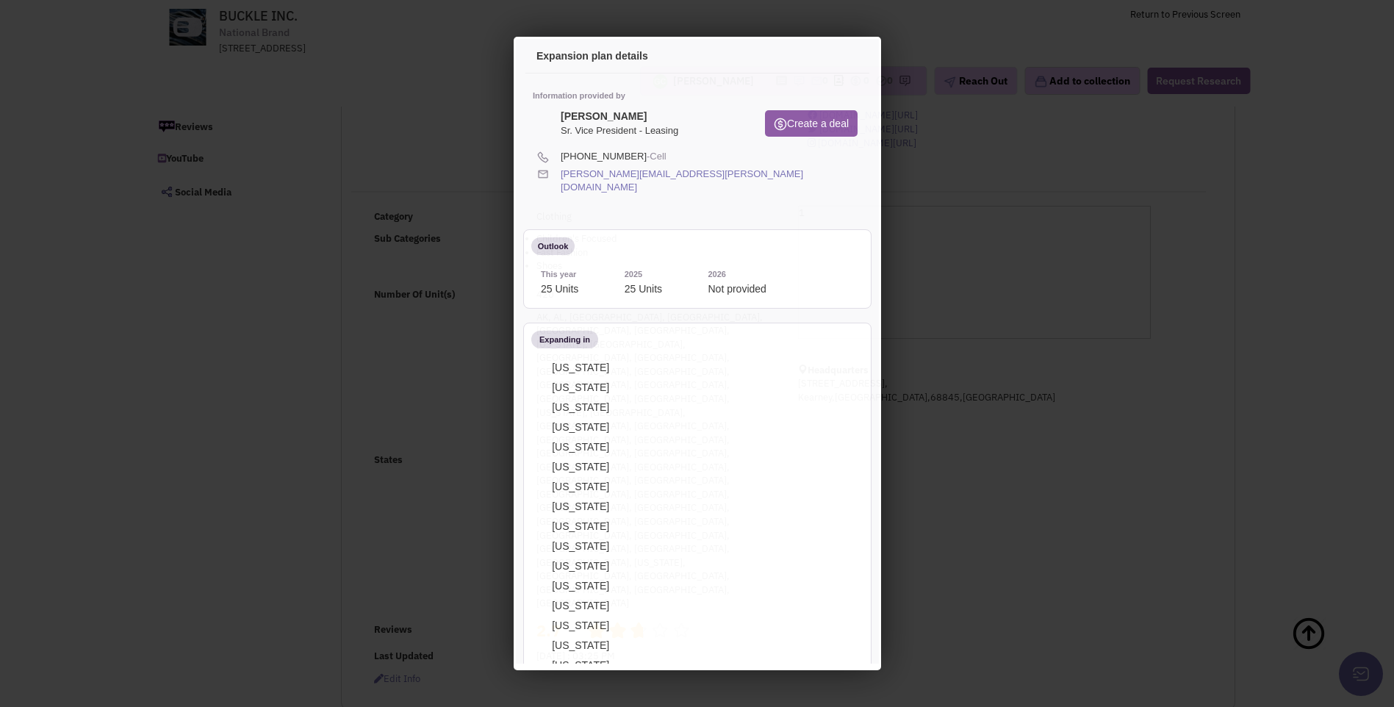
scroll to position [0, 0]
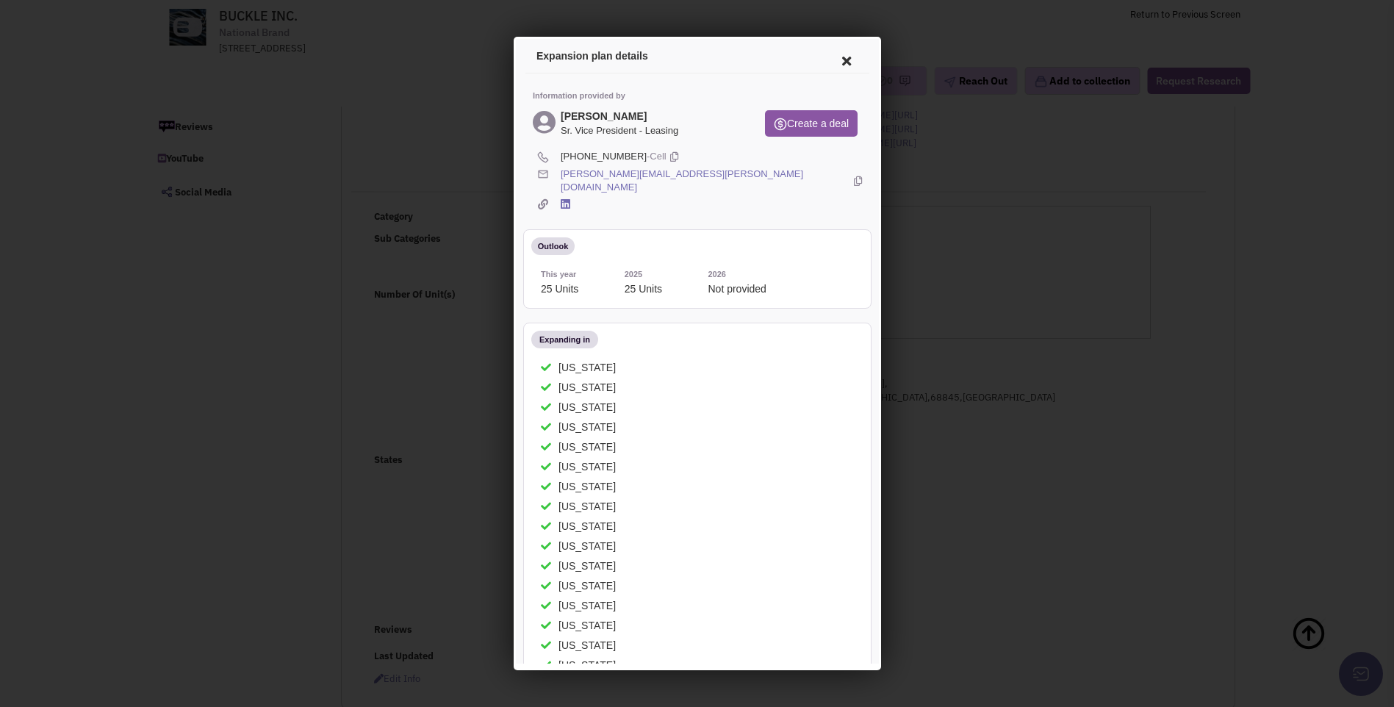
click at [835, 62] on icon at bounding box center [843, 58] width 31 height 35
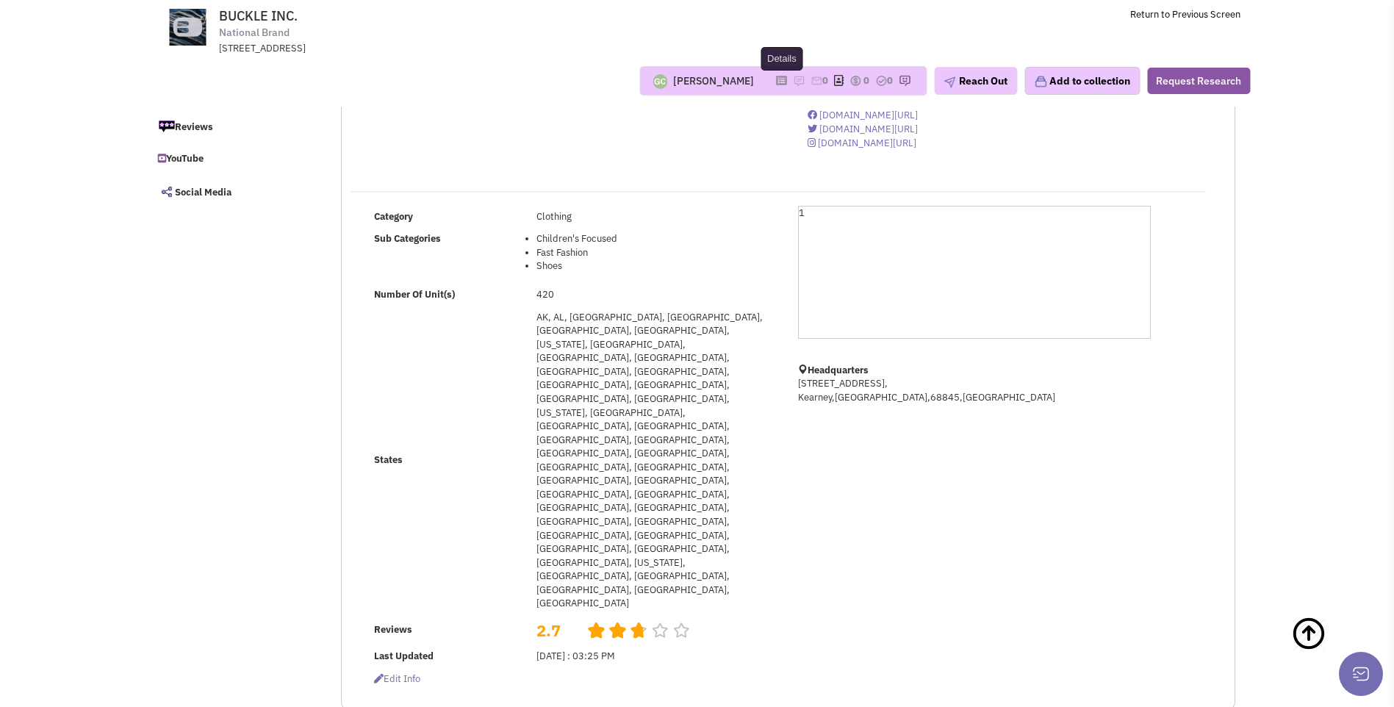
click at [776, 82] on icon at bounding box center [781, 80] width 11 height 8
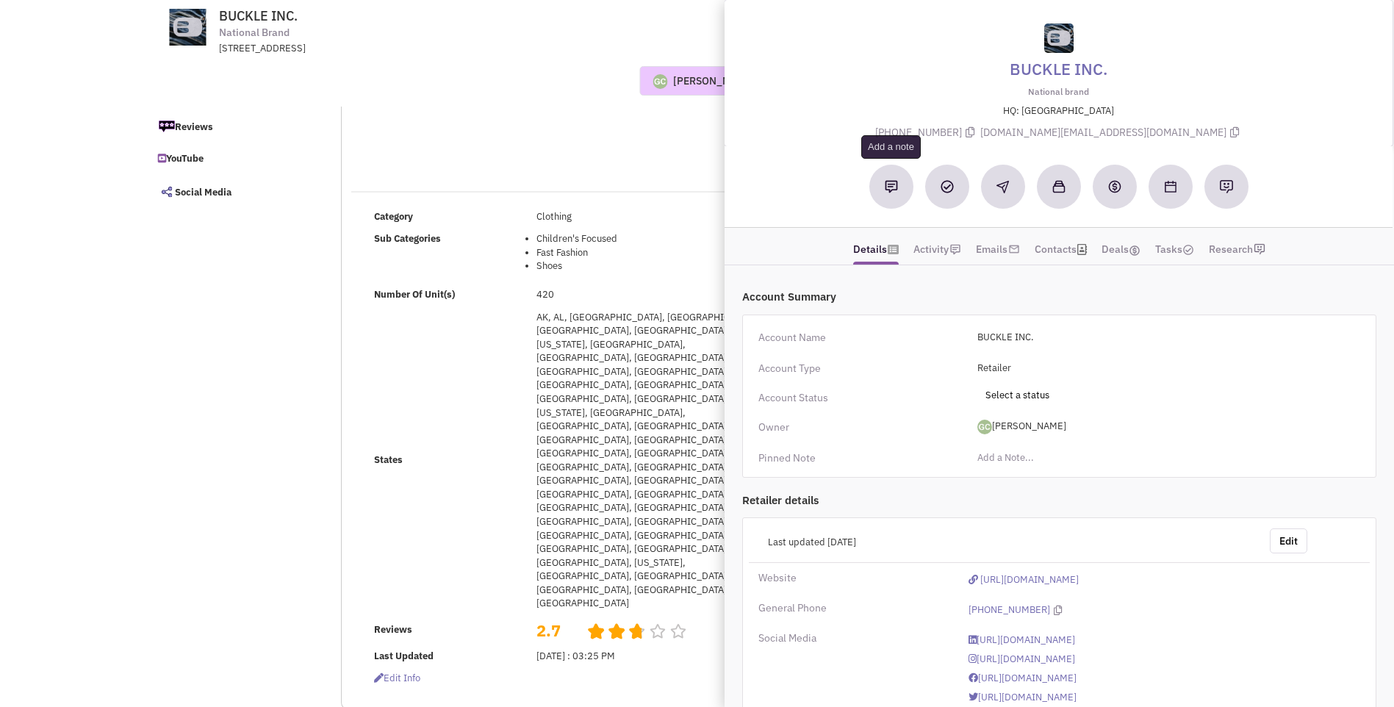
click at [883, 187] on button at bounding box center [891, 187] width 44 height 44
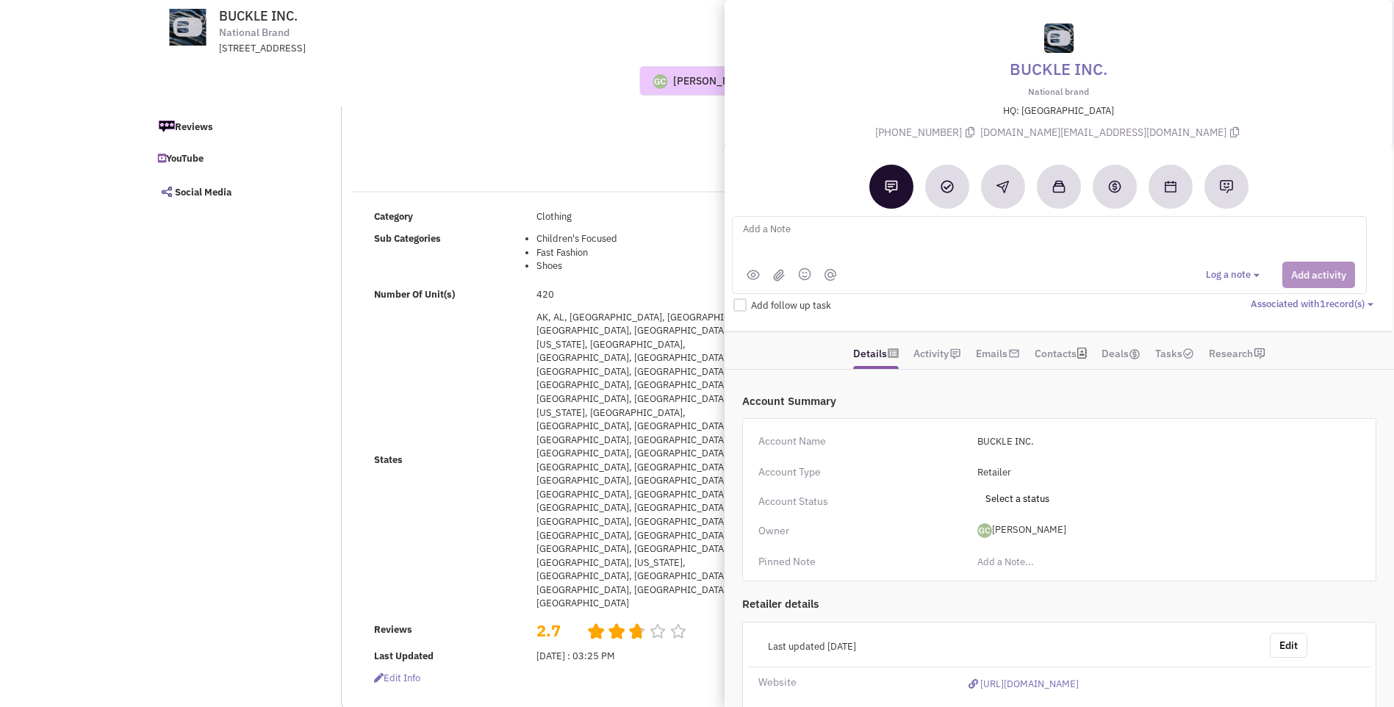
click at [774, 233] on textarea at bounding box center [924, 240] width 364 height 40
type textarea "NO notes or email activity. Placed vmx + sent email to Senior VP of R.E. [PERSO…"
click at [1311, 279] on button "Add activity" at bounding box center [1318, 275] width 73 height 26
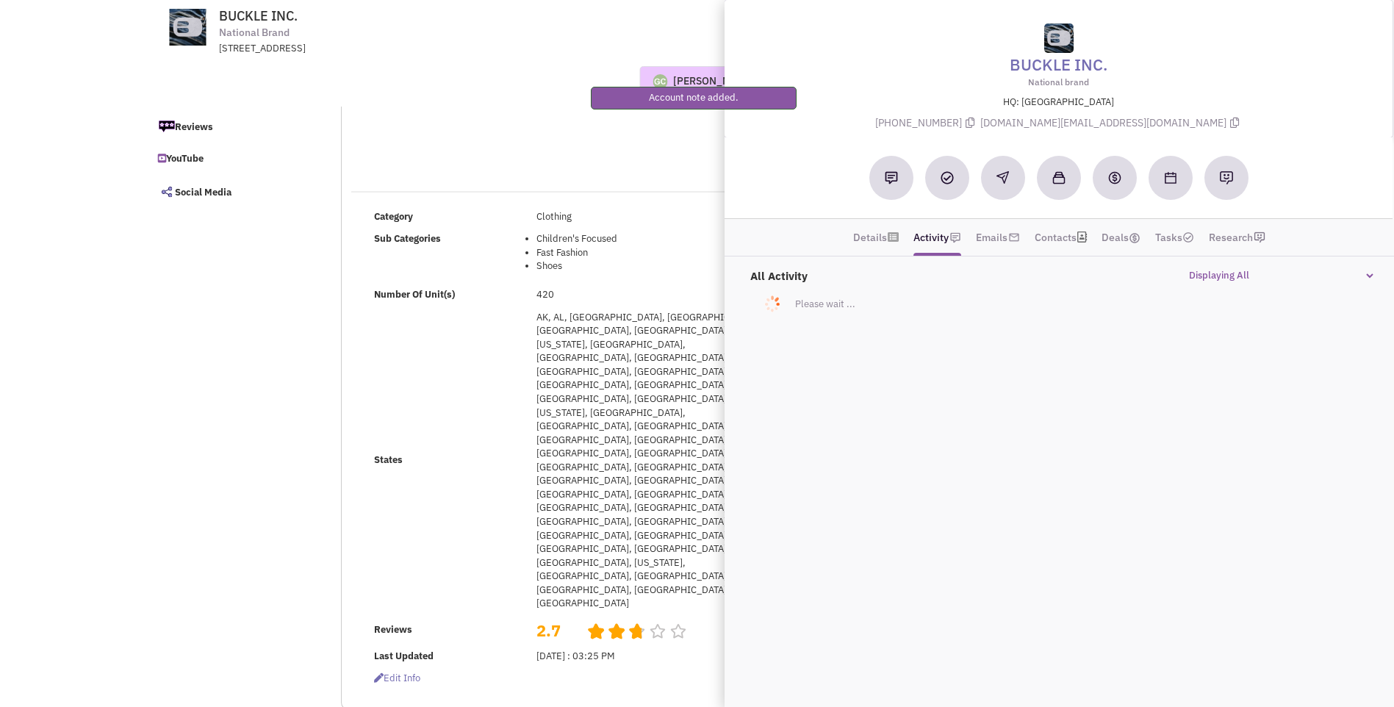
click at [523, 152] on div "National Brand Name BUCKLE INC. Description The Buckle, Inc. (NYSE: BKE) is a l…" at bounding box center [788, 34] width 893 height 274
